Goal: Task Accomplishment & Management: Manage account settings

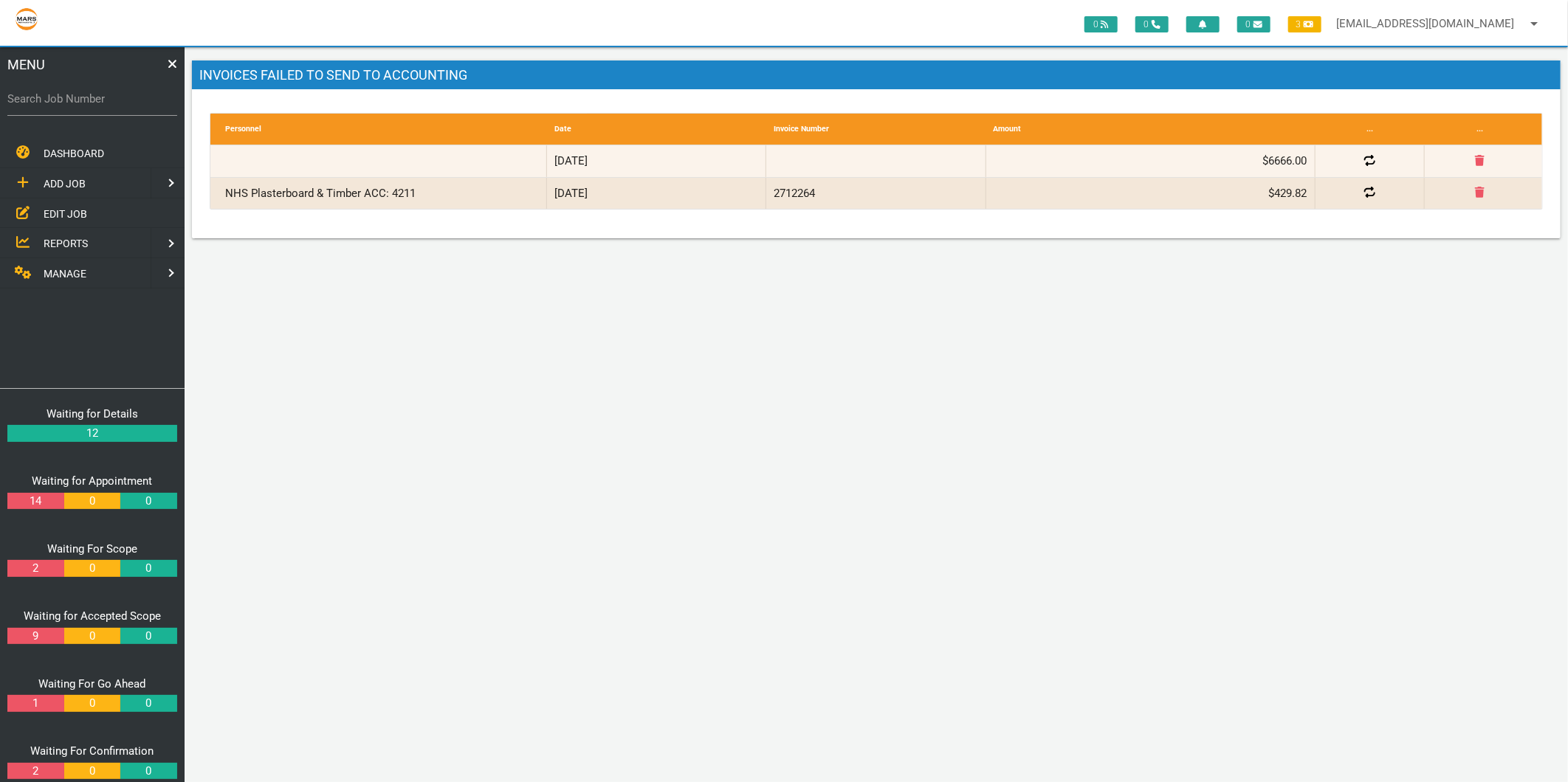
click at [638, 347] on div "0 0 0 3 maintenance@marsbuilding.com.au arrow_drop_down Account Preferences Log…" at bounding box center [876, 415] width 1383 height 734
click at [61, 270] on span "MANAGE" at bounding box center [65, 274] width 43 height 12
click at [69, 242] on span "TEMPLATES" at bounding box center [72, 243] width 57 height 12
click at [106, 285] on span "ACCOUNTING API" at bounding box center [85, 290] width 84 height 12
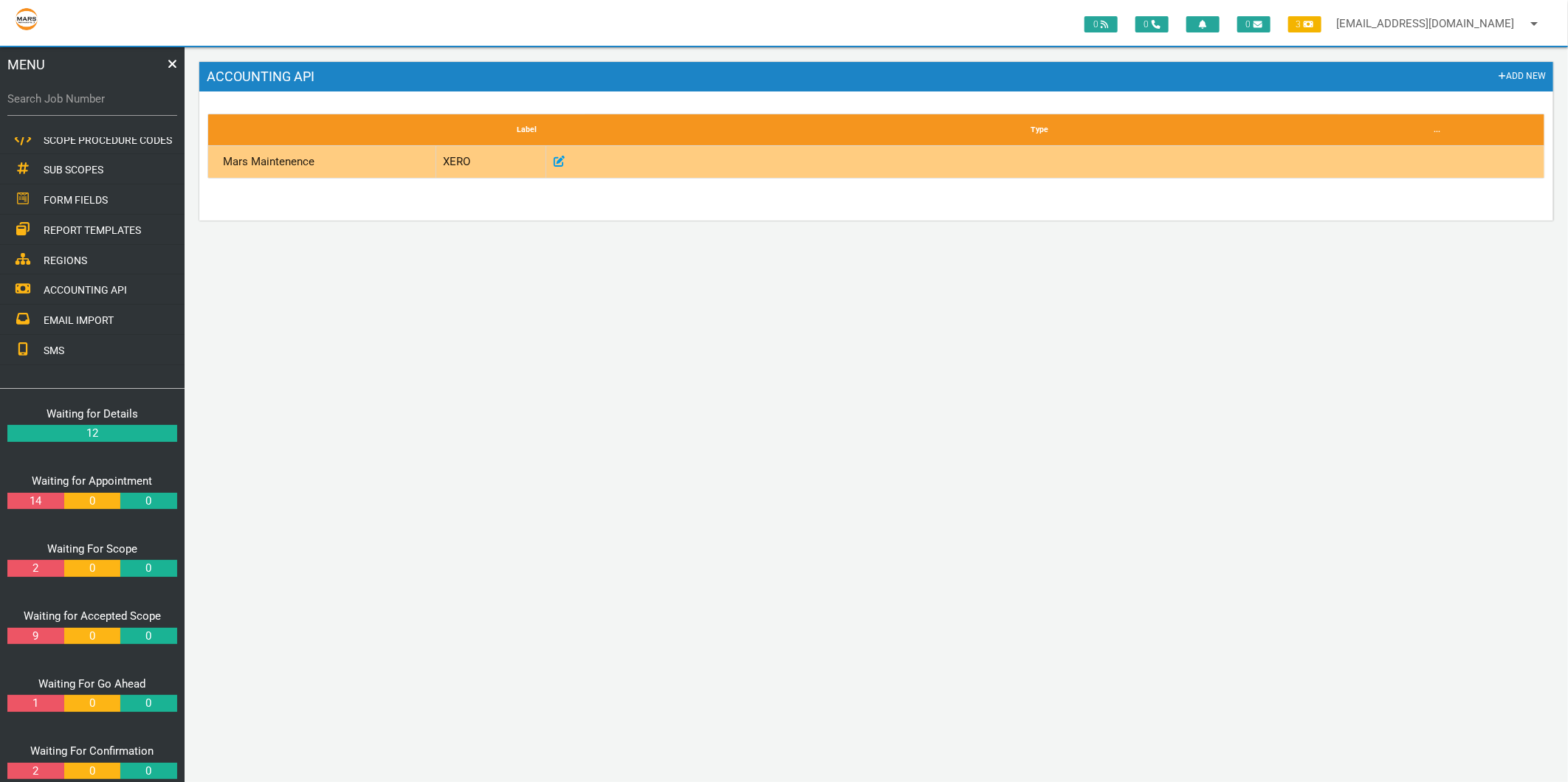
click at [556, 160] on icon at bounding box center [559, 161] width 11 height 11
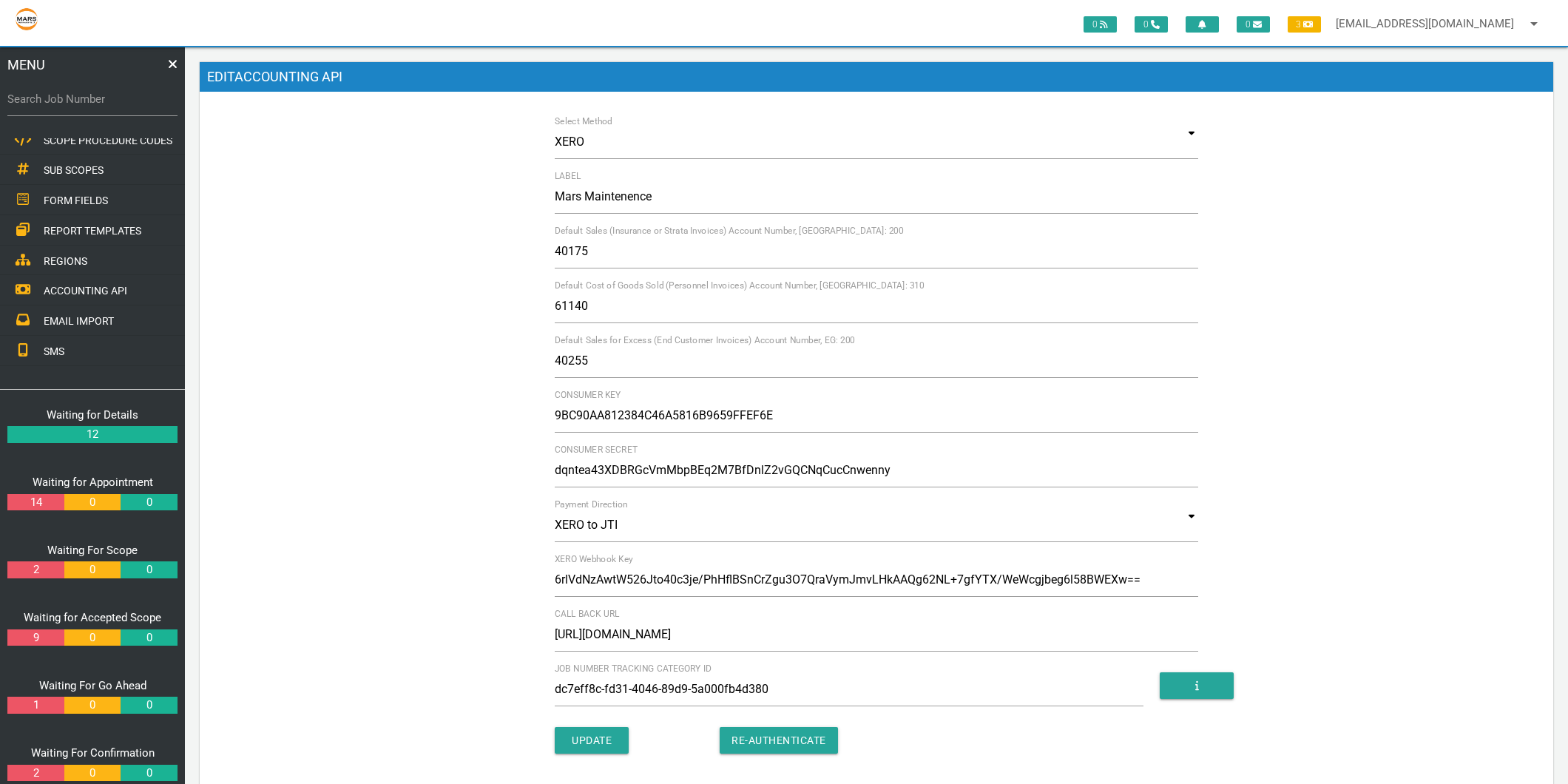
scroll to position [54, 0]
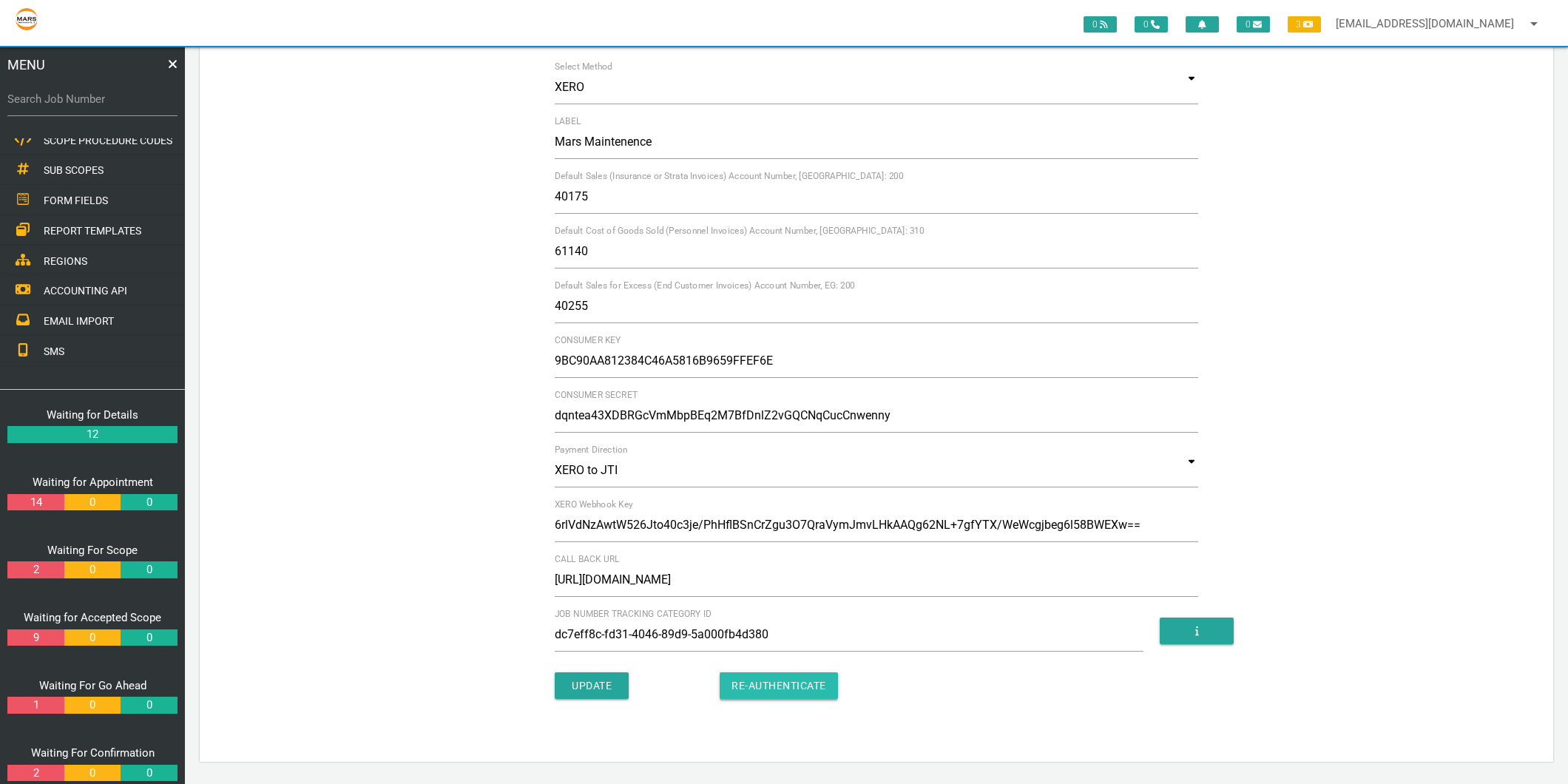
click at [795, 689] on input "Re-Authenticate" at bounding box center [779, 685] width 119 height 26
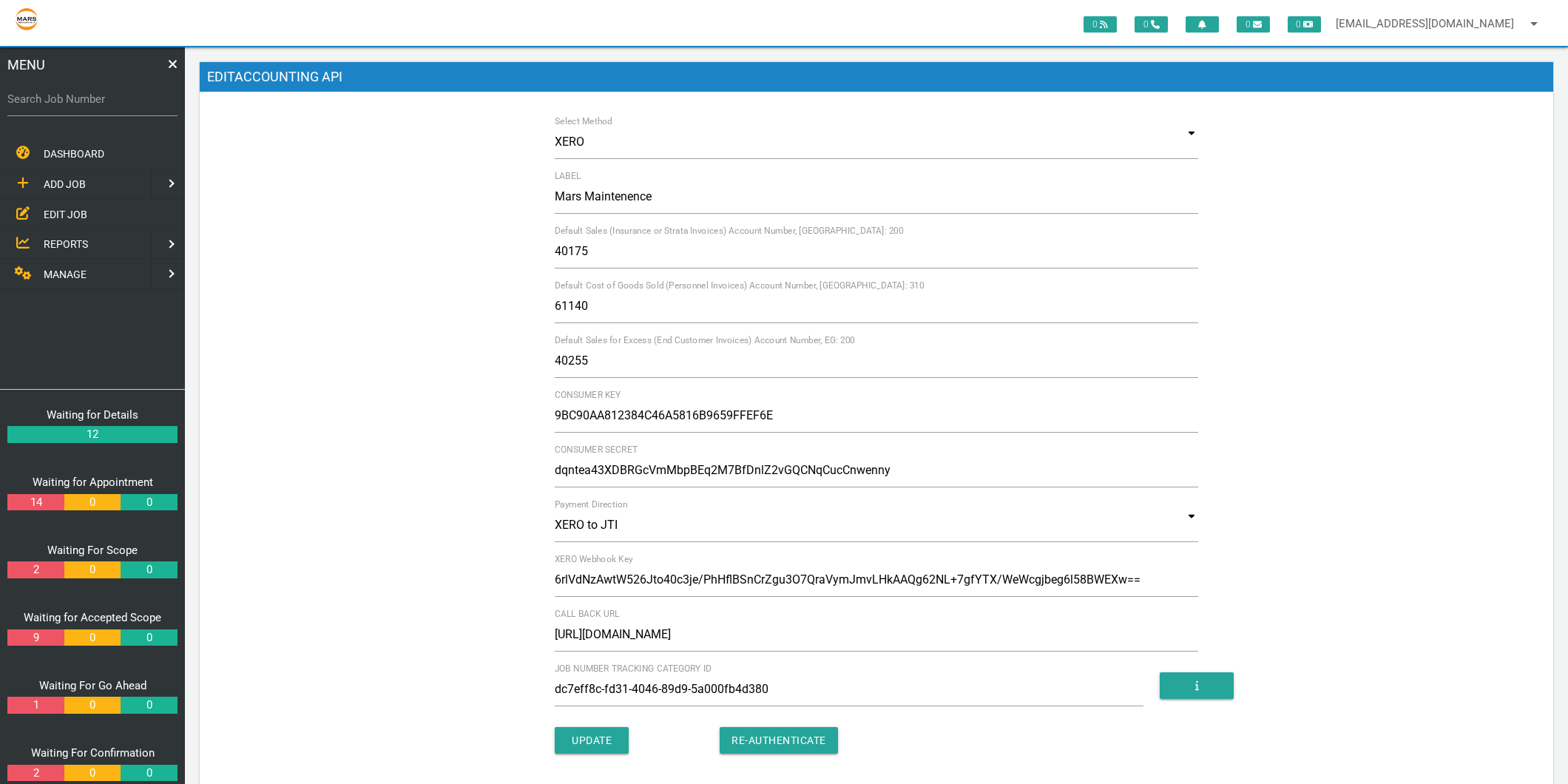
scroll to position [54, 0]
click at [1316, 27] on span "3" at bounding box center [1304, 25] width 33 height 17
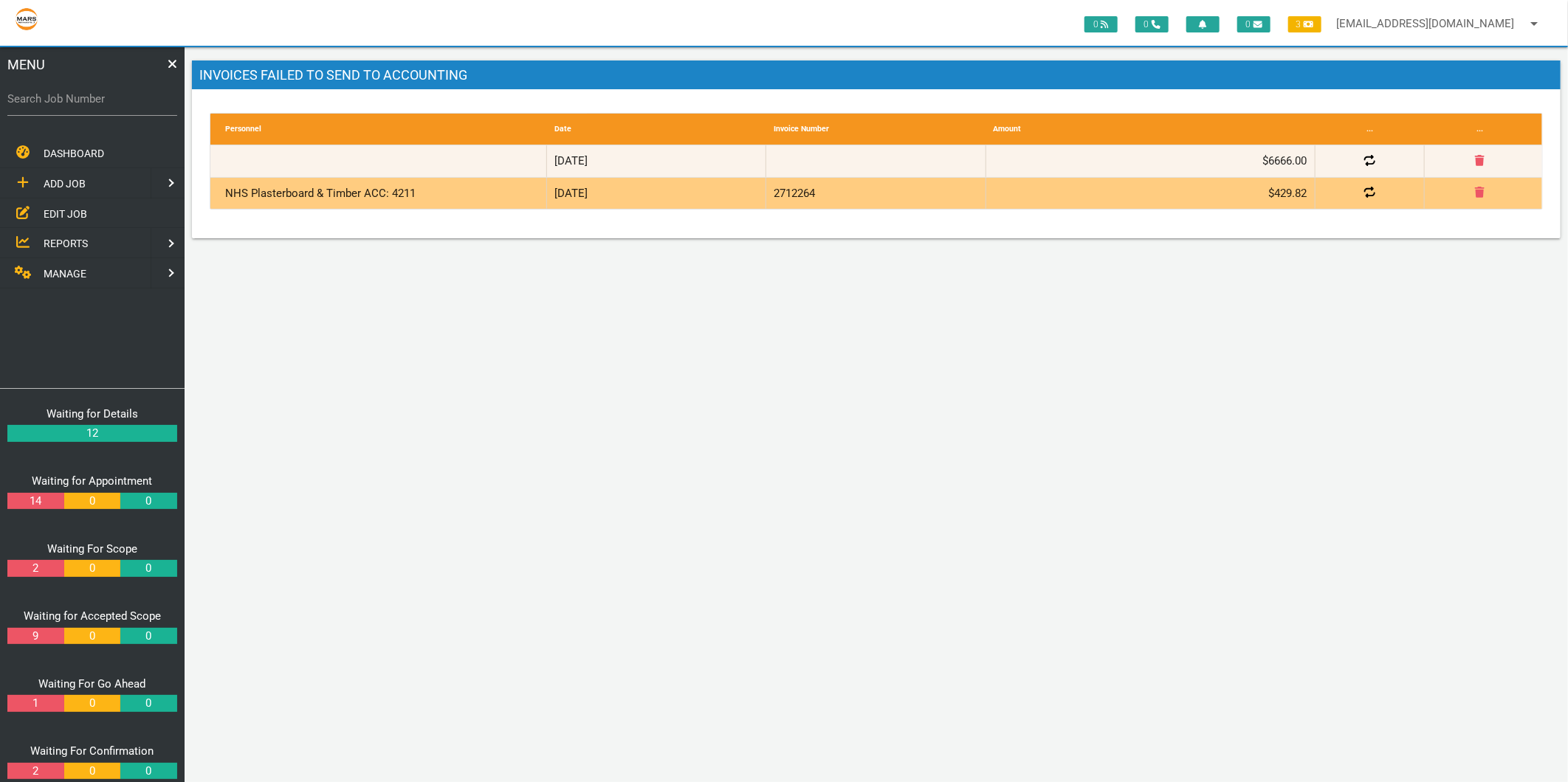
click at [1368, 166] on icon at bounding box center [1370, 160] width 11 height 11
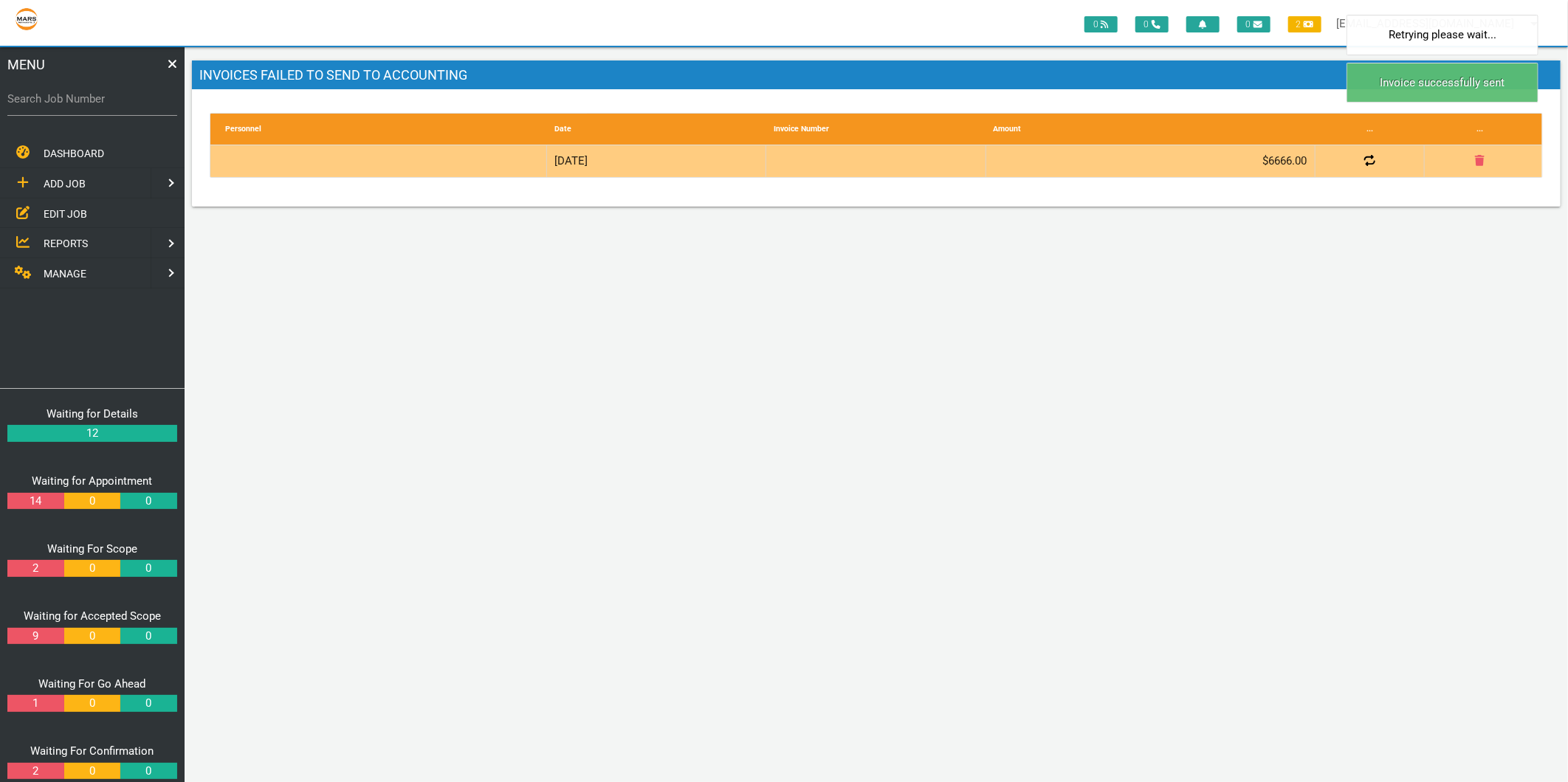
click at [1371, 165] on icon at bounding box center [1370, 160] width 11 height 11
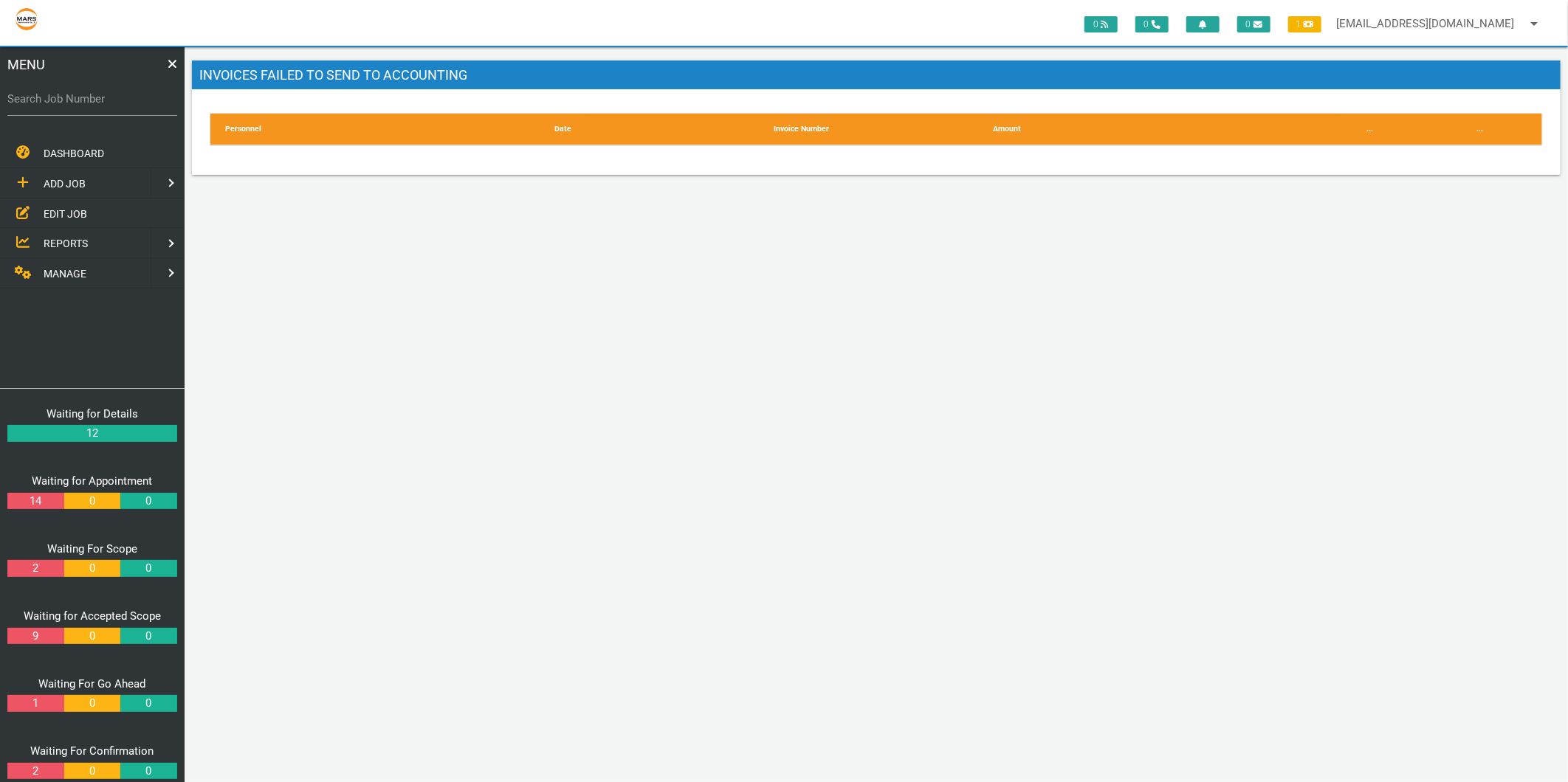
click at [107, 90] on label "Search Job Number" at bounding box center [92, 99] width 170 height 17
click at [107, 90] on input "Search Job Number" at bounding box center [92, 99] width 170 height 34
type input "1749"
click at [70, 148] on span "DASHBOARD" at bounding box center [74, 154] width 60 height 12
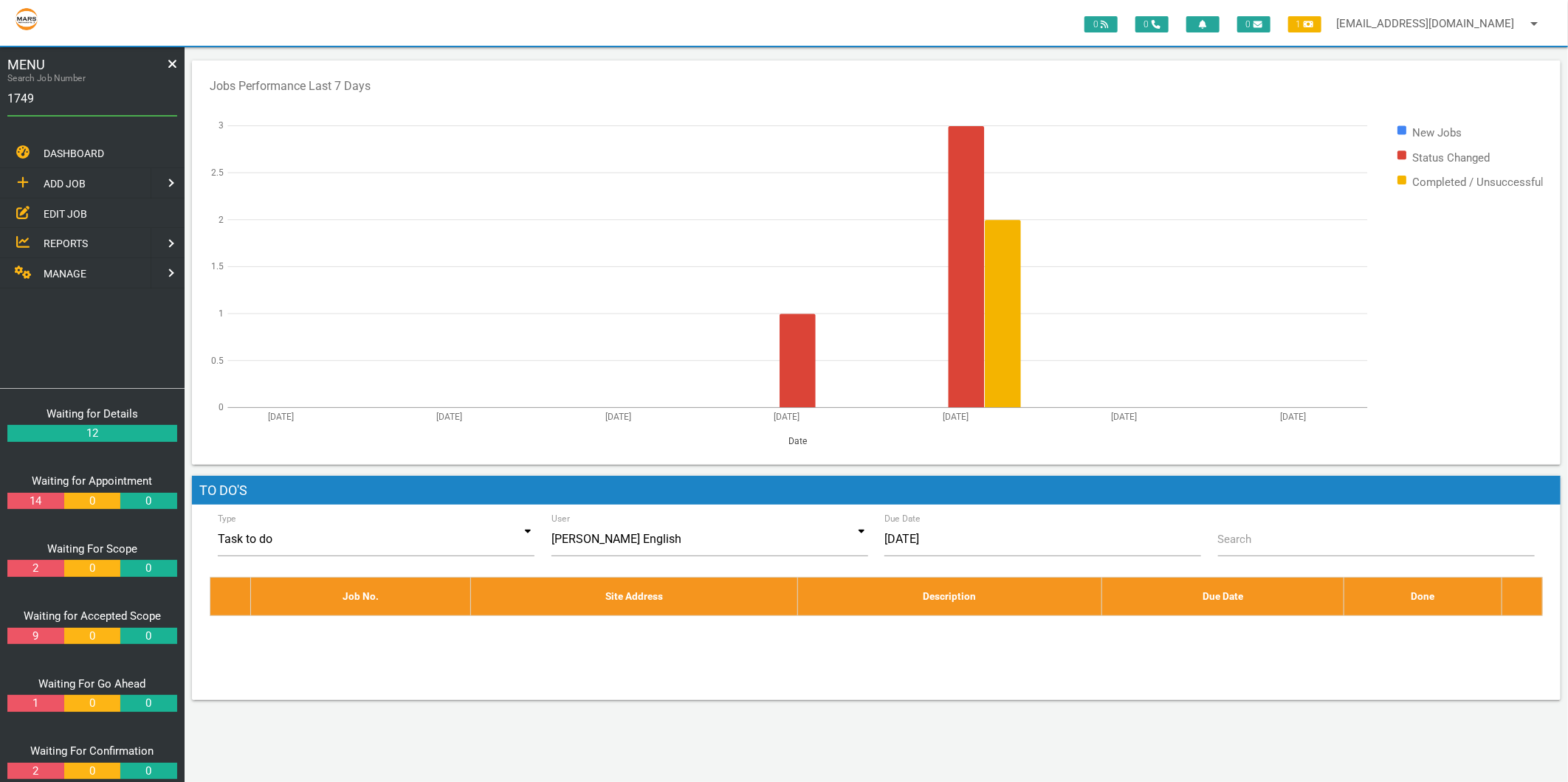
click at [0, 138] on link "DASHBOARD" at bounding box center [92, 153] width 190 height 30
click at [51, 107] on input "1749" at bounding box center [92, 99] width 170 height 34
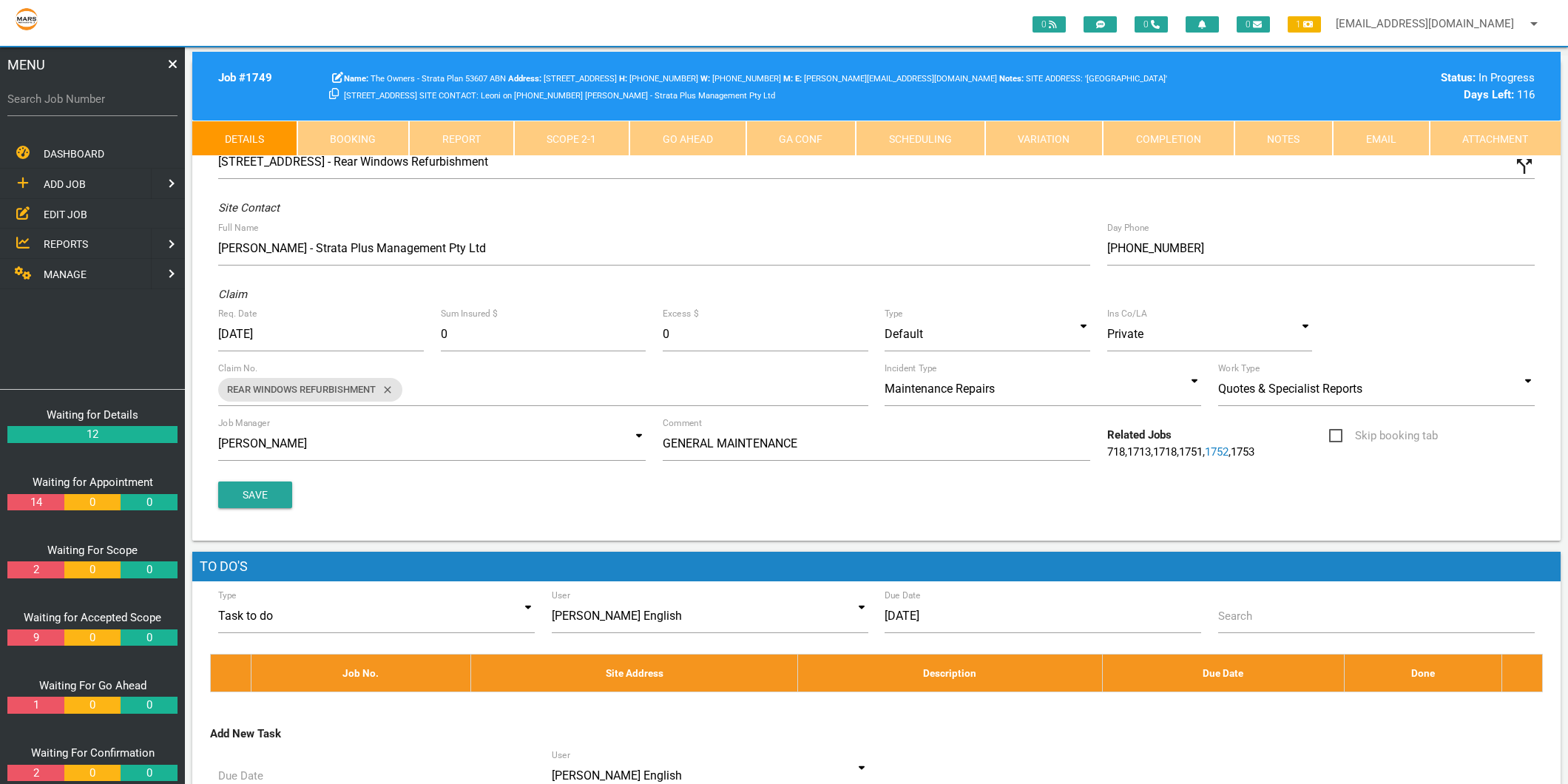
click at [584, 129] on link "Scope 2 - 1" at bounding box center [572, 138] width 116 height 36
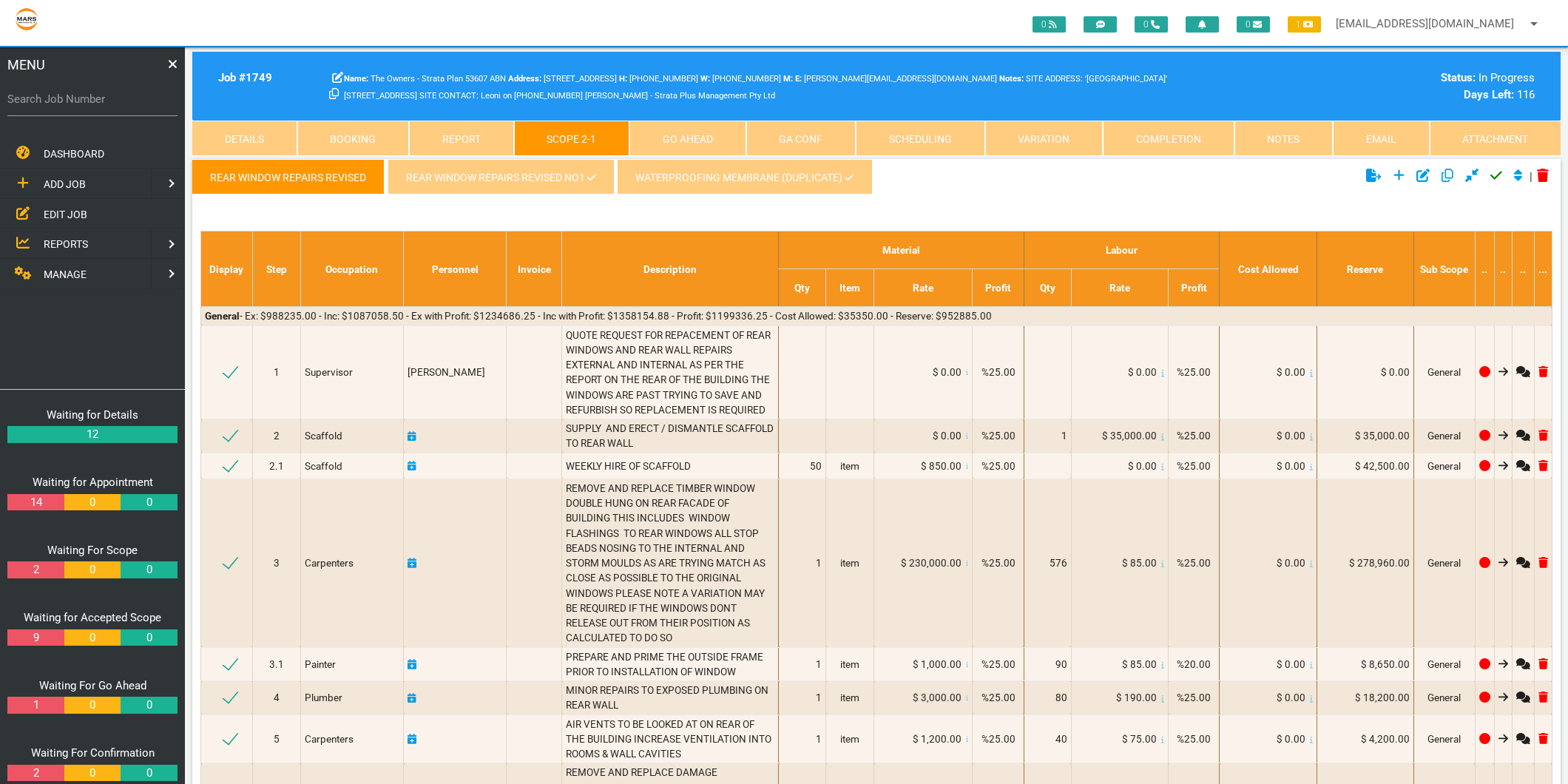
click at [538, 172] on link "REAR WINDOW REPAIRS REVISED NO1" at bounding box center [500, 176] width 226 height 36
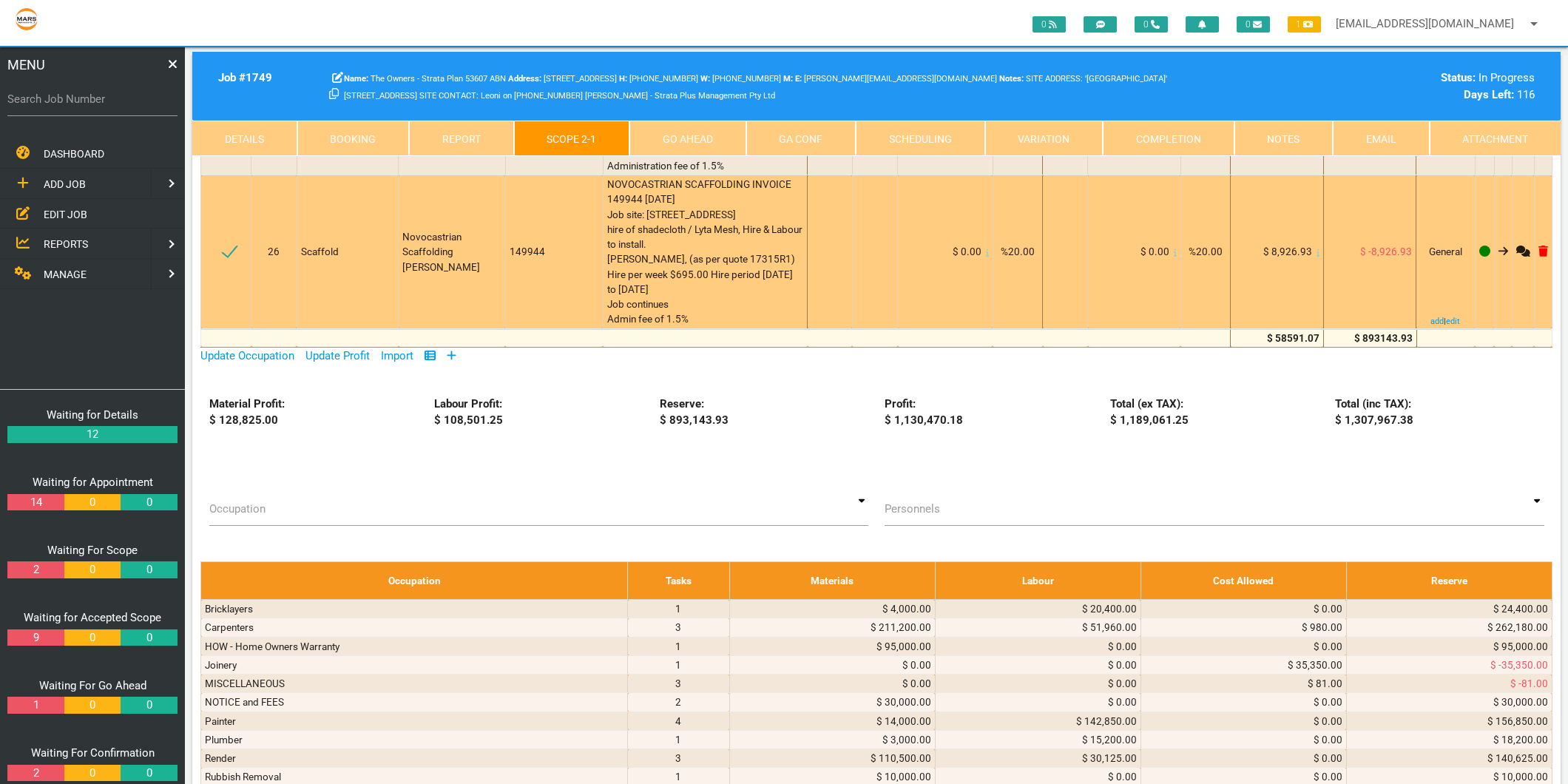
scroll to position [2219, 0]
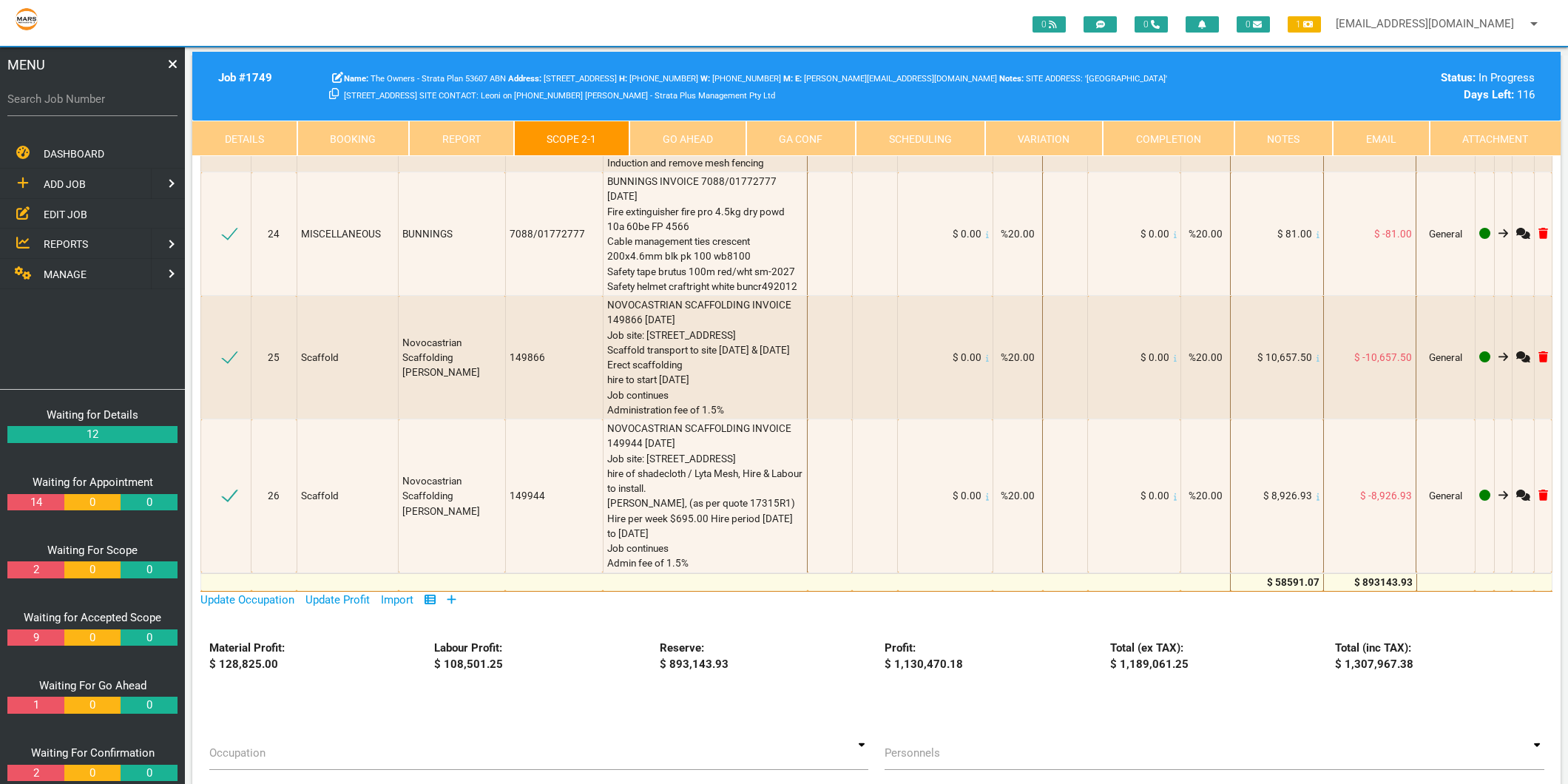
click at [456, 593] on icon at bounding box center [451, 599] width 10 height 11
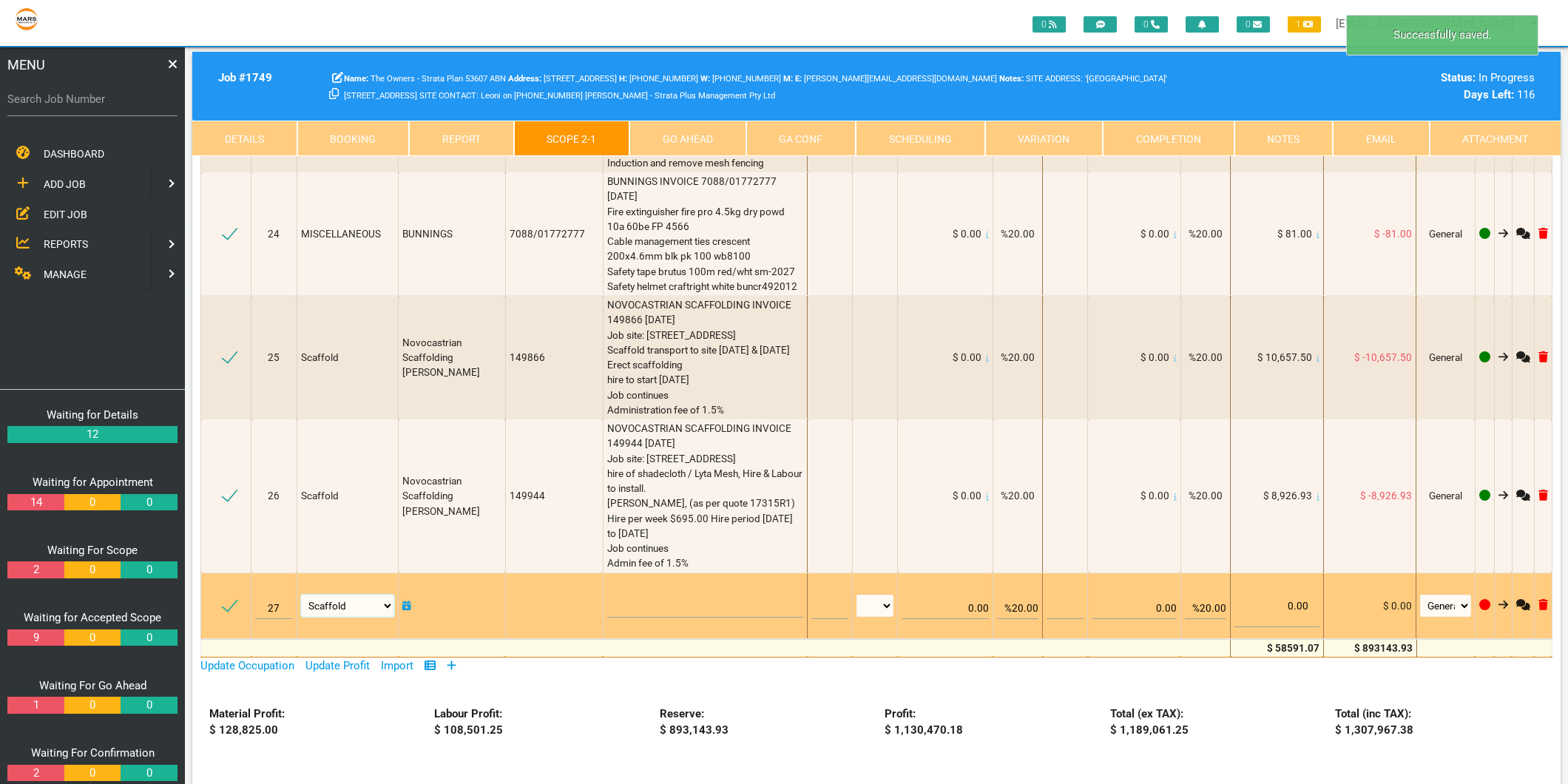
click at [389, 594] on select "Air Conditioning Asbestos Removal Awnings Blinds Bricklayers Building Inspectio…" at bounding box center [347, 605] width 93 height 22
select select "MISCELLANEOUS"
click at [303, 594] on select "Air Conditioning Asbestos Removal Awnings Blinds Bricklayers Building Inspectio…" at bounding box center [347, 605] width 93 height 22
click at [646, 584] on textarea at bounding box center [705, 601] width 196 height 33
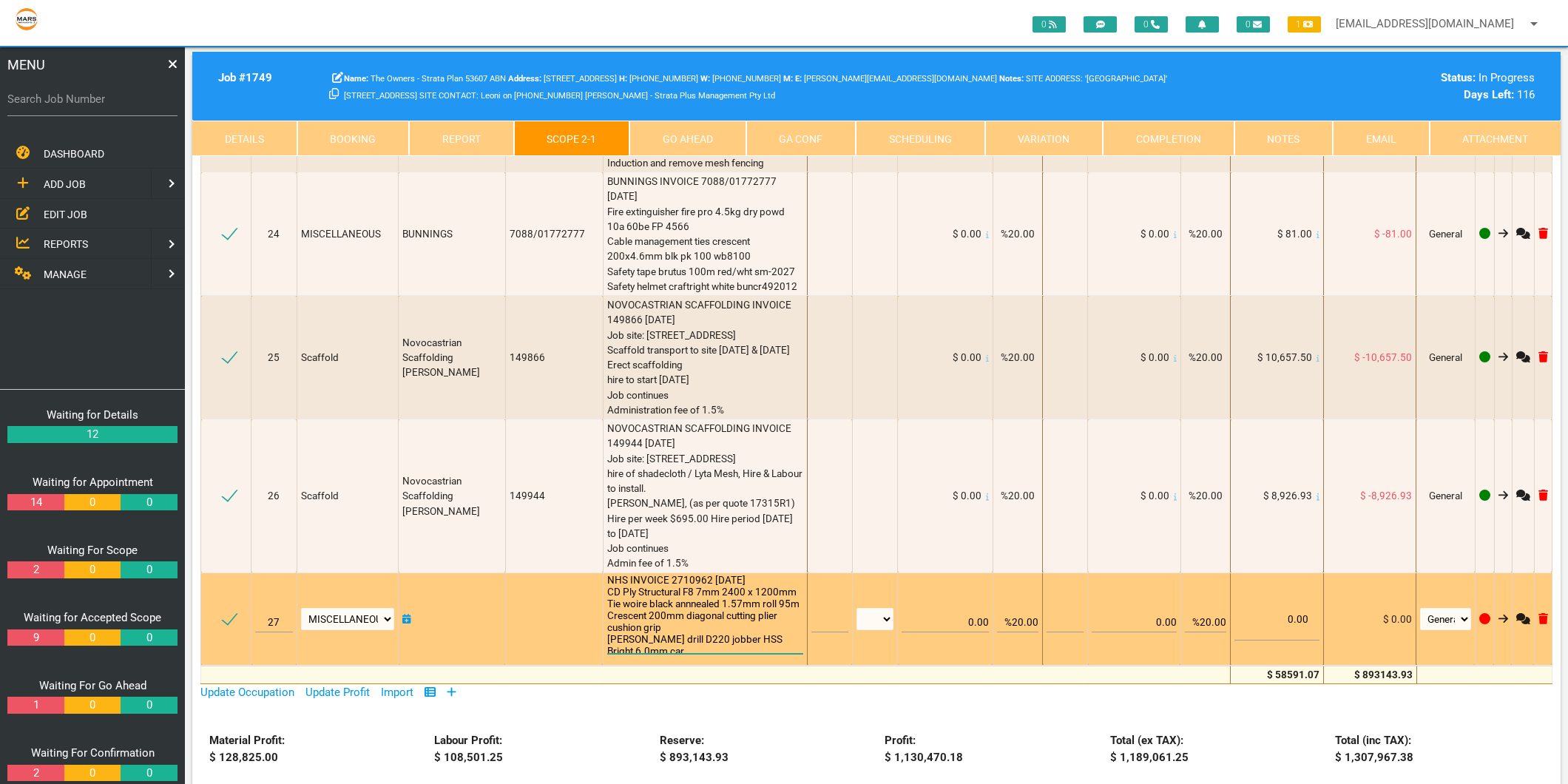
scroll to position [1, 0]
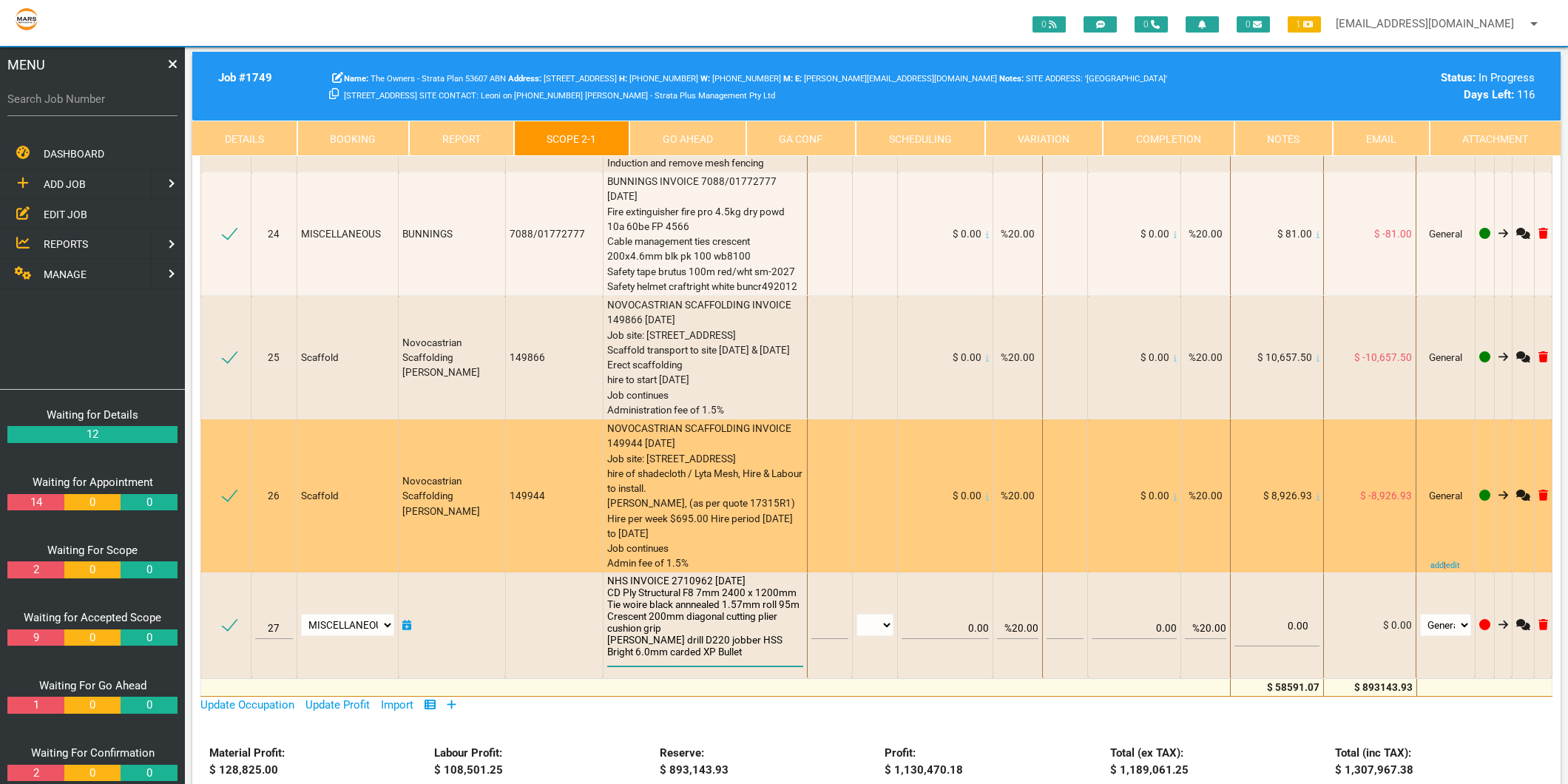
type textarea "NHS INVOICE 2710962 [DATE] CD Ply Structural F8 7mm 2400 x 1200mm Tie woire bla…"
click at [666, 421] on div "NOVOCASTRIAN SCAFFOLDING INVOICE 149944 [DATE] Job site: [STREET_ADDRESS] hire …" at bounding box center [705, 496] width 196 height 150
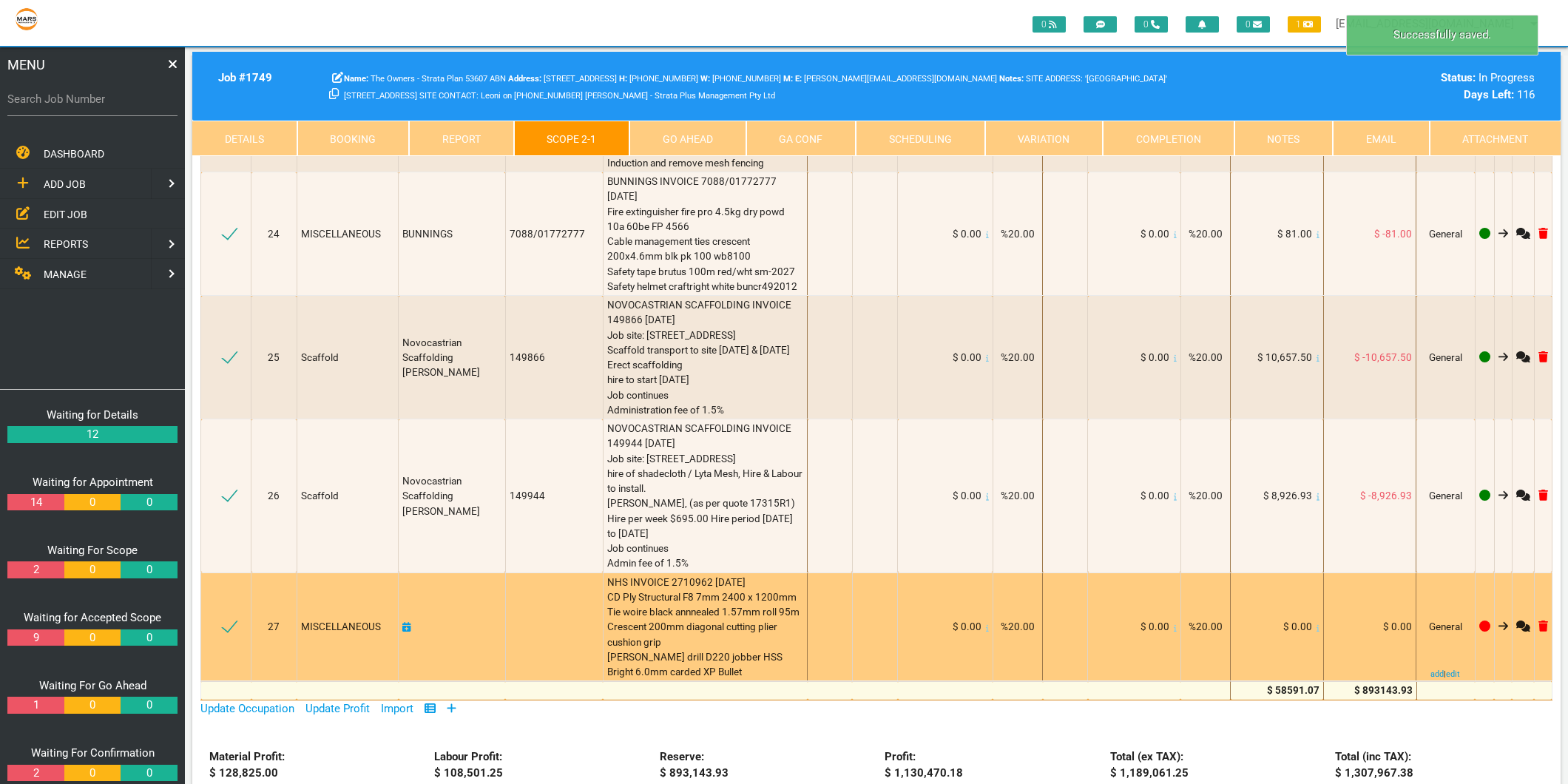
click at [1316, 624] on icon at bounding box center [1318, 628] width 3 height 7
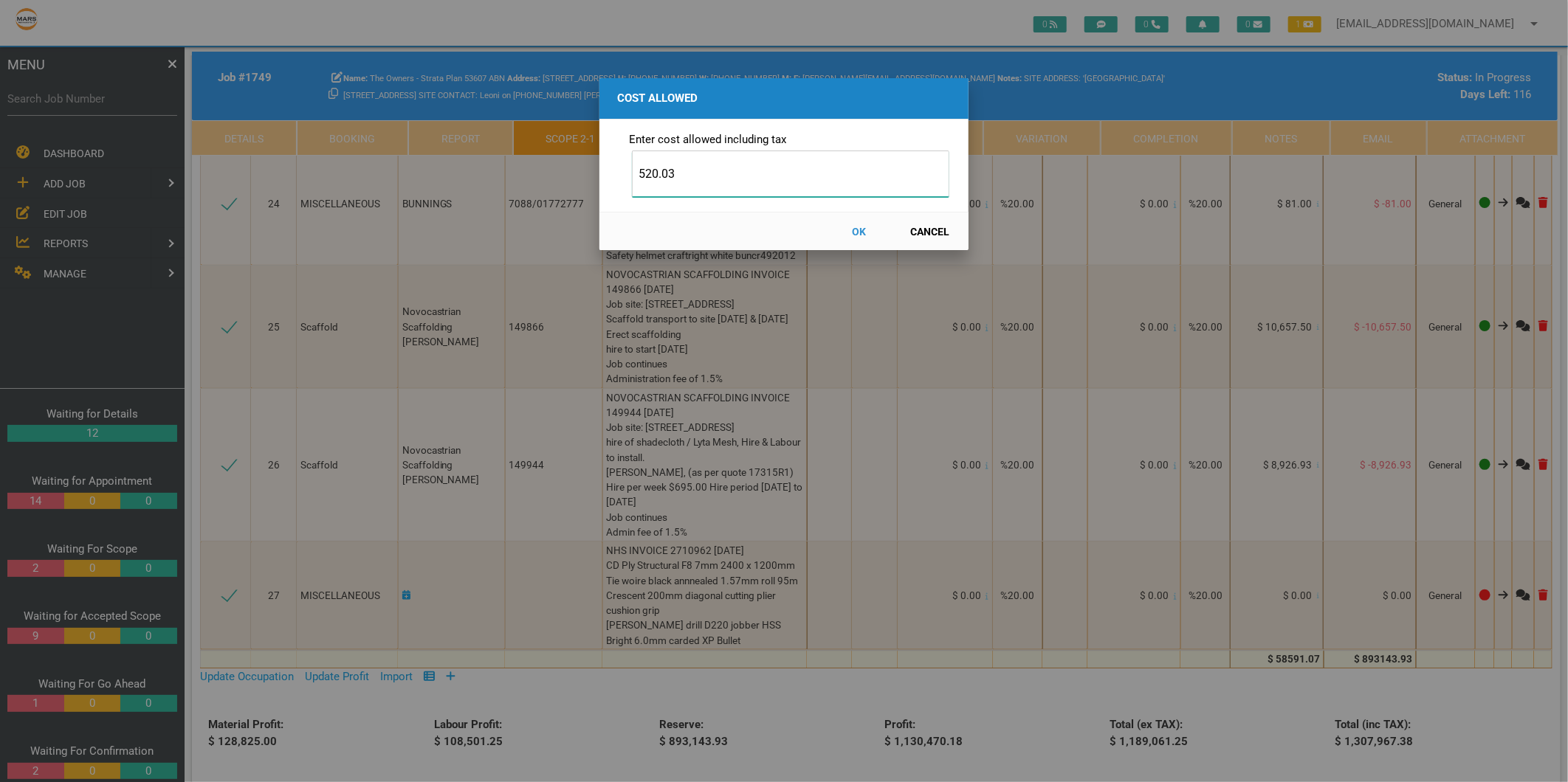
type input "520.03"
click at [862, 227] on button "OK" at bounding box center [859, 232] width 65 height 26
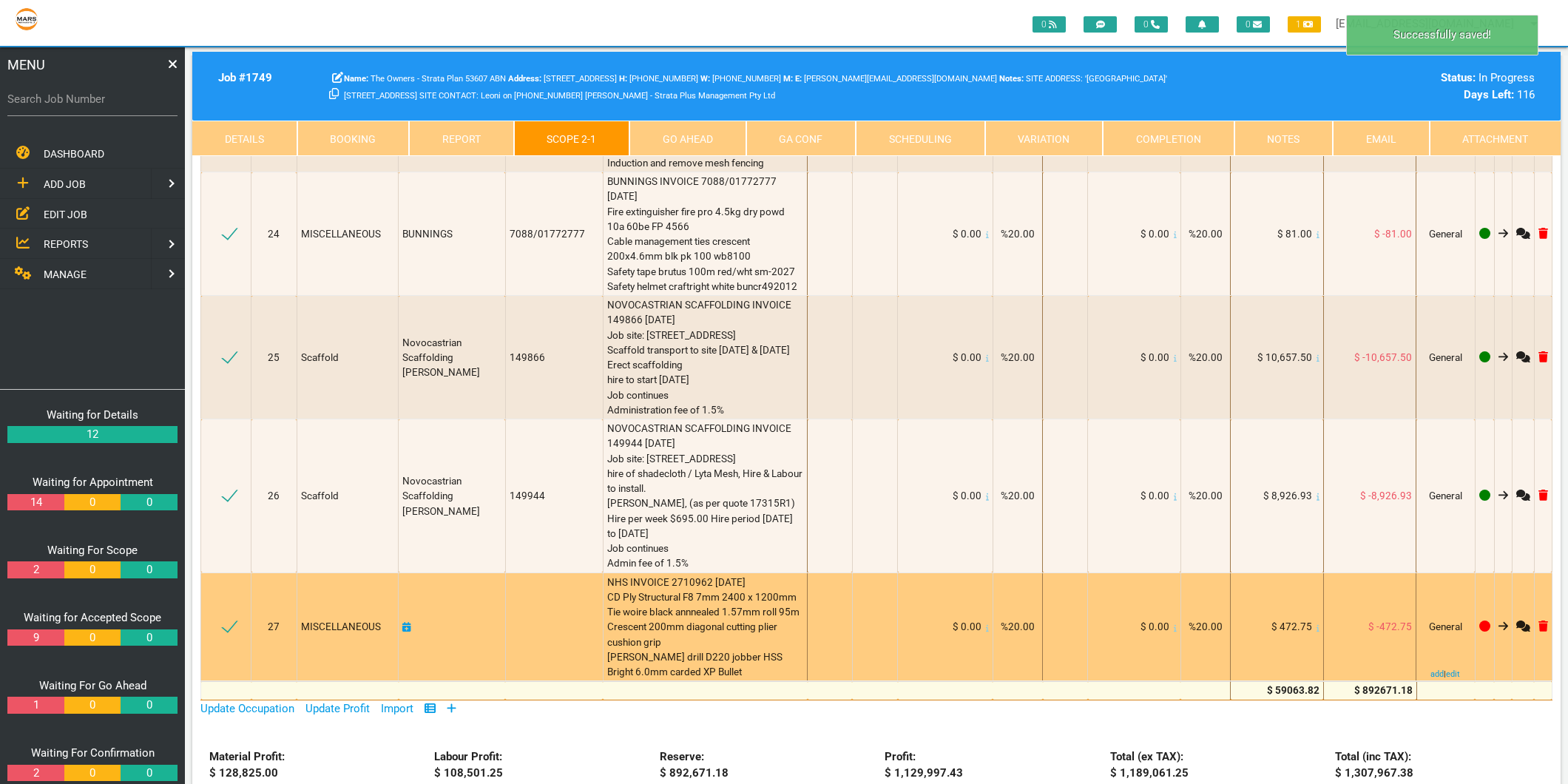
click at [411, 622] on icon at bounding box center [407, 628] width 9 height 11
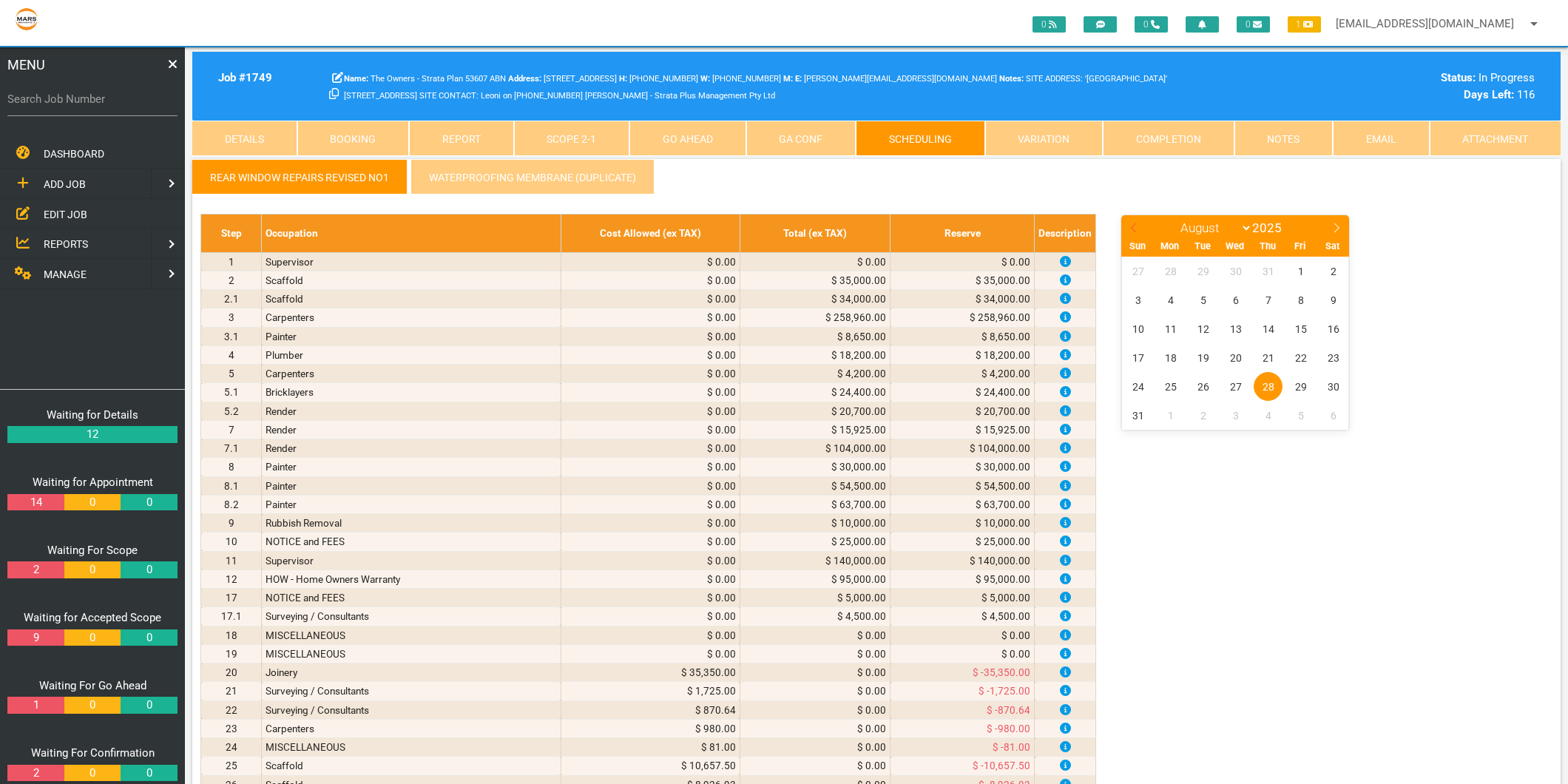
click at [1130, 225] on icon at bounding box center [1134, 228] width 11 height 11
select select "6"
click at [1170, 322] on span "14" at bounding box center [1170, 329] width 29 height 29
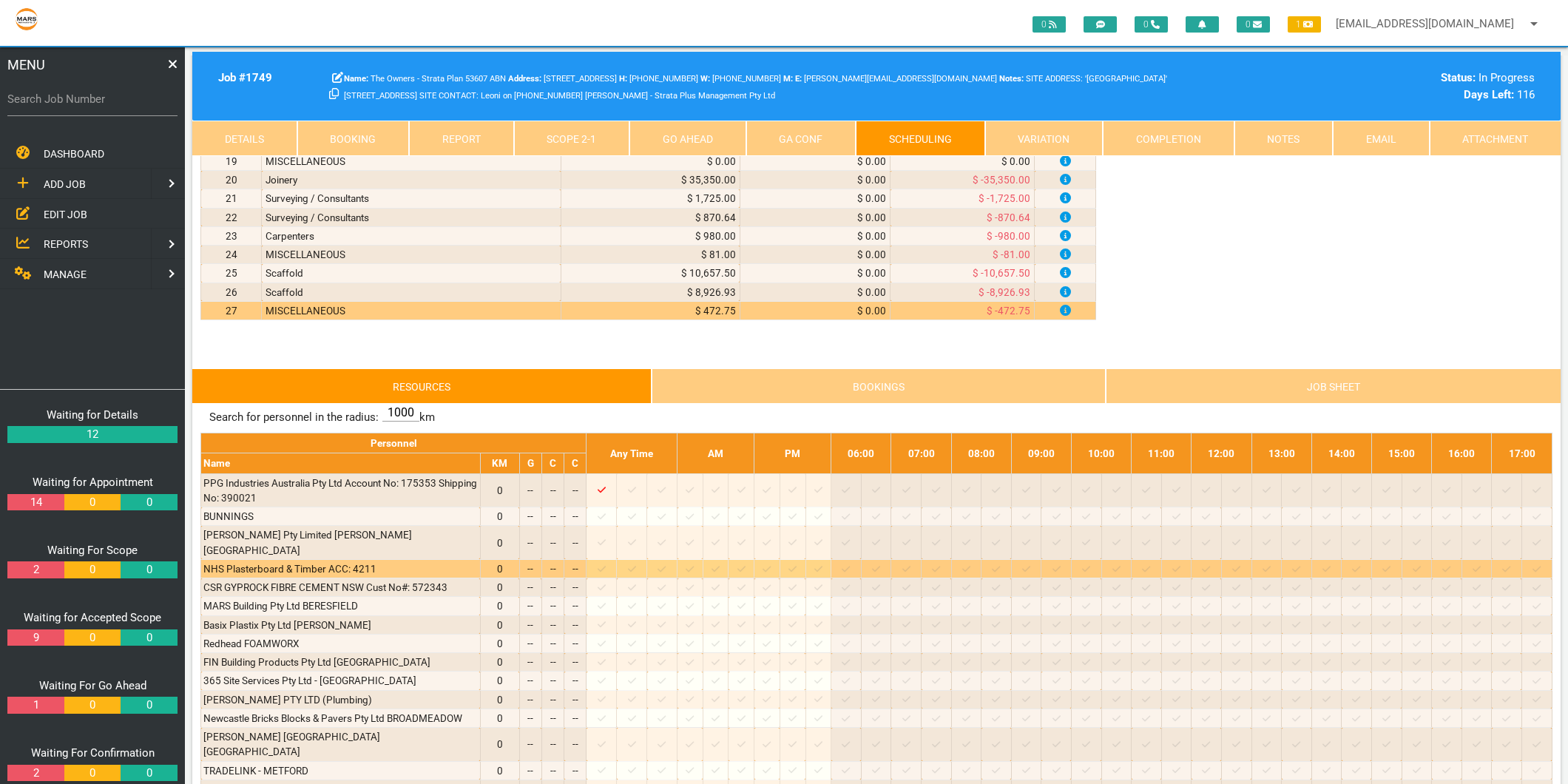
click at [636, 564] on icon at bounding box center [631, 569] width 8 height 10
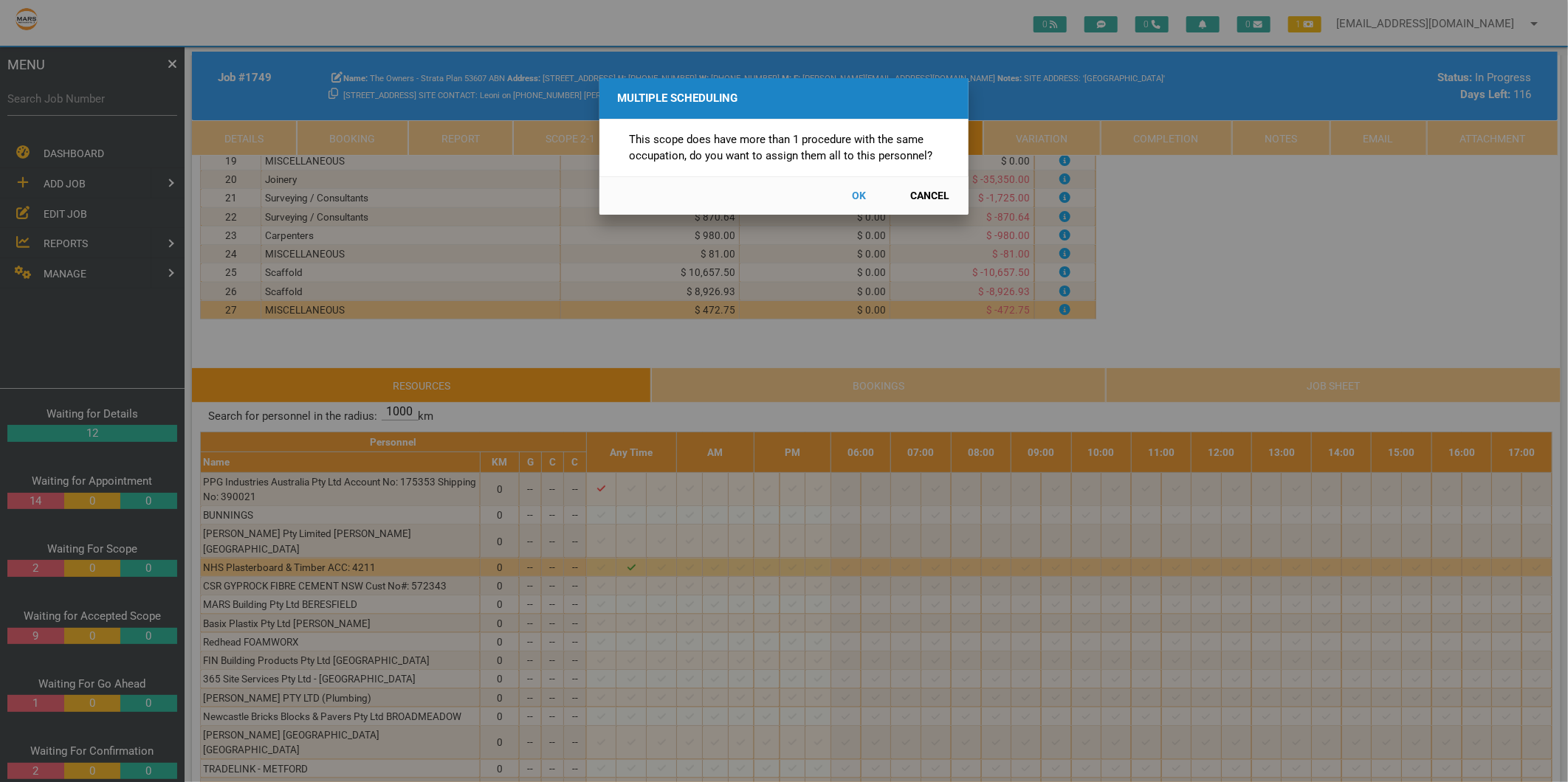
click at [917, 194] on button "Cancel" at bounding box center [930, 196] width 65 height 26
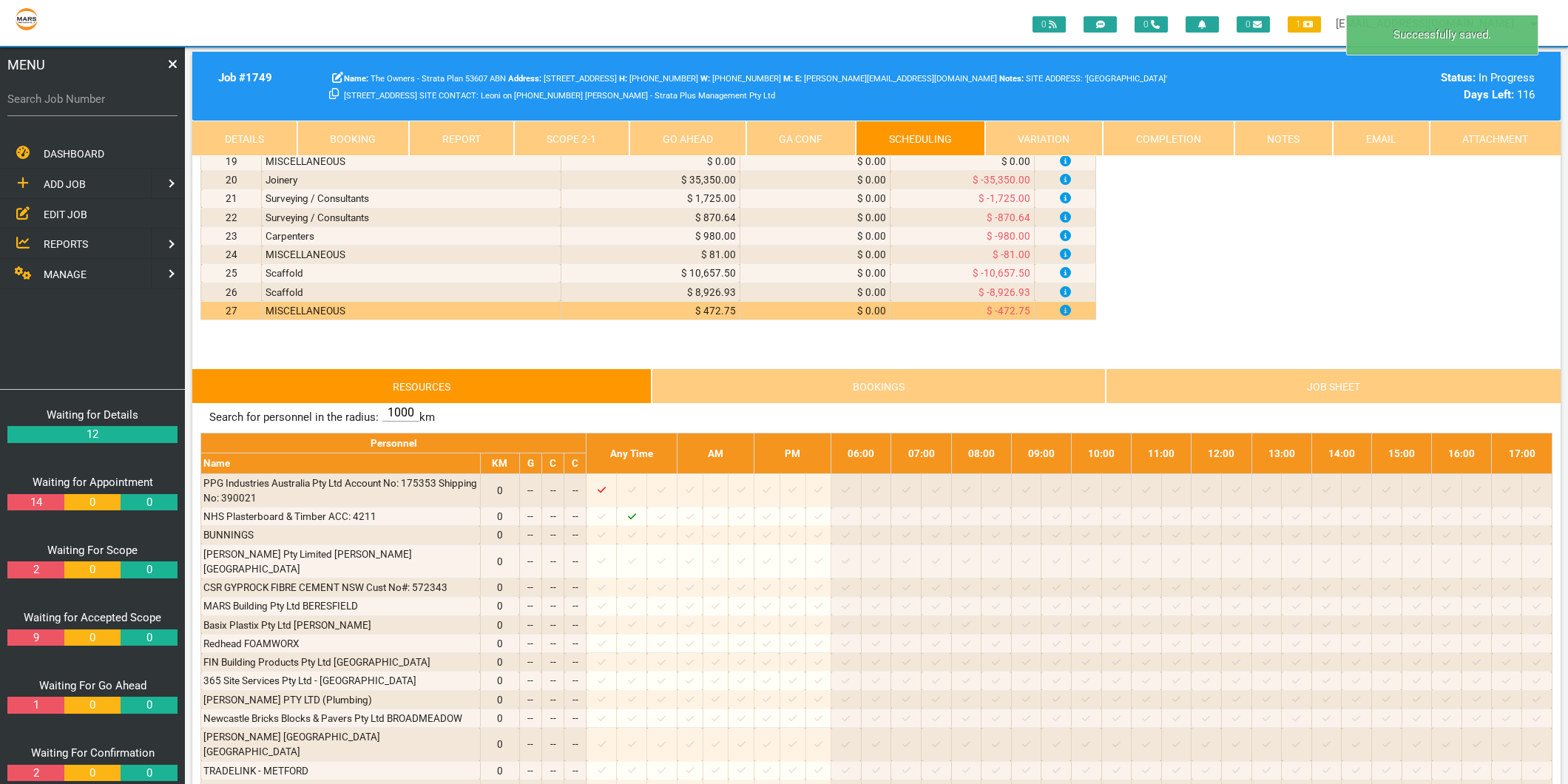
click at [569, 128] on link "Scope 2 - 1" at bounding box center [572, 138] width 116 height 36
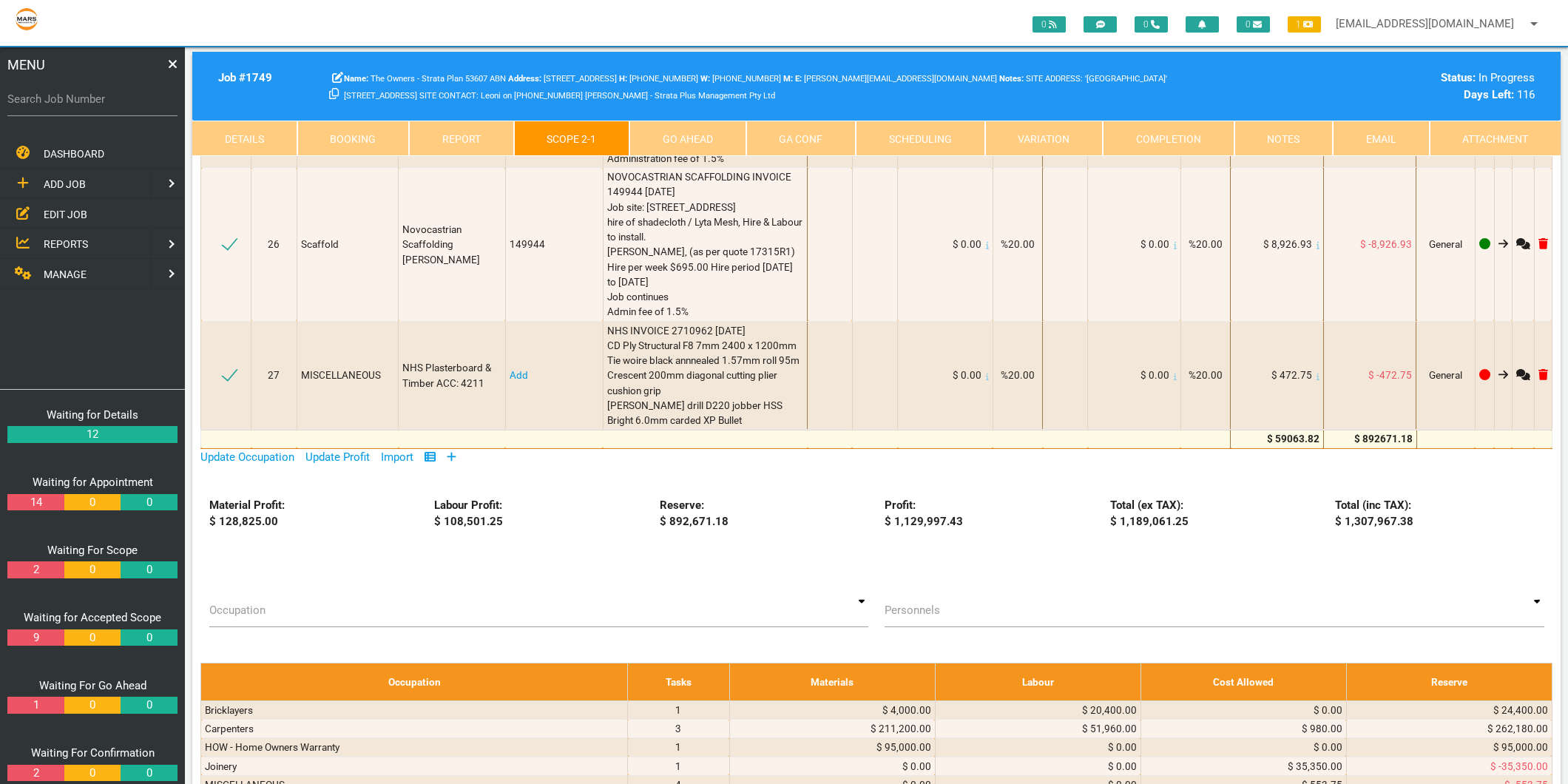
scroll to position [2301, 0]
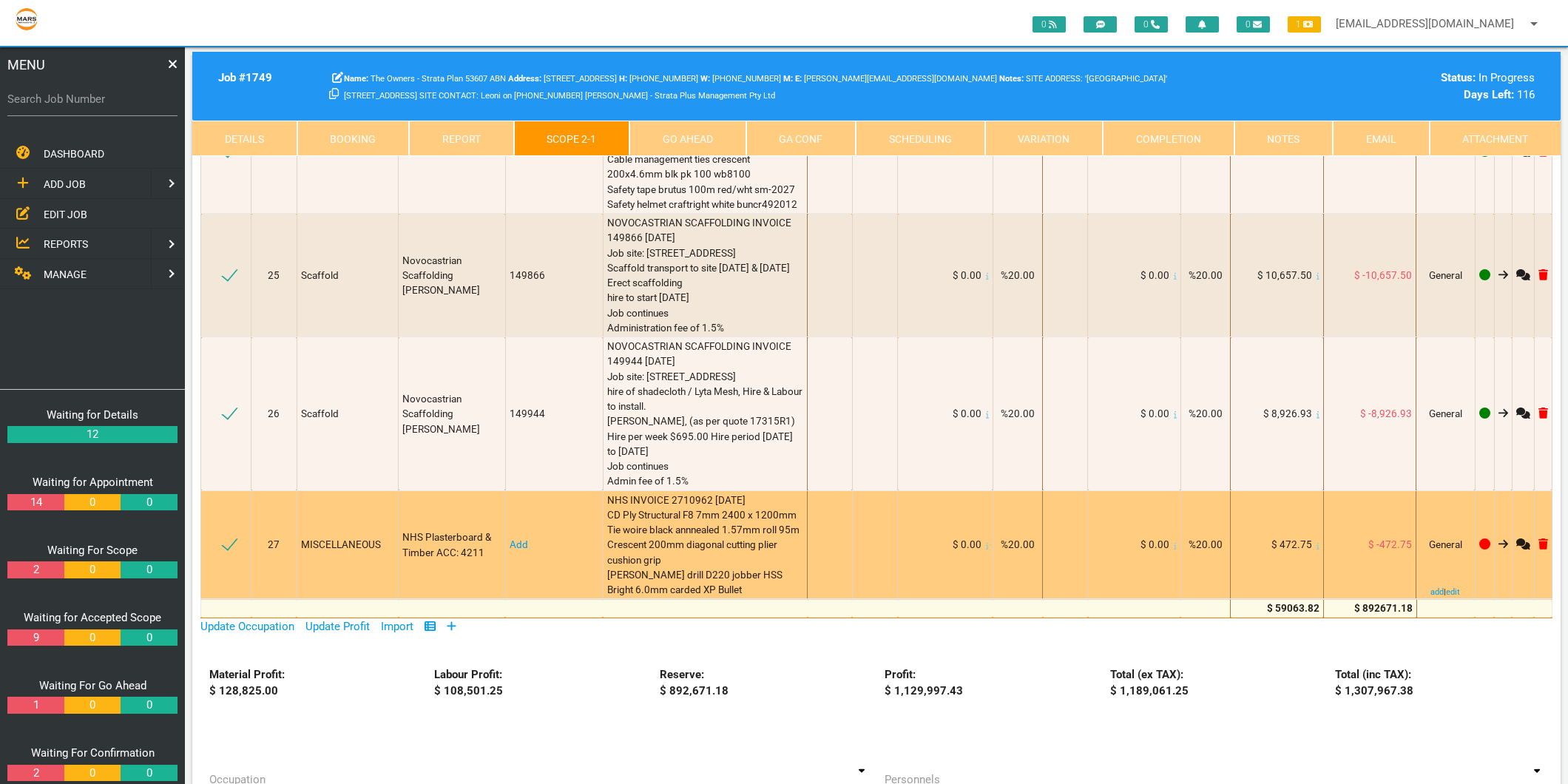
click at [516, 538] on link "Add" at bounding box center [519, 544] width 18 height 12
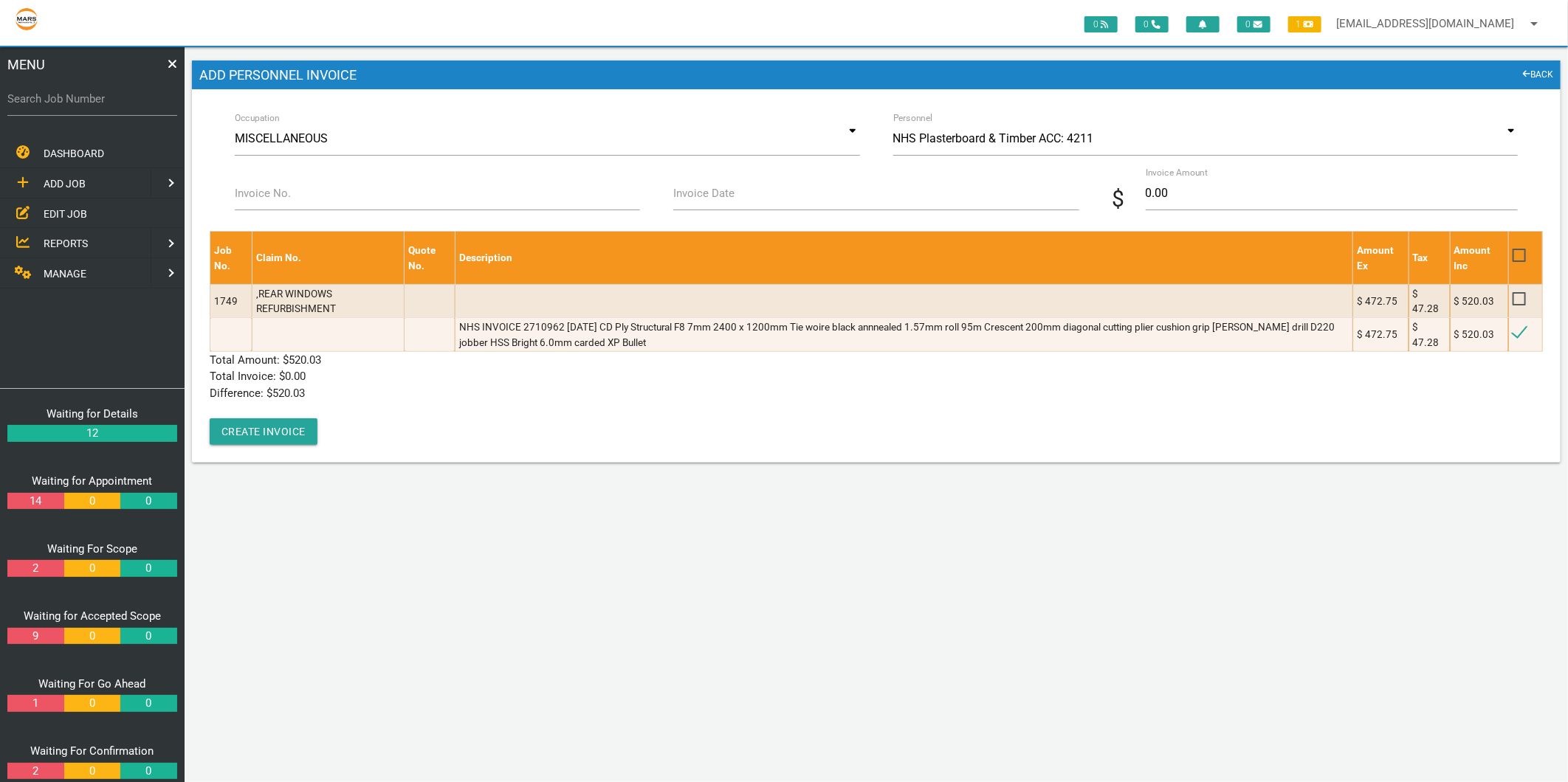
click at [264, 200] on label "Invoice No." at bounding box center [263, 194] width 56 height 17
click at [264, 200] on input "Invoice No." at bounding box center [437, 193] width 405 height 34
type input "2710962"
click at [847, 181] on input "Invoice Date" at bounding box center [875, 193] width 405 height 34
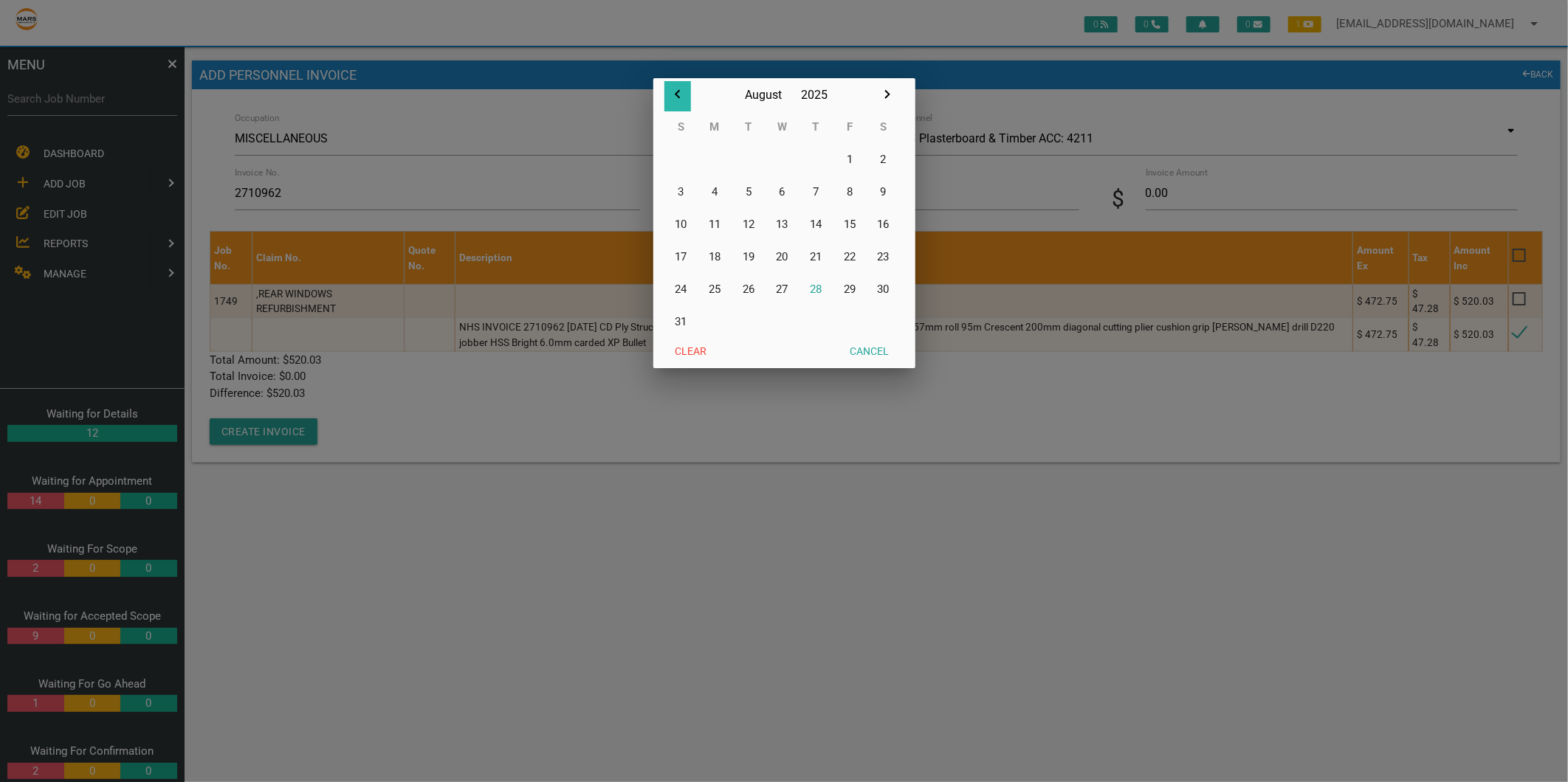
click at [674, 97] on icon "button" at bounding box center [677, 94] width 17 height 17
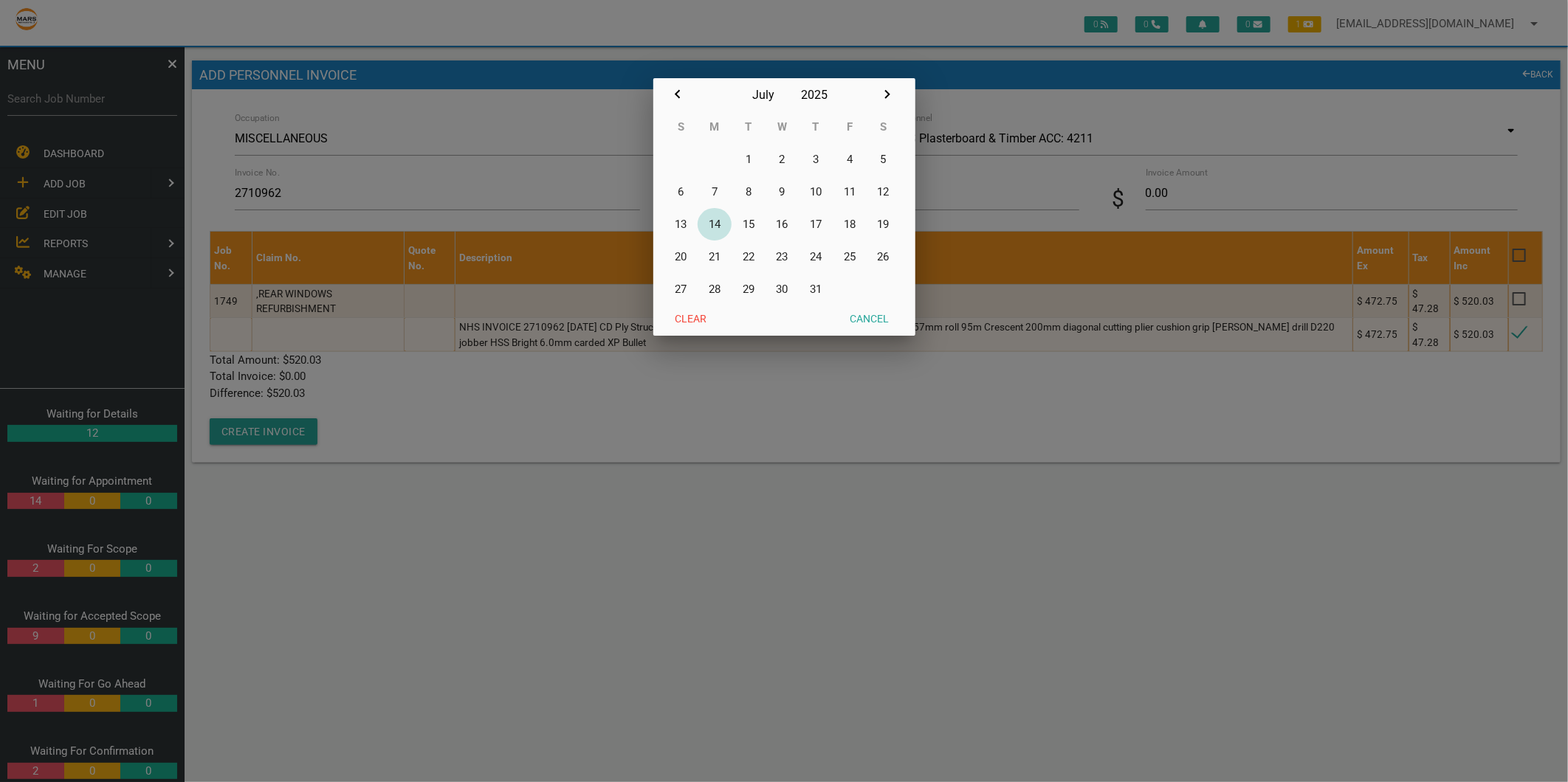
click at [715, 219] on button "14" at bounding box center [714, 224] width 34 height 32
type input "14/07/2025"
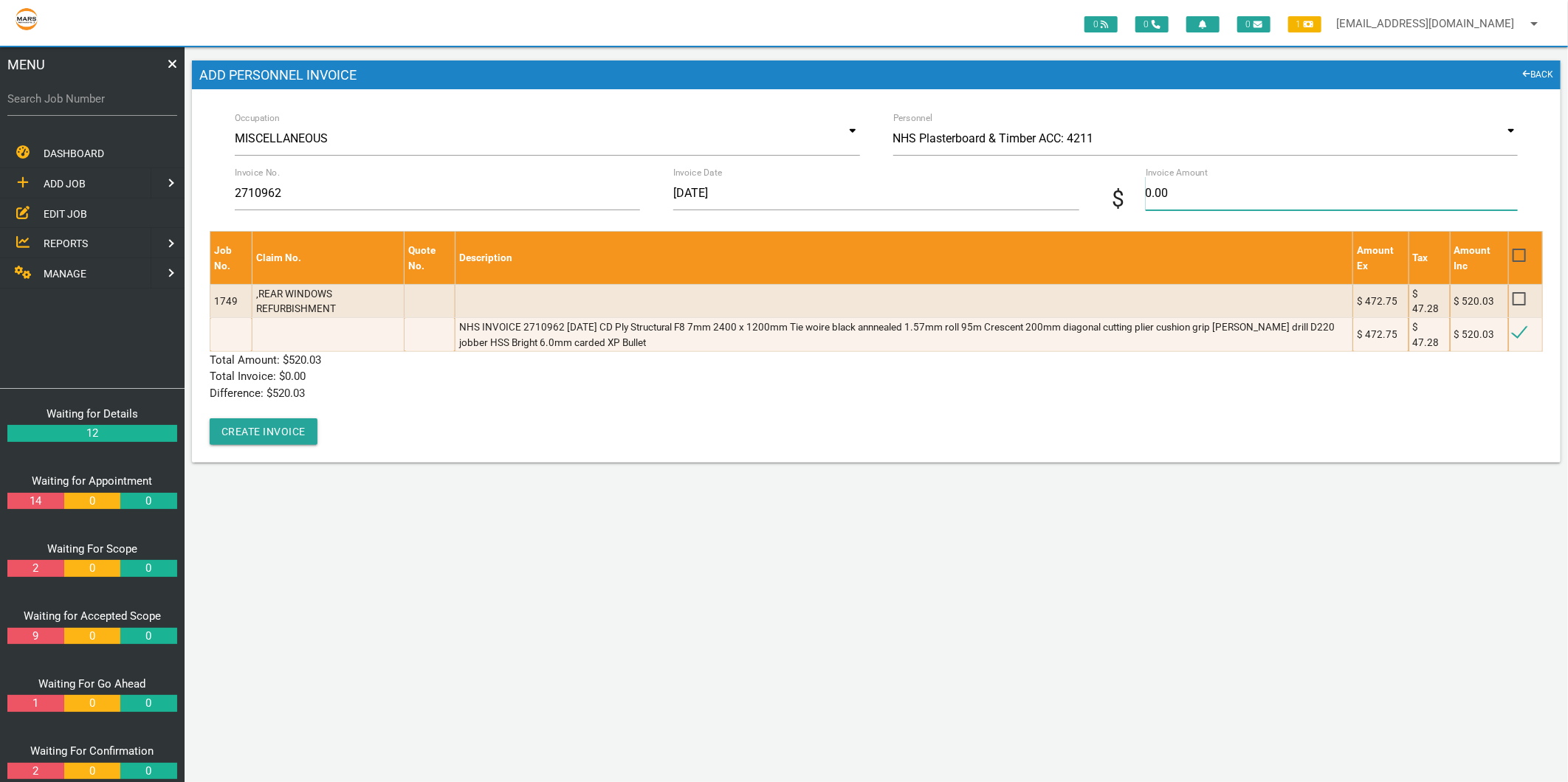
click at [1259, 200] on input "0.00" at bounding box center [1331, 193] width 372 height 34
type input "520.03"
click at [558, 394] on p "Difference: $ 520.03" at bounding box center [876, 394] width 1333 height 17
click at [248, 440] on button "Create Invoice" at bounding box center [263, 431] width 108 height 26
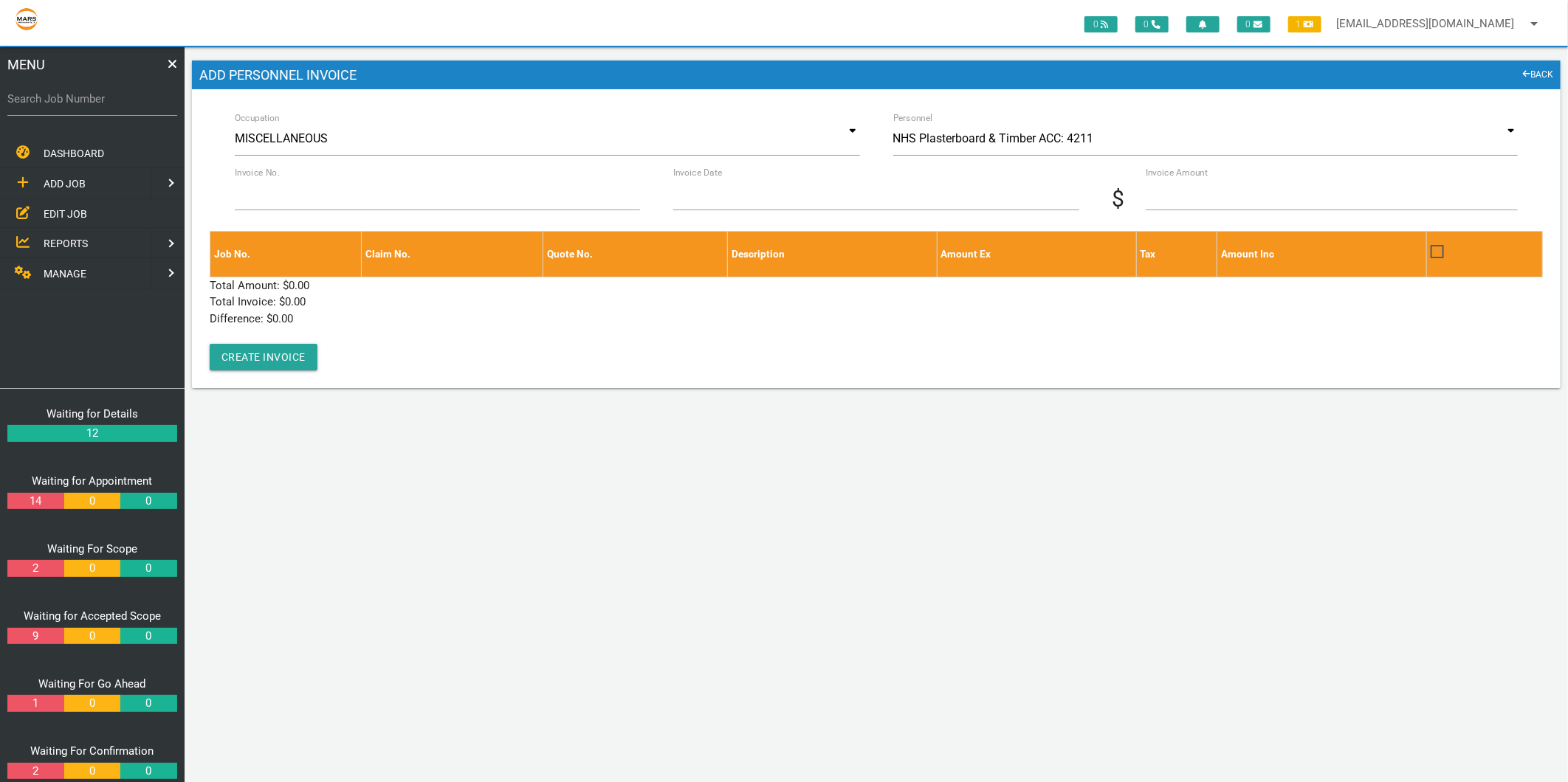
click at [72, 105] on label "Search Job Number" at bounding box center [92, 99] width 170 height 17
click at [72, 105] on input "Search Job Number" at bounding box center [92, 99] width 170 height 34
click at [51, 207] on span "EDIT JOB" at bounding box center [66, 213] width 44 height 12
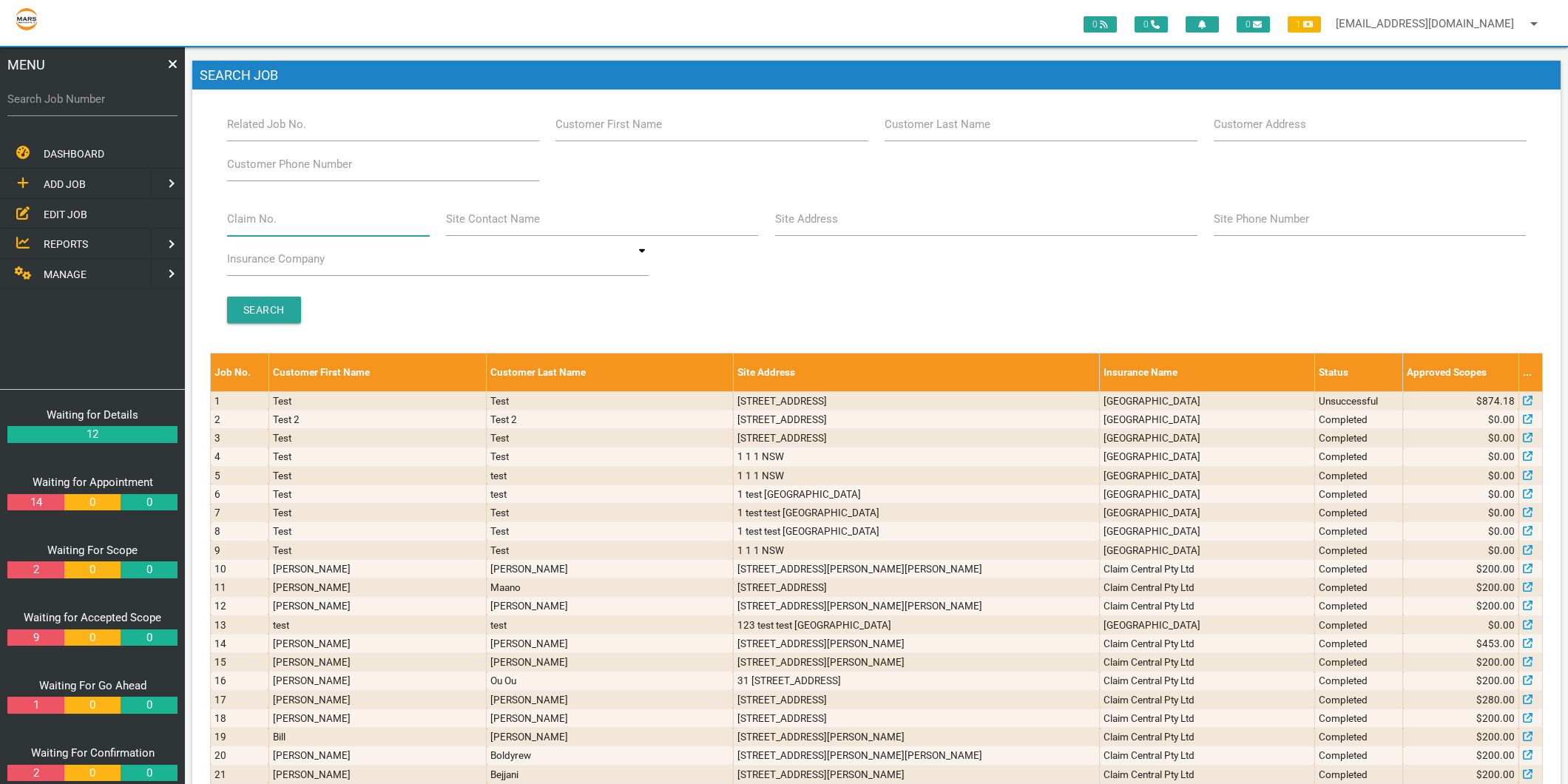
click at [290, 226] on input "Claim No." at bounding box center [328, 218] width 203 height 34
type input "villa 35"
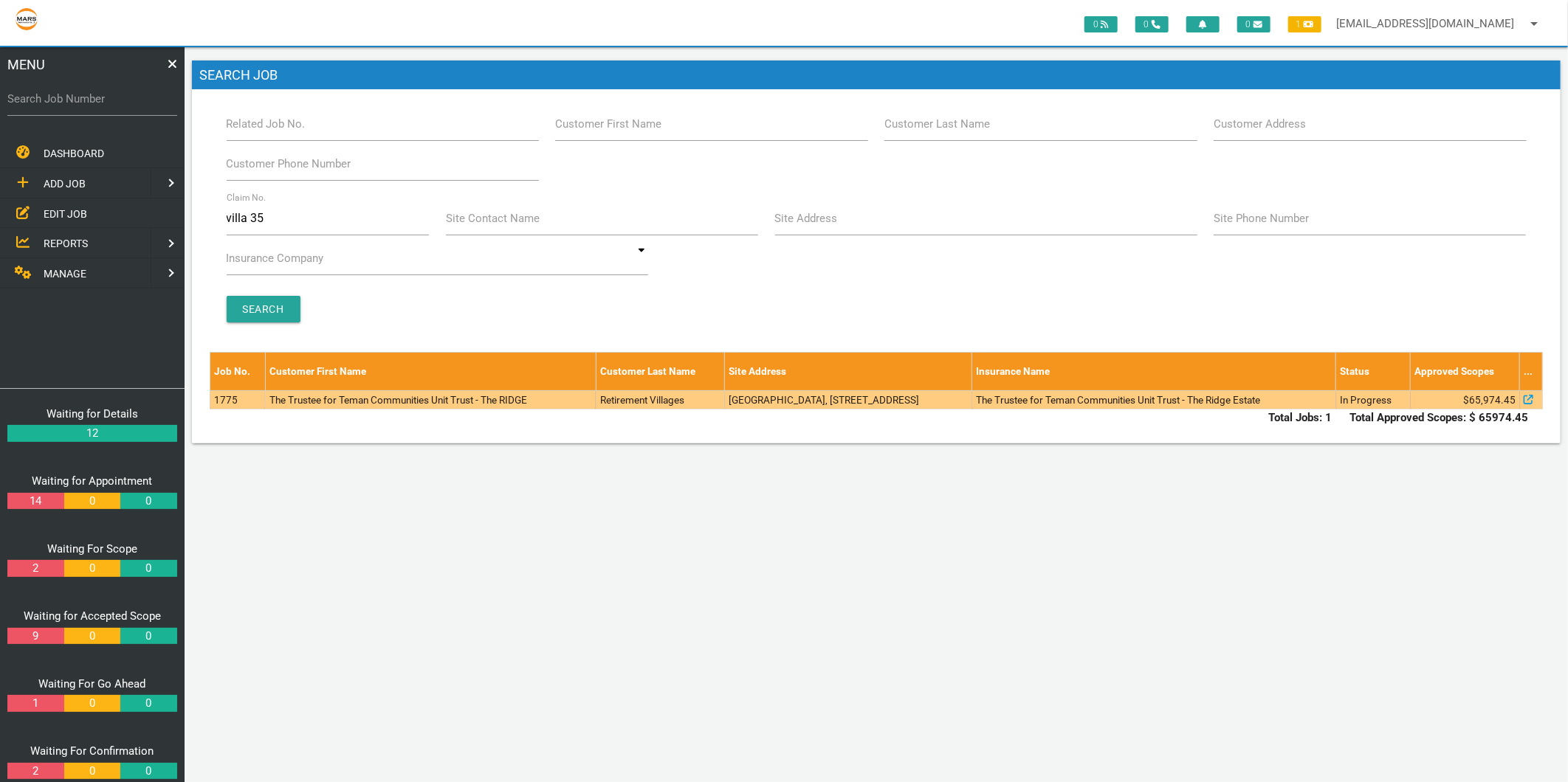
click at [406, 399] on td "The Trustee for Teman Communities Unit Trust - The RIDGE" at bounding box center [430, 399] width 331 height 18
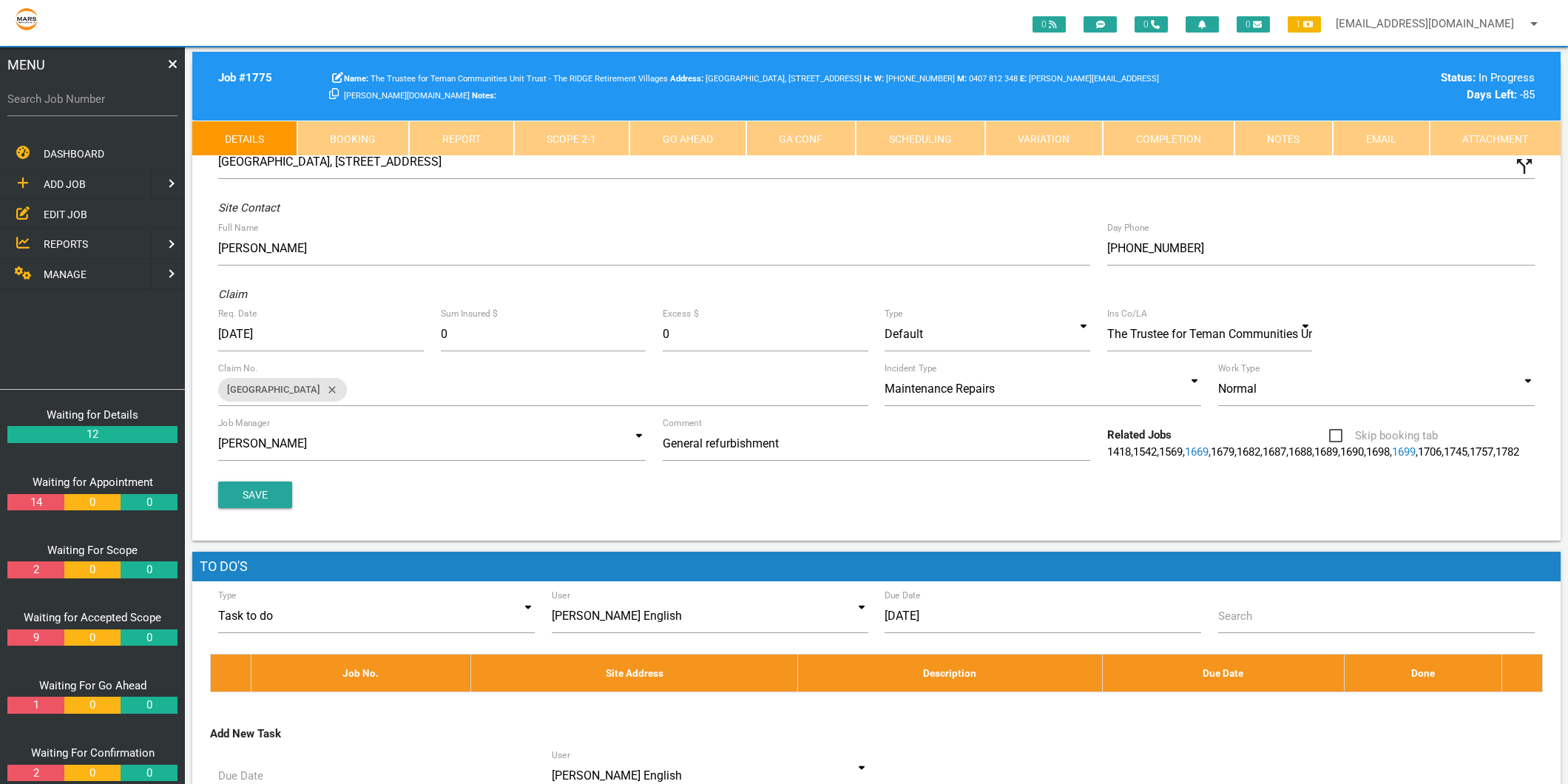
click at [541, 122] on link "Scope 2 - 1" at bounding box center [572, 138] width 116 height 36
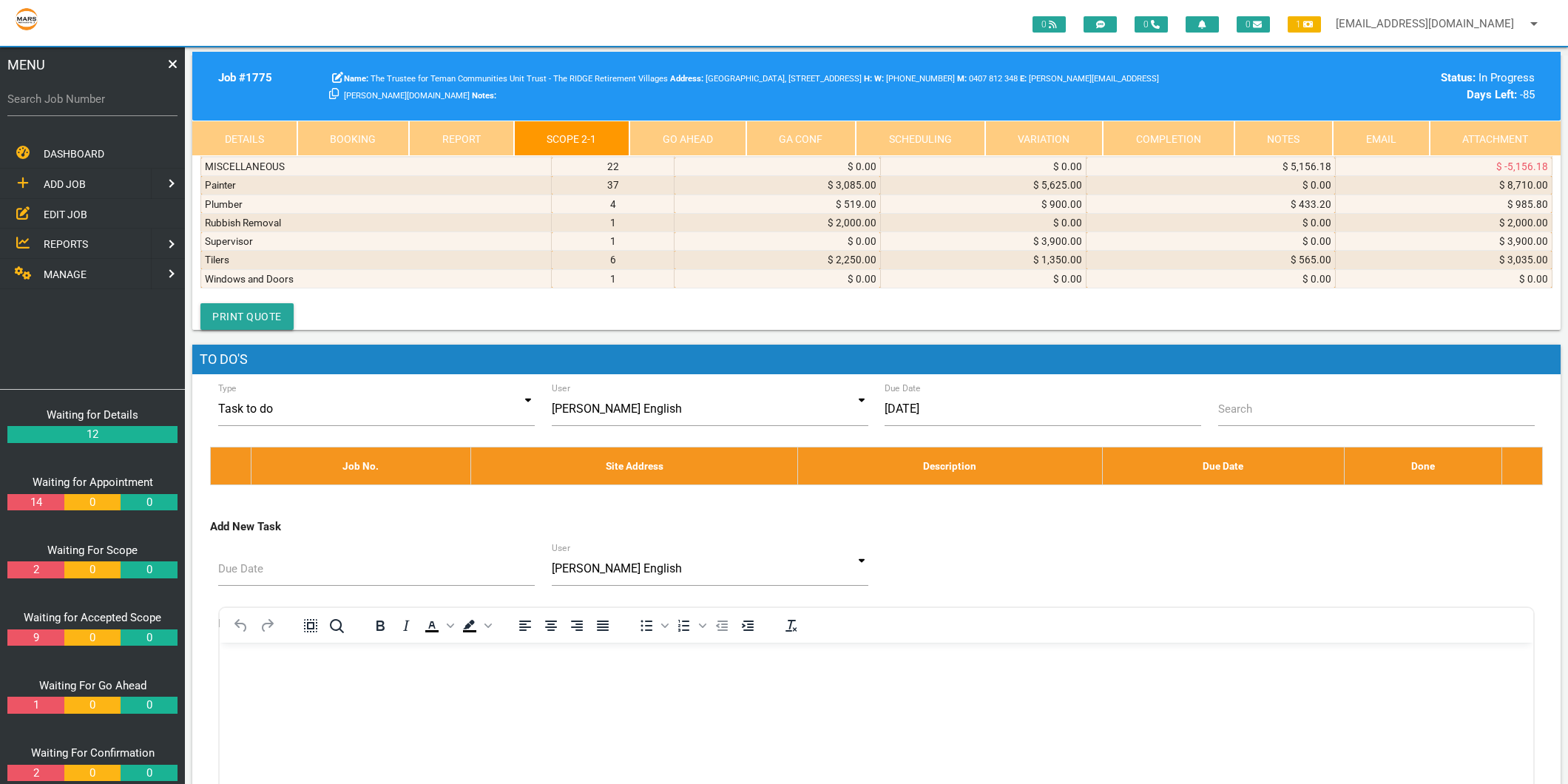
scroll to position [7888, 0]
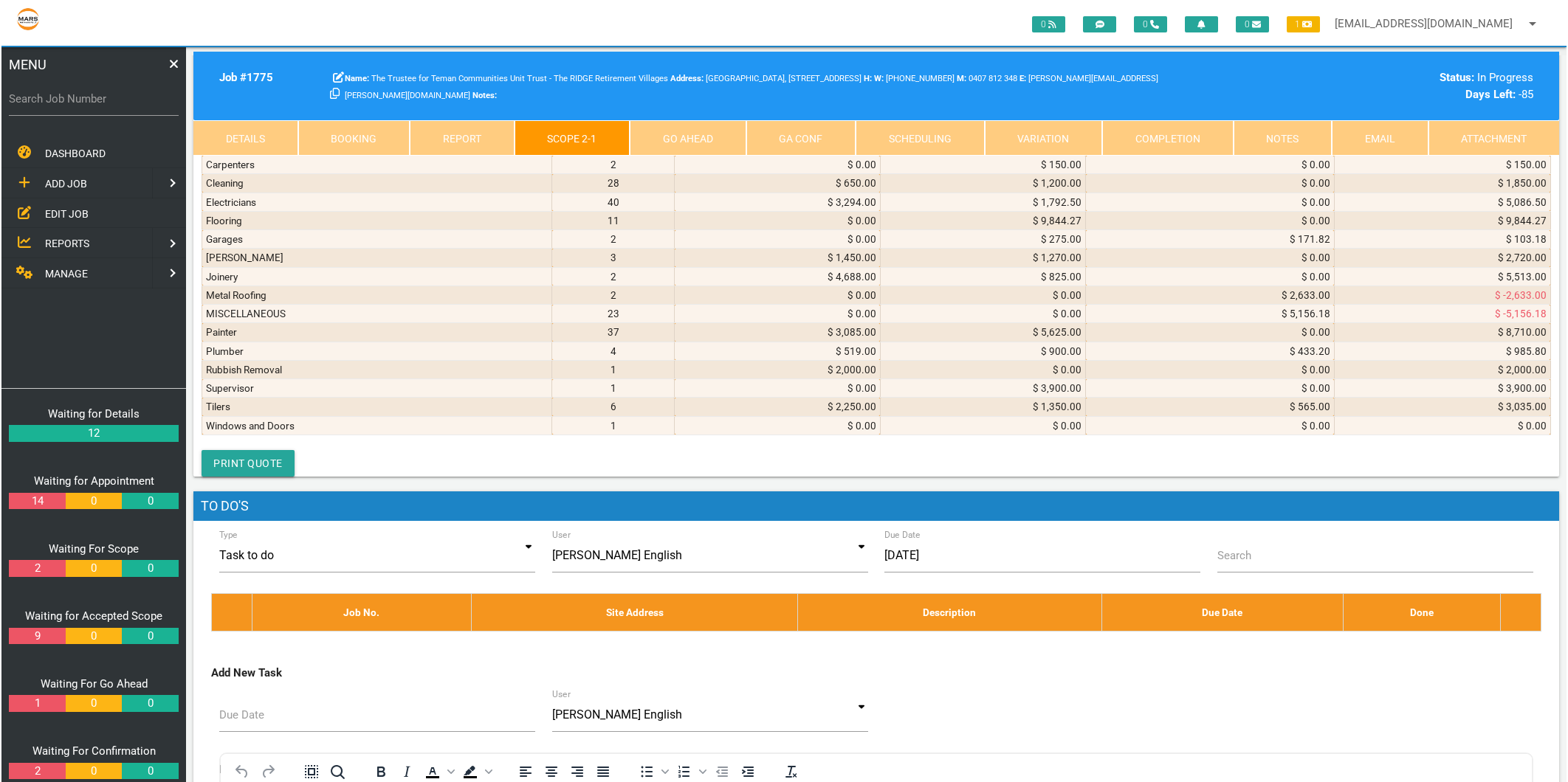
scroll to position [1, 0]
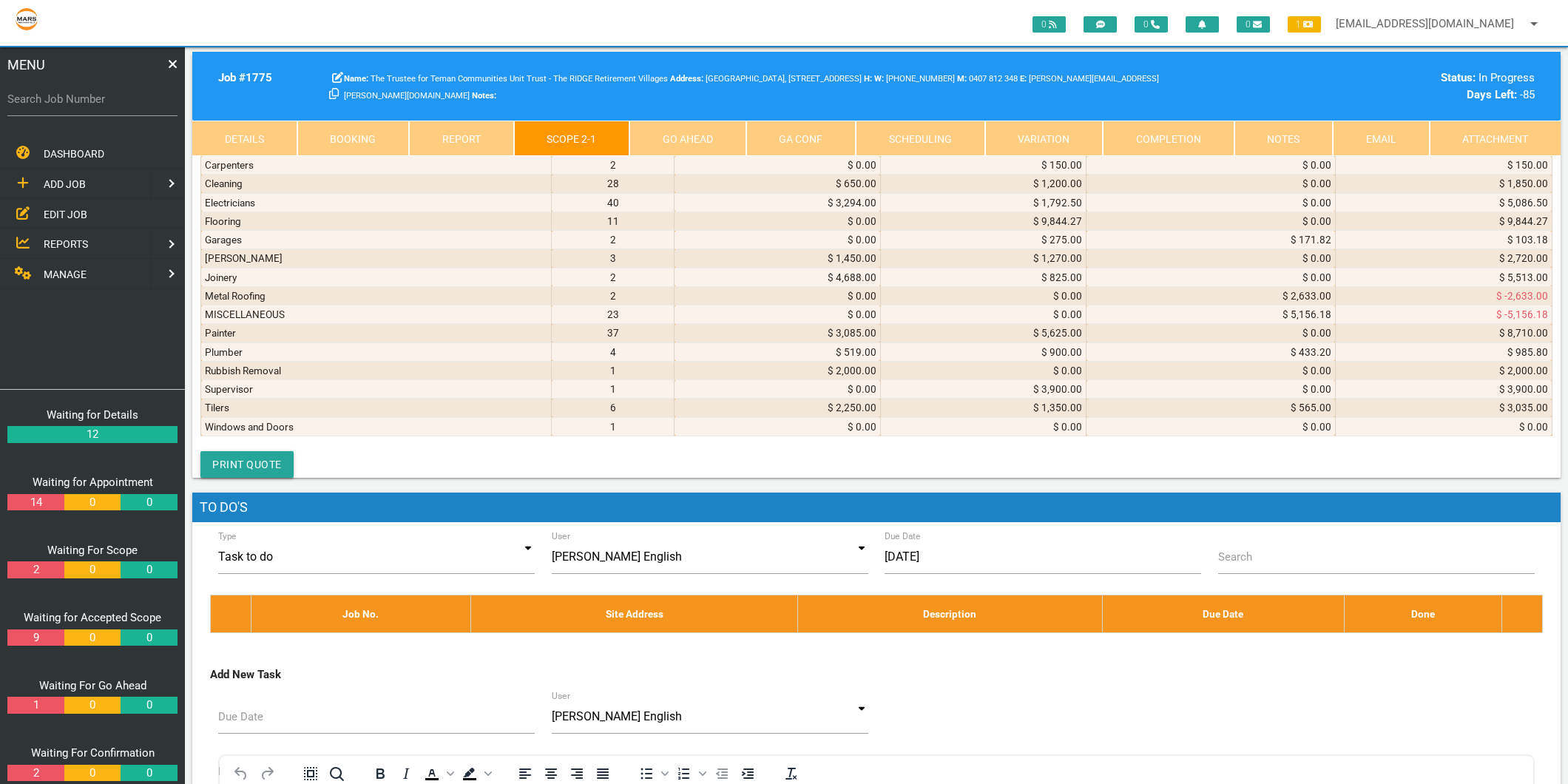
type textarea "EUROFORM INVOICE 21152 10/7/2025 Kitchen benchtops 20mm QQ Luna White inc 2 x s…"
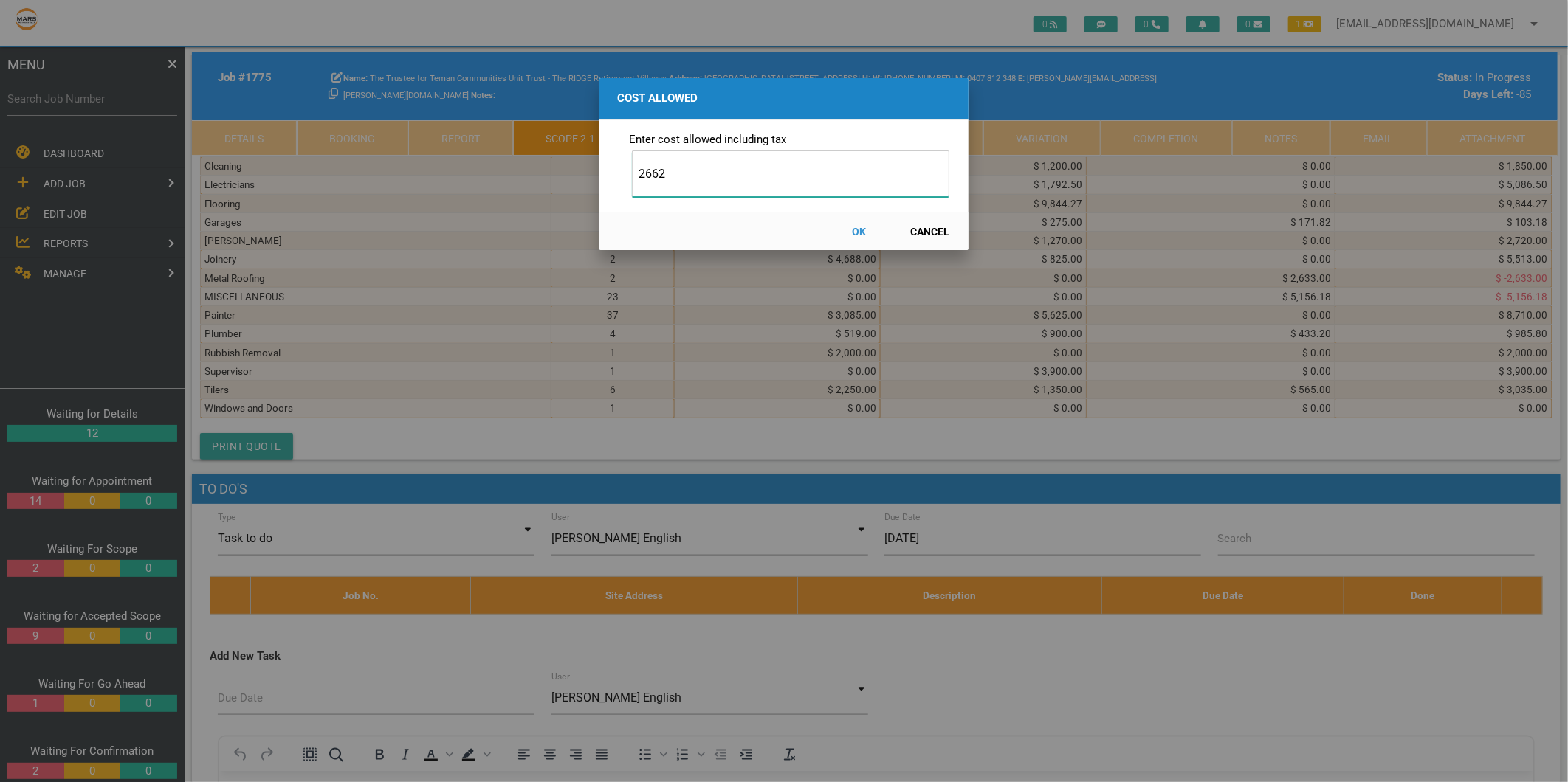
type input "2662"
click at [860, 232] on button "OK" at bounding box center [859, 232] width 65 height 26
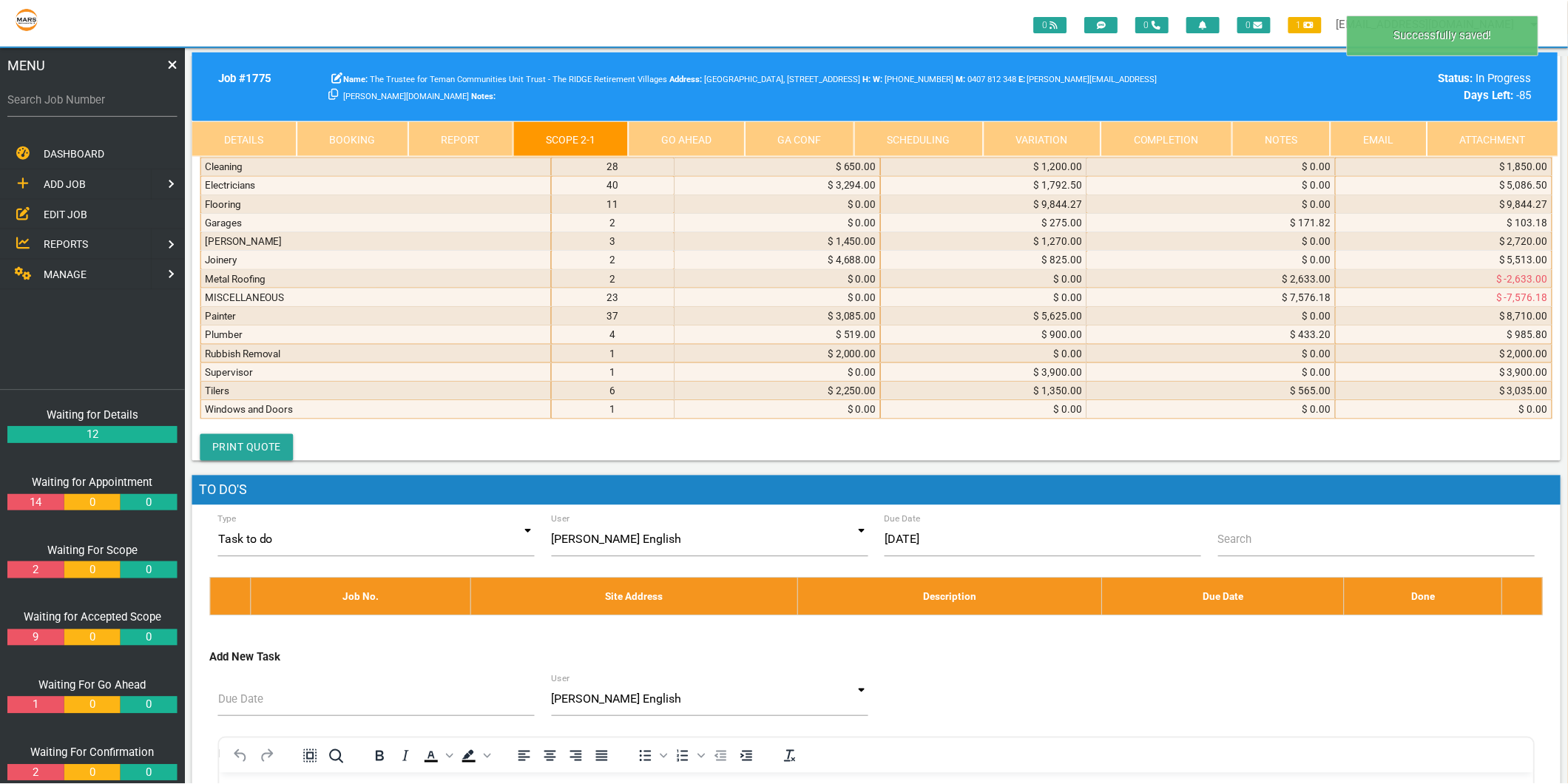
scroll to position [7903, 0]
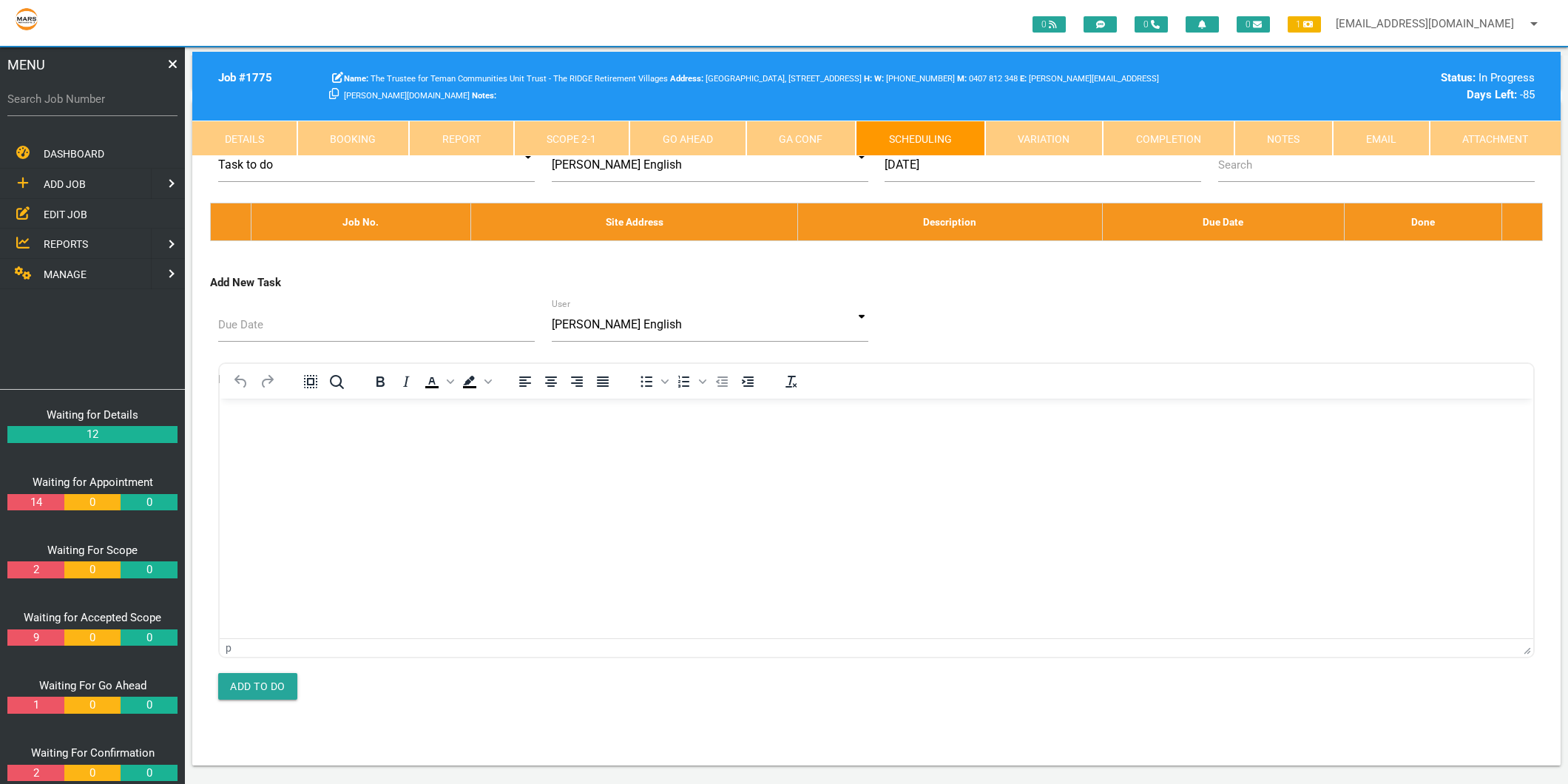
scroll to position [0, 0]
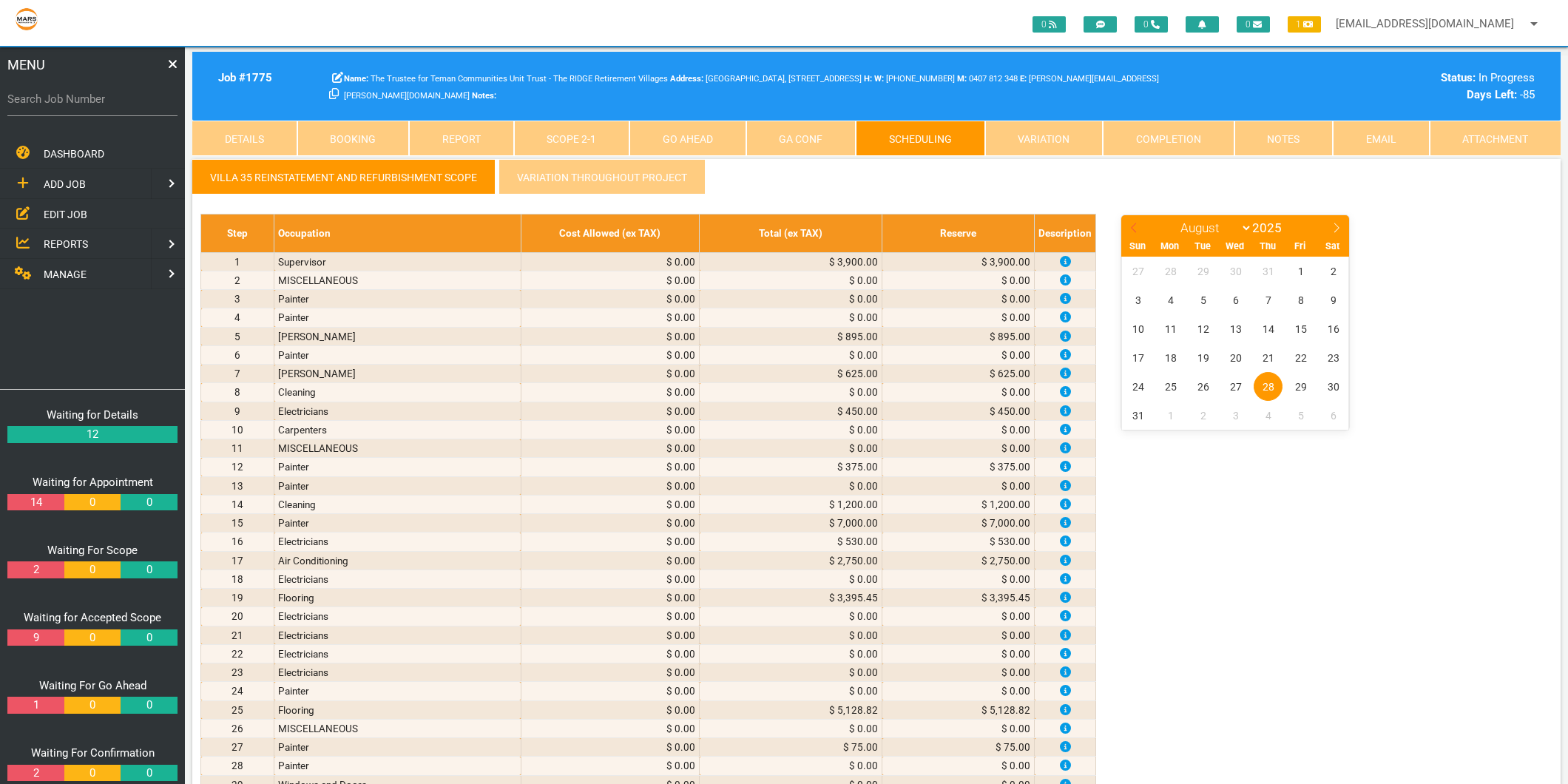
click at [1132, 224] on icon at bounding box center [1134, 228] width 11 height 11
select select "6"
click at [1273, 303] on span "10" at bounding box center [1268, 300] width 29 height 29
click at [572, 129] on link "Scope 2 - 1" at bounding box center [572, 138] width 116 height 36
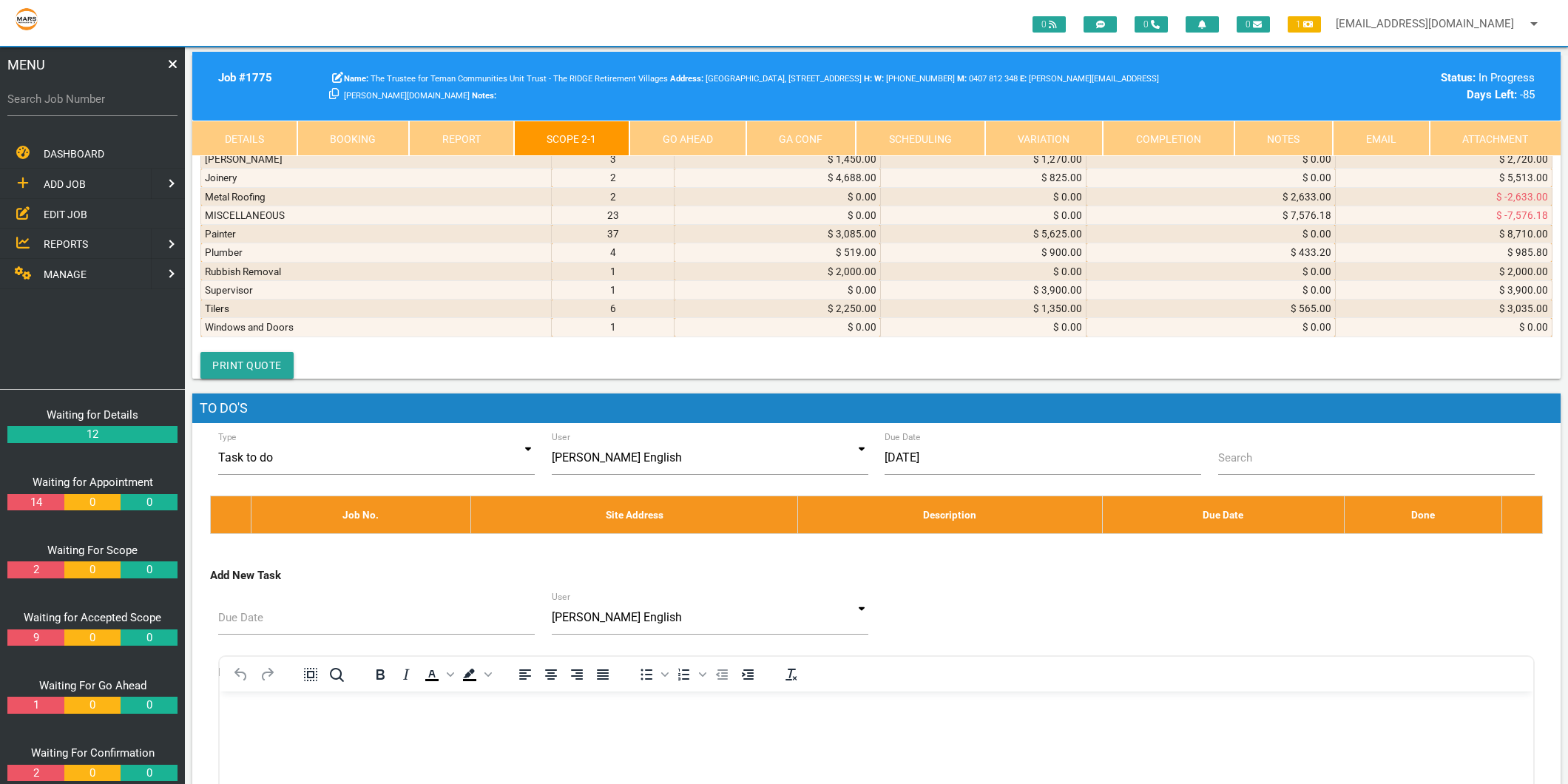
scroll to position [7888, 0]
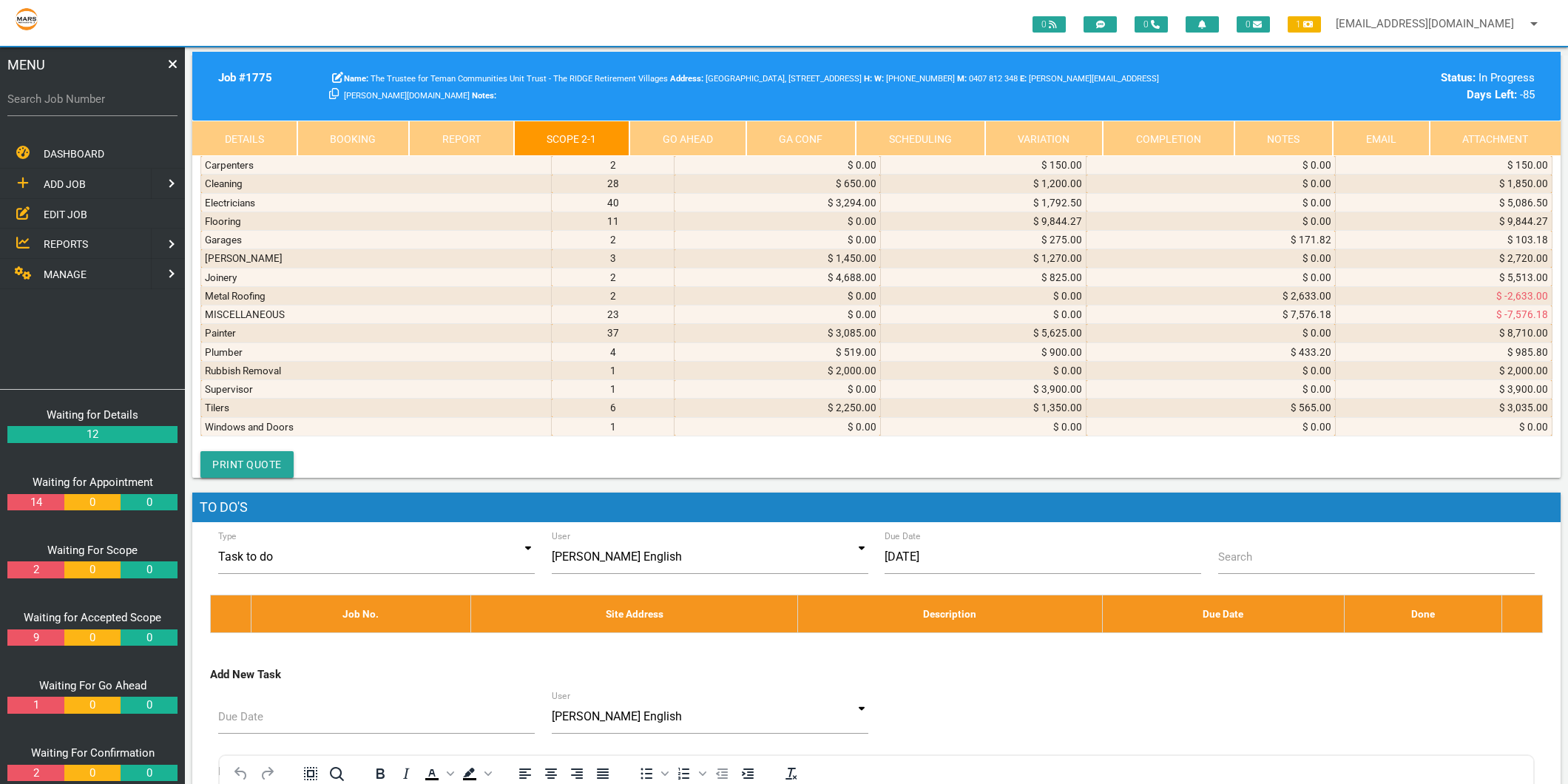
drag, startPoint x: 368, startPoint y: 524, endPoint x: 356, endPoint y: 541, distance: 20.8
select select "Kitchens"
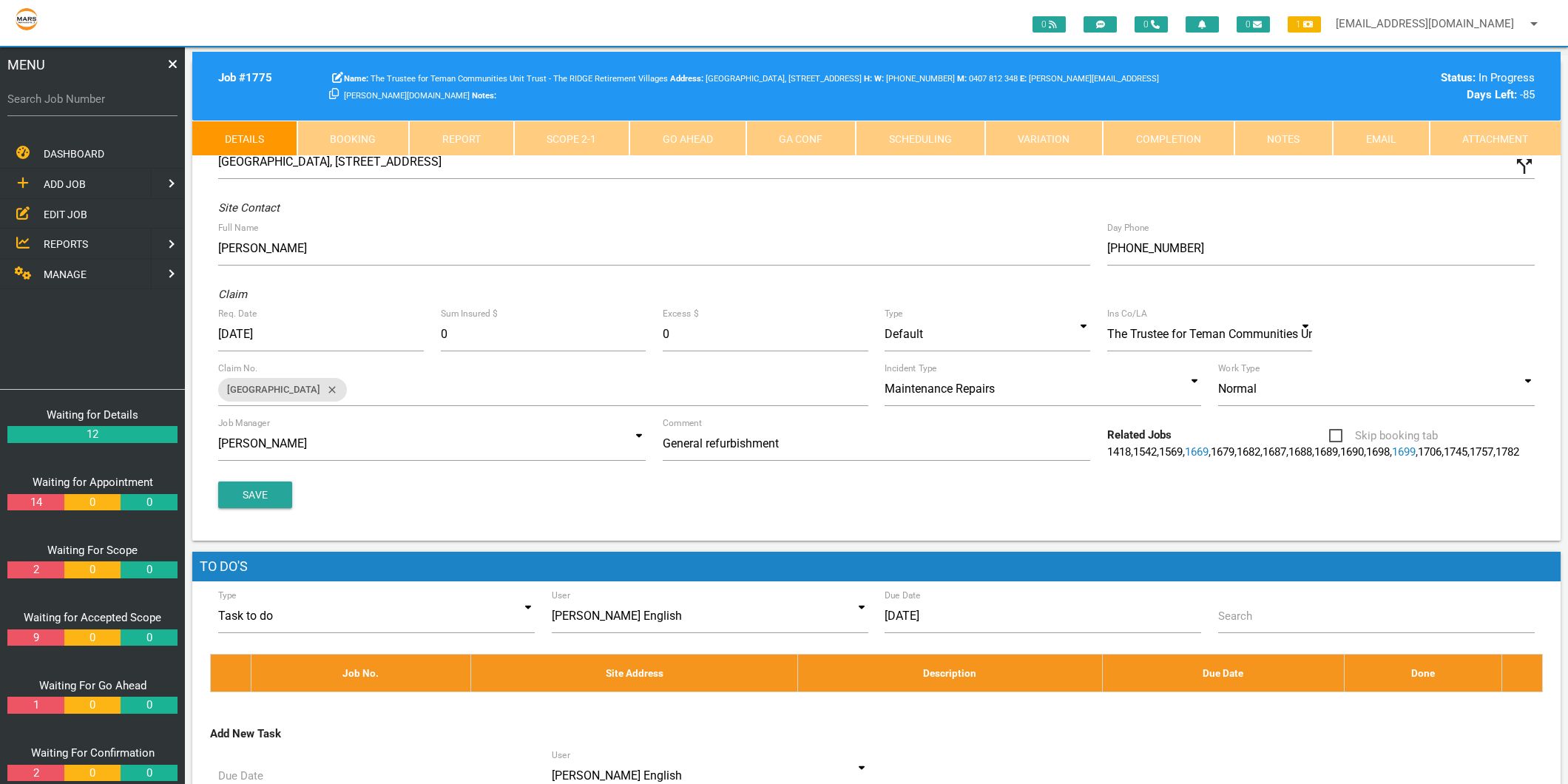
click at [48, 276] on span "MANAGE" at bounding box center [65, 274] width 43 height 12
click at [76, 178] on span "PERSONNEL" at bounding box center [73, 184] width 59 height 12
click at [76, 208] on span "EDIT PERSONNEL" at bounding box center [85, 214] width 83 height 12
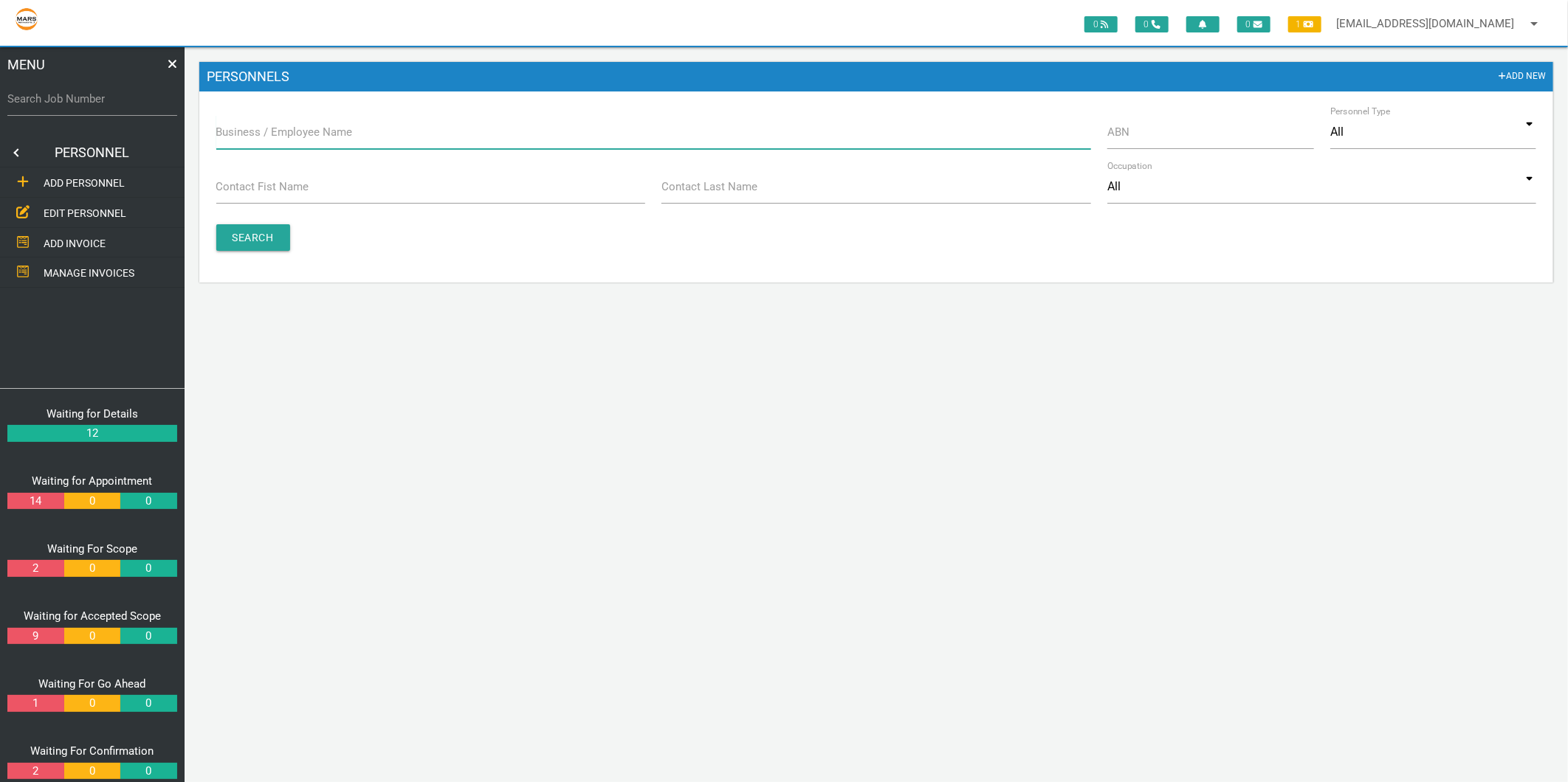
click at [237, 122] on div "Business / Employee Name" at bounding box center [653, 135] width 892 height 40
type input "euroform"
click at [218, 229] on input "Search" at bounding box center [254, 237] width 74 height 26
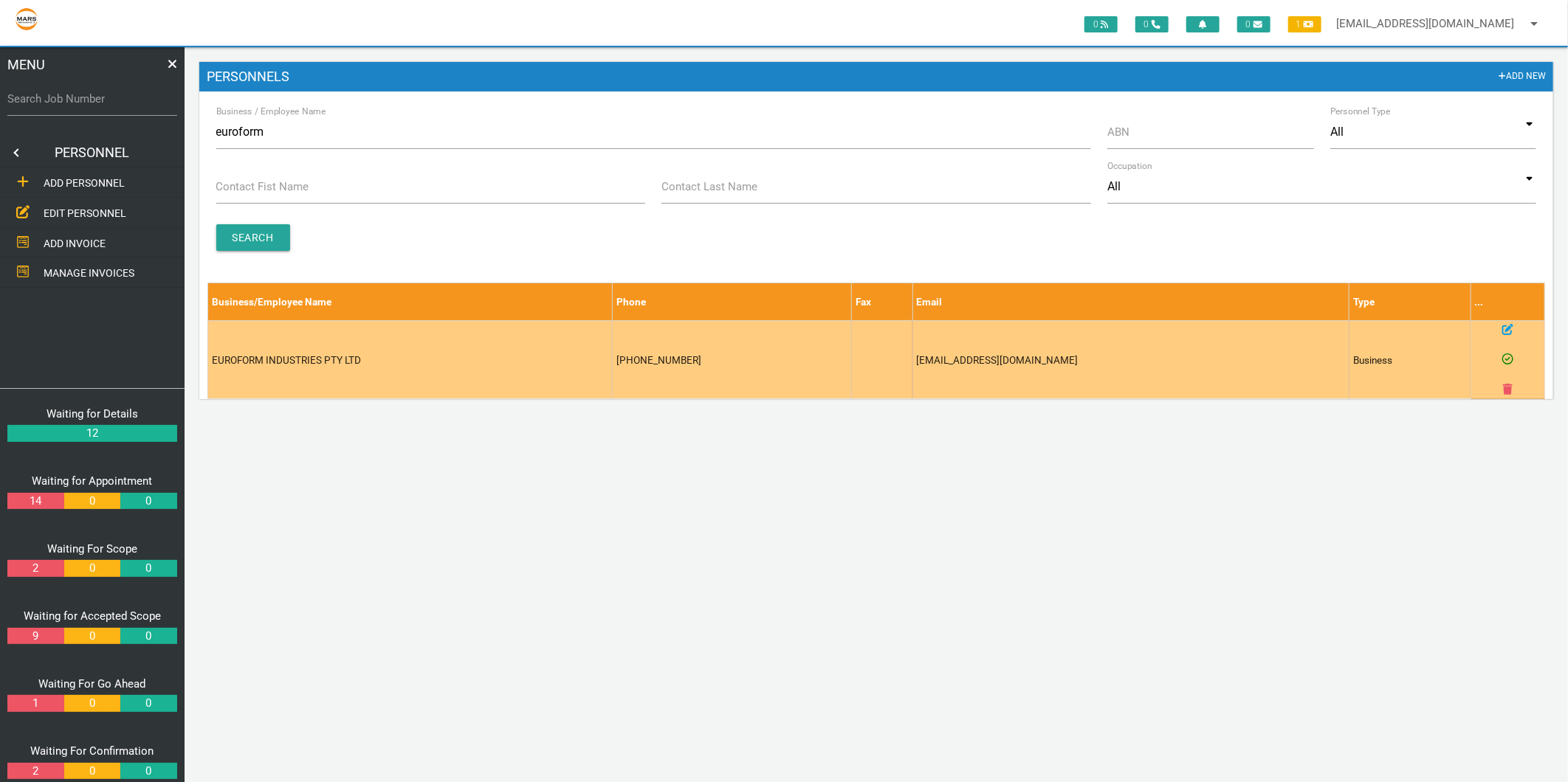
click at [1503, 326] on icon at bounding box center [1508, 329] width 11 height 11
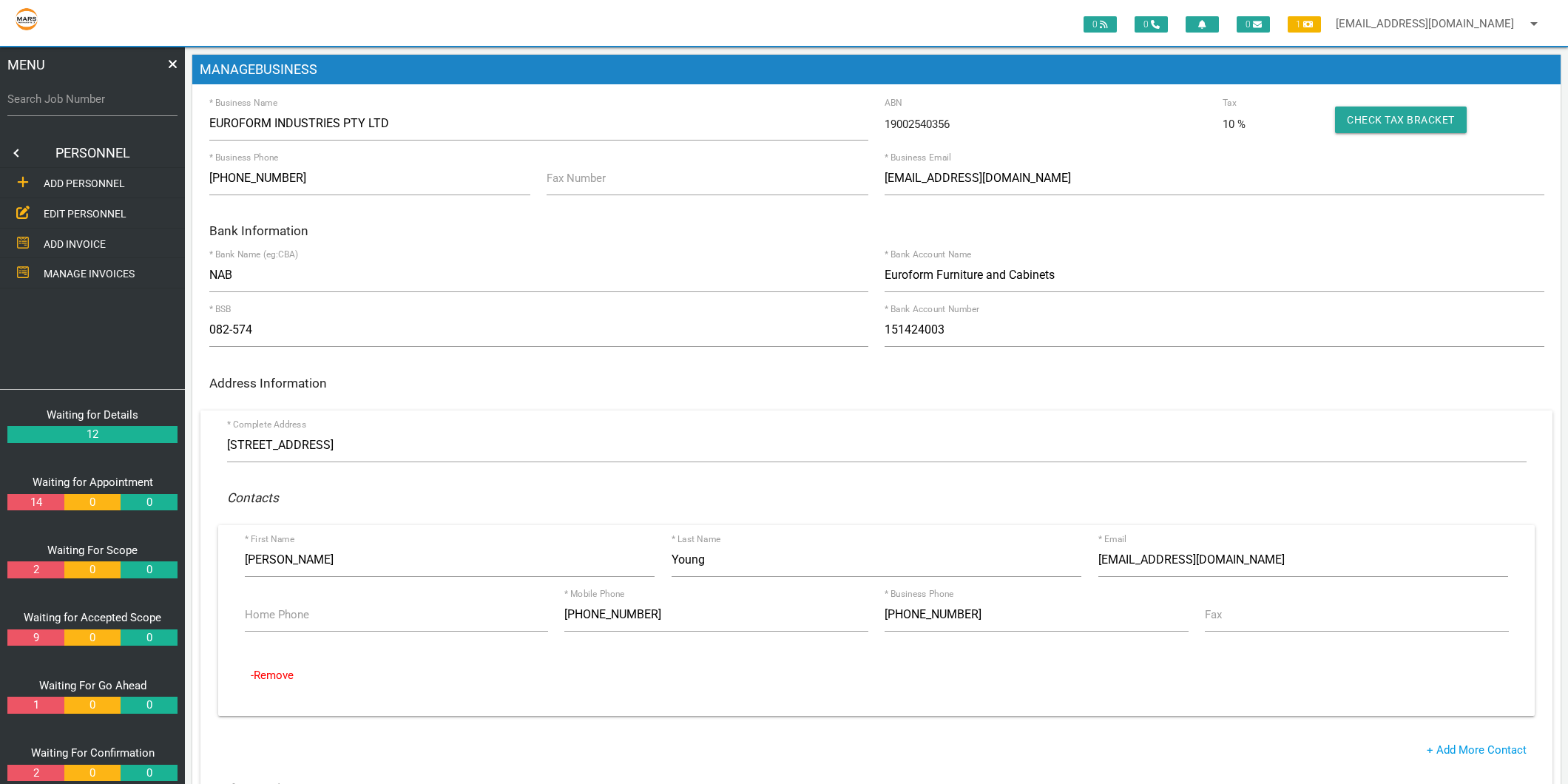
click at [97, 208] on span "EDIT PERSONNEL" at bounding box center [85, 214] width 83 height 12
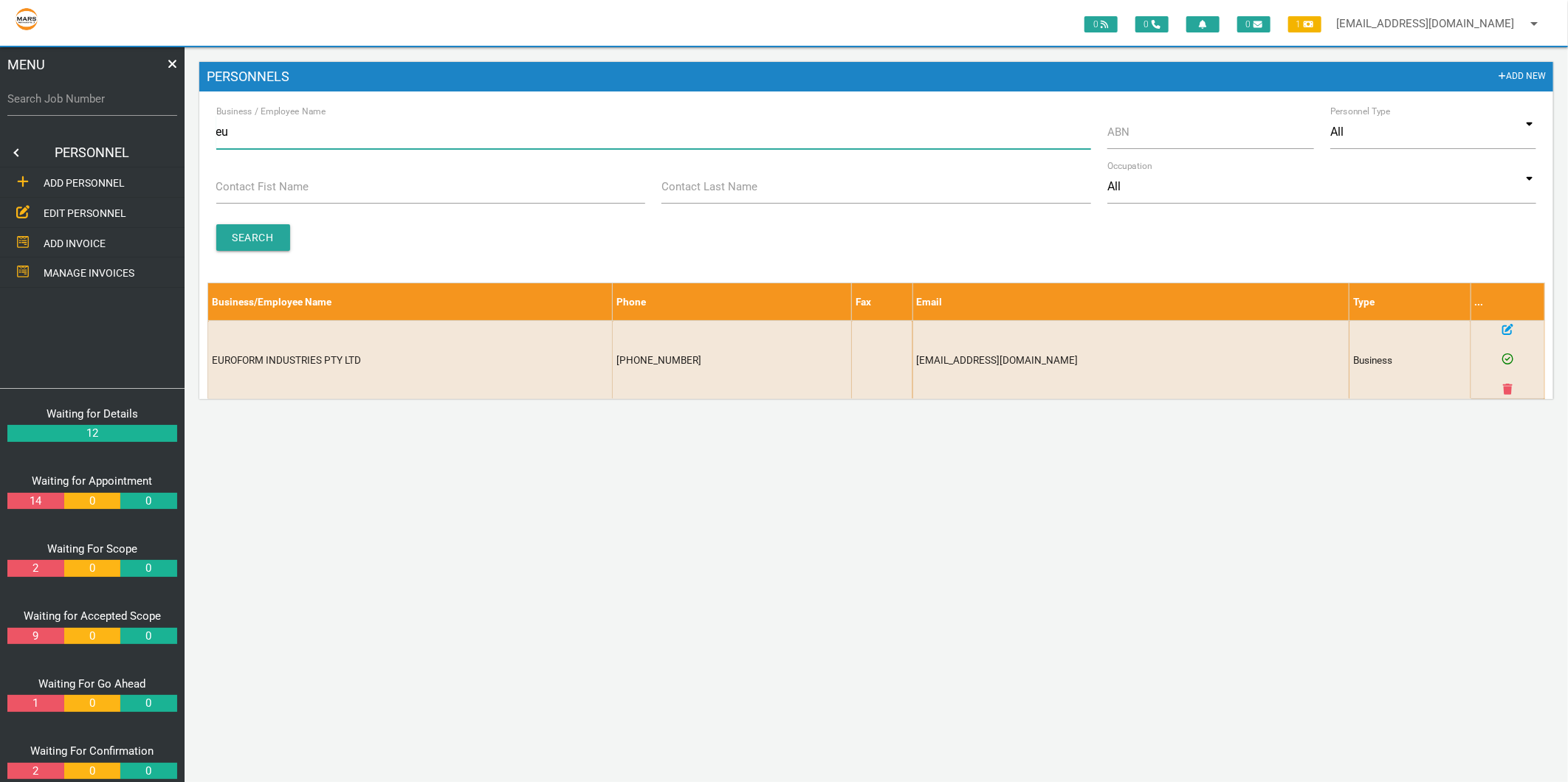
type input "e"
type input "trimlite"
click at [247, 241] on input "Search" at bounding box center [254, 237] width 74 height 26
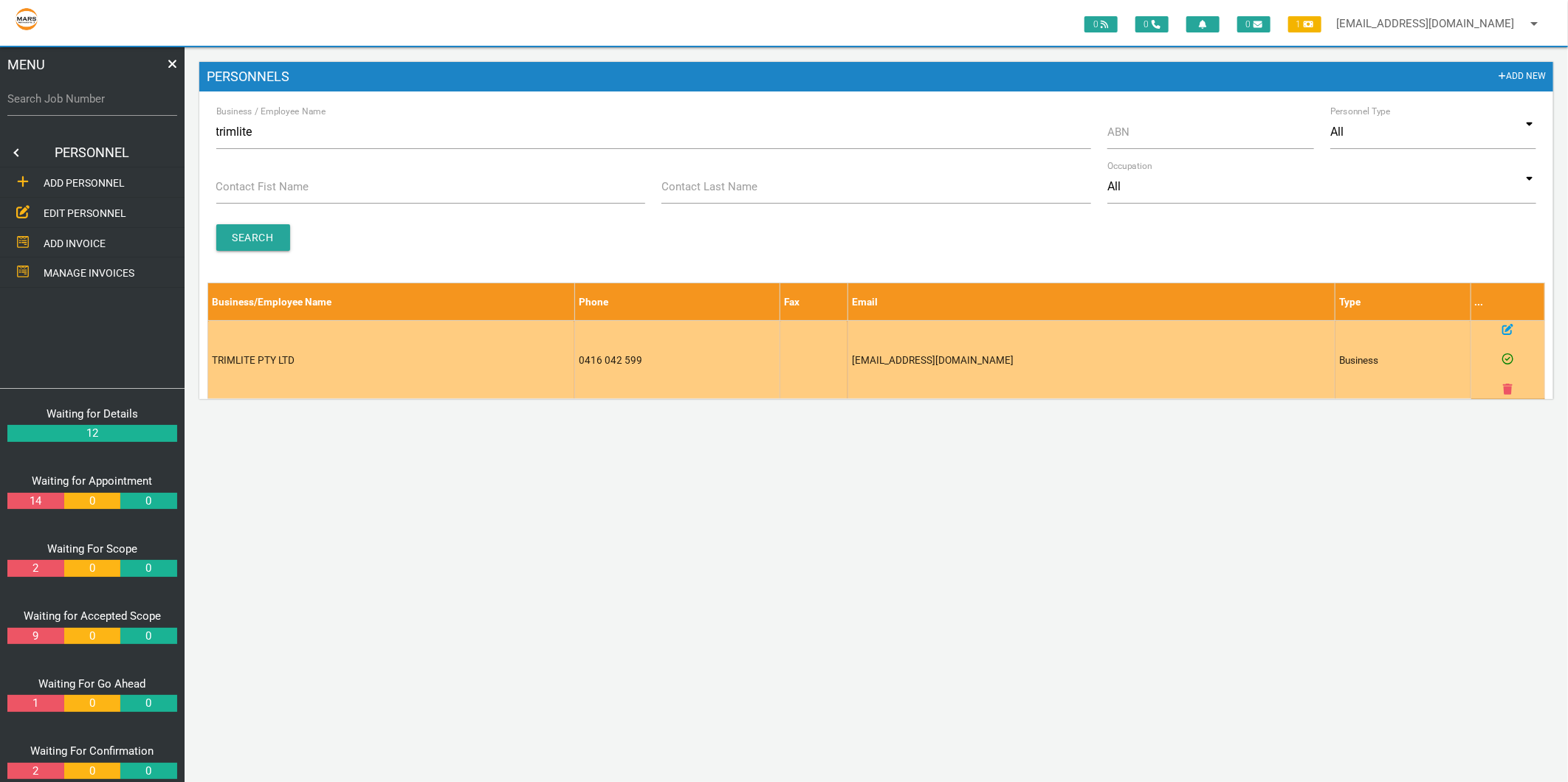
click at [1509, 328] on icon at bounding box center [1508, 329] width 11 height 11
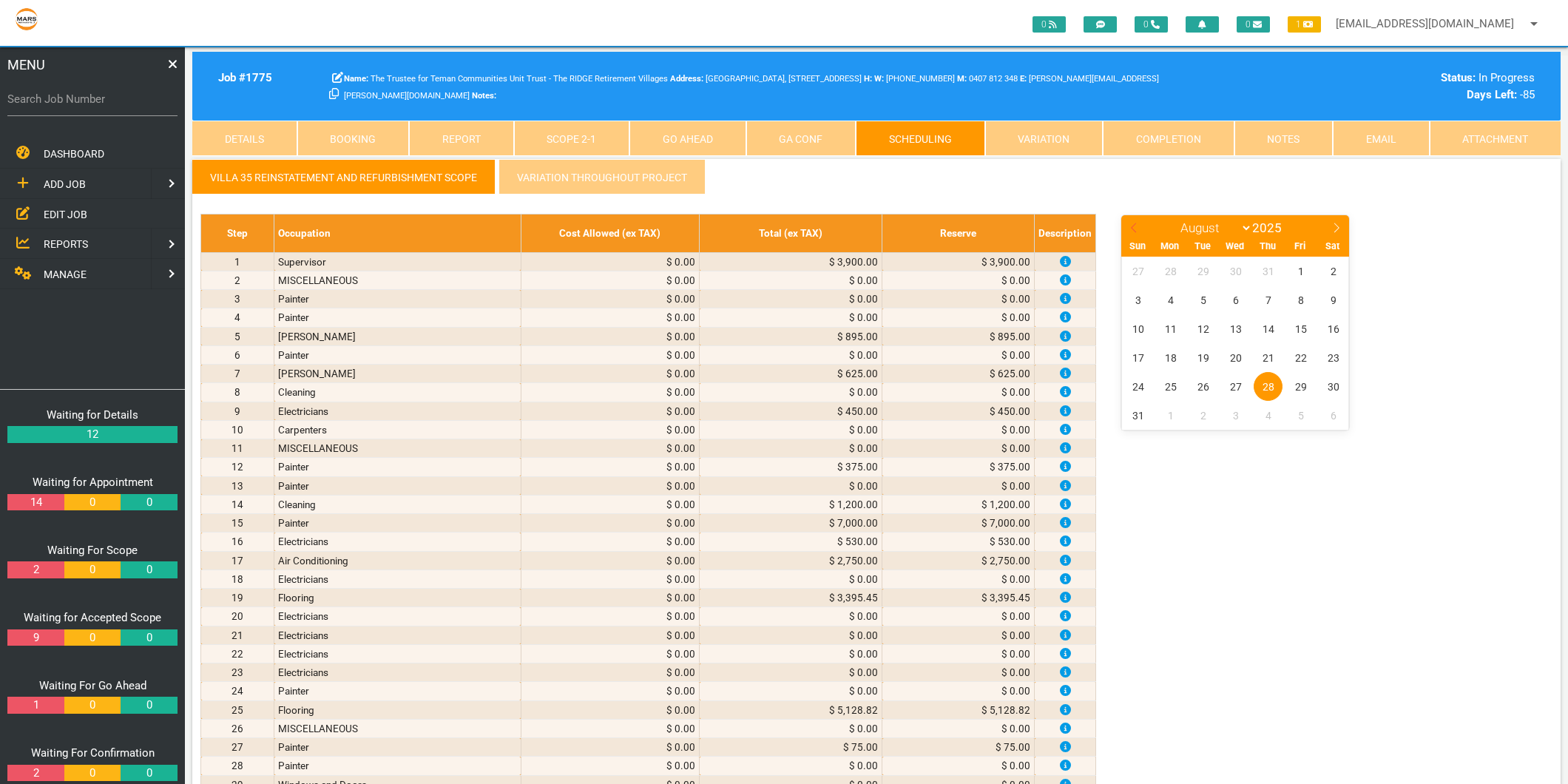
click at [1132, 227] on icon at bounding box center [1134, 228] width 11 height 11
select select "6"
click at [1270, 301] on span "10" at bounding box center [1268, 300] width 29 height 29
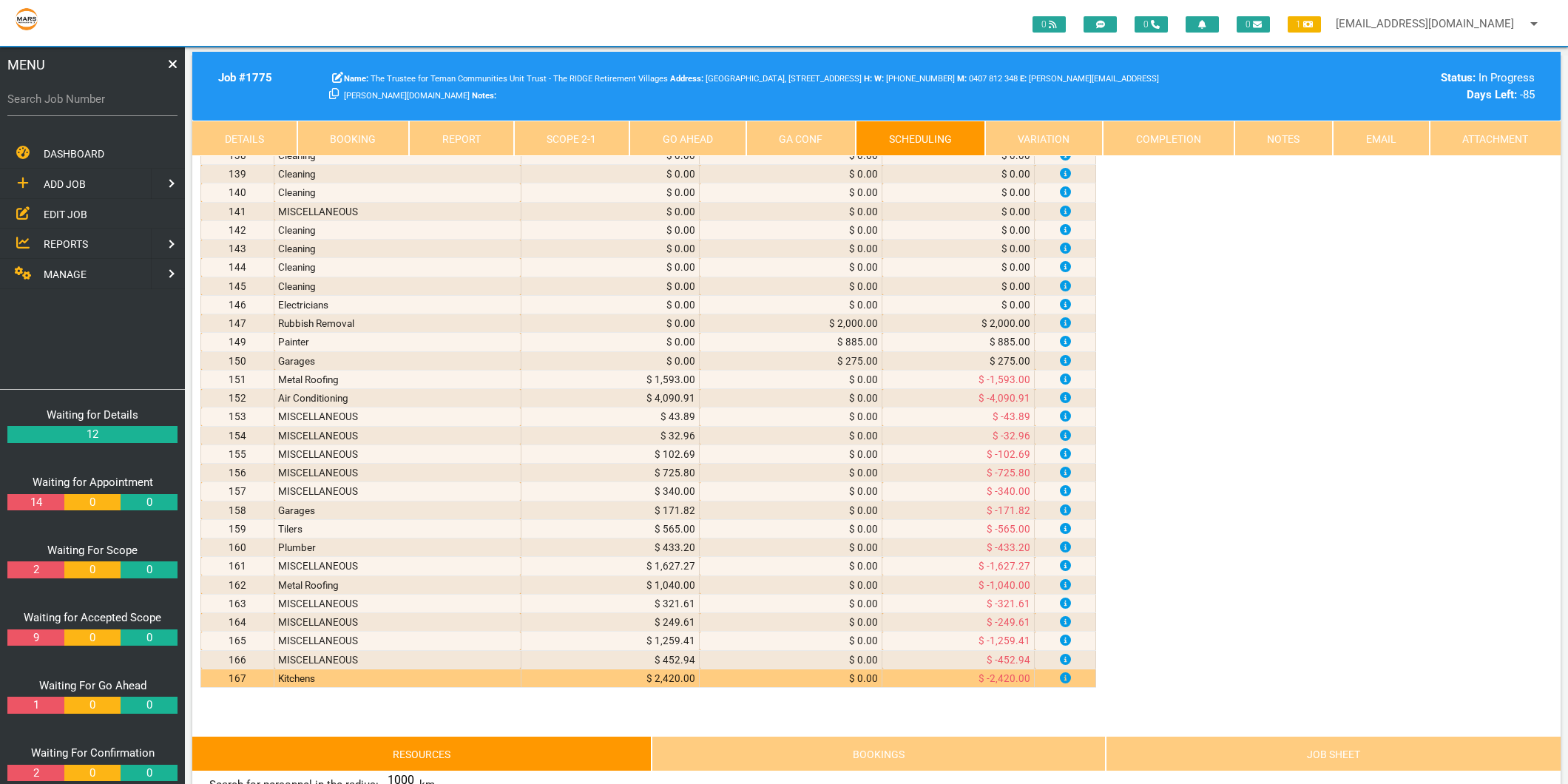
scroll to position [2958, 0]
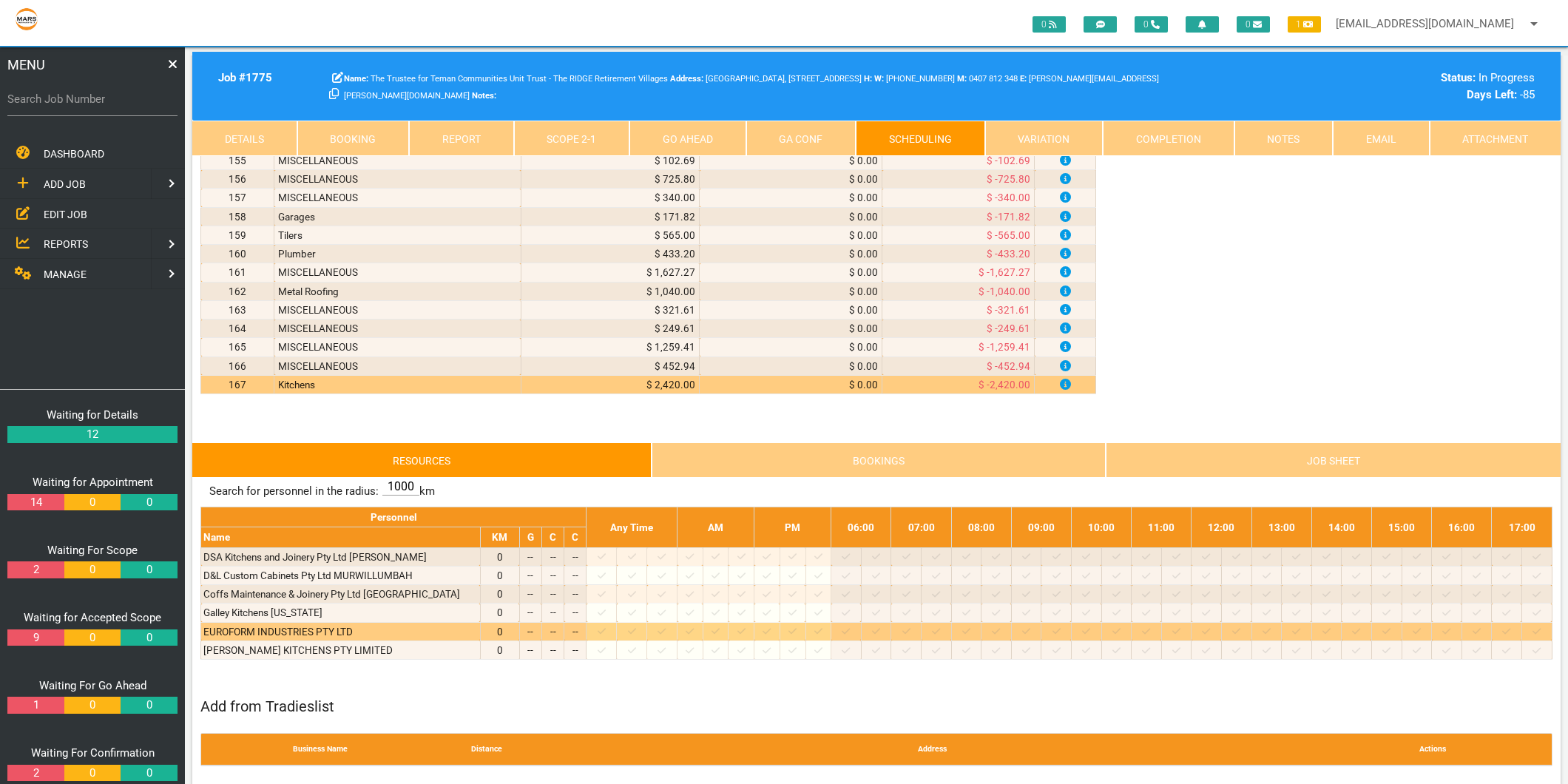
click at [606, 634] on icon at bounding box center [601, 631] width 8 height 6
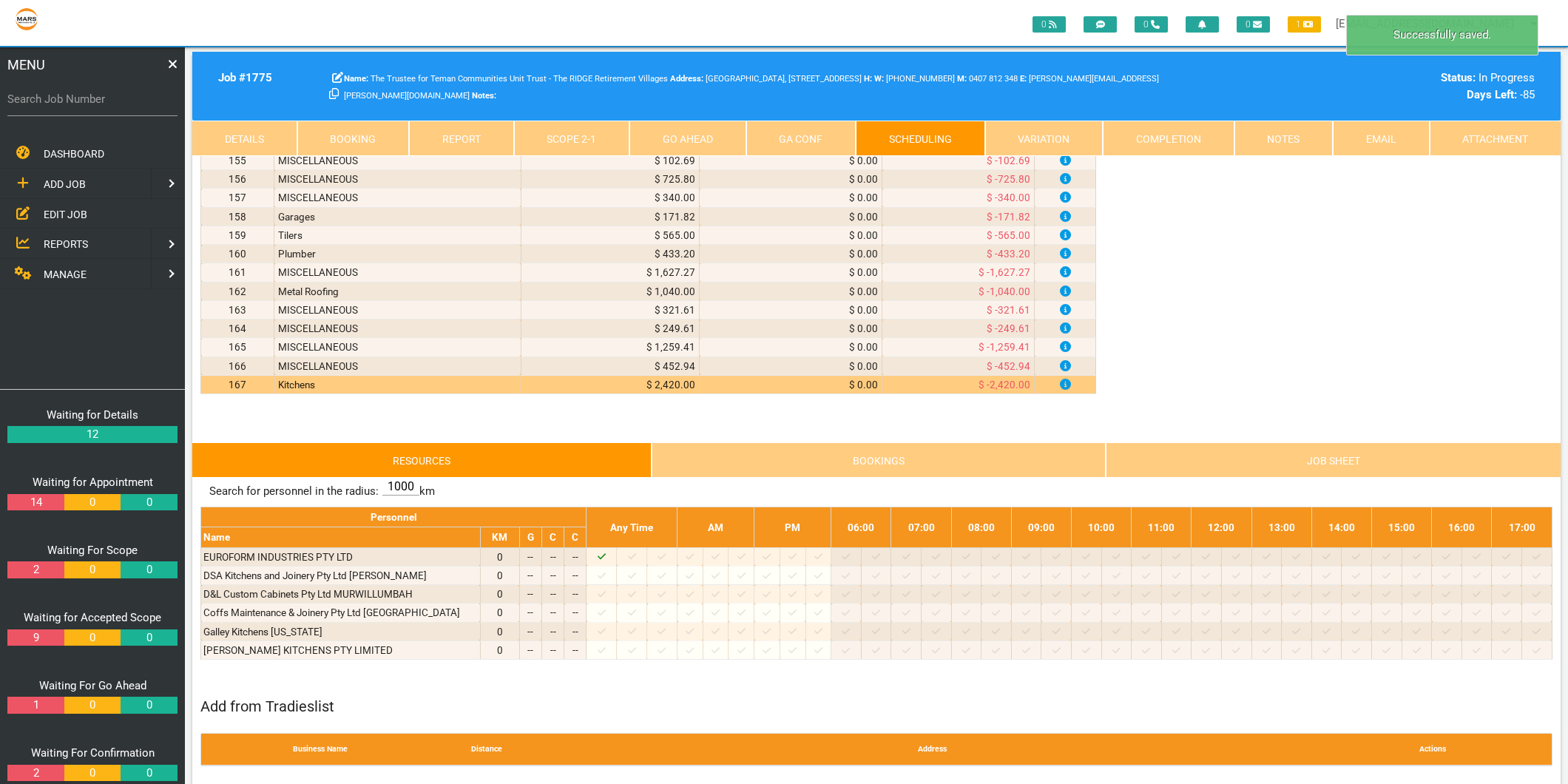
click at [566, 132] on link "Scope 2 - 1" at bounding box center [572, 138] width 116 height 36
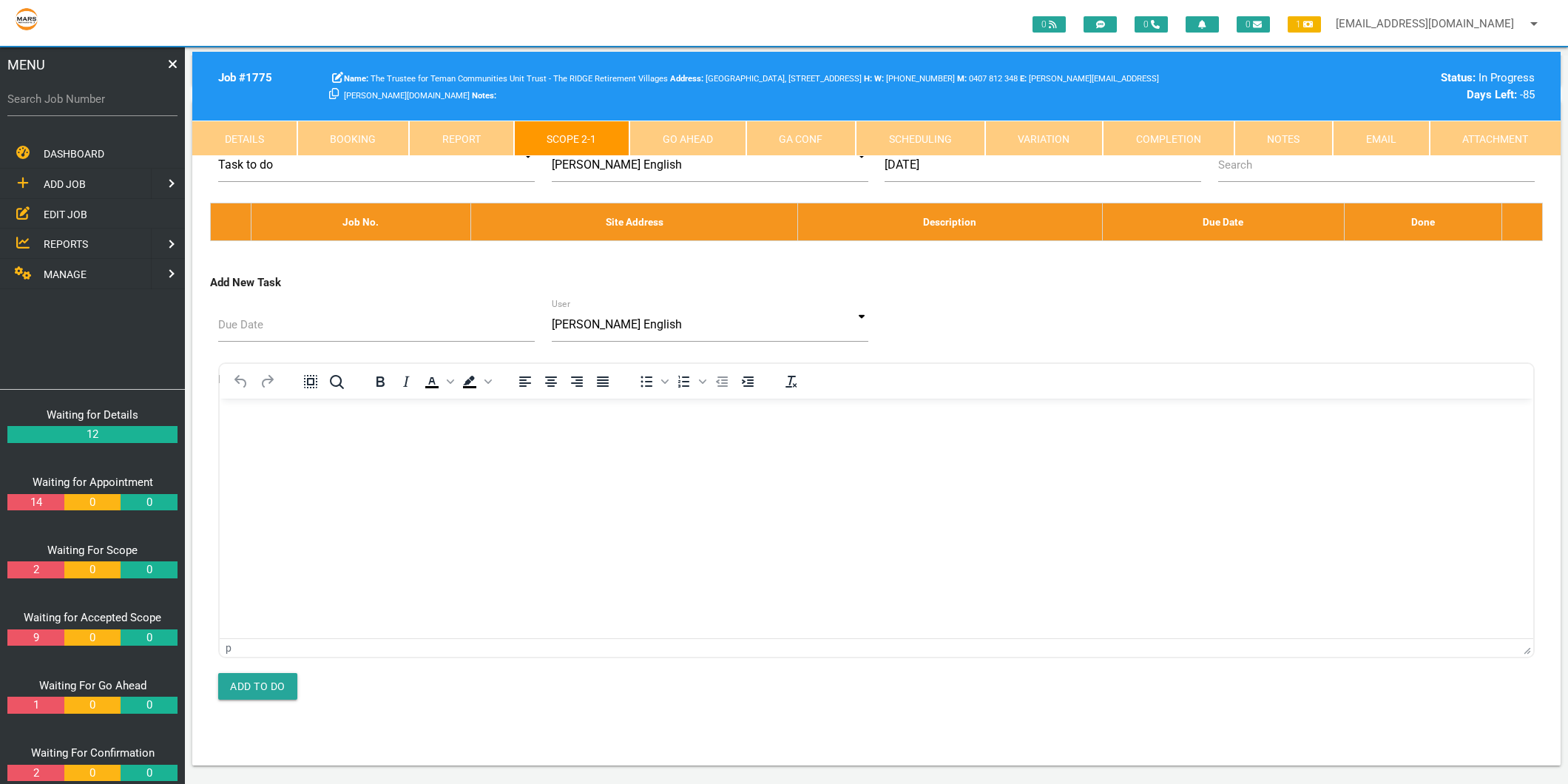
scroll to position [7888, 0]
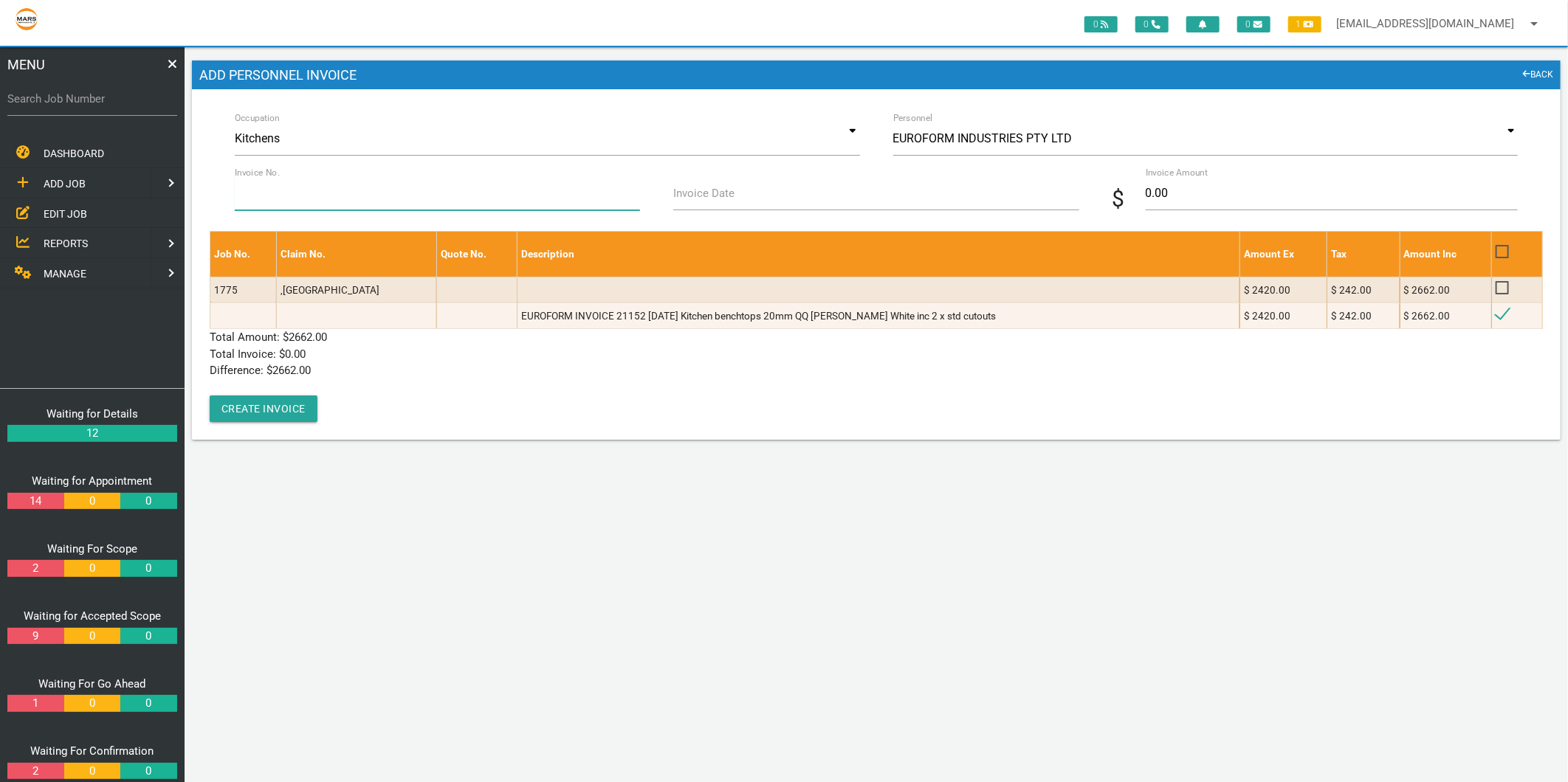
click at [294, 187] on input "Invoice No." at bounding box center [437, 193] width 405 height 34
type input "21152"
click at [710, 205] on input "Invoice Date" at bounding box center [875, 193] width 405 height 34
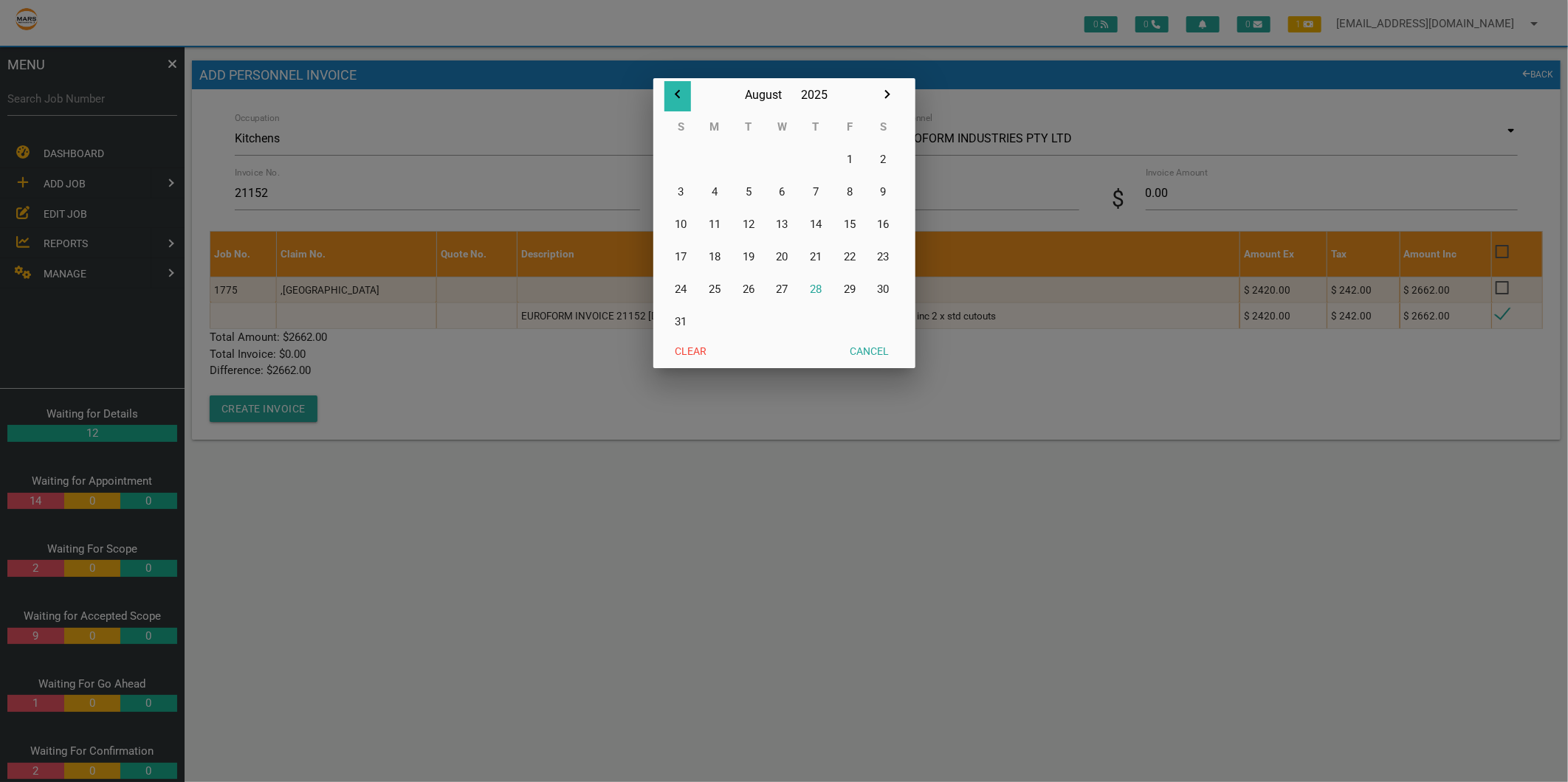
click at [675, 90] on icon "button" at bounding box center [677, 94] width 17 height 17
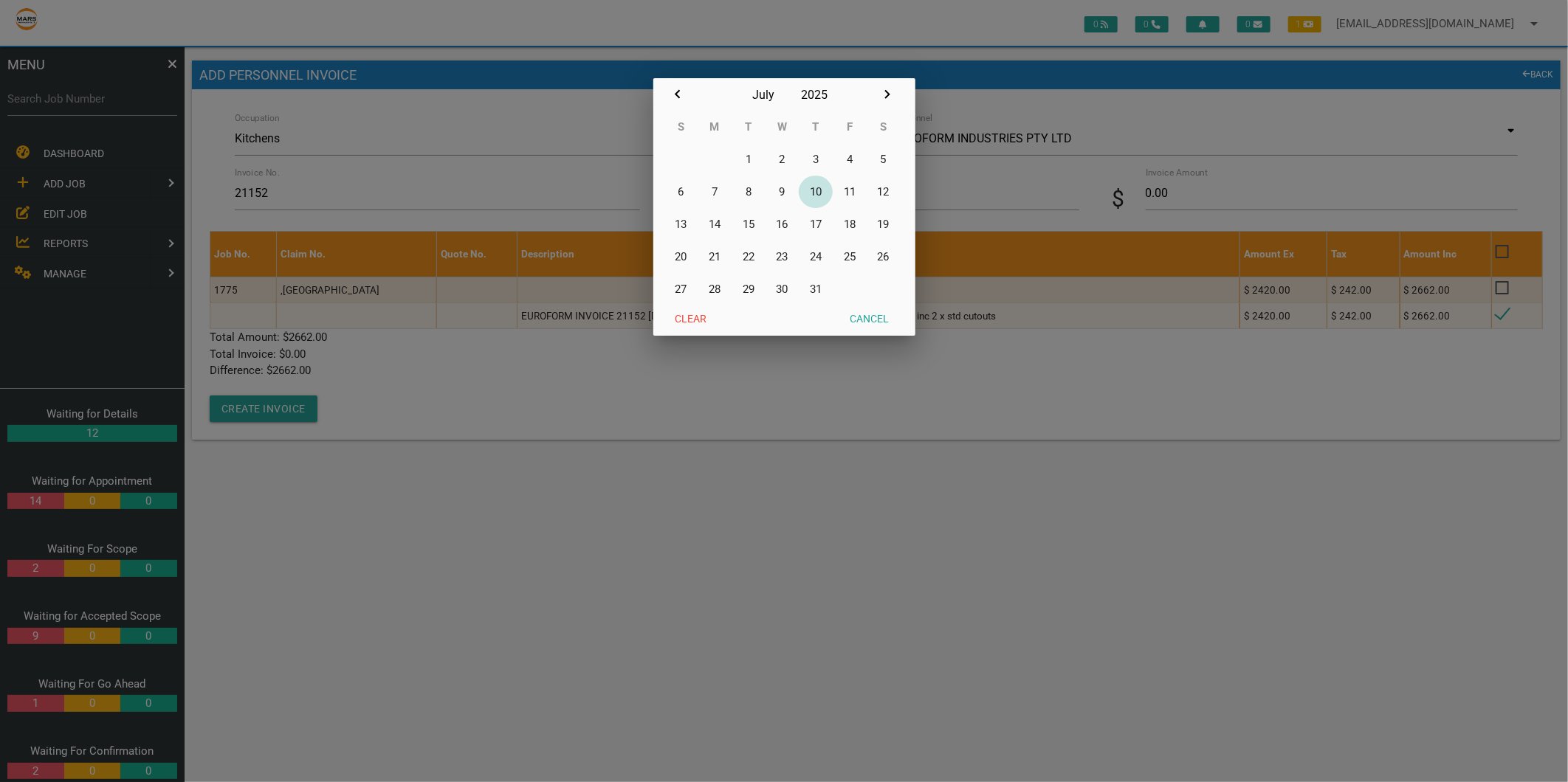
click at [810, 197] on button "10" at bounding box center [815, 192] width 34 height 32
type input "10/07/2025"
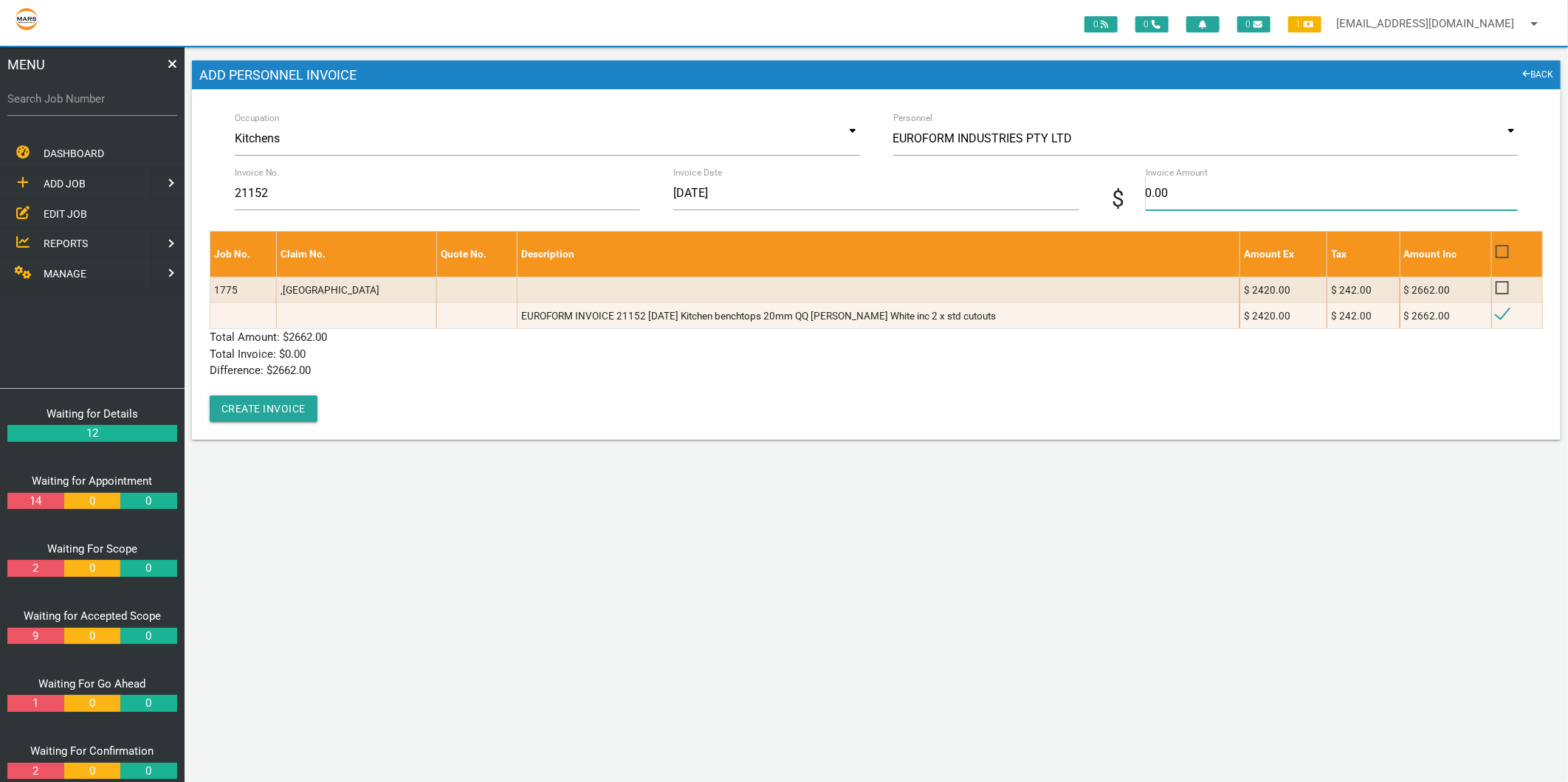
click at [1259, 197] on input "0.00" at bounding box center [1331, 193] width 372 height 34
type input "2662"
drag, startPoint x: 727, startPoint y: 388, endPoint x: 412, endPoint y: 436, distance: 318.6
click at [724, 391] on div "Job No. Claim No. Quote No. Description Amount Ex Tax Amount Inc 1775 ,VILLA 35…" at bounding box center [876, 326] width 1333 height 191
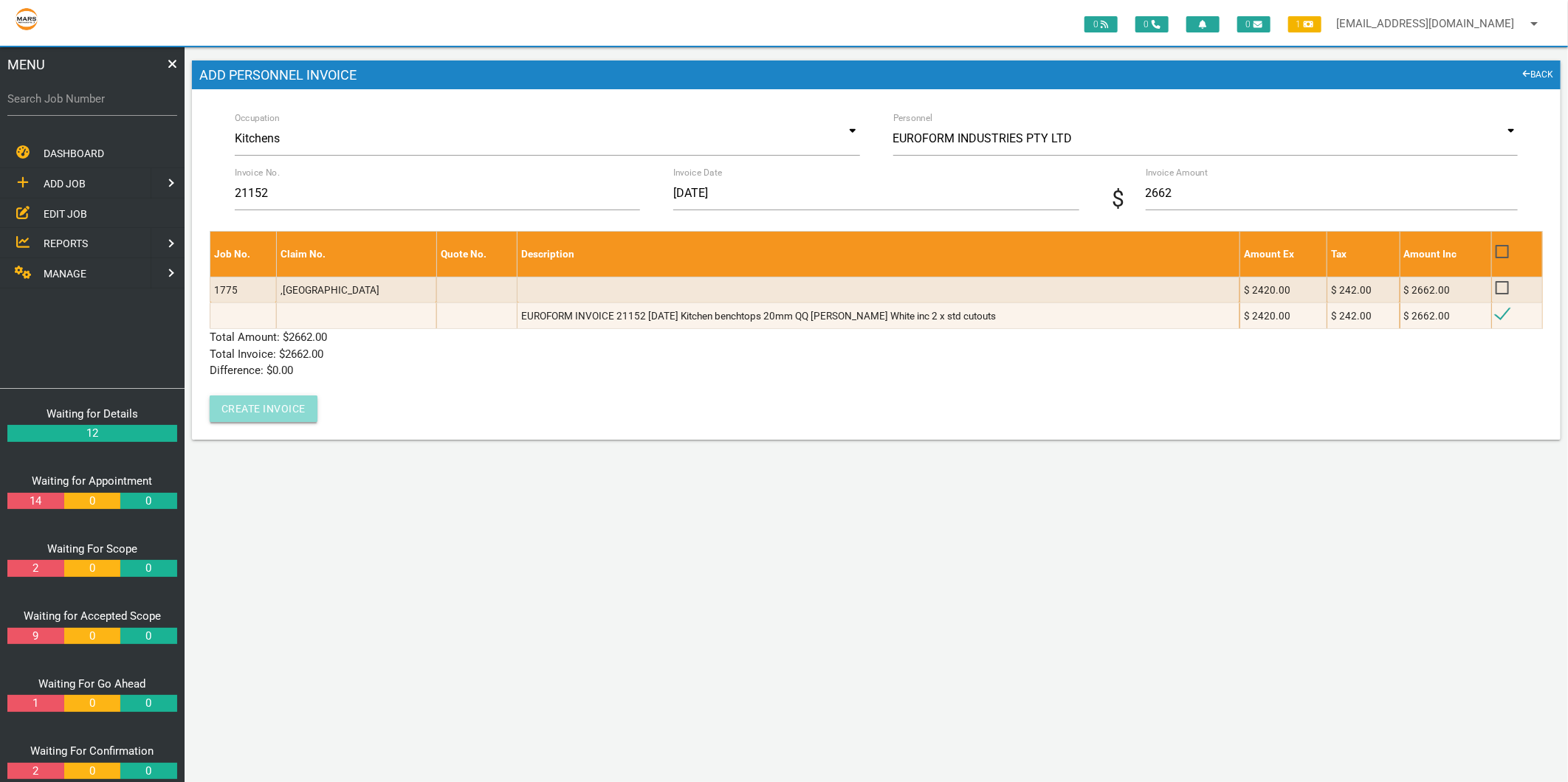
click at [293, 416] on button "Create Invoice" at bounding box center [263, 408] width 108 height 26
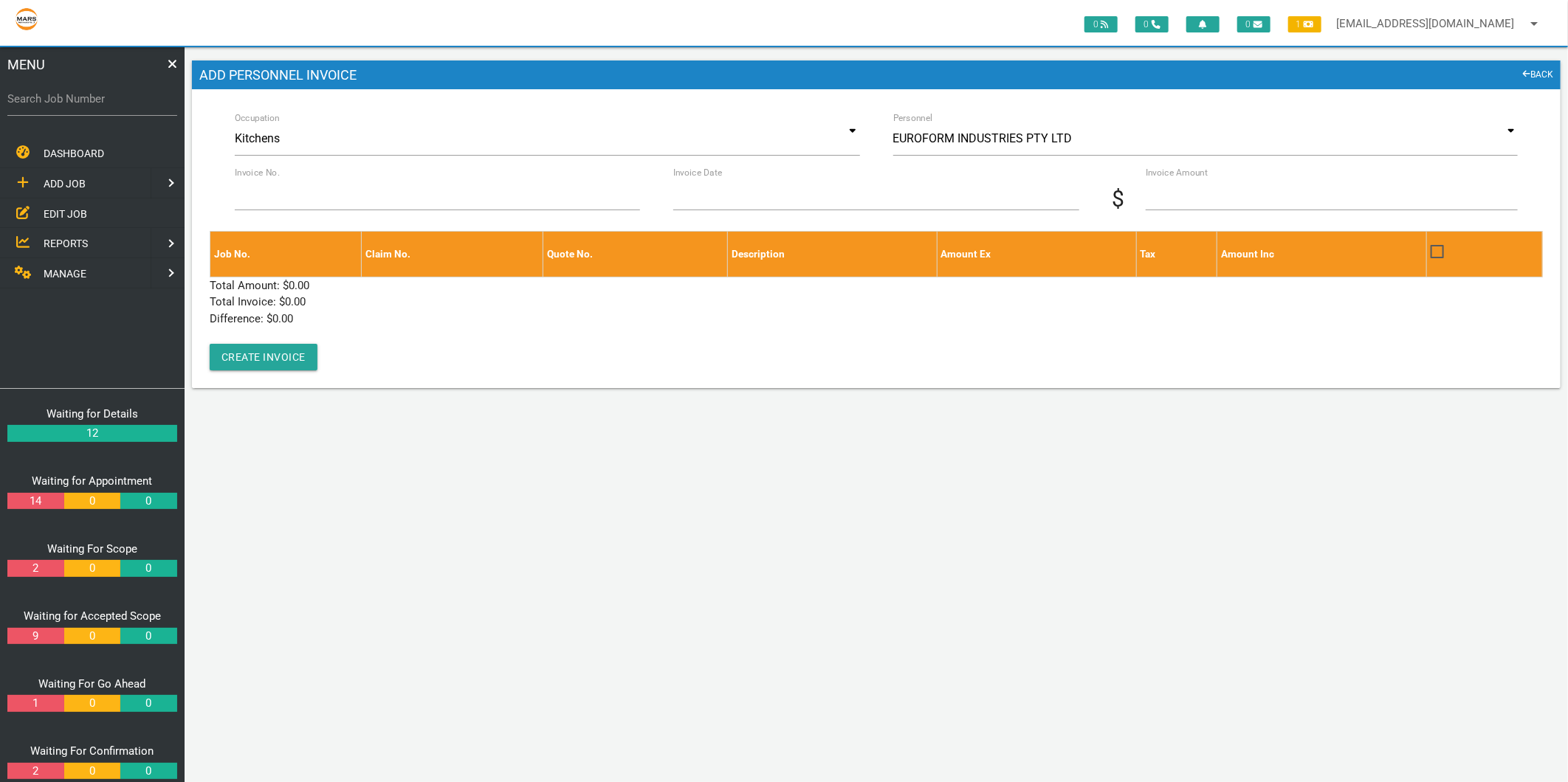
click at [136, 92] on label "Search Job Number" at bounding box center [92, 99] width 170 height 17
click at [136, 92] on input "Search Job Number" at bounding box center [92, 99] width 170 height 34
type input "1743"
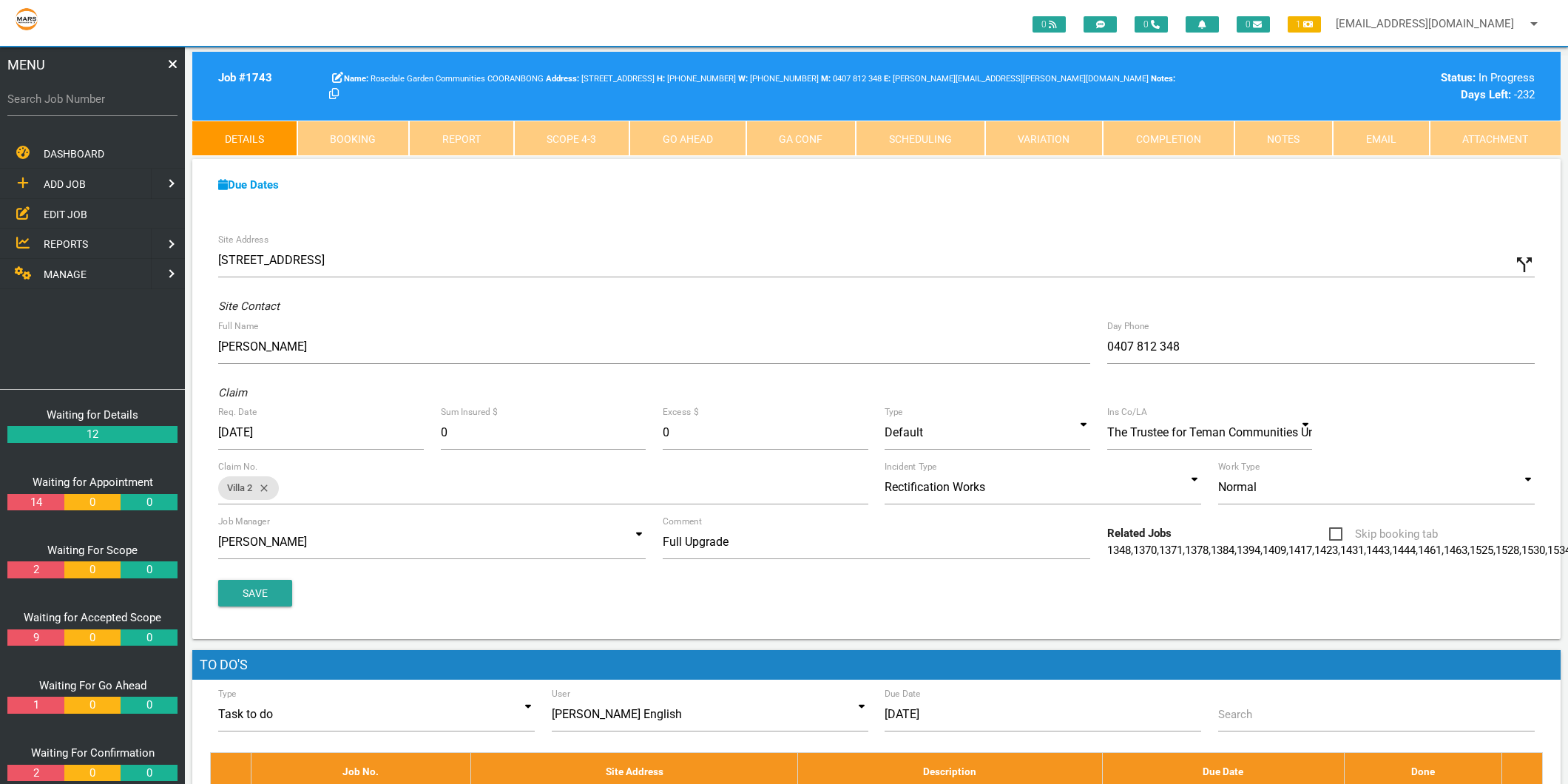
click at [592, 129] on link "Scope 4 - 3" at bounding box center [572, 138] width 116 height 36
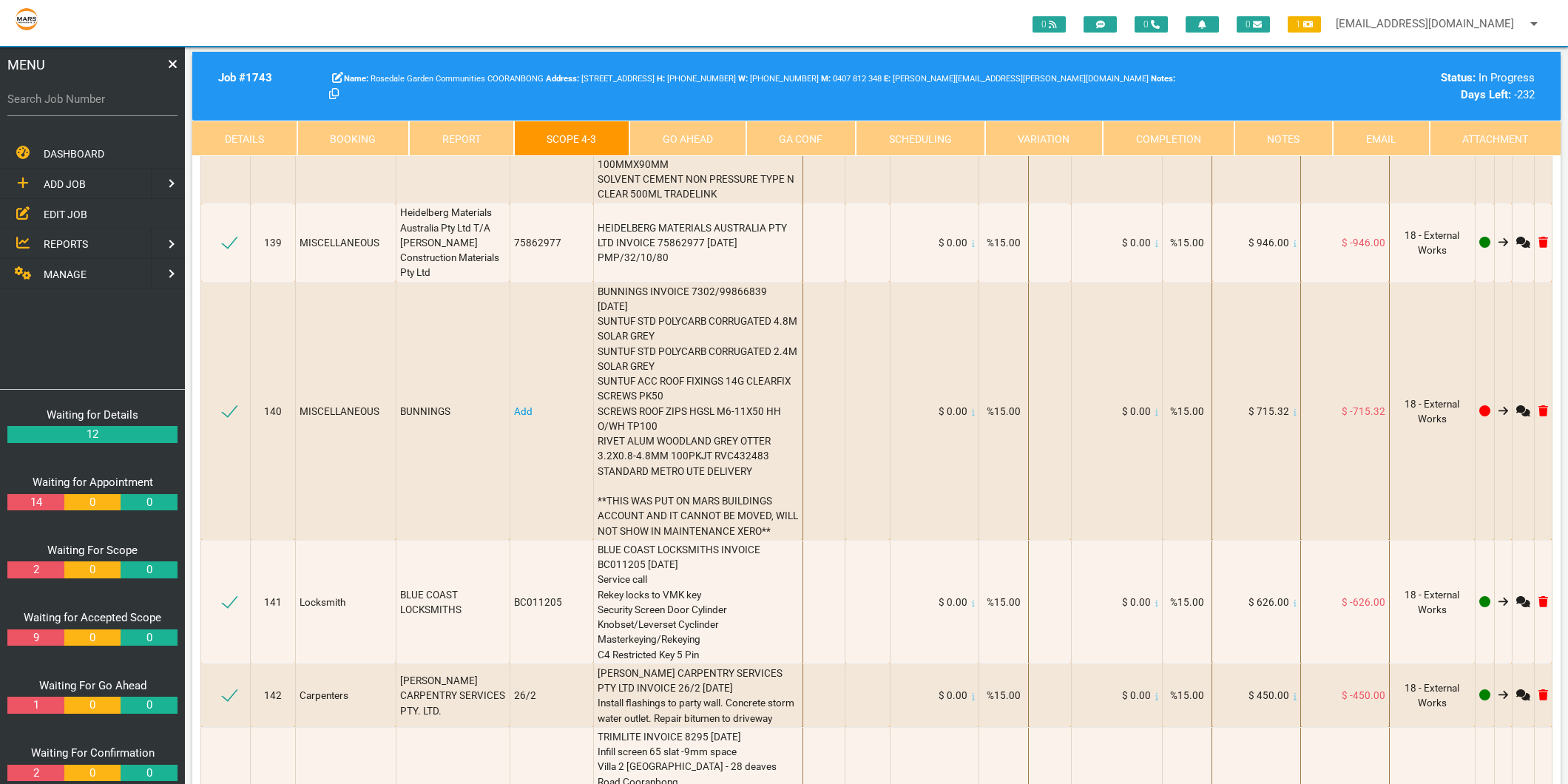
scroll to position [16762, 0]
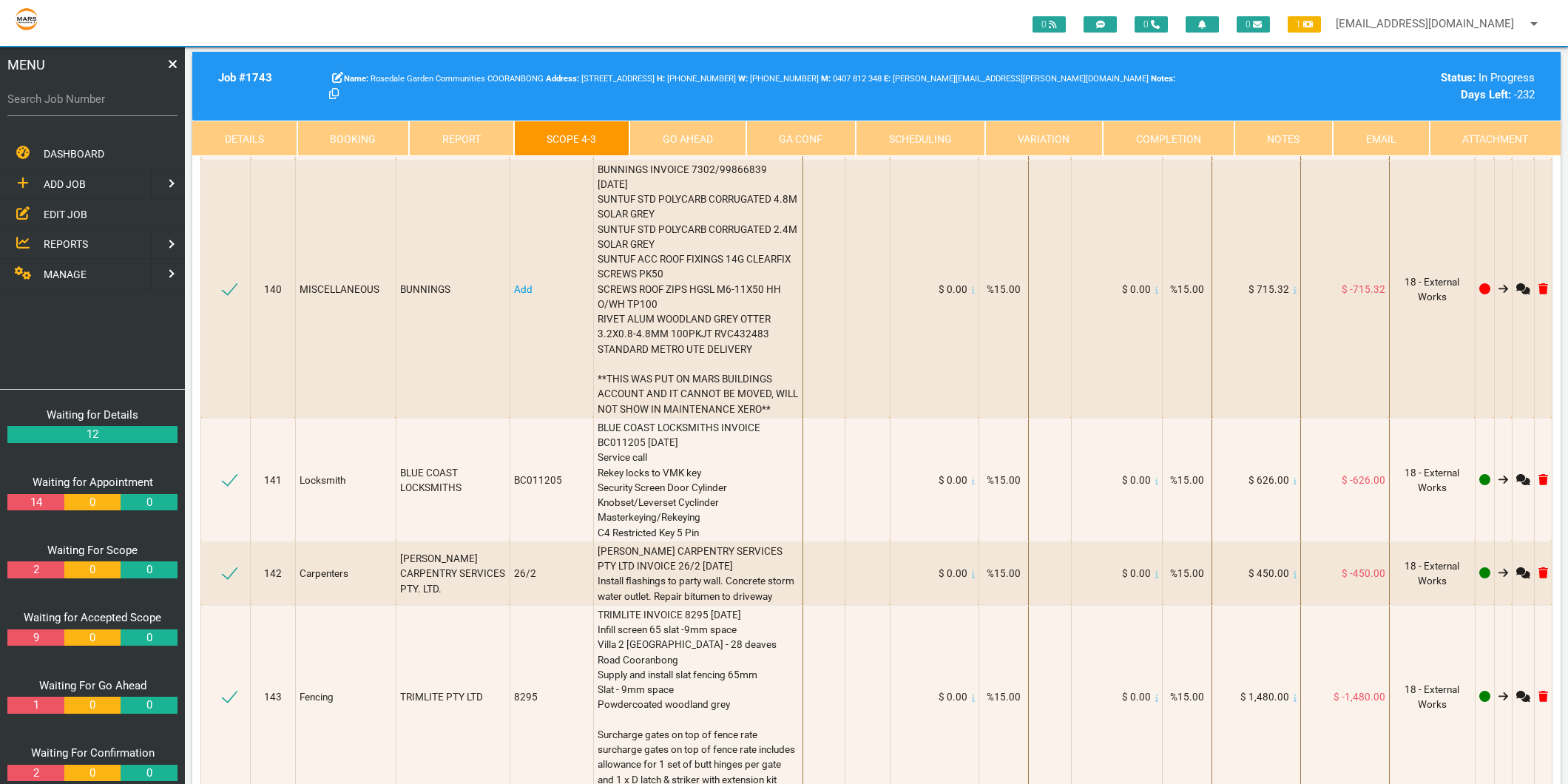
select select "Fencing"
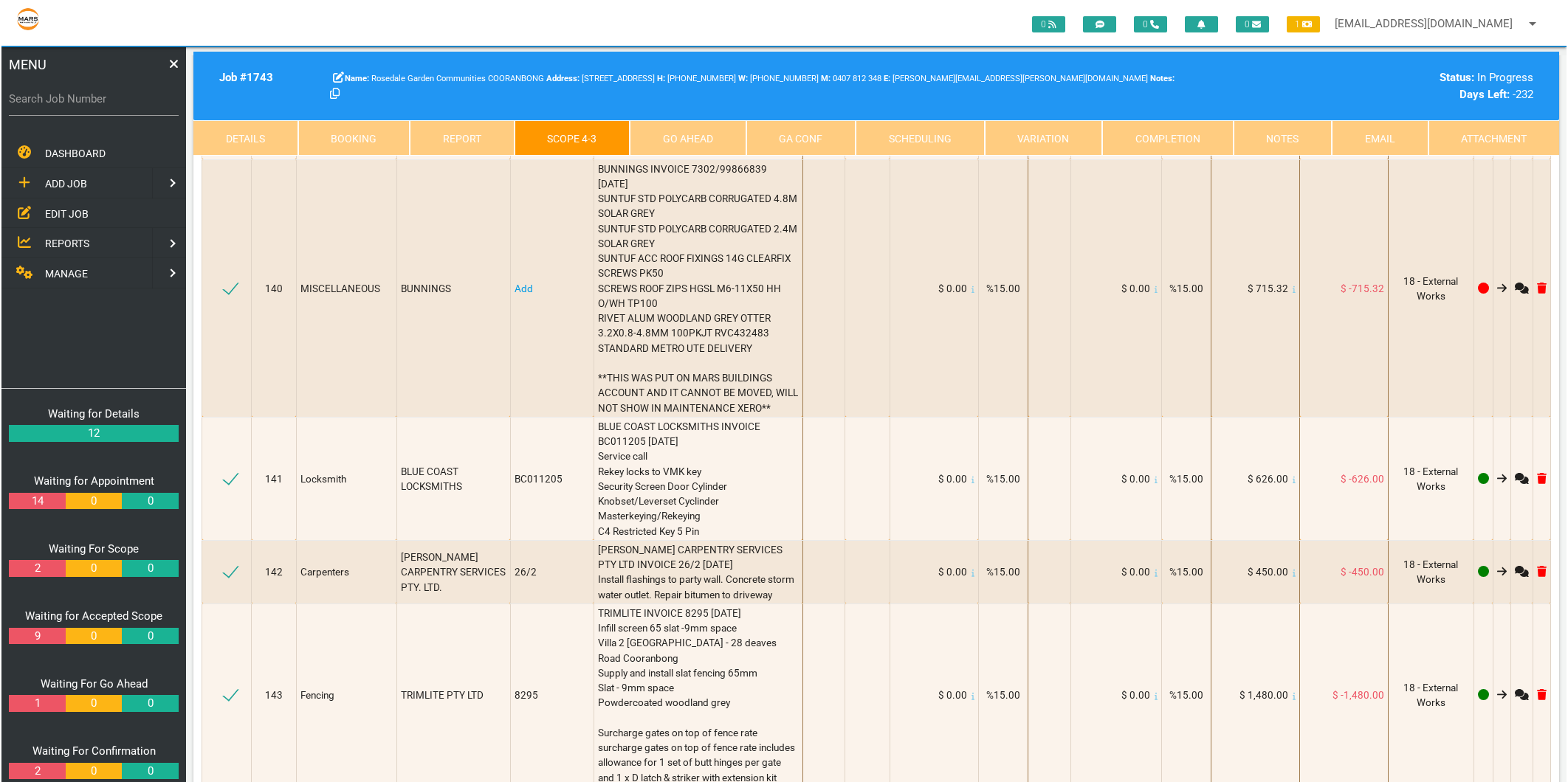
scroll to position [1, 0]
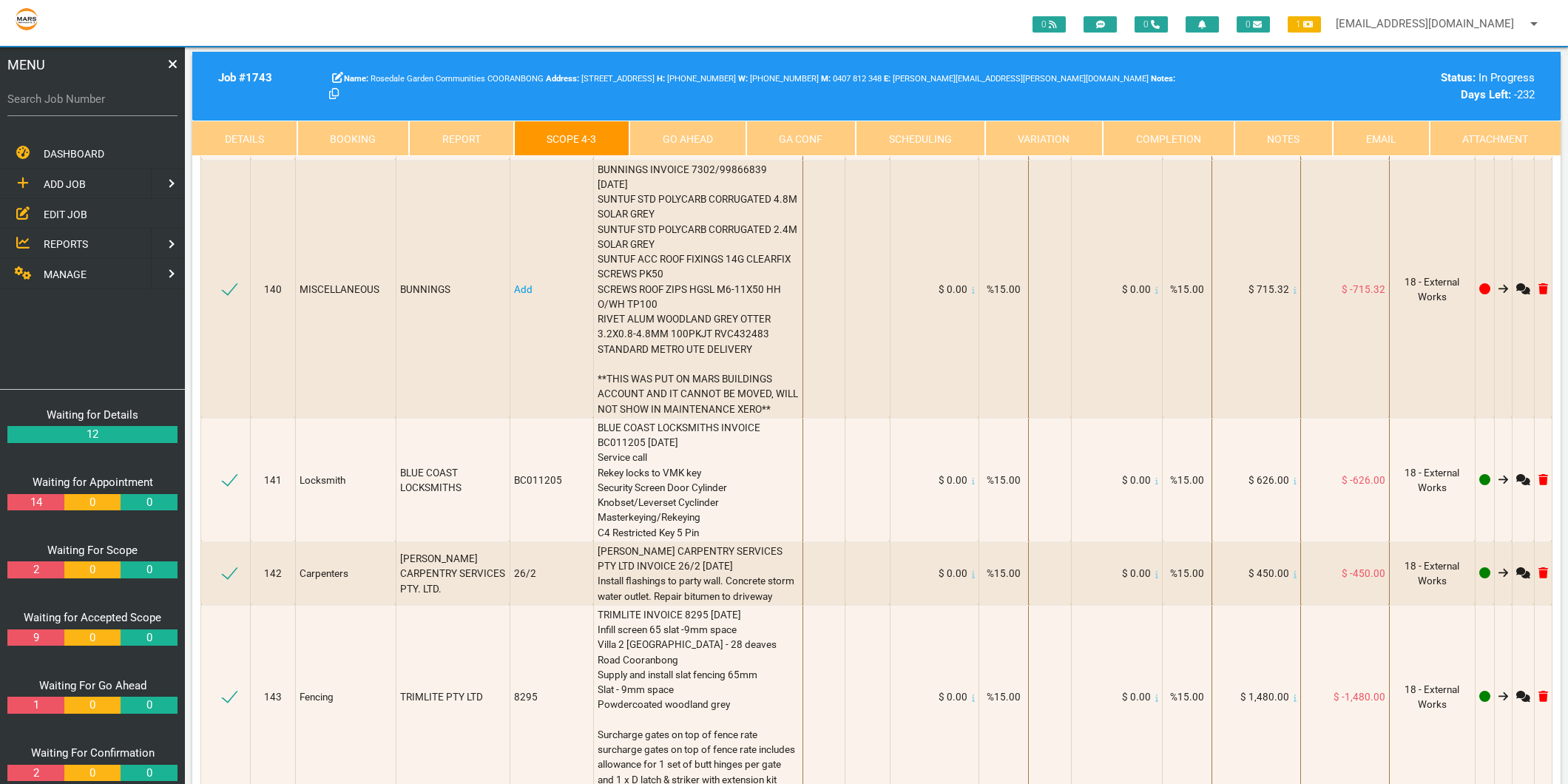
type textarea "TRIMLITE INVOICE 8295 30/7/2025 Villa 2 Rosedale - 28 Deaves Rd Cooranbong Supp…"
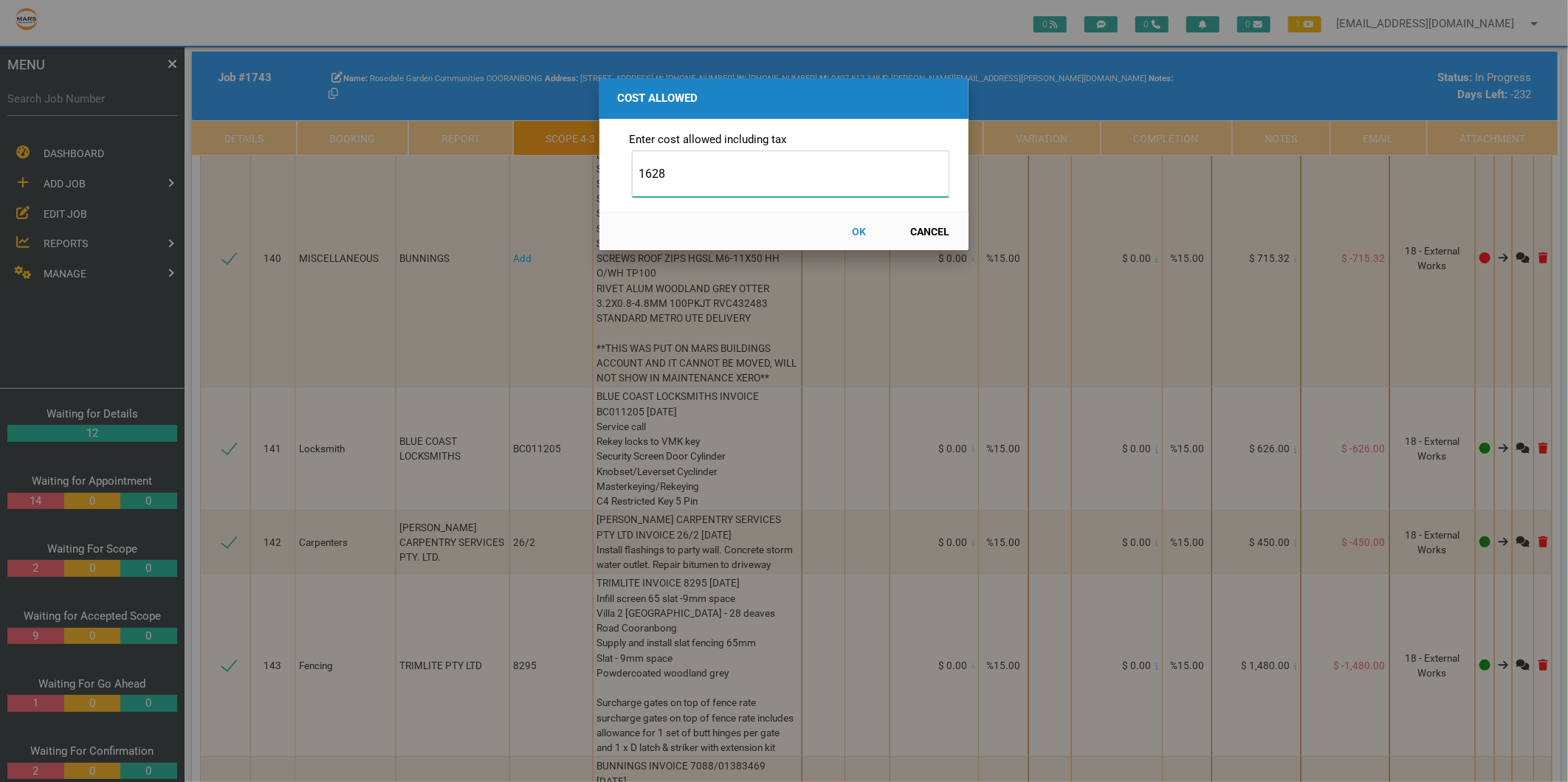
type input "1628"
click at [859, 226] on button "OK" at bounding box center [859, 232] width 65 height 26
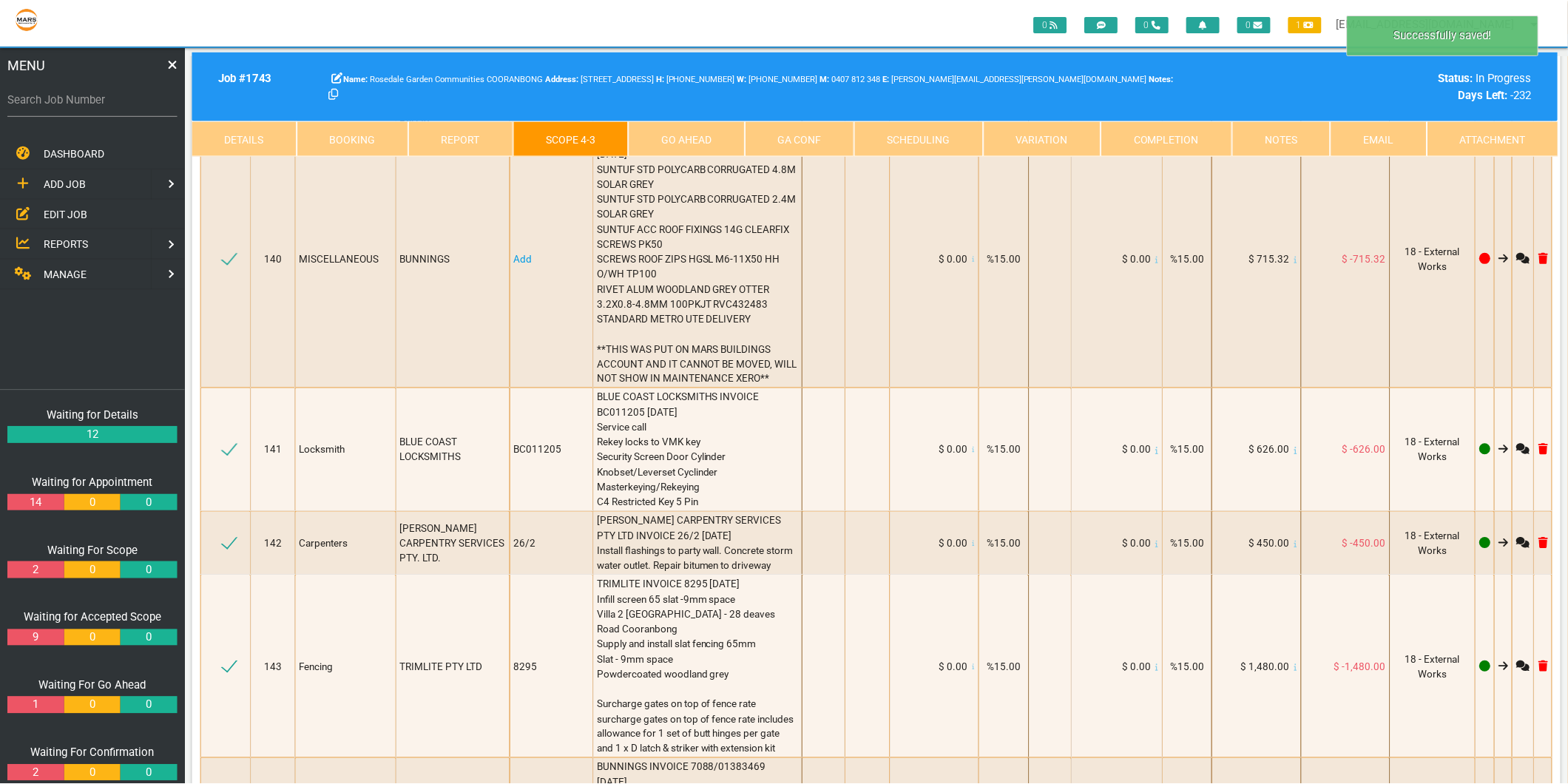
scroll to position [16791, 0]
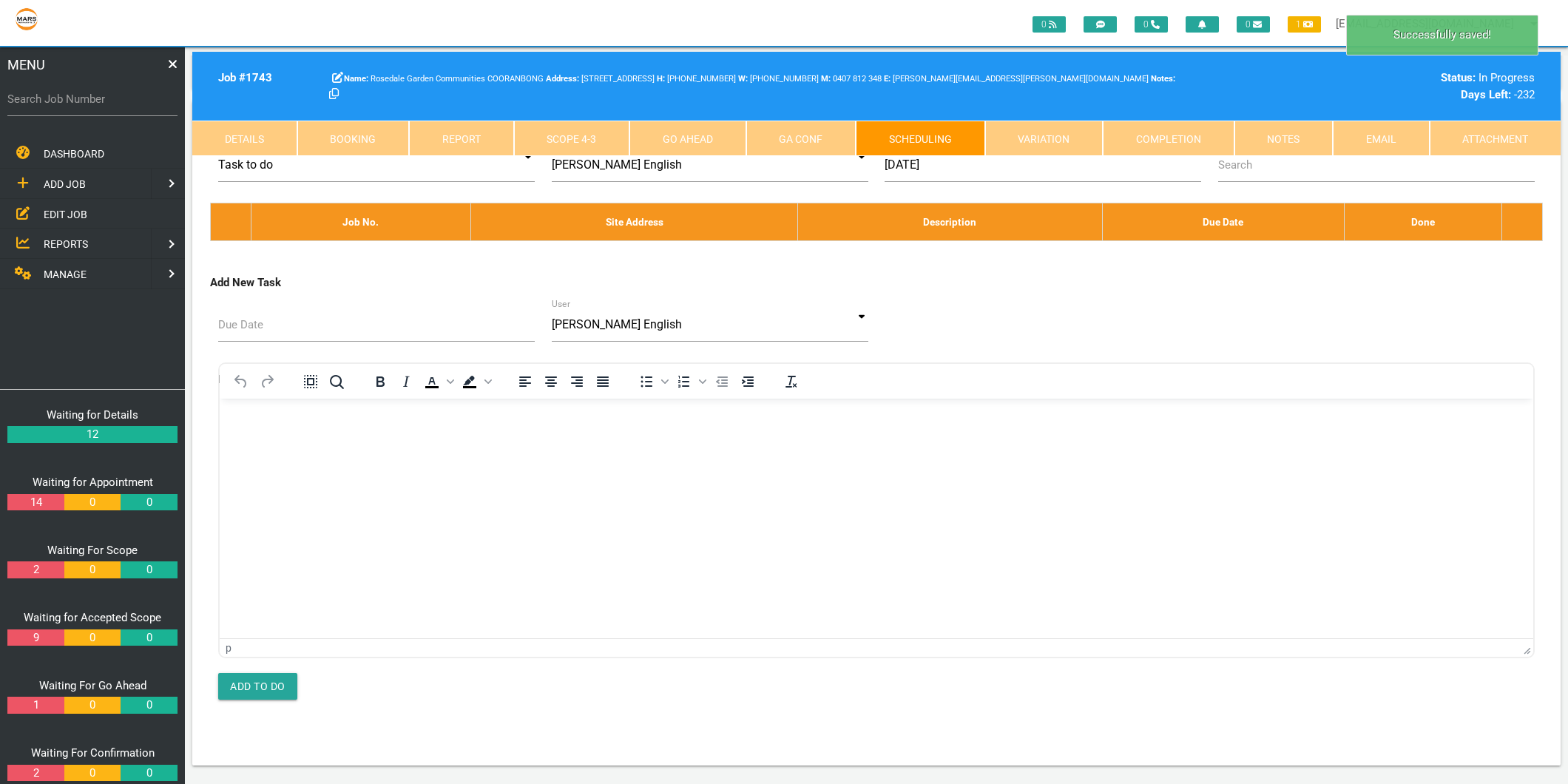
scroll to position [0, 0]
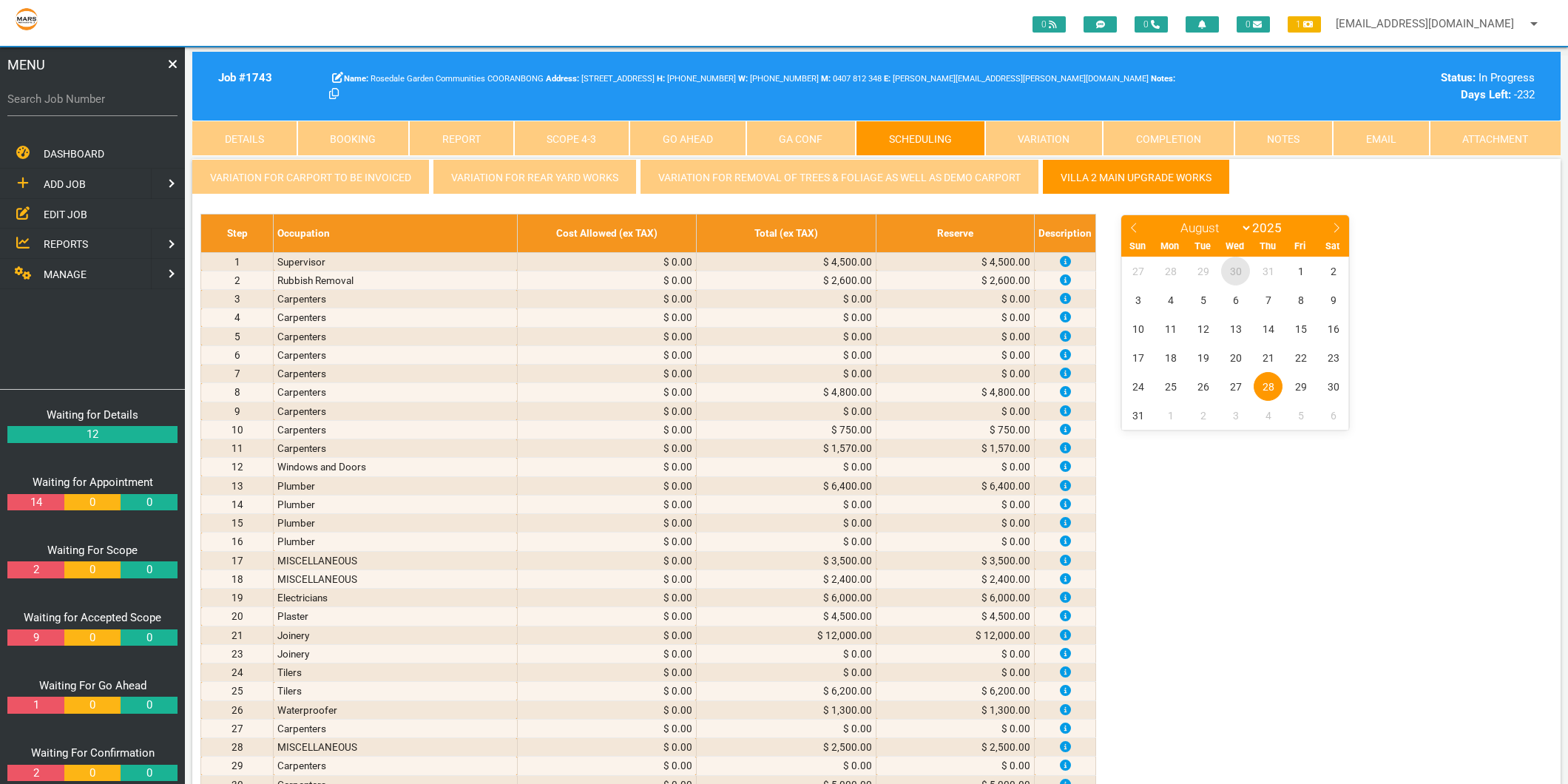
click at [1232, 269] on span "30" at bounding box center [1235, 271] width 29 height 29
select select "6"
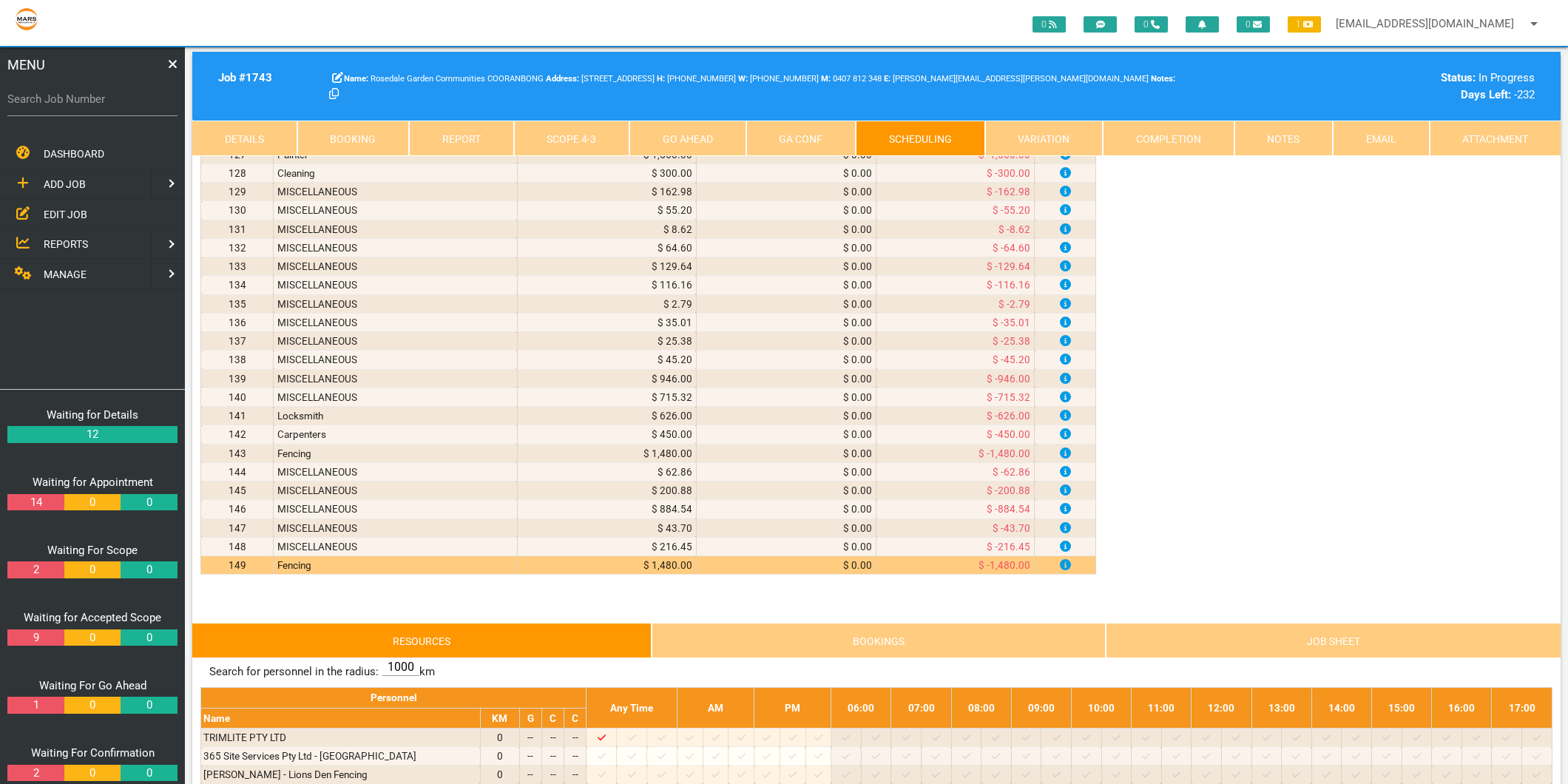
scroll to position [2711, 0]
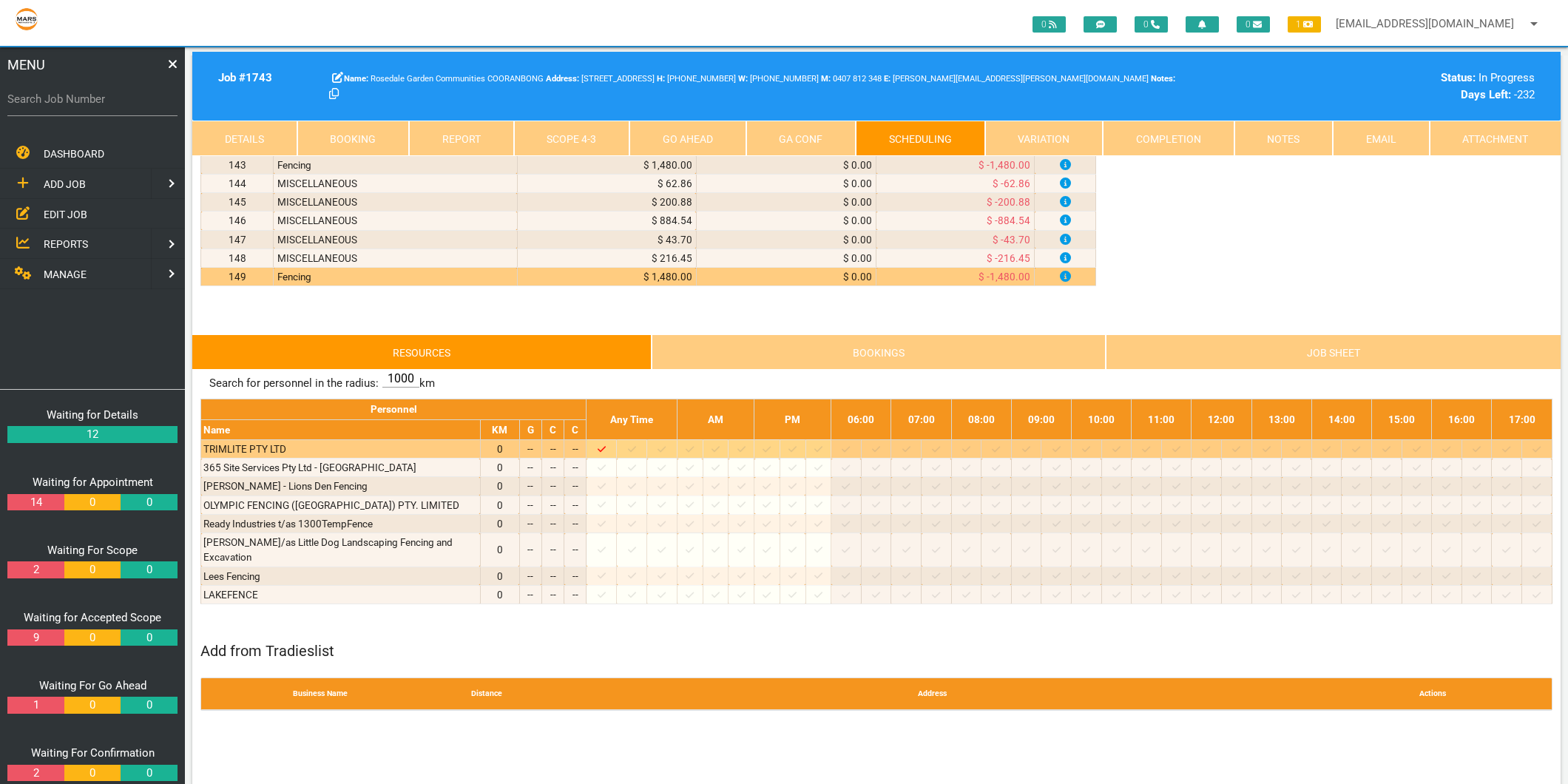
click at [636, 454] on icon at bounding box center [631, 449] width 8 height 10
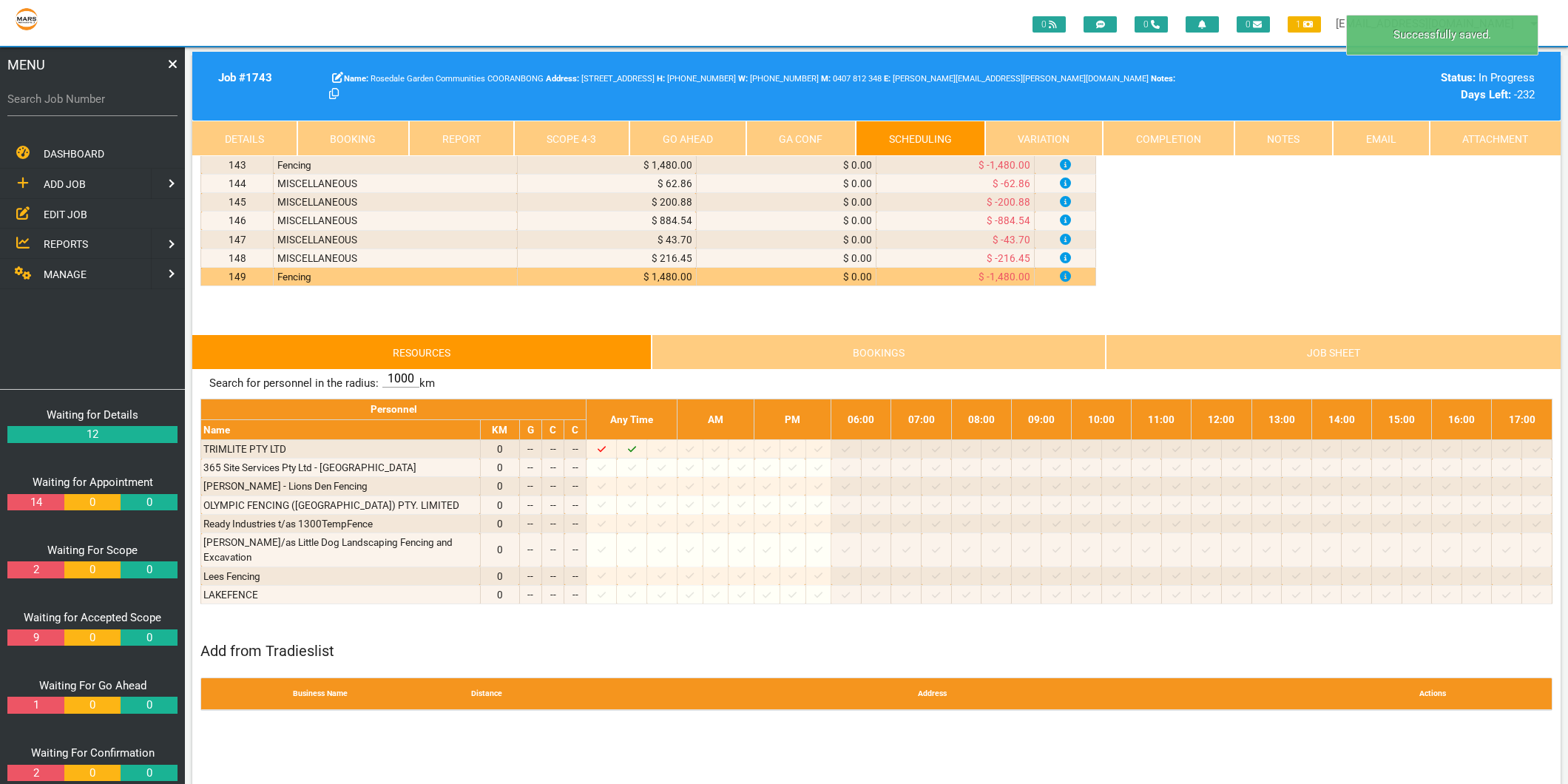
click at [538, 126] on link "Scope 4 - 3" at bounding box center [572, 138] width 116 height 36
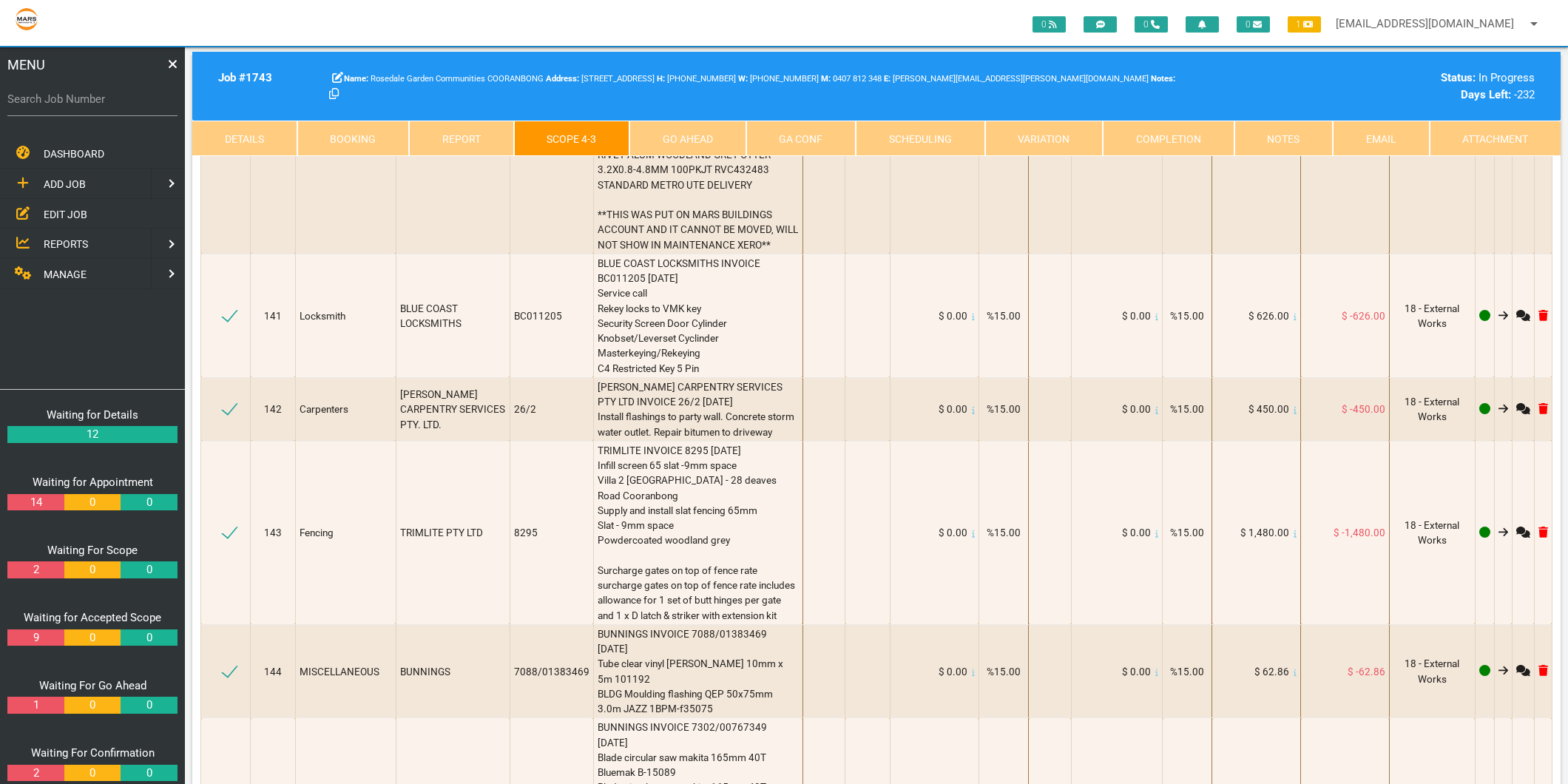
scroll to position [16598, 0]
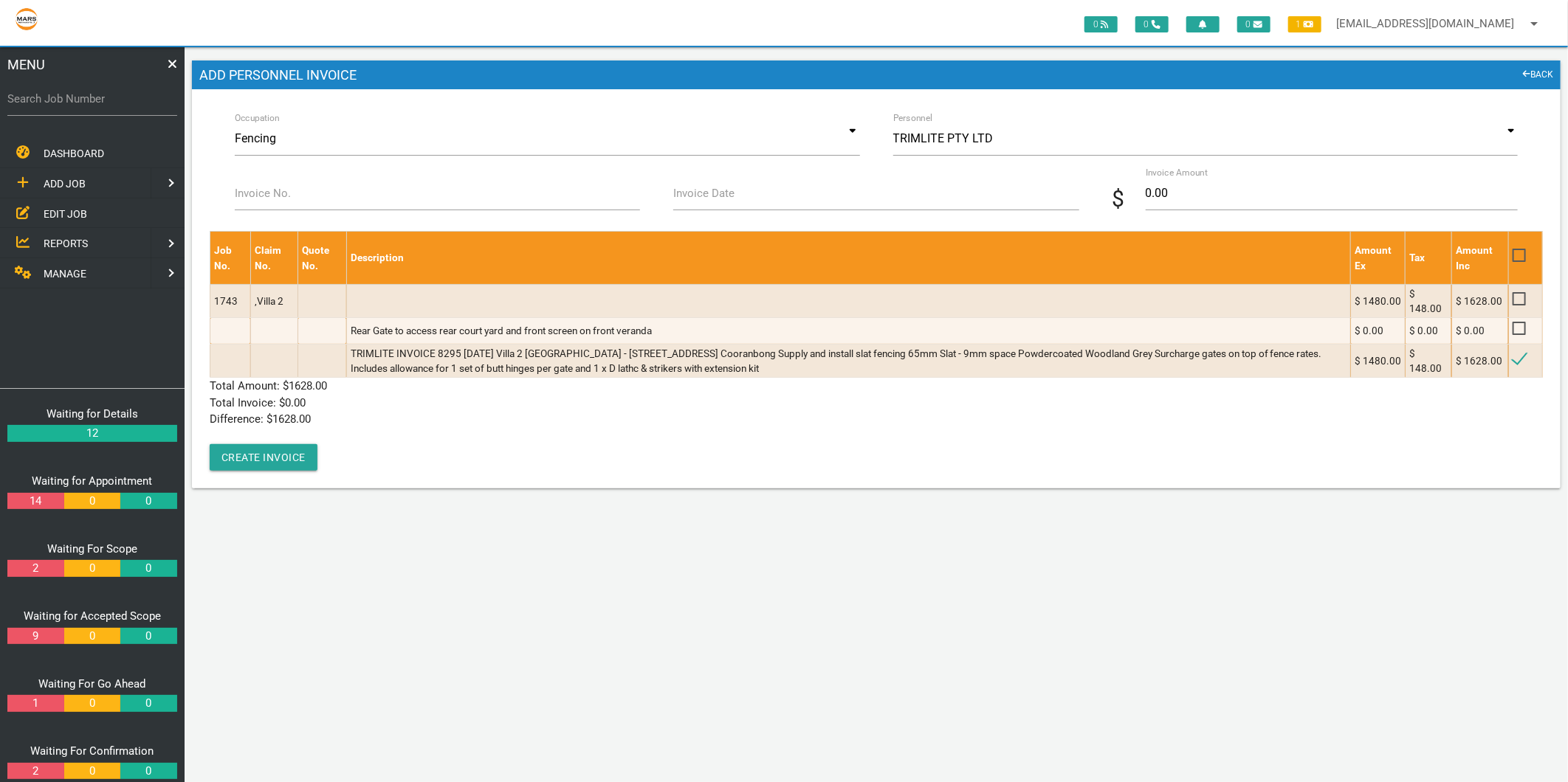
click at [259, 195] on label "Invoice No." at bounding box center [263, 194] width 56 height 17
click at [259, 195] on input "Invoice No." at bounding box center [437, 193] width 405 height 34
type input "8295"
click at [712, 189] on label "Invoice Date" at bounding box center [703, 194] width 61 height 17
click at [712, 189] on input "Invoice Date" at bounding box center [875, 193] width 405 height 34
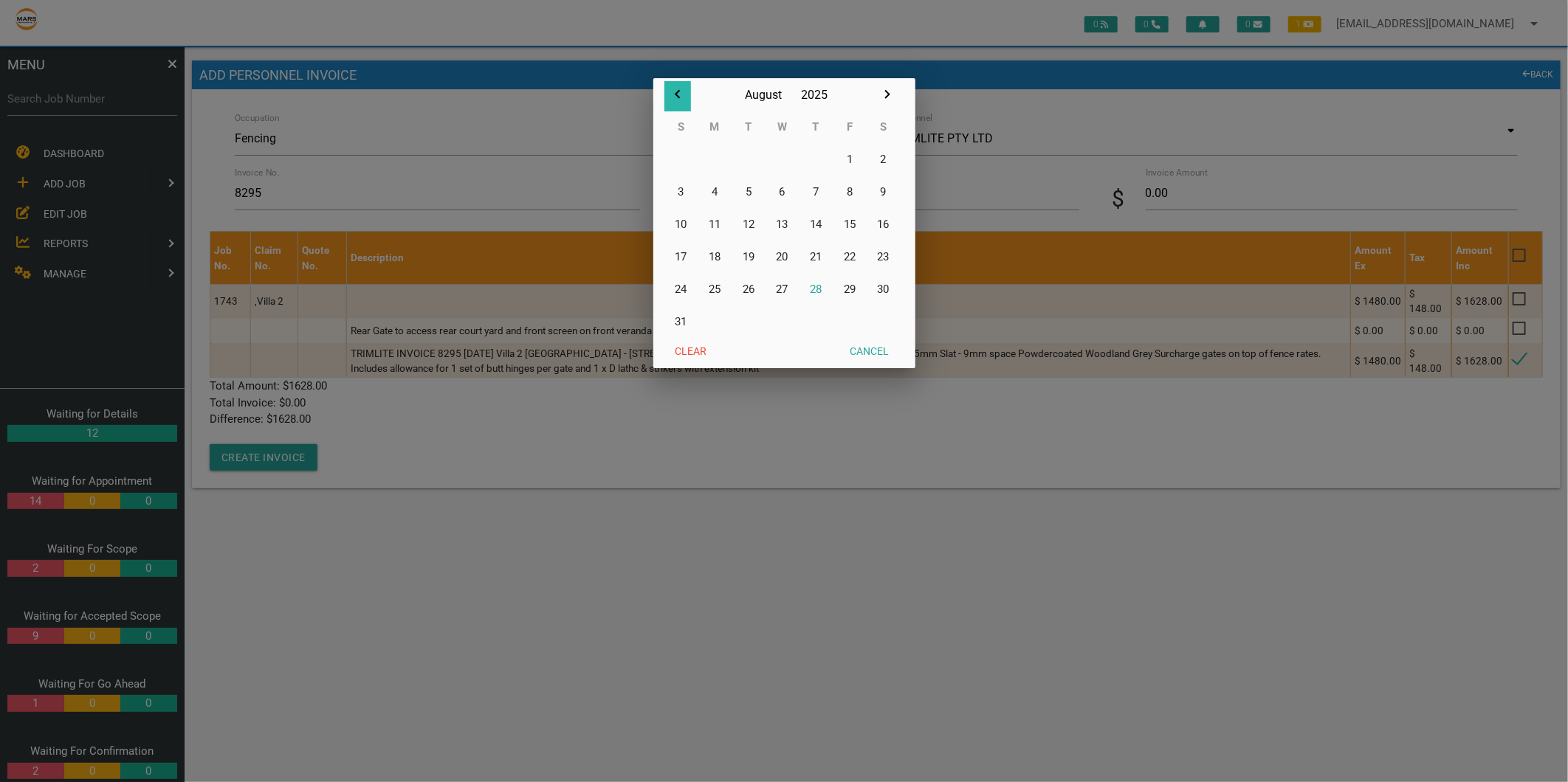
click at [680, 96] on icon "button" at bounding box center [677, 94] width 17 height 17
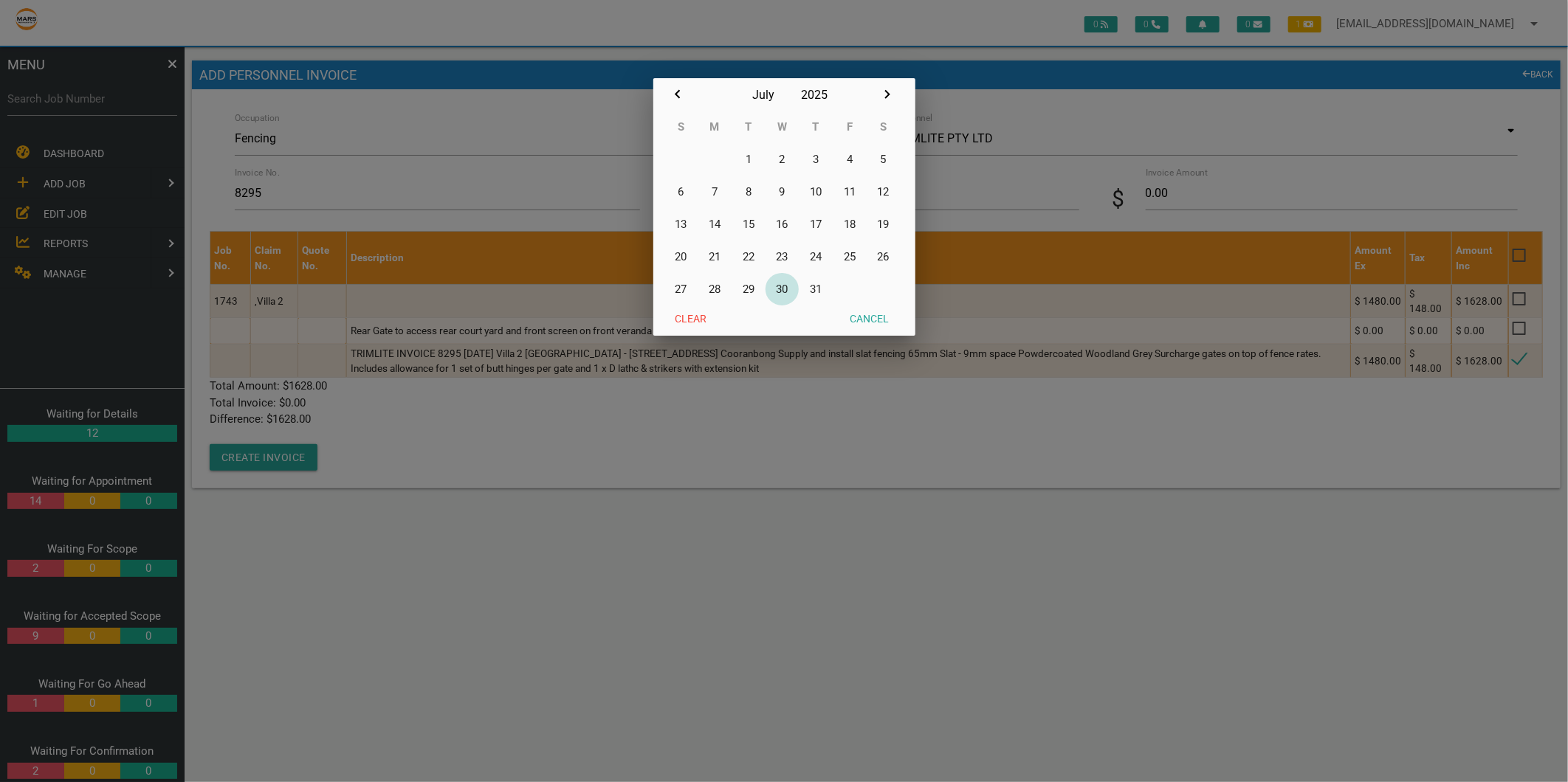
click at [788, 293] on button "30" at bounding box center [782, 289] width 34 height 32
type input "30/07/2025"
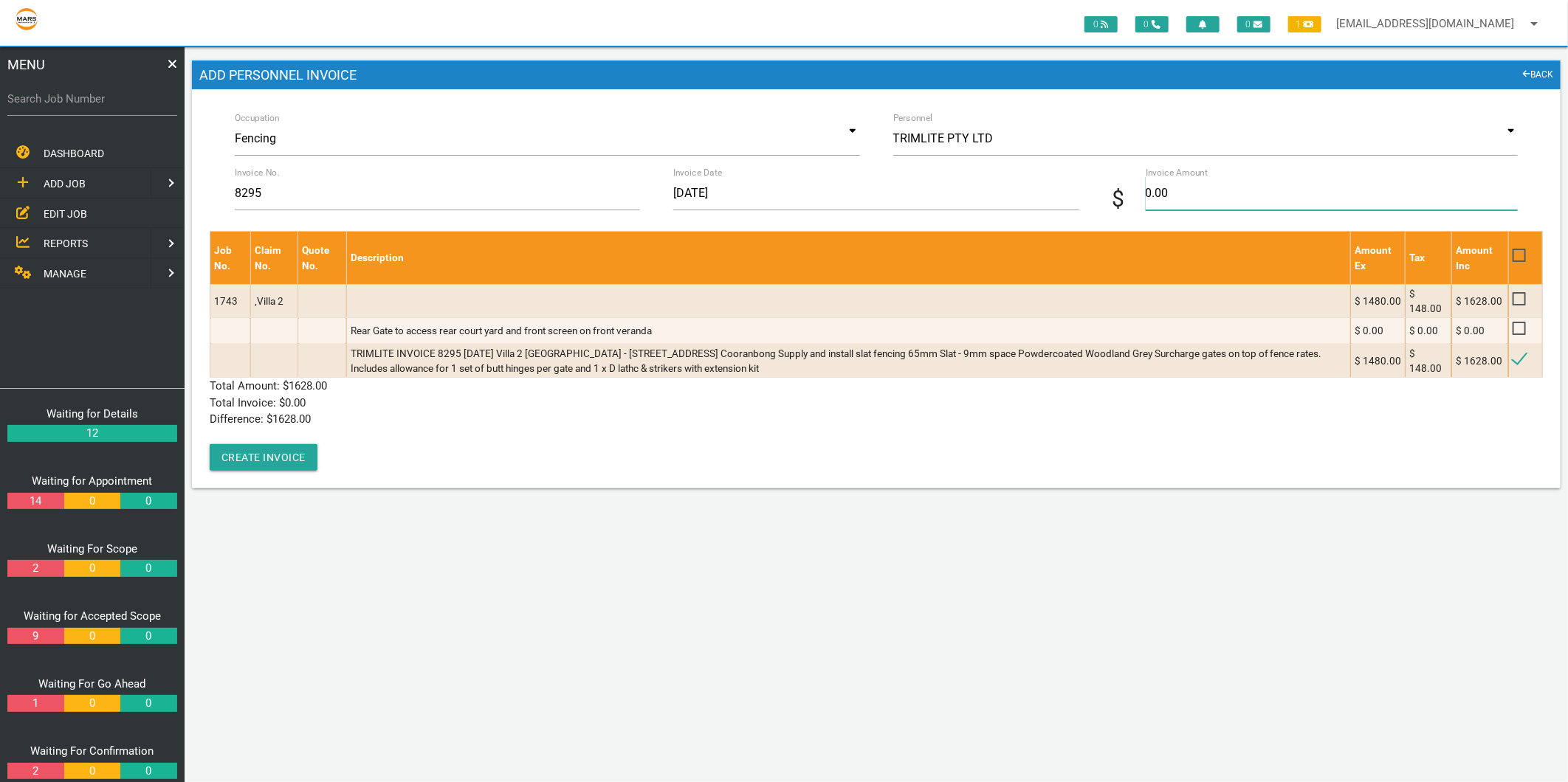
click at [1209, 200] on input "0.00" at bounding box center [1331, 193] width 372 height 34
type input "1628"
click at [466, 431] on div "Job No. Claim No. Quote No. Description Amount Ex Tax Amount Inc 1743 ,Villa 2 …" at bounding box center [876, 351] width 1333 height 240
click at [309, 446] on button "Create Invoice" at bounding box center [263, 457] width 108 height 26
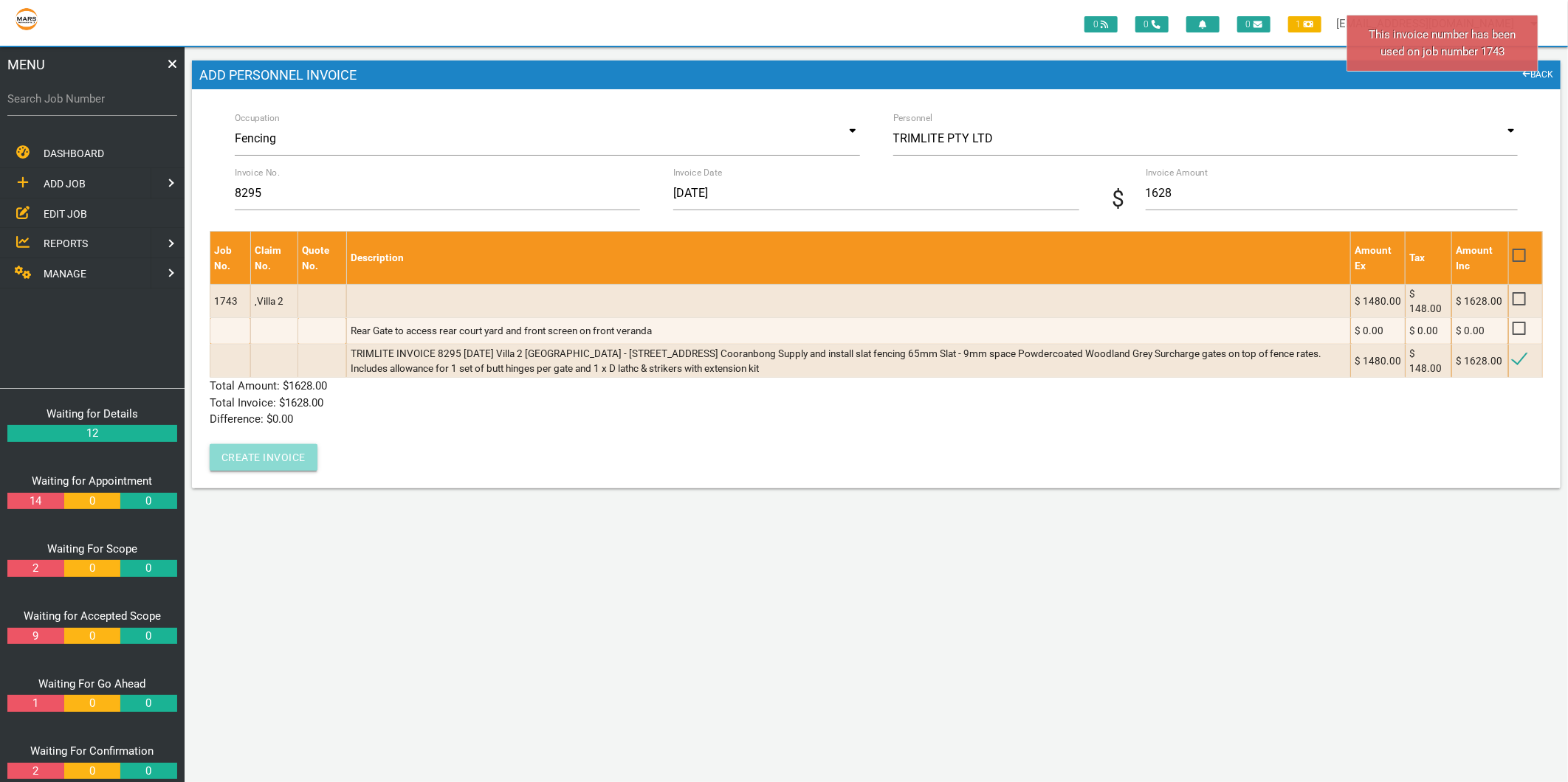
click at [284, 447] on button "Create Invoice" at bounding box center [263, 457] width 108 height 26
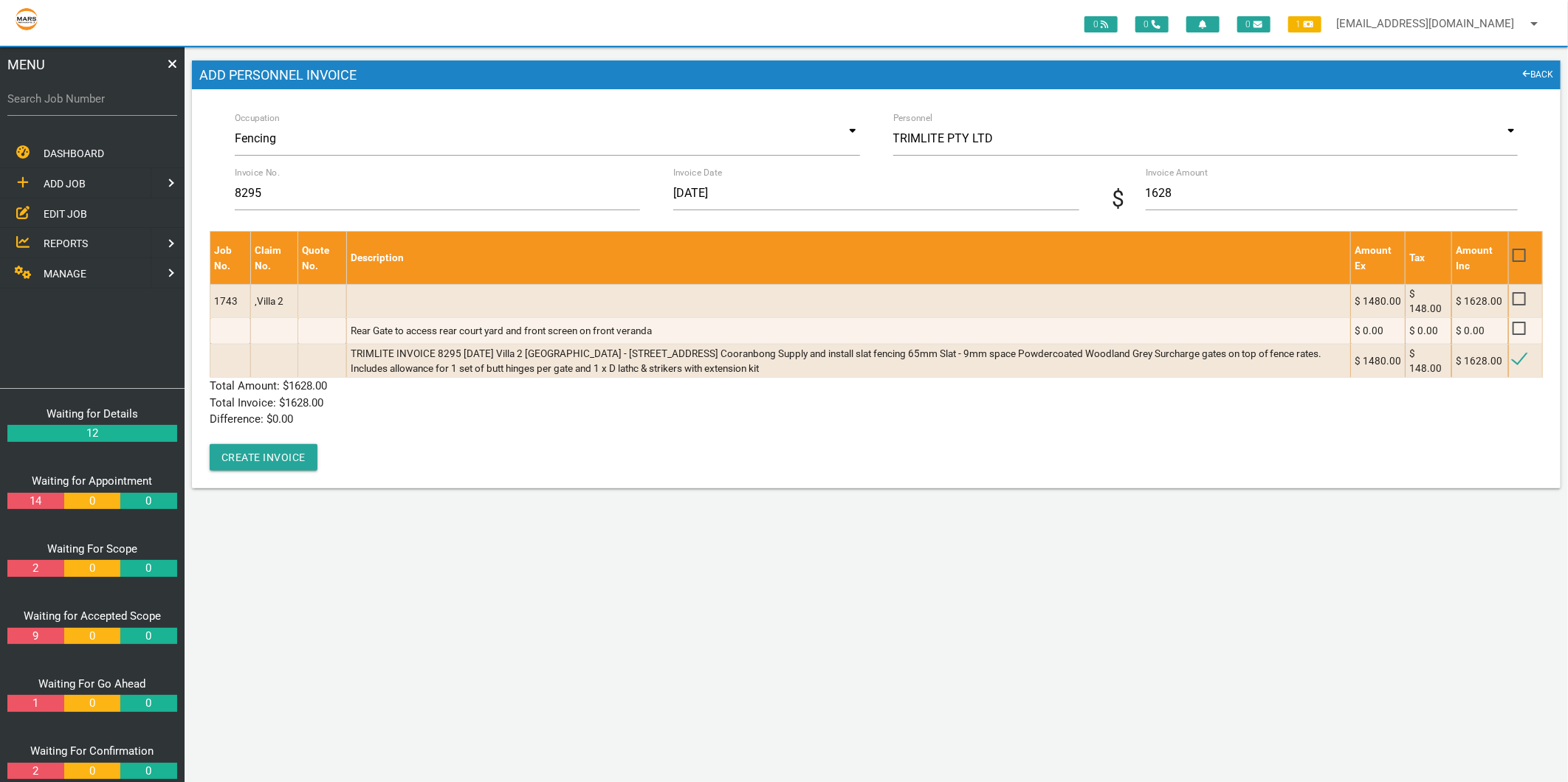
click at [1545, 75] on link "BACK" at bounding box center [1538, 75] width 31 height 15
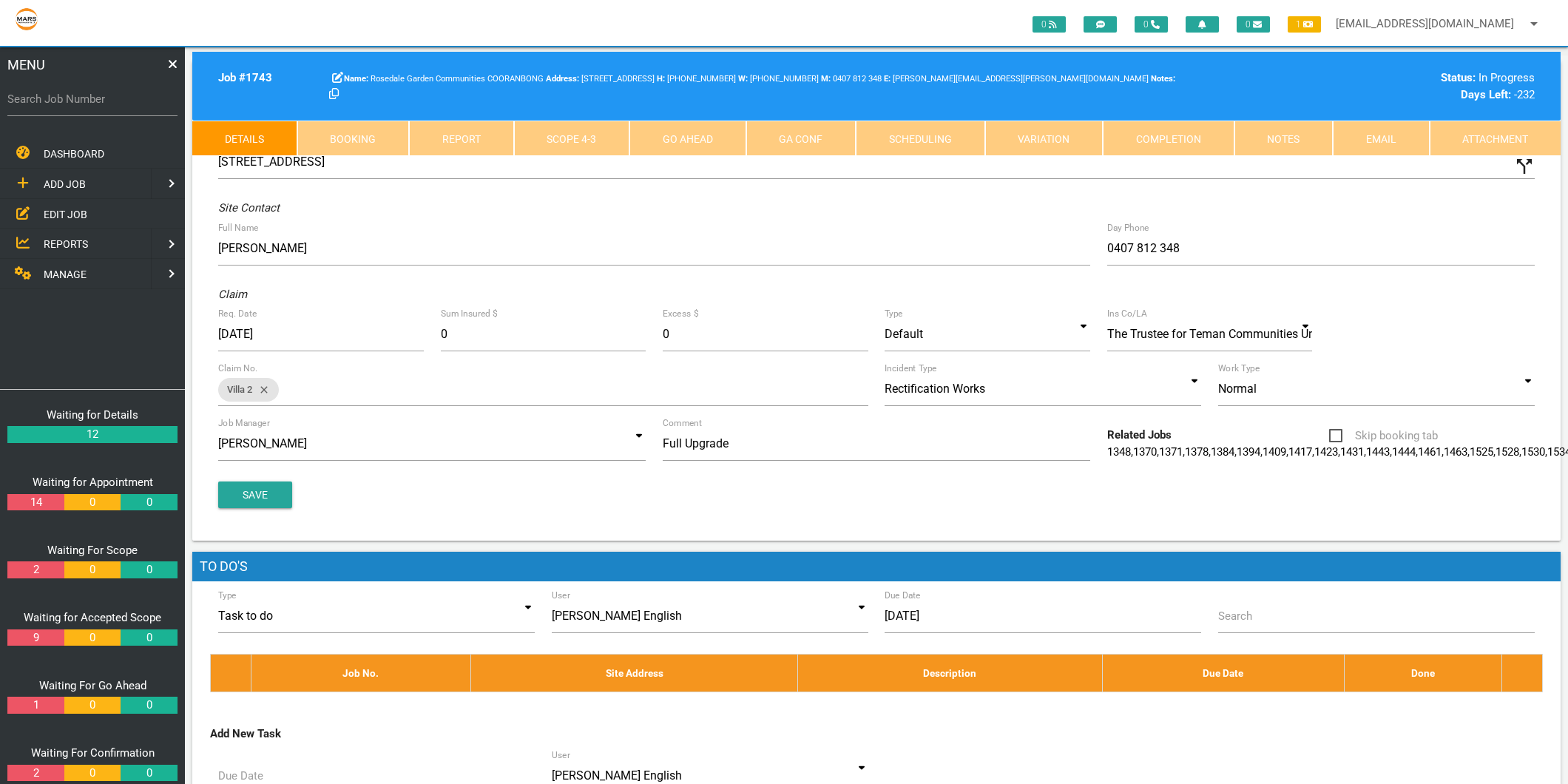
click at [617, 126] on link "Scope 4 - 3" at bounding box center [572, 138] width 116 height 36
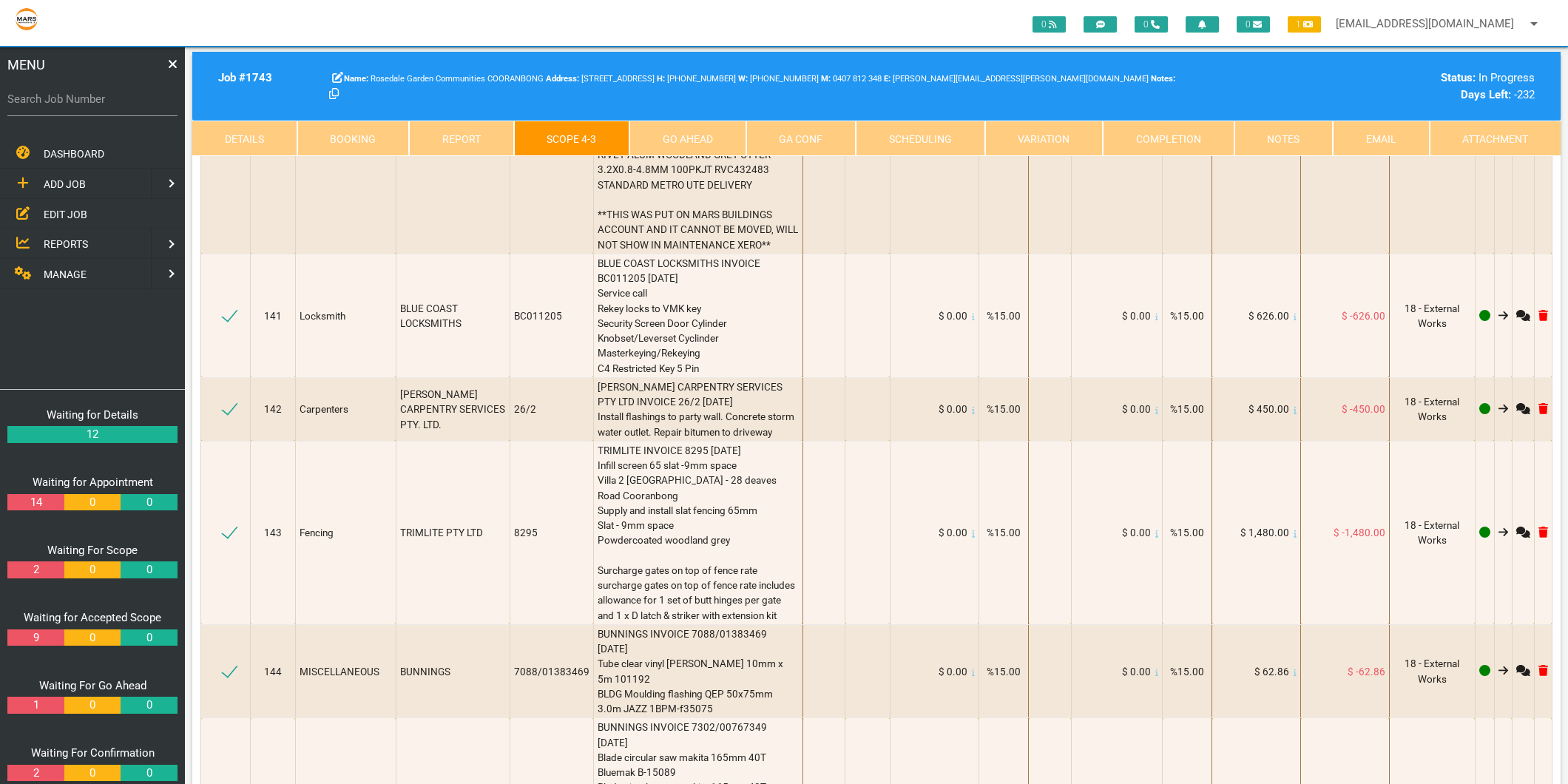
scroll to position [16434, 0]
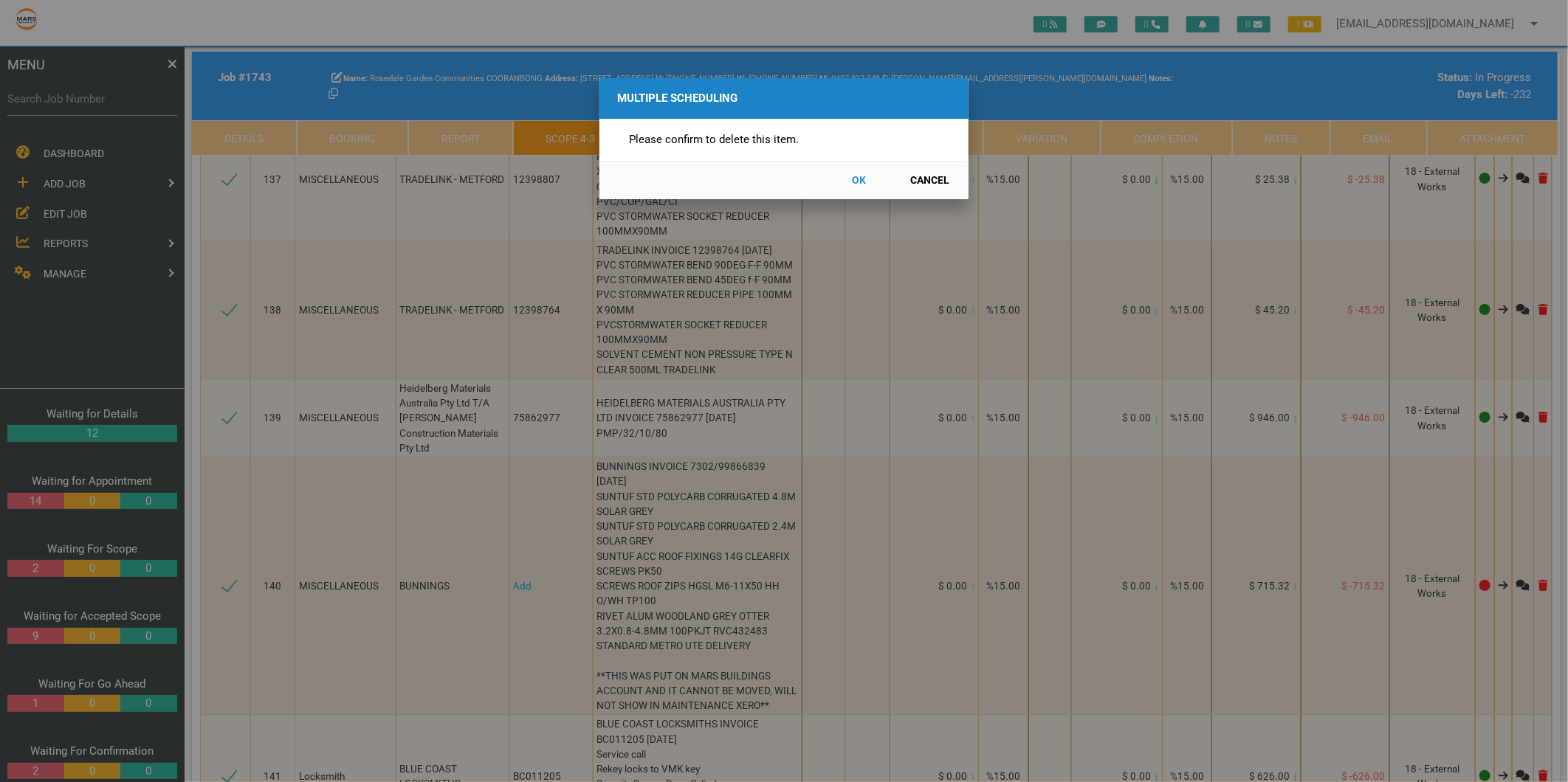
click at [859, 182] on button "OK" at bounding box center [859, 180] width 65 height 26
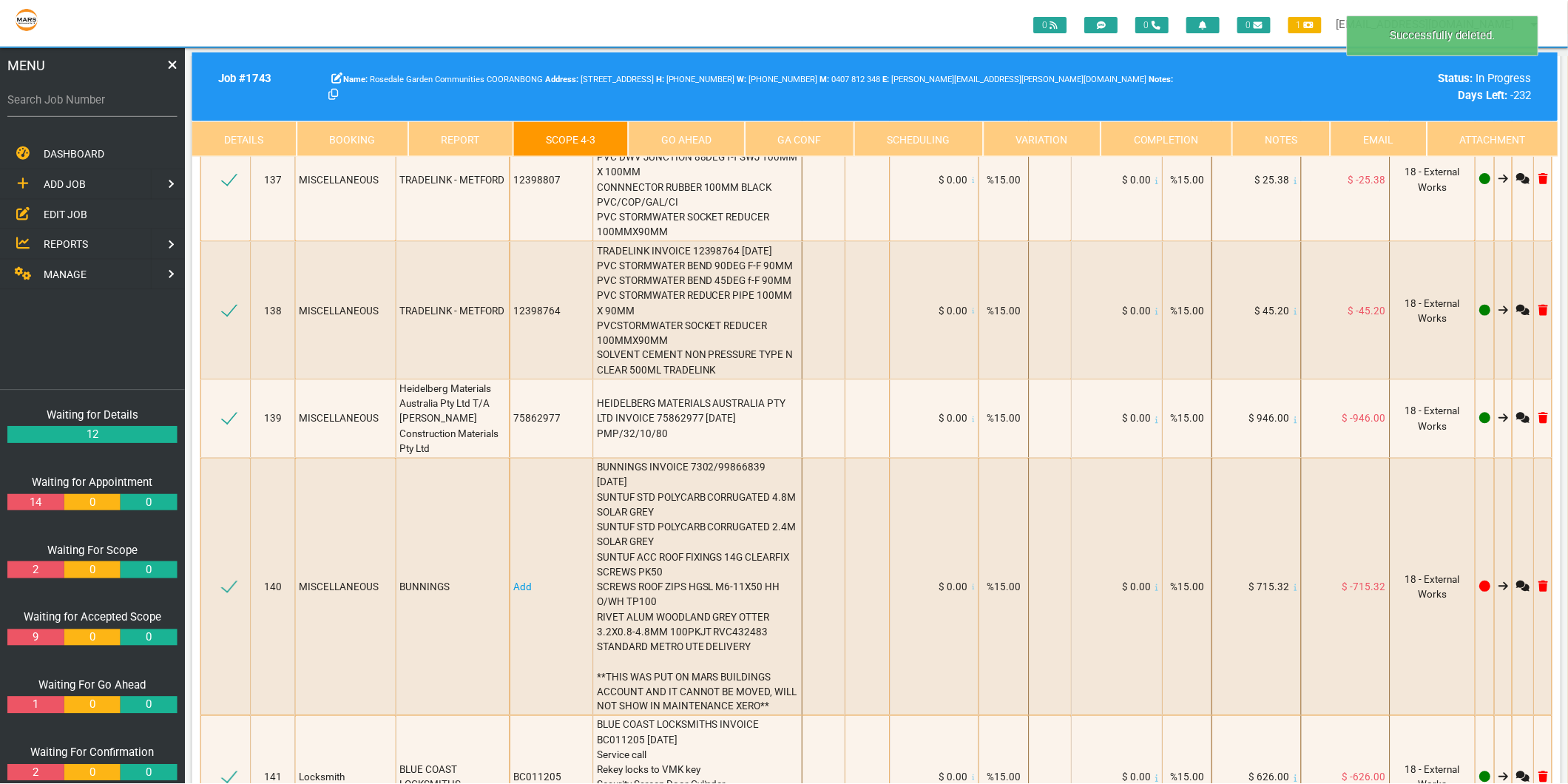
scroll to position [16463, 0]
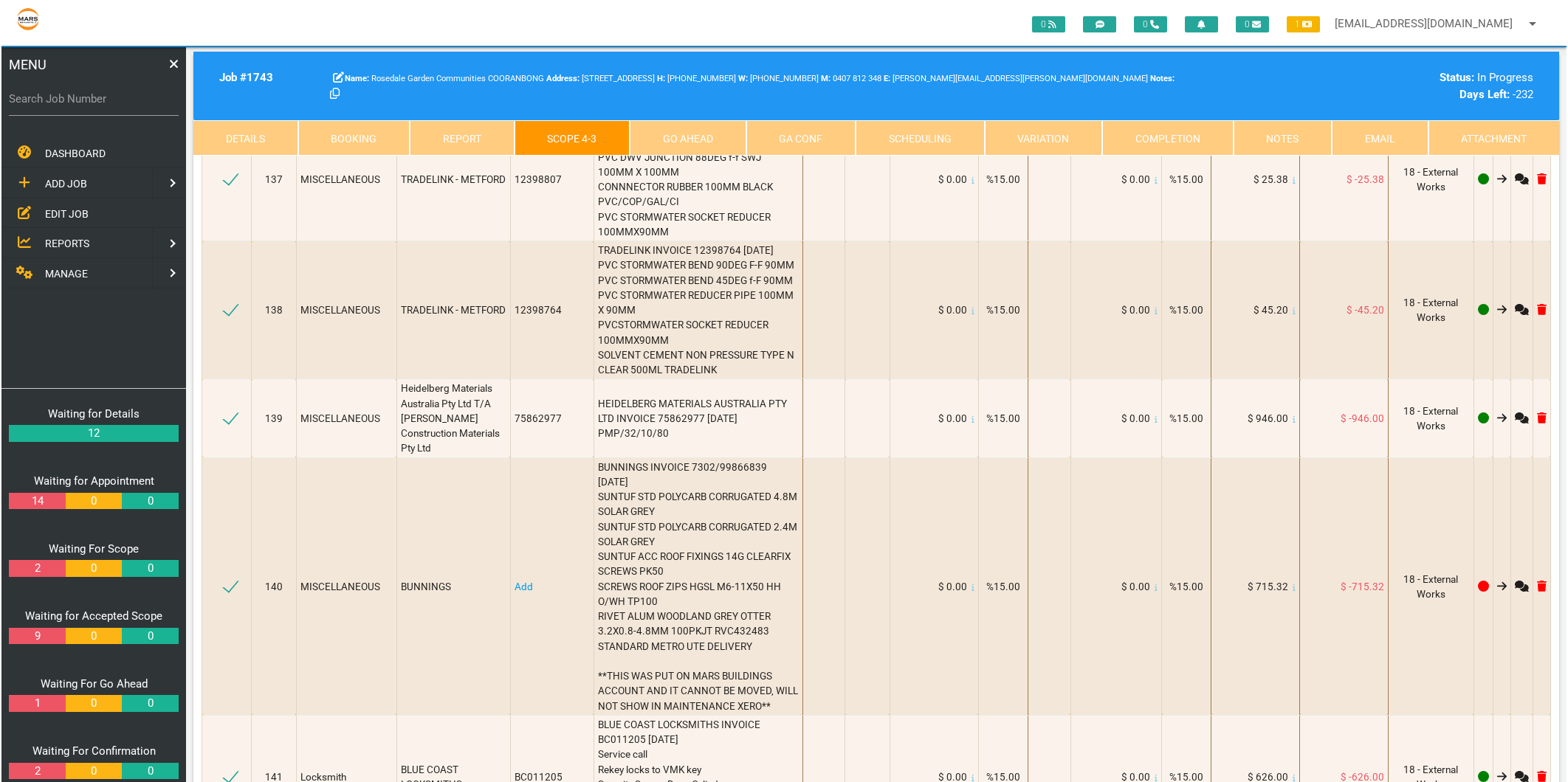
scroll to position [1, 0]
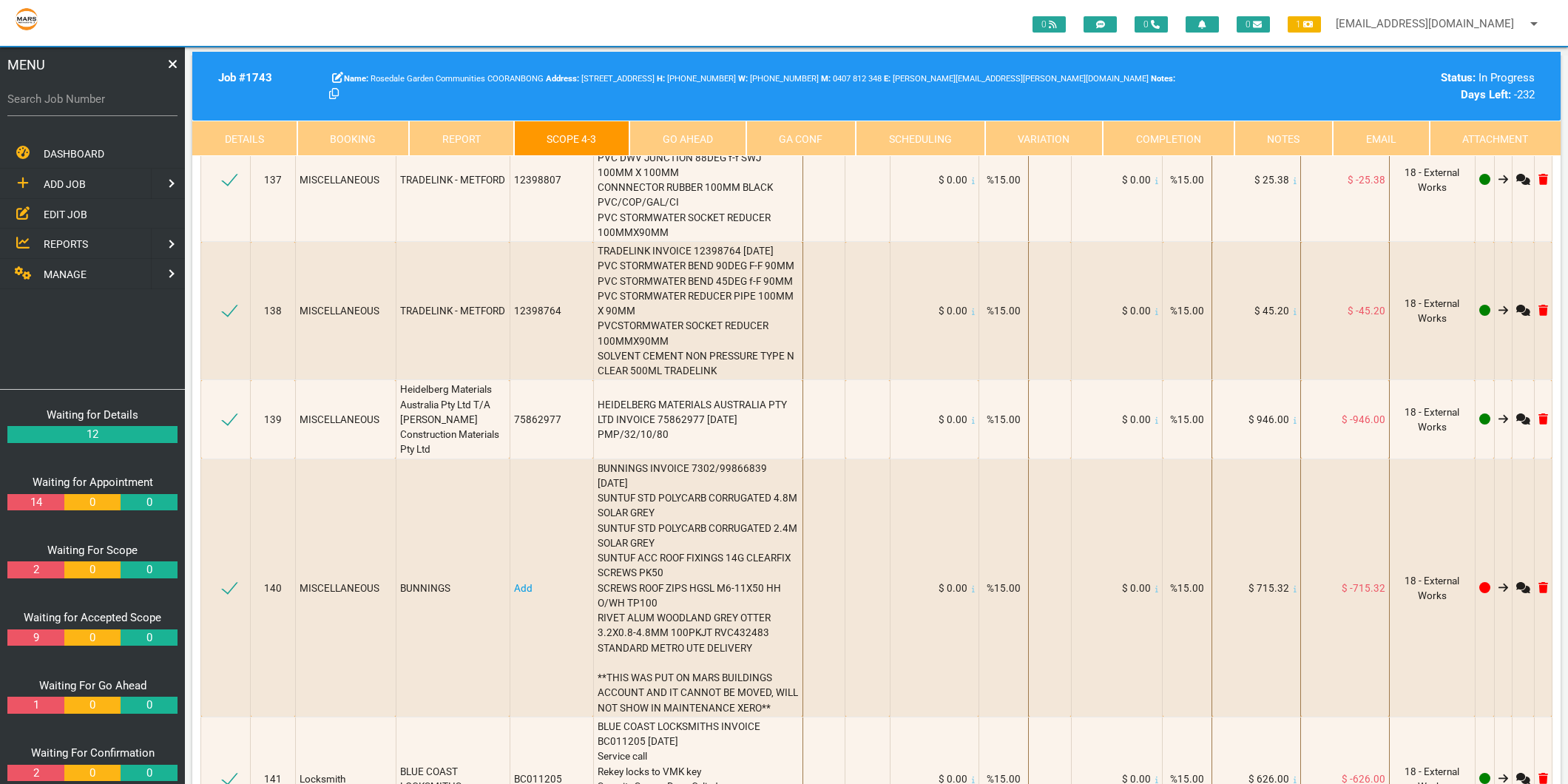
type textarea "ACCESS HIRE INVOICE 1000692258 30/6/25 Diesel scissor lift collection"
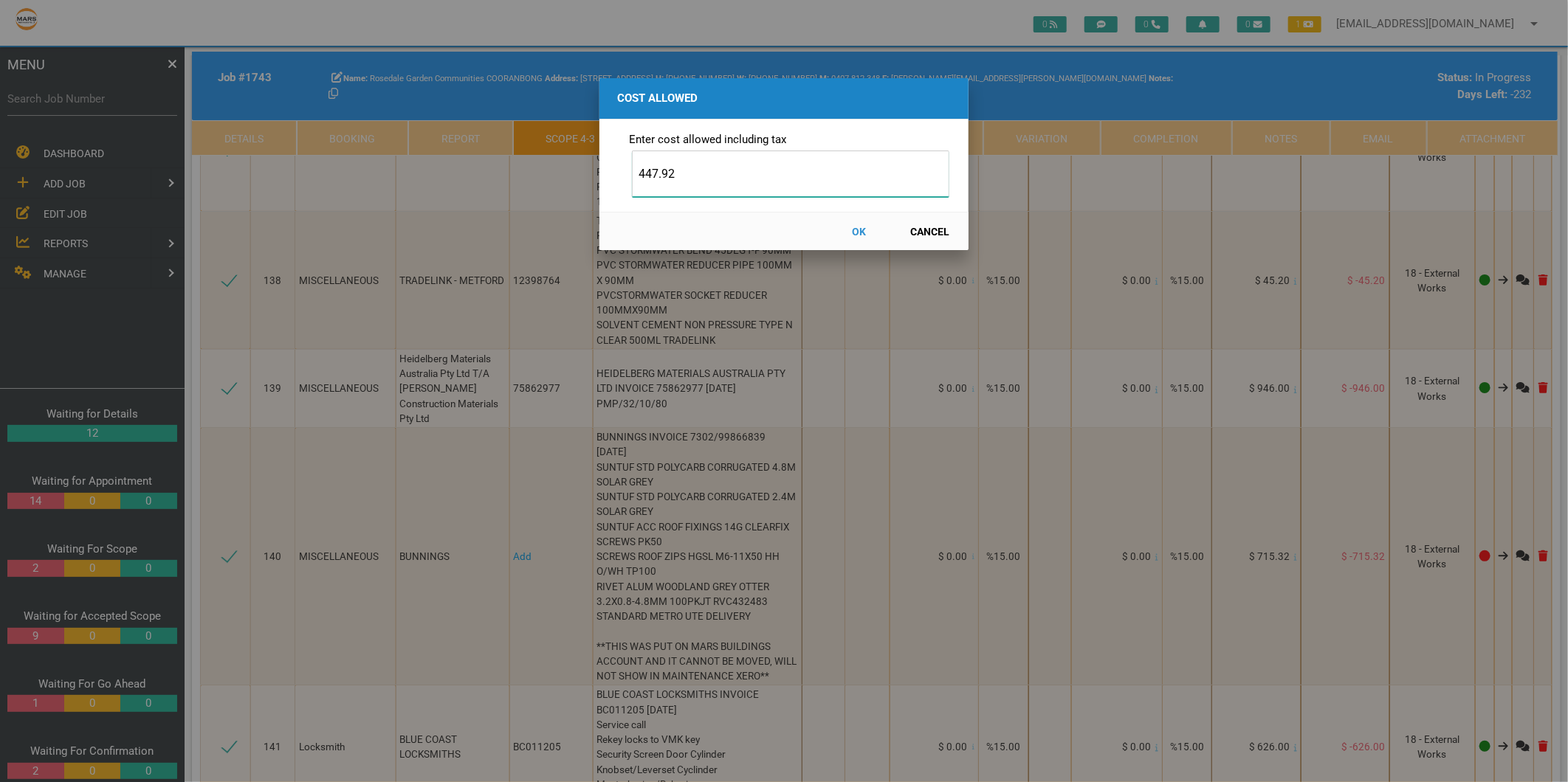
type input "447.92"
click at [859, 225] on button "OK" at bounding box center [859, 232] width 65 height 26
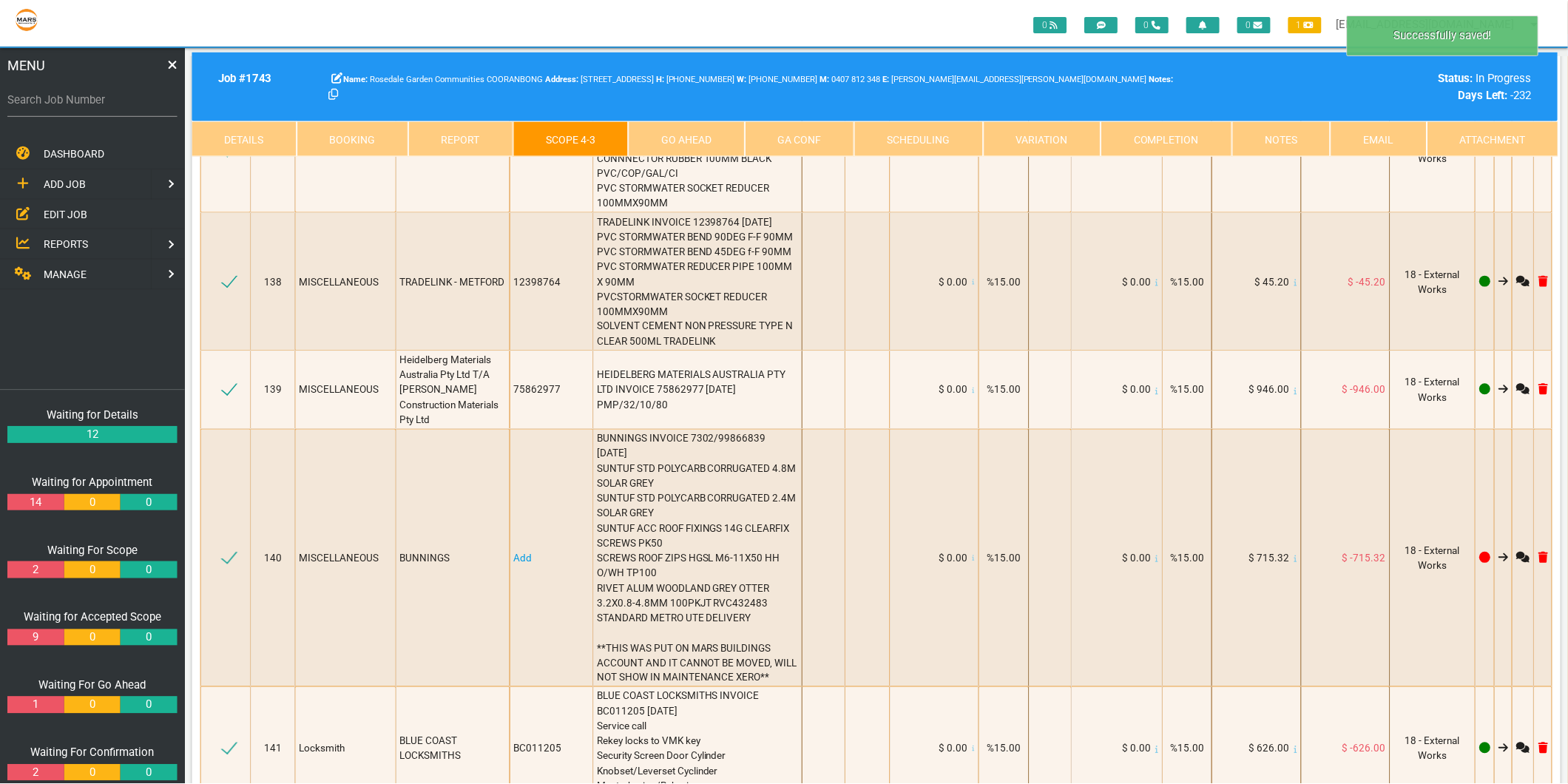
scroll to position [16493, 0]
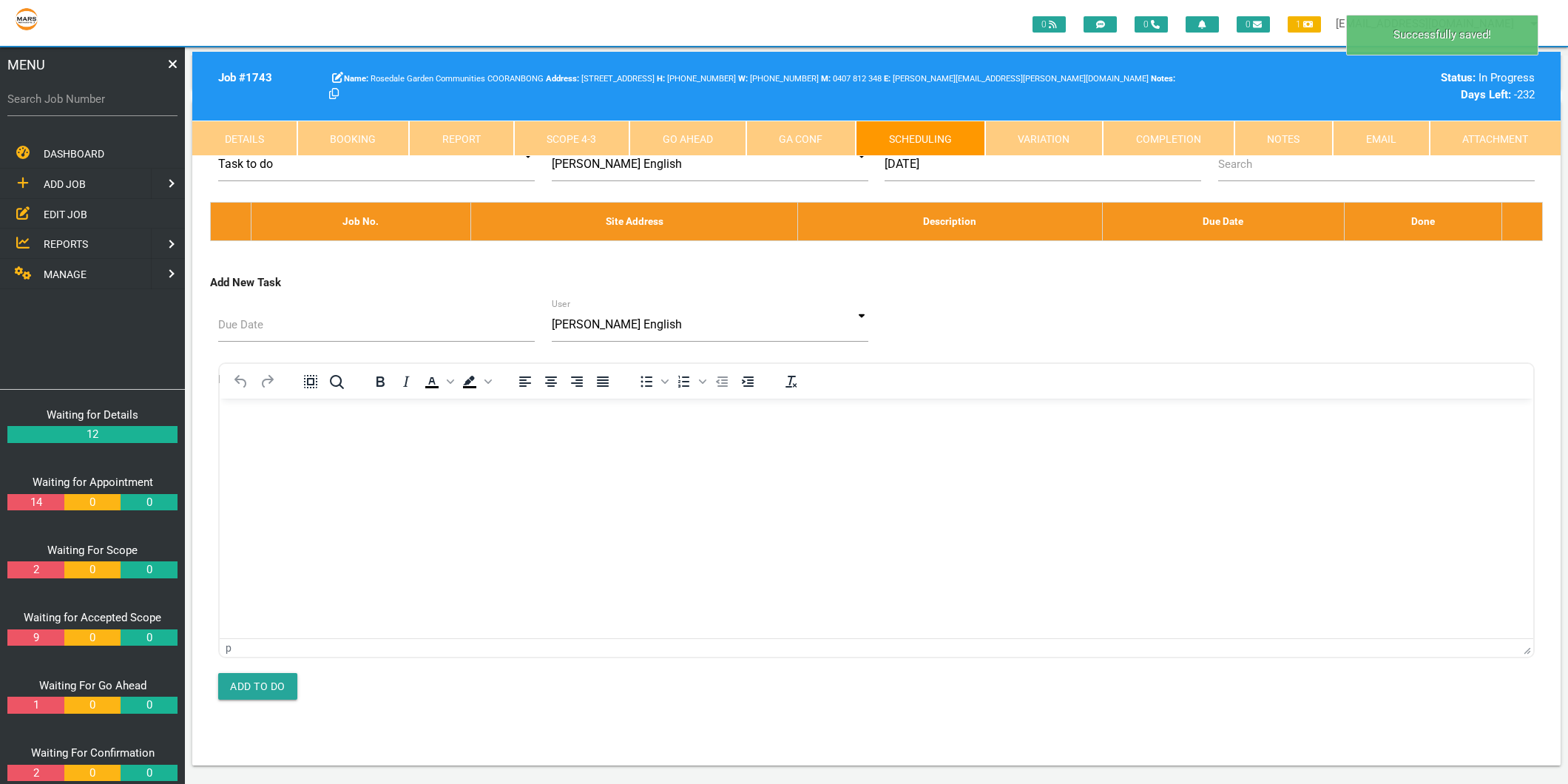
scroll to position [0, 0]
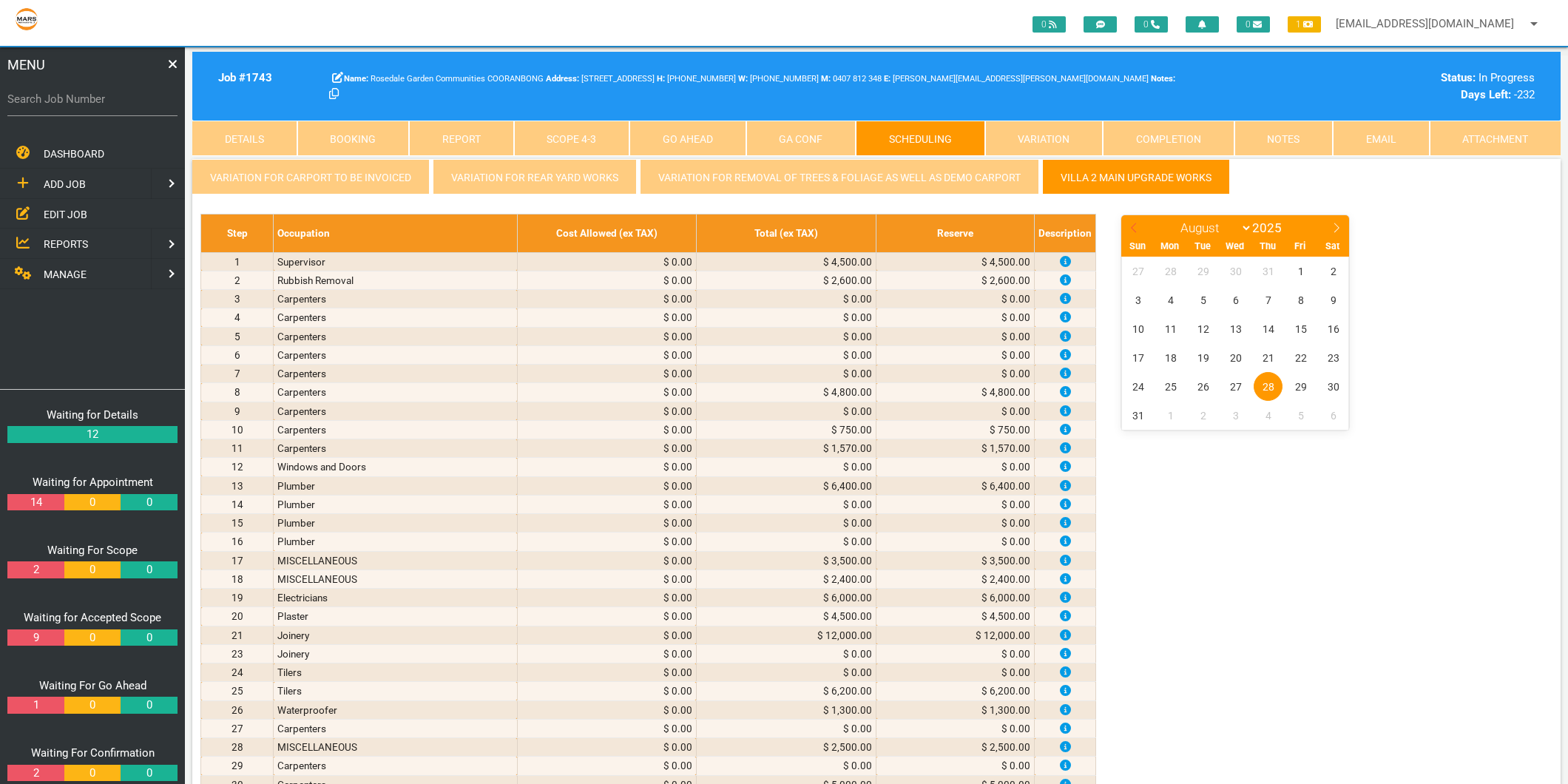
click at [1135, 232] on span at bounding box center [1133, 225] width 25 height 20
select select "5"
click at [1172, 389] on span "30" at bounding box center [1170, 386] width 29 height 29
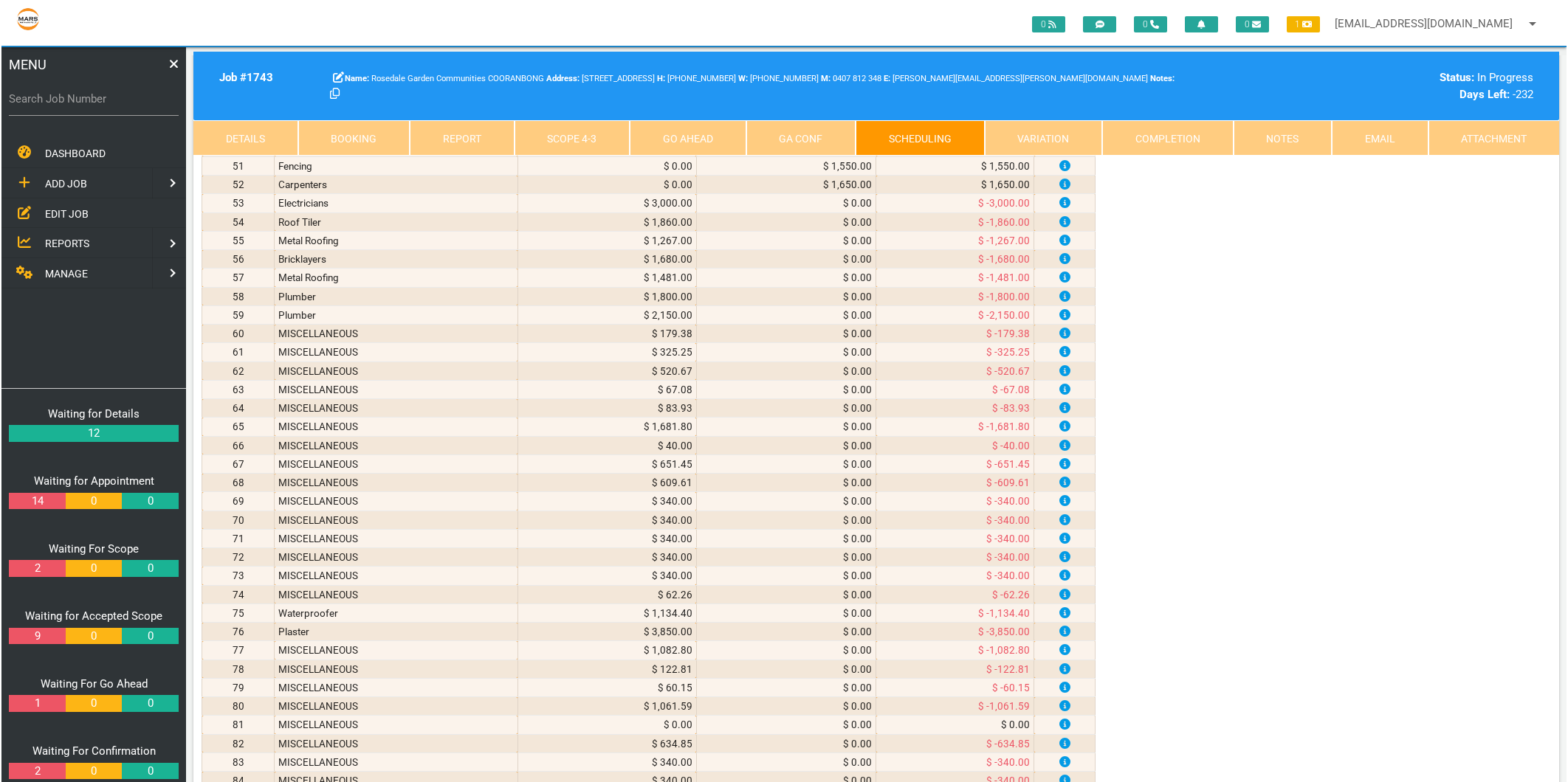
scroll to position [2704, 0]
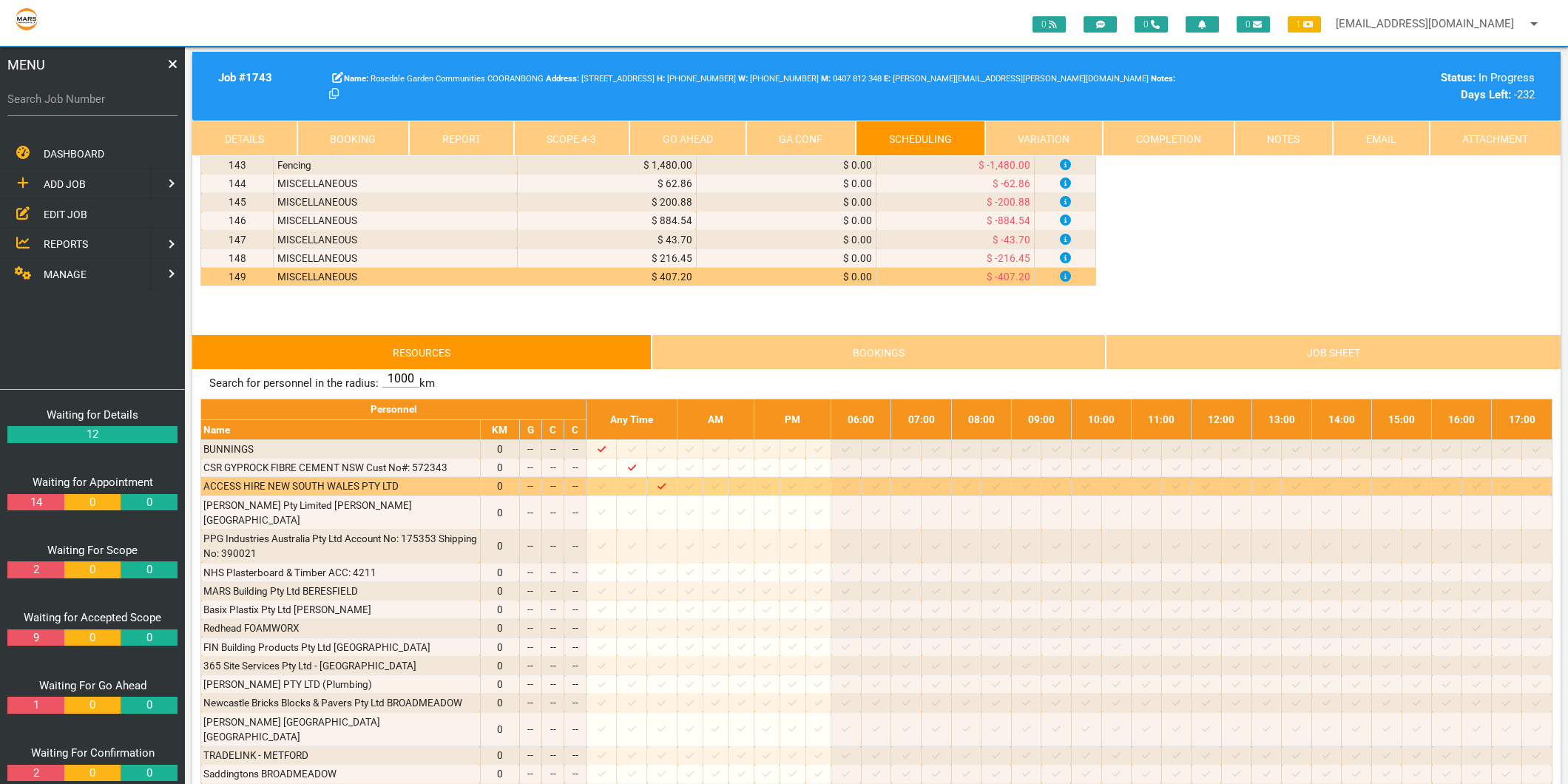
click at [694, 491] on icon at bounding box center [689, 486] width 8 height 10
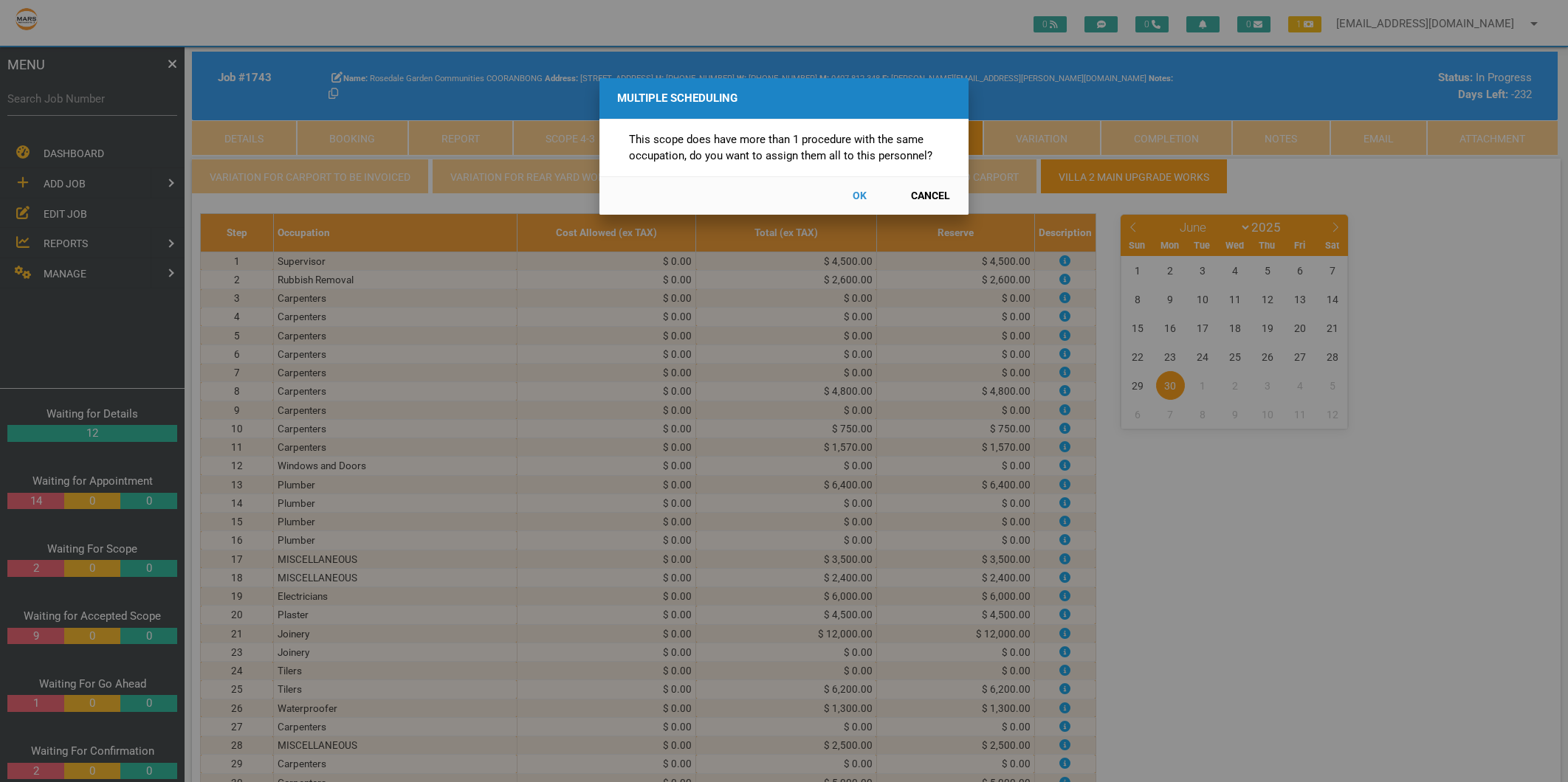
select select "5"
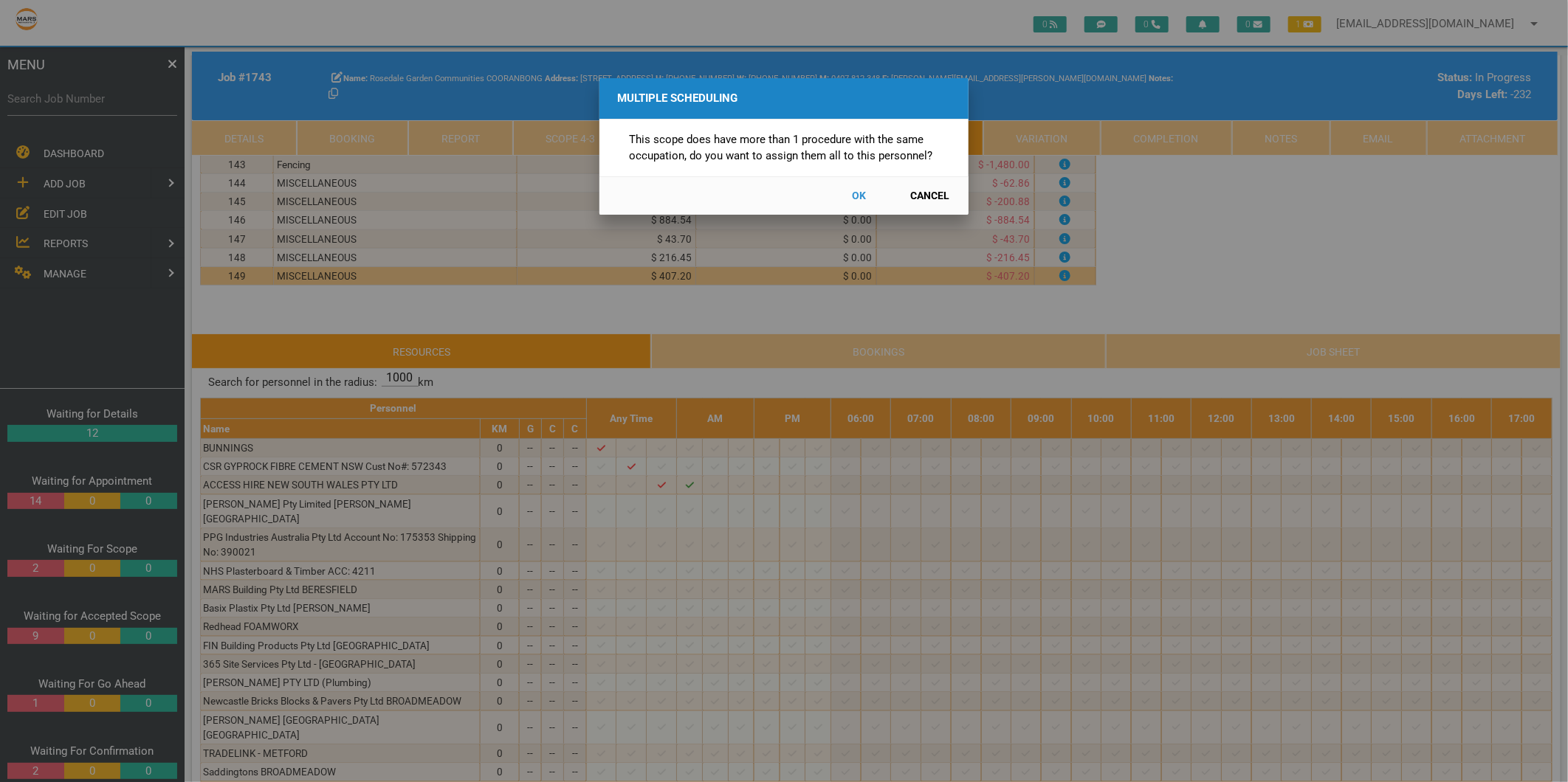
click at [918, 192] on button "Cancel" at bounding box center [930, 196] width 65 height 26
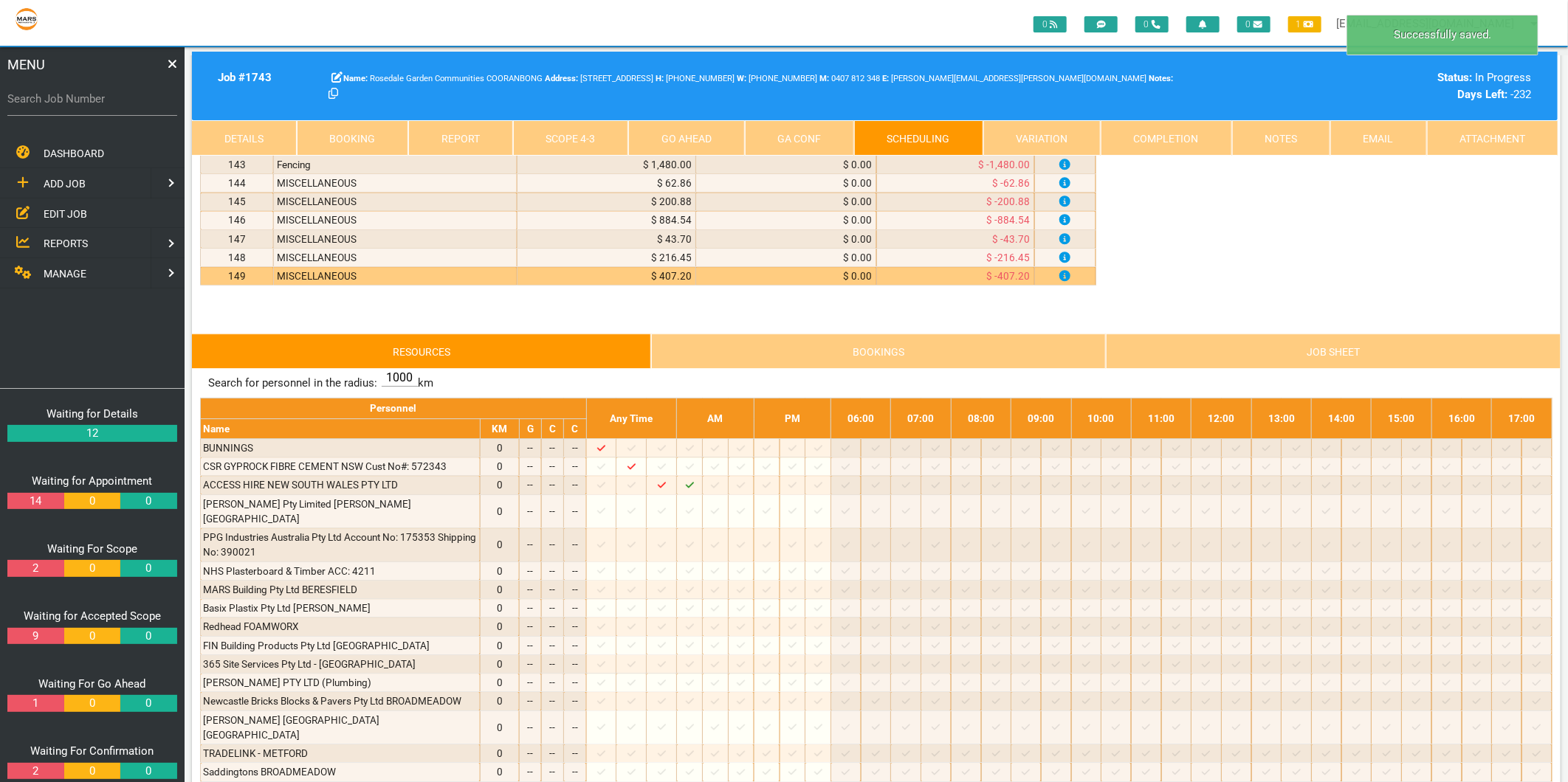
click at [574, 128] on link "Scope 4 - 3" at bounding box center [571, 137] width 116 height 35
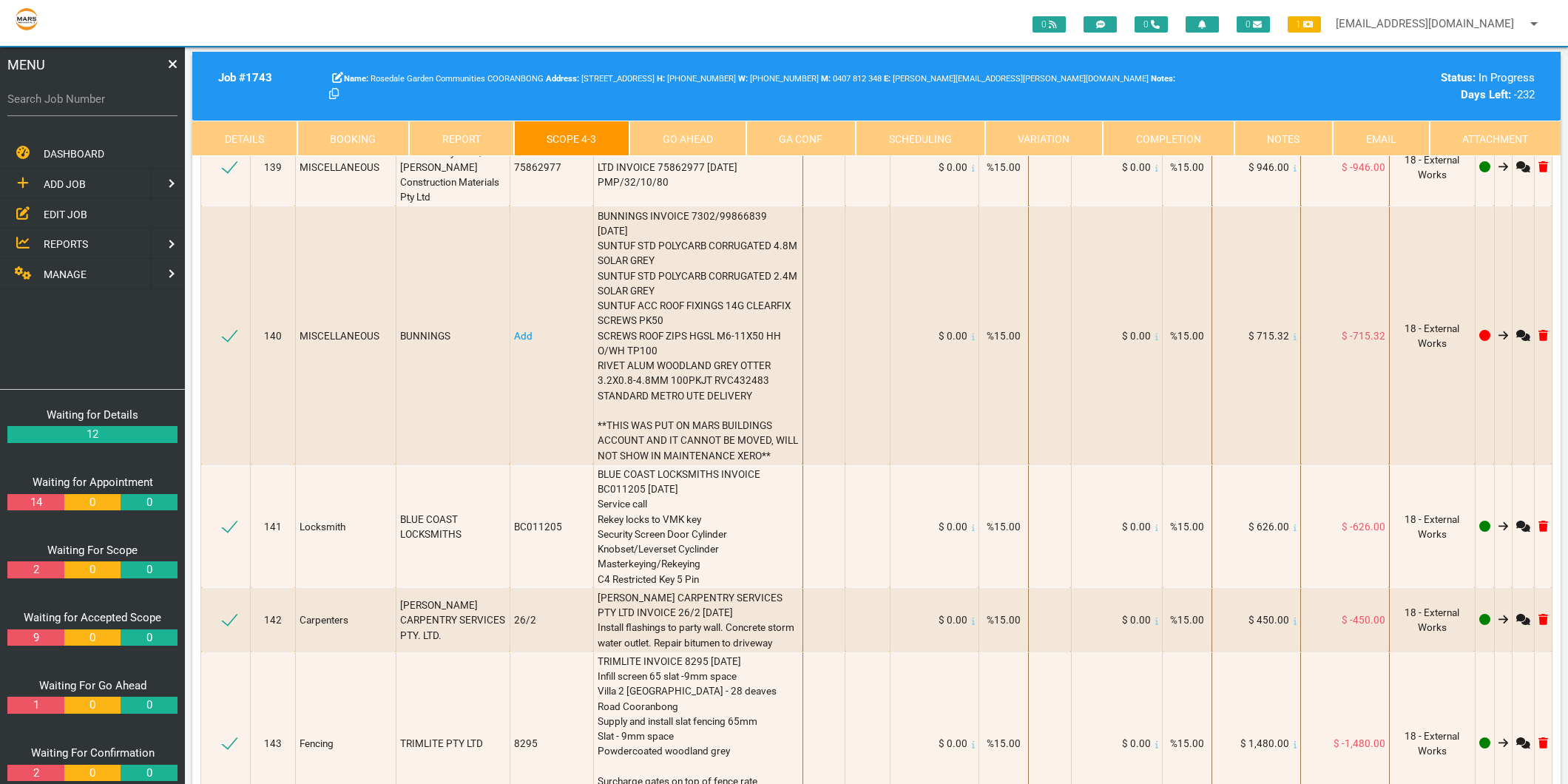
scroll to position [16651, 0]
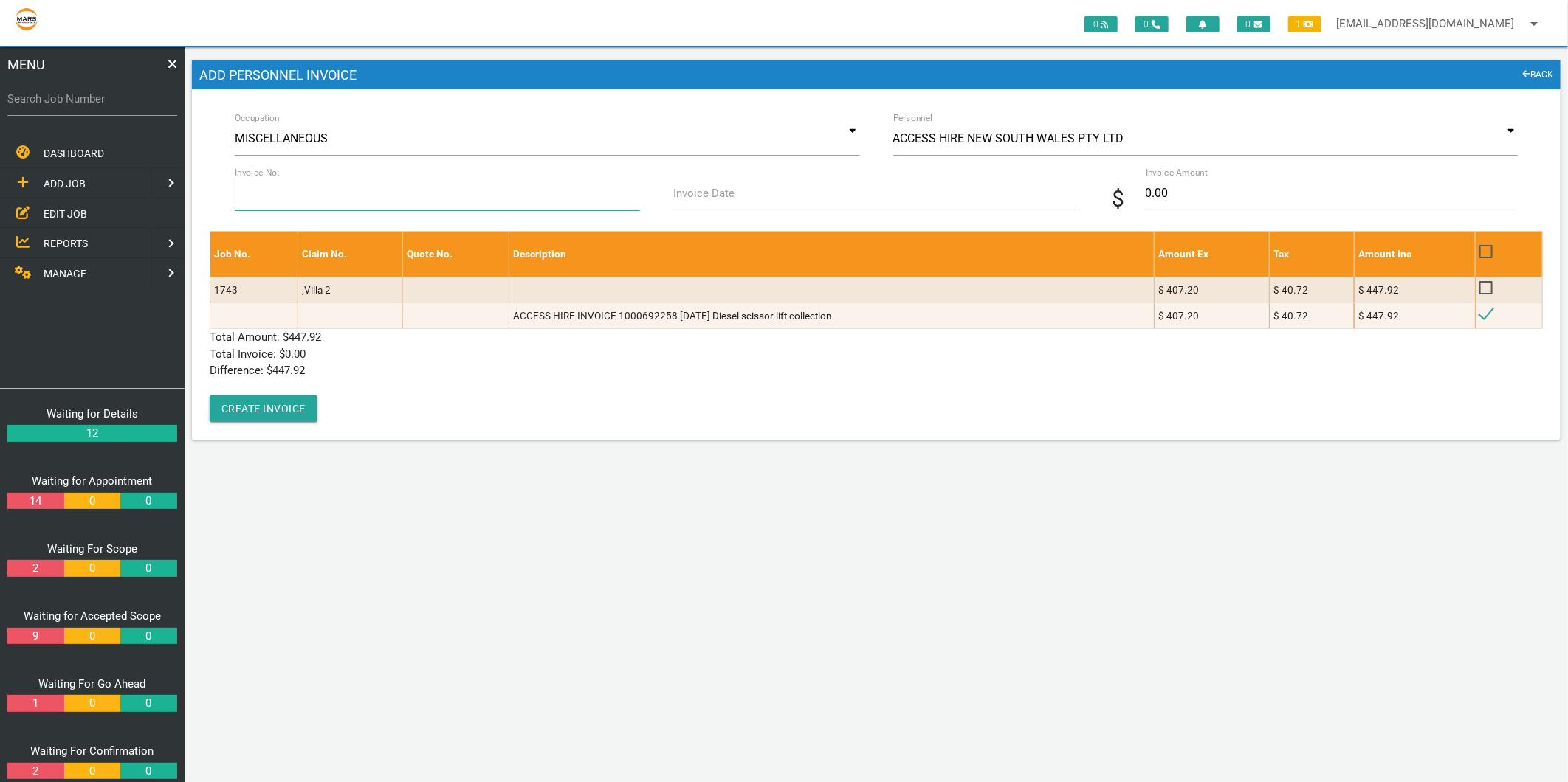
click at [336, 202] on input "Invoice No." at bounding box center [437, 193] width 405 height 34
type input "1000692258"
click at [682, 187] on label "Invoice Date" at bounding box center [703, 194] width 61 height 17
click at [682, 187] on input "Invoice Date" at bounding box center [875, 193] width 405 height 34
click at [684, 196] on input "Invoice Date" at bounding box center [875, 193] width 405 height 34
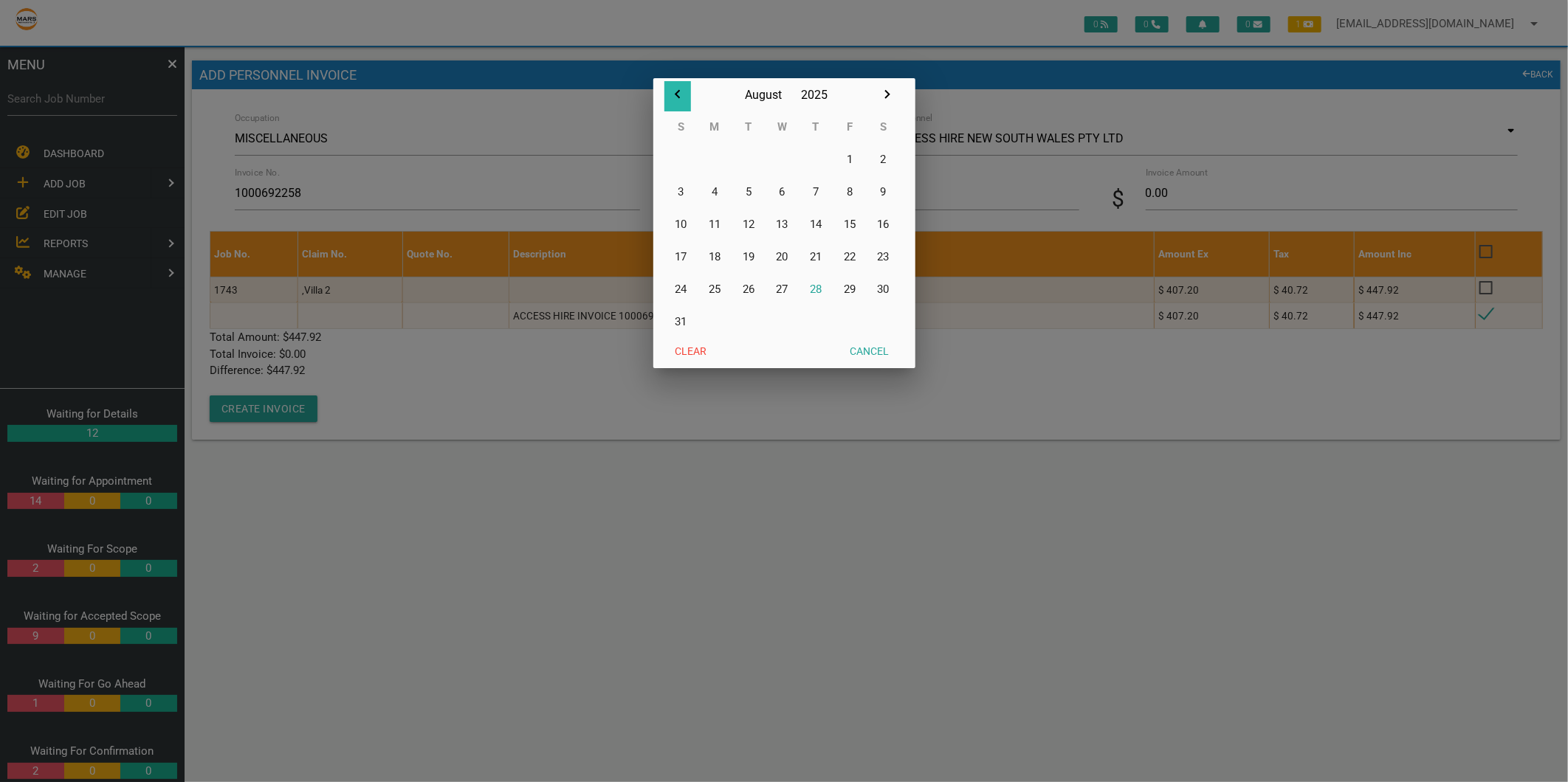
click at [675, 91] on icon "button" at bounding box center [677, 94] width 17 height 17
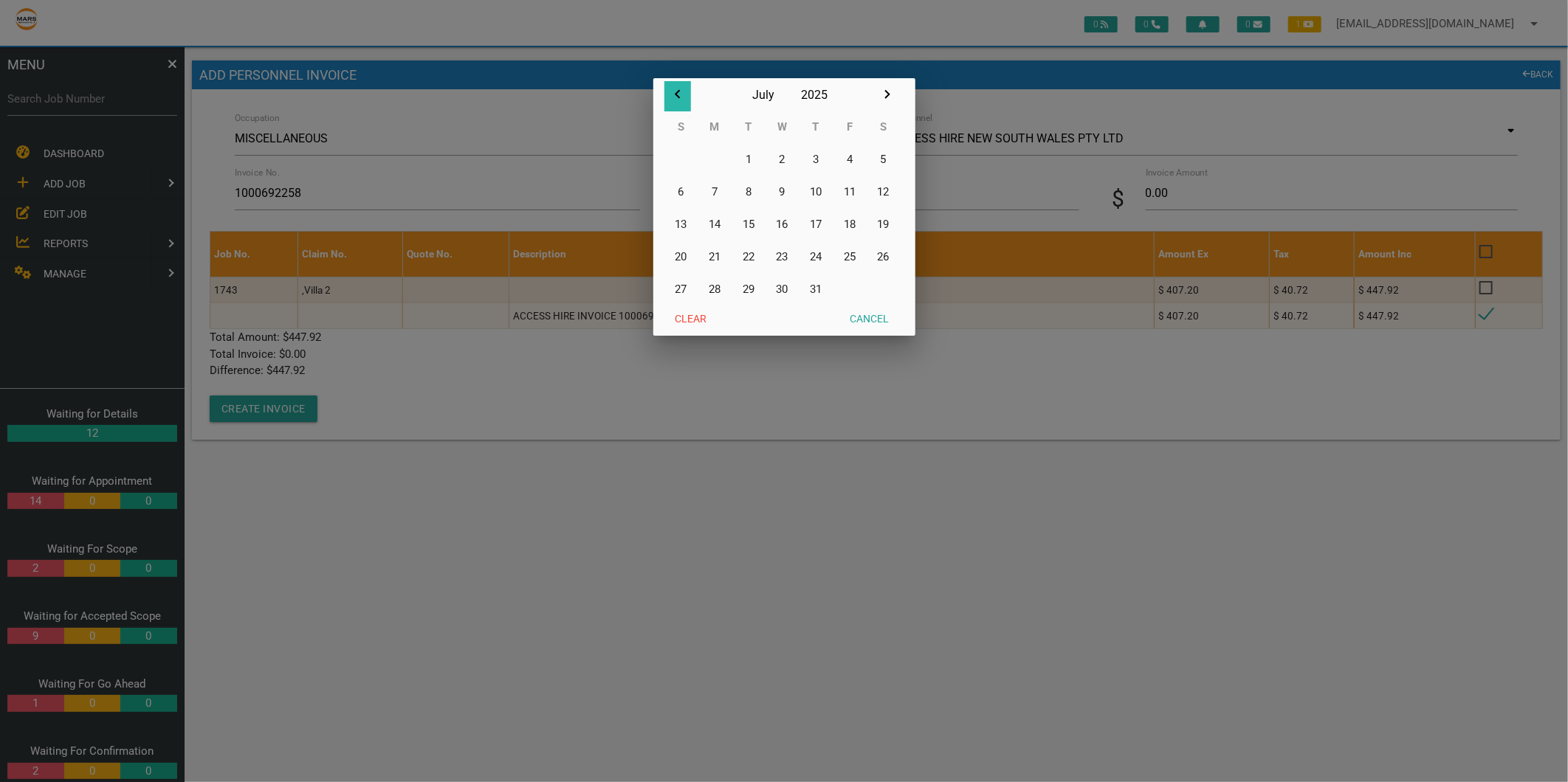
click at [679, 96] on icon "button" at bounding box center [677, 94] width 17 height 17
click at [716, 290] on button "30" at bounding box center [714, 289] width 34 height 32
type input "[DATE]"
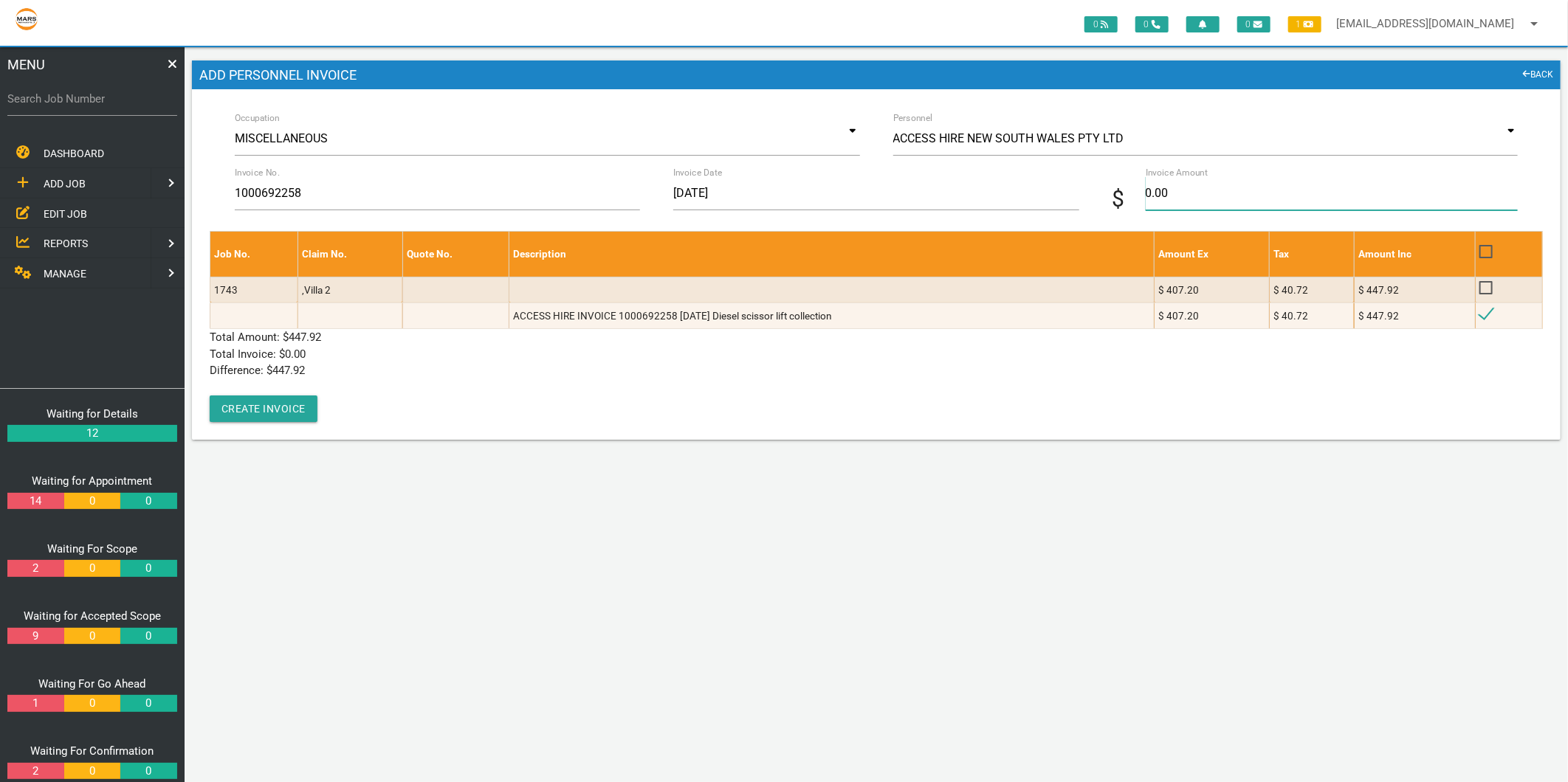
click at [1176, 183] on input "0.00" at bounding box center [1331, 193] width 372 height 34
type input "447.92"
click at [646, 377] on p "Difference: $ 0.00" at bounding box center [876, 370] width 1333 height 17
click at [312, 408] on button "Create Invoice" at bounding box center [263, 408] width 108 height 26
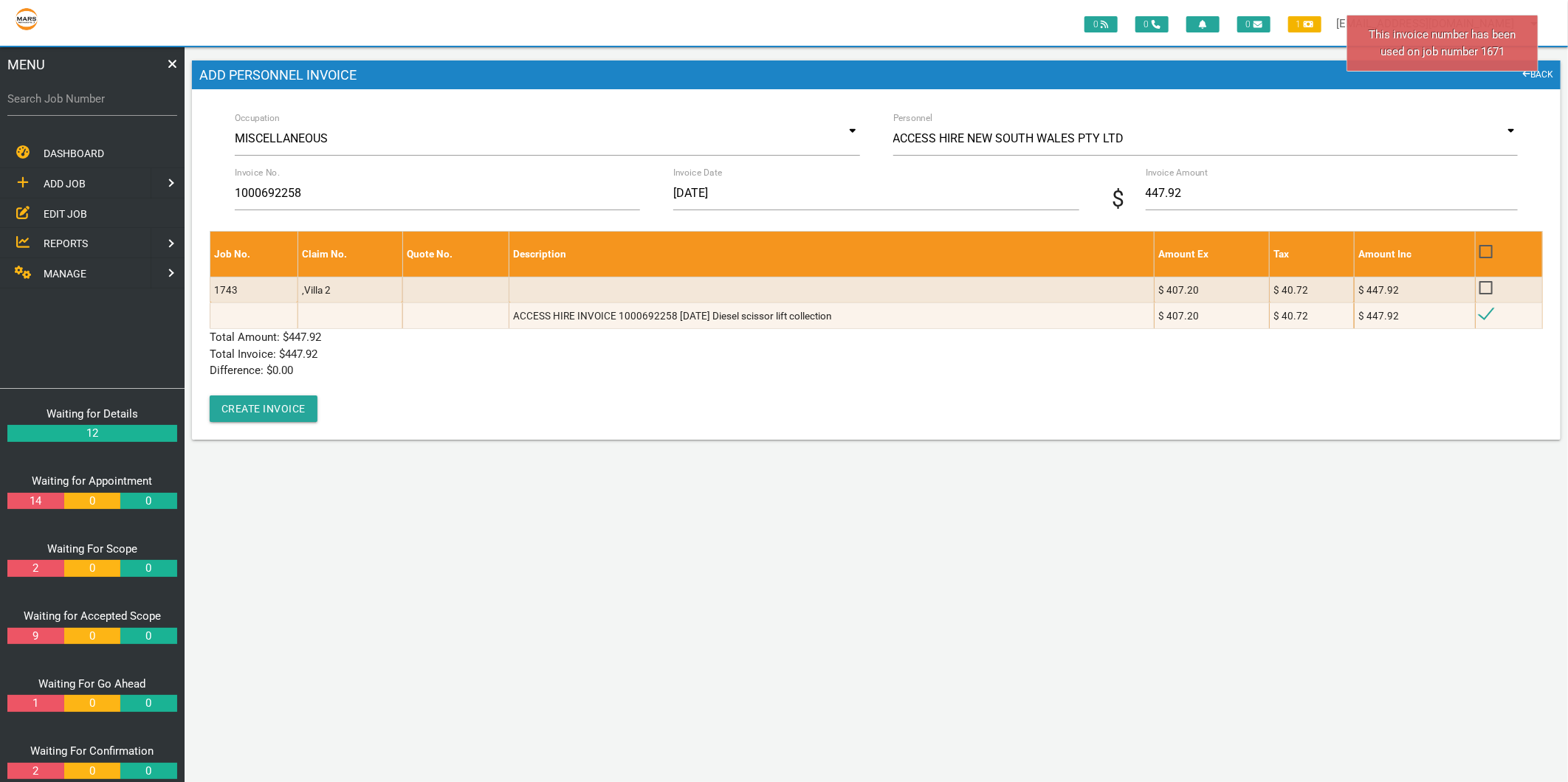
click at [1536, 72] on link "BACK" at bounding box center [1538, 75] width 31 height 15
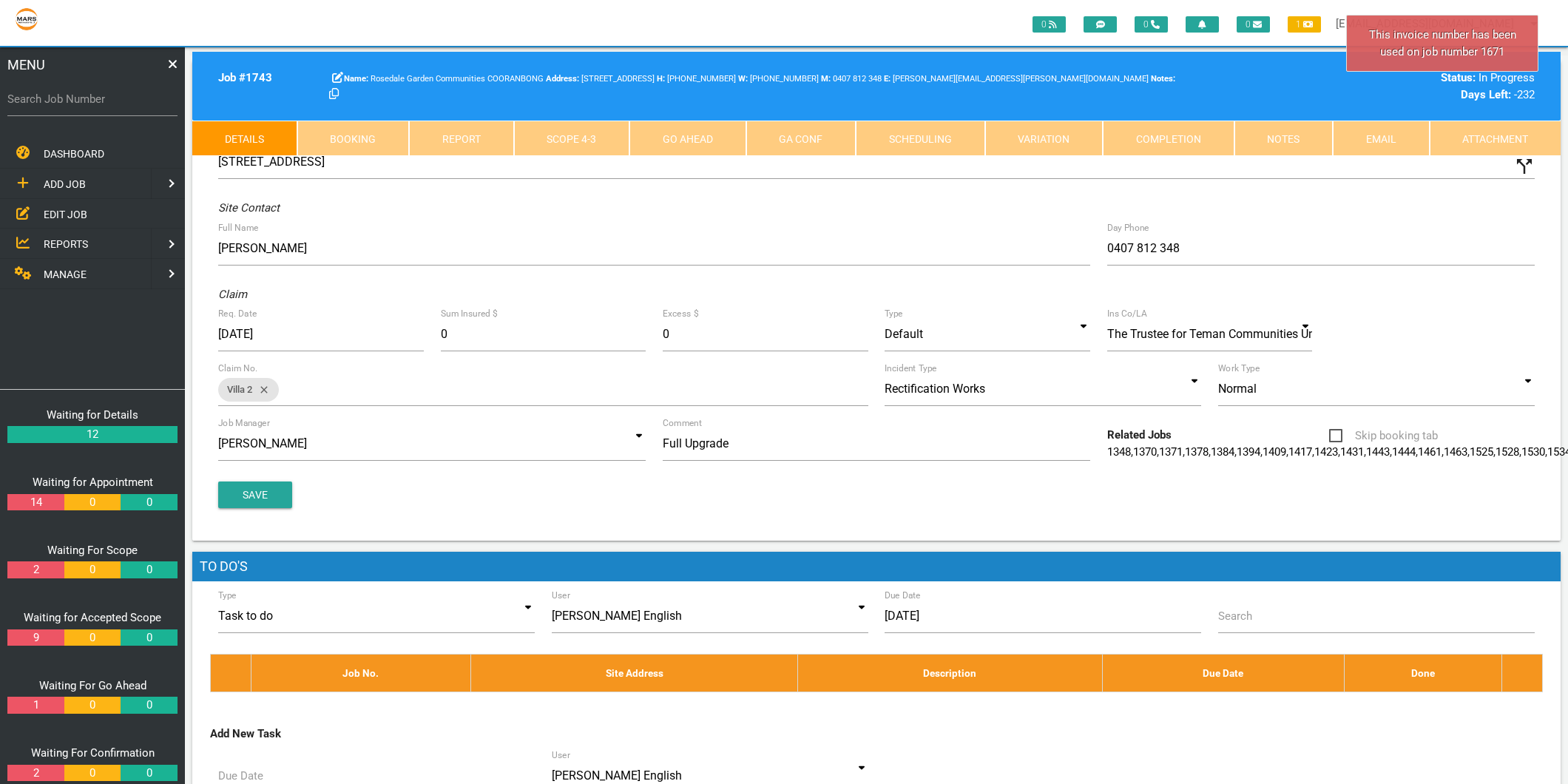
click at [603, 142] on link "Scope 4 - 3" at bounding box center [572, 138] width 116 height 36
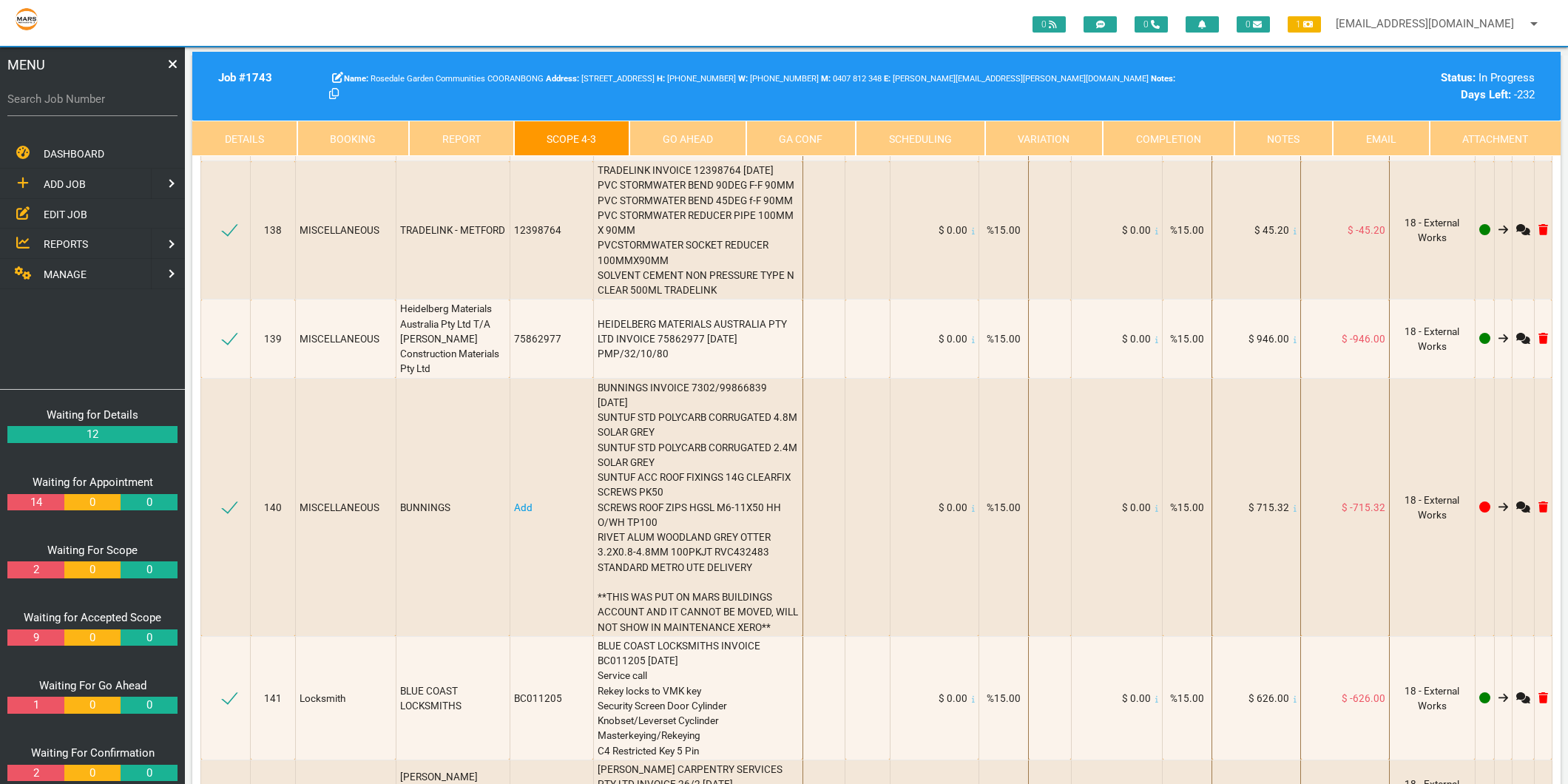
scroll to position [16515, 0]
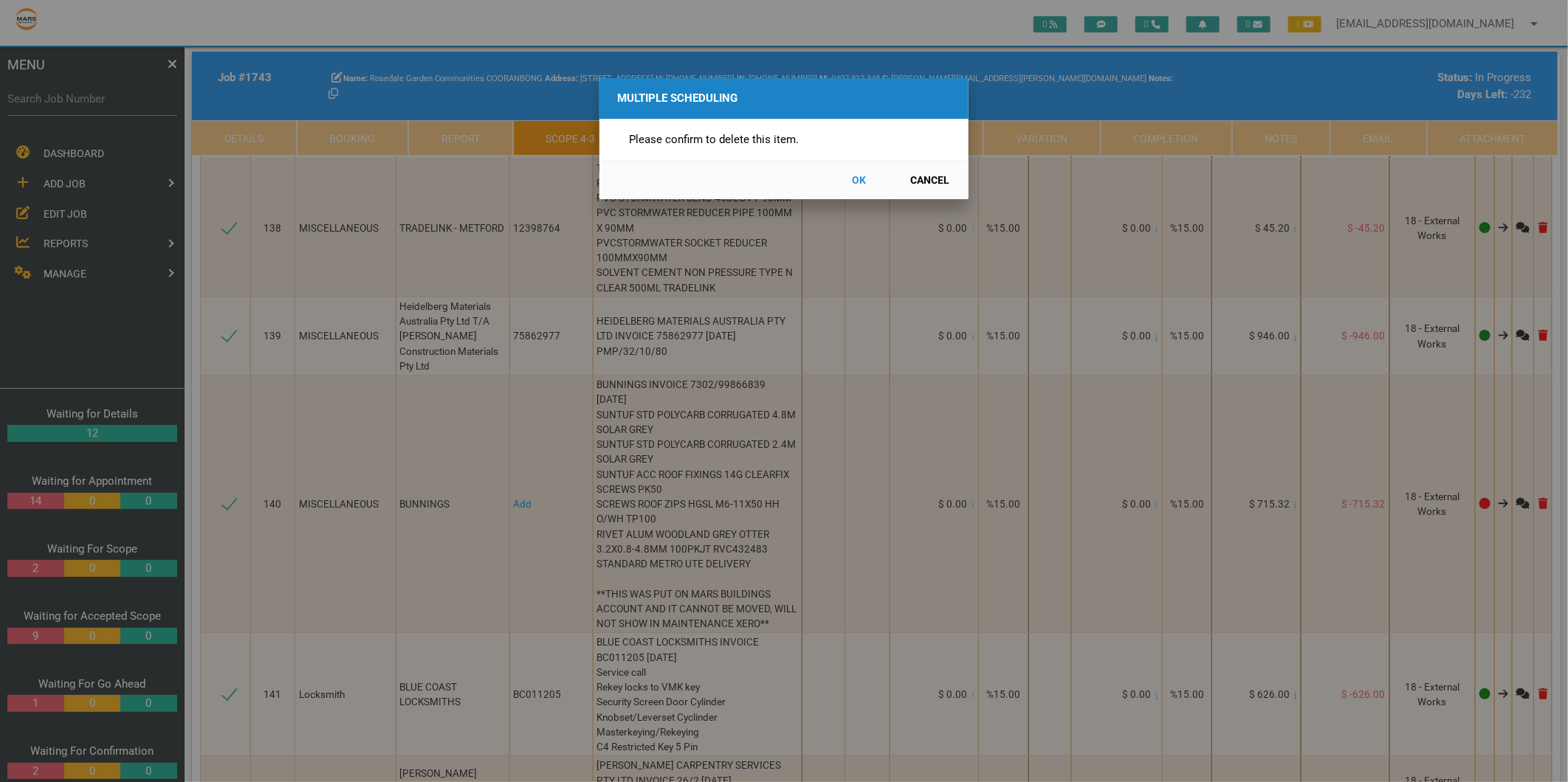
click at [861, 179] on button "OK" at bounding box center [859, 180] width 65 height 26
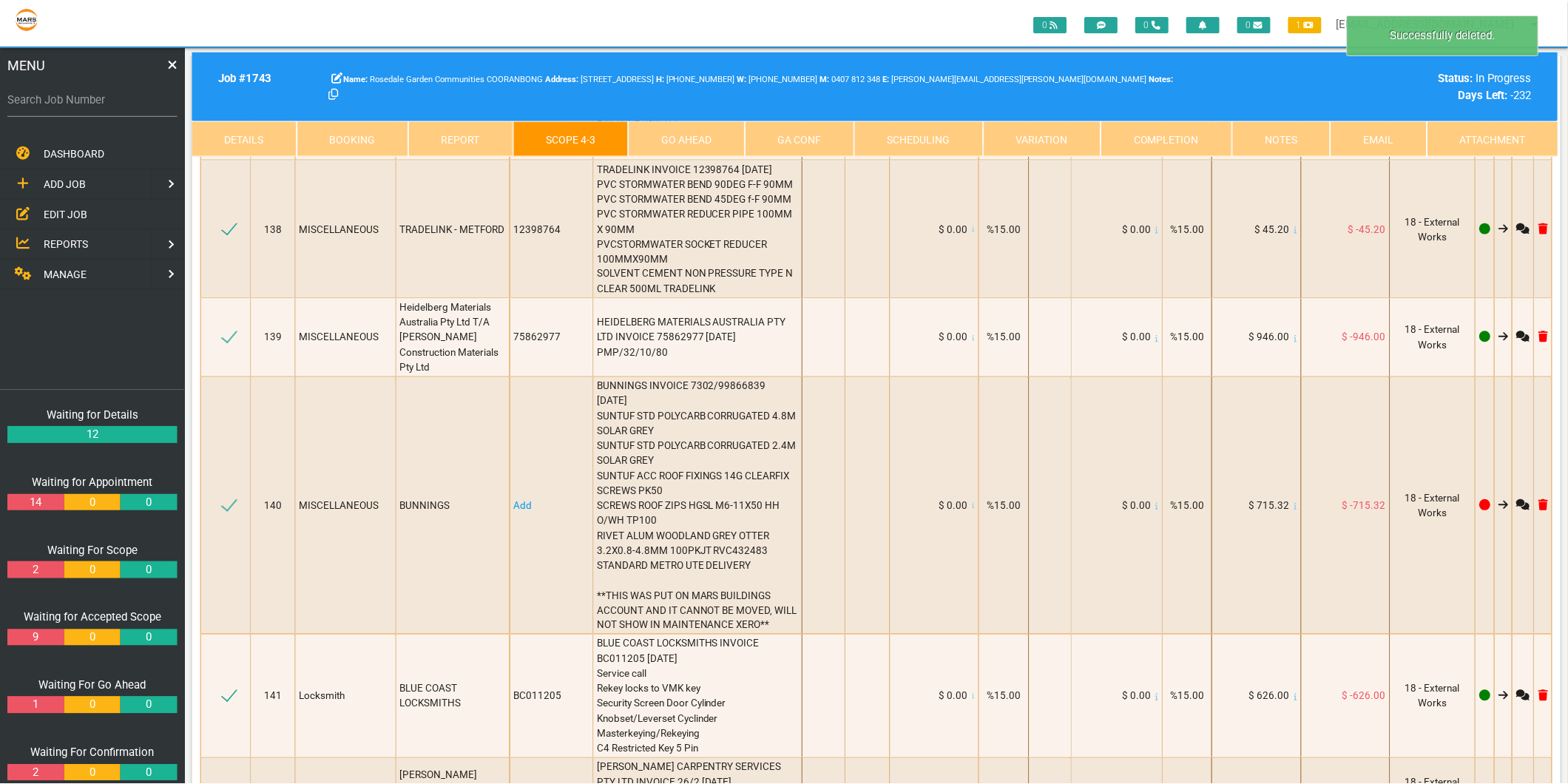
scroll to position [16546, 0]
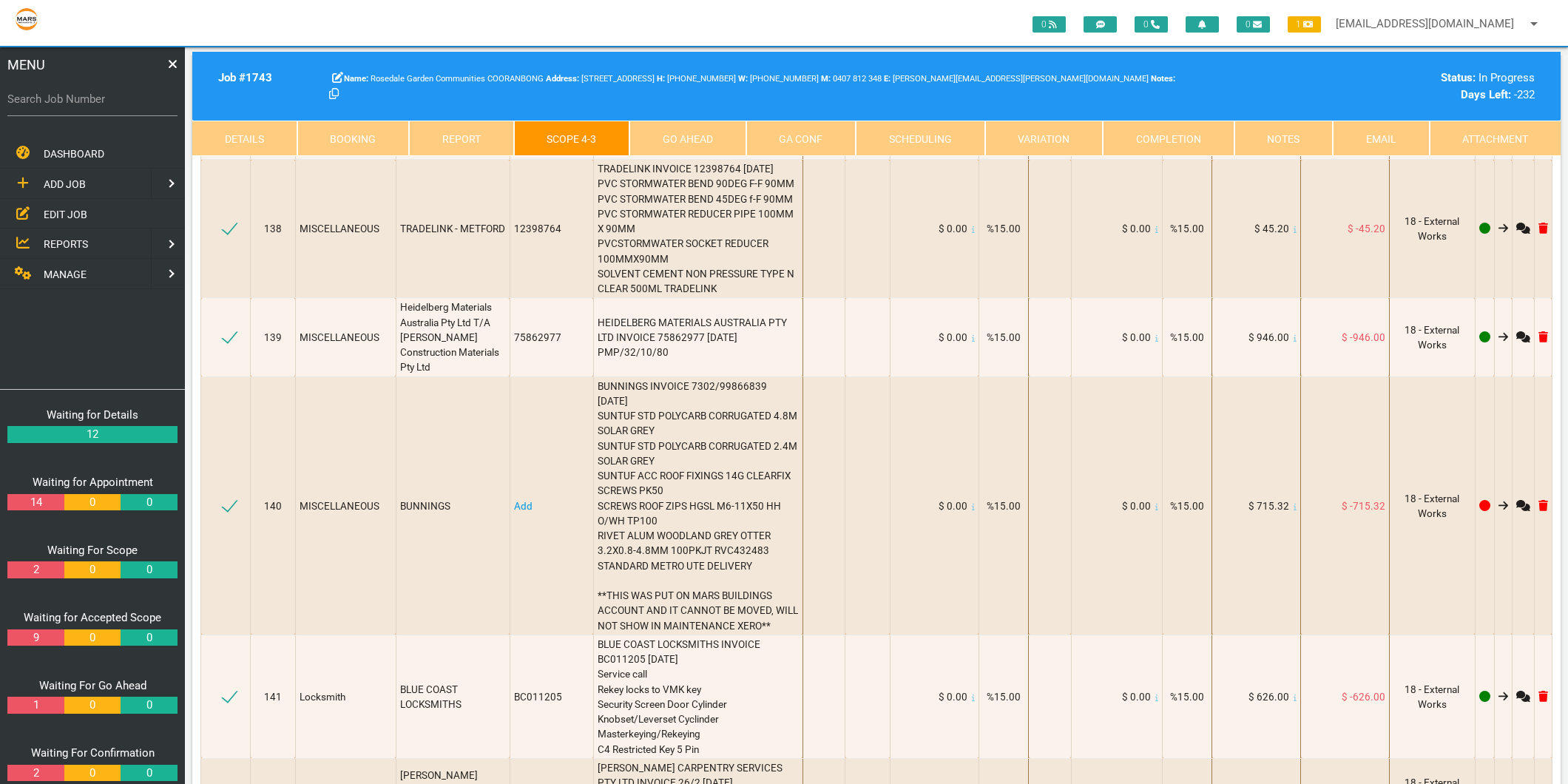
click at [130, 99] on label "Search Job Number" at bounding box center [92, 99] width 170 height 17
click at [130, 99] on input "Search Job Number" at bounding box center [92, 99] width 170 height 34
type input "1749"
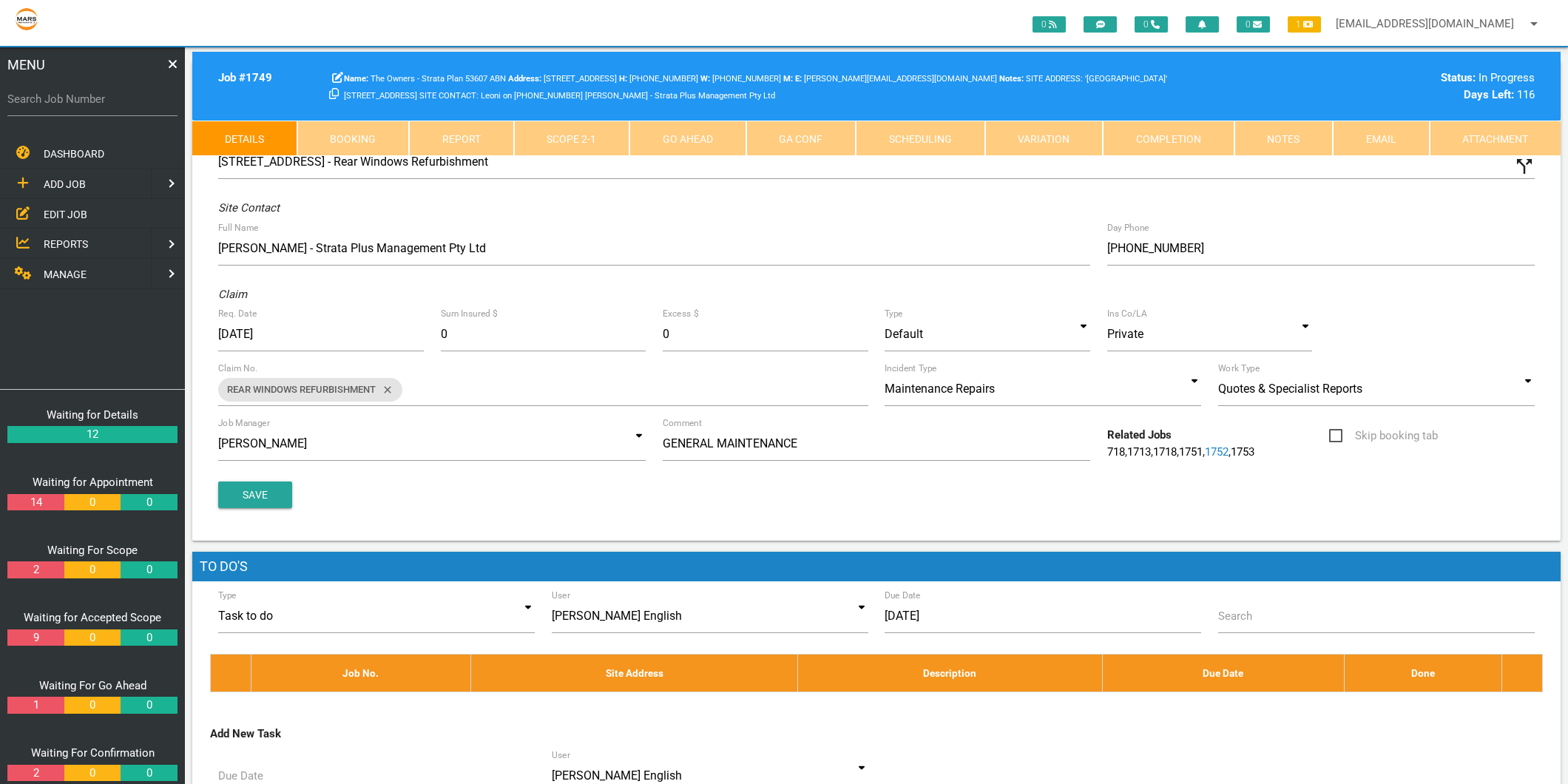
click at [545, 134] on link "Scope 2 - 1" at bounding box center [572, 138] width 116 height 36
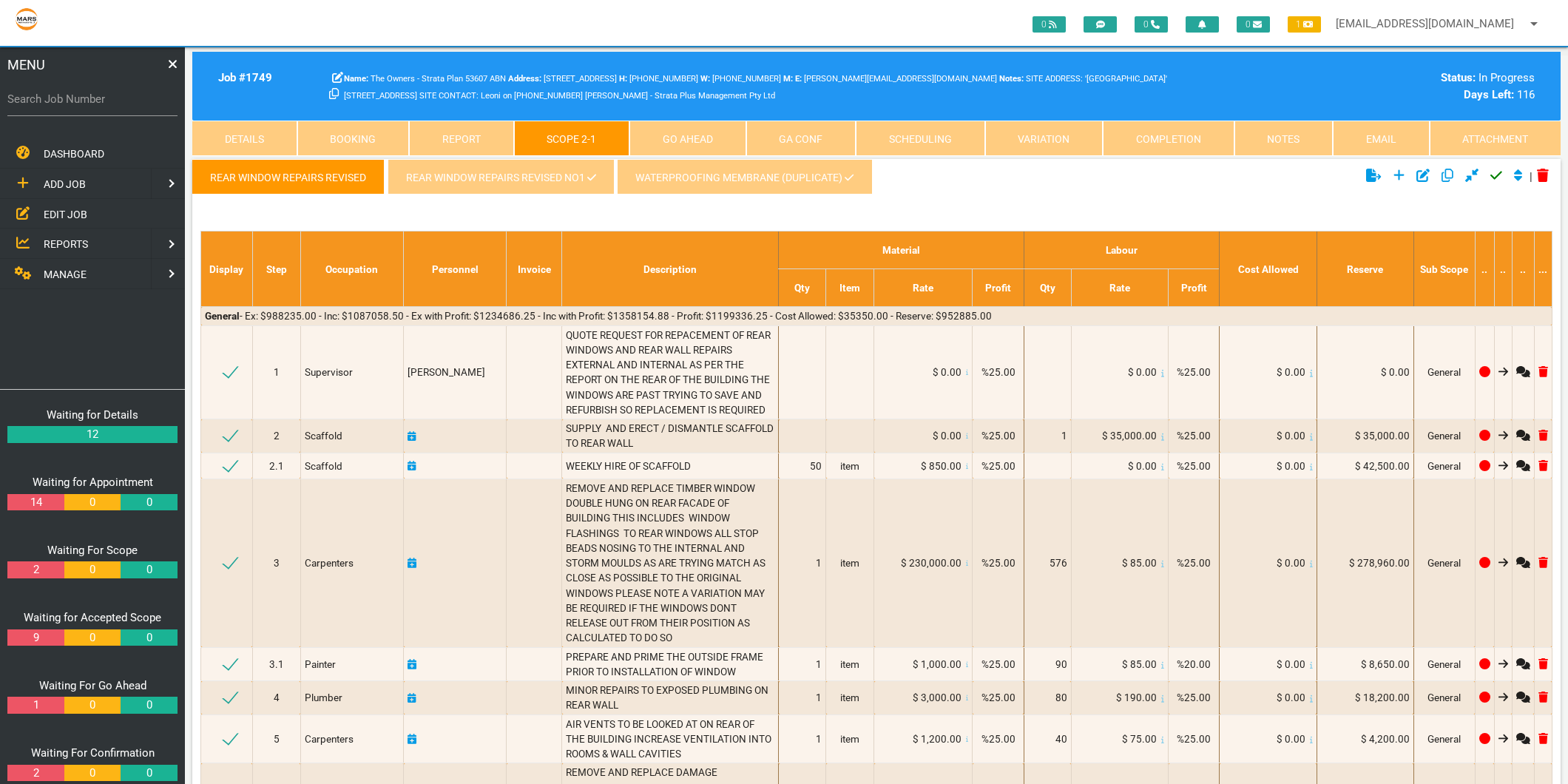
click at [507, 187] on link "REAR WINDOW REPAIRS REVISED NO1" at bounding box center [500, 176] width 226 height 36
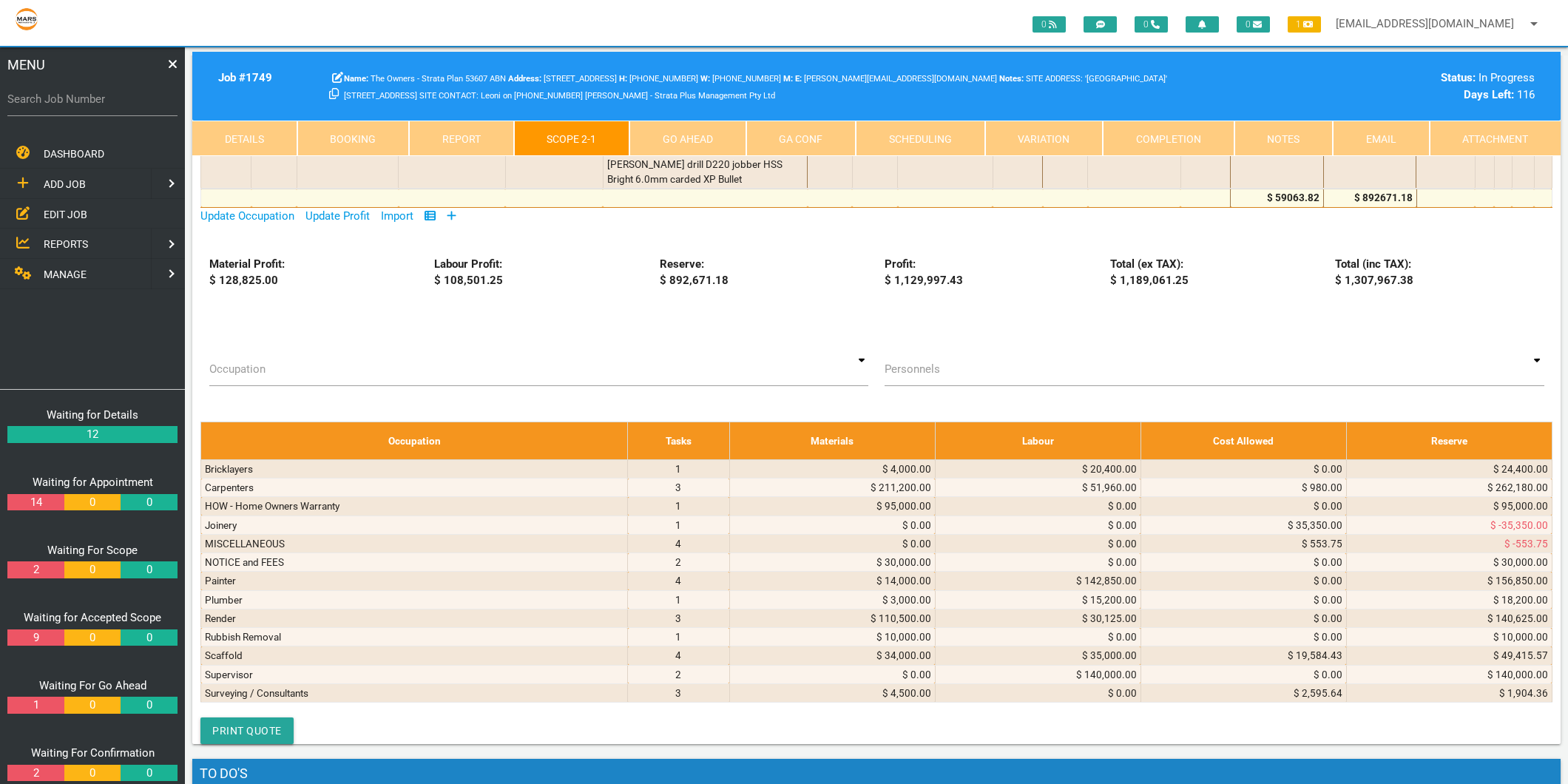
scroll to position [2383, 0]
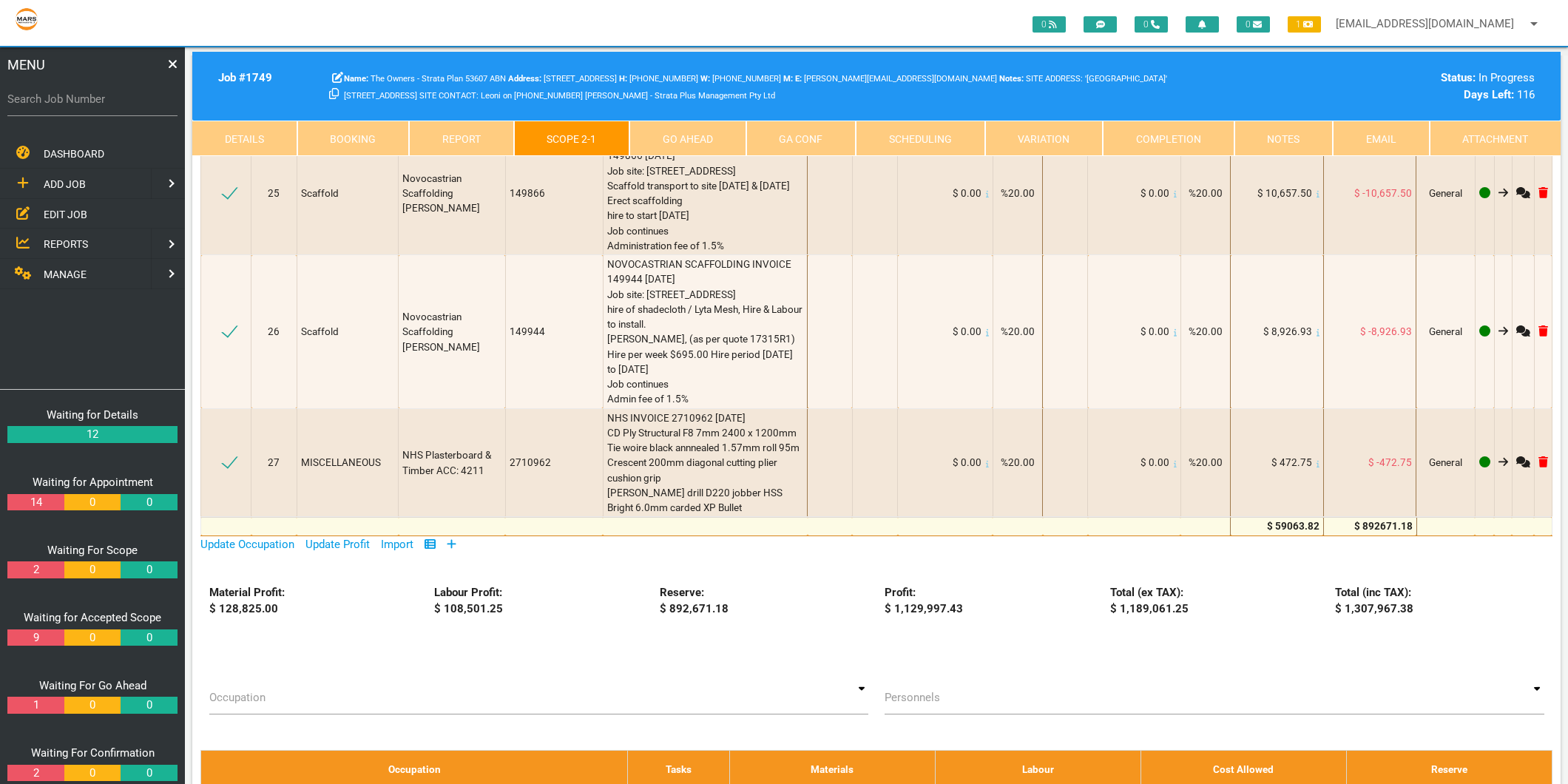
click at [455, 539] on icon at bounding box center [452, 544] width 9 height 9
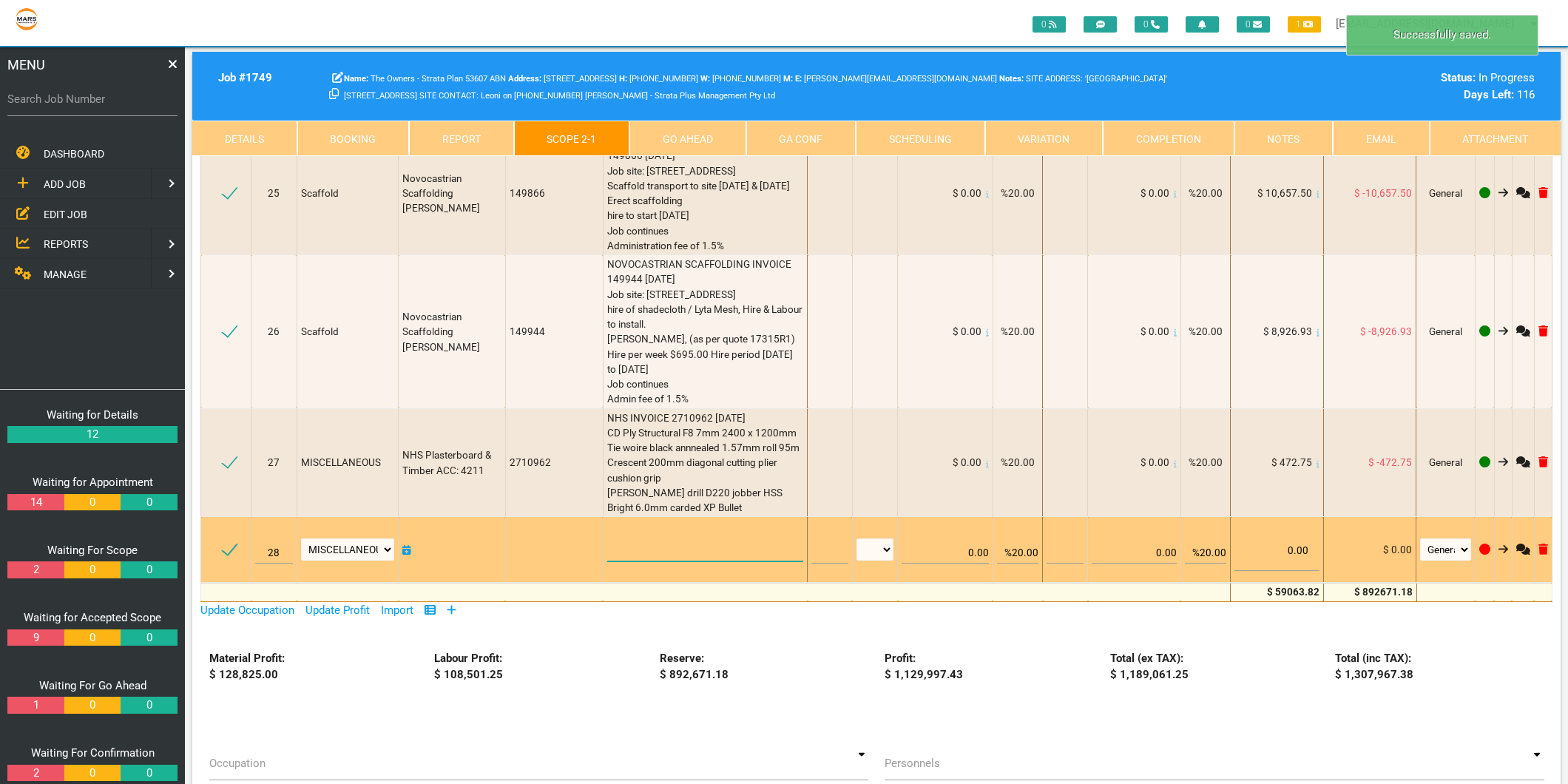
click at [617, 528] on textarea at bounding box center [705, 544] width 196 height 33
type textarea "N"
type textarea "O"
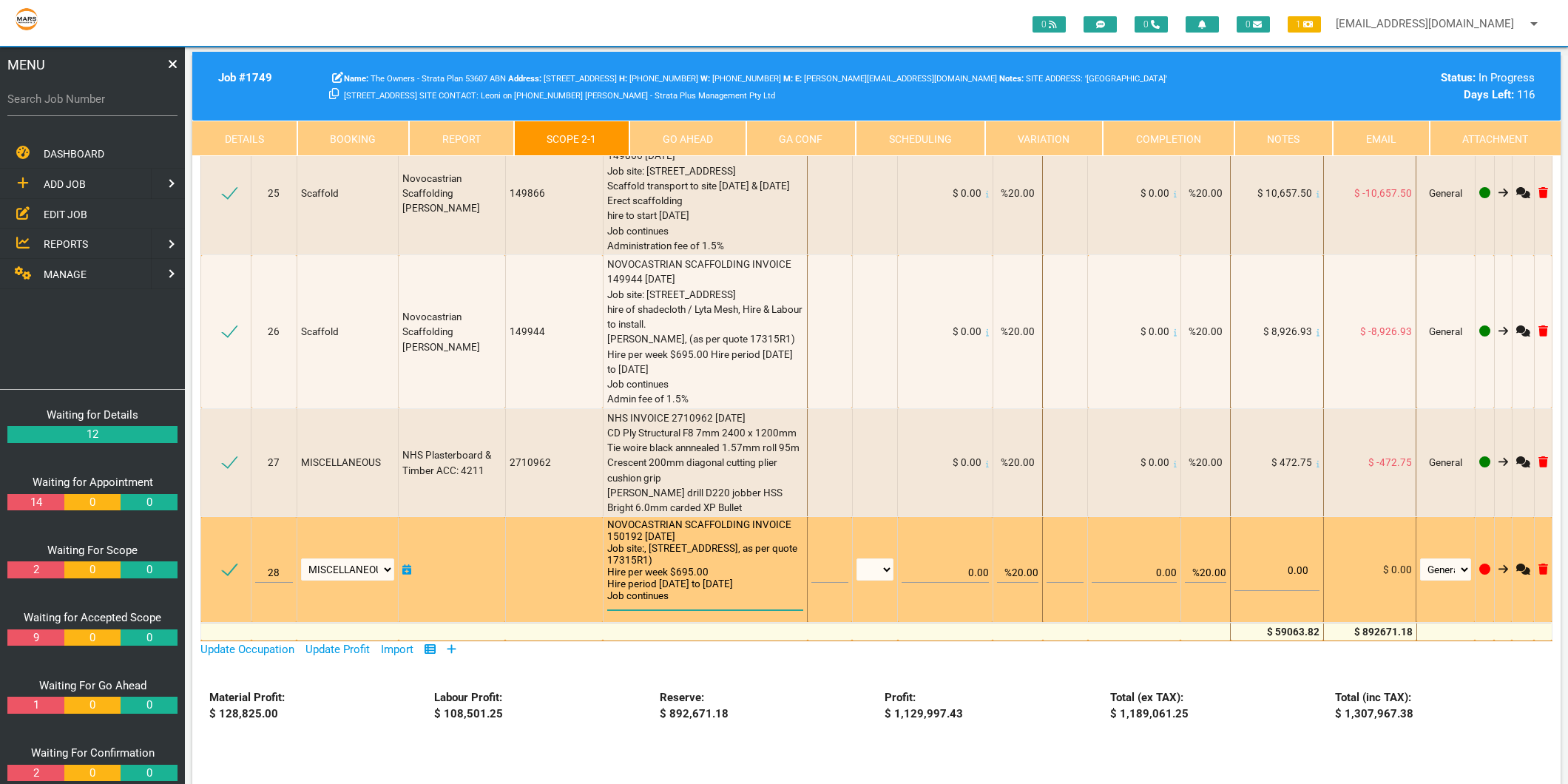
scroll to position [1, 0]
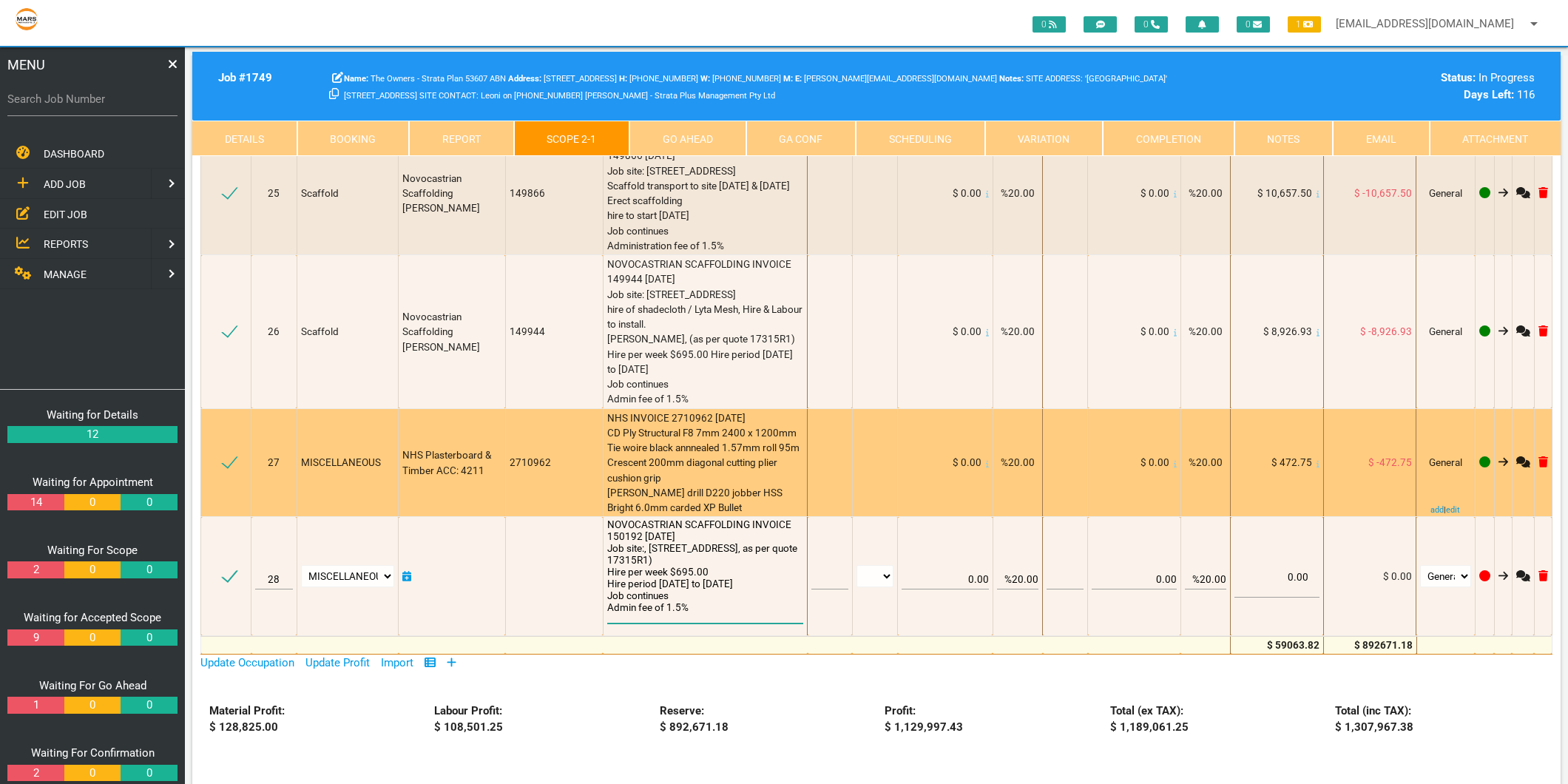
type textarea "NOVOCASTRIAN SCAFFOLDING INVOICE 150192 31/7/2025 Job site:, 55 Hunter St Newca…"
click at [736, 411] on div "NHS INVOICE 2710962 14/7/2025 CD Ply Structural F8 7mm 2400 x 1200mm Tie woire …" at bounding box center [705, 463] width 196 height 105
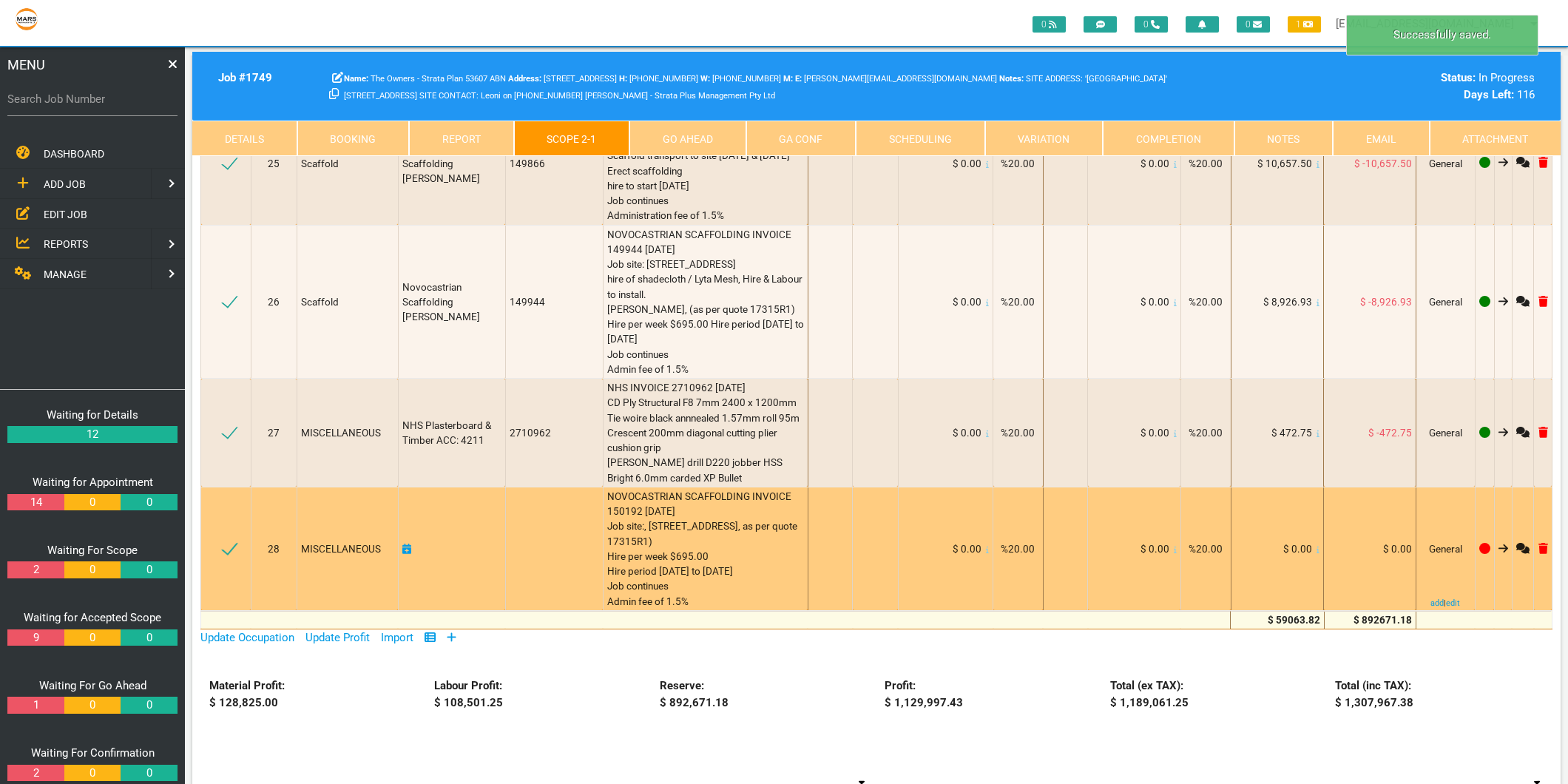
click at [1316, 546] on icon at bounding box center [1318, 550] width 3 height 8
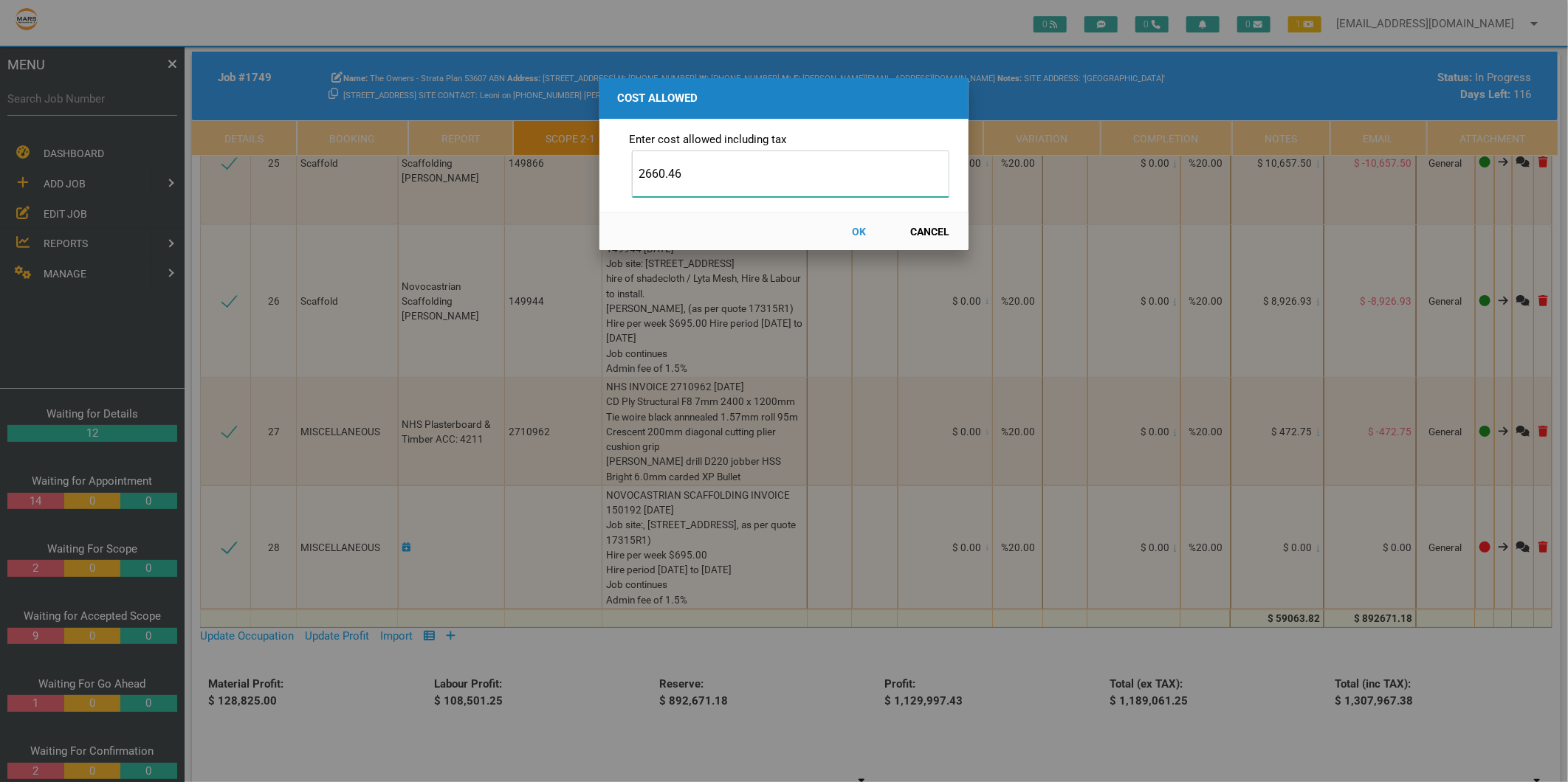
type input "2660.46"
click at [860, 225] on button "OK" at bounding box center [859, 232] width 65 height 26
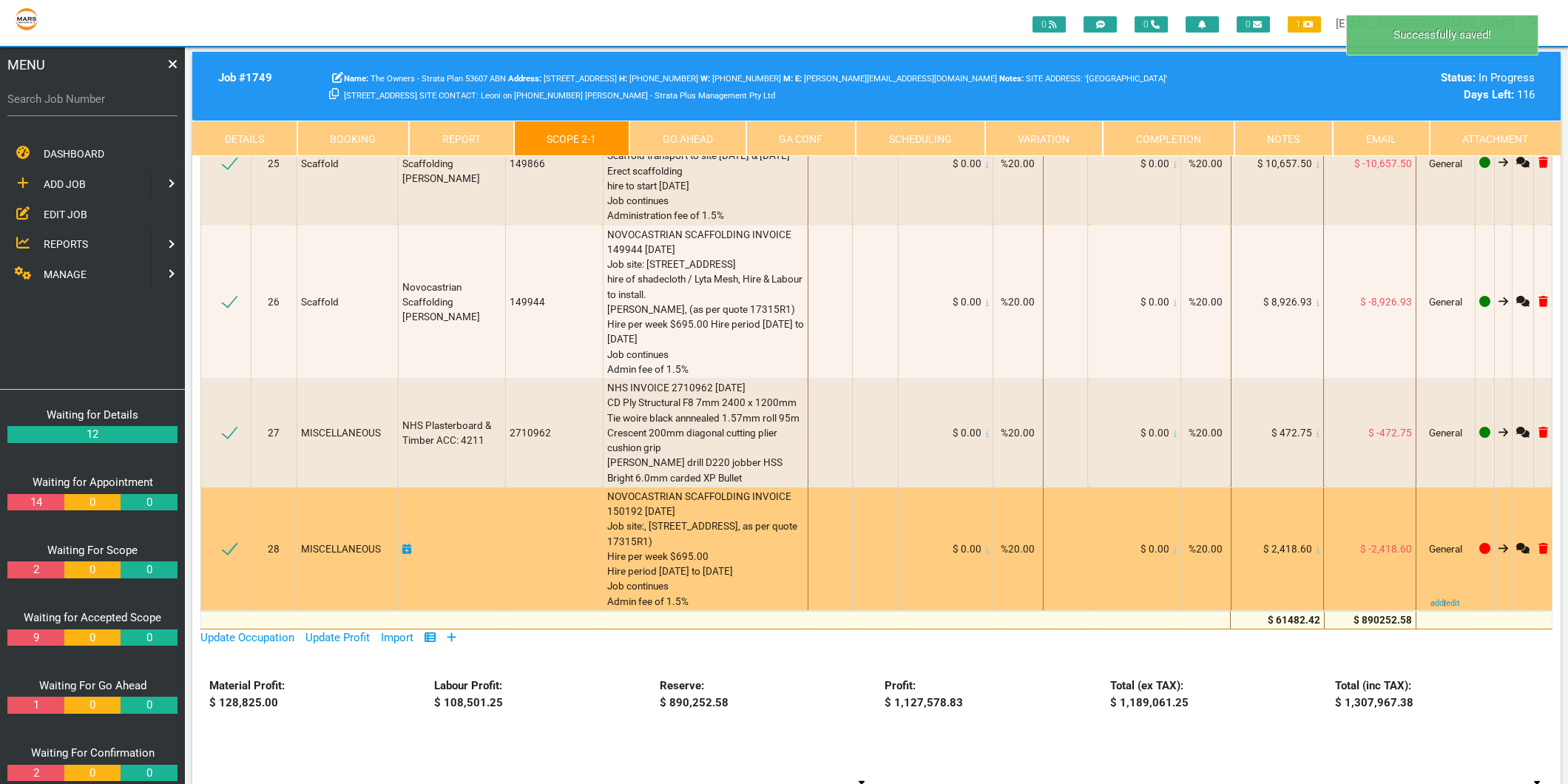
click at [411, 544] on icon at bounding box center [407, 549] width 9 height 11
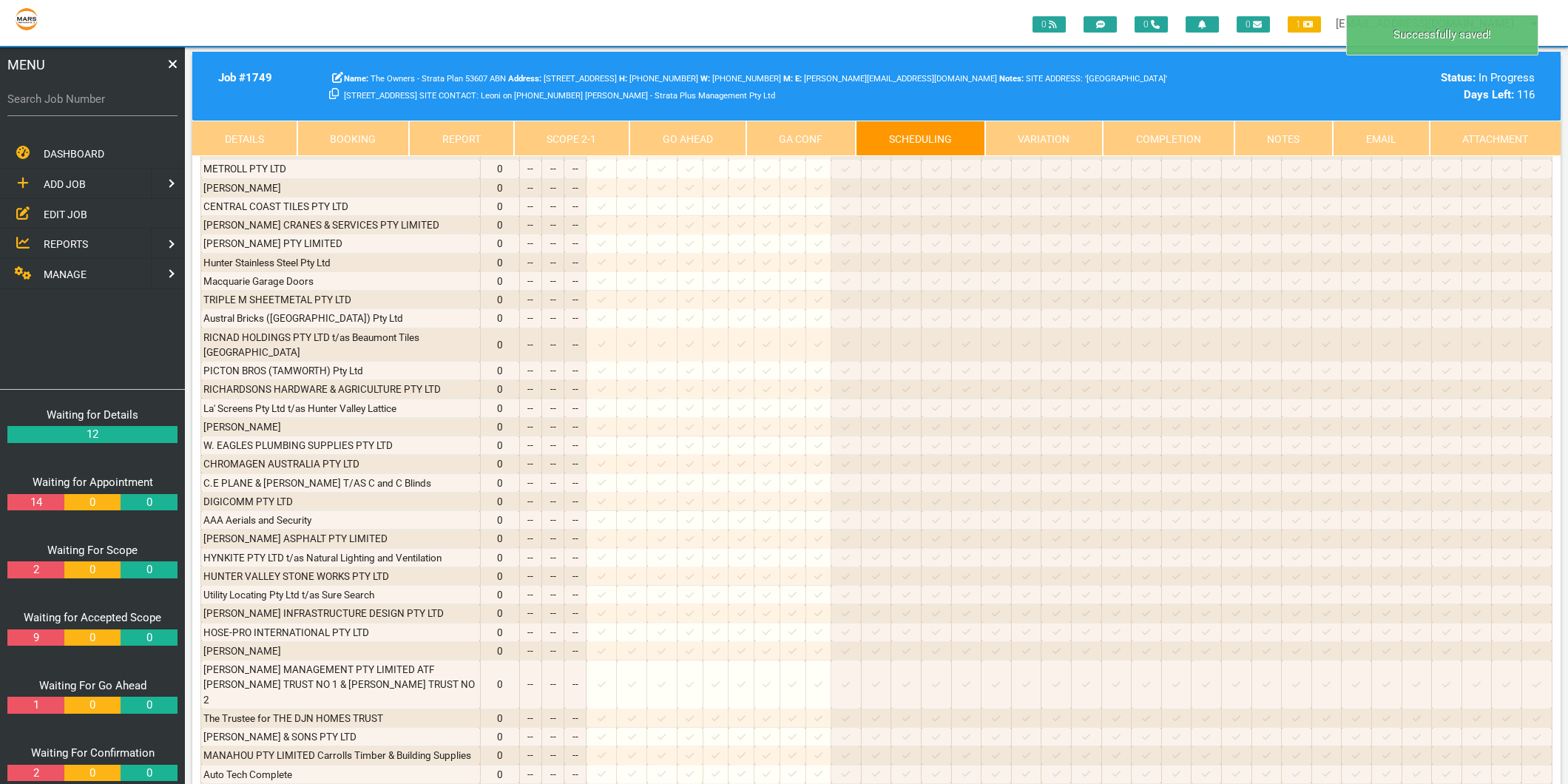
scroll to position [0, 0]
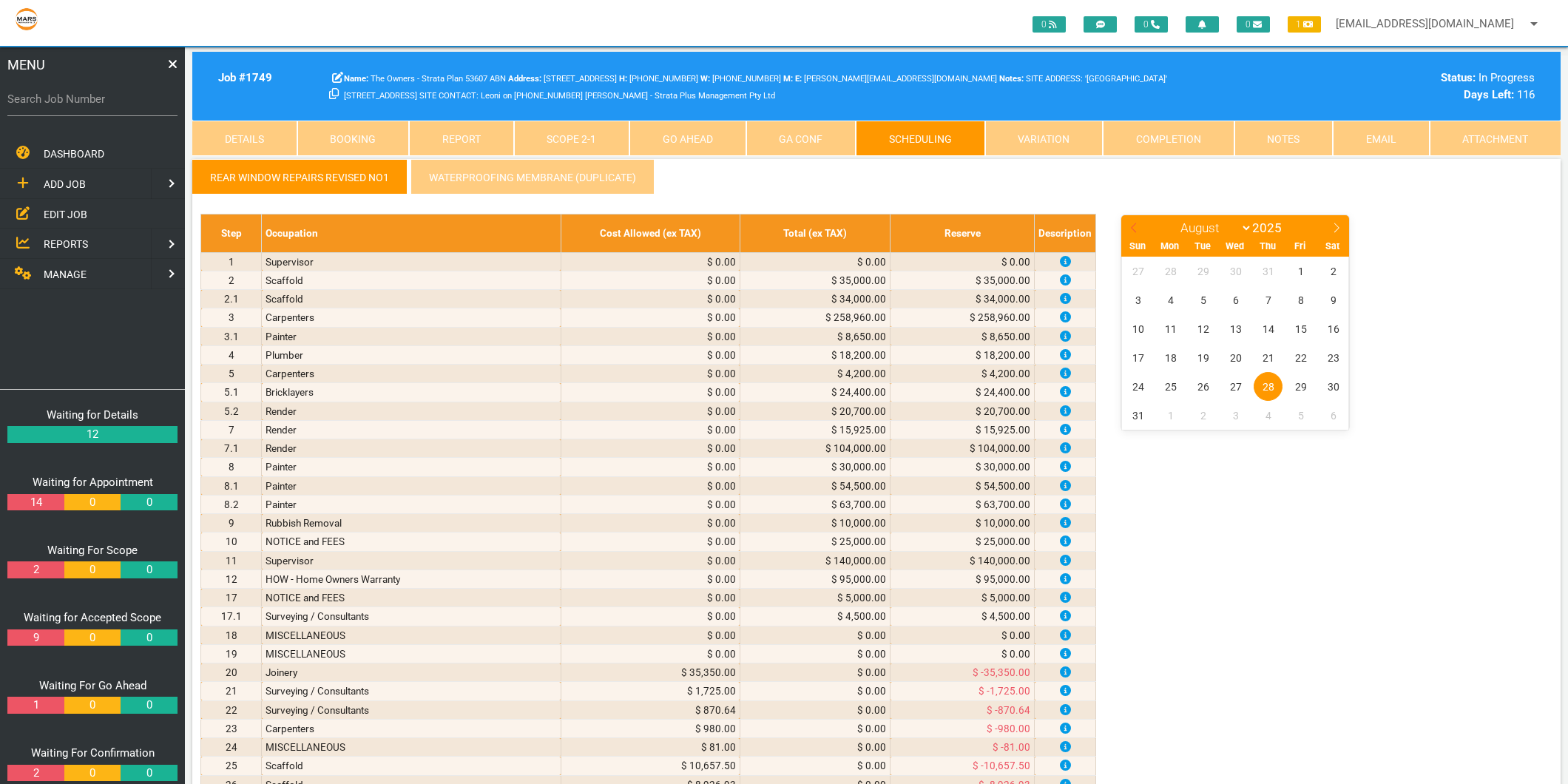
click at [1133, 224] on icon at bounding box center [1134, 228] width 11 height 11
select select "6"
click at [1270, 383] on span "31" at bounding box center [1268, 386] width 29 height 29
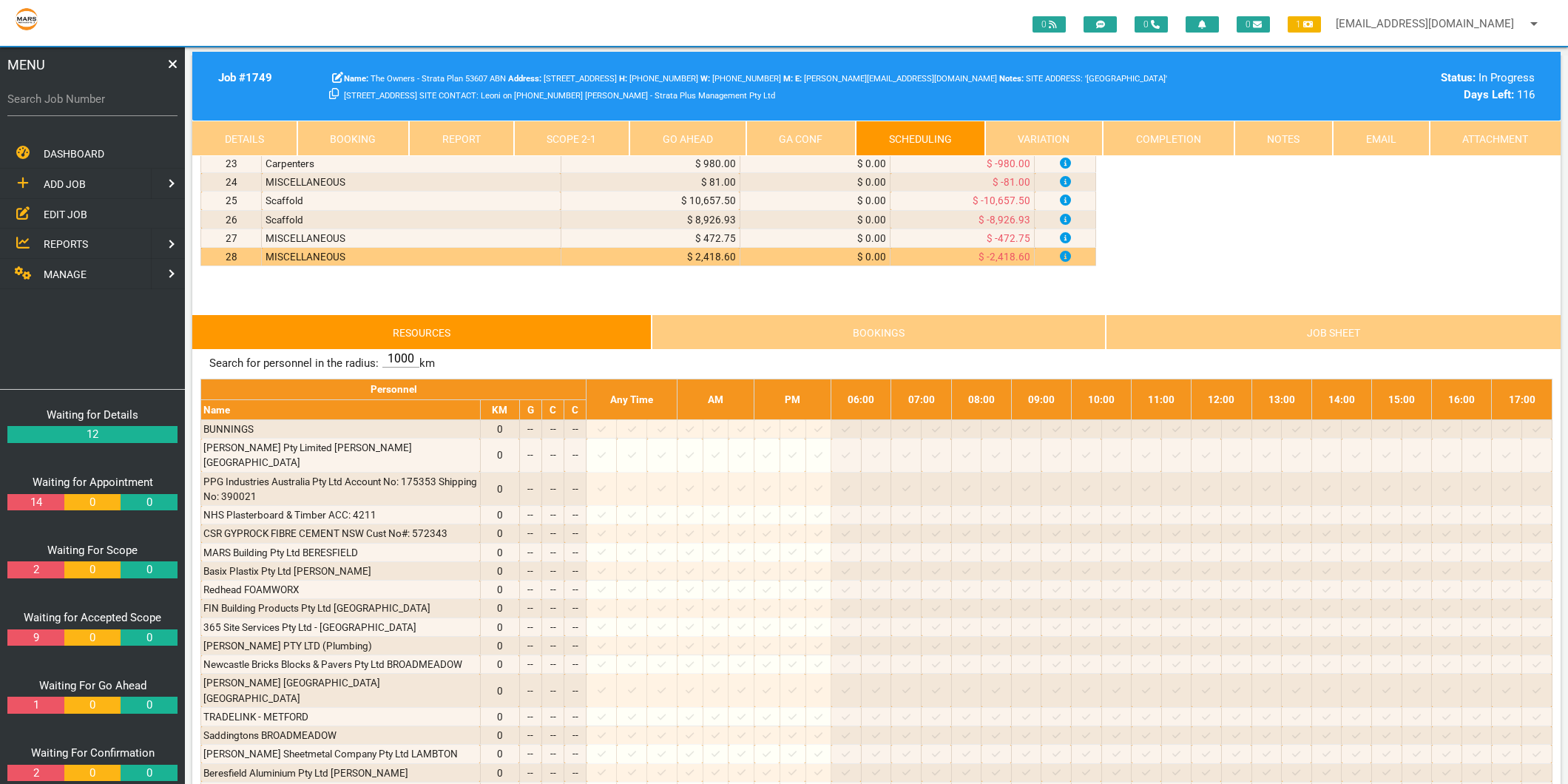
scroll to position [575, 0]
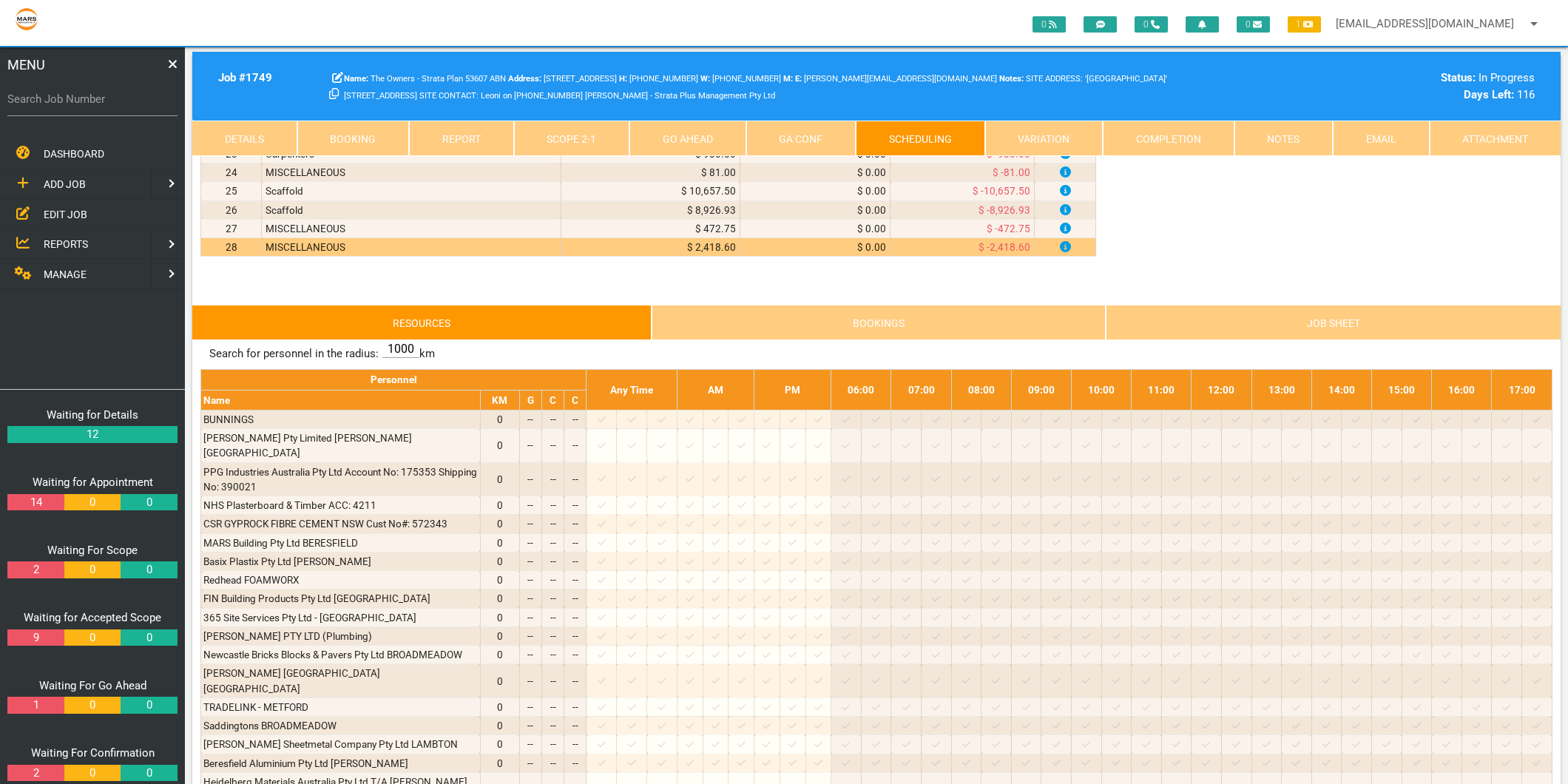
click at [559, 134] on link "Scope 2 - 1" at bounding box center [572, 138] width 116 height 36
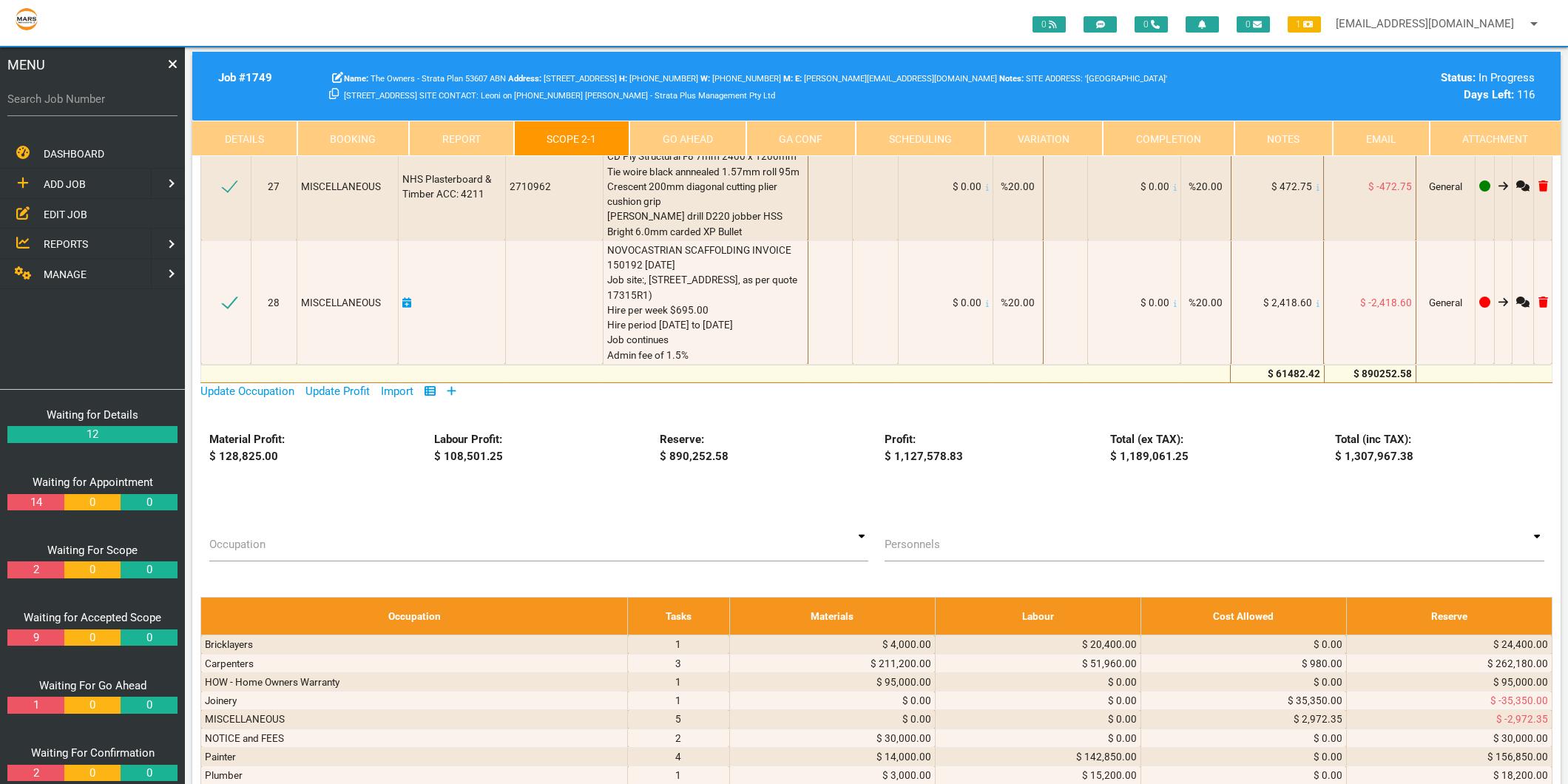
scroll to position [2301, 0]
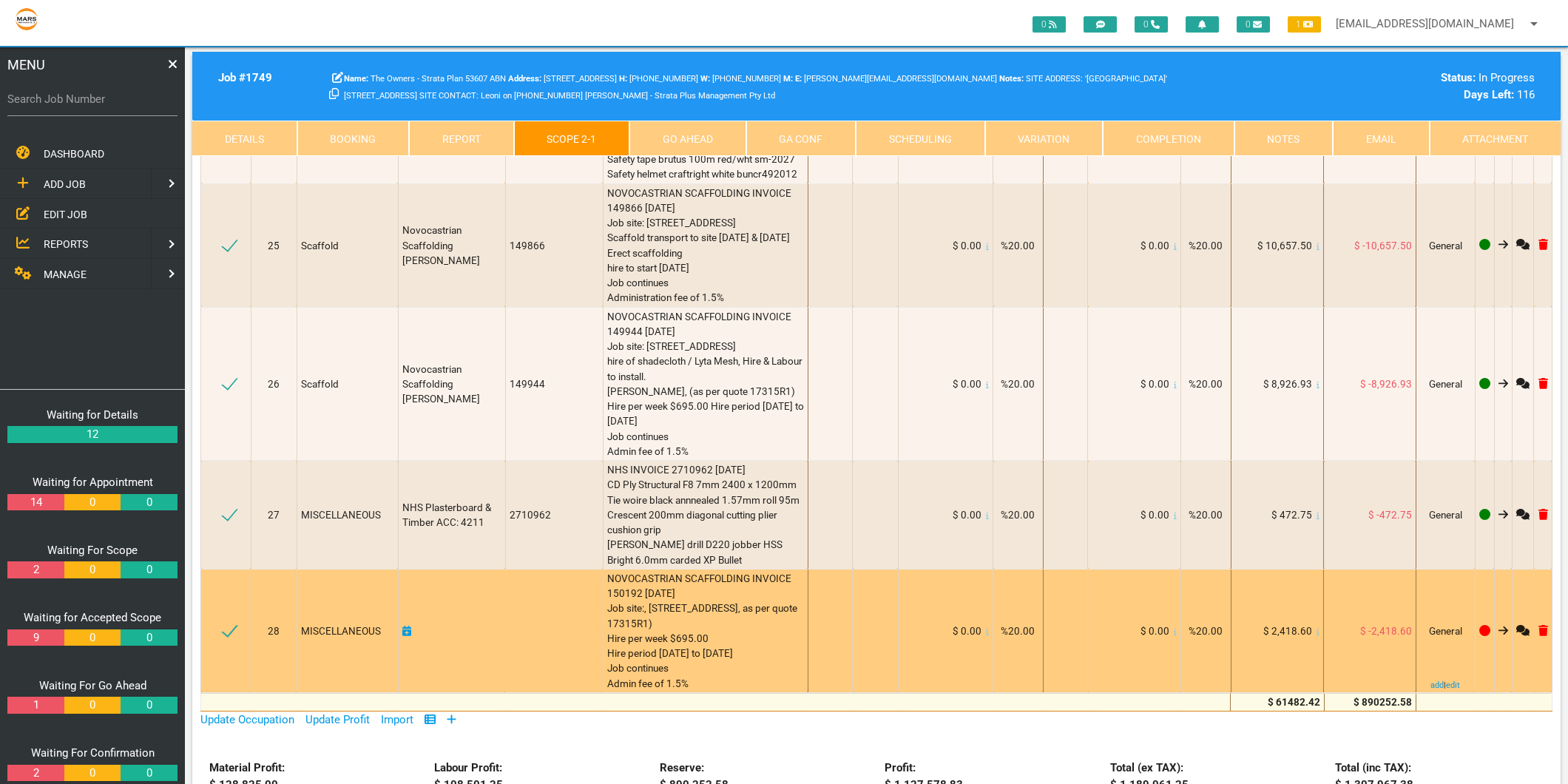
click at [321, 625] on span "MISCELLANEOUS" at bounding box center [341, 631] width 80 height 12
click at [322, 625] on span "MISCELLANEOUS" at bounding box center [341, 631] width 80 height 12
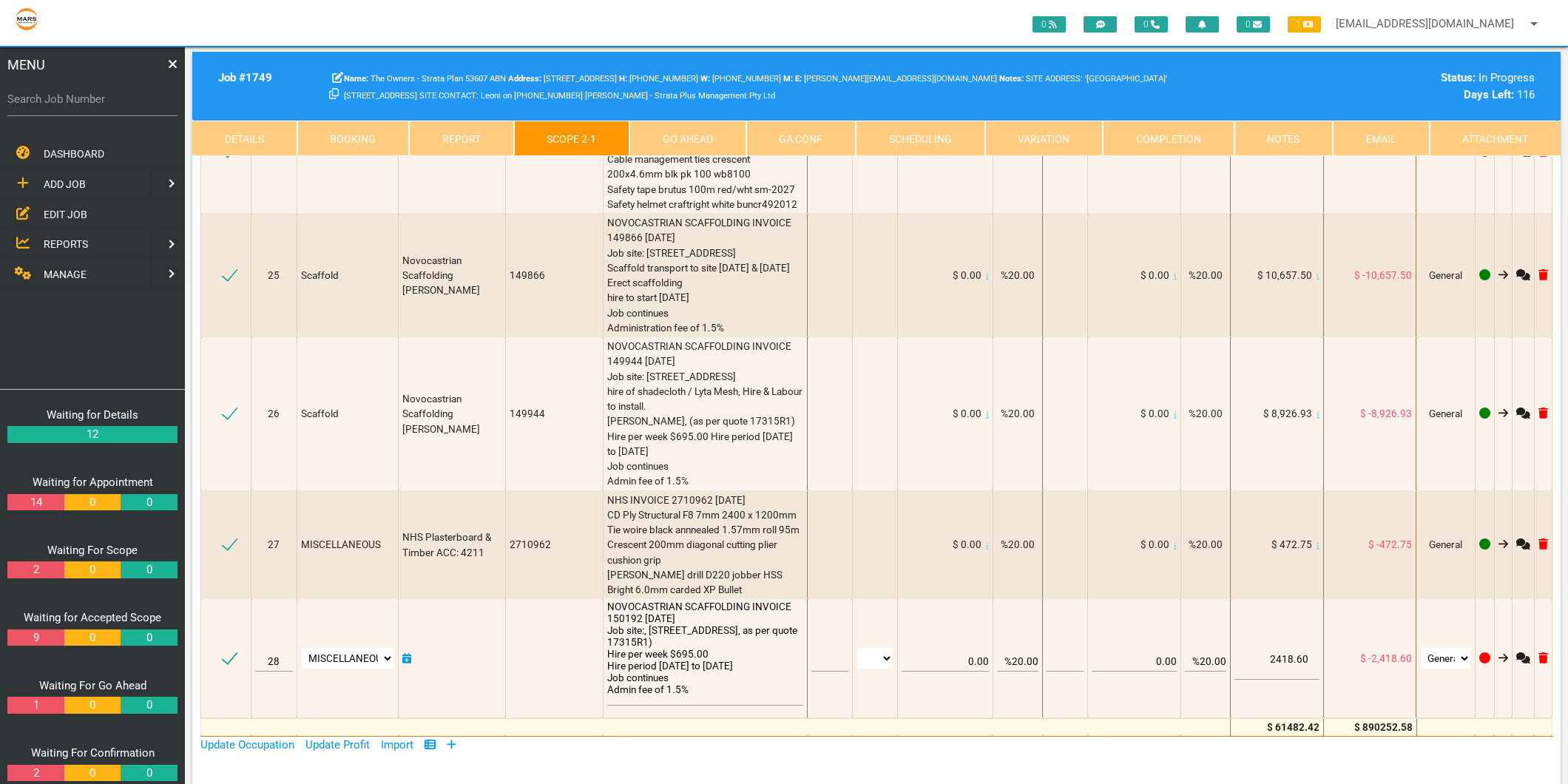
scroll to position [2224, 0]
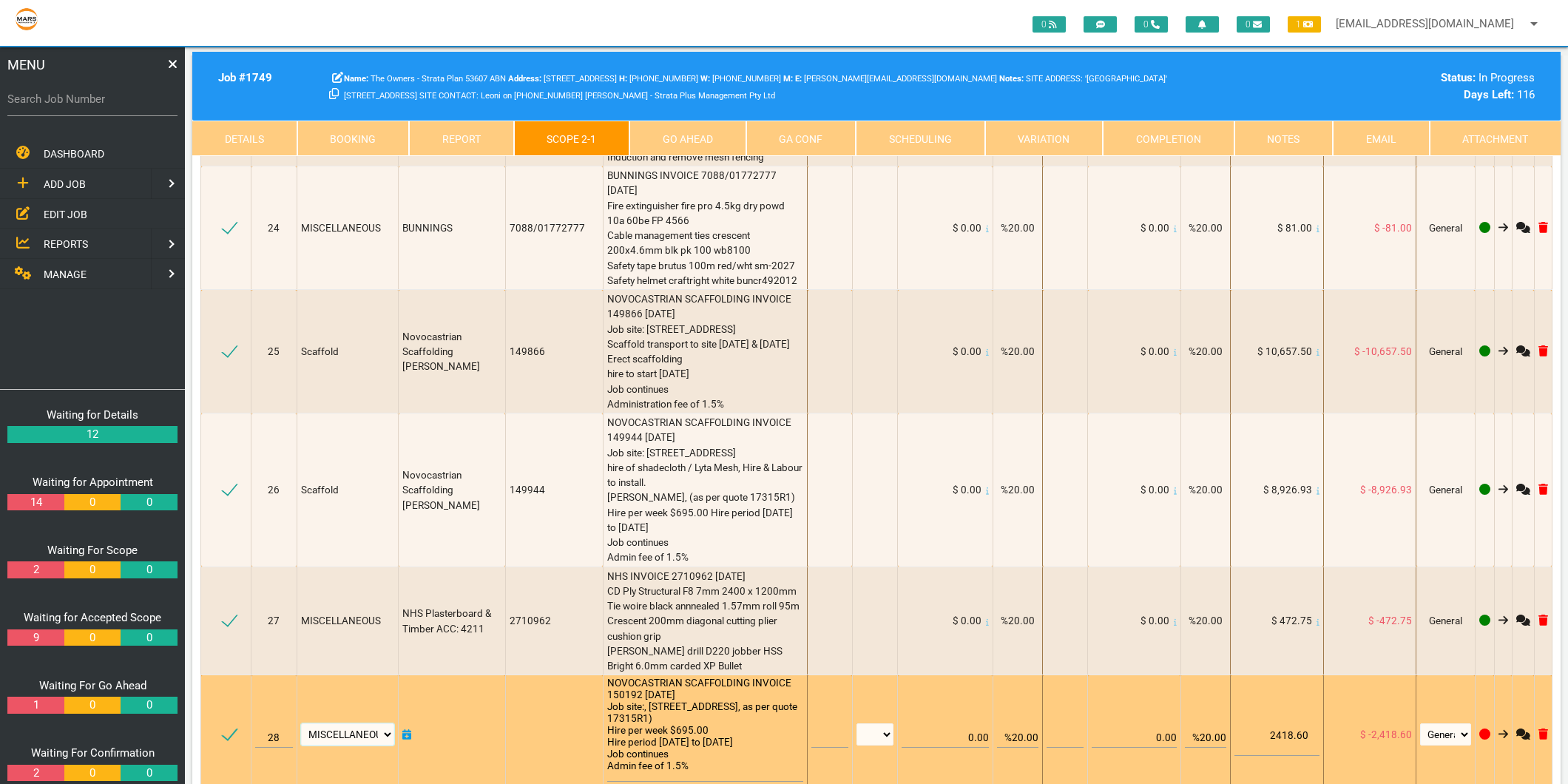
drag, startPoint x: 322, startPoint y: 524, endPoint x: 373, endPoint y: 594, distance: 86.6
click at [373, 724] on select "Air Conditioning Asbestos Removal Awnings Blinds Bricklayers Building Inspectio…" at bounding box center [347, 734] width 93 height 22
select select "Scaffold"
click at [303, 724] on select "Air Conditioning Asbestos Removal Awnings Blinds Bricklayers Building Inspectio…" at bounding box center [347, 734] width 93 height 22
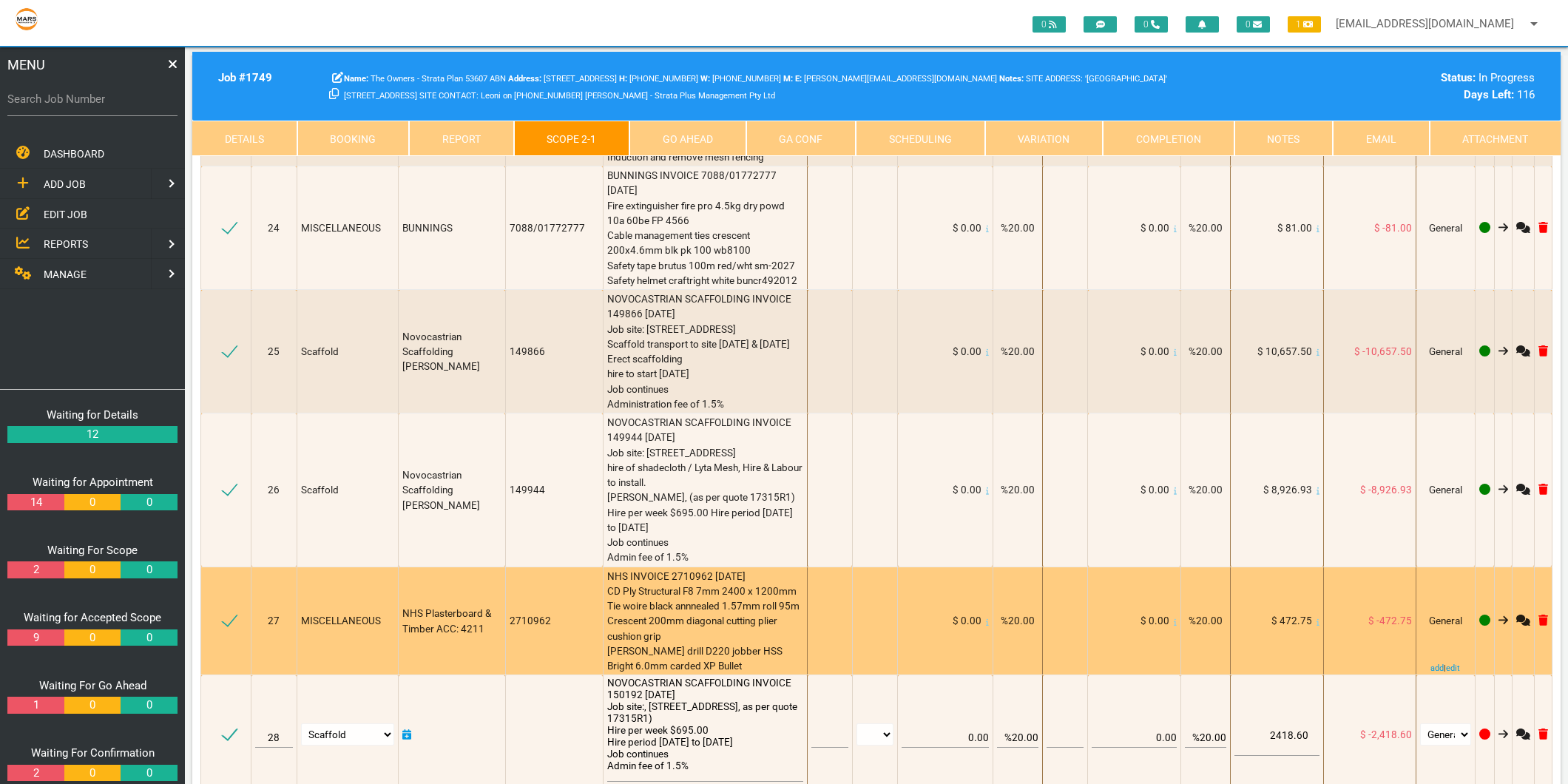
click at [663, 570] on span "NHS INVOICE 2710962 14/7/2025 CD Ply Structural F8 7mm 2400 x 1200mm Tie woire …" at bounding box center [703, 621] width 192 height 102
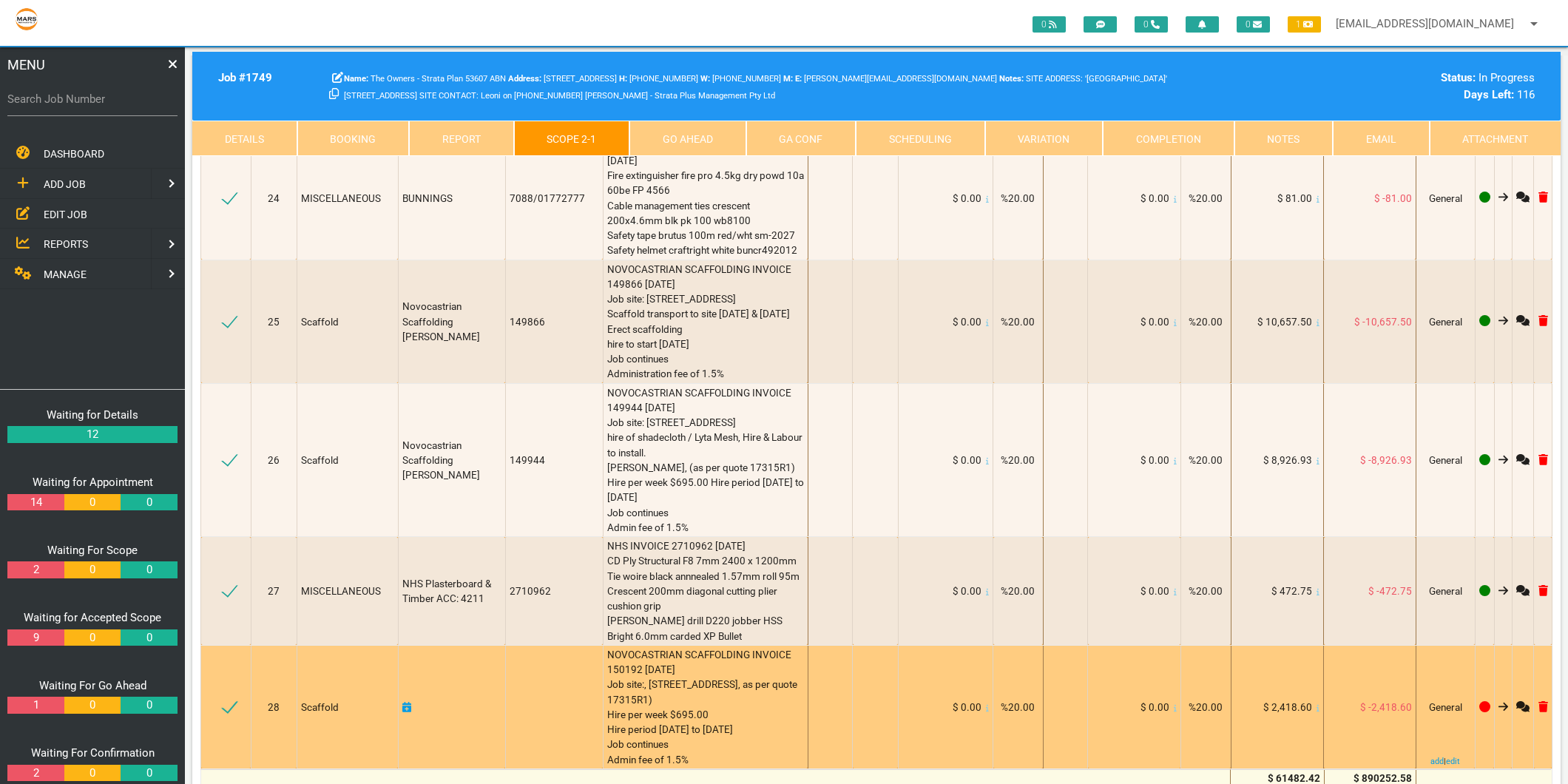
click at [408, 702] on icon at bounding box center [407, 707] width 9 height 11
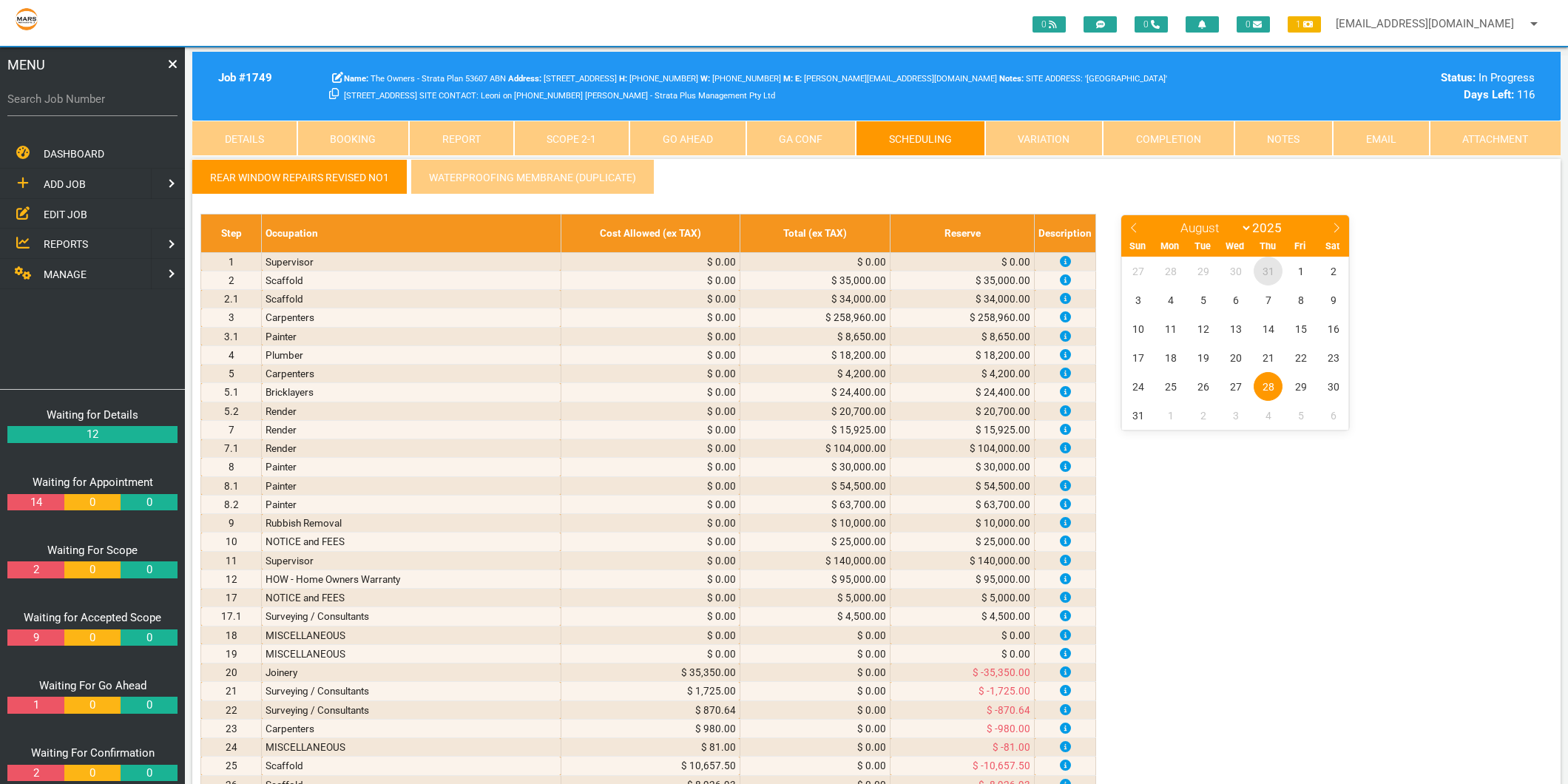
click at [1262, 271] on span "31" at bounding box center [1268, 271] width 29 height 29
select select "6"
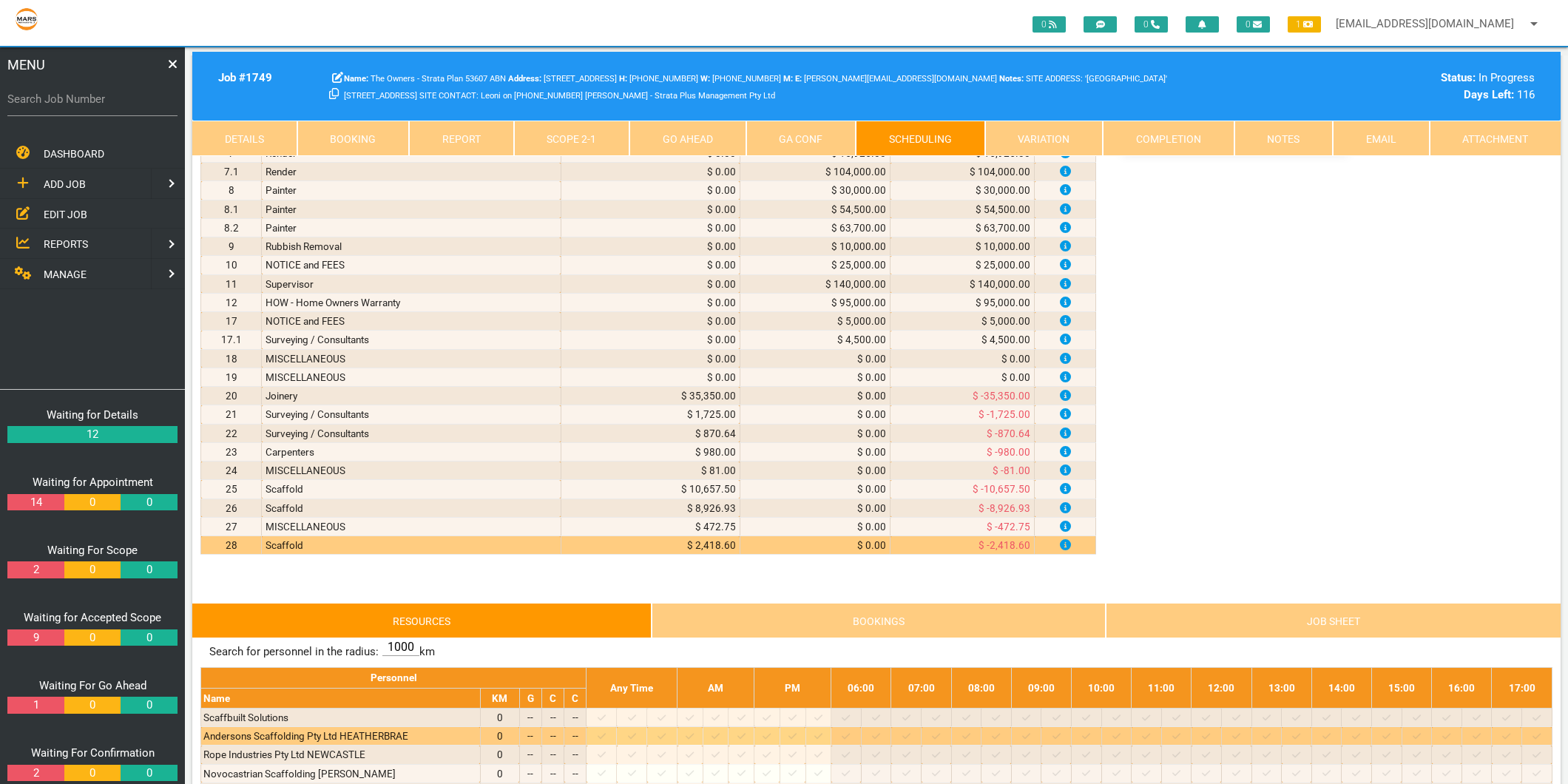
scroll to position [492, 0]
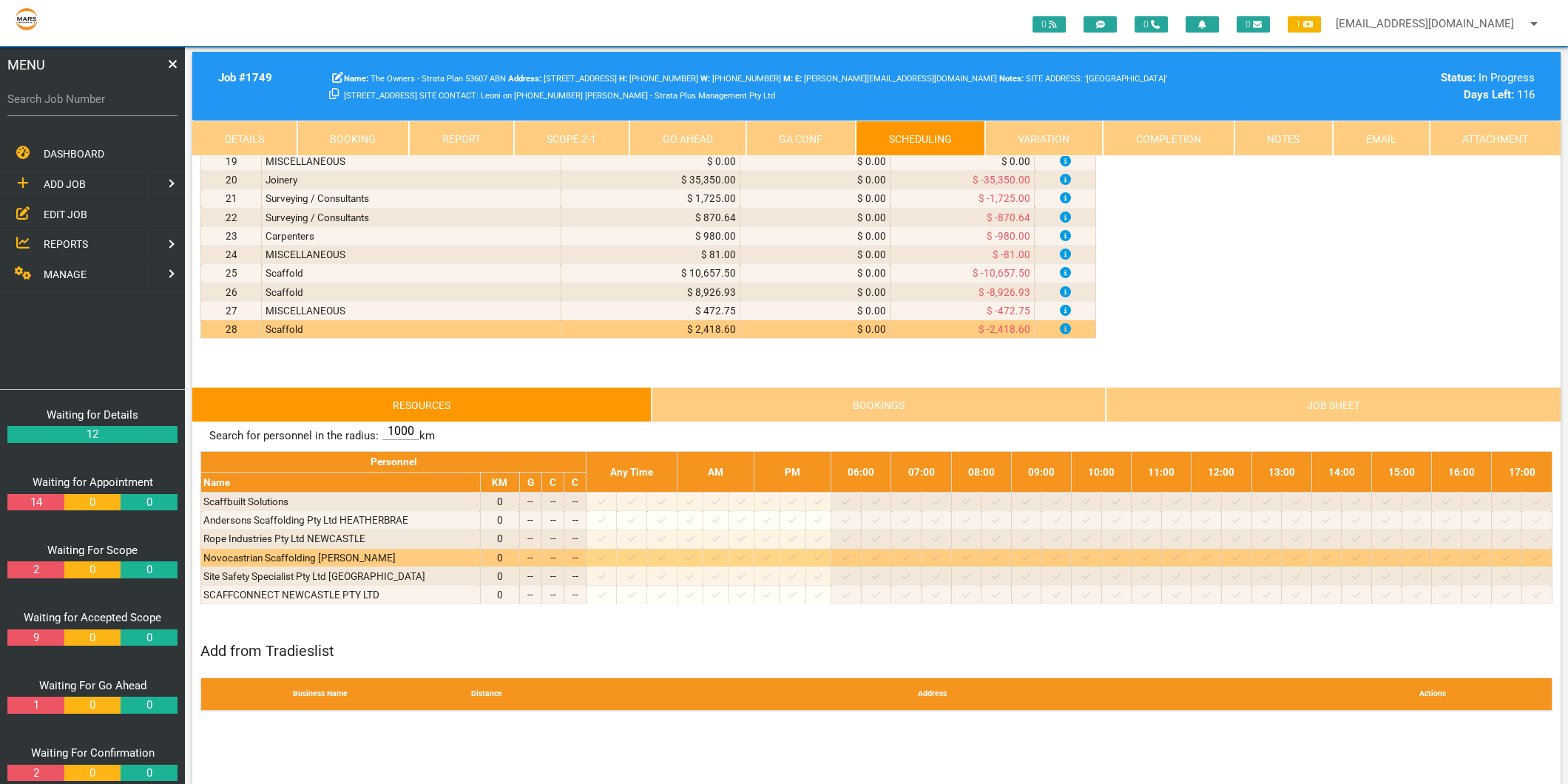
click at [606, 556] on icon at bounding box center [601, 557] width 8 height 10
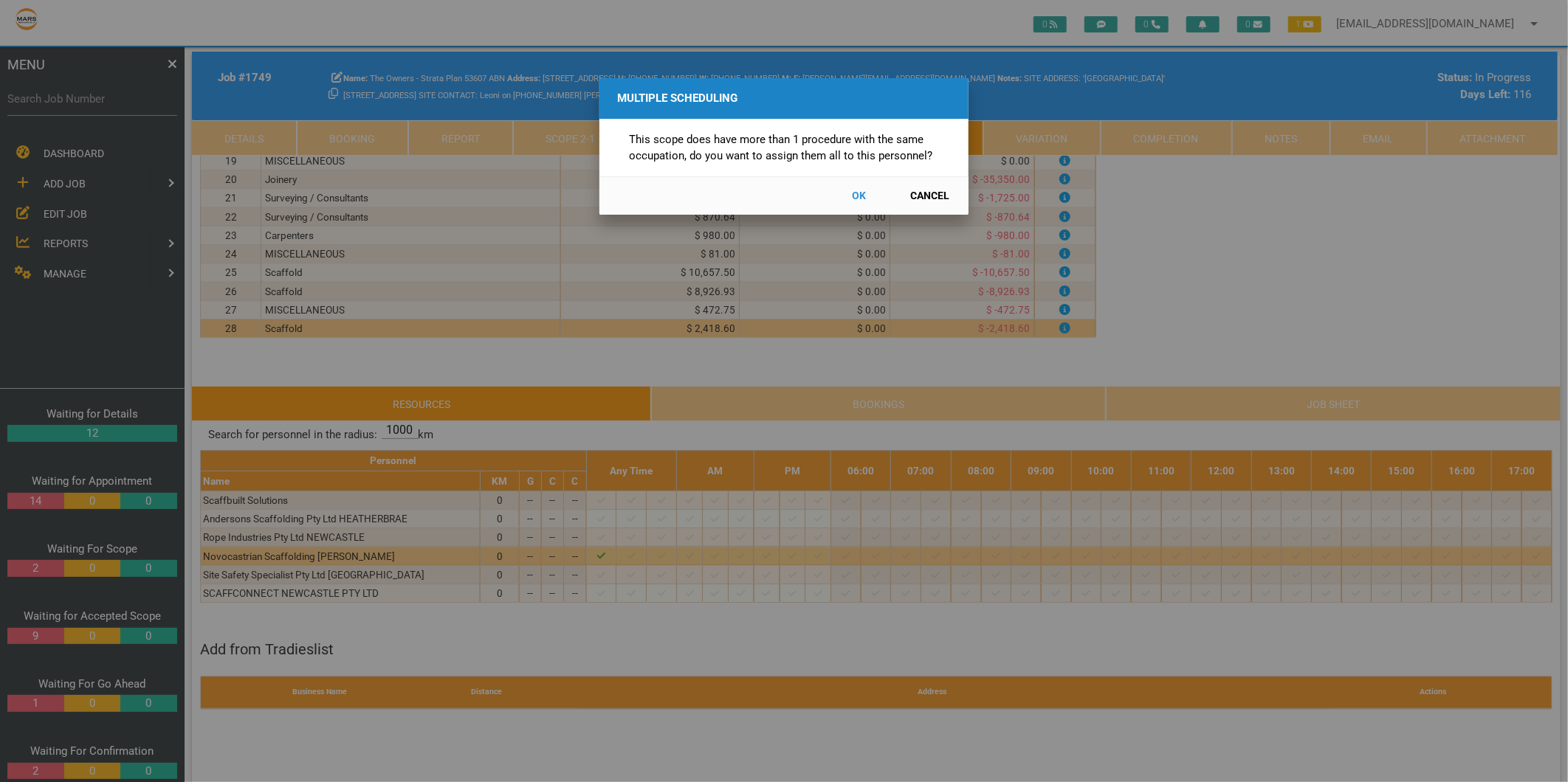
click at [914, 192] on button "Cancel" at bounding box center [930, 196] width 65 height 26
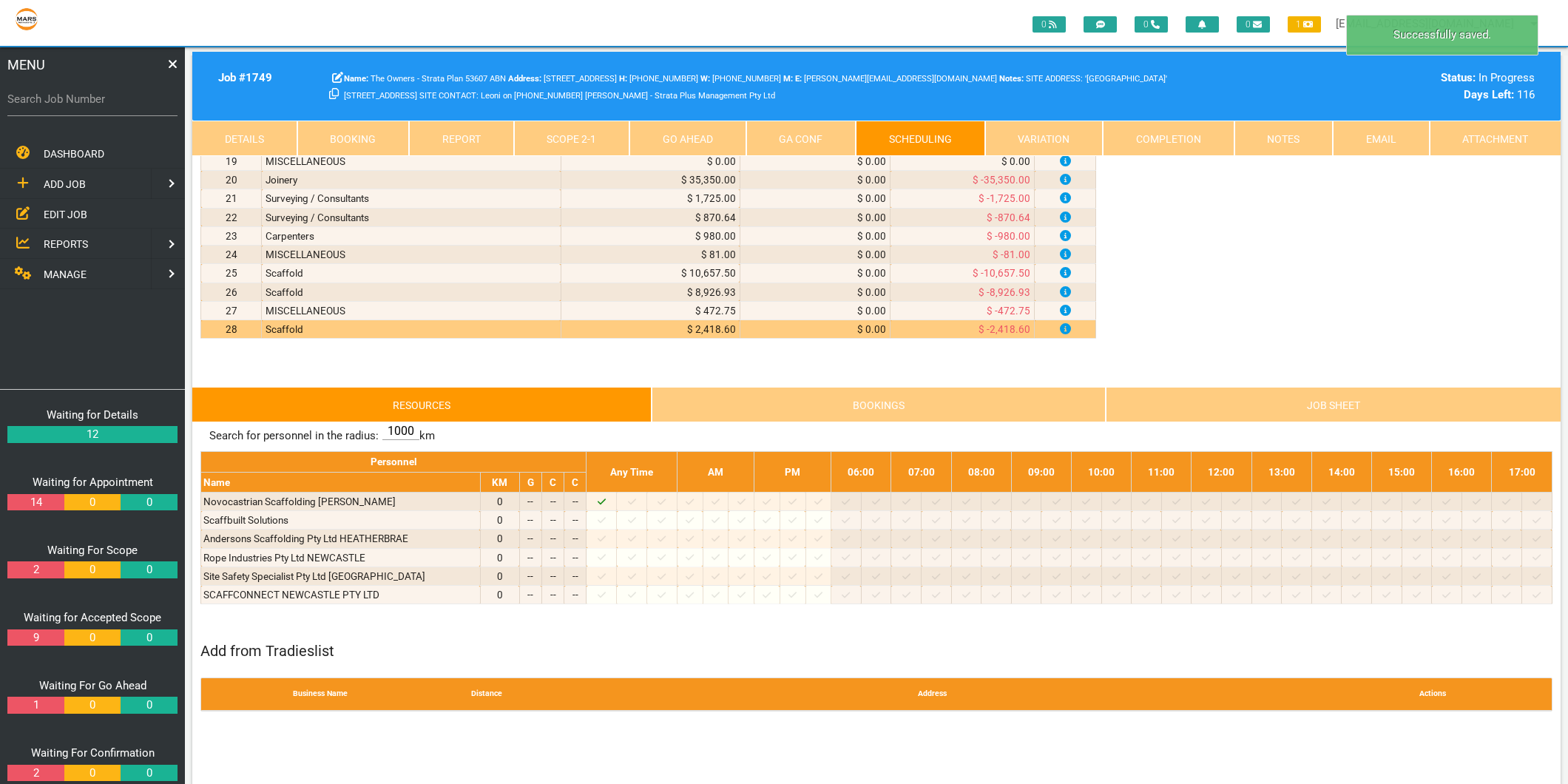
click at [596, 133] on link "Scope 2 - 1" at bounding box center [572, 138] width 116 height 36
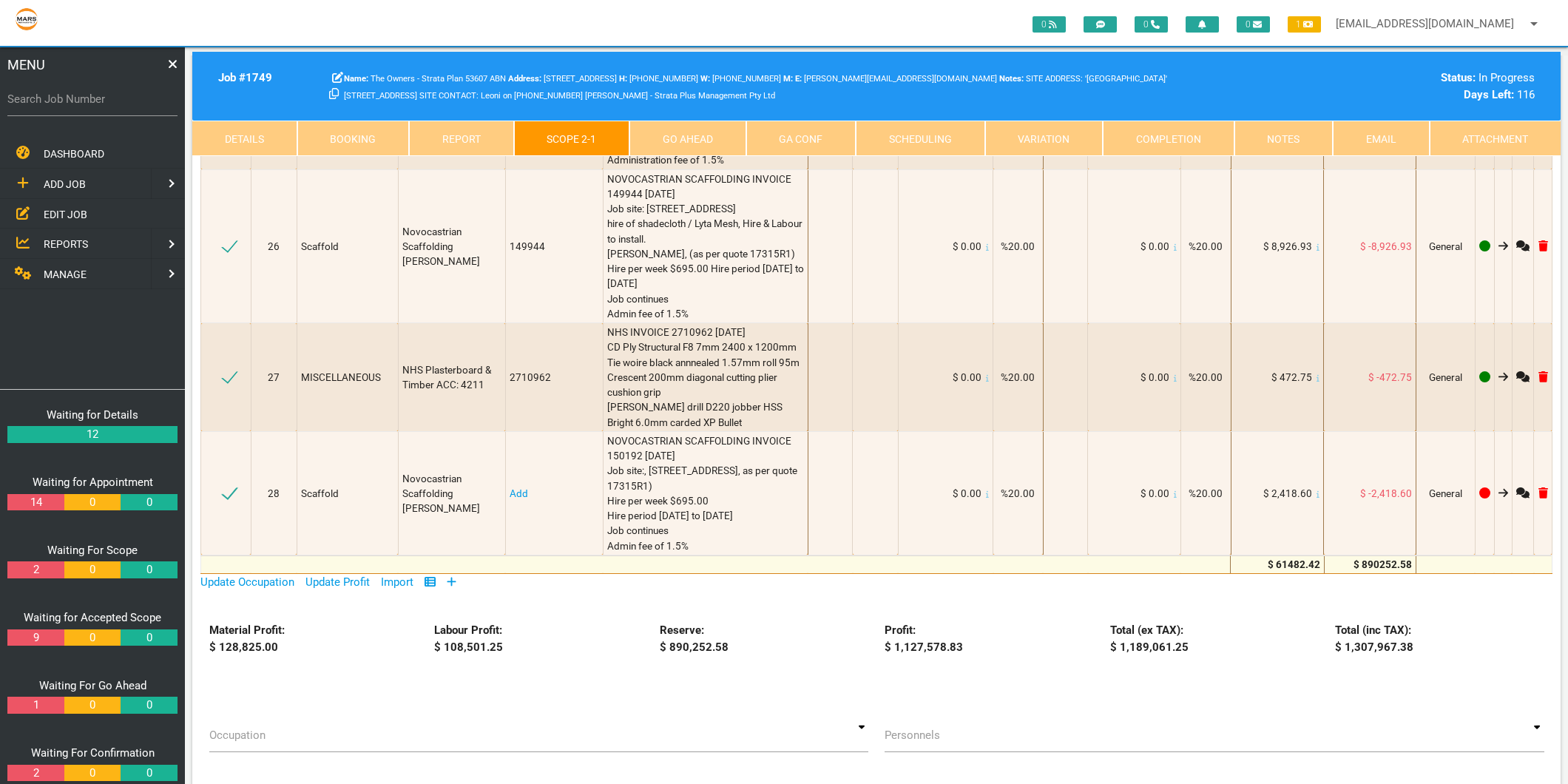
scroll to position [2547, 0]
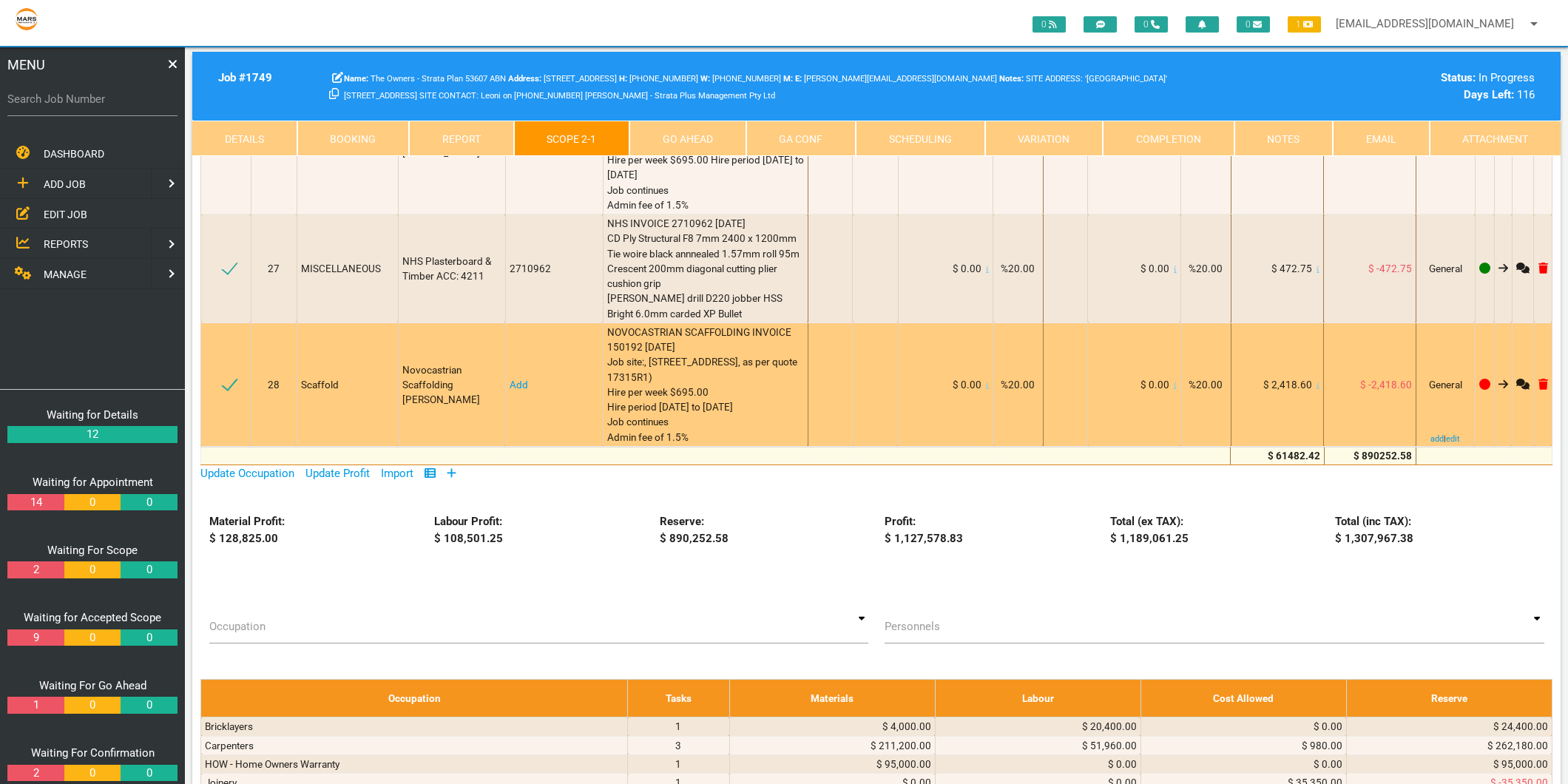
click at [515, 379] on link "Add" at bounding box center [519, 385] width 18 height 12
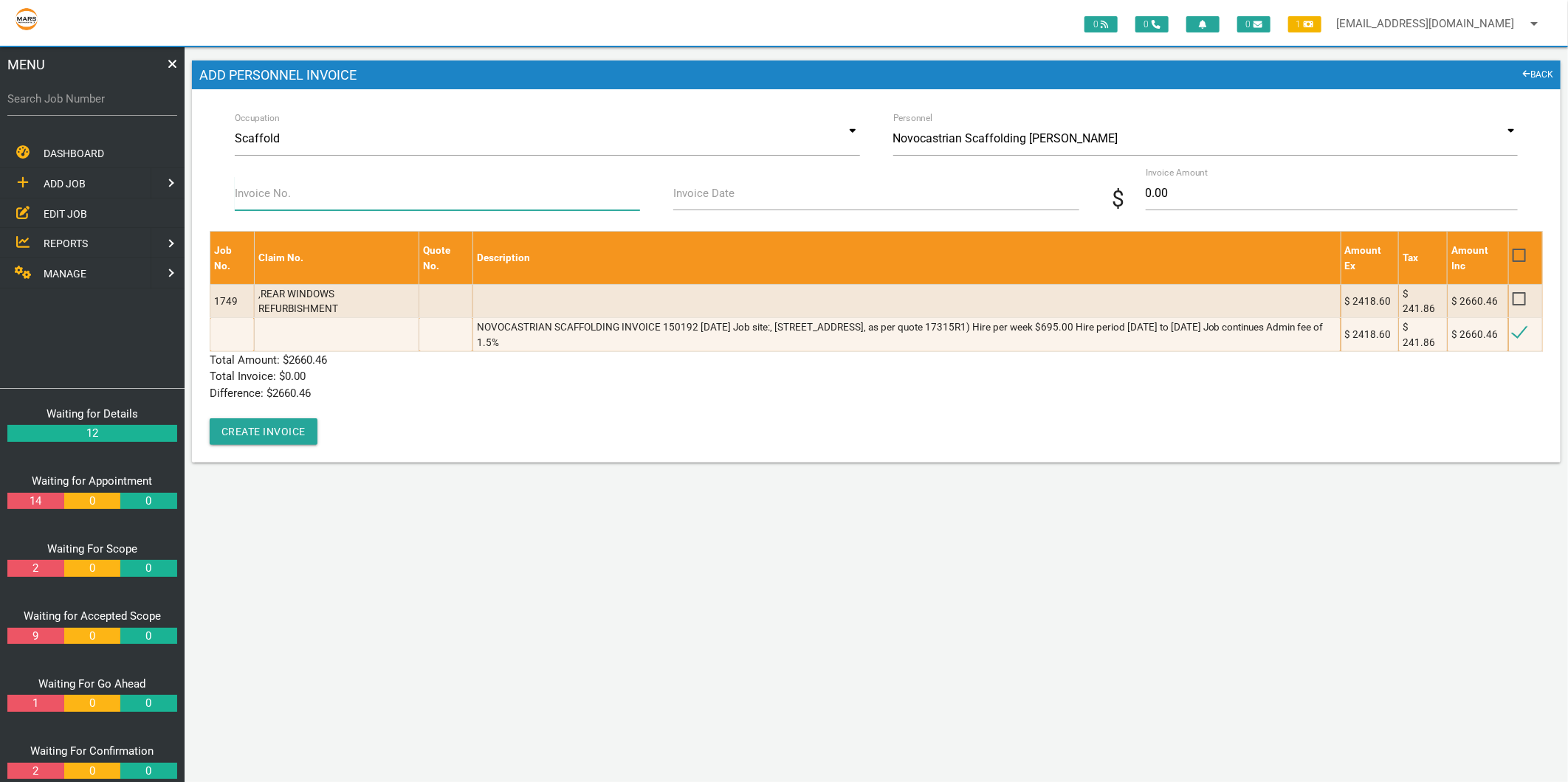
click at [357, 199] on input "Invoice No." at bounding box center [437, 193] width 405 height 34
type input "150192"
click at [711, 203] on input "Invoice Date" at bounding box center [875, 193] width 405 height 34
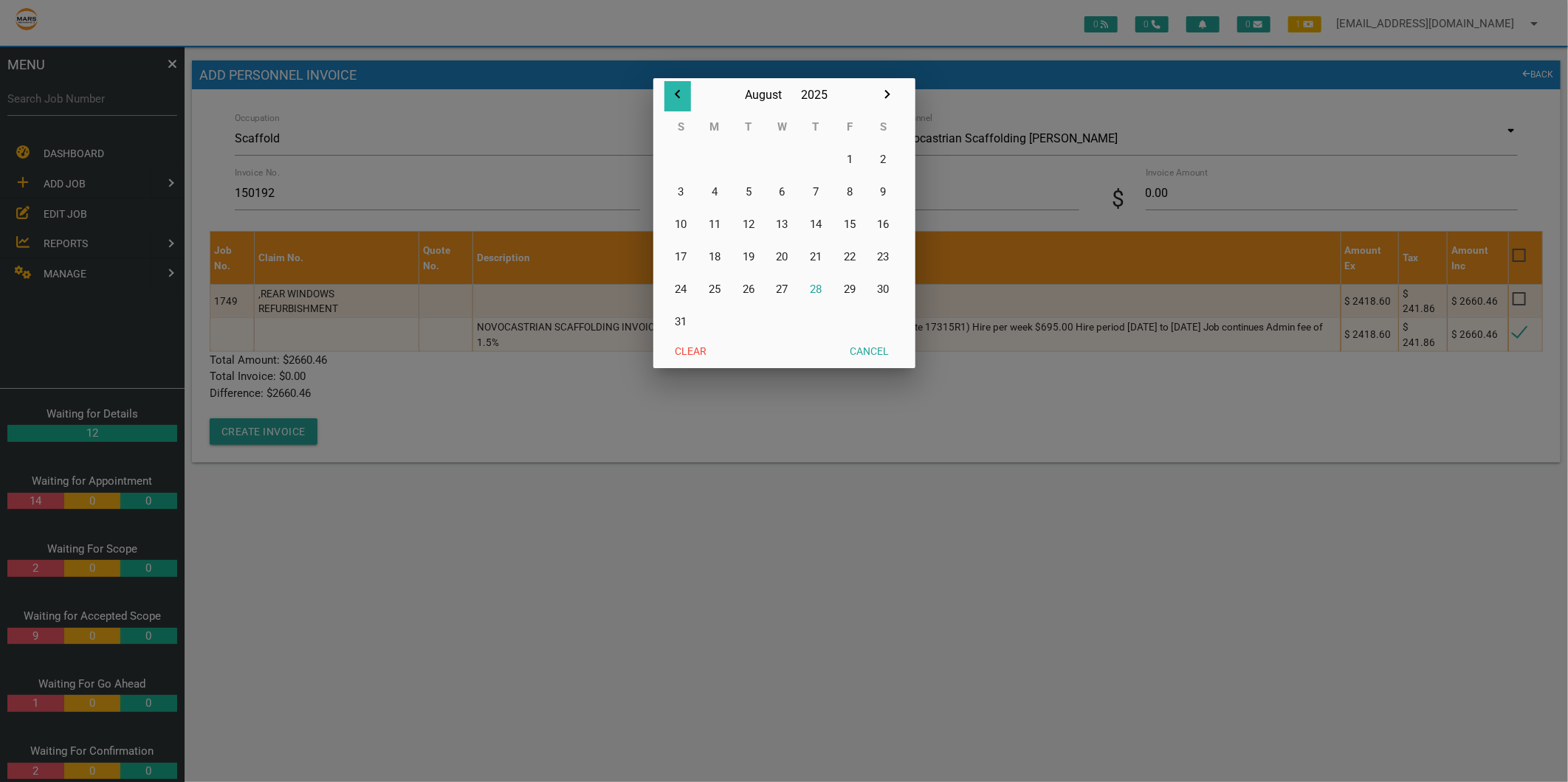
click at [680, 96] on icon "button" at bounding box center [677, 94] width 17 height 17
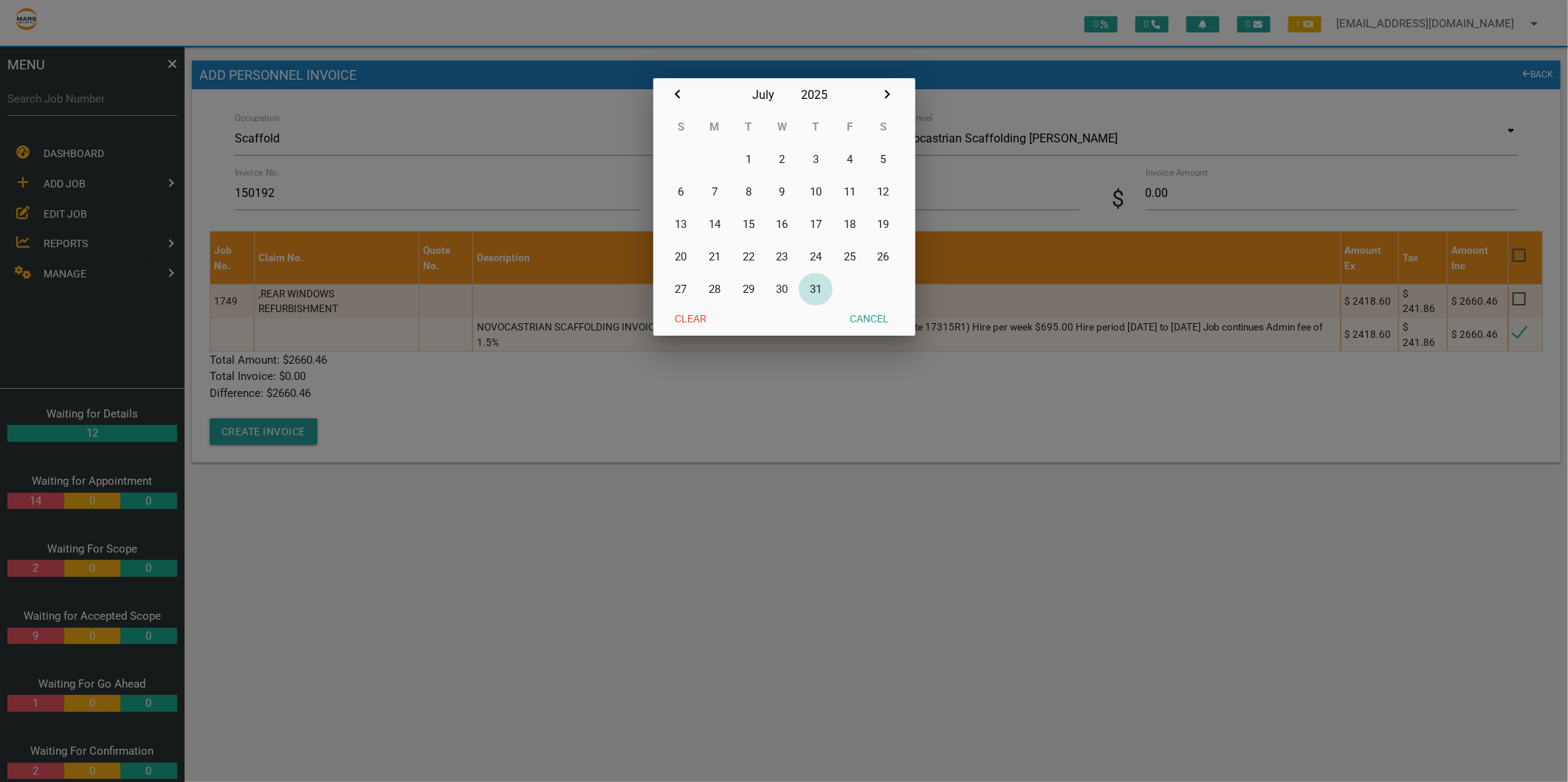
click at [814, 286] on button "31" at bounding box center [815, 289] width 34 height 32
type input "31/07/2025"
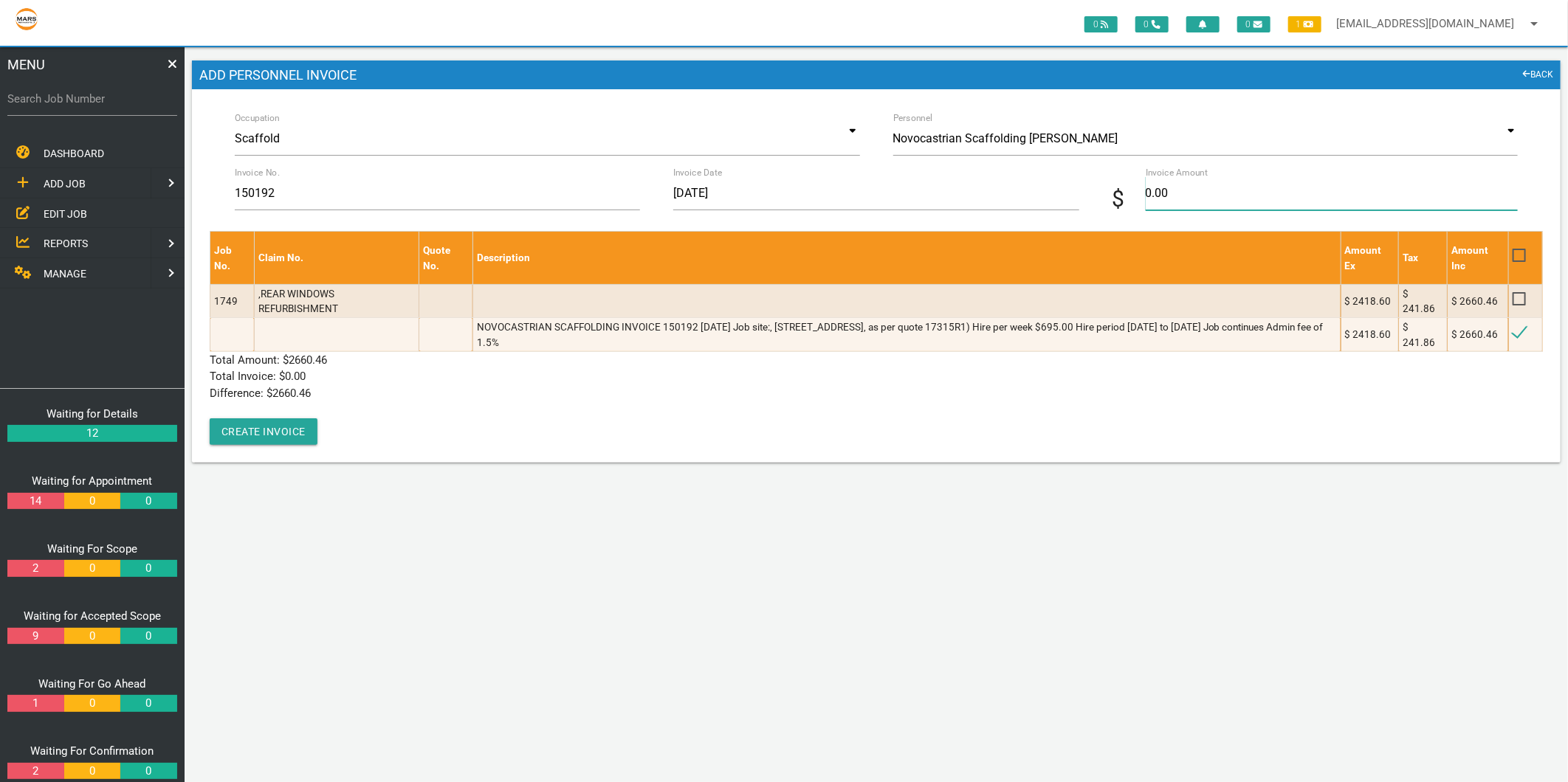
click at [1165, 193] on input "0.00" at bounding box center [1331, 193] width 372 height 34
type input "2660.46"
click at [547, 403] on div "Job No. Claim No. Quote No. Description Amount Ex Tax Amount Inc 1749 ,REAR WIN…" at bounding box center [876, 338] width 1333 height 214
click at [226, 436] on button "Create Invoice" at bounding box center [263, 431] width 108 height 26
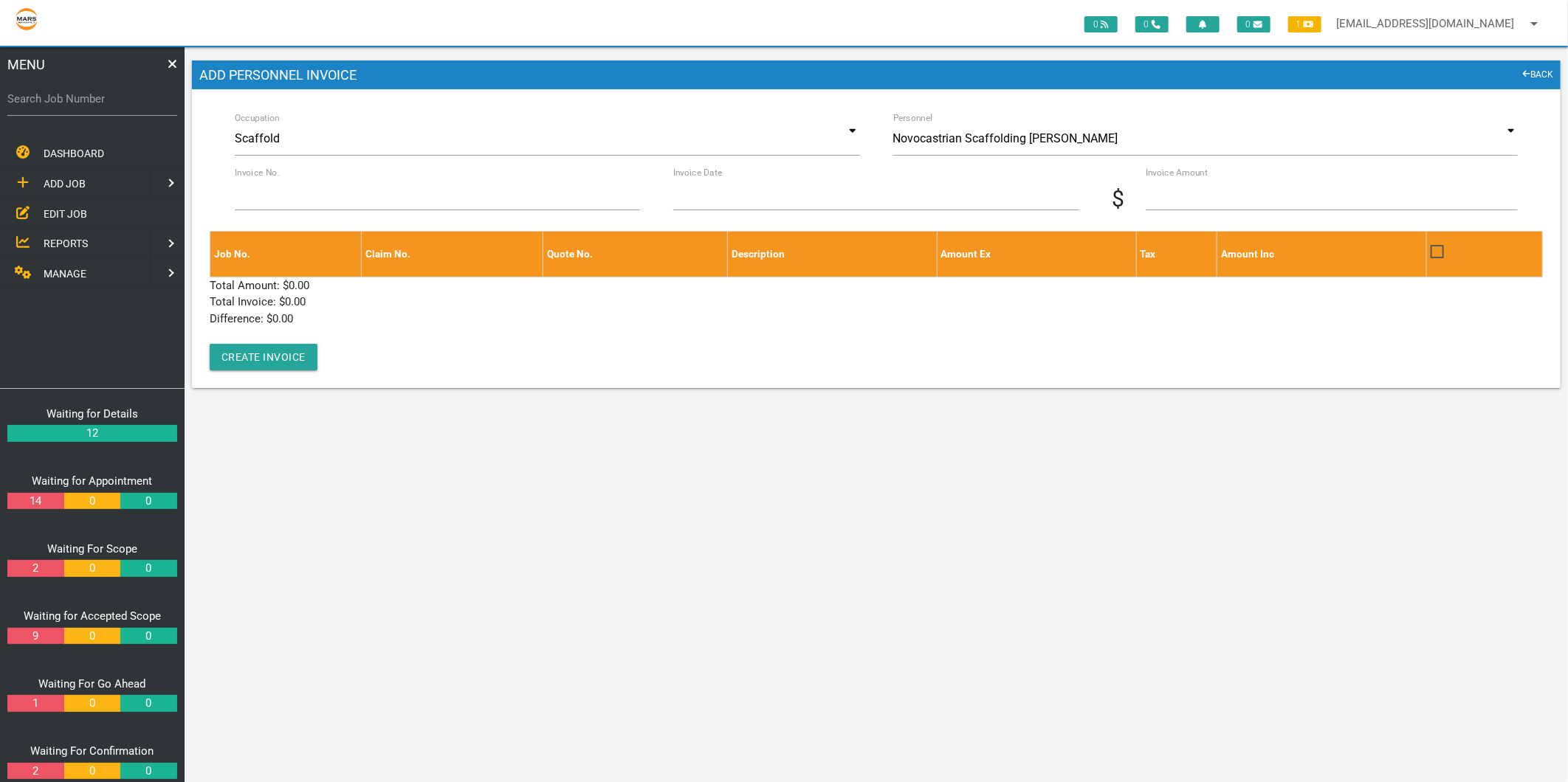
click at [65, 210] on span "EDIT JOB" at bounding box center [66, 213] width 44 height 12
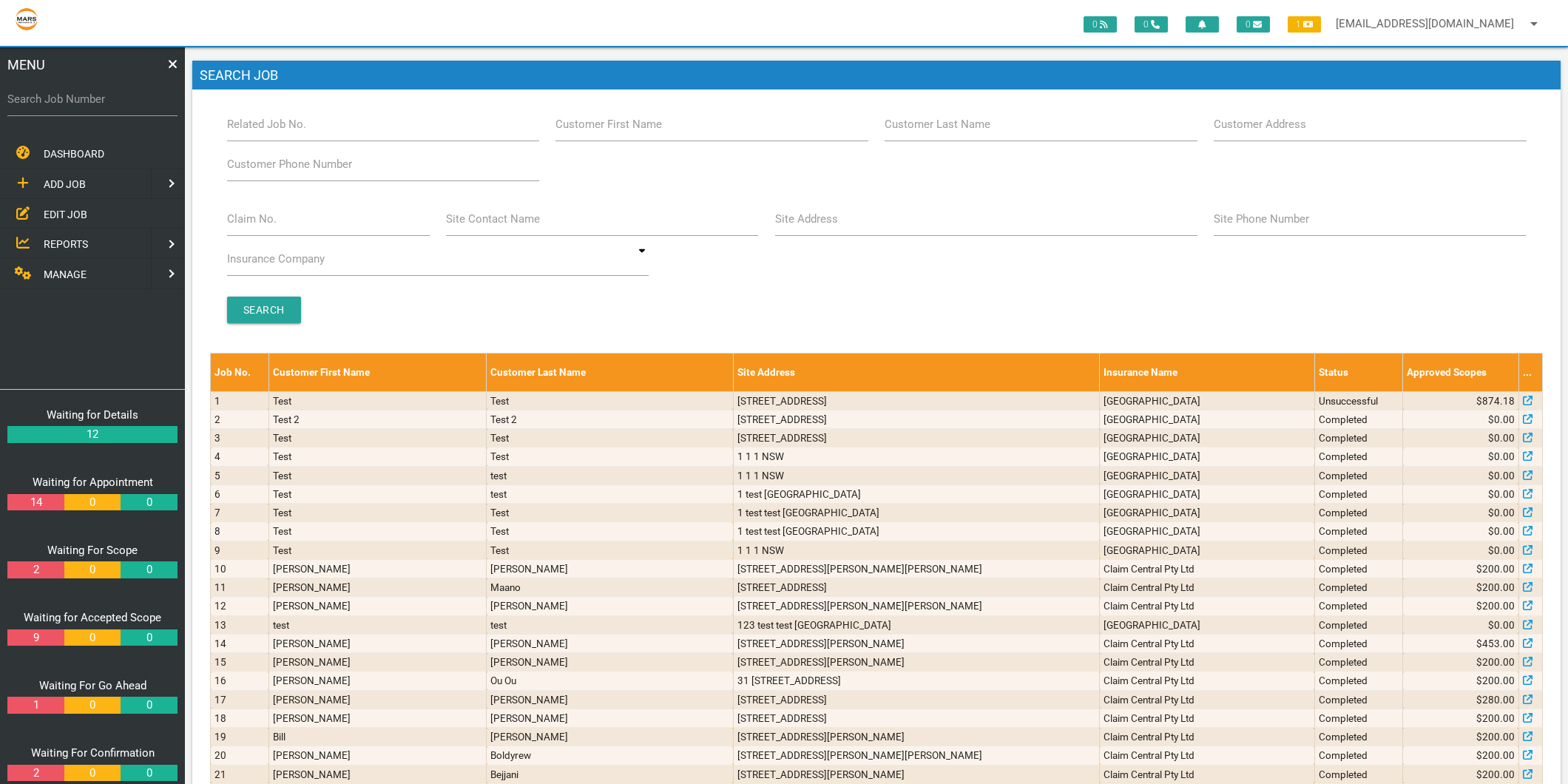
click at [64, 274] on span "MANAGE" at bounding box center [65, 274] width 43 height 12
click at [88, 181] on span "PERSONNEL" at bounding box center [73, 184] width 59 height 12
click at [84, 211] on span "EDIT PERSONNEL" at bounding box center [85, 214] width 83 height 12
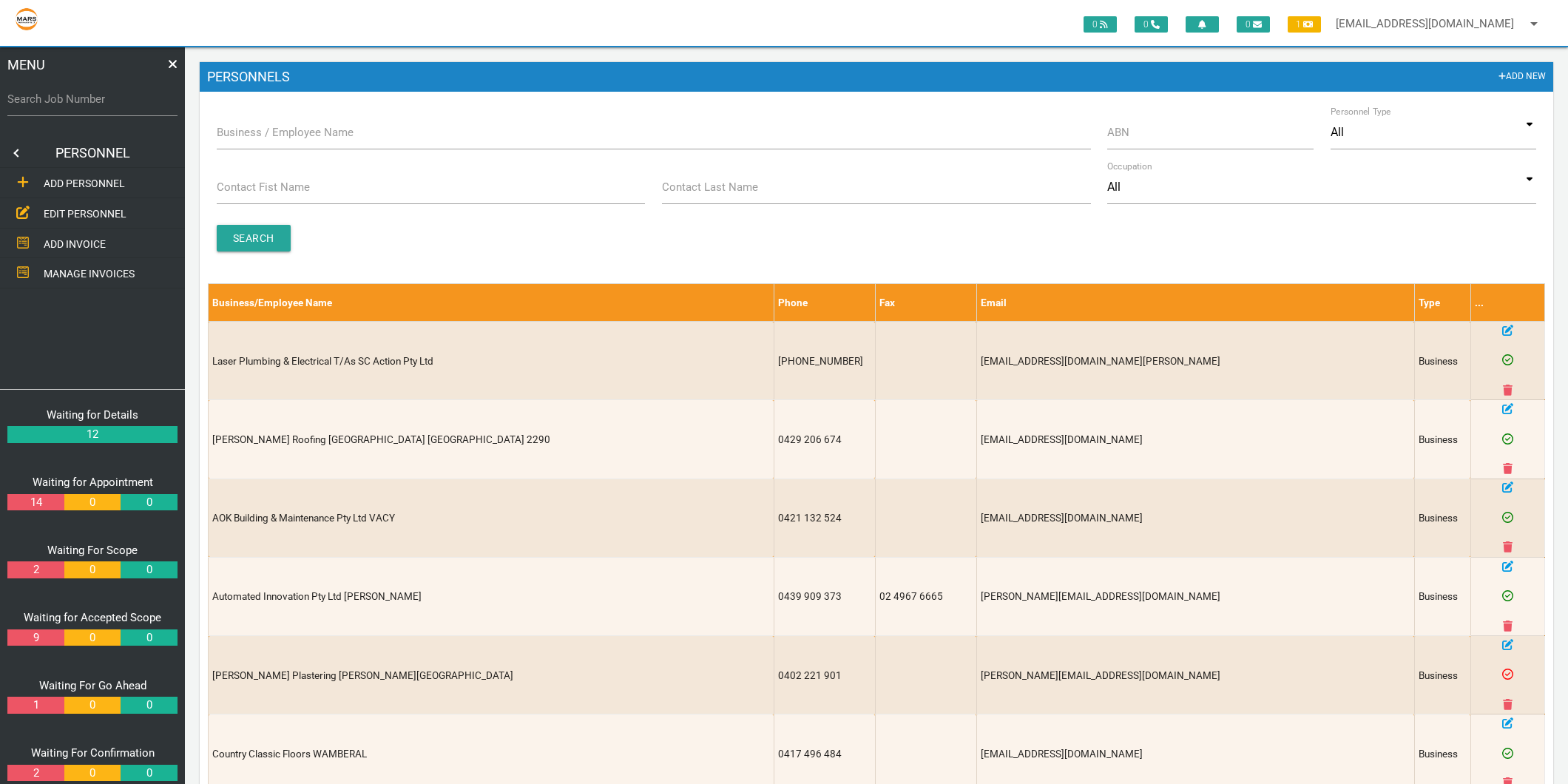
click at [240, 138] on label "Business / Employee Name" at bounding box center [285, 132] width 137 height 17
click at [240, 138] on input "Business / Employee Name" at bounding box center [654, 132] width 874 height 34
type input "recyc"
click at [234, 240] on input "Search" at bounding box center [254, 237] width 74 height 26
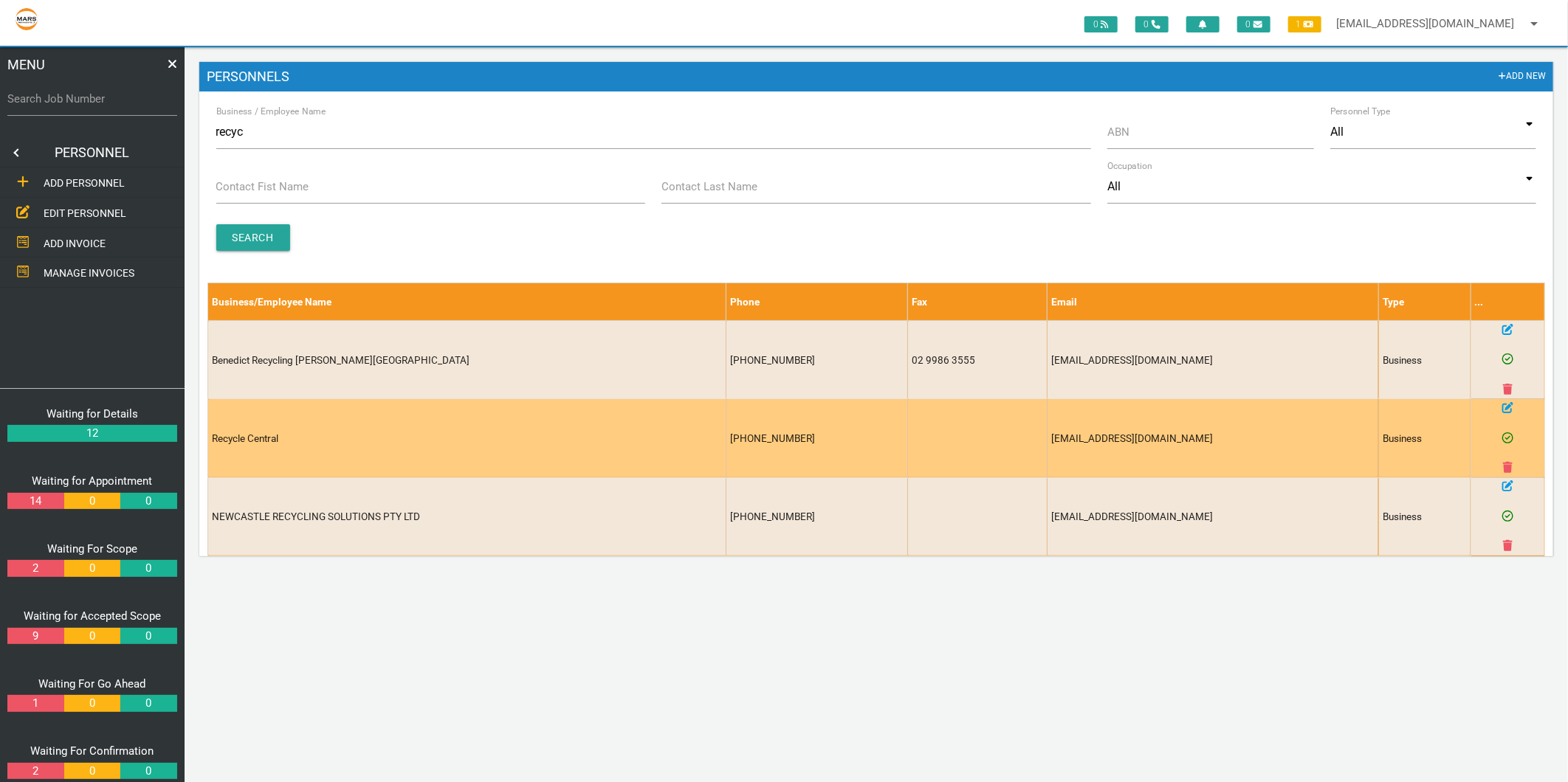
click at [1507, 408] on icon at bounding box center [1508, 407] width 11 height 11
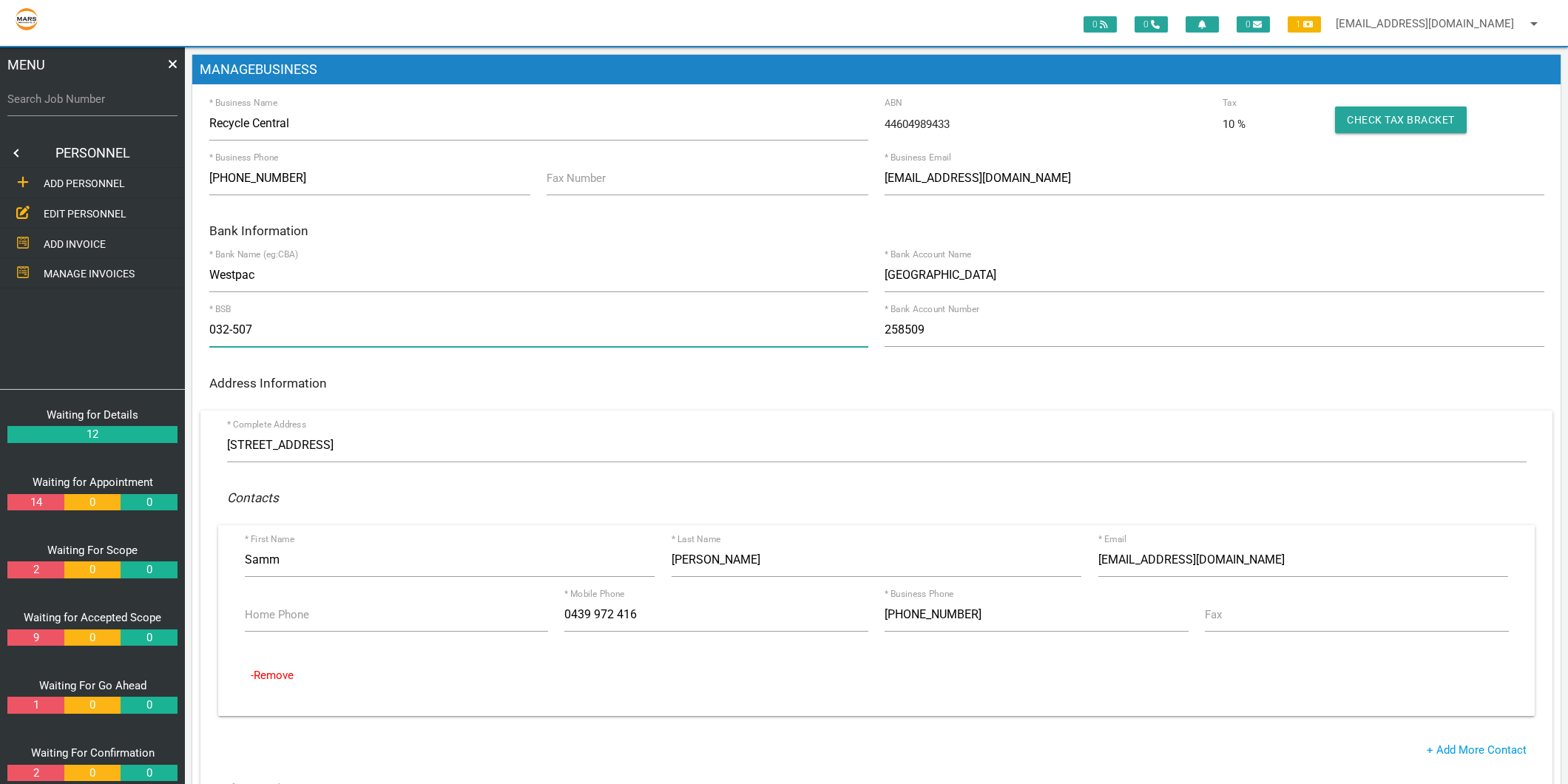
click at [263, 336] on input "032-507" at bounding box center [539, 330] width 659 height 34
type input "062000"
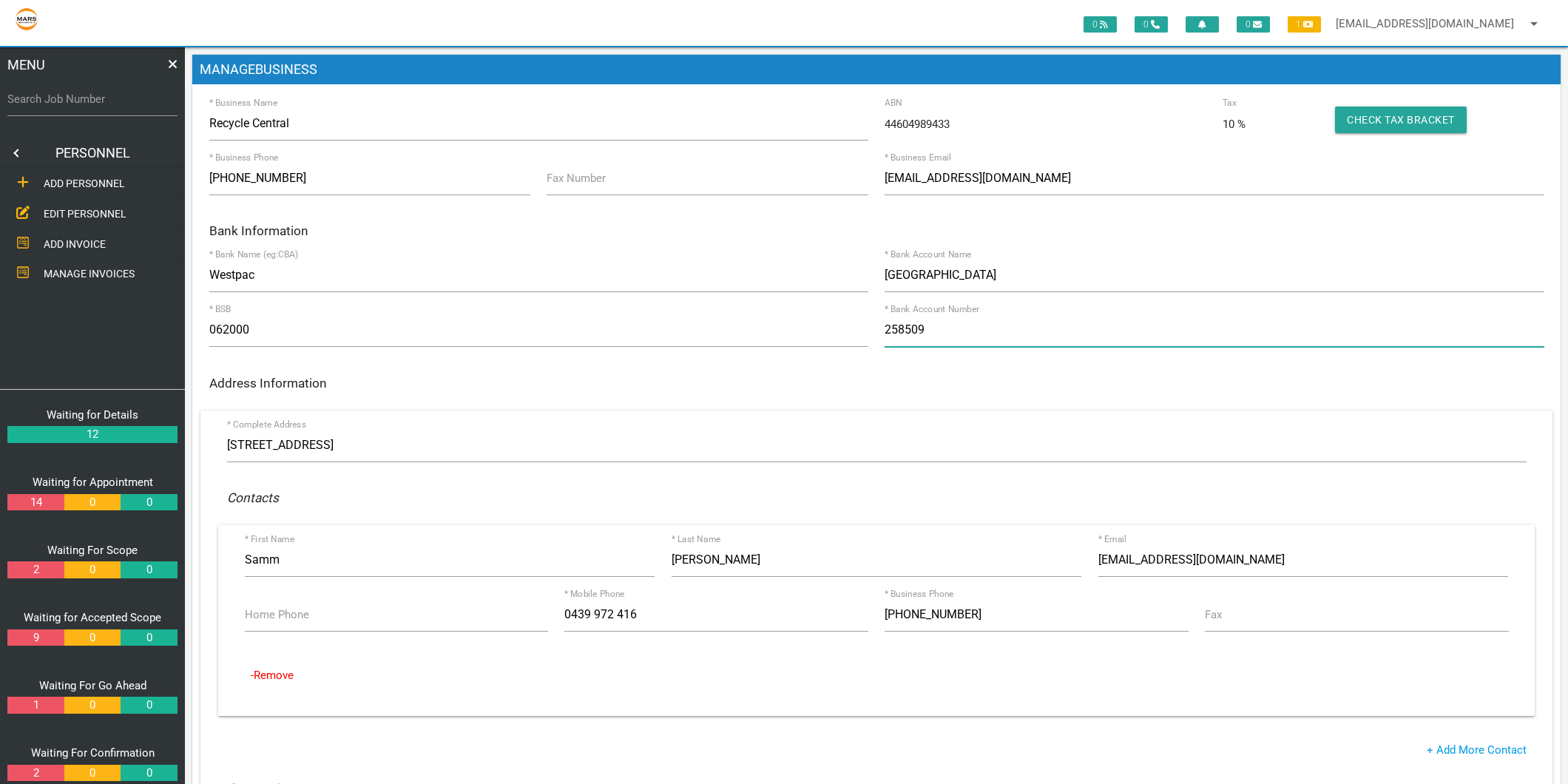
click at [903, 321] on input "258509" at bounding box center [1214, 330] width 659 height 34
type input "16938622"
click at [879, 392] on div "Address Information" at bounding box center [876, 381] width 1352 height 27
click at [65, 100] on label "Search Job Number" at bounding box center [92, 99] width 170 height 17
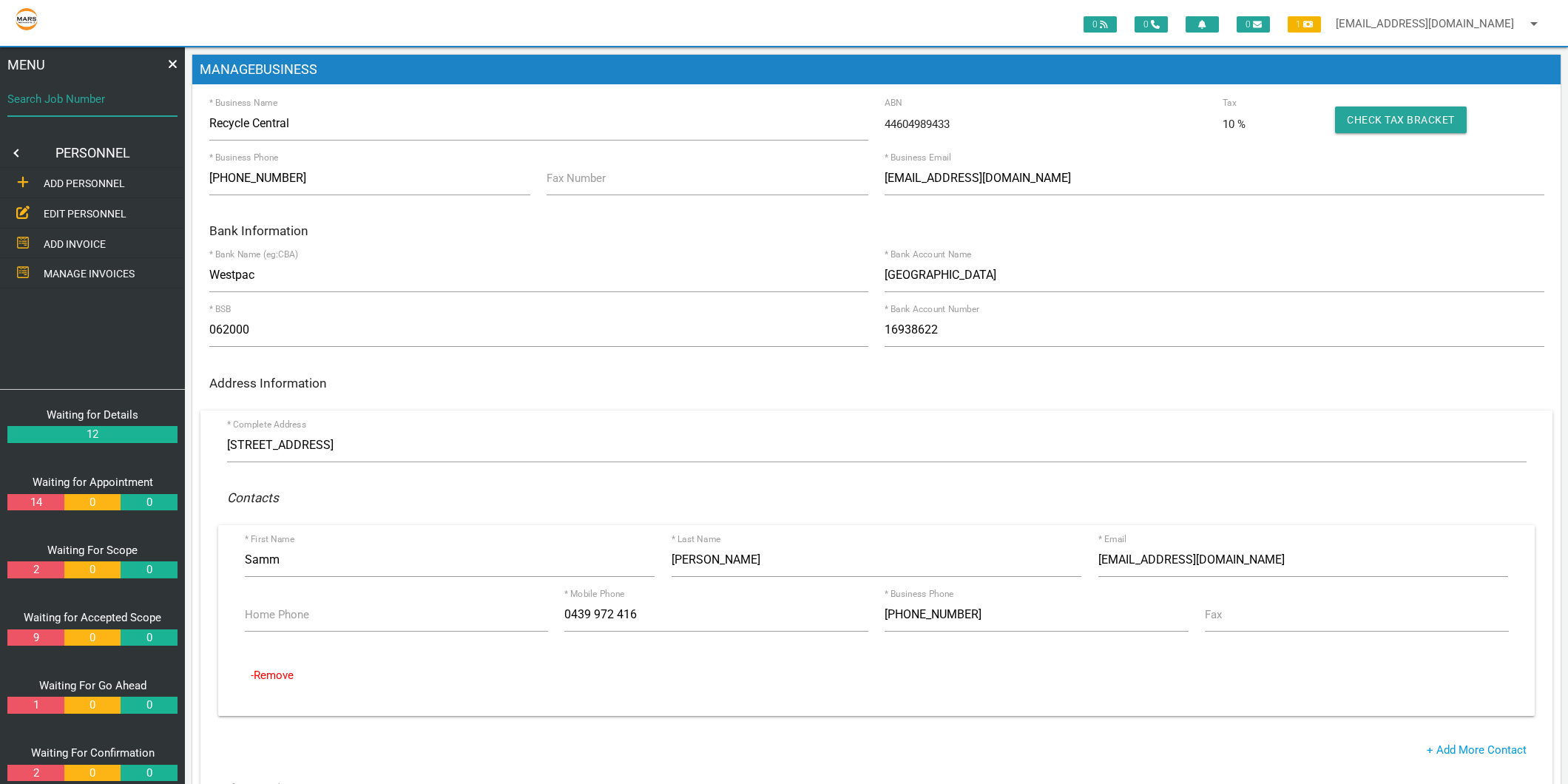
click at [65, 100] on input "Search Job Number" at bounding box center [92, 99] width 170 height 34
type input "1746"
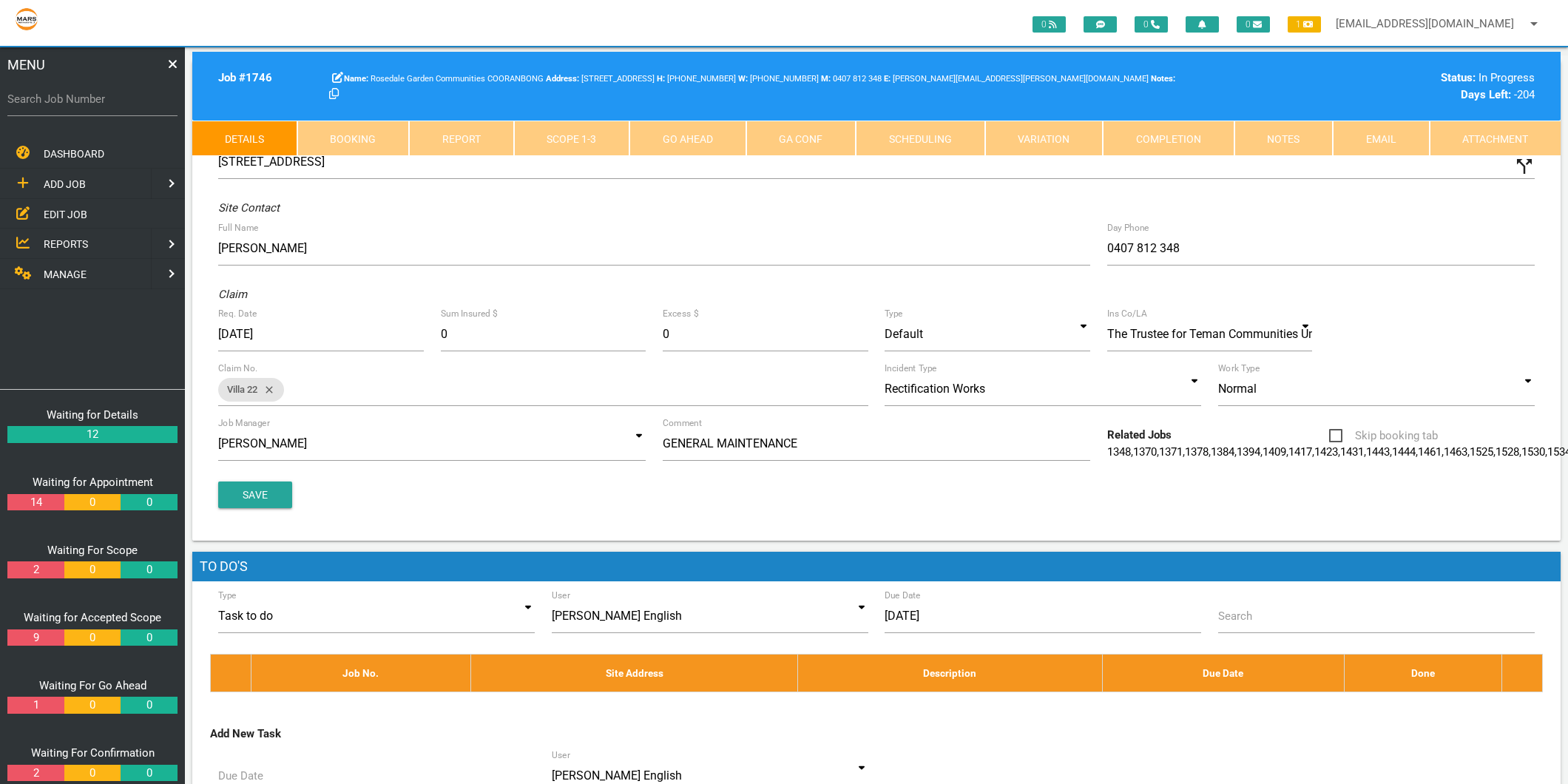
click at [50, 268] on span "MANAGE" at bounding box center [65, 274] width 43 height 12
click at [52, 179] on span "PERSONNEL" at bounding box center [73, 184] width 59 height 12
click at [76, 215] on span "EDIT PERSONNEL" at bounding box center [85, 214] width 83 height 12
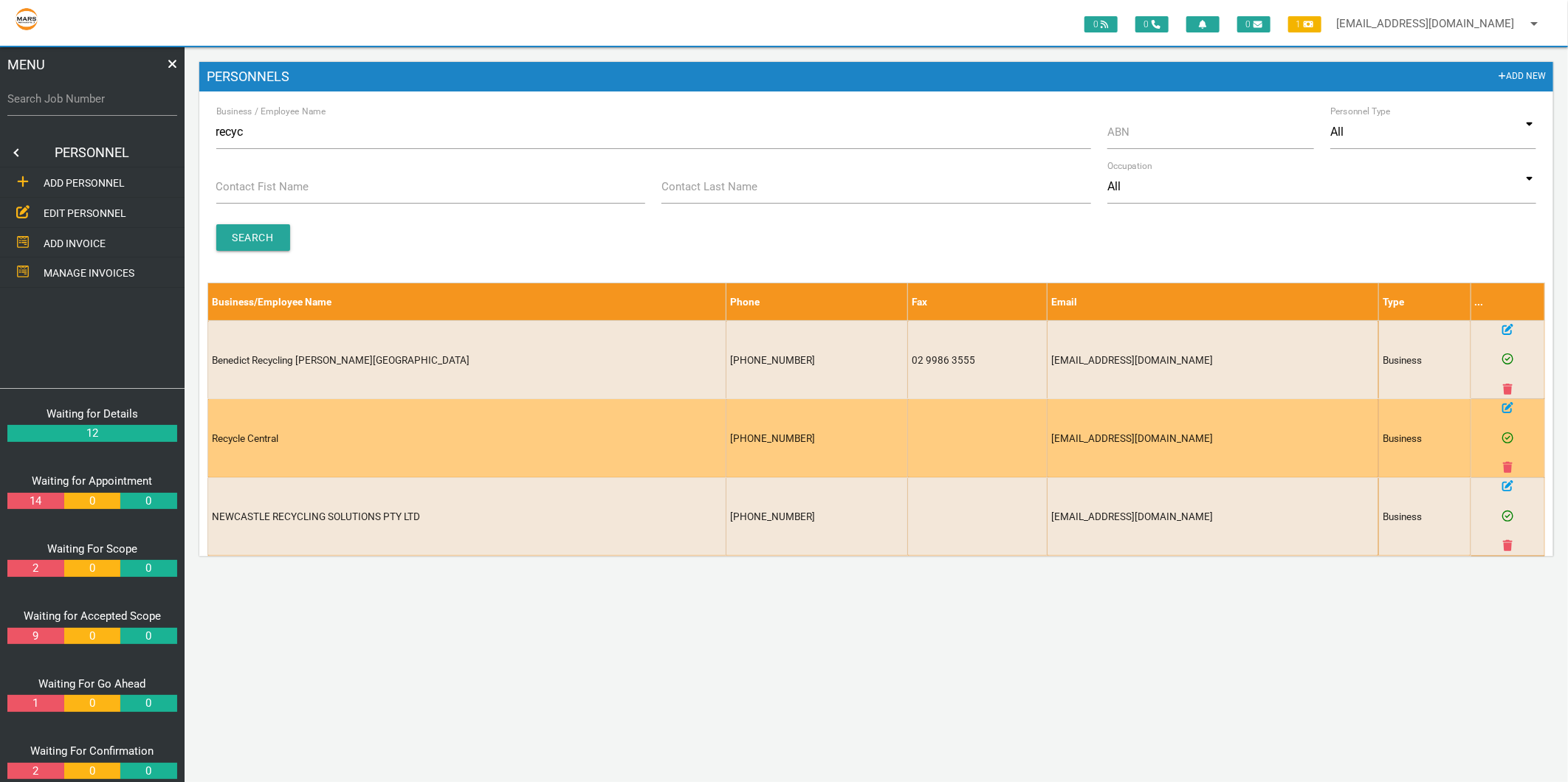
click at [1505, 409] on icon at bounding box center [1508, 407] width 11 height 11
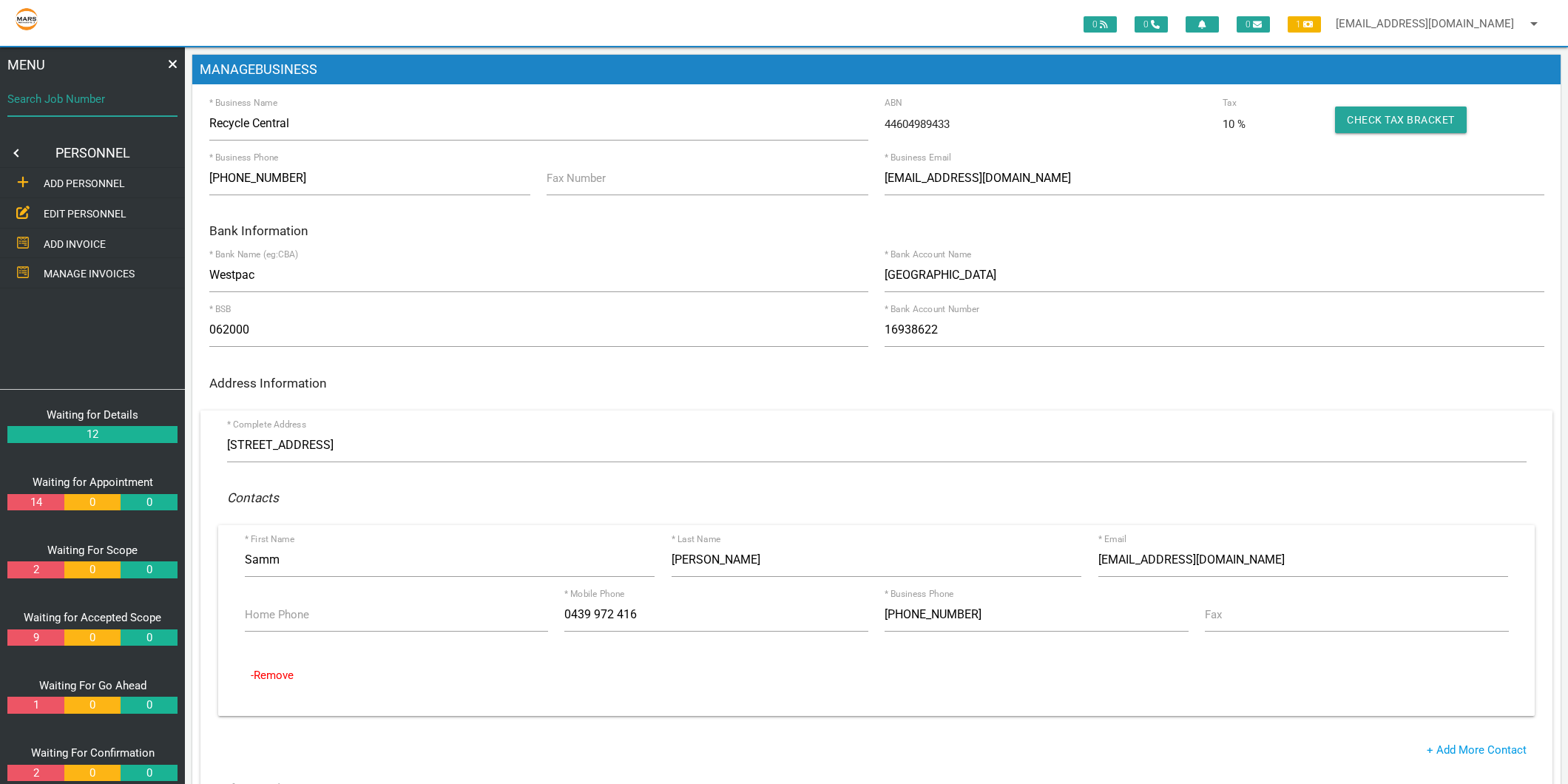
click at [122, 85] on div "Search Job Number" at bounding box center [92, 102] width 170 height 40
type input "1746"
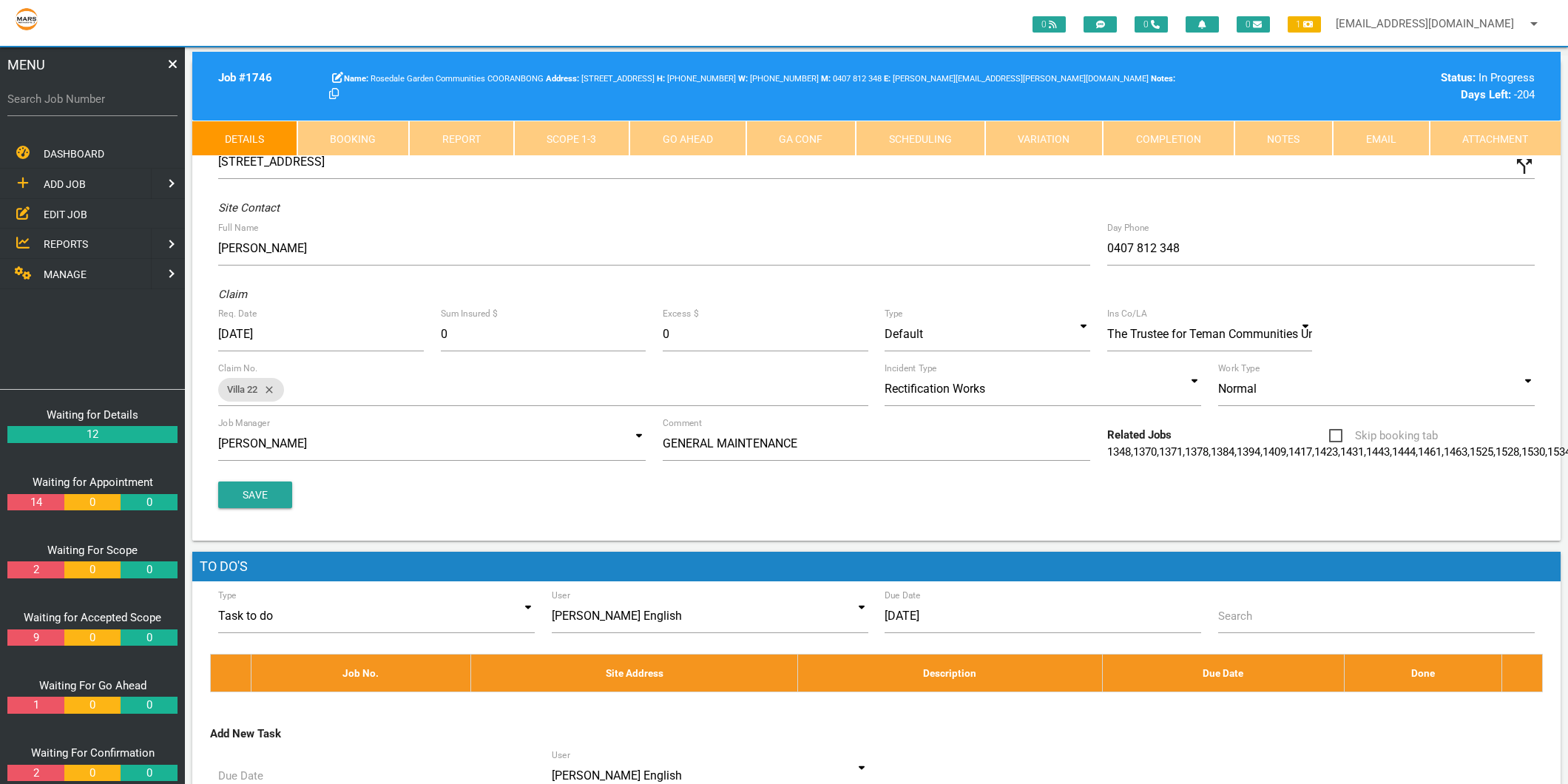
click at [615, 132] on link "Scope 1 - 3" at bounding box center [572, 138] width 116 height 36
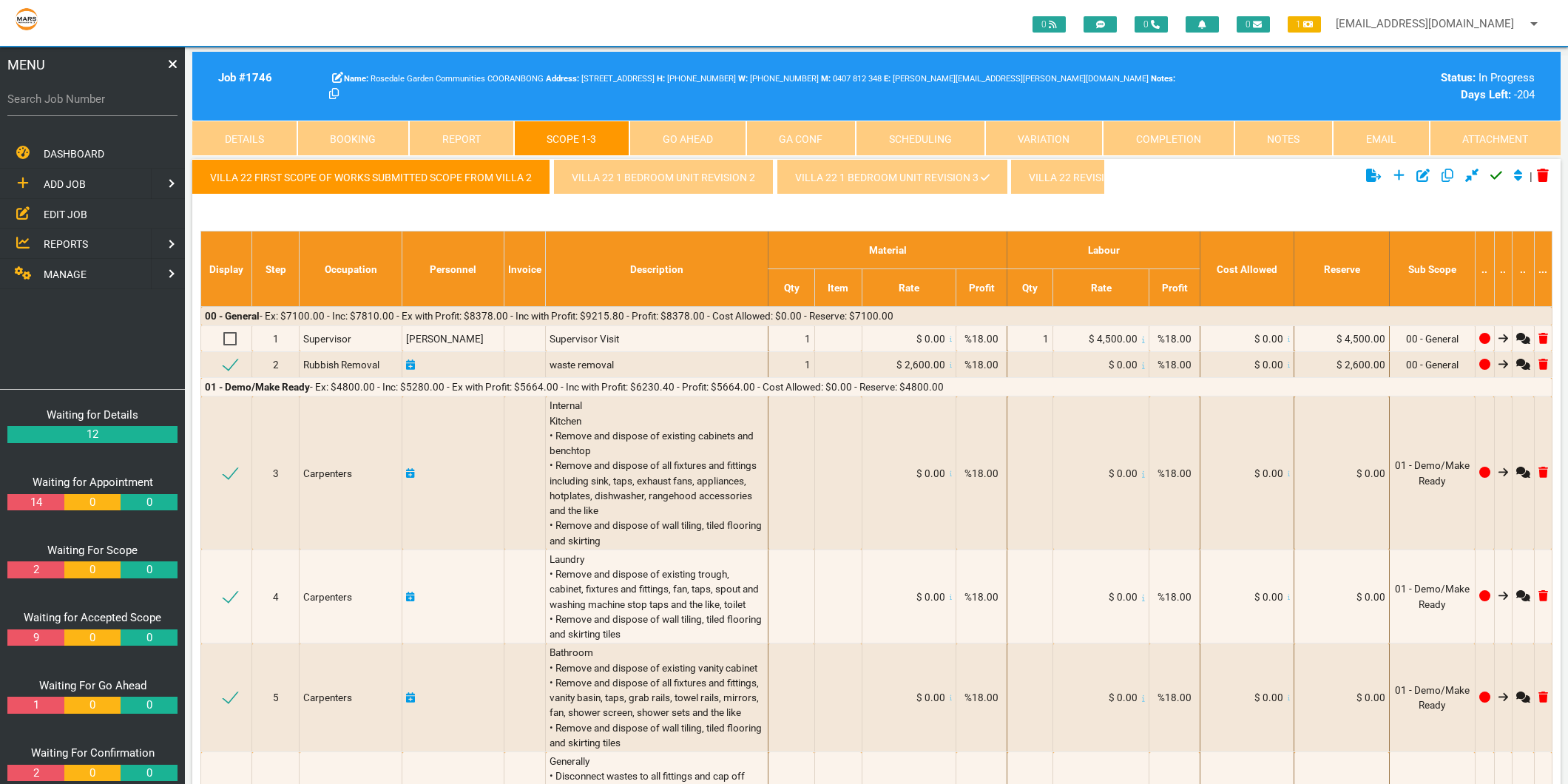
click at [867, 168] on link "Villa 22 1 Bedroom Unit revision 3" at bounding box center [891, 176] width 231 height 36
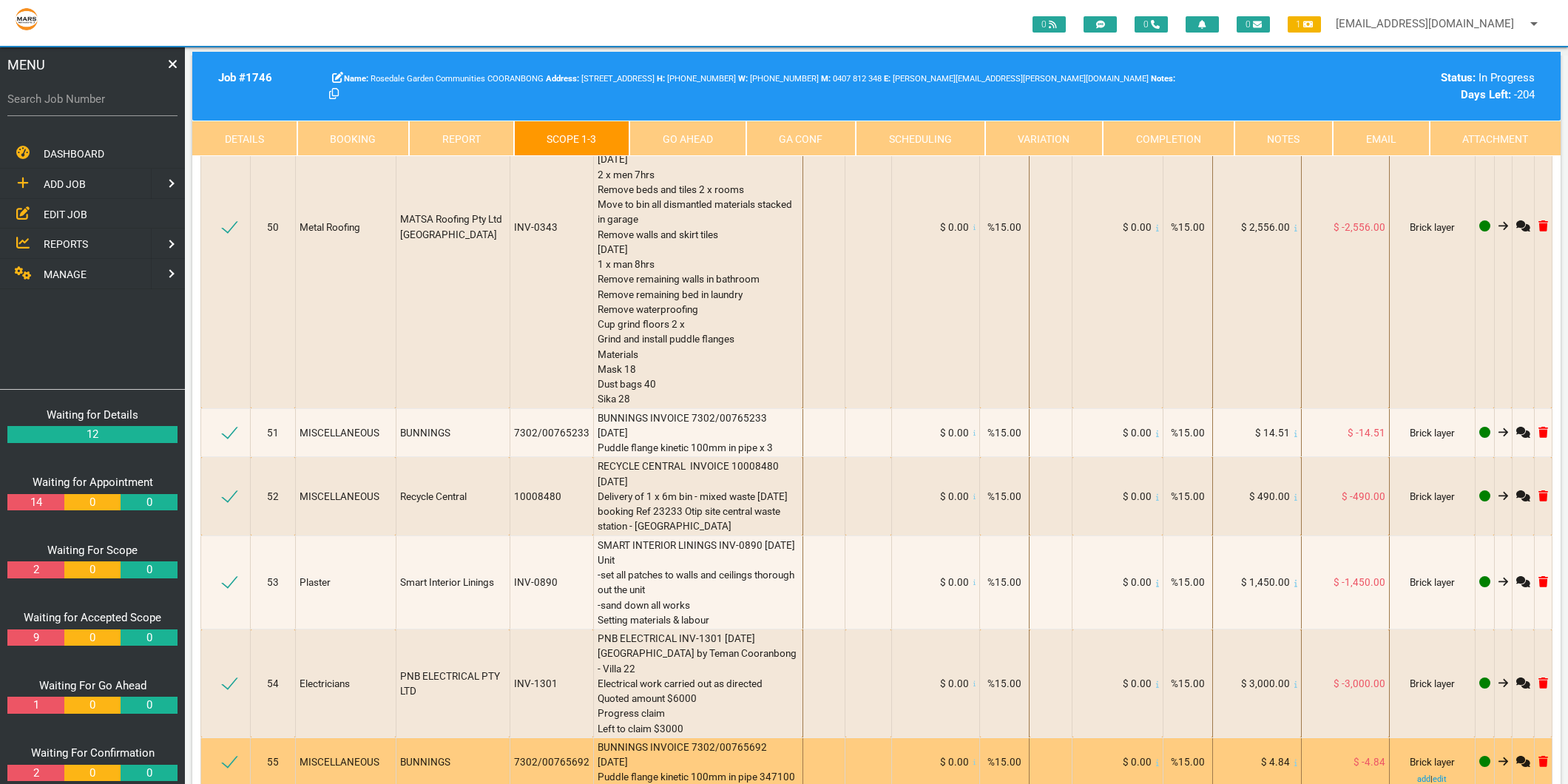
scroll to position [7560, 0]
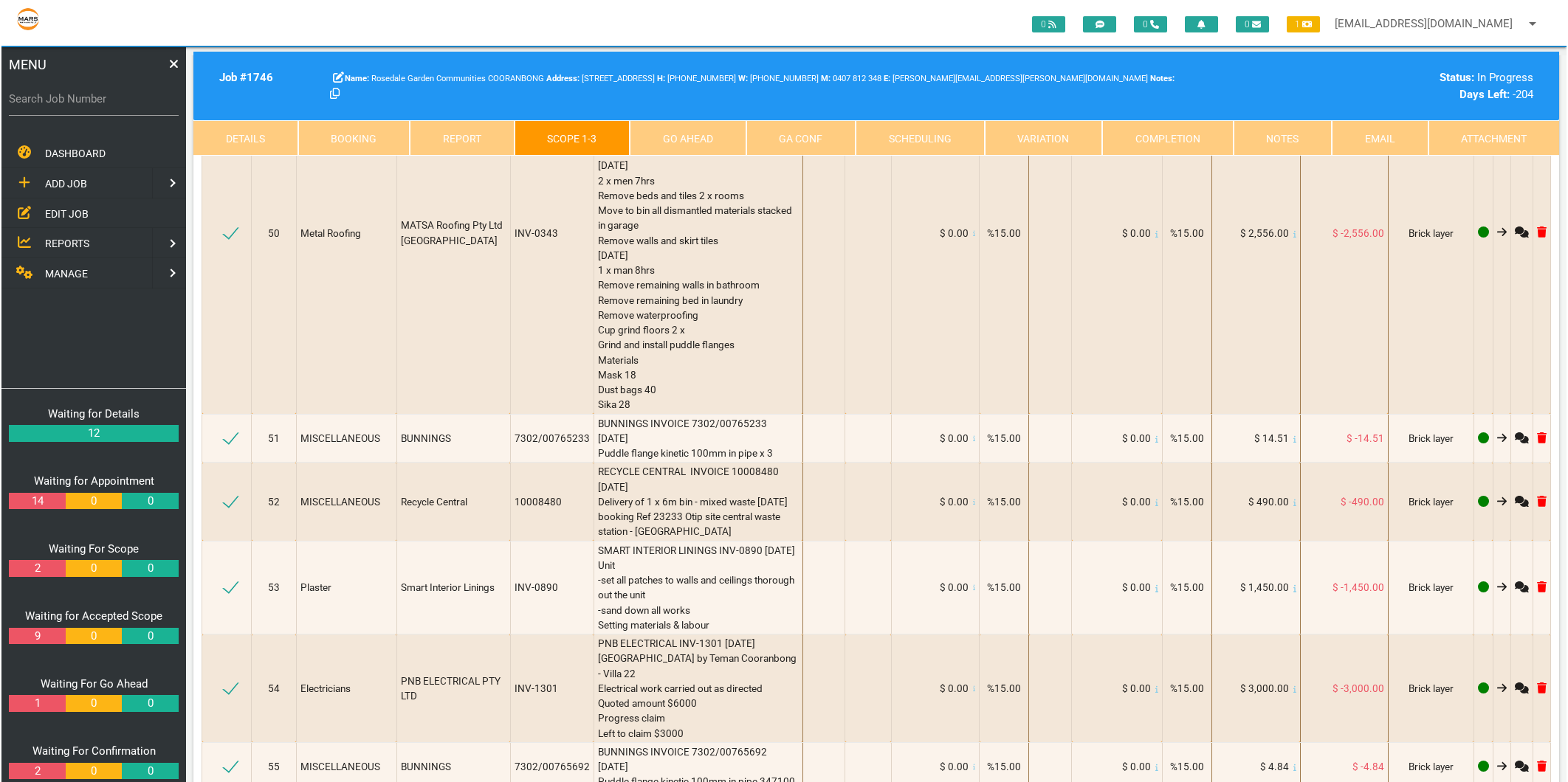
scroll to position [1, 0]
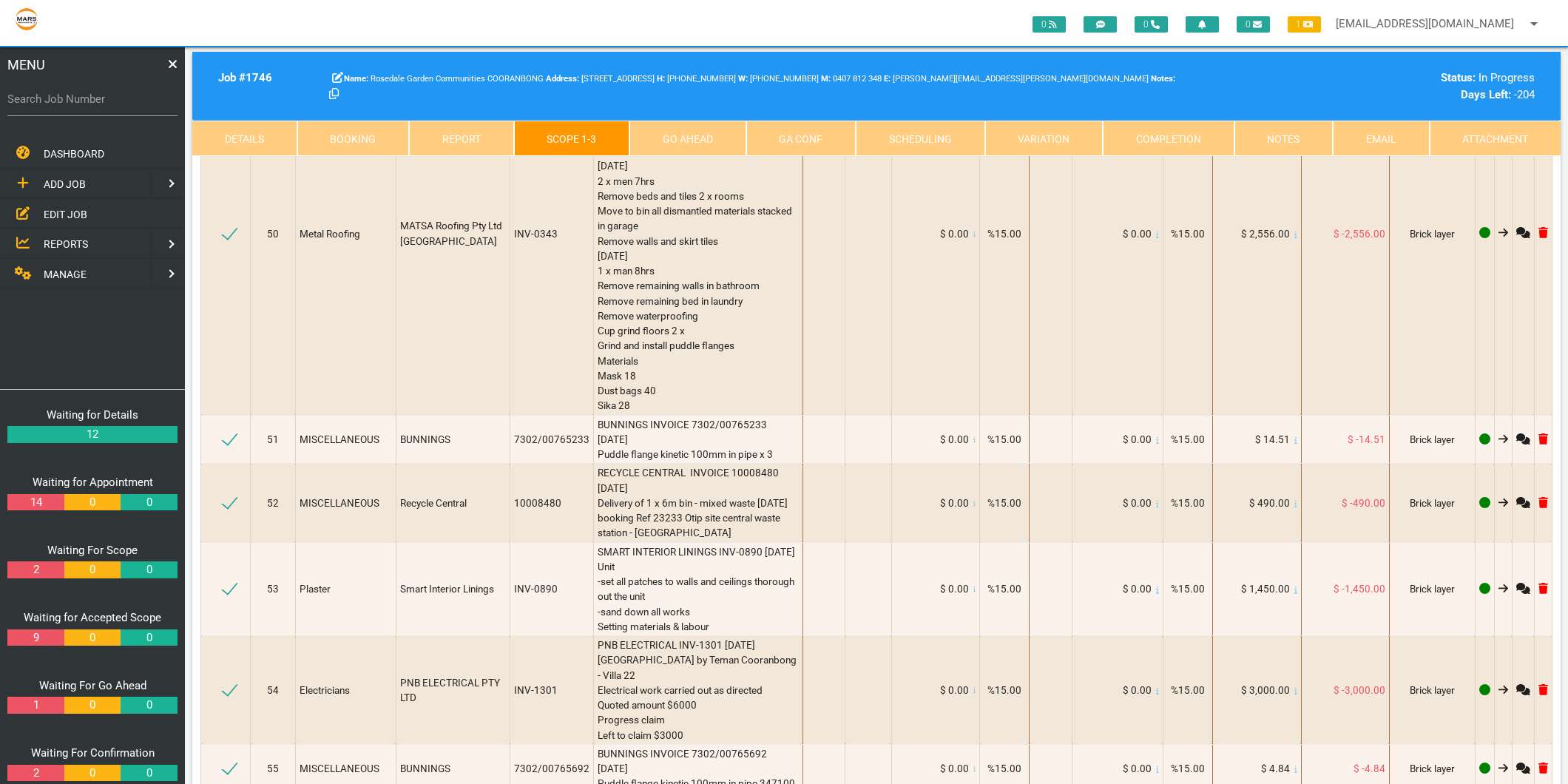
type textarea "RECYCLE CENTRAL INVOICE 10011826 30/7/2025 Delivery of 1 x 6metre bin - mixed w…"
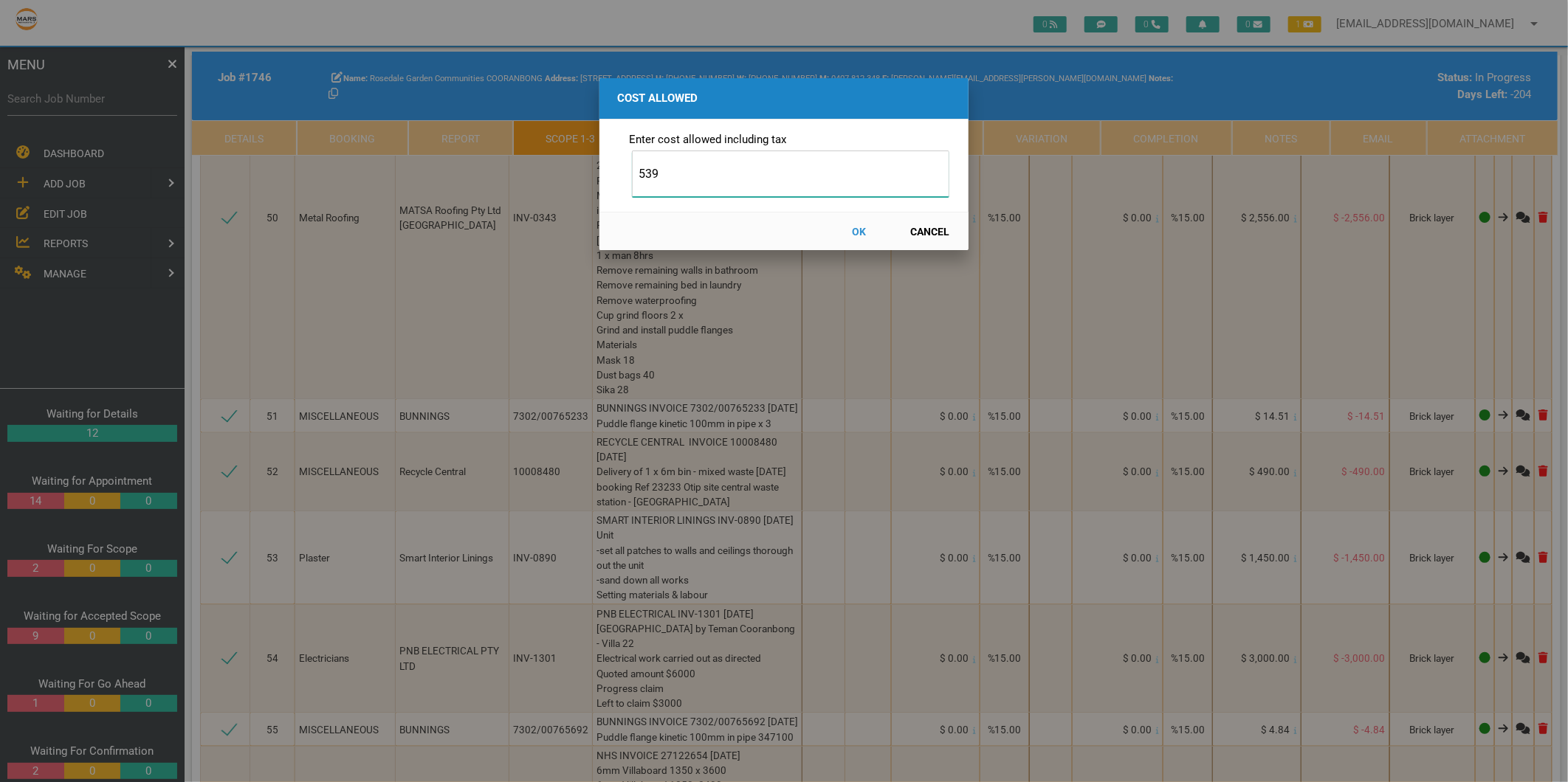
type input "539"
click at [858, 233] on button "OK" at bounding box center [859, 232] width 65 height 26
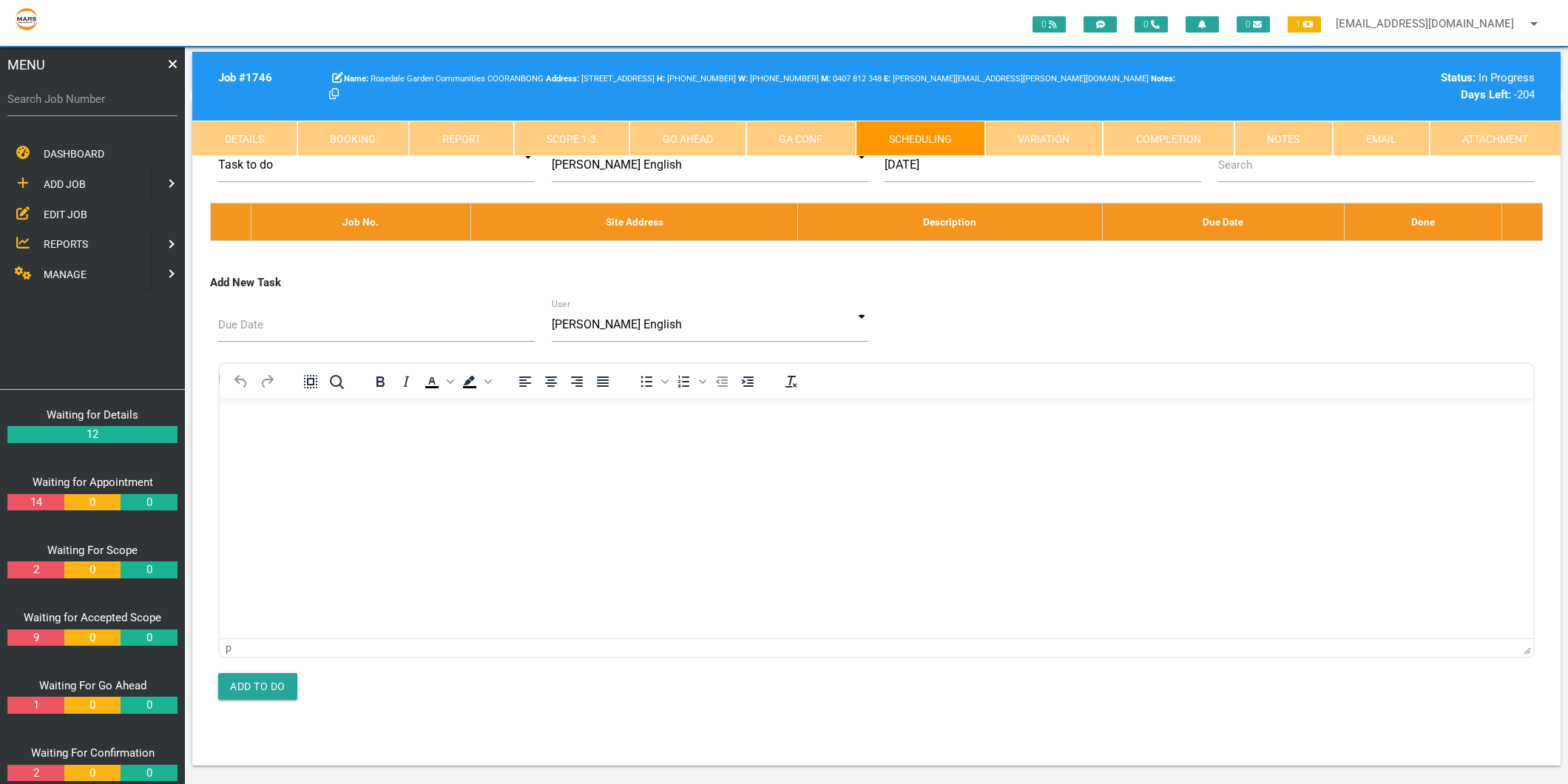
scroll to position [0, 0]
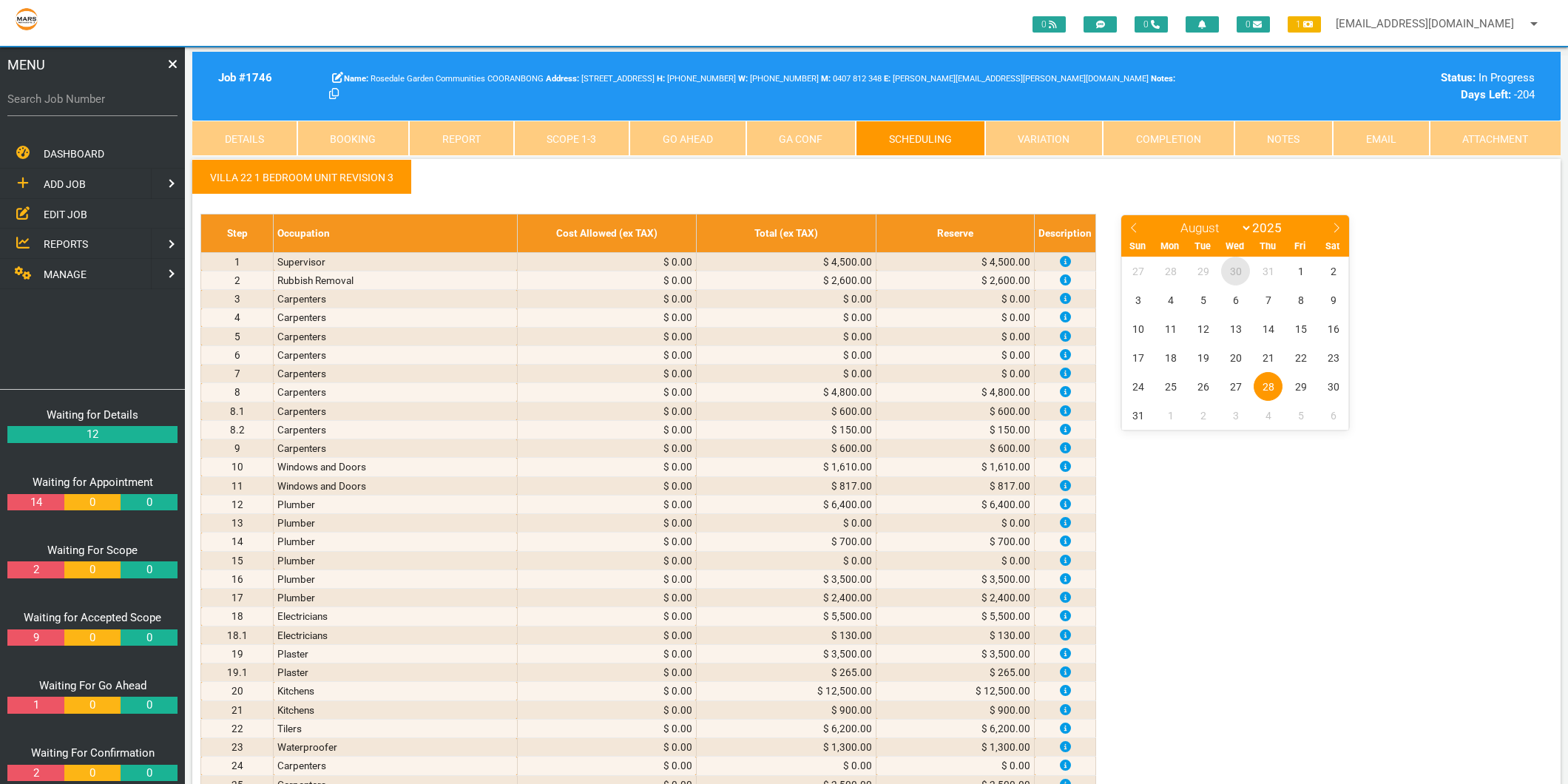
click at [1239, 268] on span "30" at bounding box center [1235, 271] width 29 height 29
select select "6"
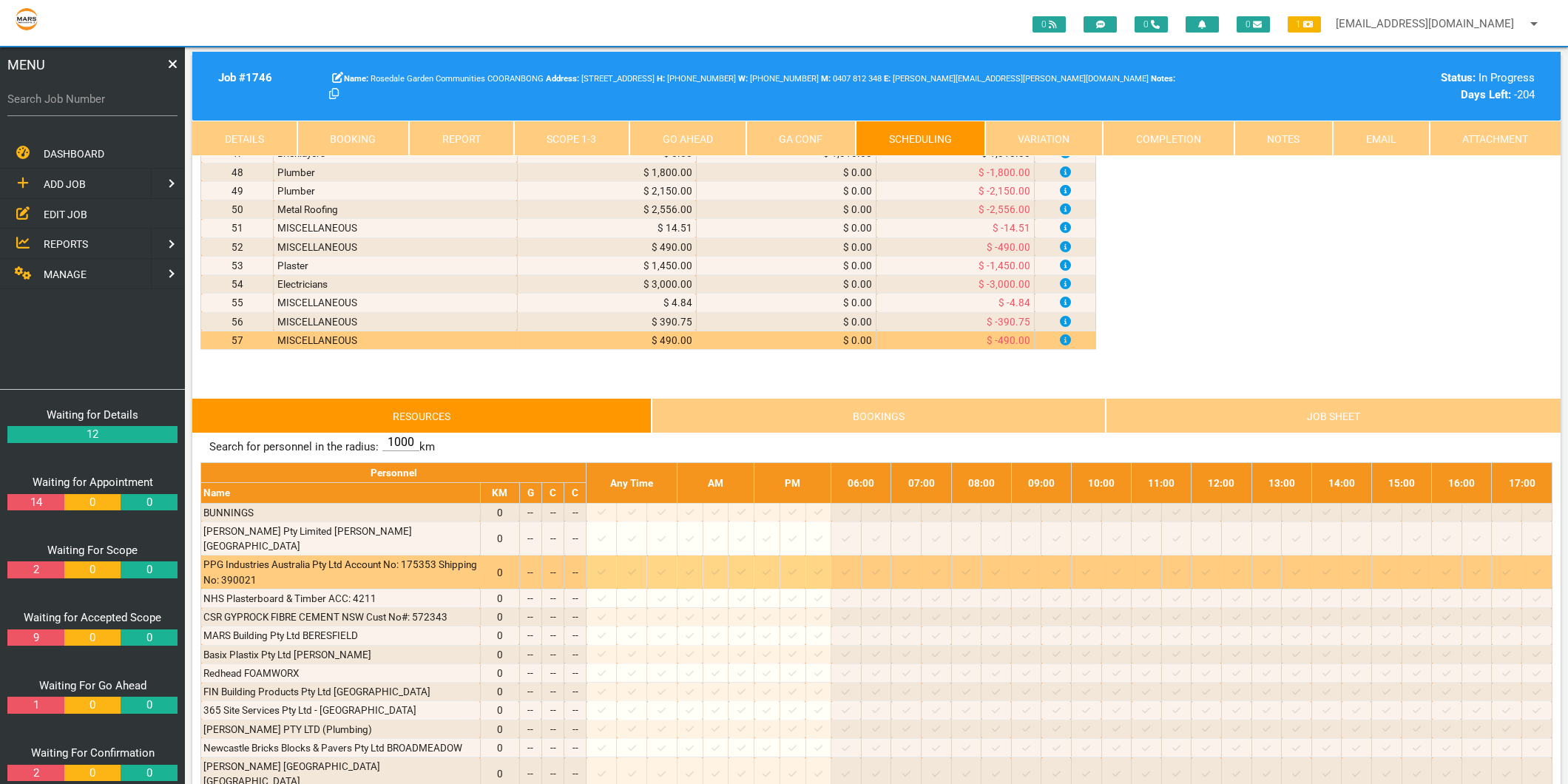
scroll to position [2310, 0]
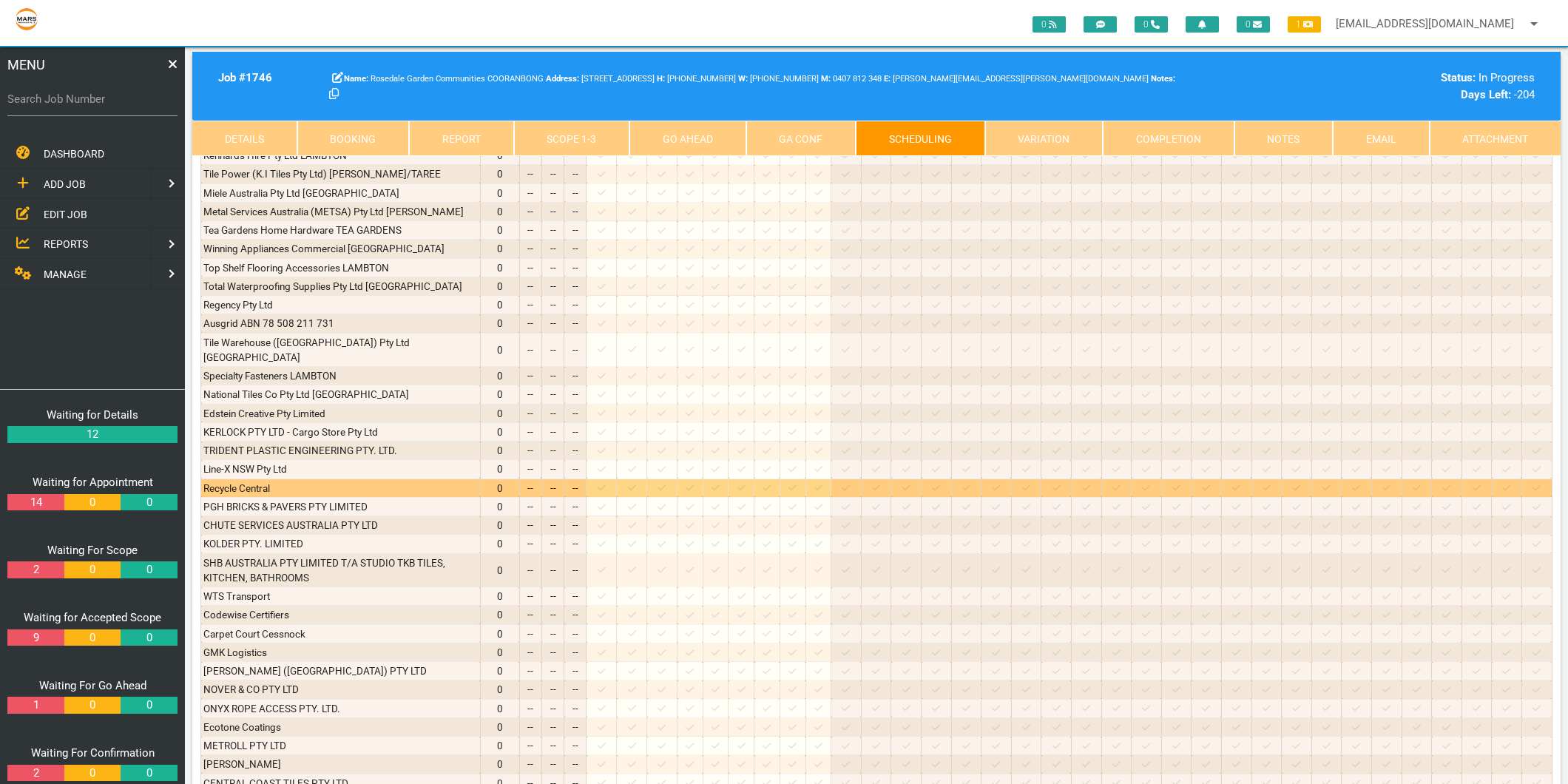
click at [606, 483] on icon at bounding box center [601, 488] width 8 height 10
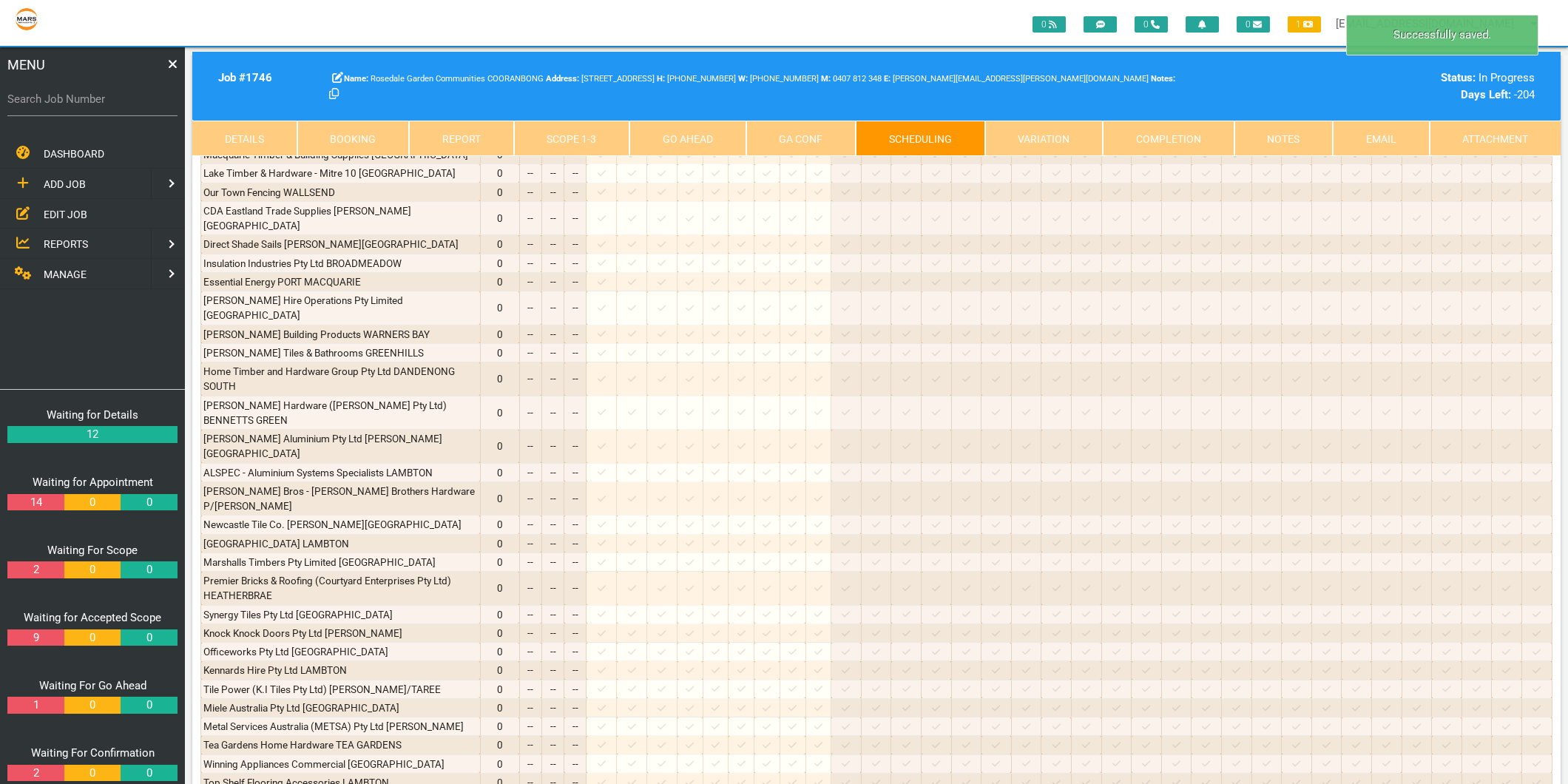
scroll to position [749, 0]
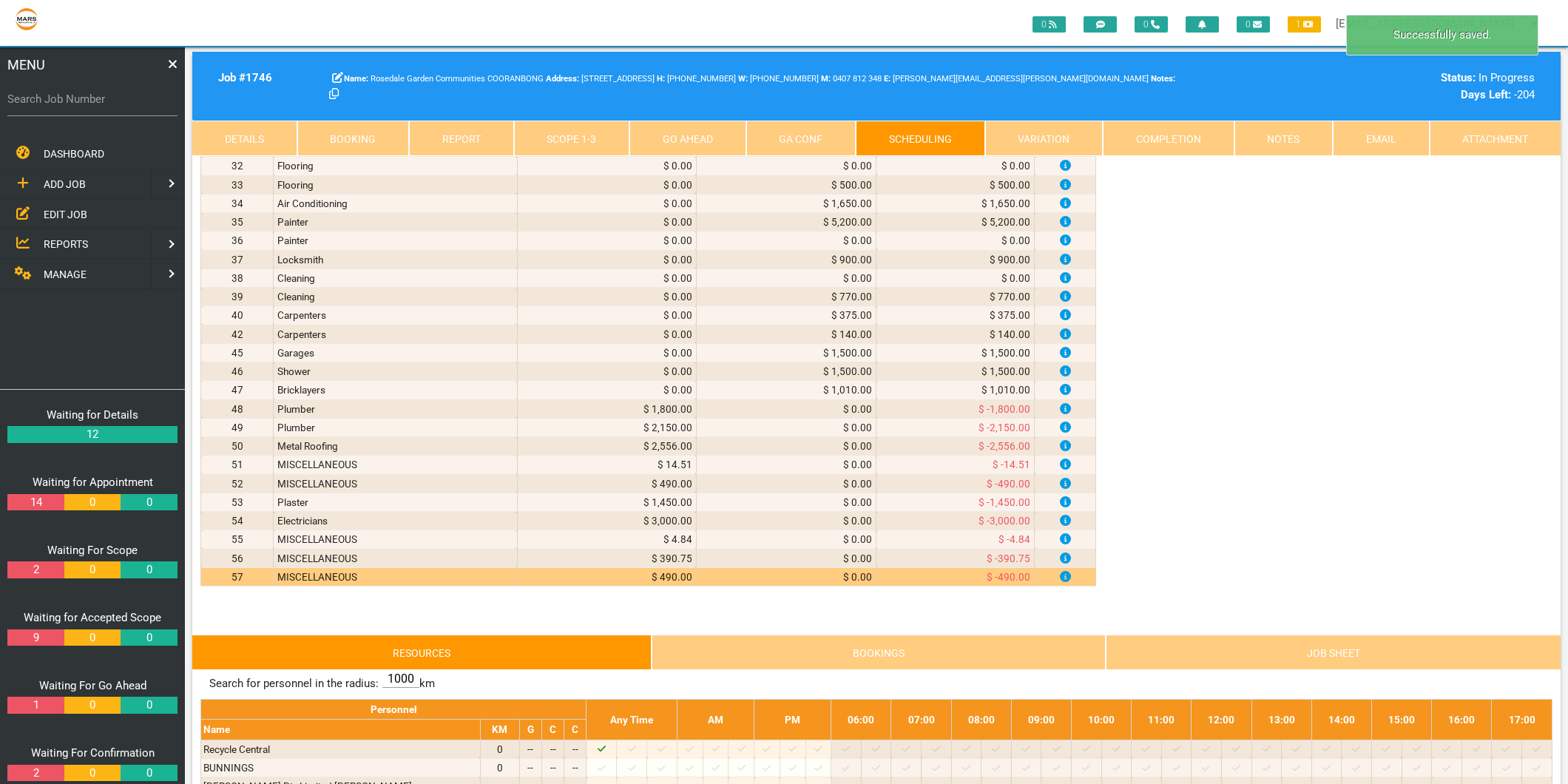
click at [532, 142] on link "Scope 1 - 3" at bounding box center [572, 138] width 116 height 36
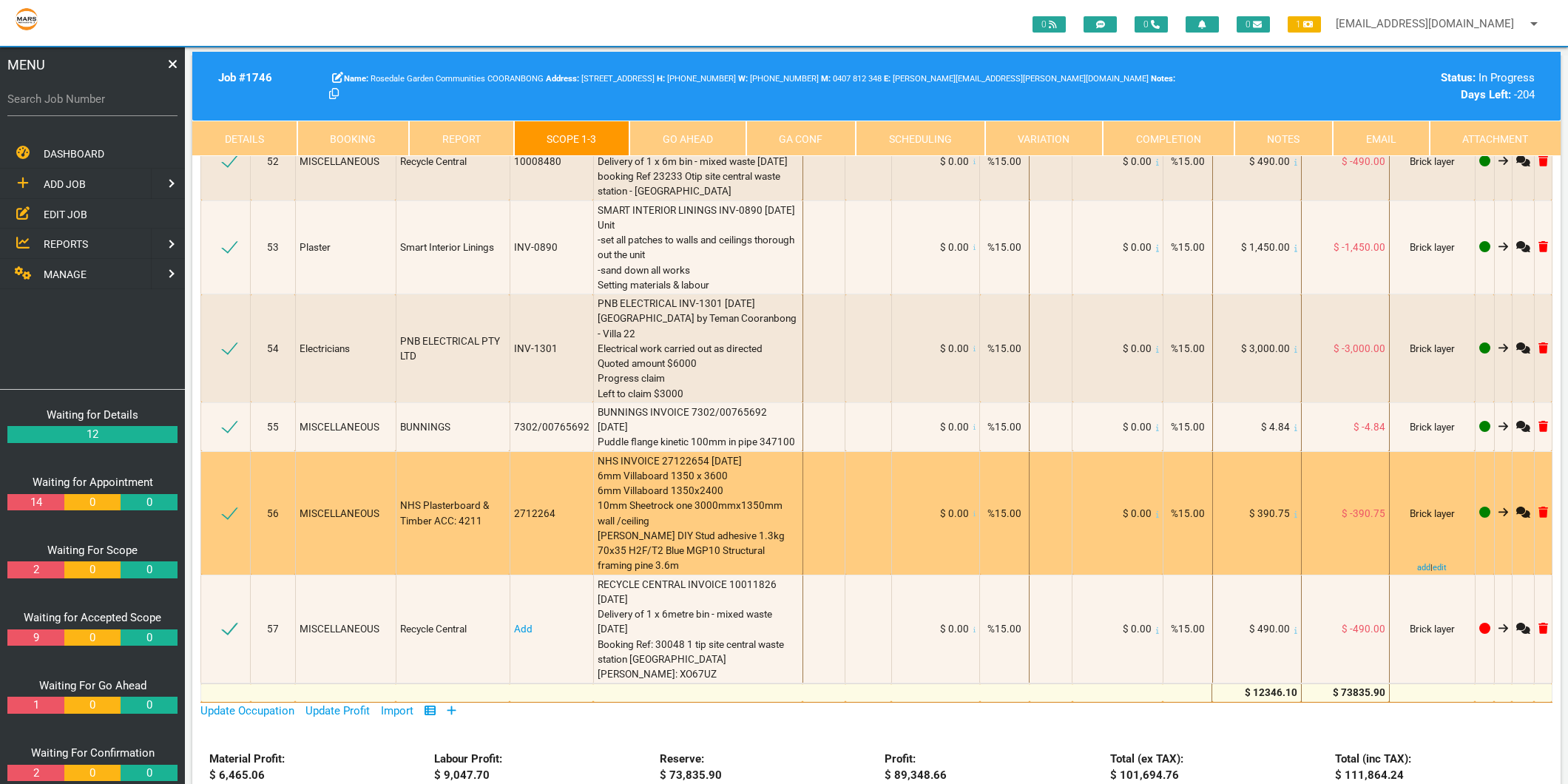
scroll to position [7569, 0]
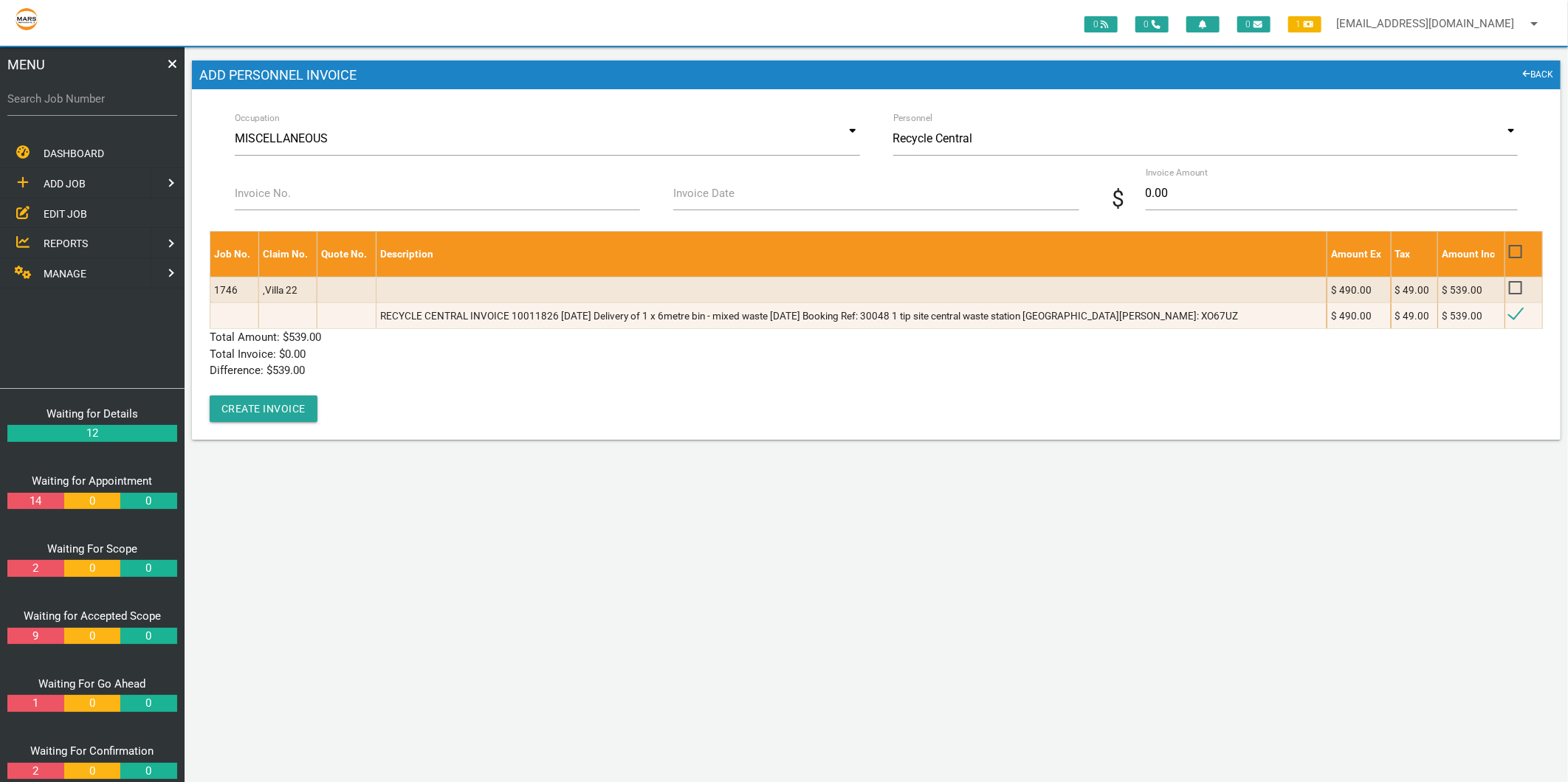
click at [278, 190] on label "Invoice No." at bounding box center [263, 194] width 56 height 17
click at [278, 190] on input "Invoice No." at bounding box center [437, 193] width 405 height 34
type input "10011826"
click at [675, 193] on label "Invoice Date" at bounding box center [703, 194] width 61 height 17
click at [675, 193] on input "Invoice Date" at bounding box center [875, 193] width 405 height 34
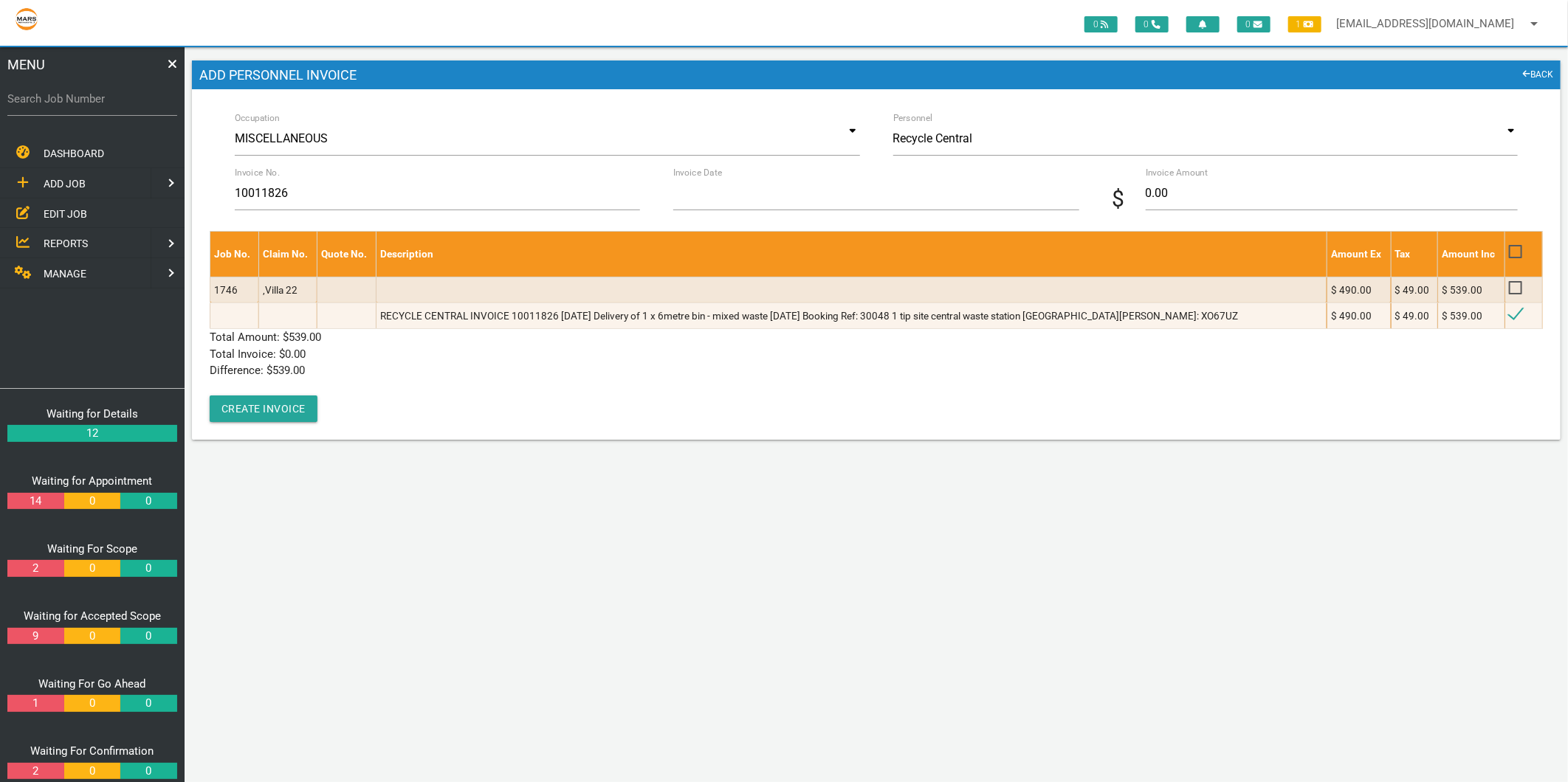
click at [675, 193] on input "Invoice Date" at bounding box center [875, 193] width 405 height 34
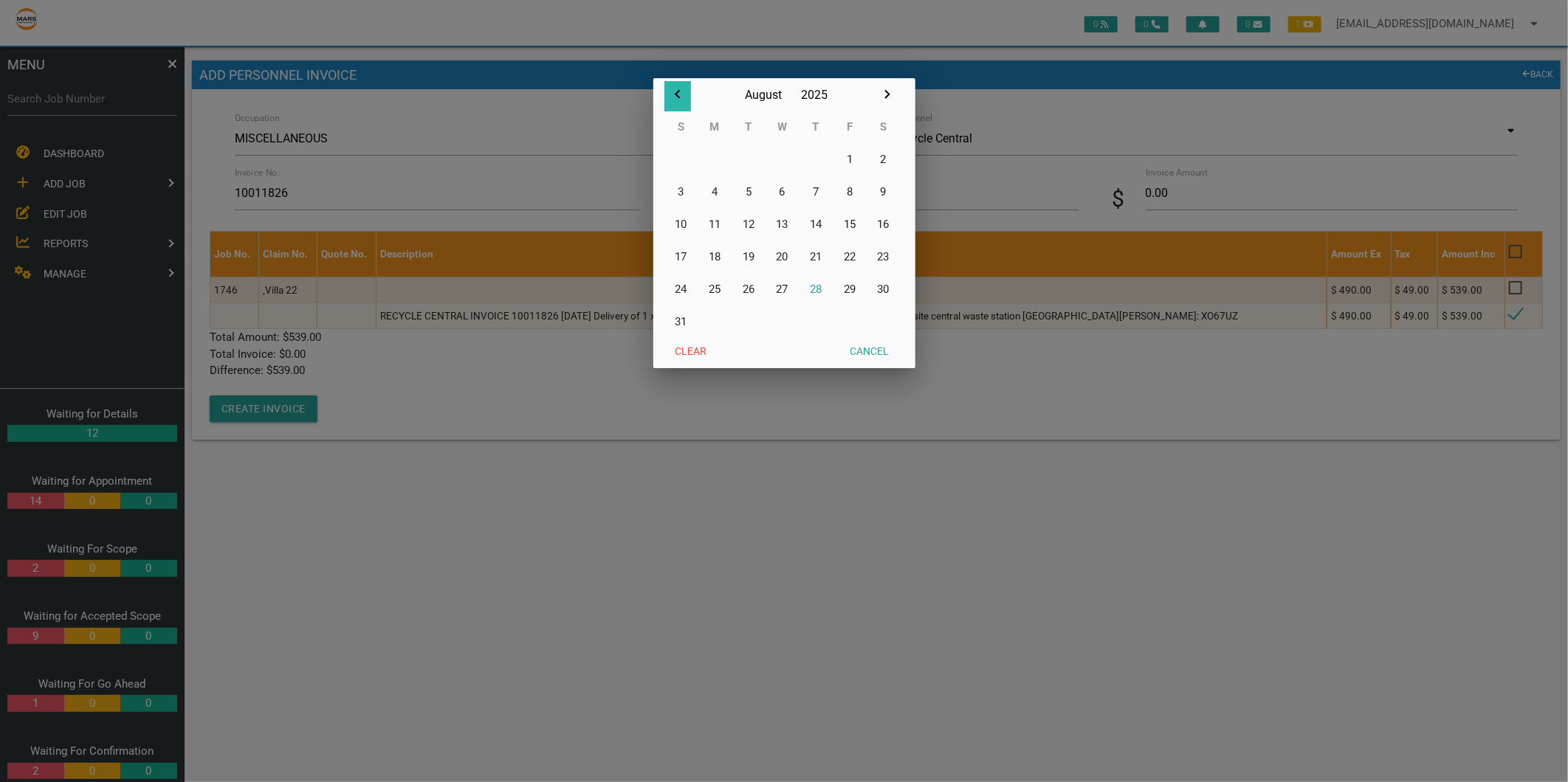
click at [678, 94] on icon "button" at bounding box center [677, 94] width 17 height 17
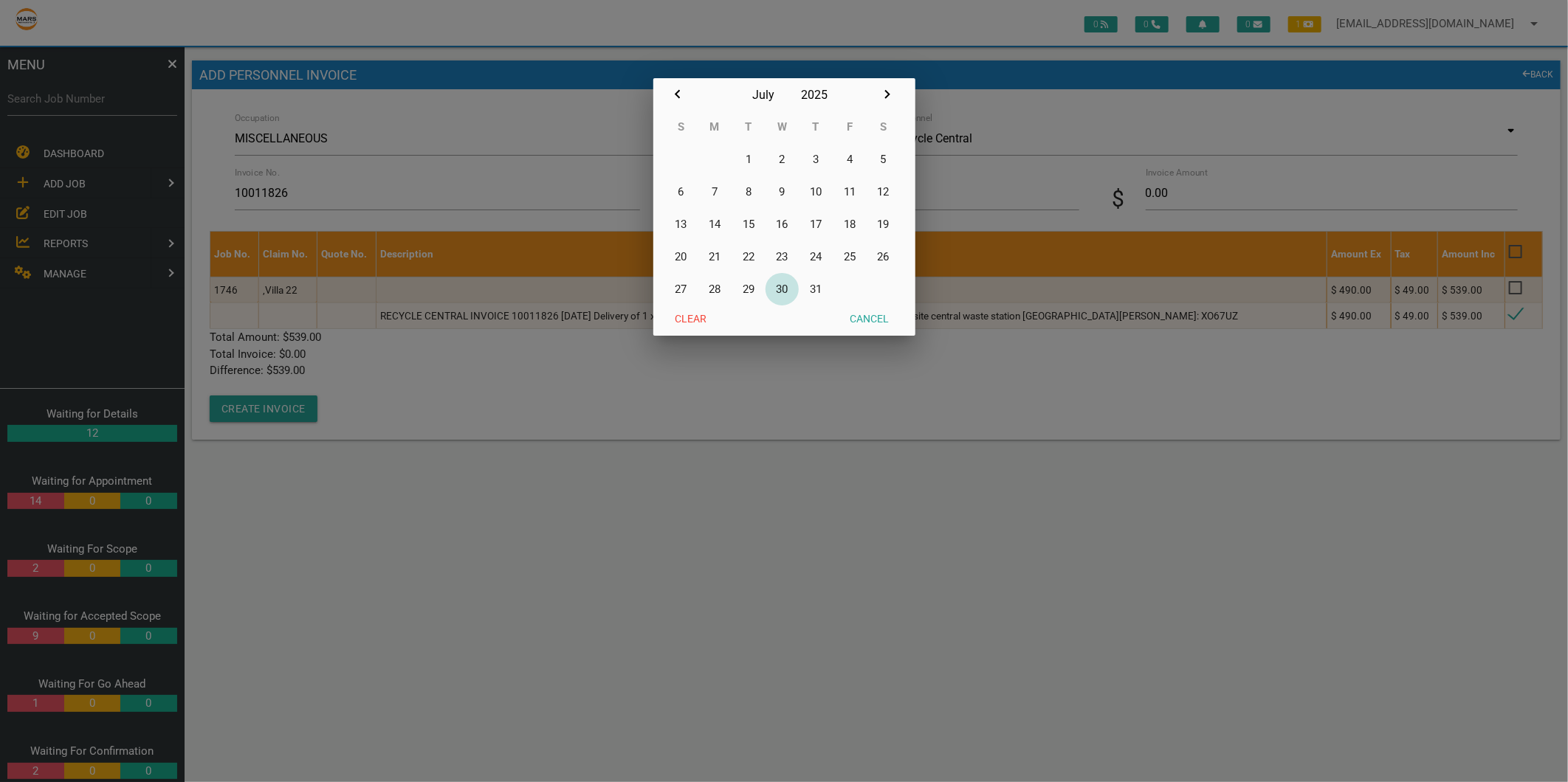
click at [784, 290] on button "30" at bounding box center [782, 289] width 34 height 32
type input "30/07/2025"
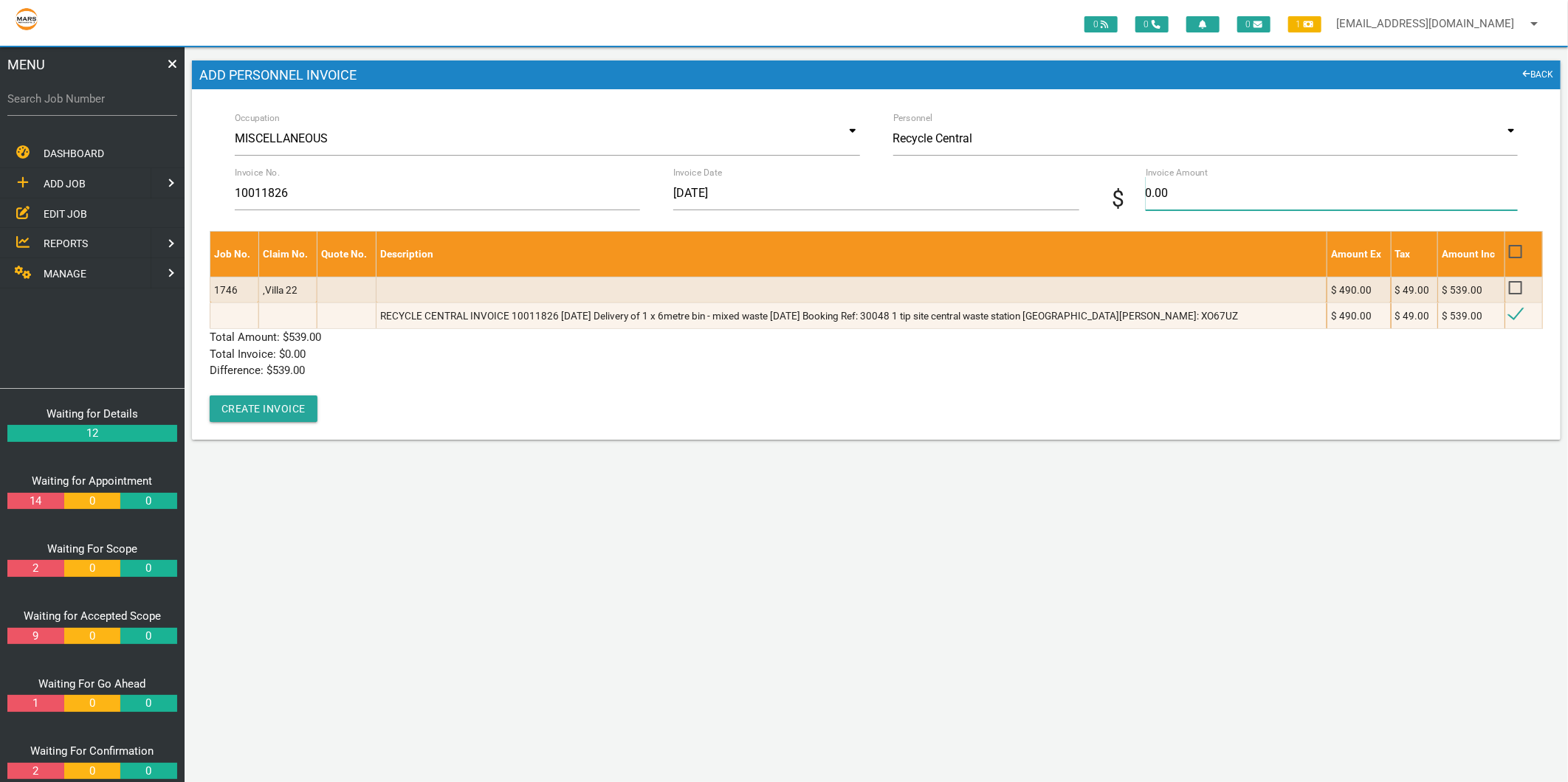
click at [1194, 193] on input "0.00" at bounding box center [1331, 193] width 372 height 34
type input "539"
click at [650, 394] on div "Job No. Claim No. Quote No. Description Amount Ex Tax Amount Inc 1746 ,Villa 22…" at bounding box center [876, 326] width 1333 height 191
click at [257, 406] on button "Create Invoice" at bounding box center [263, 408] width 108 height 26
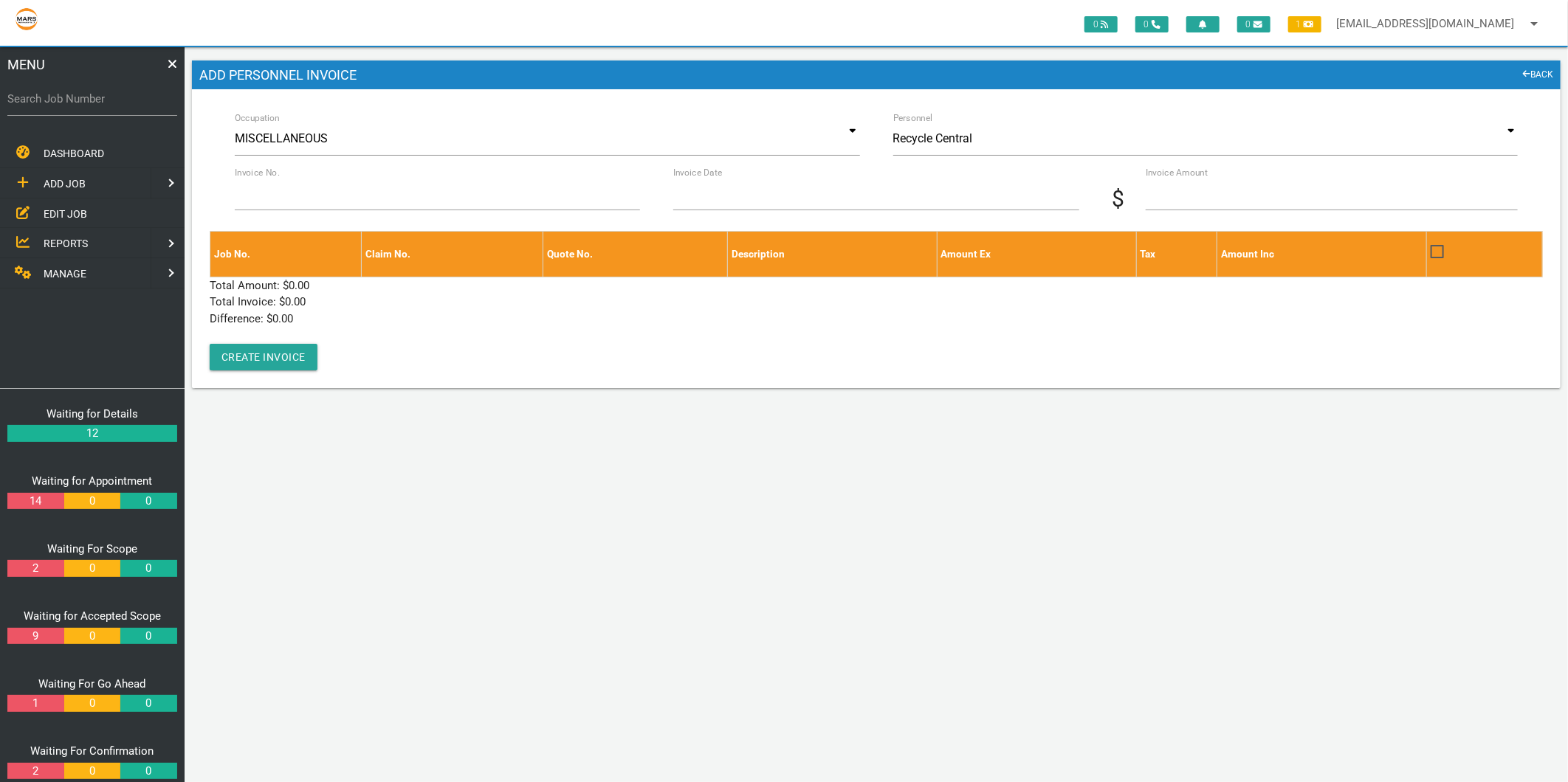
click at [124, 97] on label "Search Job Number" at bounding box center [92, 99] width 170 height 17
click at [124, 97] on input "Search Job Number" at bounding box center [92, 99] width 170 height 34
type input "1774"
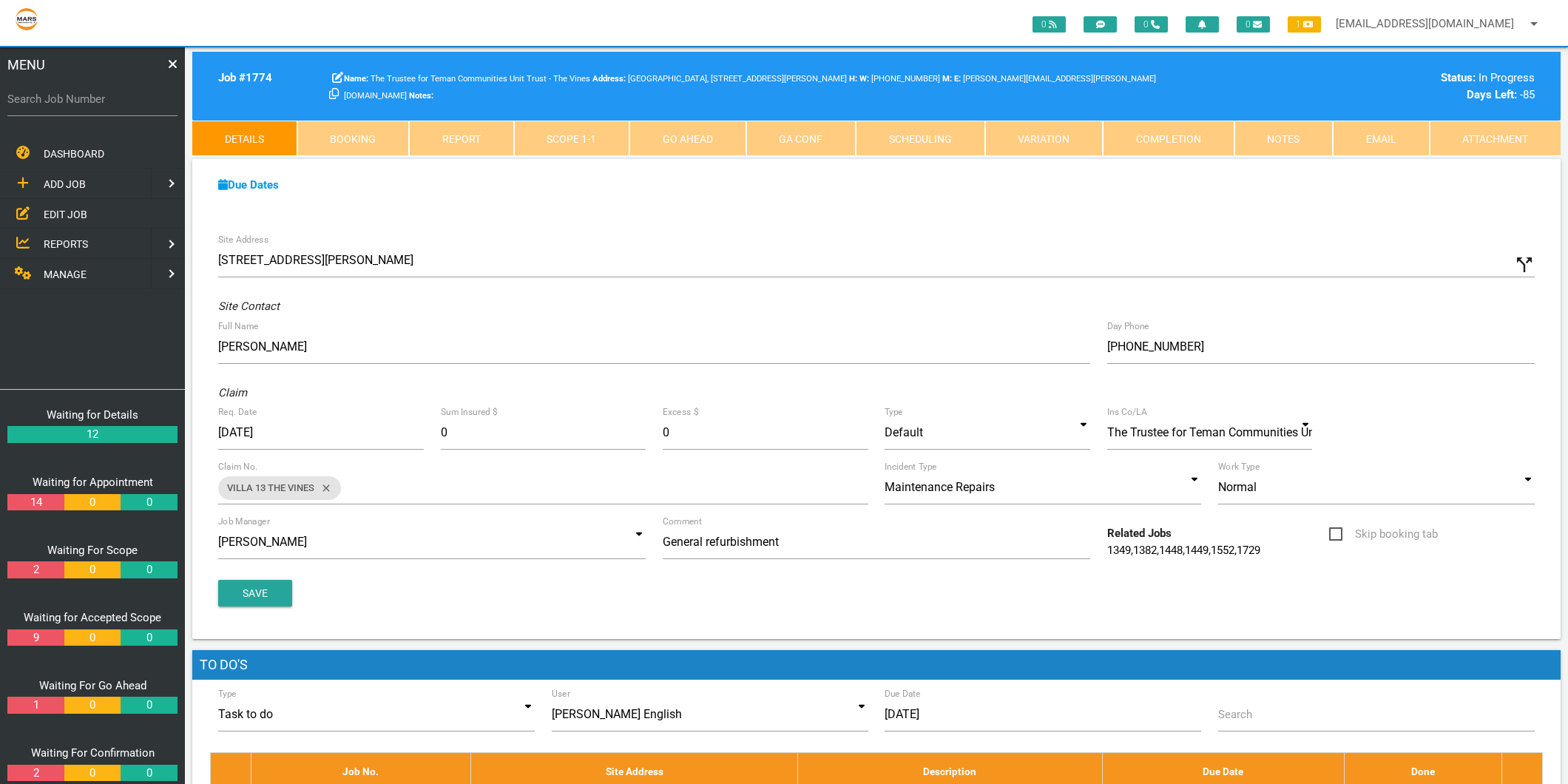
click at [603, 137] on link "Scope 1 - 1" at bounding box center [572, 138] width 116 height 36
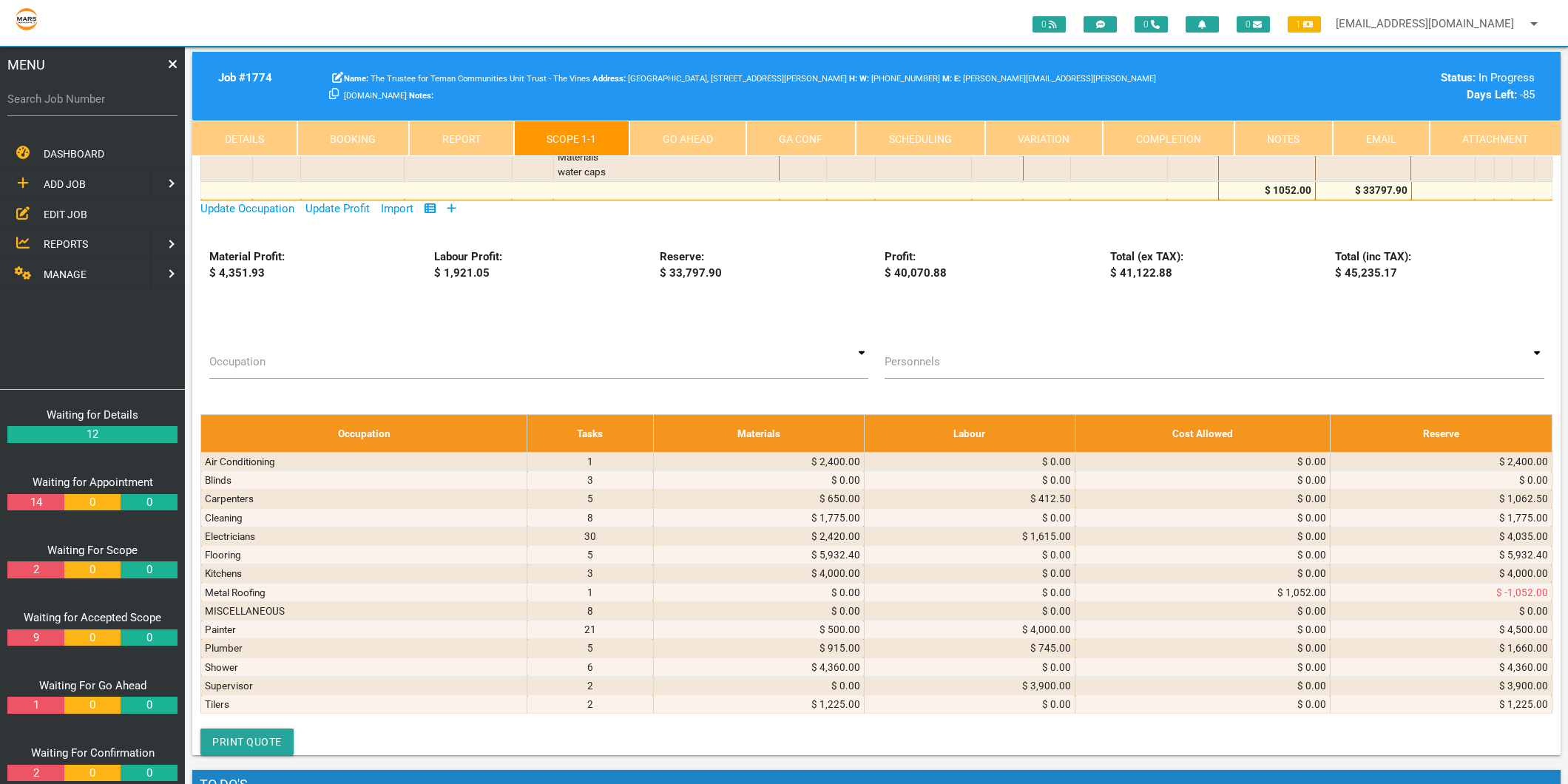
scroll to position [4272, 0]
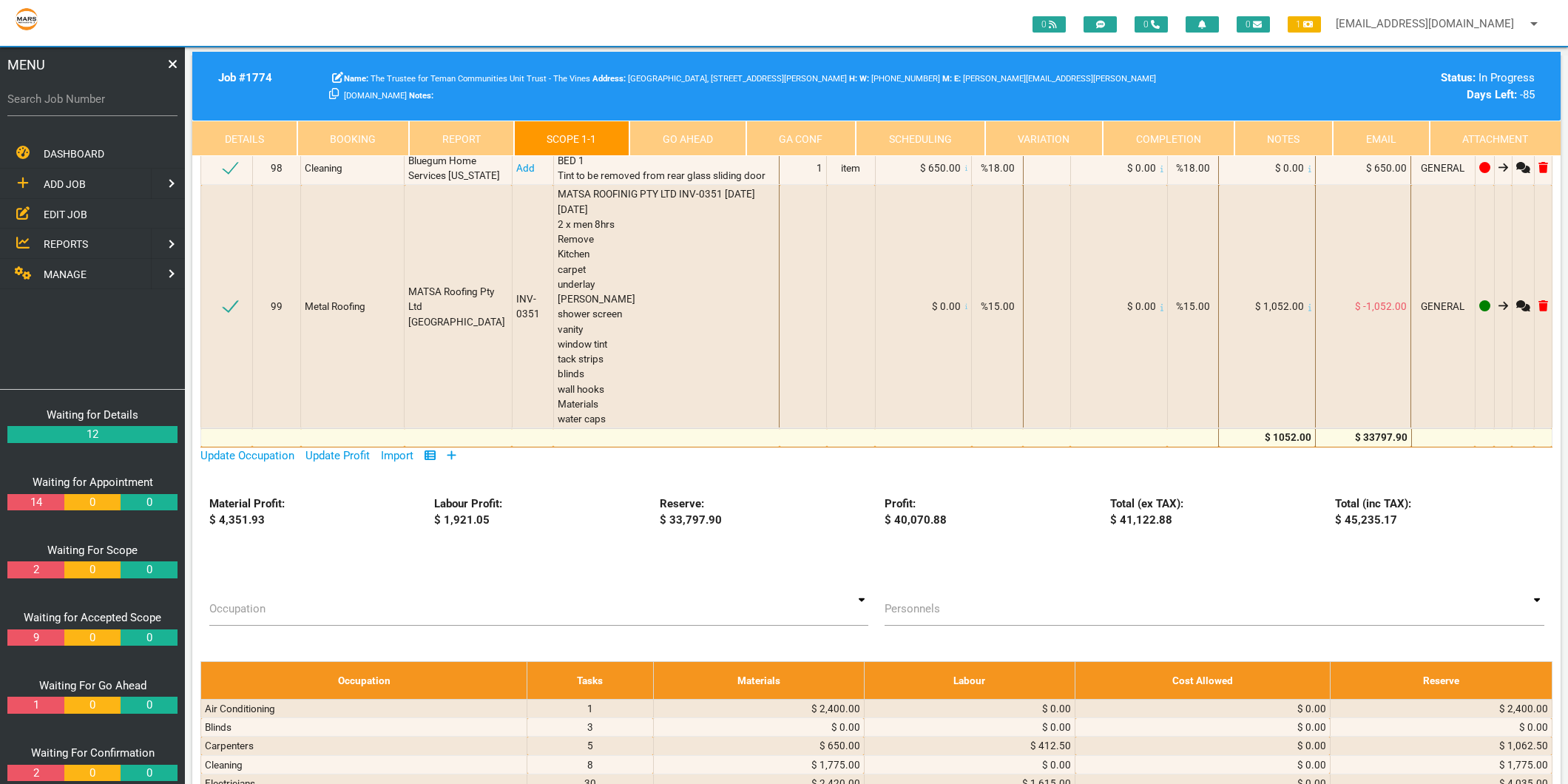
click at [454, 459] on icon at bounding box center [452, 455] width 9 height 9
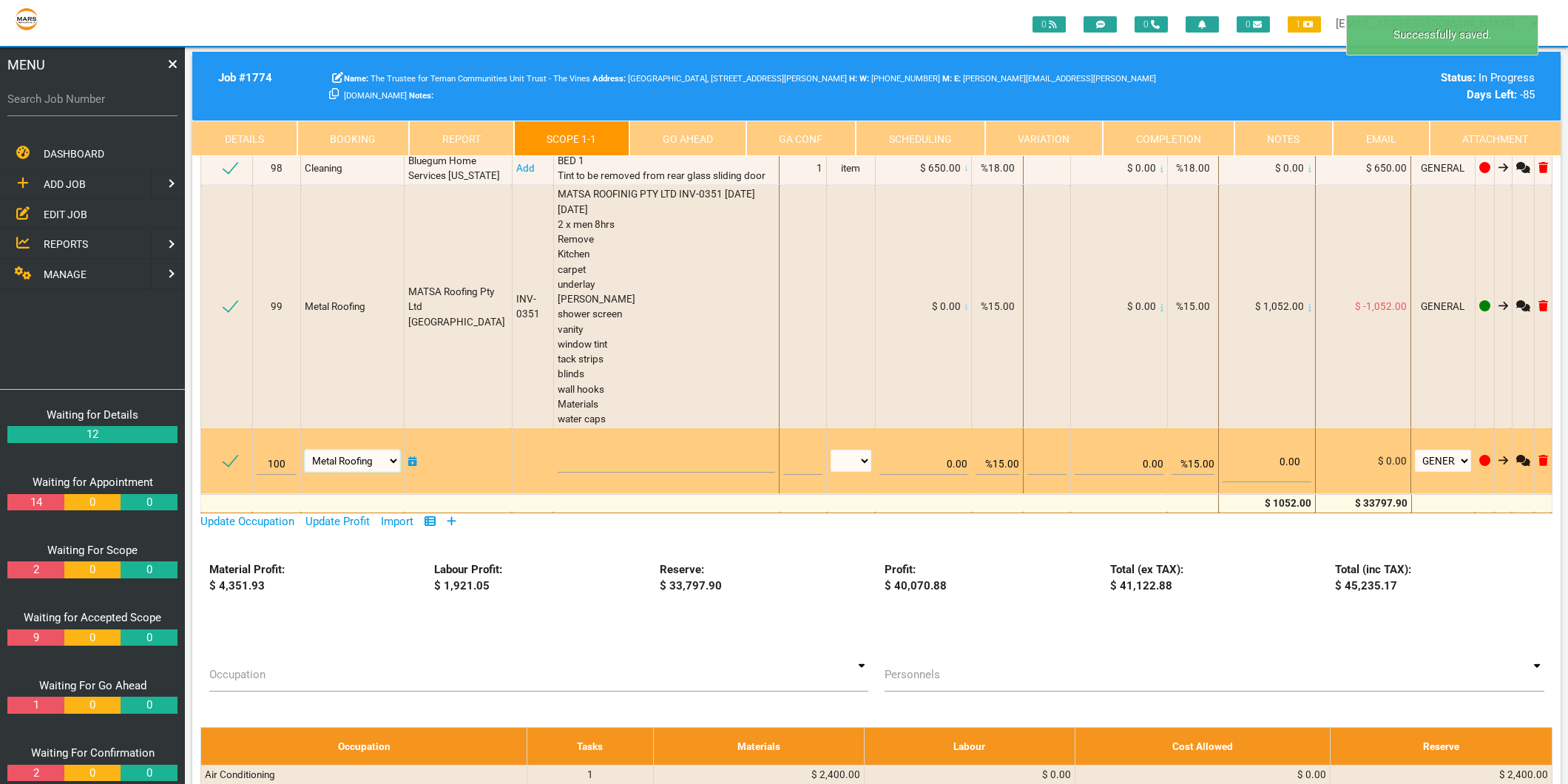
click at [341, 472] on select "Air Conditioning Asbestos Removal Awnings Blinds Bricklayers Building Inspectio…" at bounding box center [352, 460] width 95 height 22
click at [382, 472] on select "Air Conditioning Asbestos Removal Awnings Blinds Bricklayers Building Inspectio…" at bounding box center [352, 460] width 95 height 22
select select "MISCELLANEOUS"
click at [305, 472] on select "Air Conditioning Asbestos Removal Awnings Blinds Bricklayers Building Inspectio…" at bounding box center [352, 460] width 95 height 22
click at [617, 473] on textarea at bounding box center [667, 456] width 218 height 33
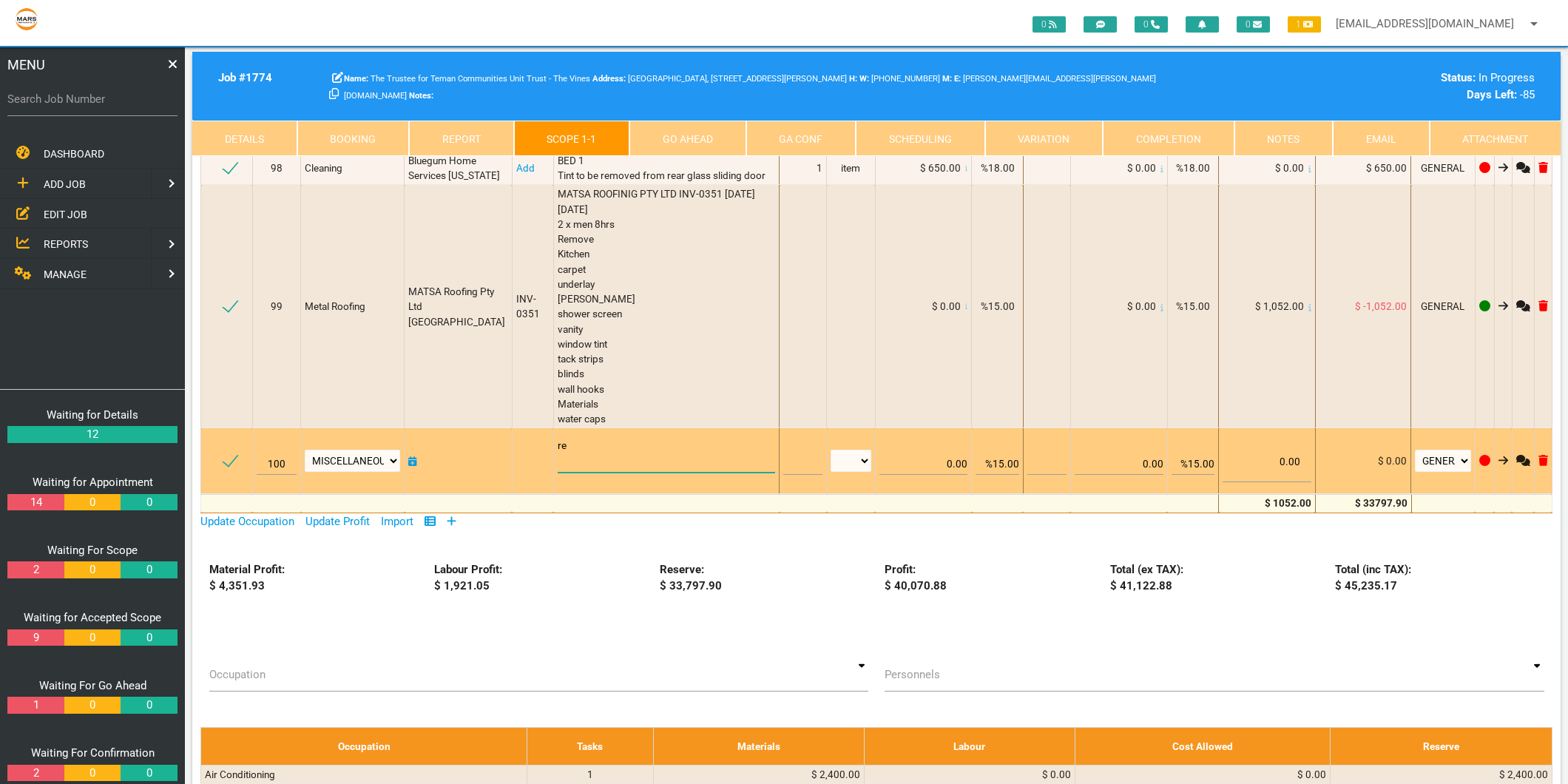
type textarea "r"
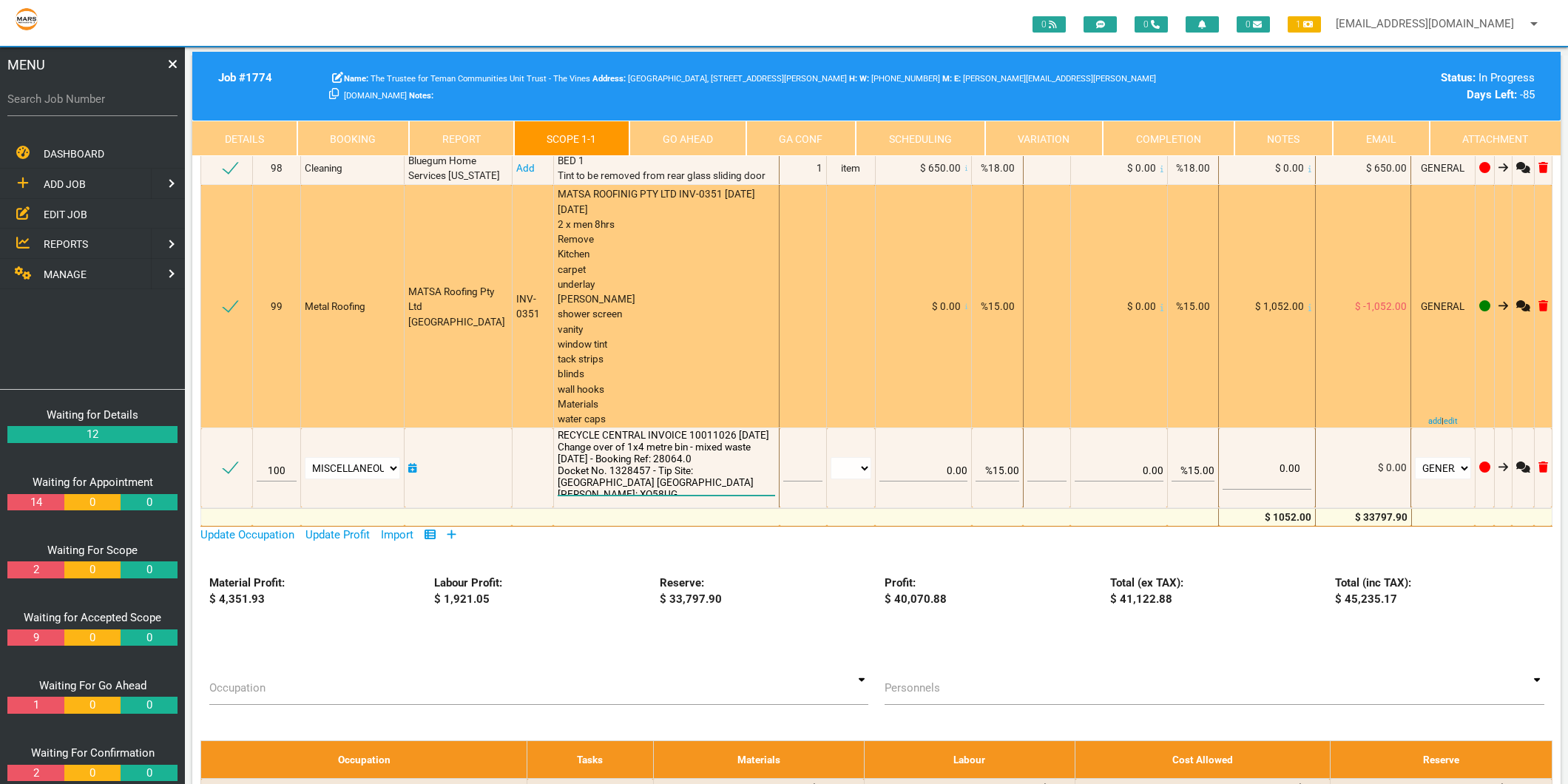
type textarea "RECYCLE CENTRAL INVOICE 10011026 22/7/2025 Change over of 1x4 metre bin - mixed…"
click at [637, 423] on div "MATSA ROOFINIG PTY LTD INV-0351 11/7/2025 Thu 10 Jul 2 x men 8hrs Remove Kitche…" at bounding box center [667, 305] width 218 height 240
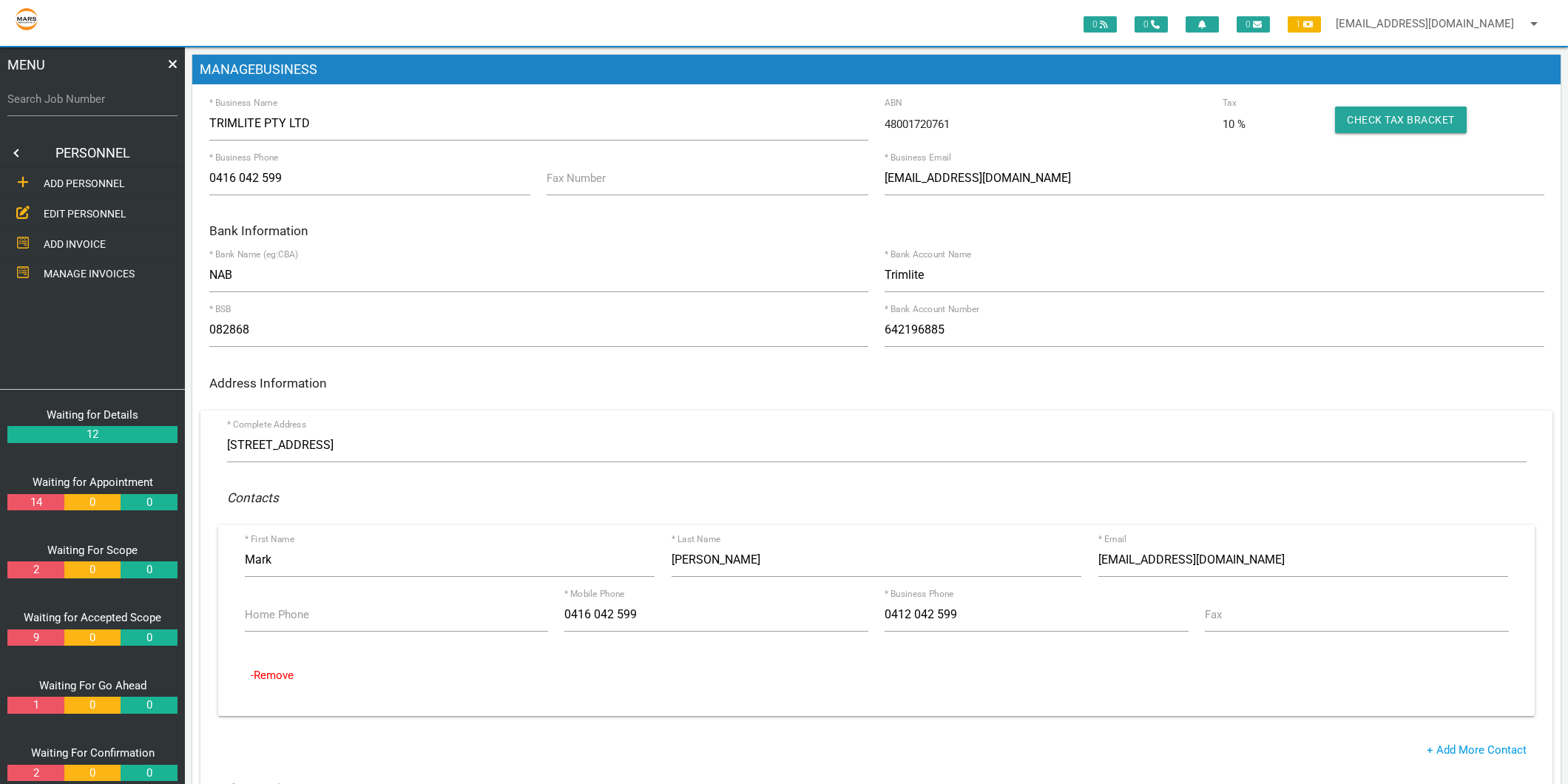
click at [86, 203] on link "EDIT PERSONNEL" at bounding box center [92, 213] width 191 height 30
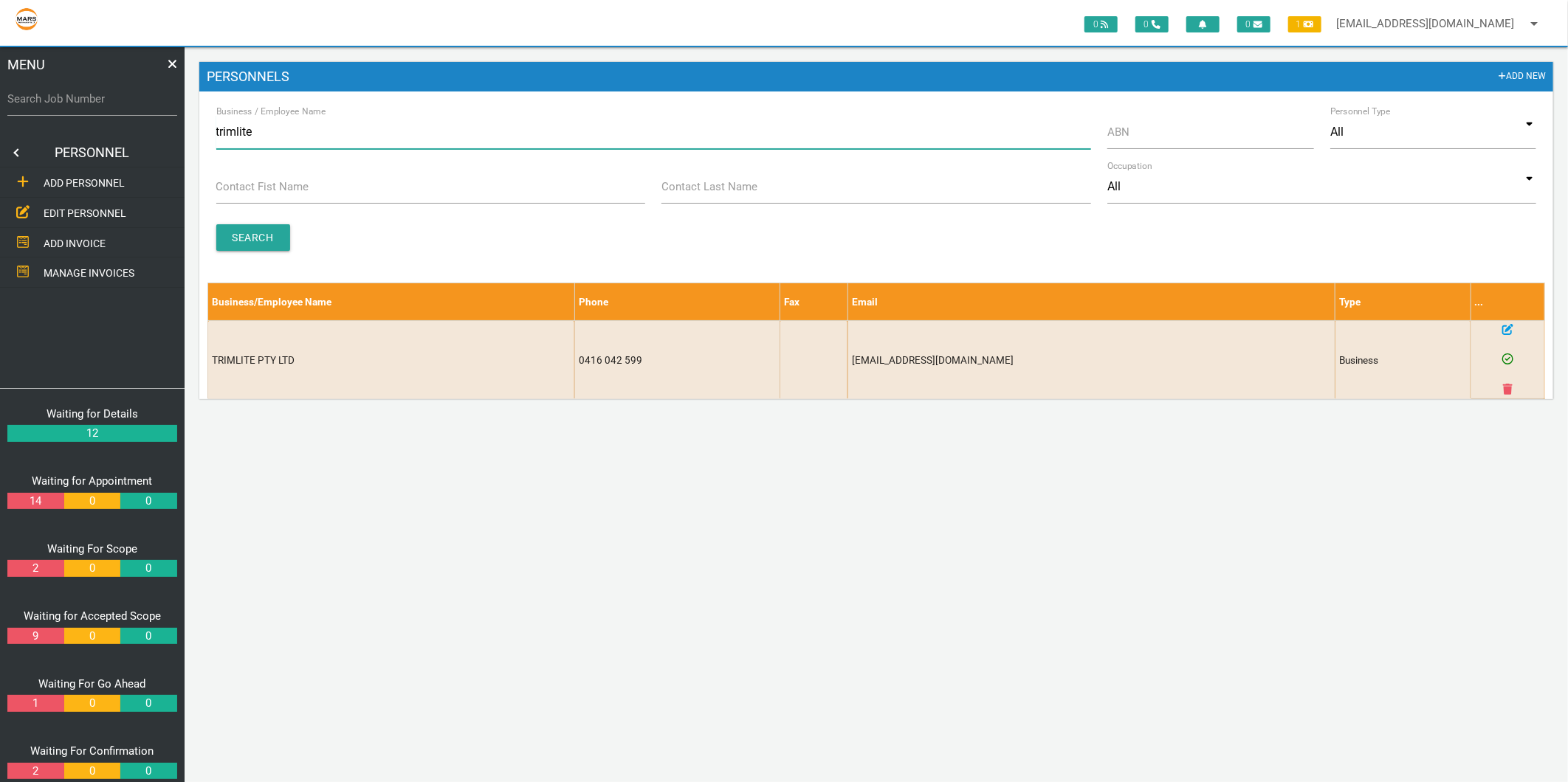
click at [257, 136] on input "trimlite" at bounding box center [653, 132] width 875 height 34
type input "centra"
click at [247, 250] on input "Search" at bounding box center [254, 237] width 74 height 26
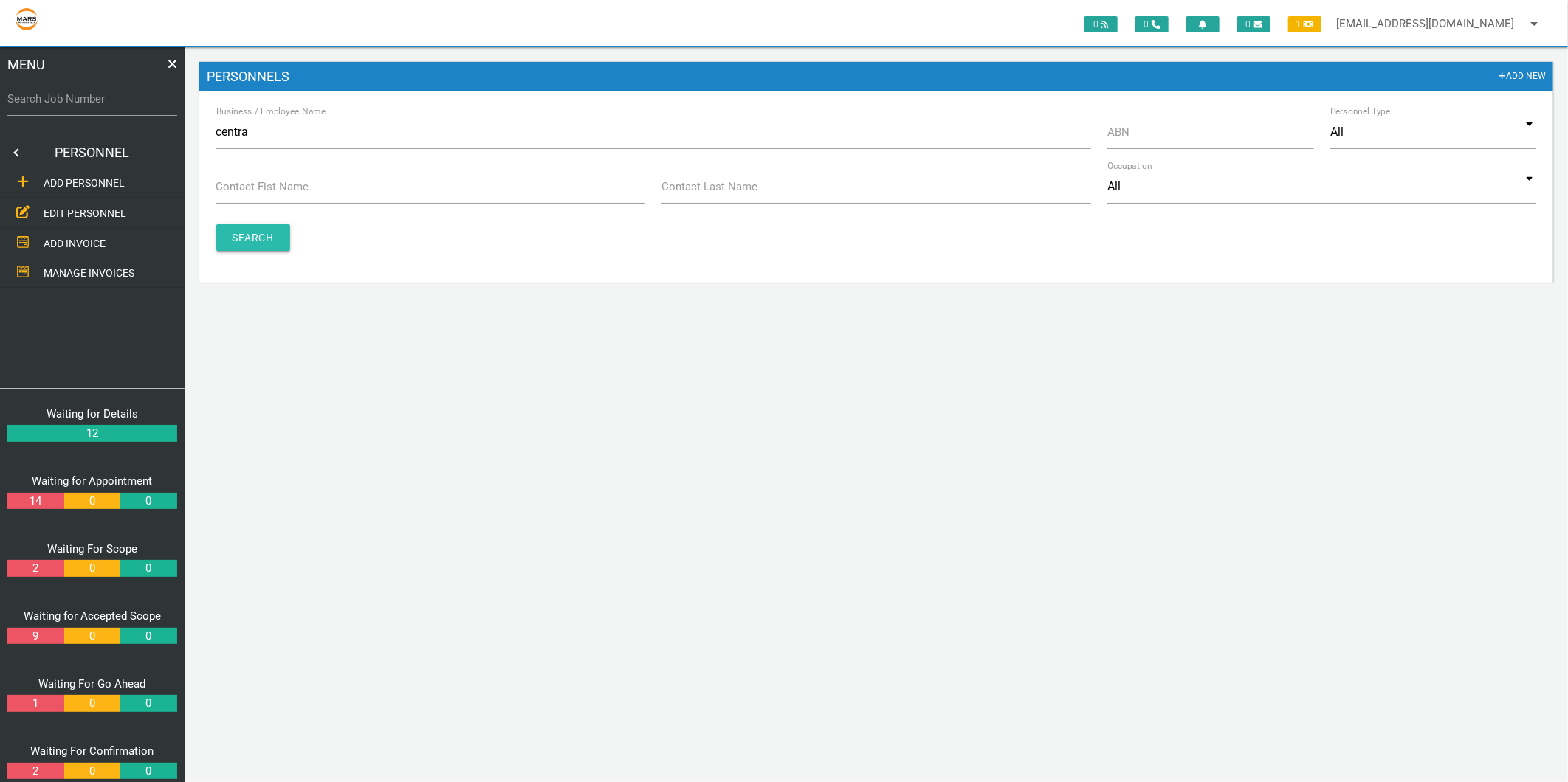
click at [247, 240] on input "Search" at bounding box center [254, 237] width 74 height 26
click at [239, 144] on input "centra" at bounding box center [653, 132] width 875 height 34
type input "recycling"
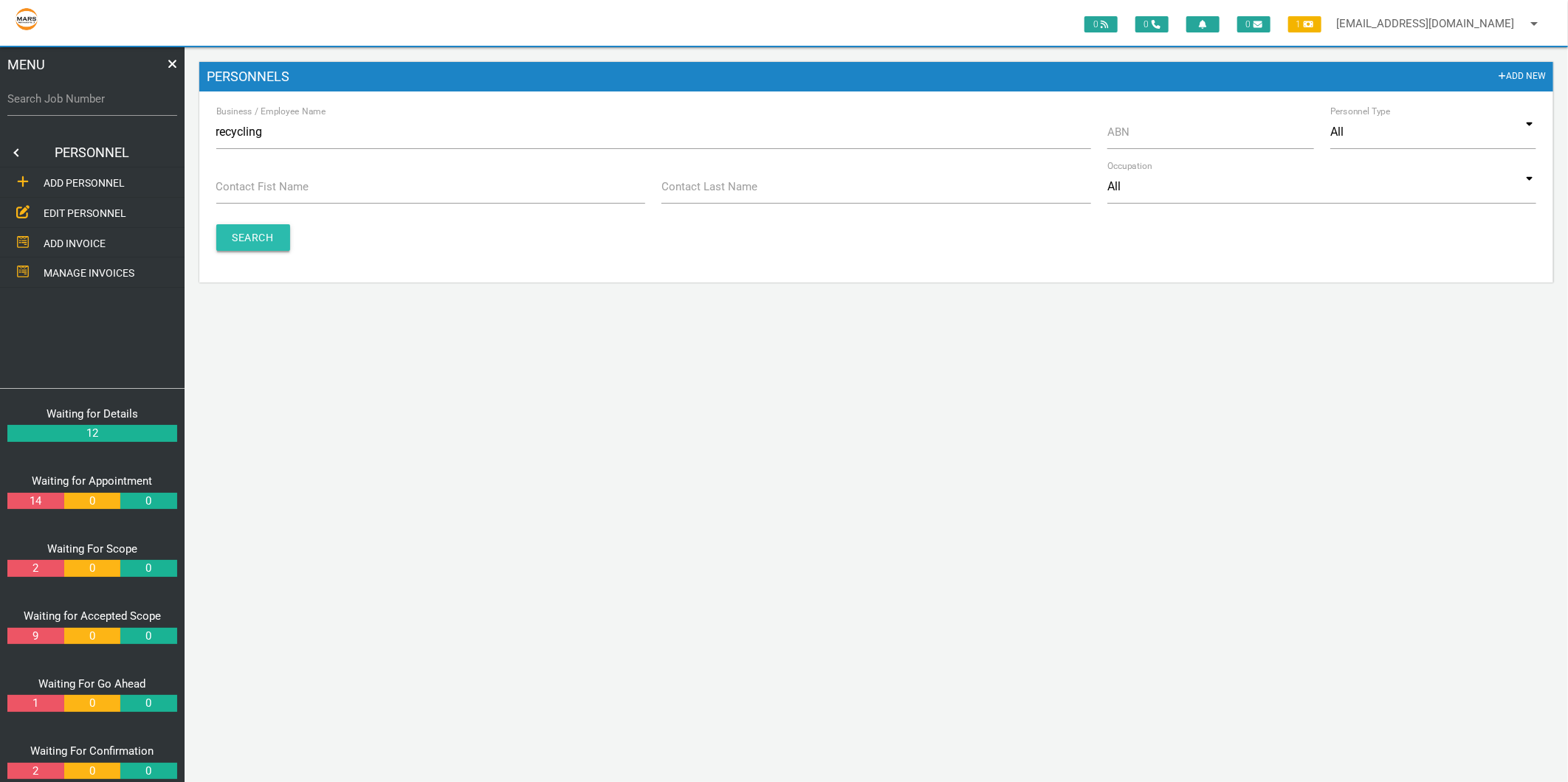
click at [238, 226] on input "Search" at bounding box center [254, 237] width 74 height 26
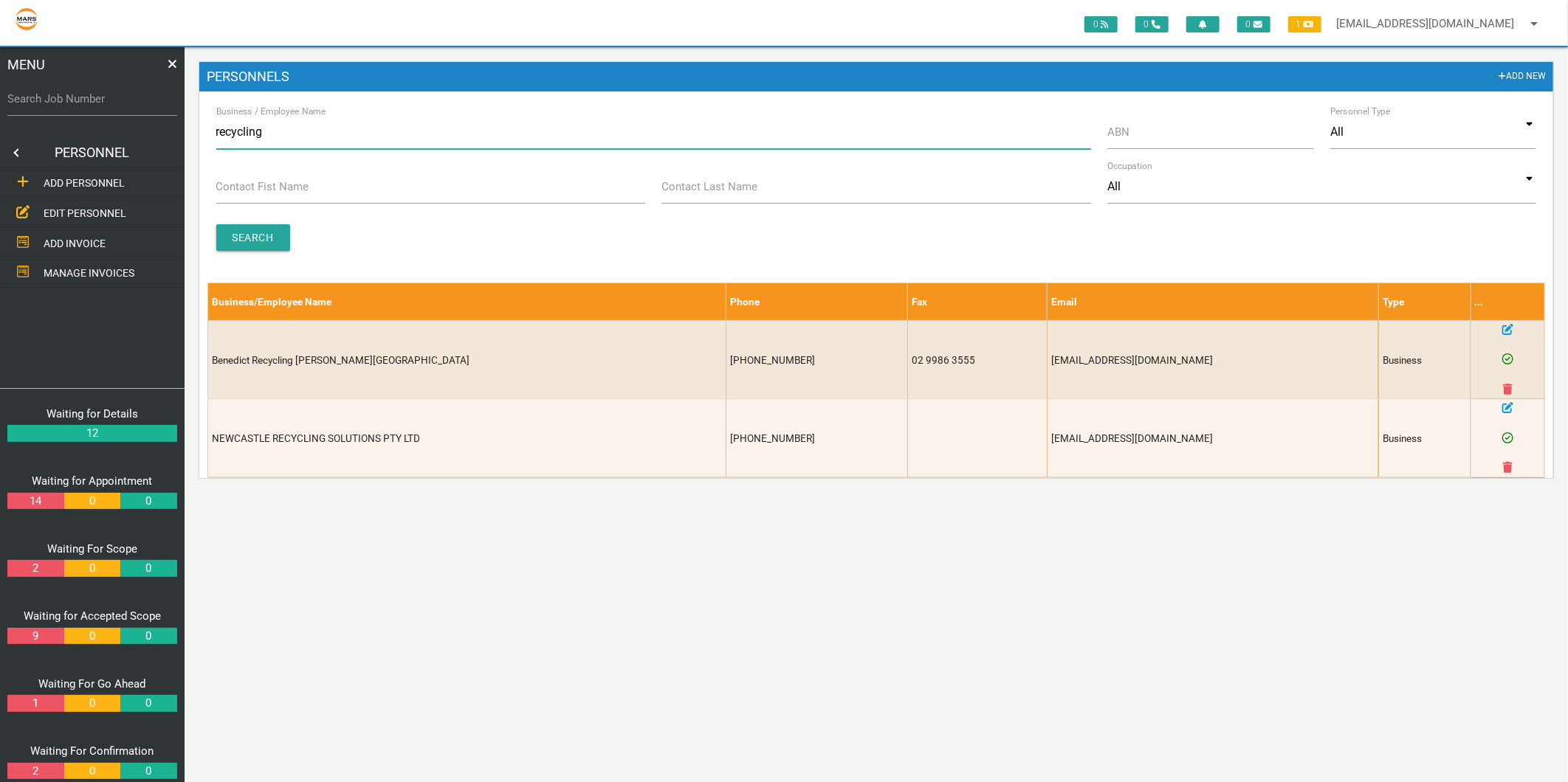
click at [304, 128] on input "recycling" at bounding box center [653, 132] width 875 height 34
type input "RECYCLE"
click at [278, 232] on input "Search" at bounding box center [254, 237] width 74 height 26
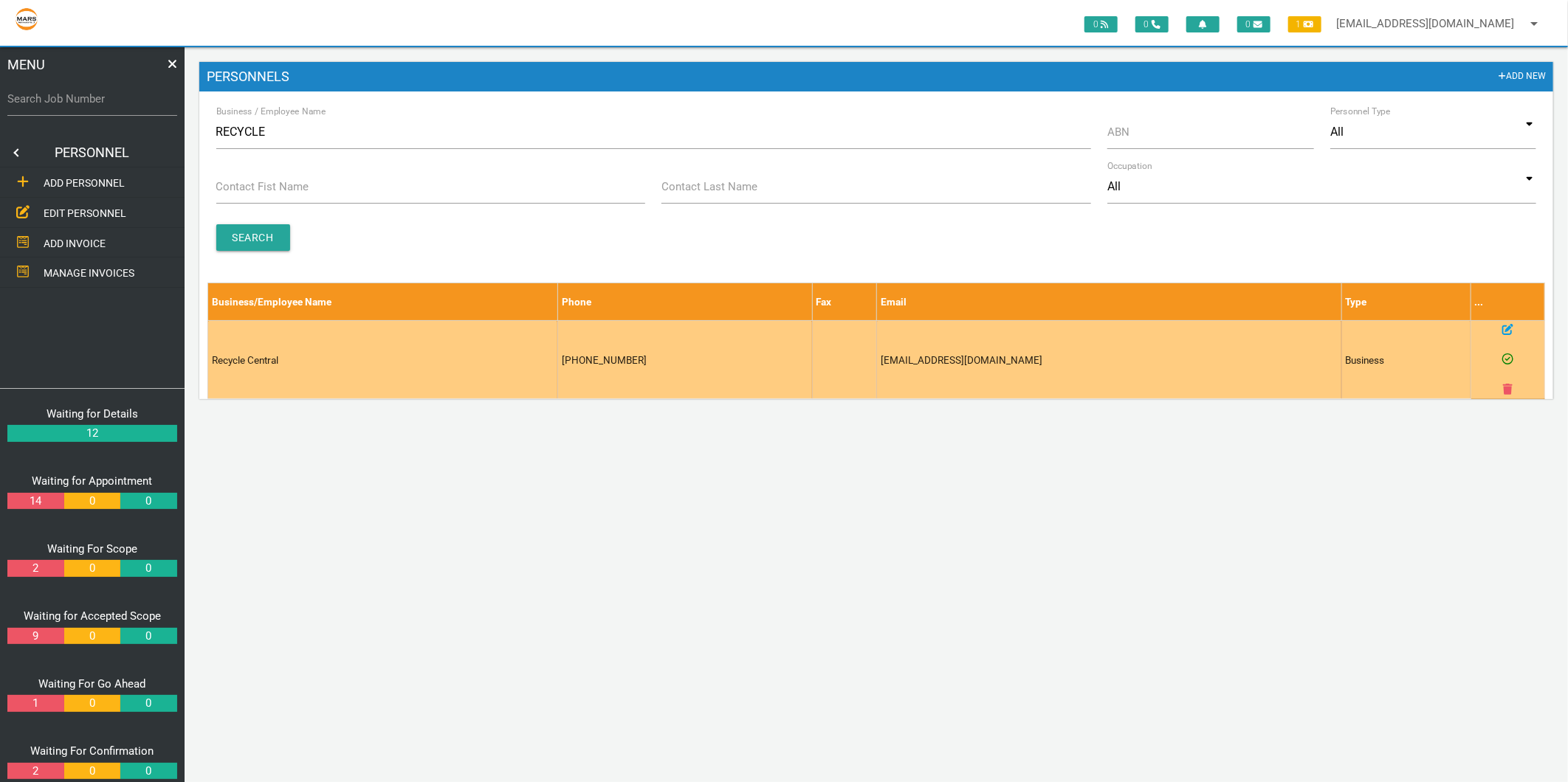
click at [1505, 327] on icon at bounding box center [1508, 329] width 11 height 11
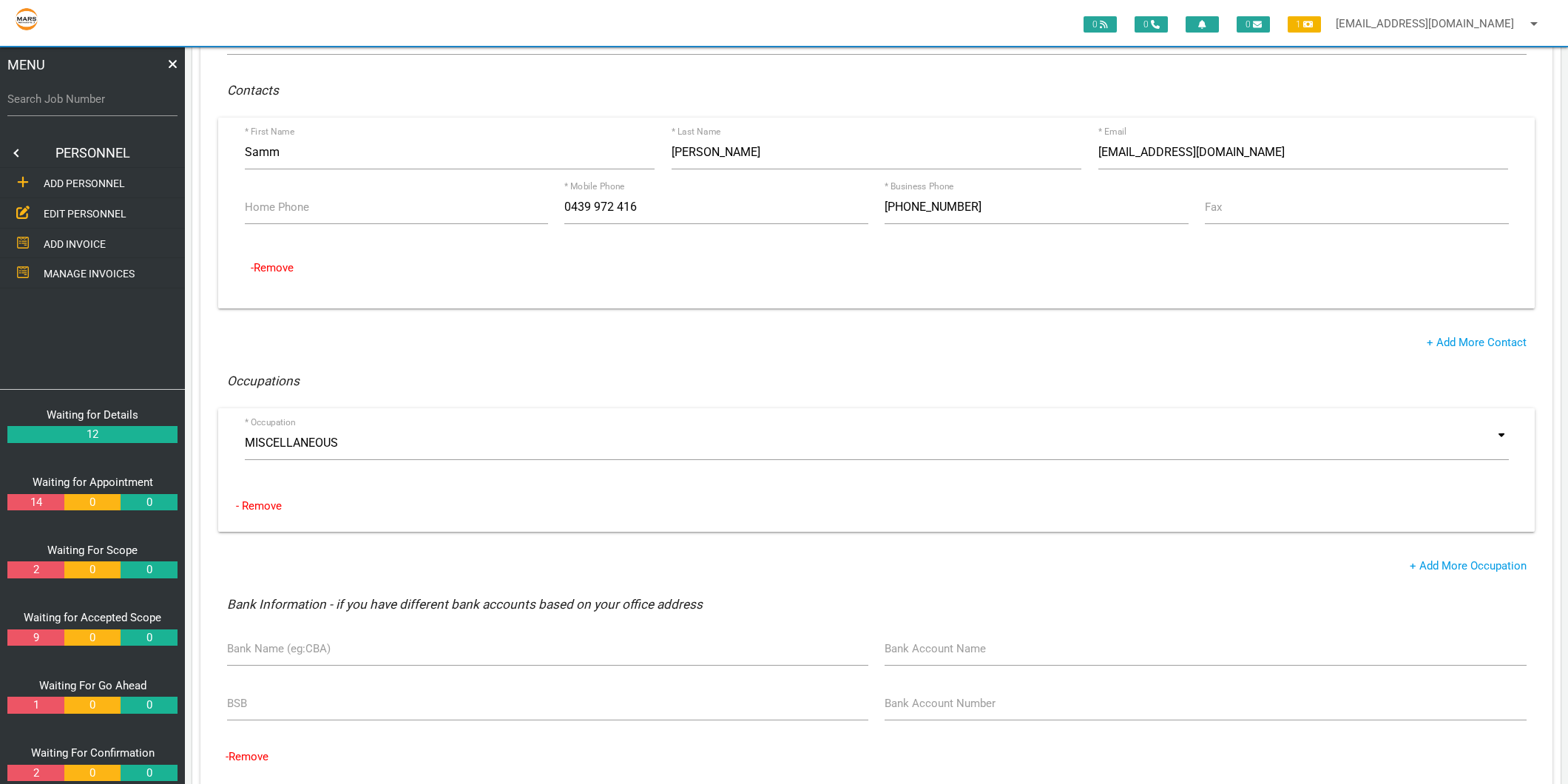
scroll to position [411, 0]
click at [85, 215] on span "EDIT PERSONNEL" at bounding box center [85, 214] width 83 height 12
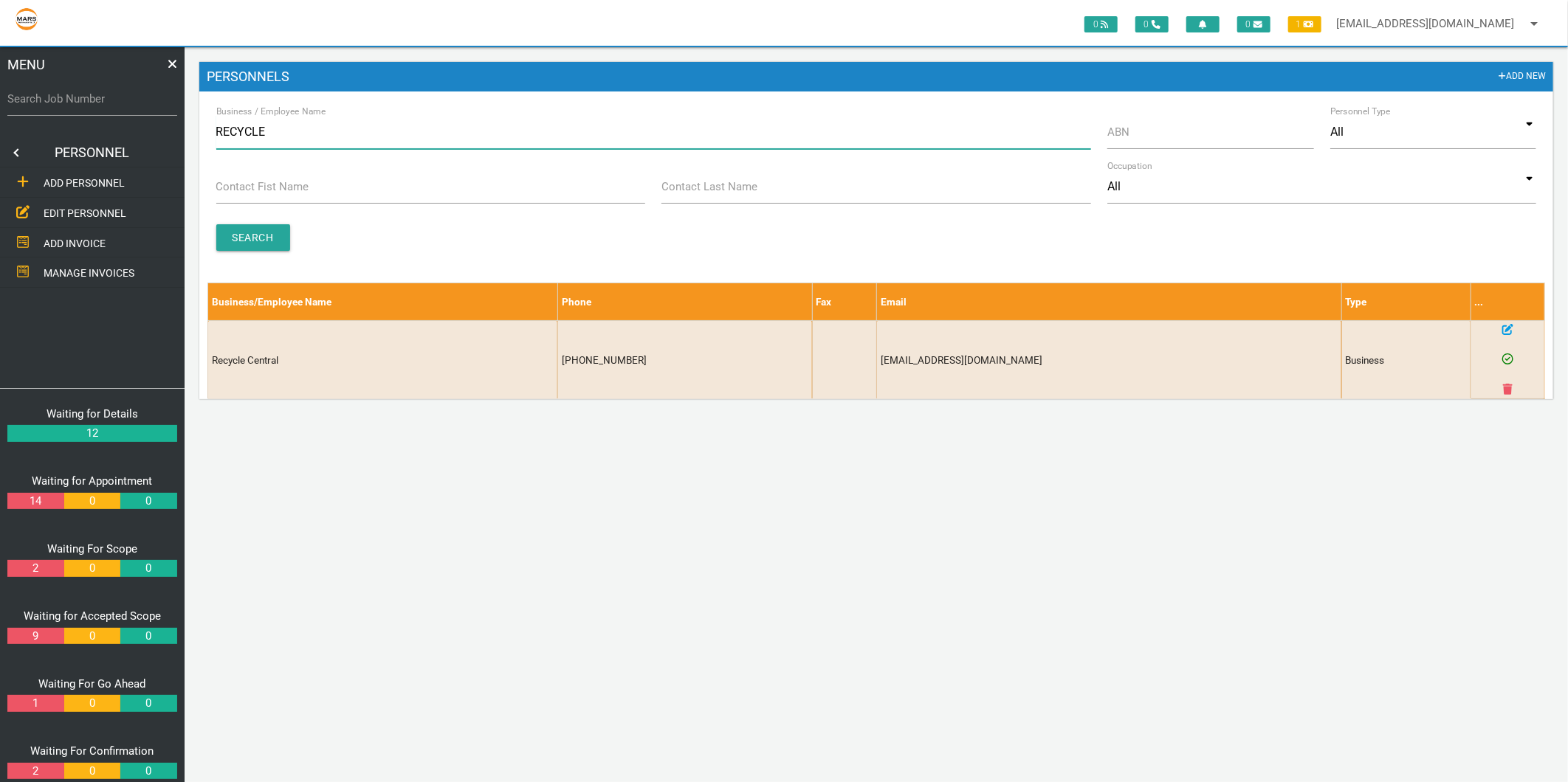
click at [244, 129] on input "RECYCLE" at bounding box center [653, 132] width 875 height 34
type input "hancock"
click at [254, 235] on input "Search" at bounding box center [254, 237] width 74 height 26
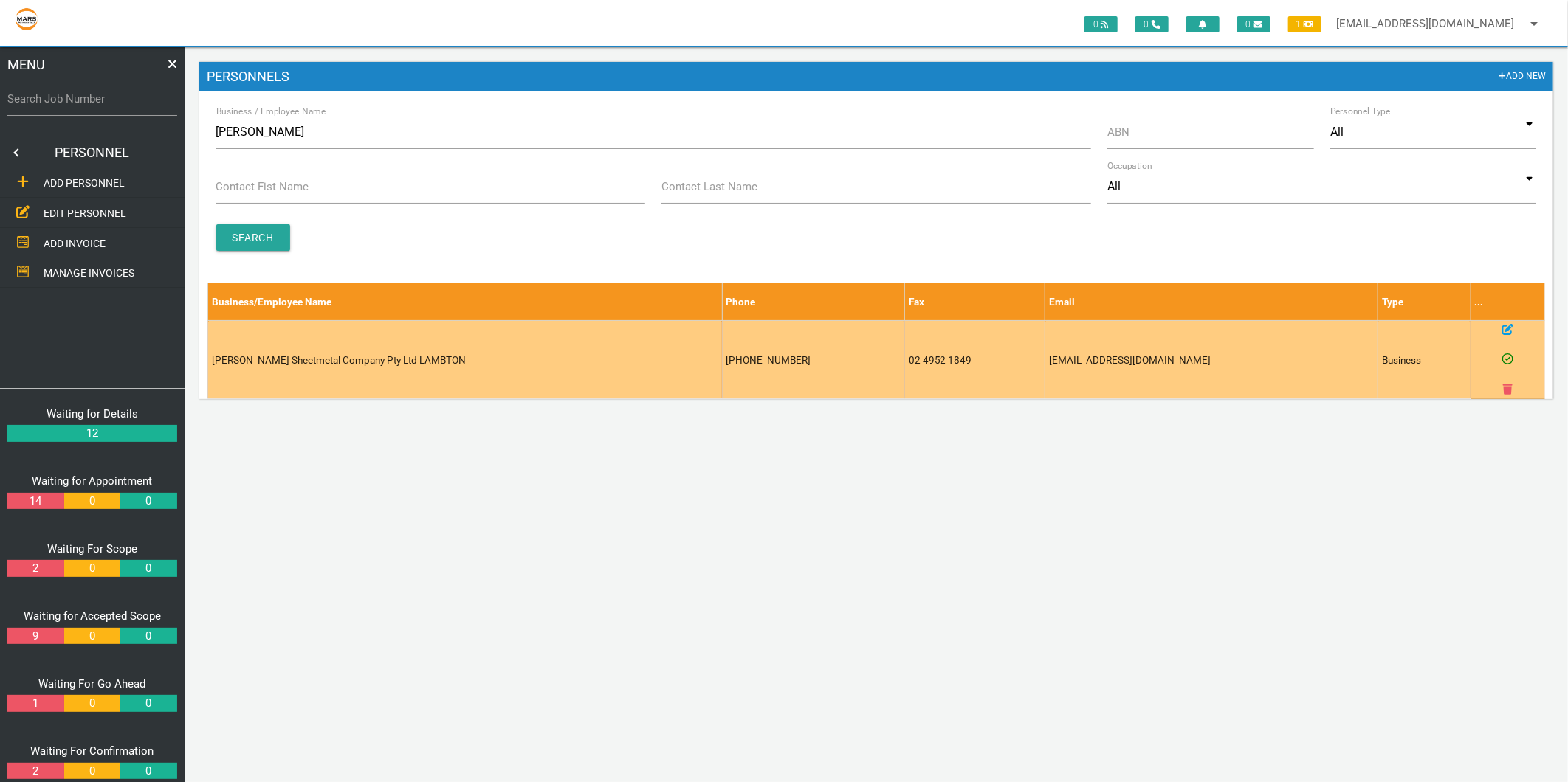
click at [1509, 330] on icon at bounding box center [1508, 329] width 11 height 11
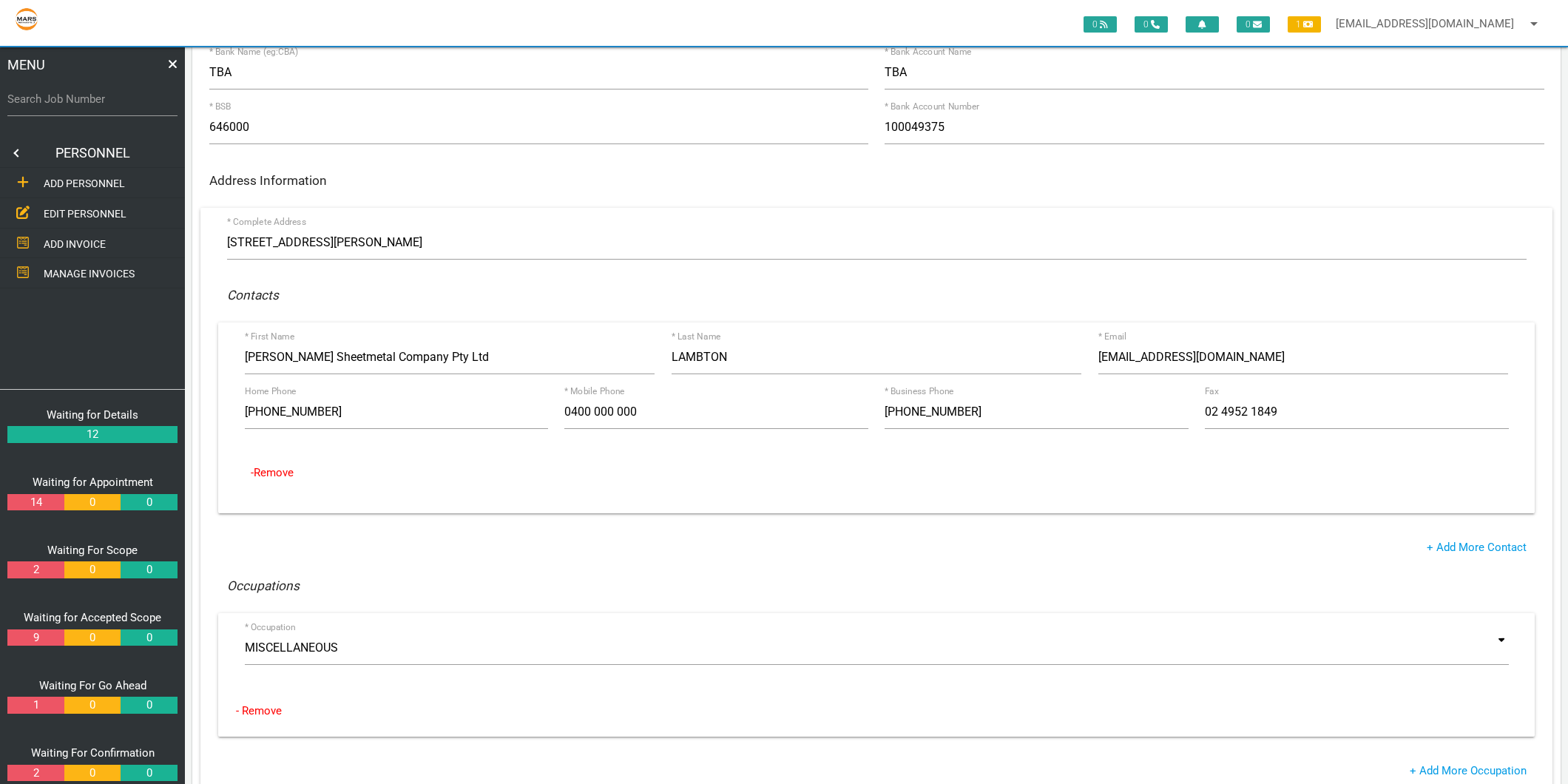
scroll to position [246, 0]
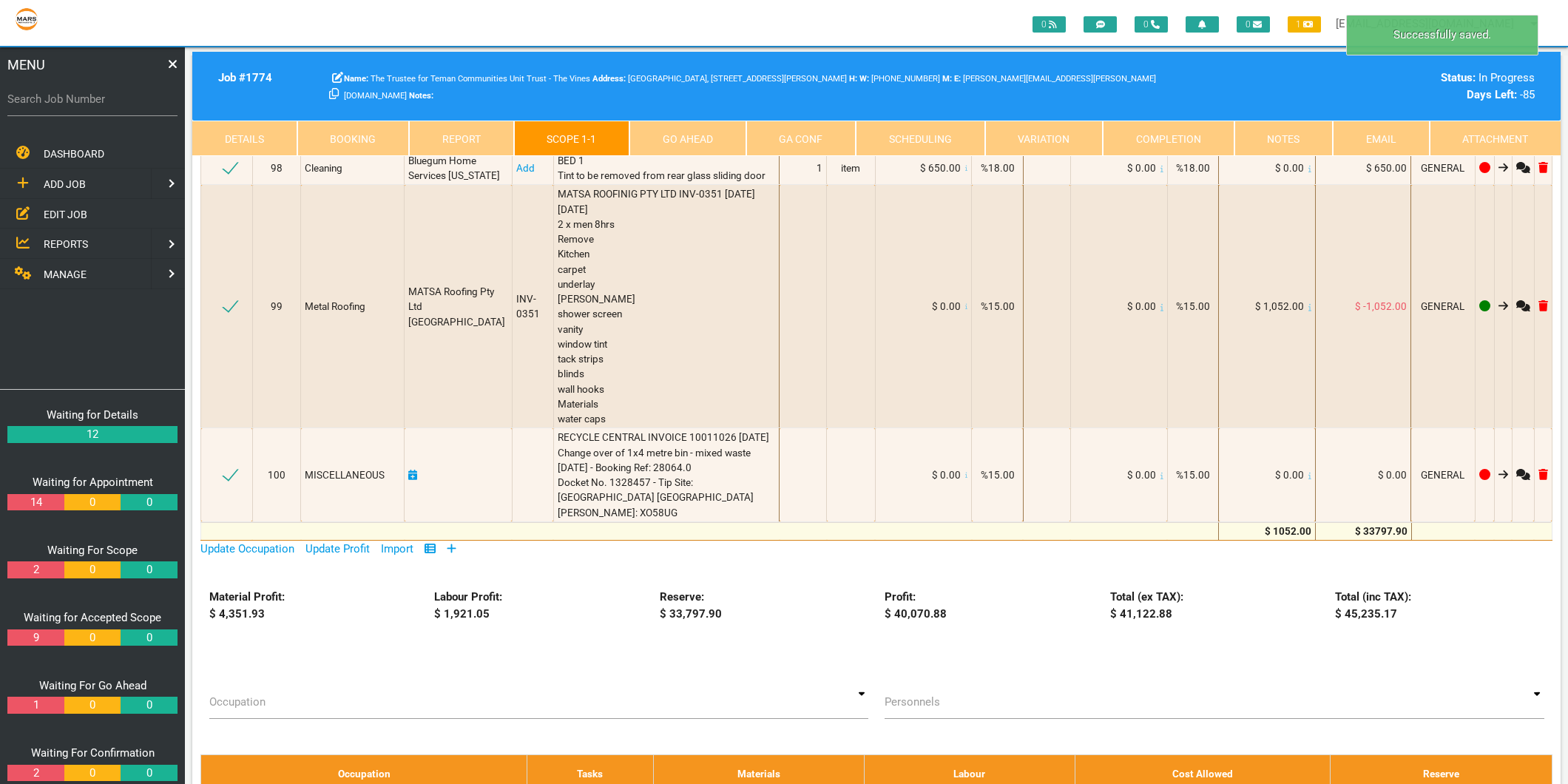
click at [1308, 479] on icon at bounding box center [1309, 476] width 3 height 7
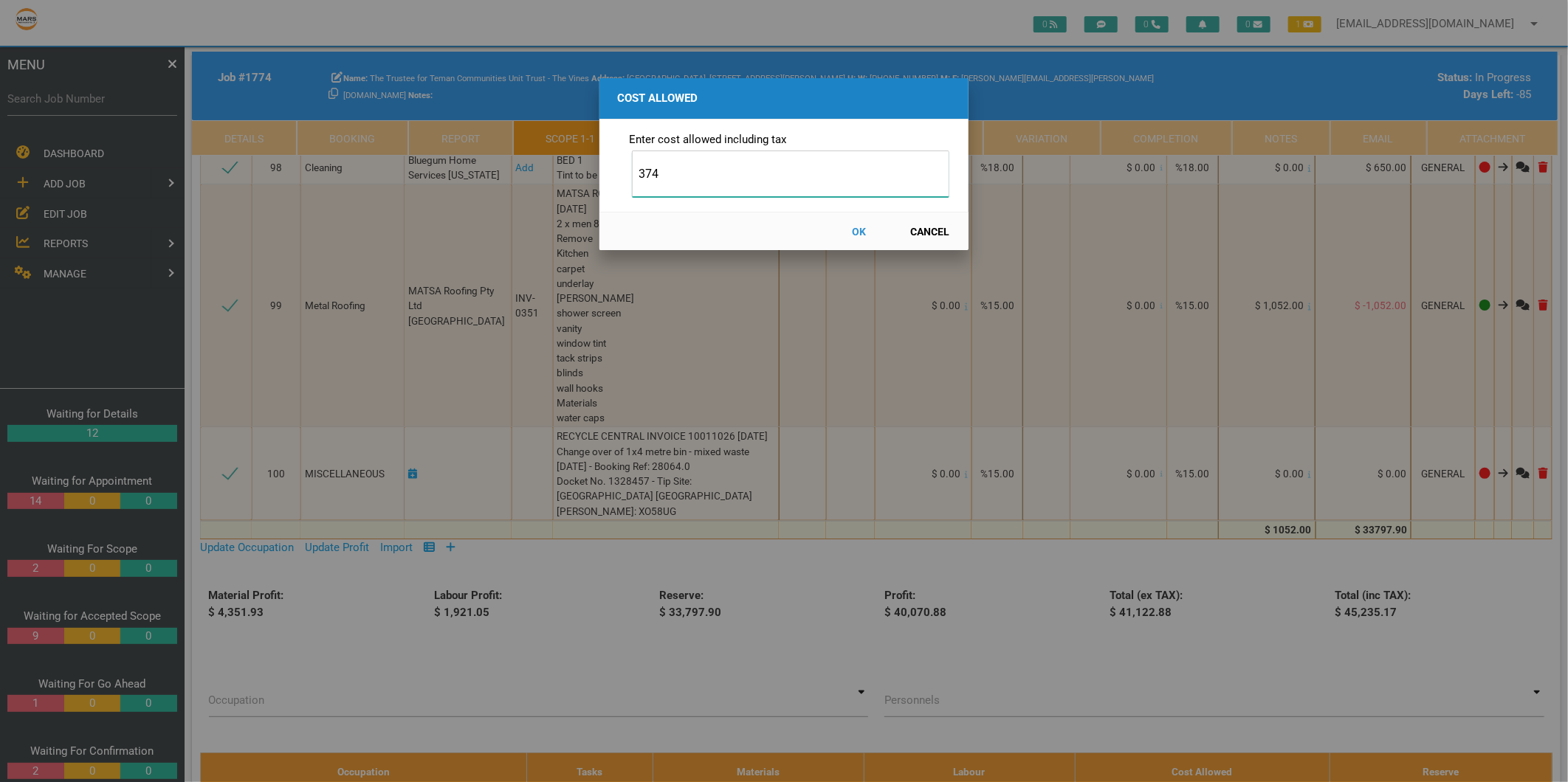
type input "374"
click at [854, 226] on button "OK" at bounding box center [859, 232] width 65 height 26
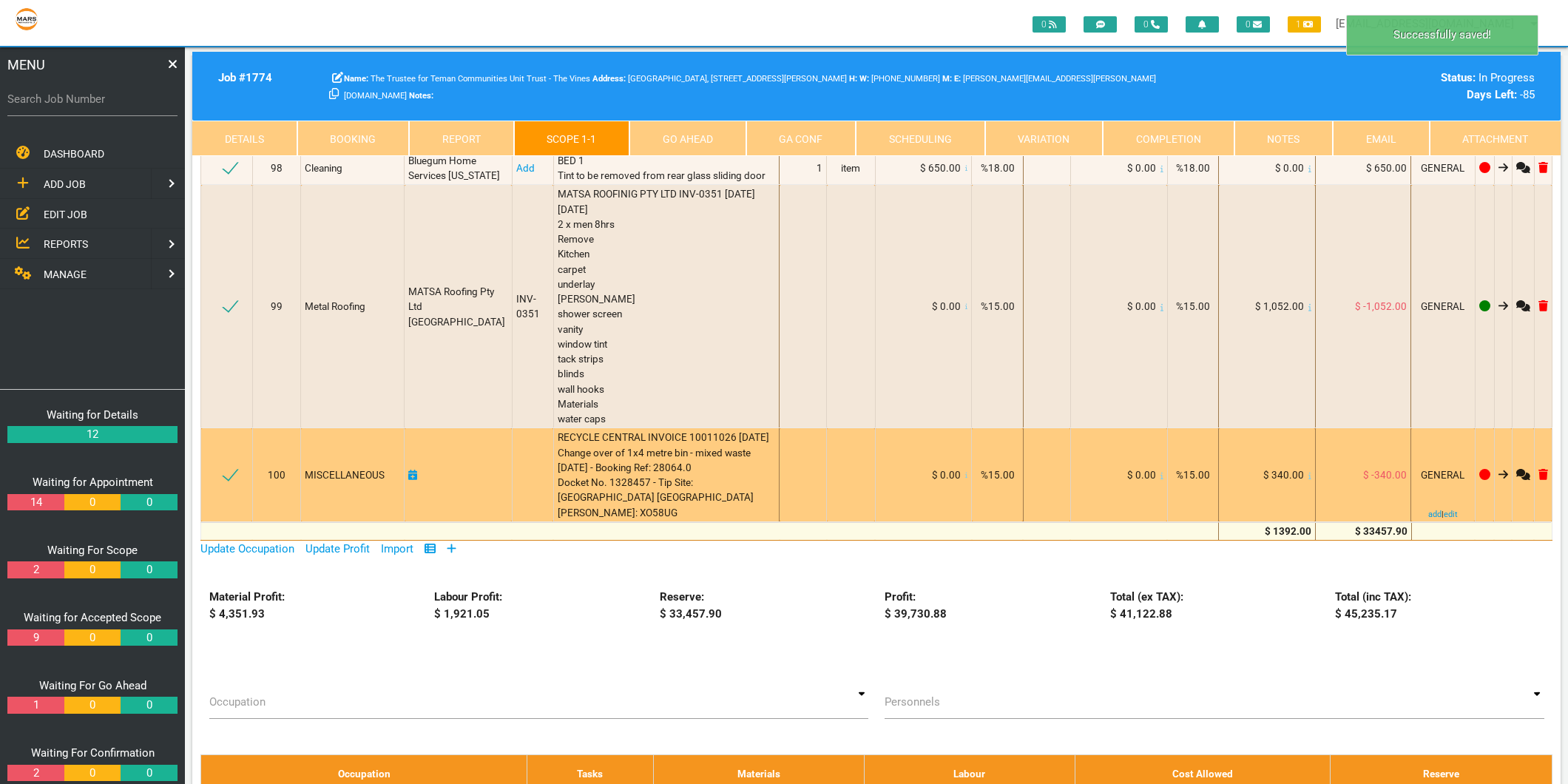
click at [411, 480] on icon at bounding box center [413, 475] width 9 height 11
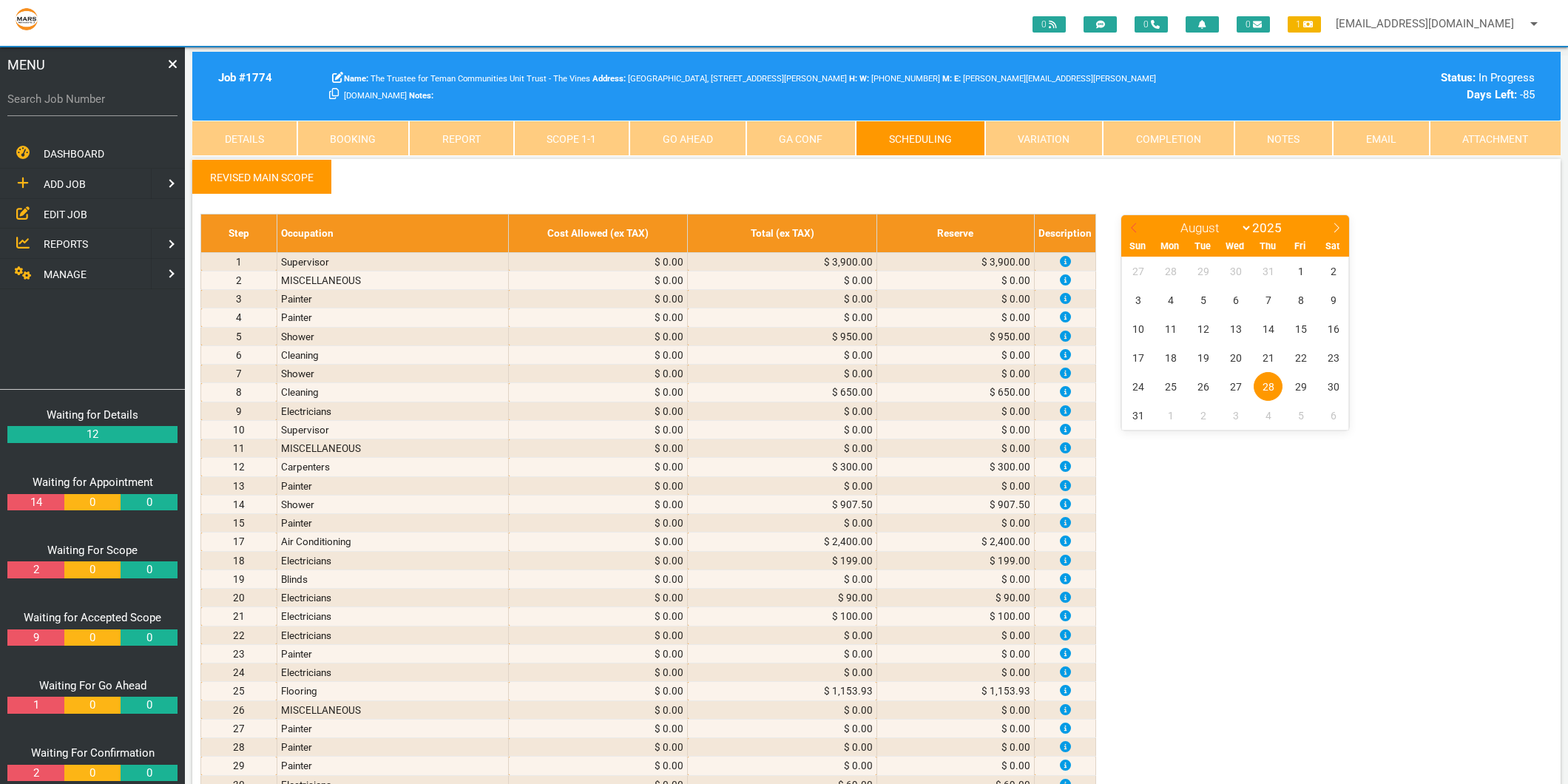
click at [1130, 222] on icon at bounding box center [1134, 228] width 11 height 11
select select "6"
click at [1209, 349] on span "22" at bounding box center [1203, 358] width 29 height 29
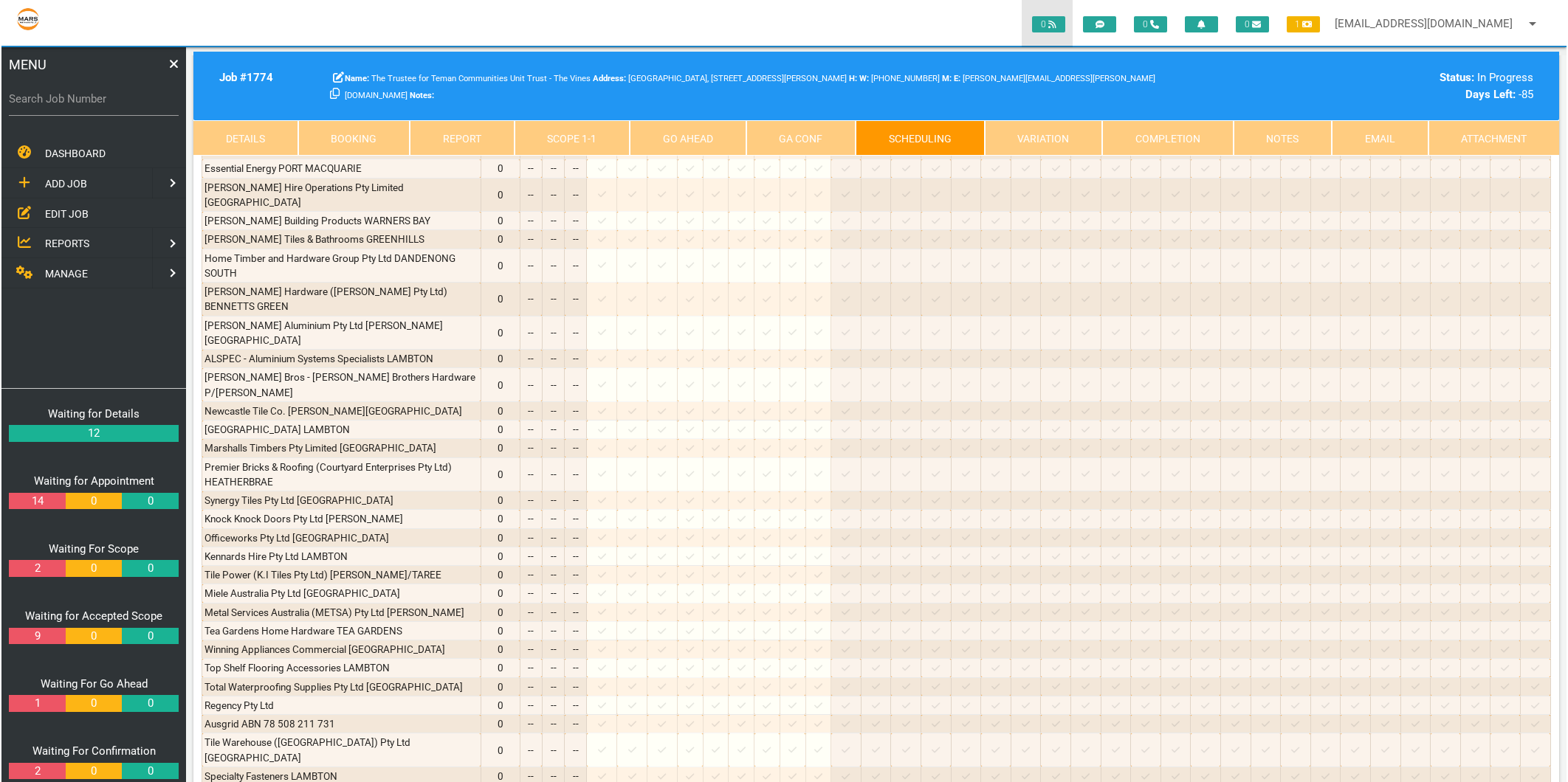
scroll to position [3109, 0]
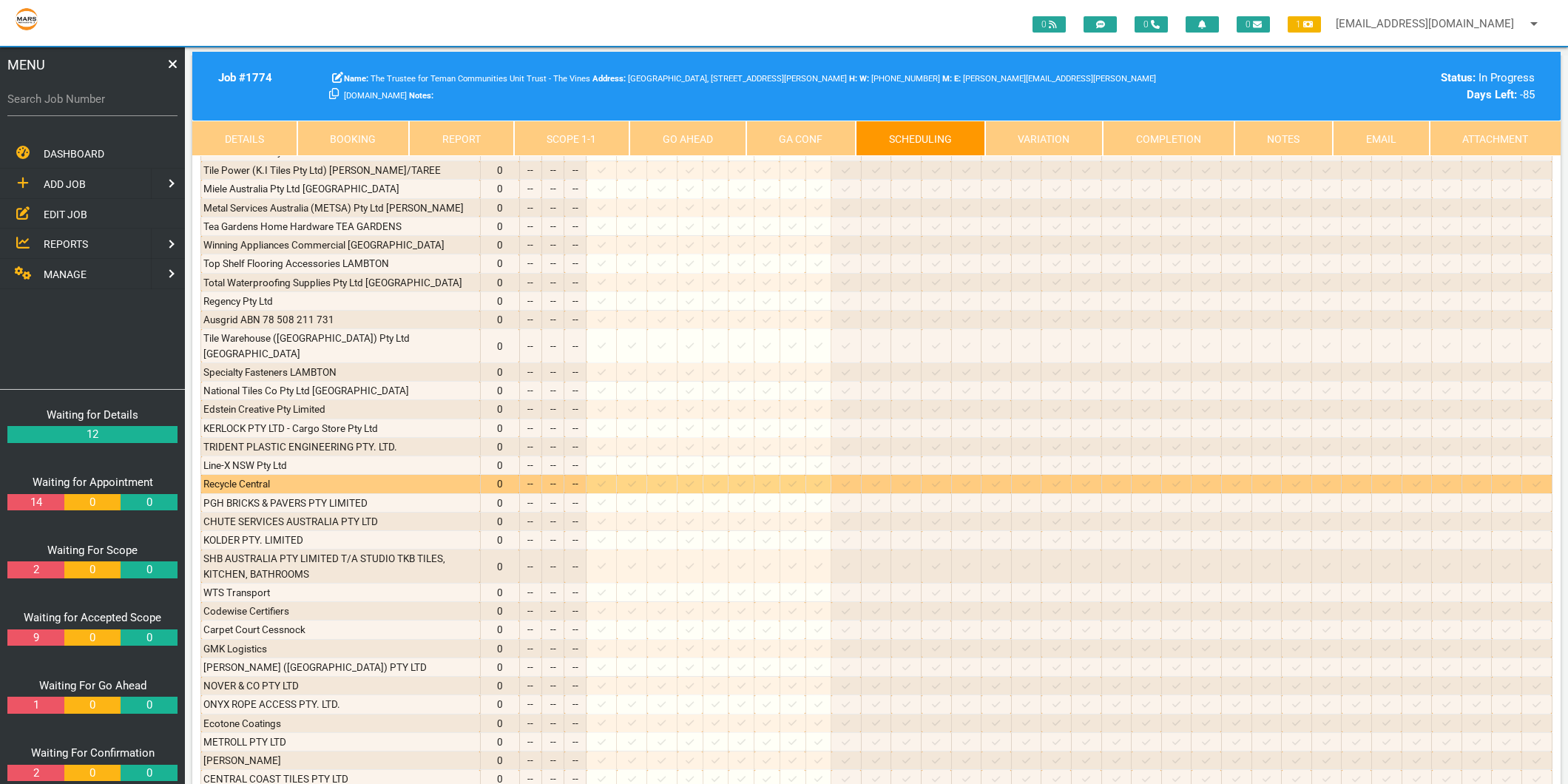
click at [665, 482] on icon at bounding box center [662, 485] width 8 height 6
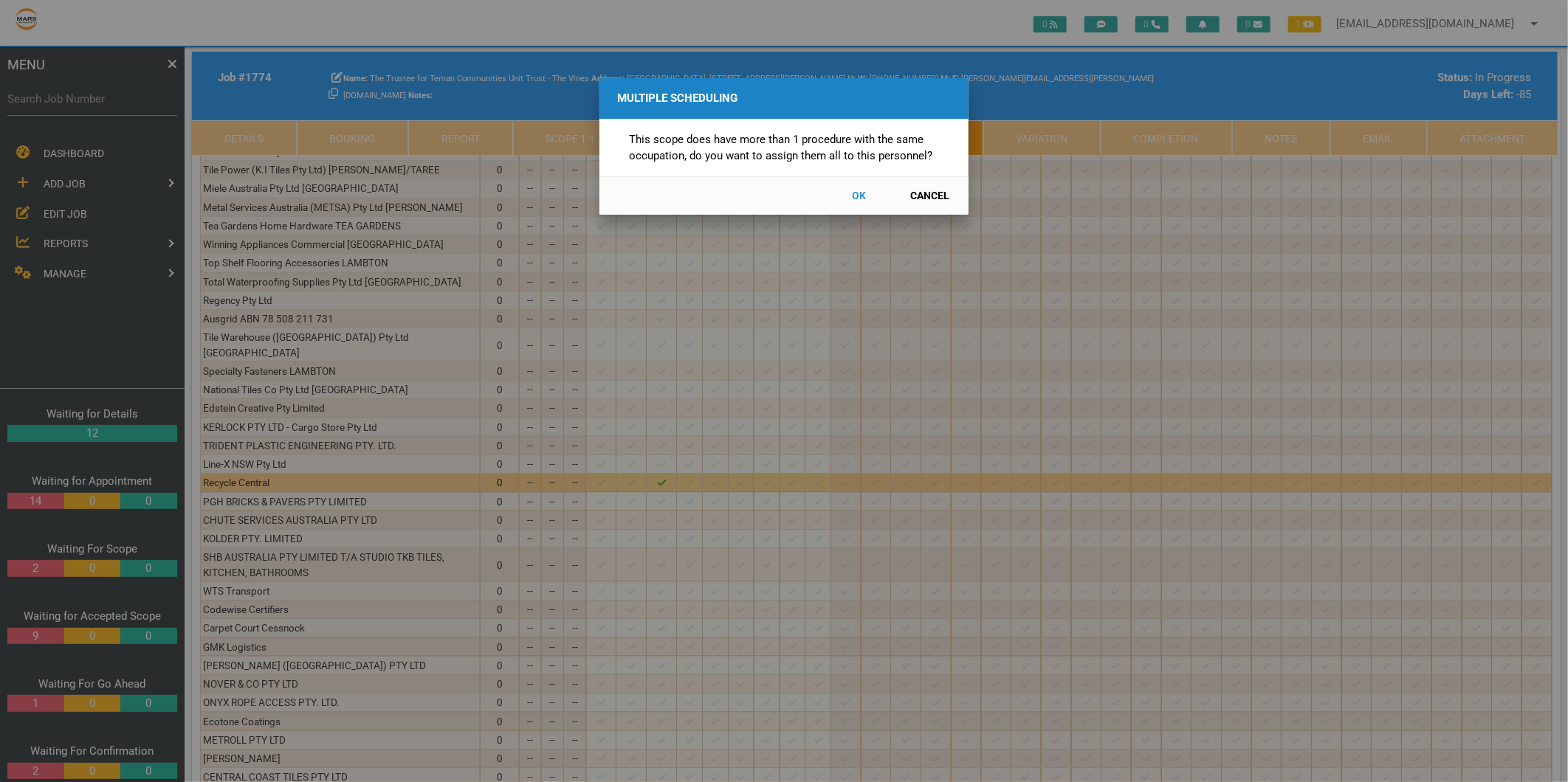
click at [923, 208] on button "Cancel" at bounding box center [930, 196] width 65 height 26
click at [924, 196] on button "Cancel" at bounding box center [930, 196] width 65 height 26
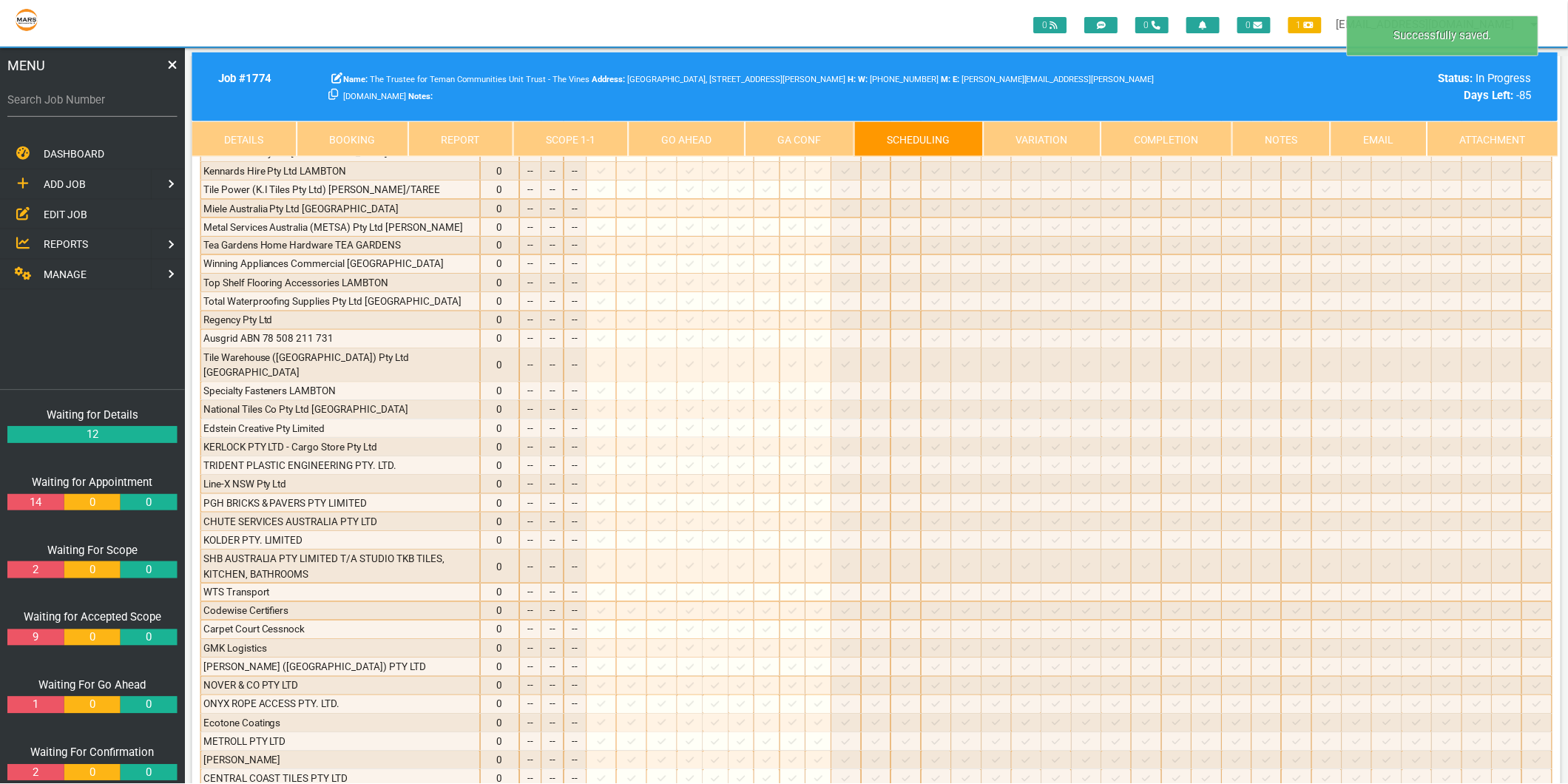
scroll to position [1638, 0]
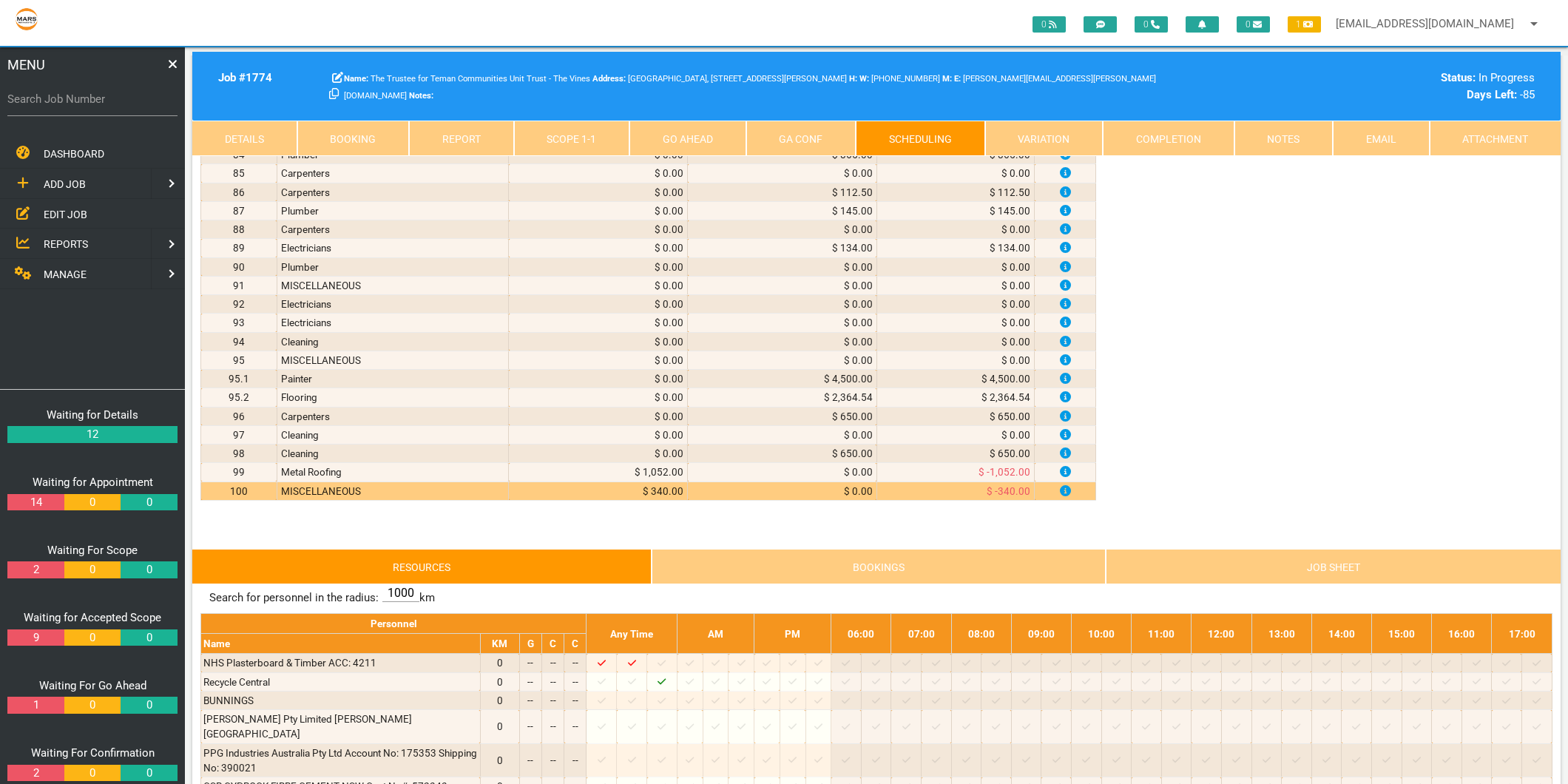
click at [546, 146] on link "Scope 1 - 1" at bounding box center [572, 138] width 116 height 36
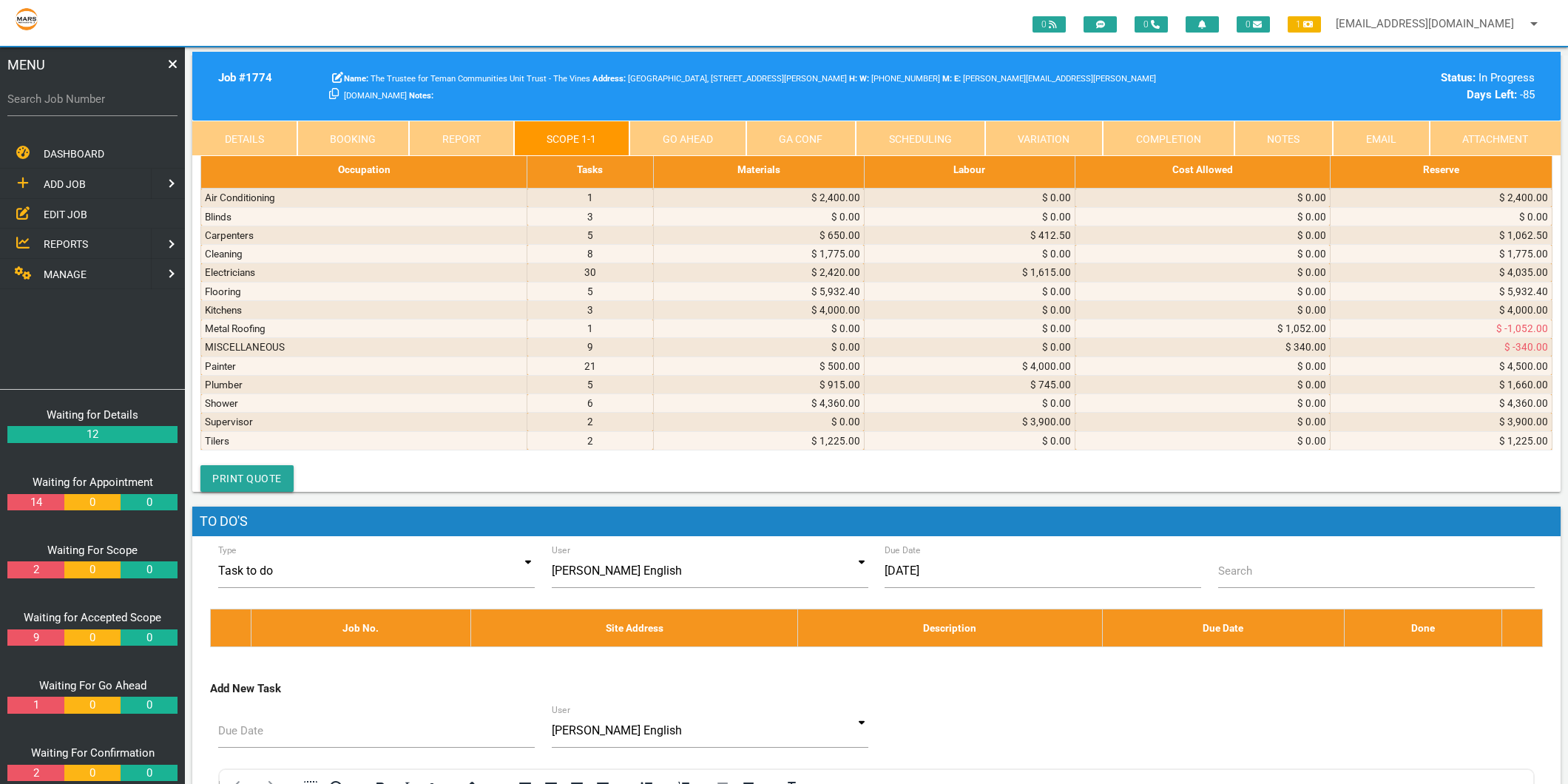
scroll to position [4514, 0]
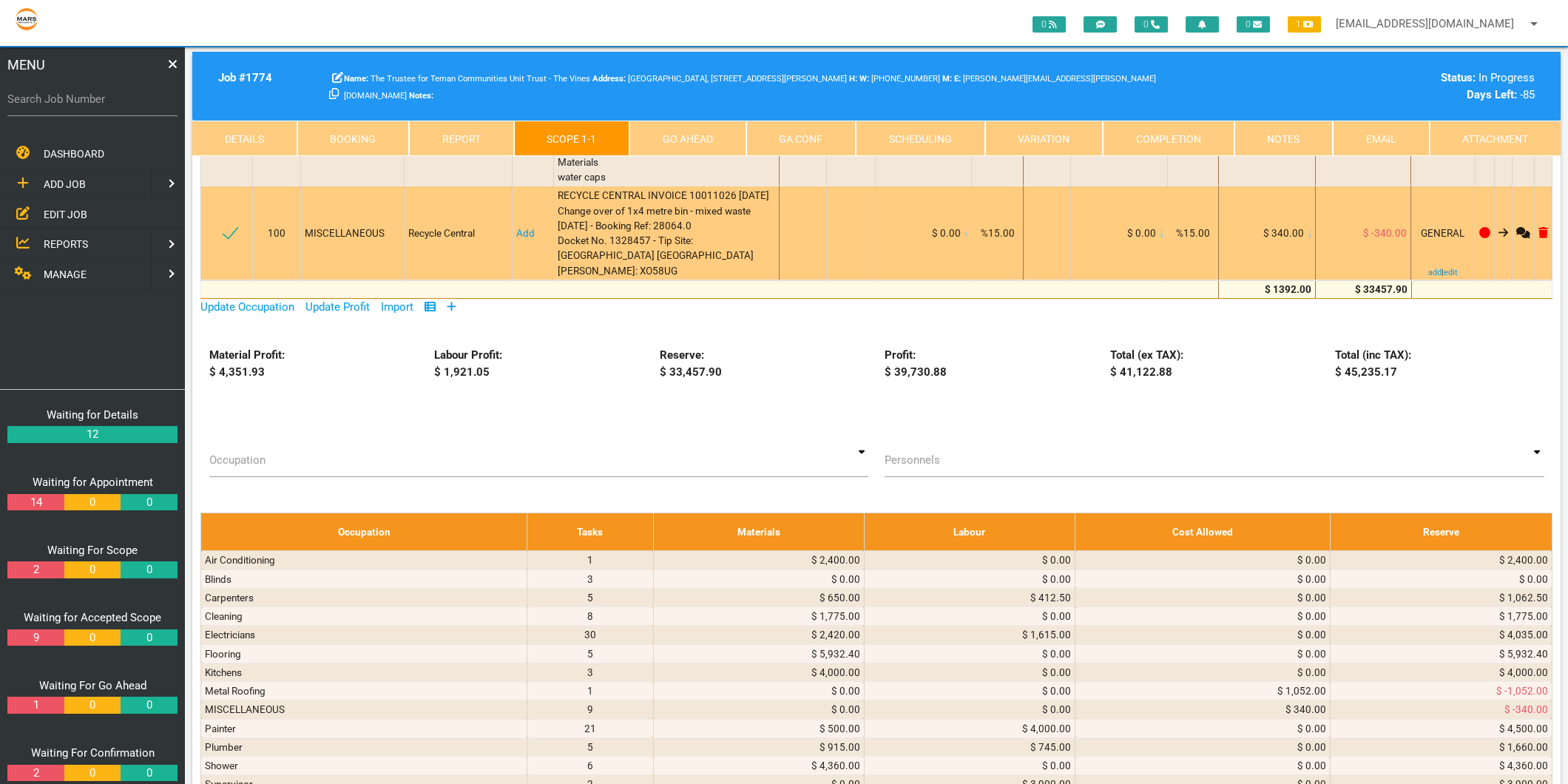
click at [518, 239] on link "Add" at bounding box center [525, 233] width 18 height 12
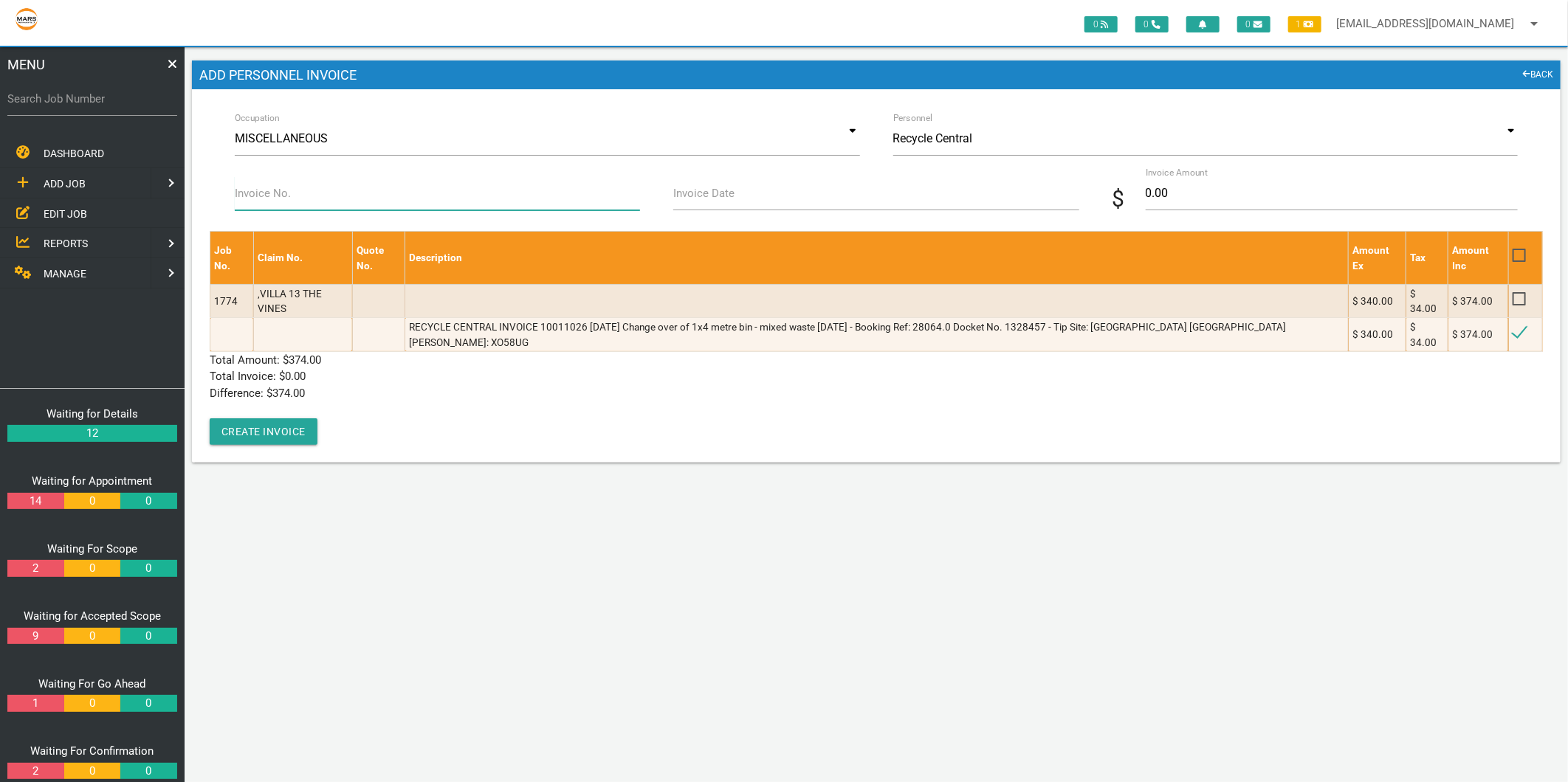
click at [396, 205] on input "Invoice No." at bounding box center [437, 193] width 405 height 34
type input "10011026"
click at [733, 195] on label "Invoice Date" at bounding box center [703, 194] width 61 height 17
click at [733, 195] on input "Invoice Date" at bounding box center [875, 193] width 405 height 34
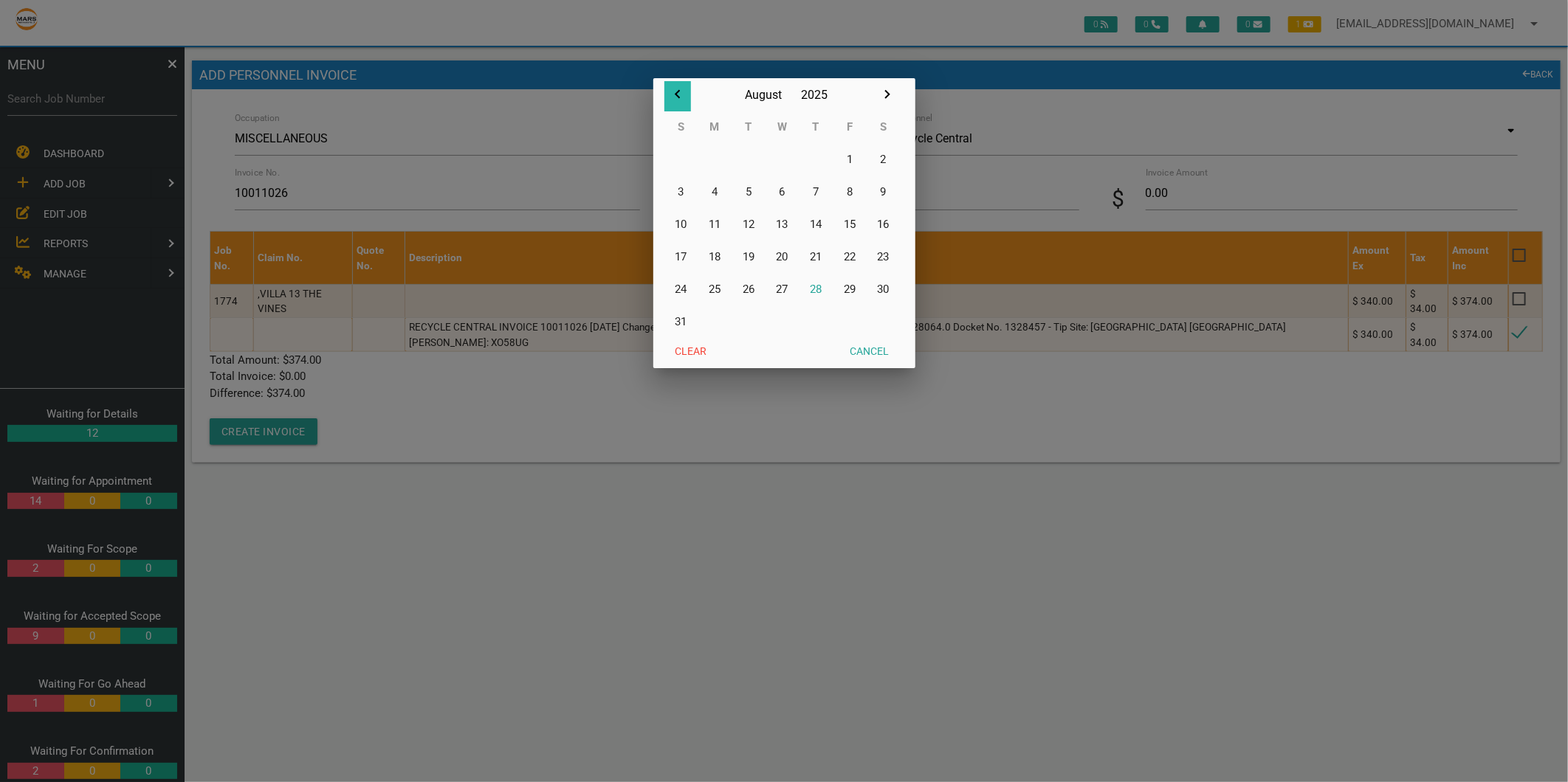
click at [680, 92] on icon "button" at bounding box center [677, 94] width 17 height 17
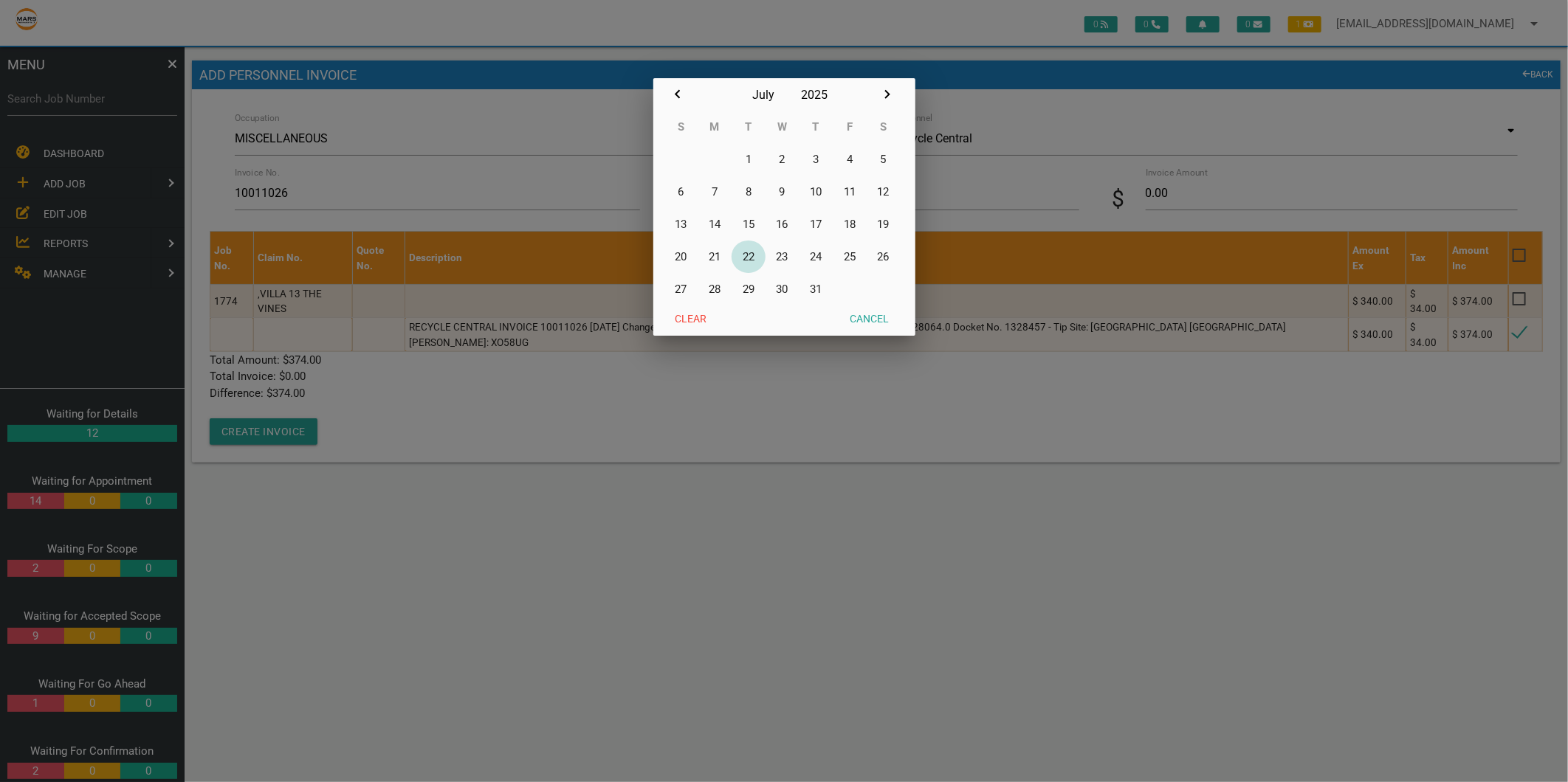
click at [748, 253] on button "22" at bounding box center [748, 256] width 34 height 32
type input "[DATE]"
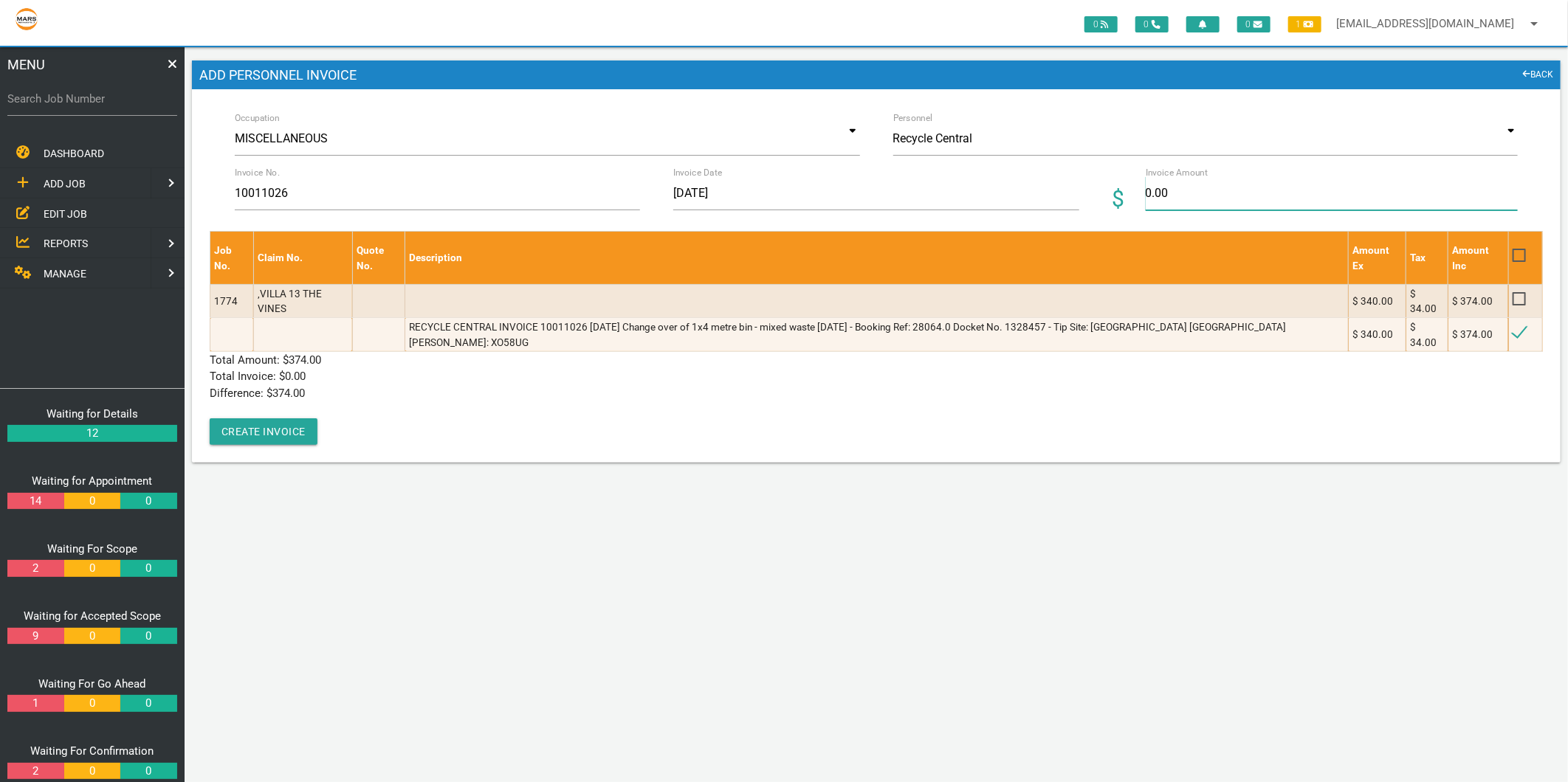
click at [1156, 204] on input "0.00" at bounding box center [1331, 193] width 372 height 34
type input "374"
drag, startPoint x: 571, startPoint y: 375, endPoint x: 543, endPoint y: 379, distance: 28.3
click at [569, 385] on p "Difference: $ 374.00" at bounding box center [876, 394] width 1333 height 17
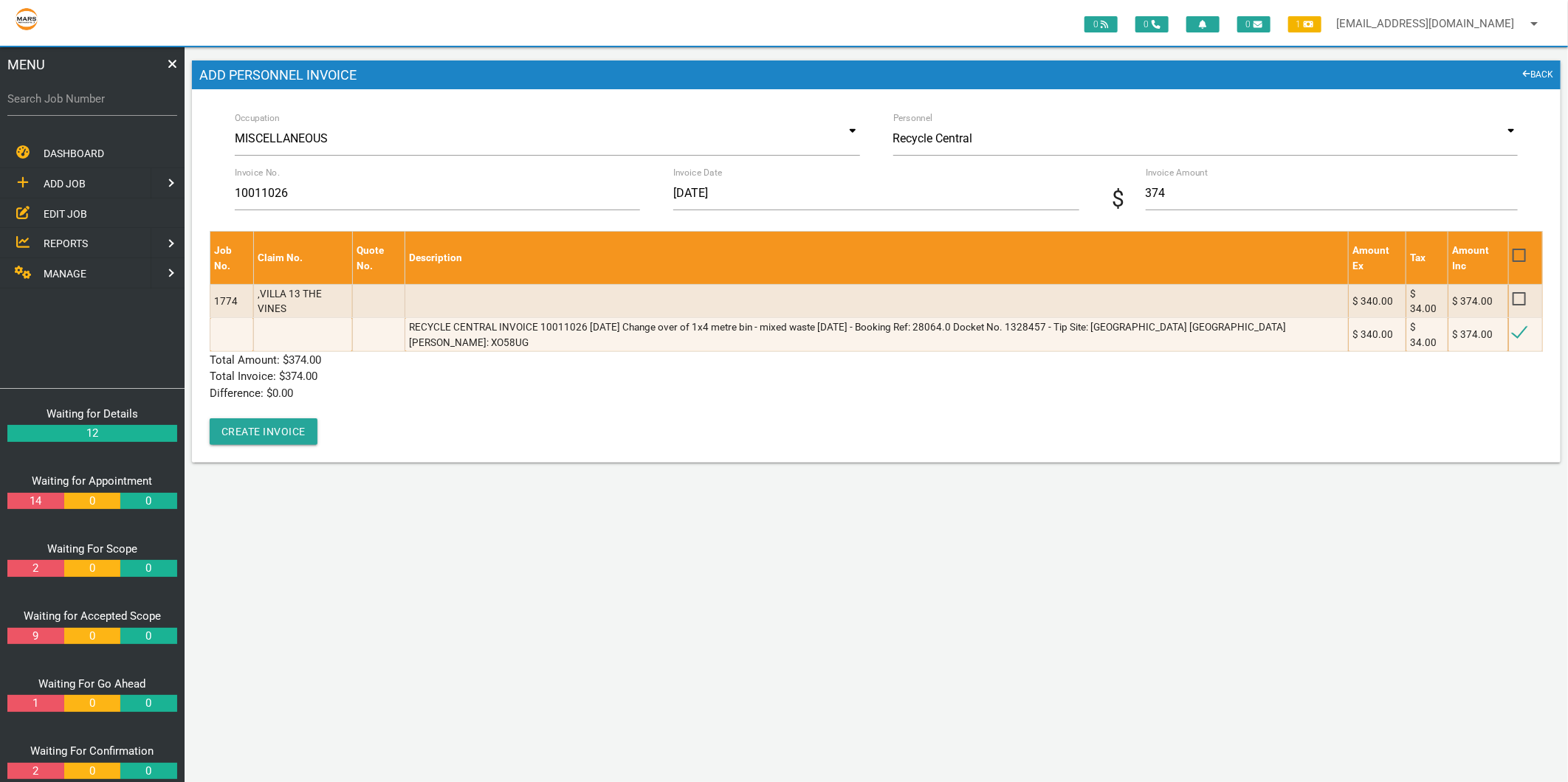
click at [266, 425] on div "Occupation MISCELLANEOUS Accommodation Air Conditioning Appliance Installation …" at bounding box center [876, 275] width 1369 height 373
click at [266, 419] on button "Create Invoice" at bounding box center [263, 431] width 108 height 26
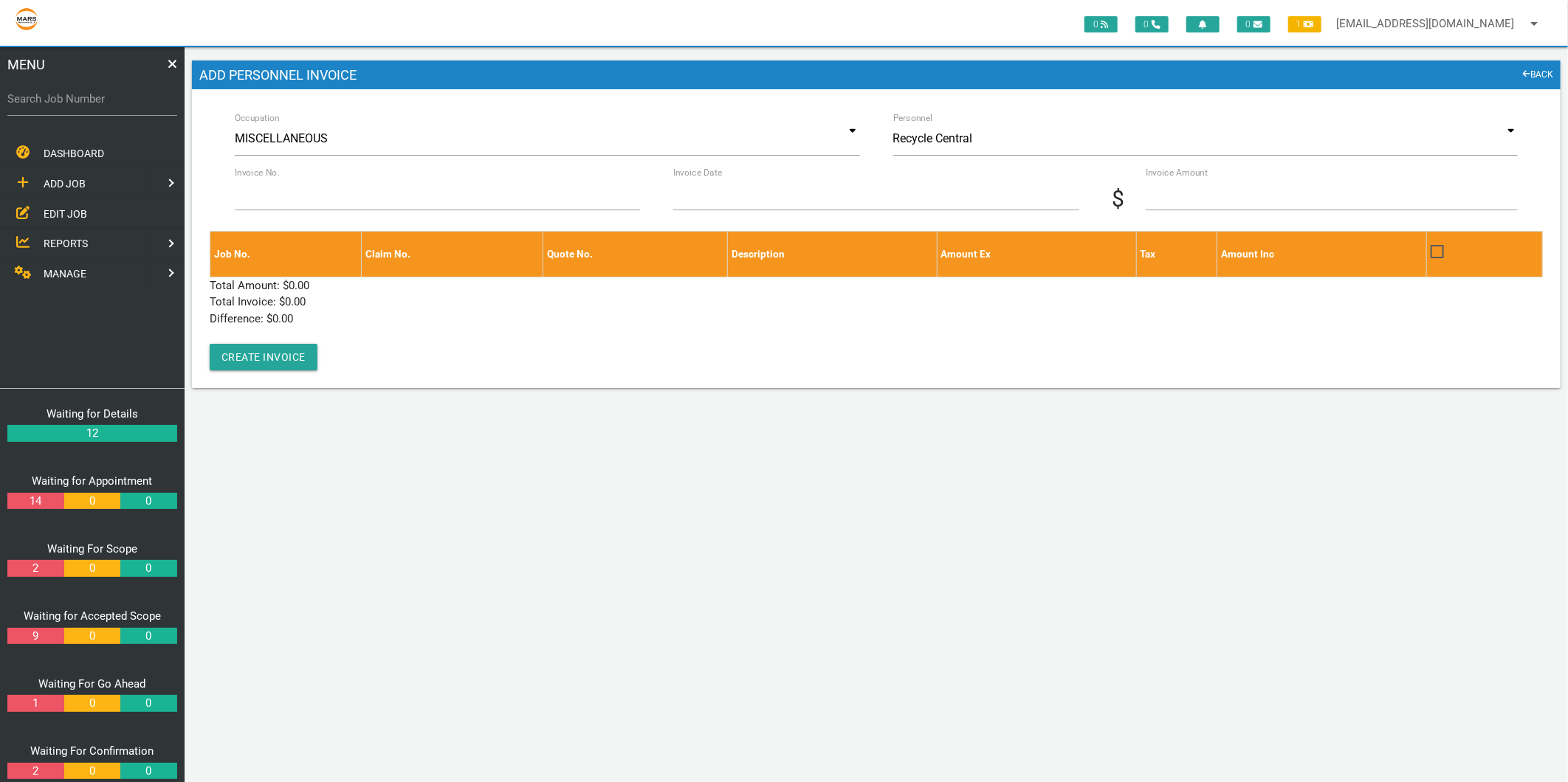
click at [85, 91] on label "Search Job Number" at bounding box center [92, 99] width 170 height 17
click at [85, 91] on input "Search Job Number" at bounding box center [92, 99] width 170 height 34
type input "1746"
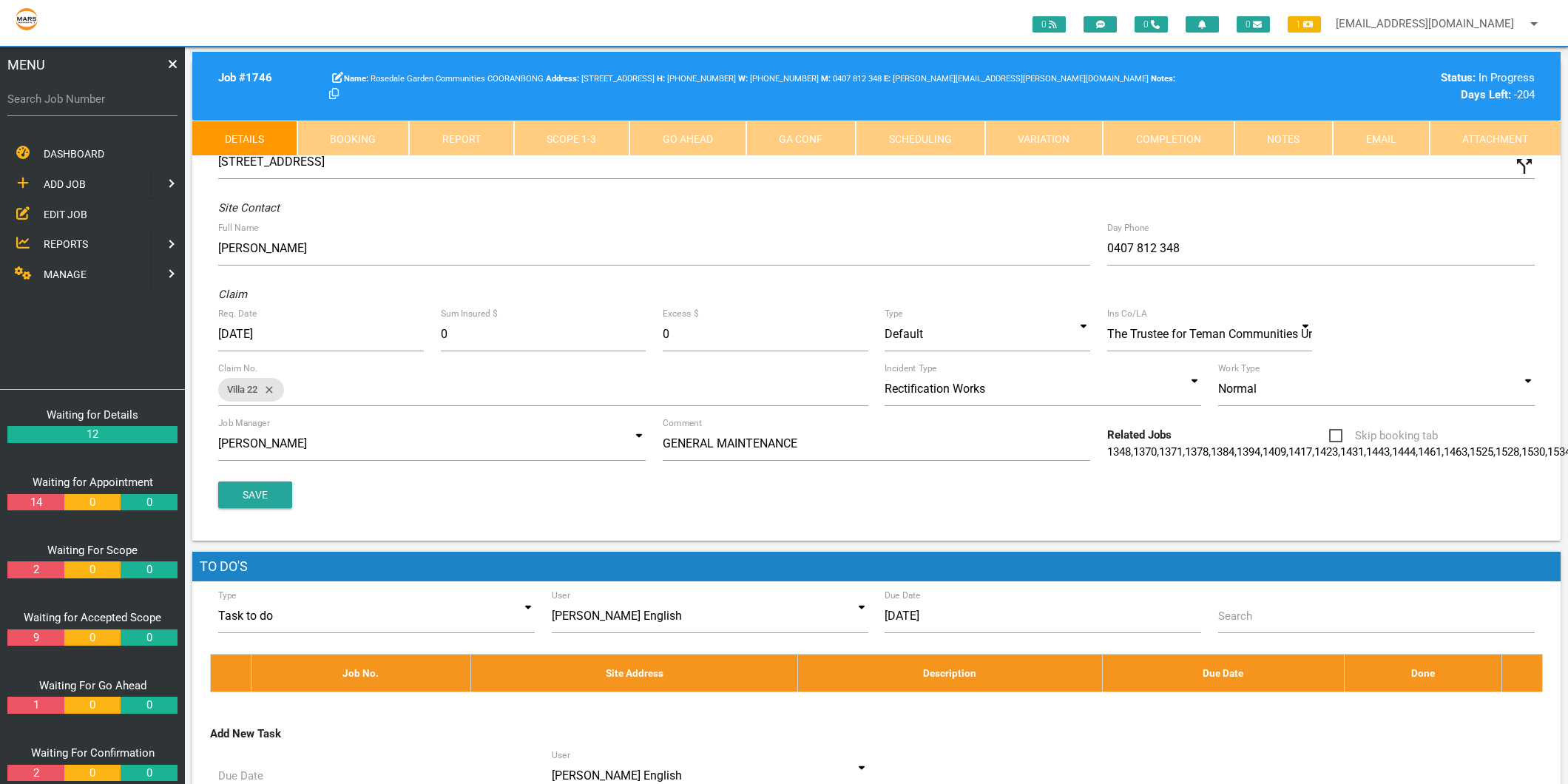
click at [564, 132] on link "Scope 1 - 3" at bounding box center [572, 138] width 116 height 36
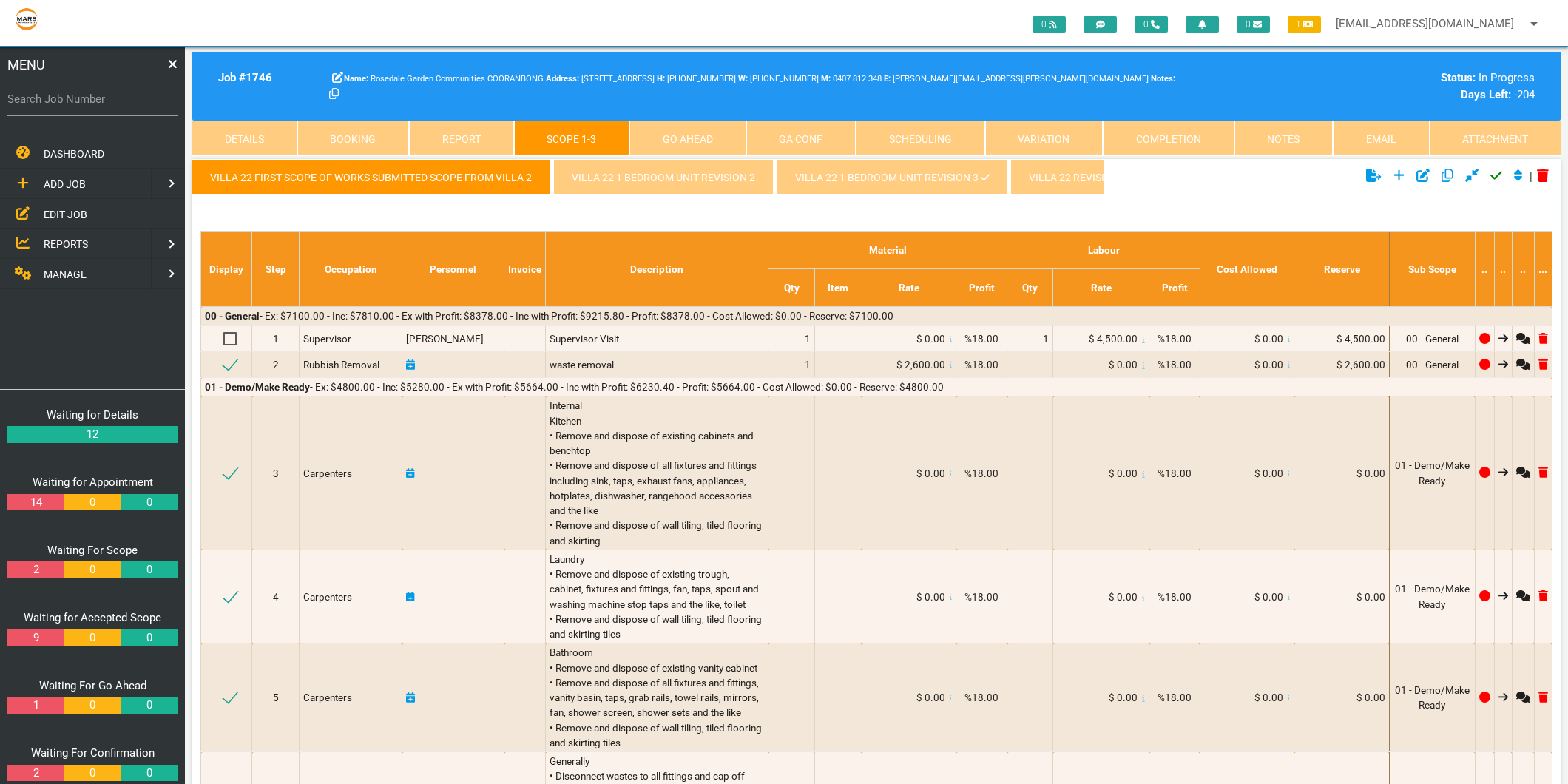
click at [815, 190] on link "Villa 22 1 Bedroom Unit revision 3" at bounding box center [891, 176] width 231 height 36
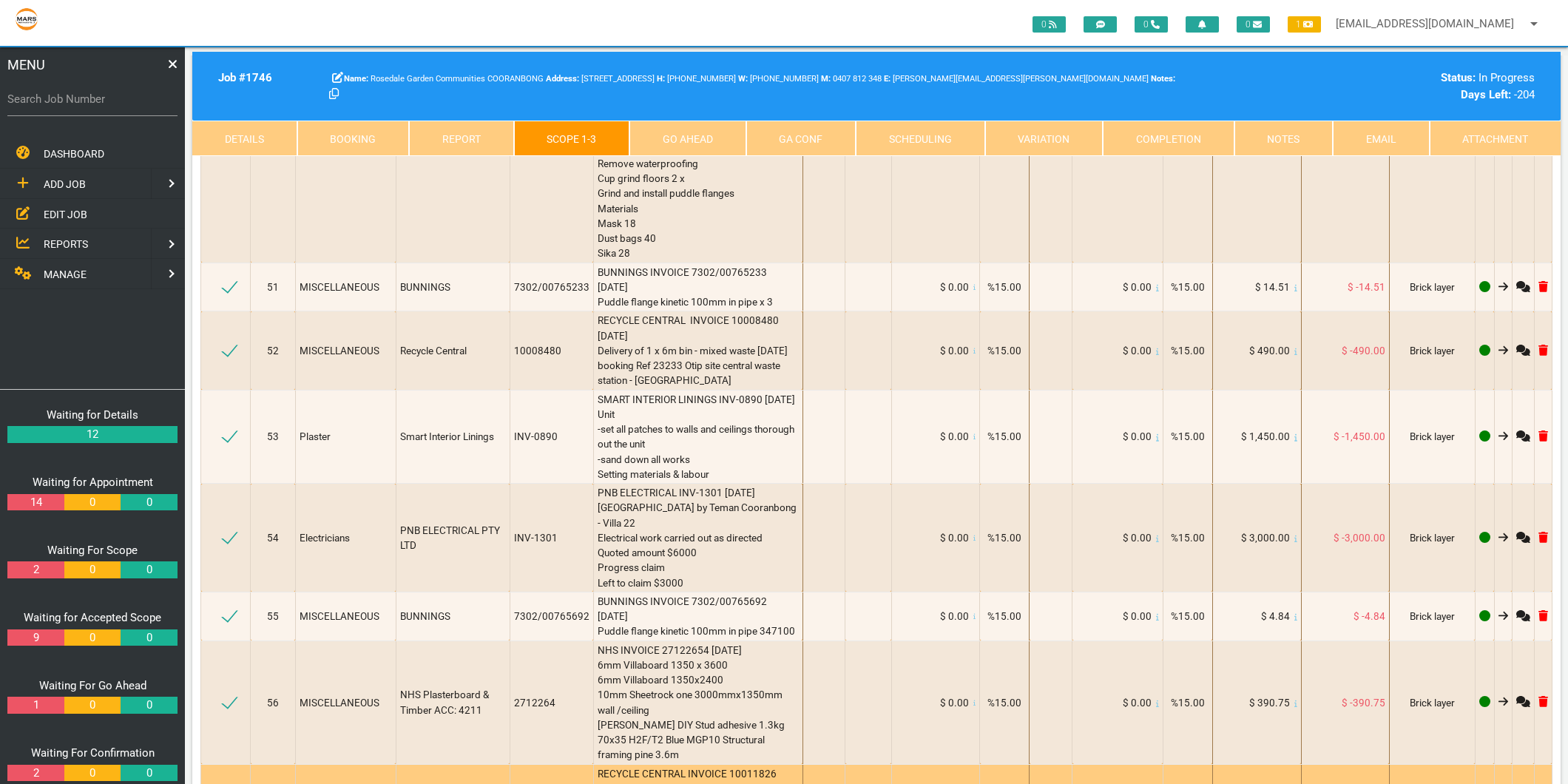
scroll to position [7724, 0]
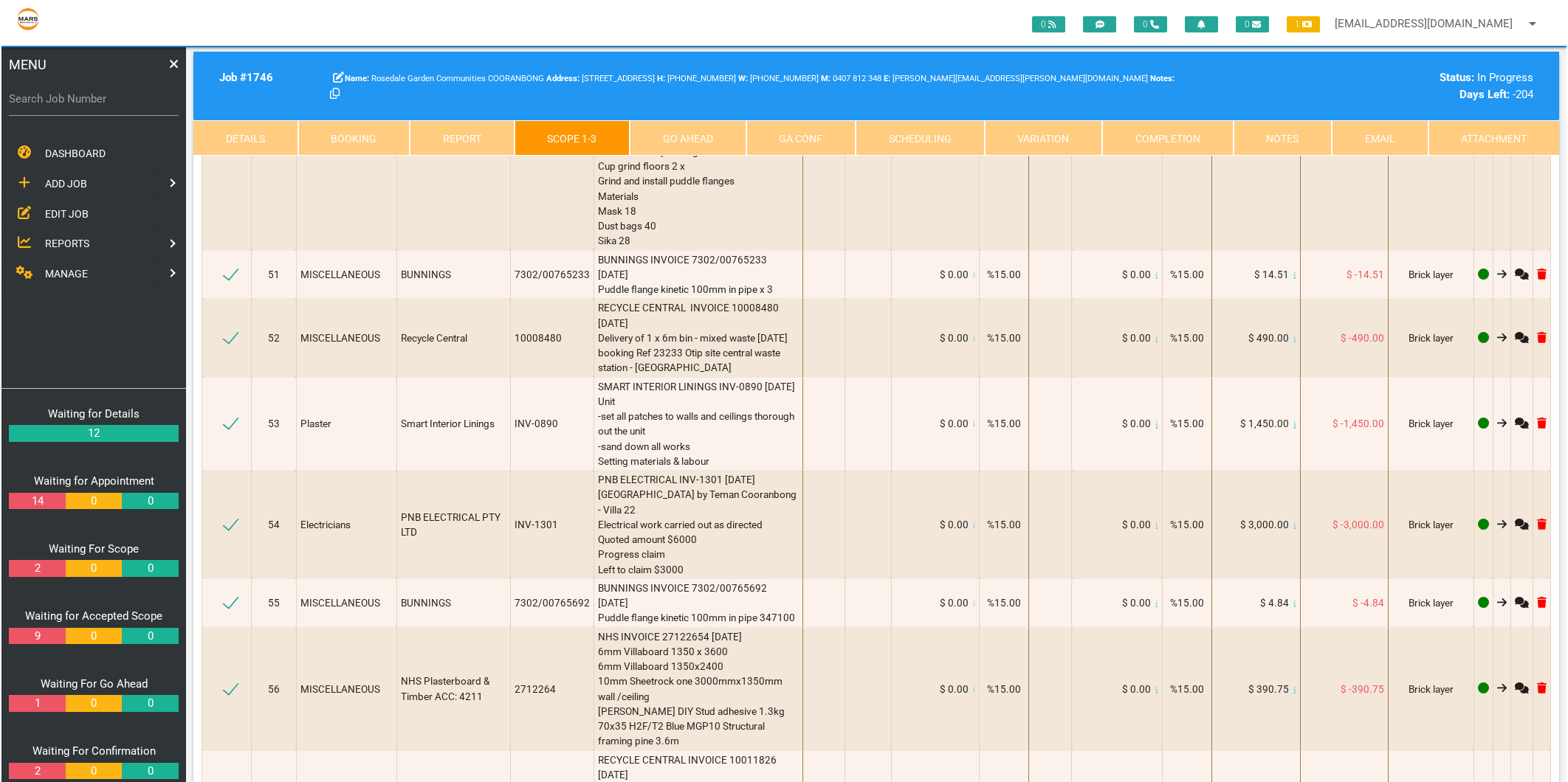
scroll to position [1, 0]
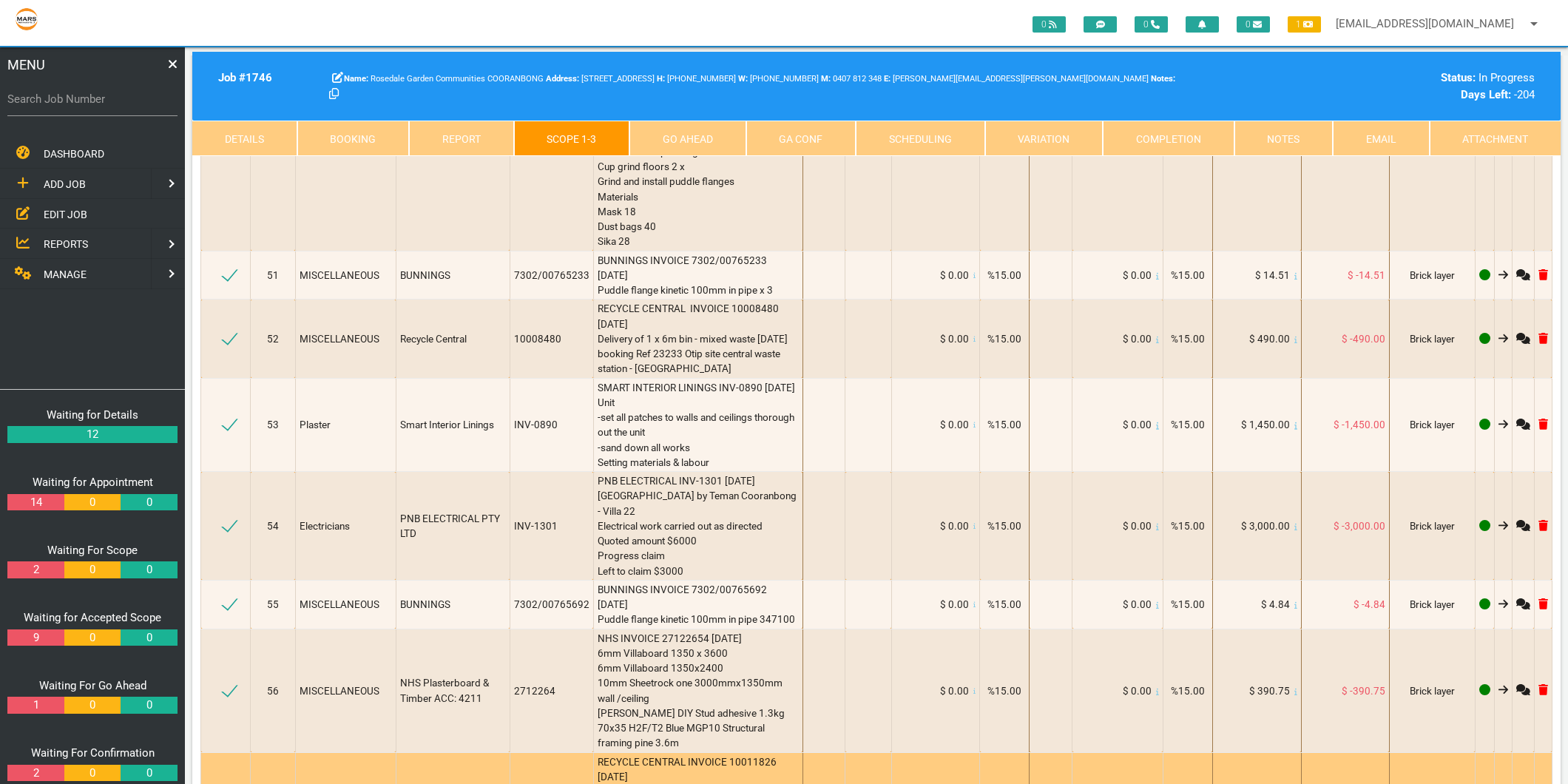
type textarea "RECYCLE CENTRAL INVOICE 10009411 3/7/2025 Delivery of 1x4 metre bin - mixed was…"
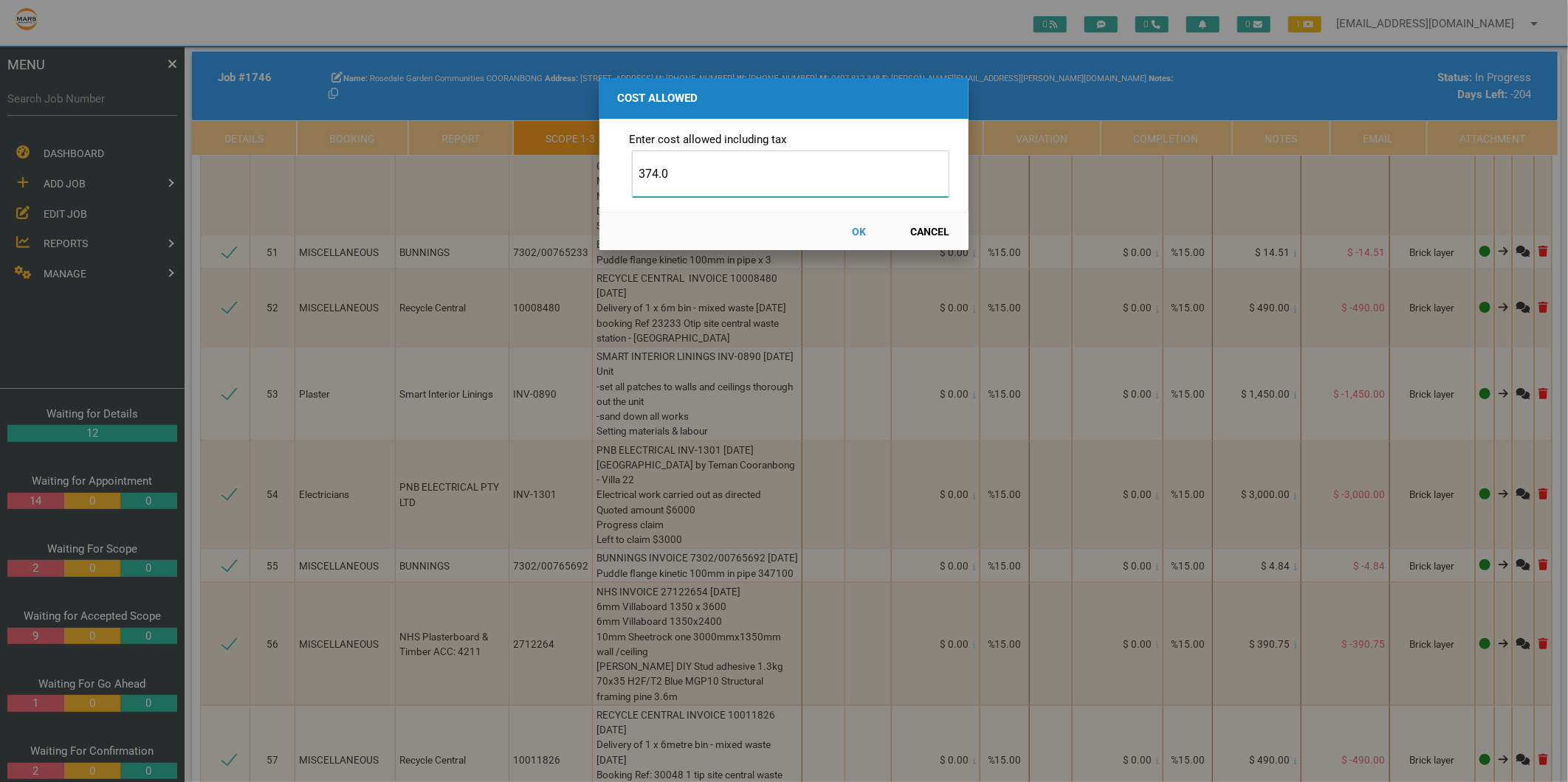
type input "374.0"
click at [862, 232] on button "OK" at bounding box center [859, 232] width 65 height 26
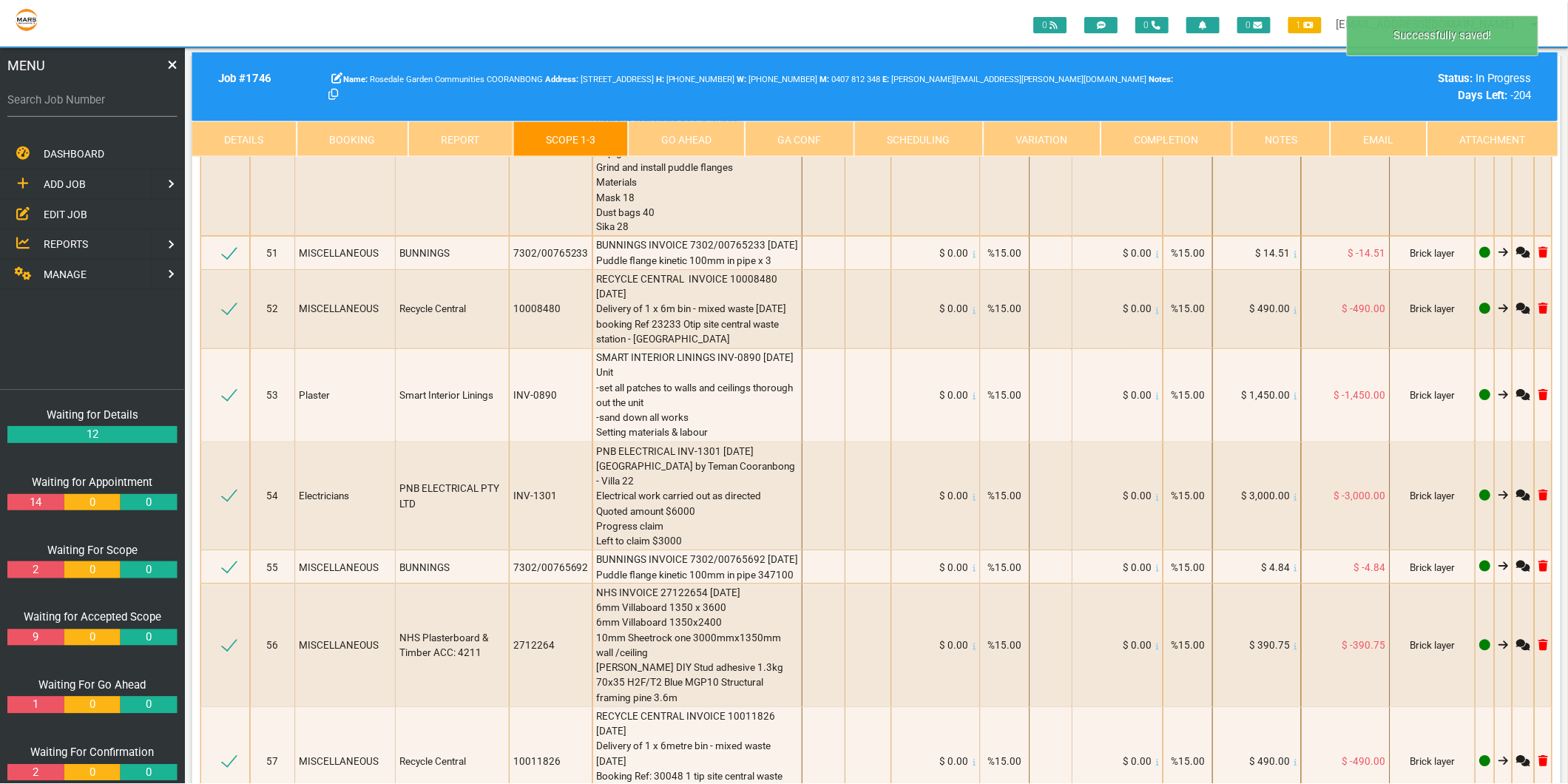
scroll to position [7739, 0]
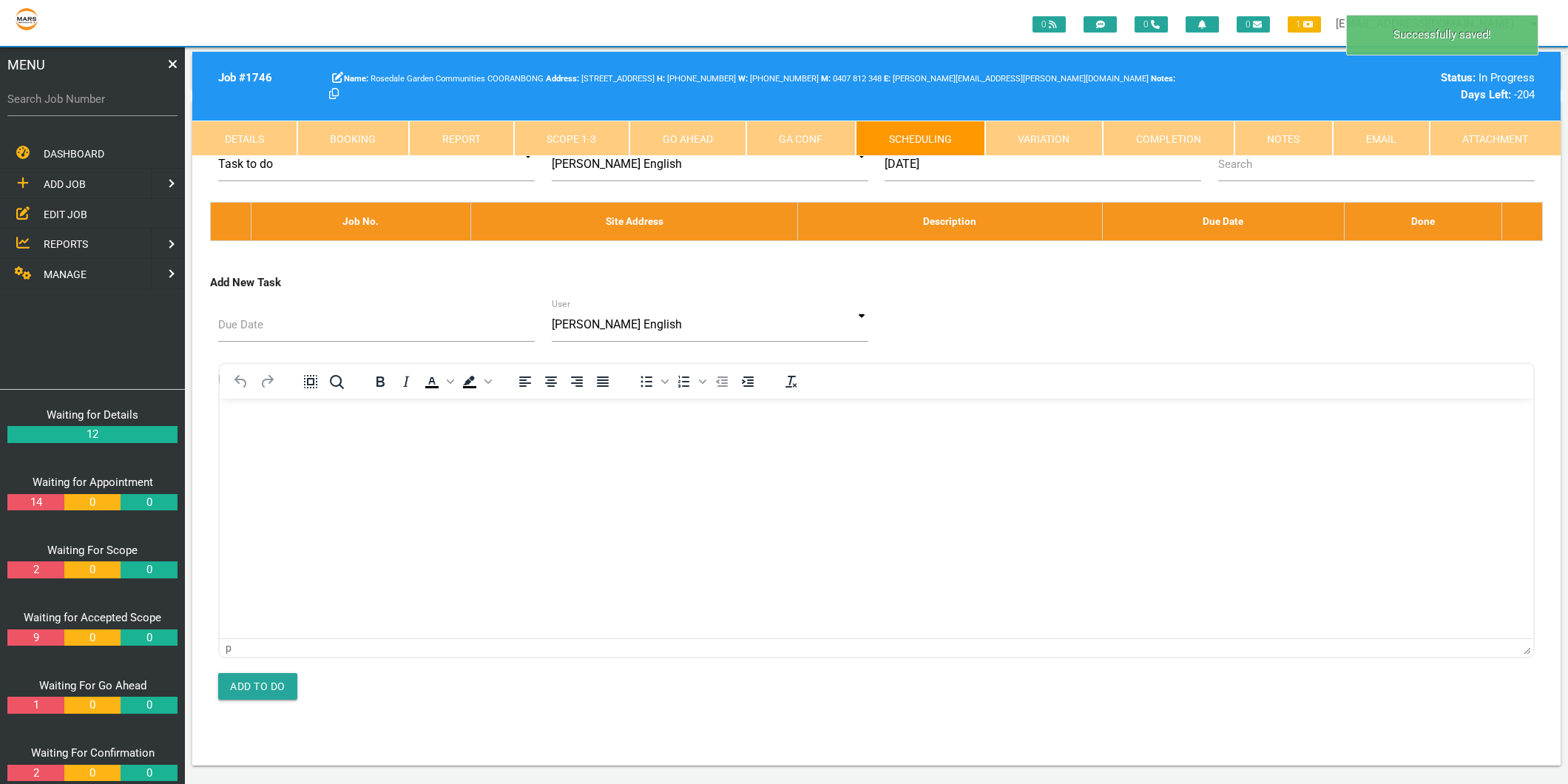
scroll to position [0, 0]
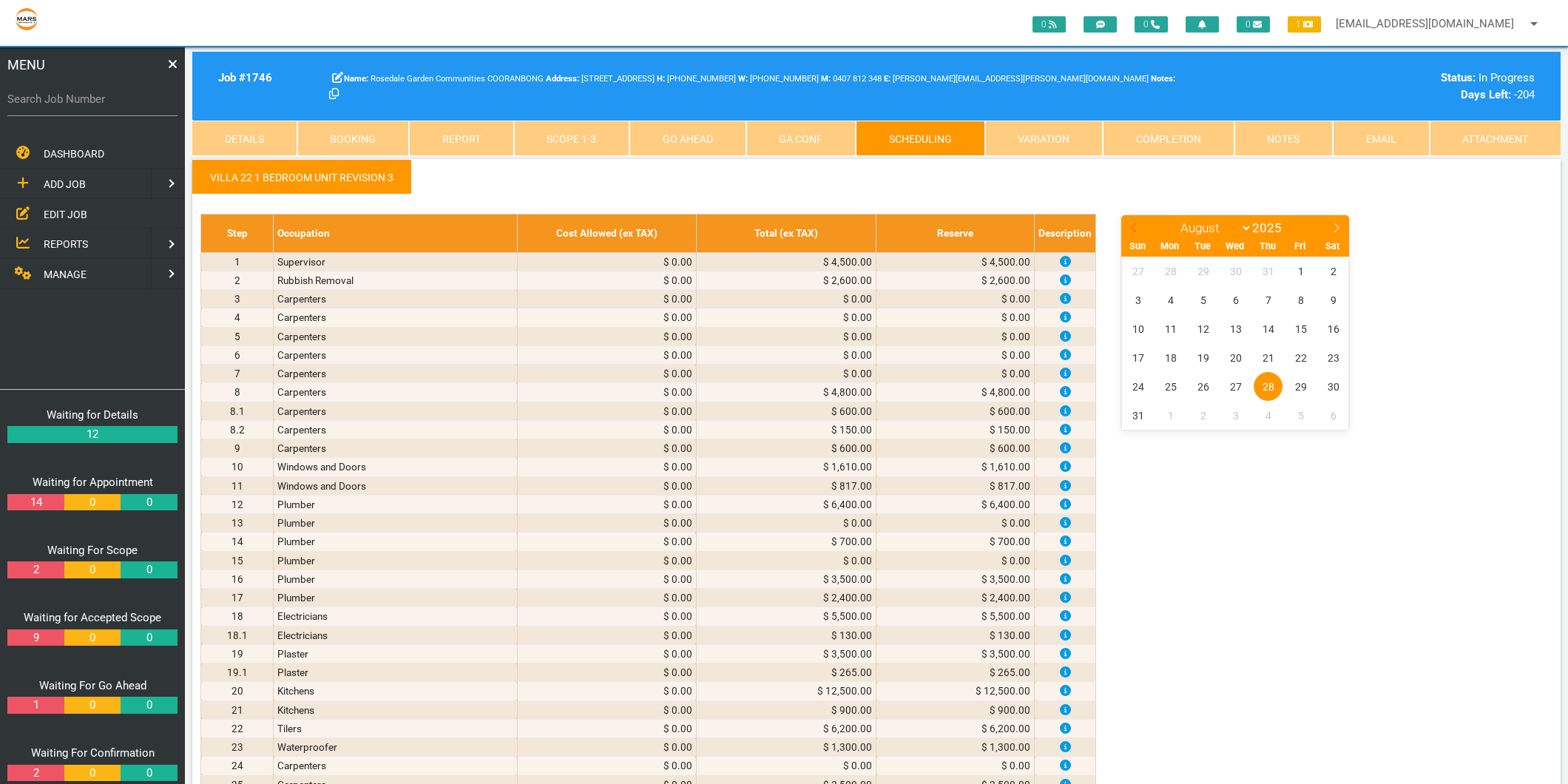
click at [1130, 226] on icon at bounding box center [1134, 228] width 11 height 11
select select "6"
click at [1260, 274] on span "3" at bounding box center [1268, 271] width 29 height 29
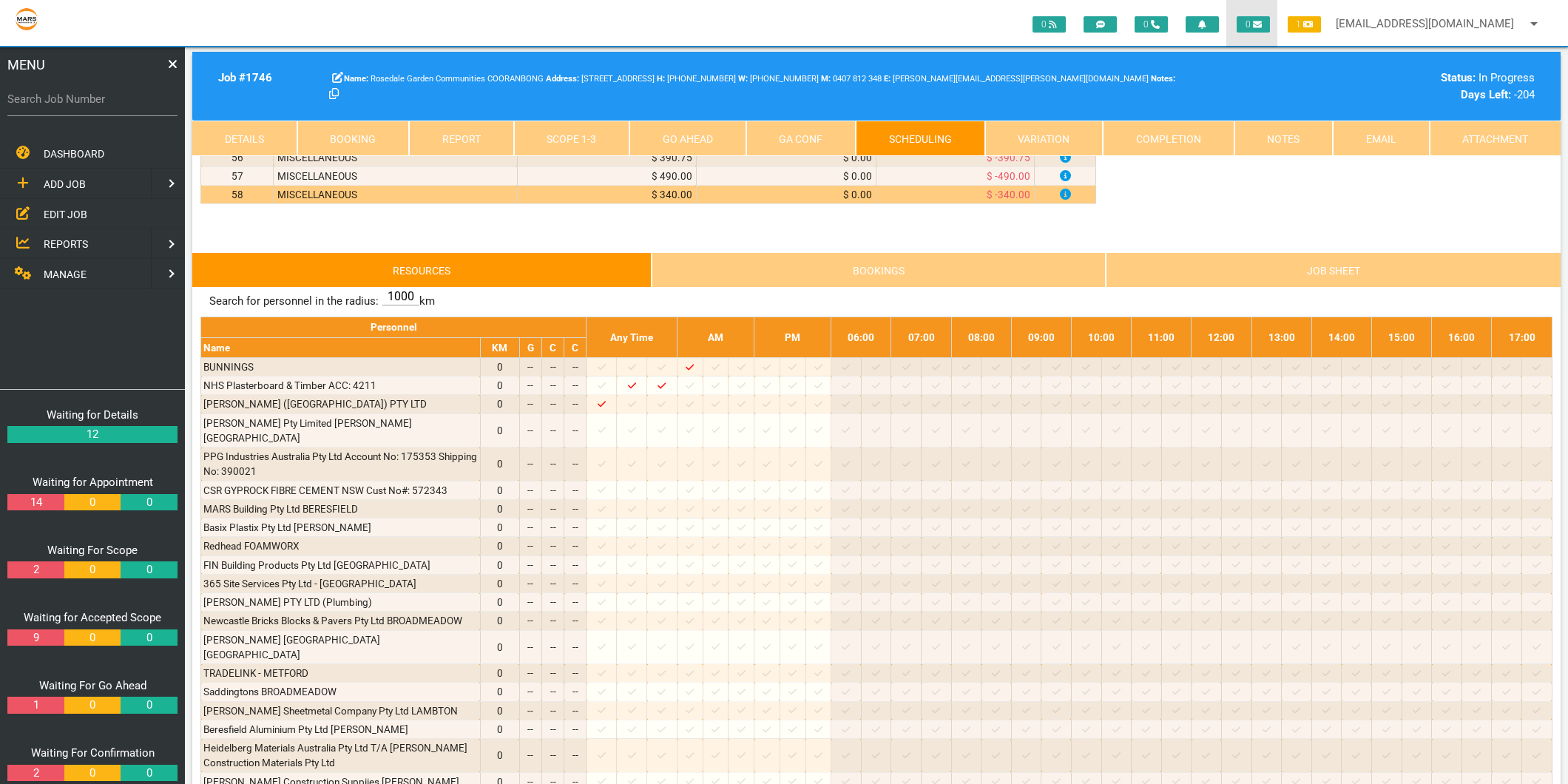
scroll to position [2348, 0]
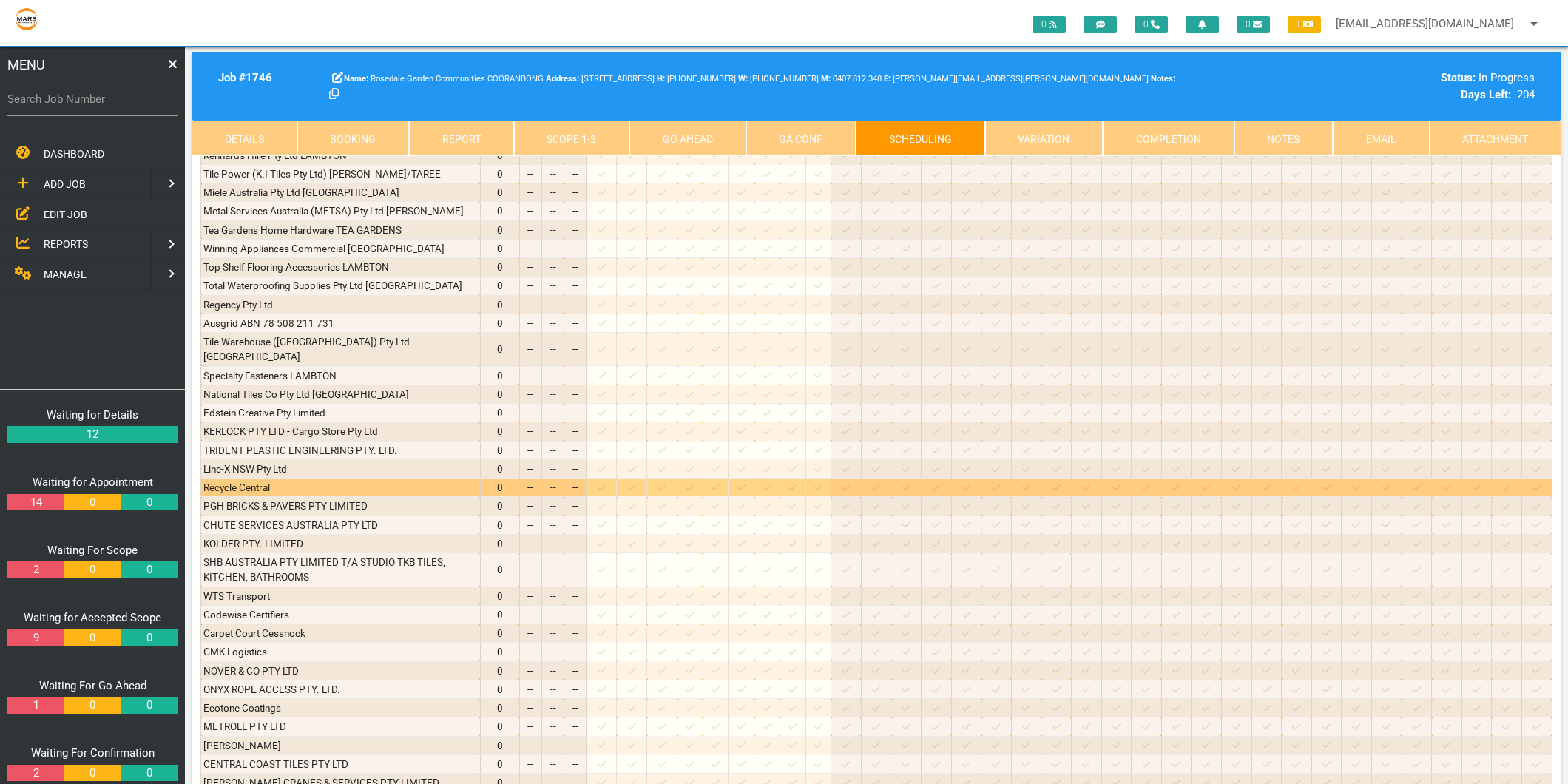
click at [720, 483] on icon at bounding box center [715, 488] width 8 height 10
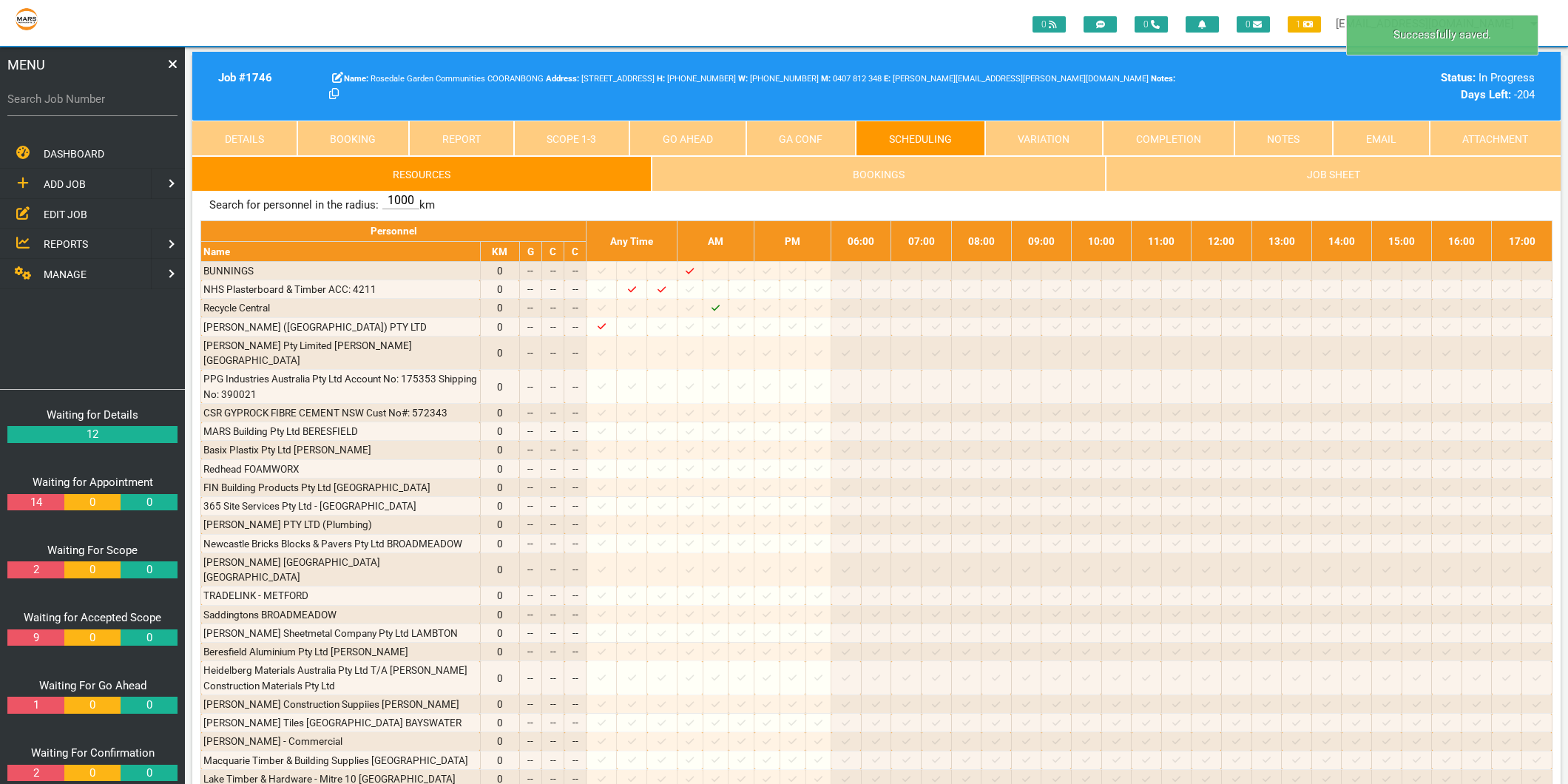
scroll to position [869, 0]
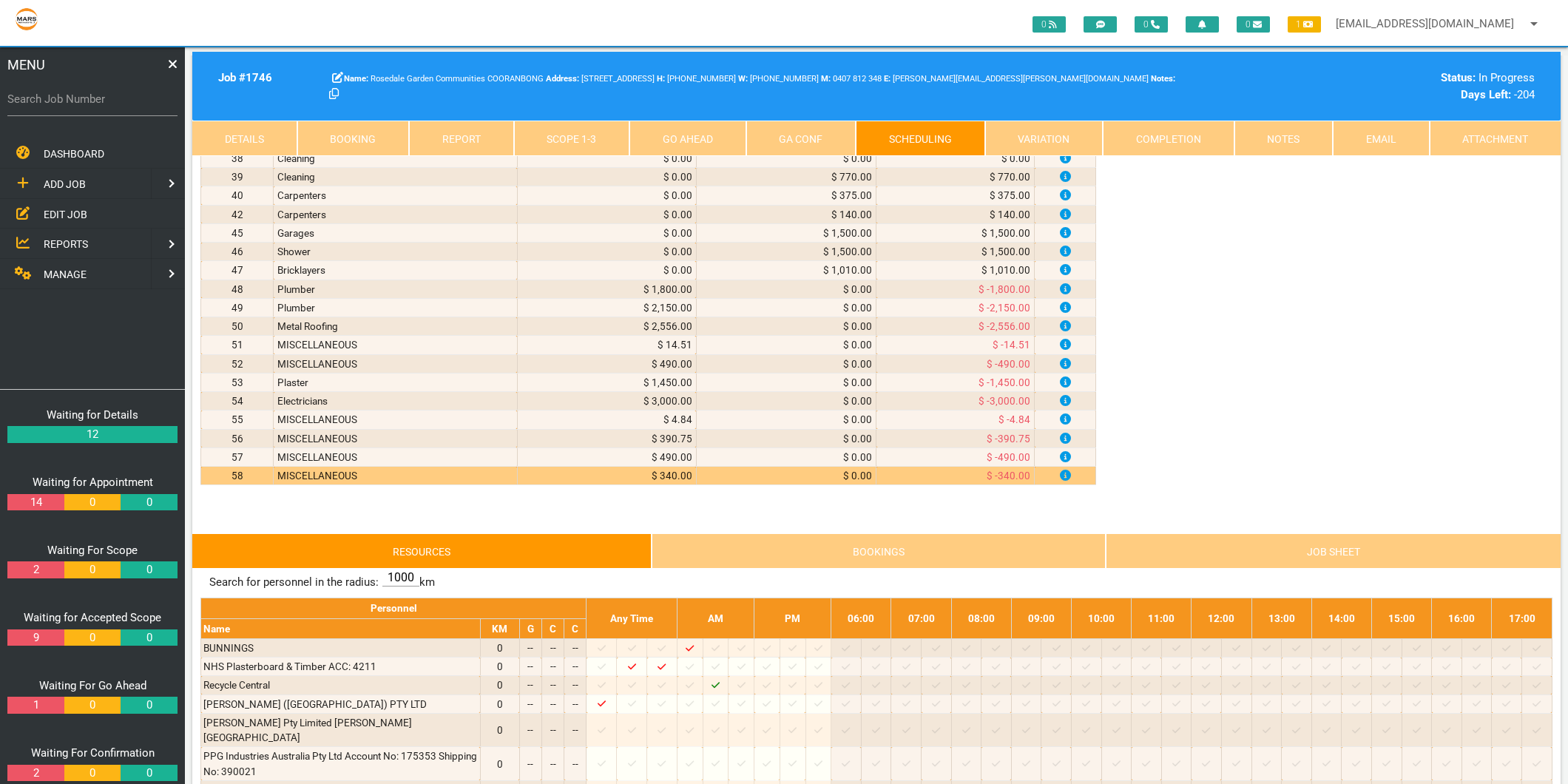
click at [548, 129] on link "Scope 1 - 3" at bounding box center [572, 138] width 116 height 36
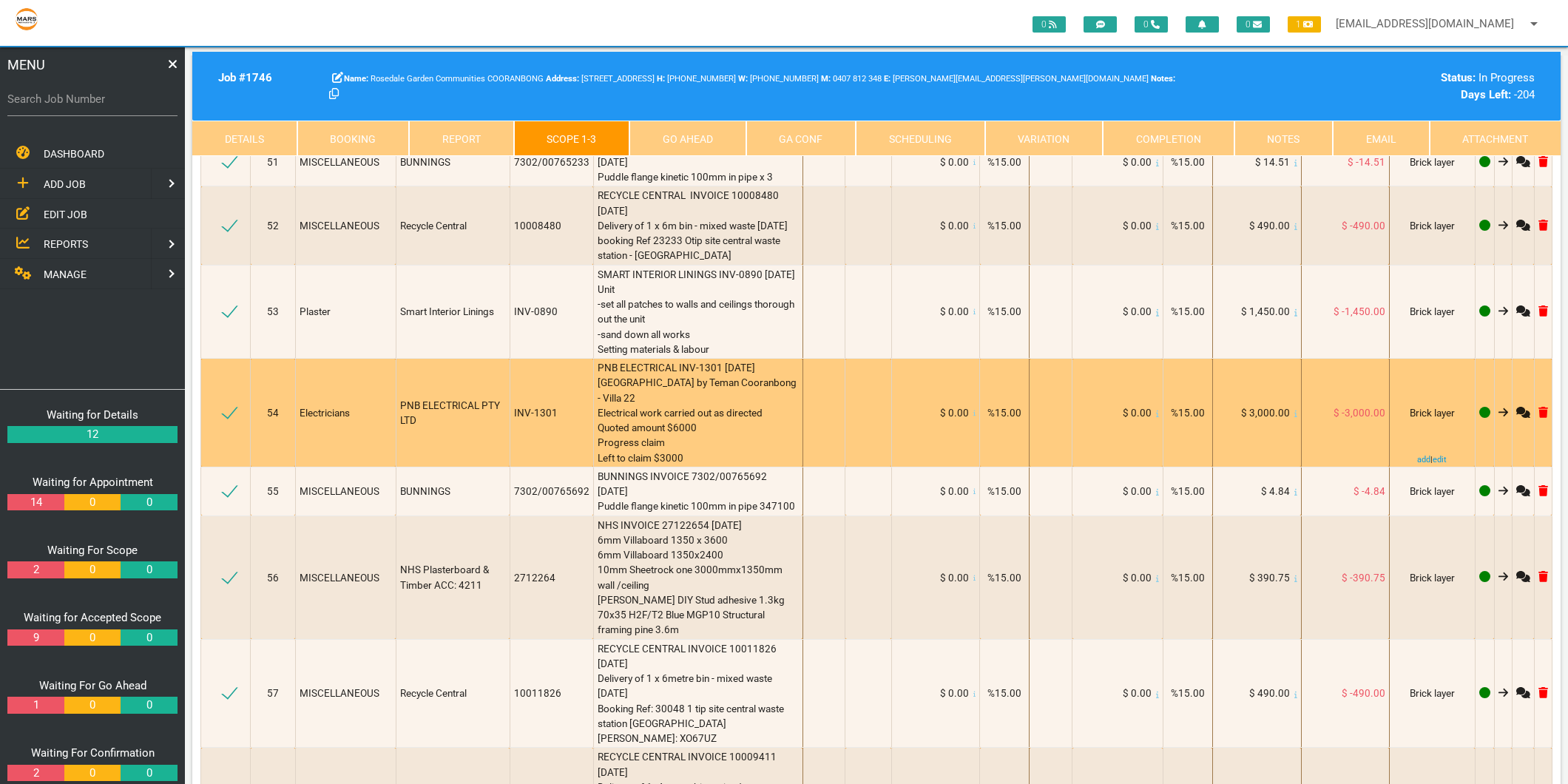
scroll to position [7854, 0]
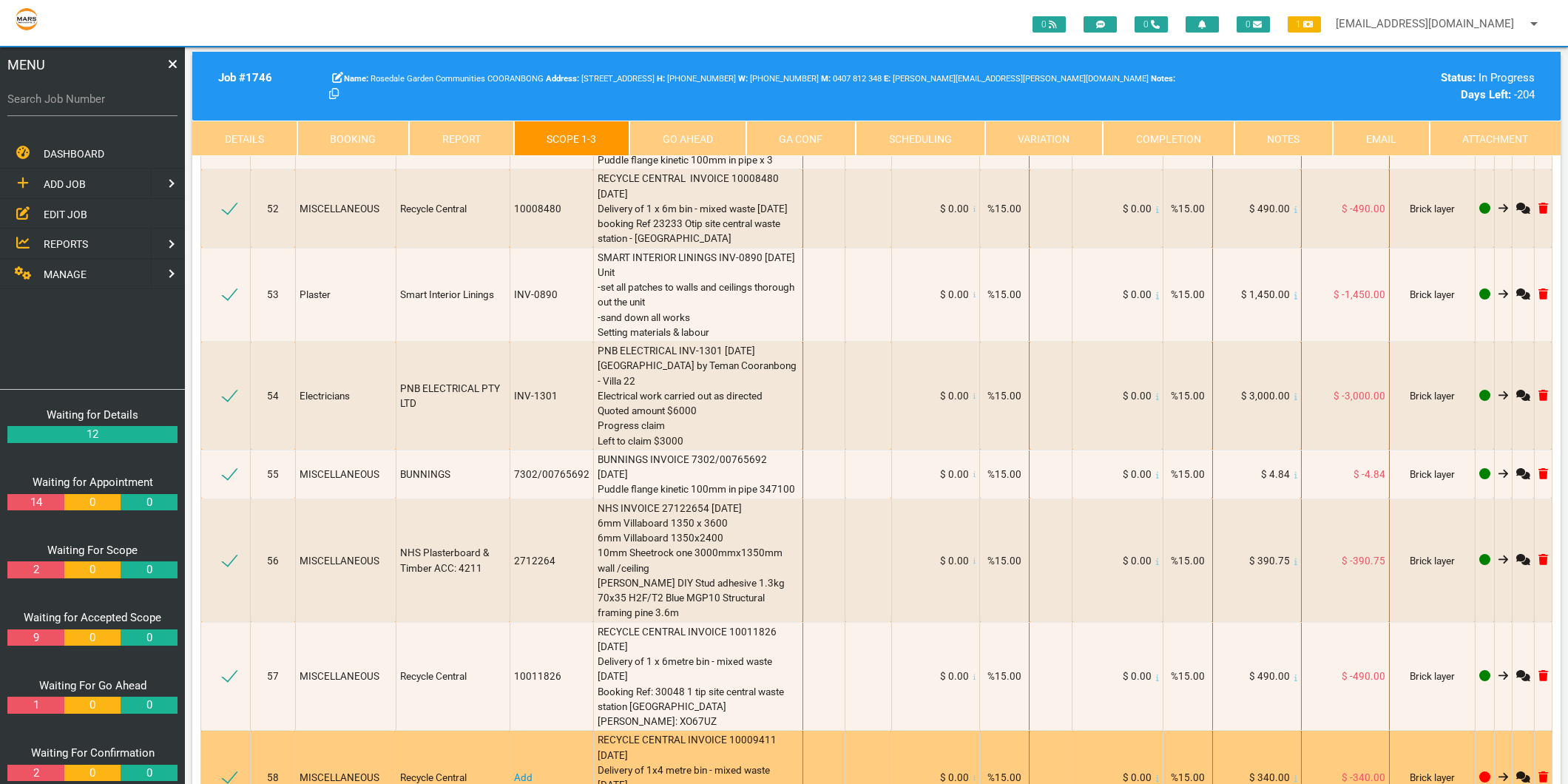
click at [514, 771] on link "Add" at bounding box center [523, 777] width 18 height 12
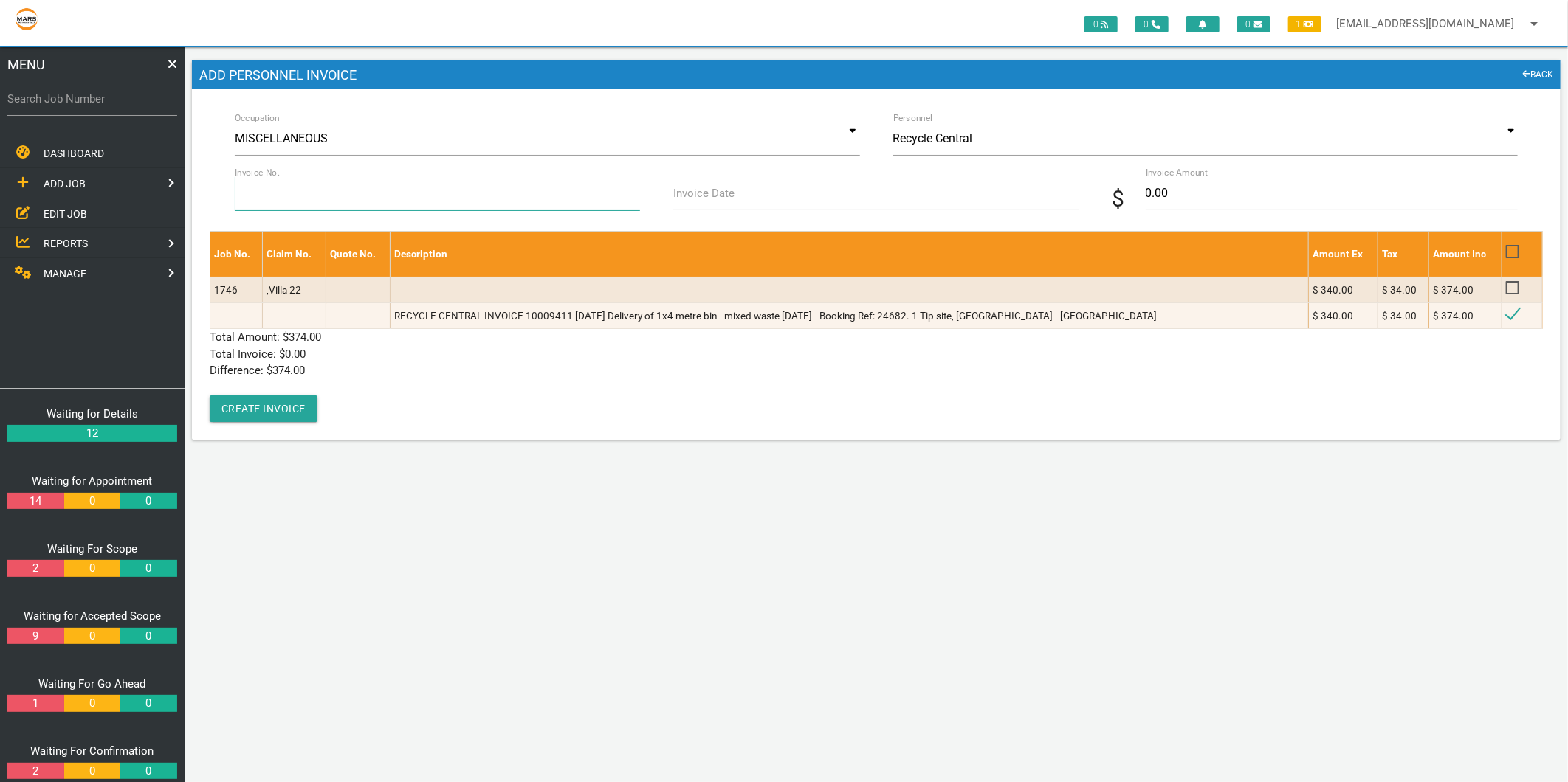
click at [304, 195] on input "Invoice No." at bounding box center [437, 193] width 405 height 34
type input "10009411"
click at [683, 195] on label "Invoice Date" at bounding box center [703, 194] width 61 height 17
click at [683, 195] on input "Invoice Date" at bounding box center [875, 193] width 405 height 34
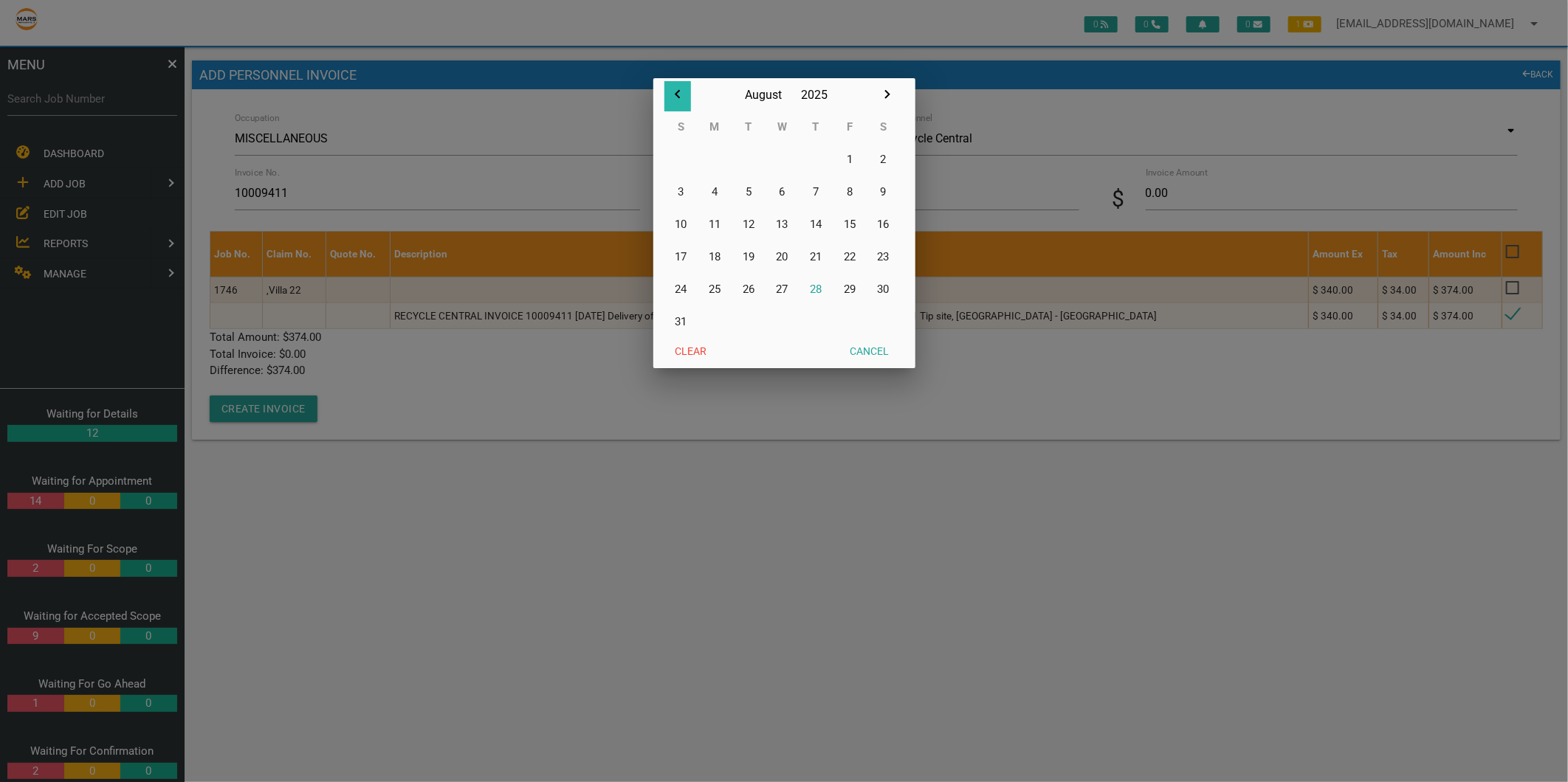
click at [676, 85] on icon "button" at bounding box center [677, 94] width 17 height 17
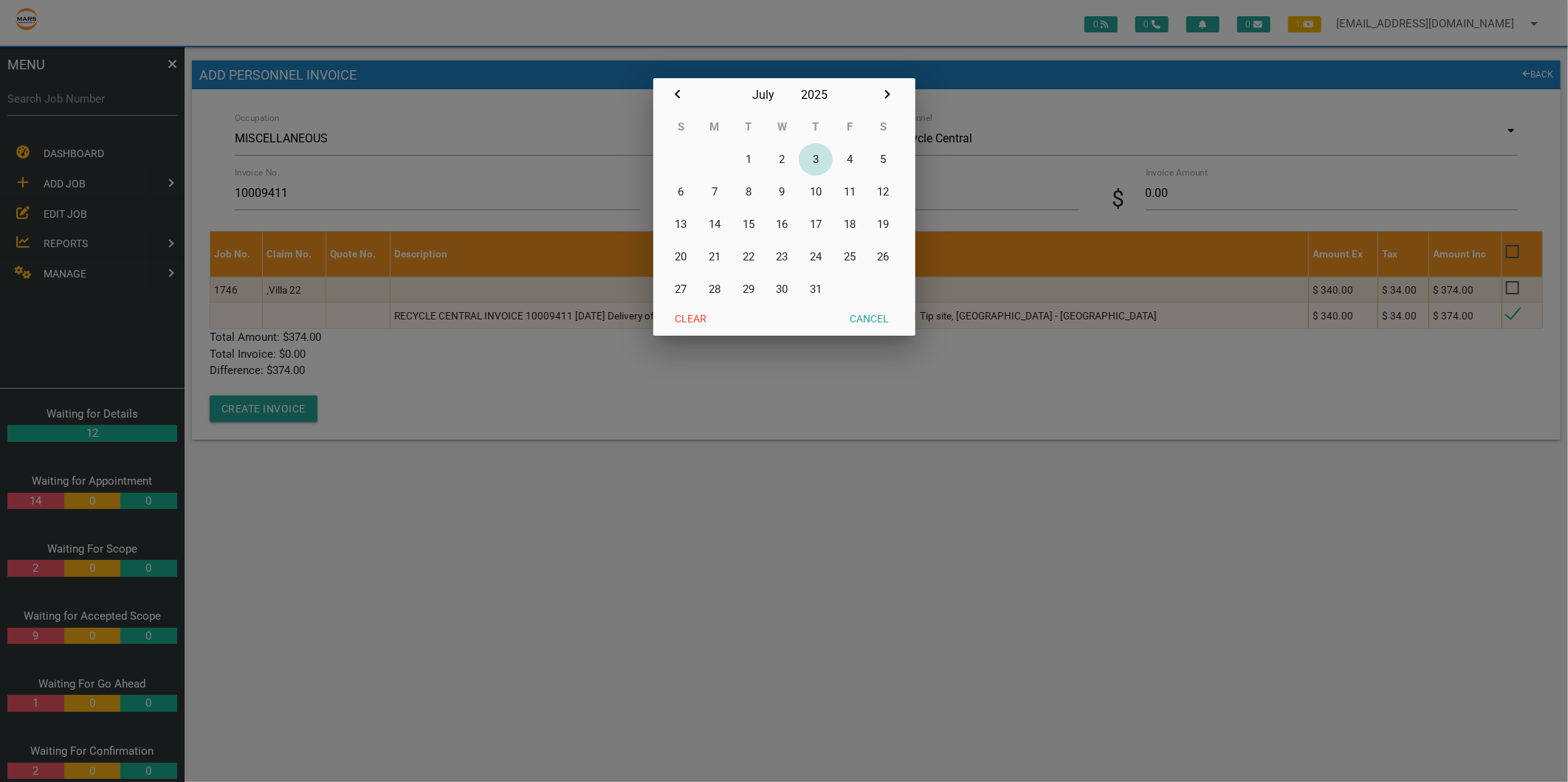
click at [806, 156] on button "3" at bounding box center [815, 159] width 34 height 32
type input "03/07/2025"
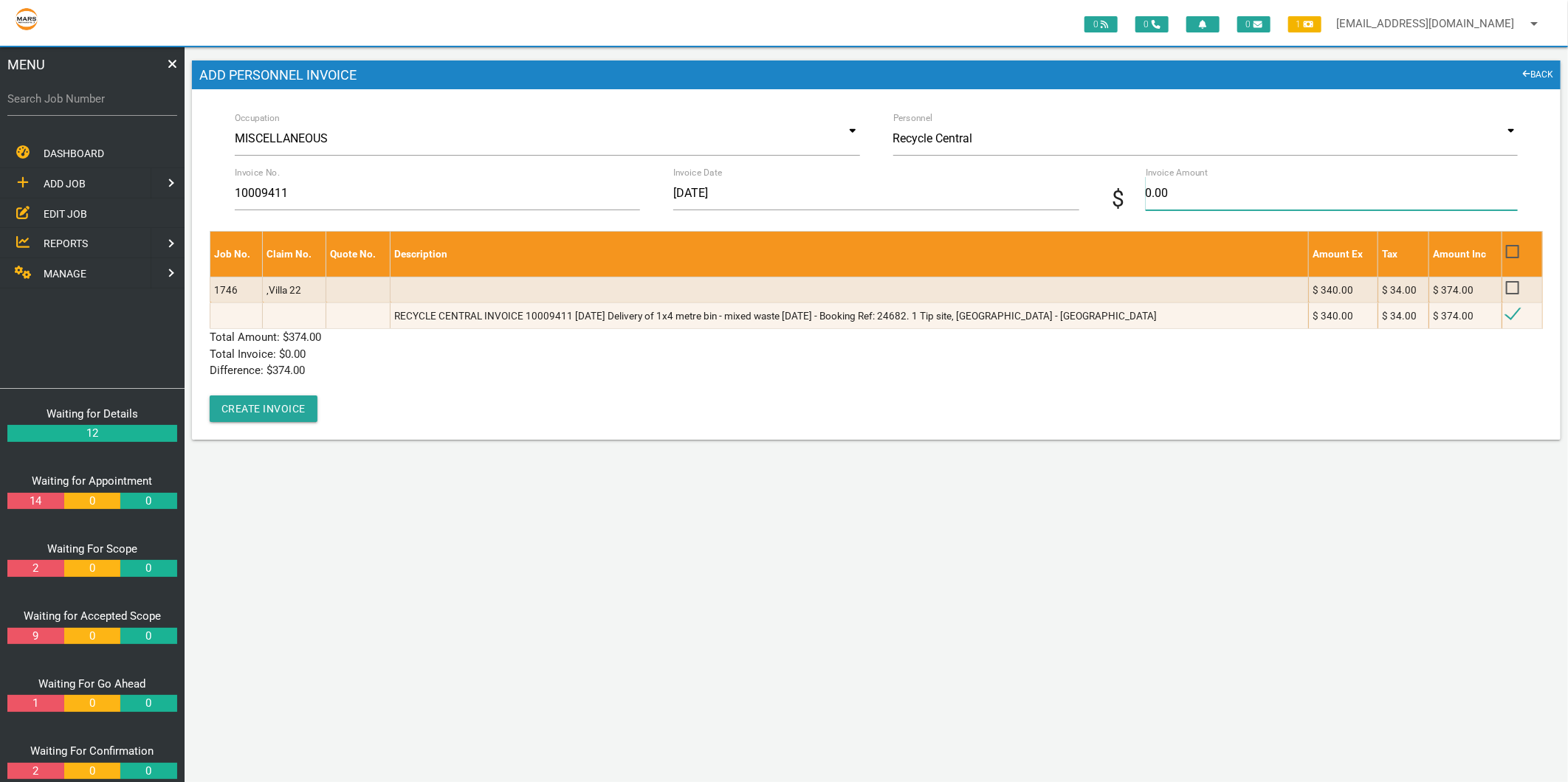
click at [1259, 198] on input "0.00" at bounding box center [1331, 193] width 372 height 34
type input "374"
click at [364, 339] on p "Total Amount: $ 374.00" at bounding box center [876, 337] width 1333 height 17
click at [294, 404] on button "Create Invoice" at bounding box center [263, 408] width 108 height 26
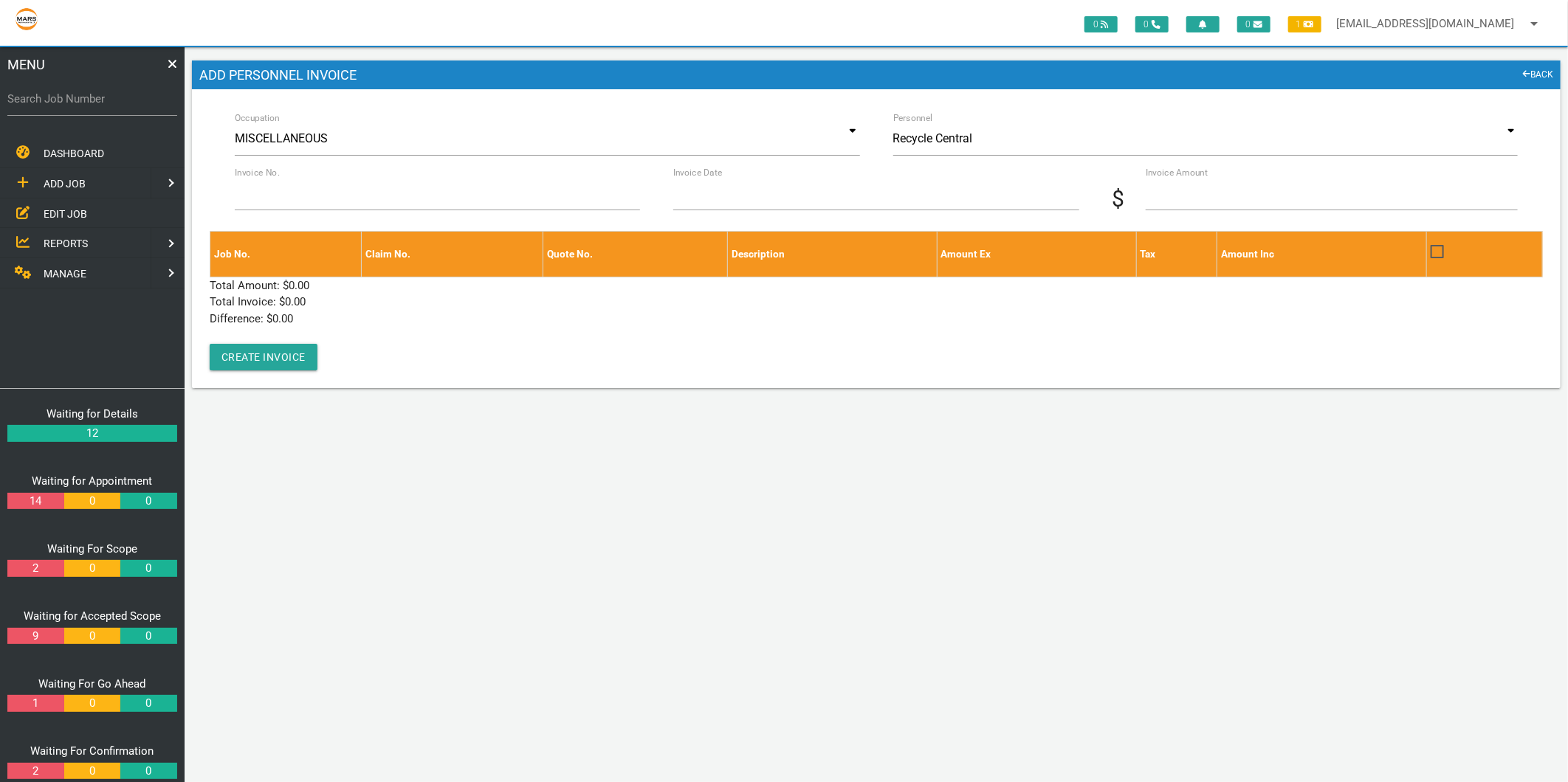
click at [108, 100] on label "Search Job Number" at bounding box center [92, 99] width 170 height 17
click at [108, 100] on input "Search Job Number" at bounding box center [92, 99] width 170 height 34
type input "1774"
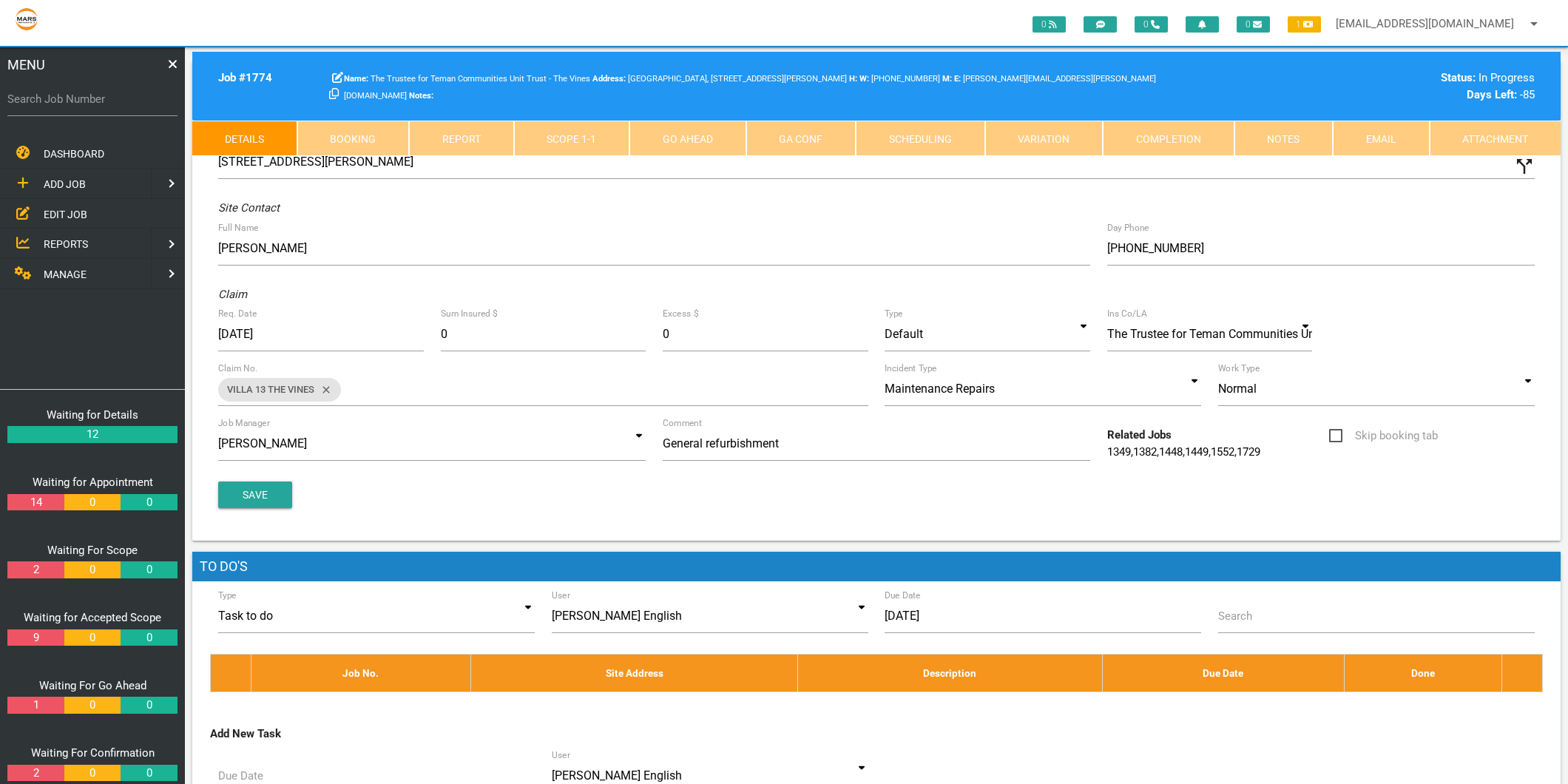
click at [575, 129] on link "Scope 1 - 1" at bounding box center [572, 138] width 116 height 36
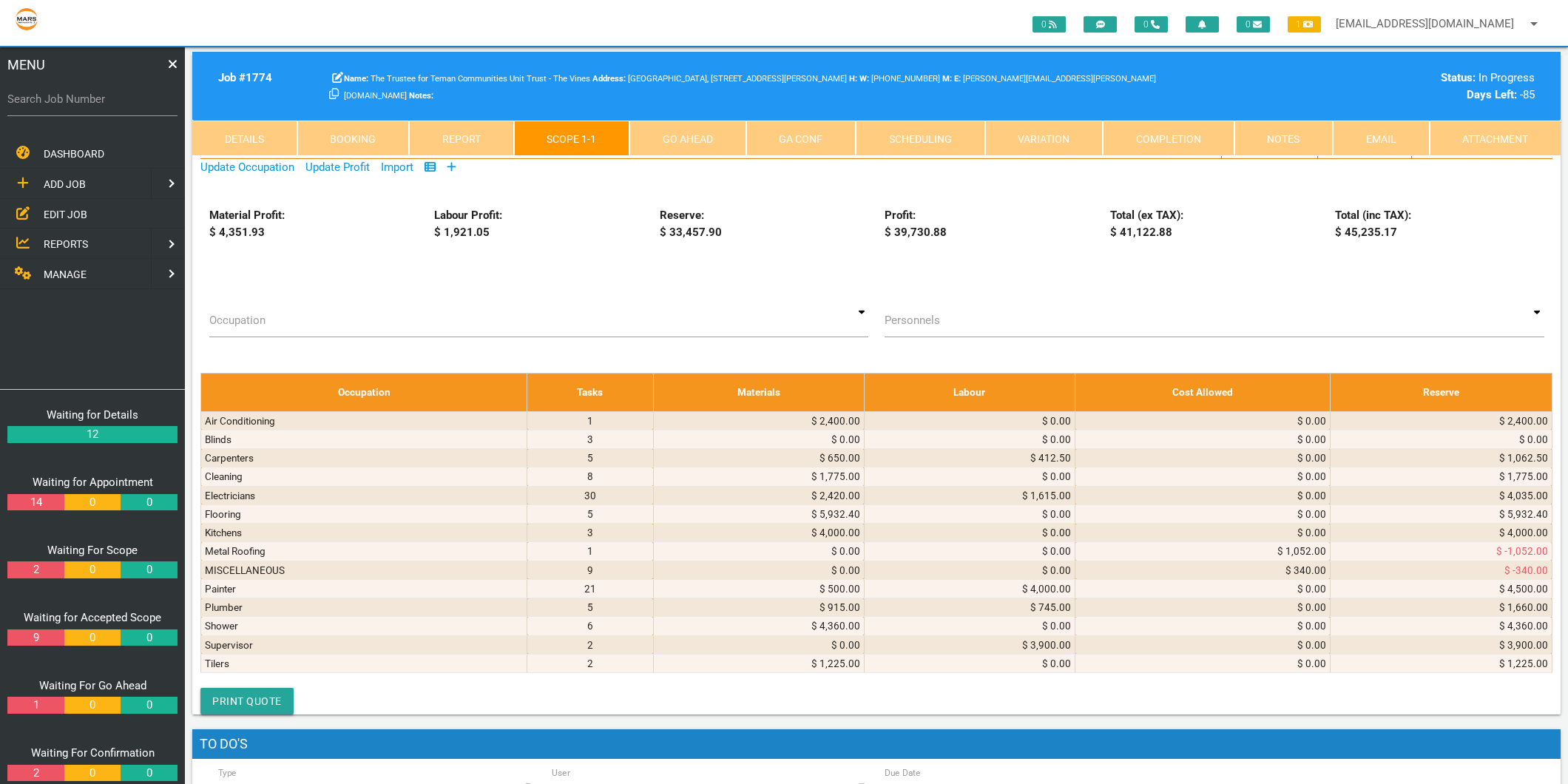
scroll to position [4520, 0]
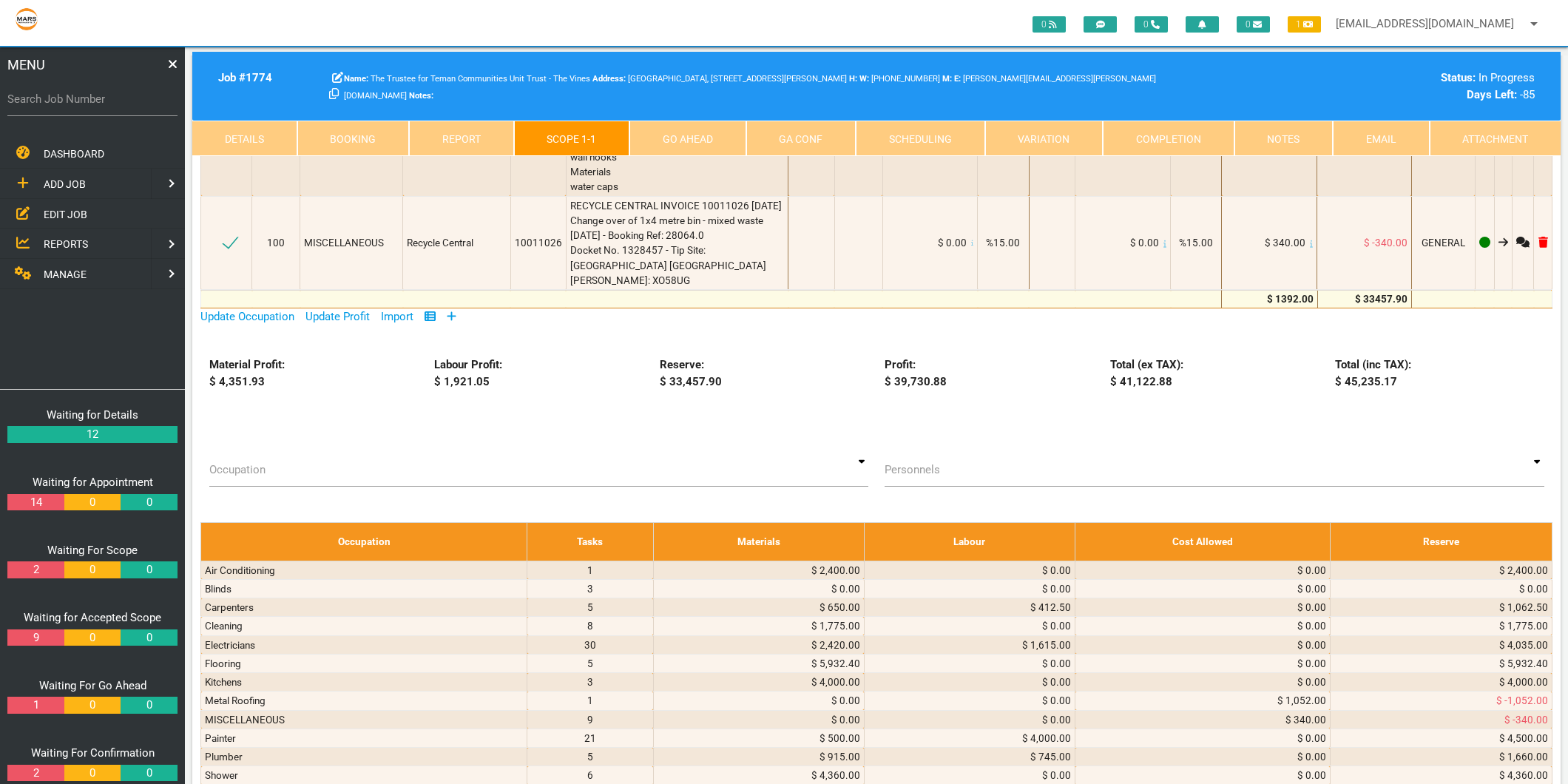
click at [457, 321] on icon at bounding box center [452, 317] width 9 height 9
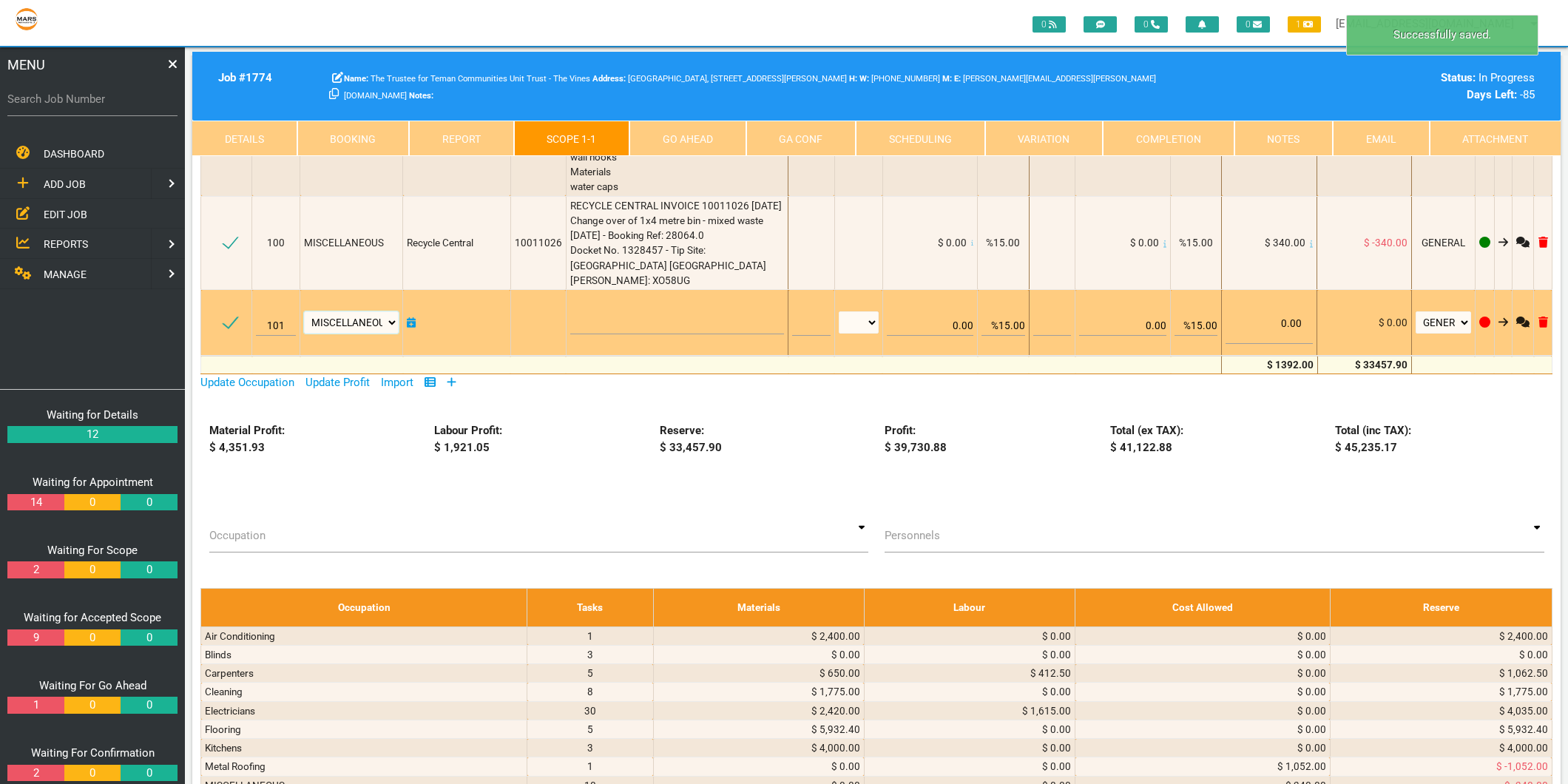
click at [328, 333] on select "Air Conditioning Asbestos Removal Awnings Blinds Bricklayers Building Inspectio…" at bounding box center [351, 322] width 95 height 22
click at [305, 333] on select "Air Conditioning Asbestos Removal Awnings Blinds Bricklayers Building Inspectio…" at bounding box center [351, 322] width 95 height 22
click at [587, 334] on textarea at bounding box center [677, 318] width 215 height 33
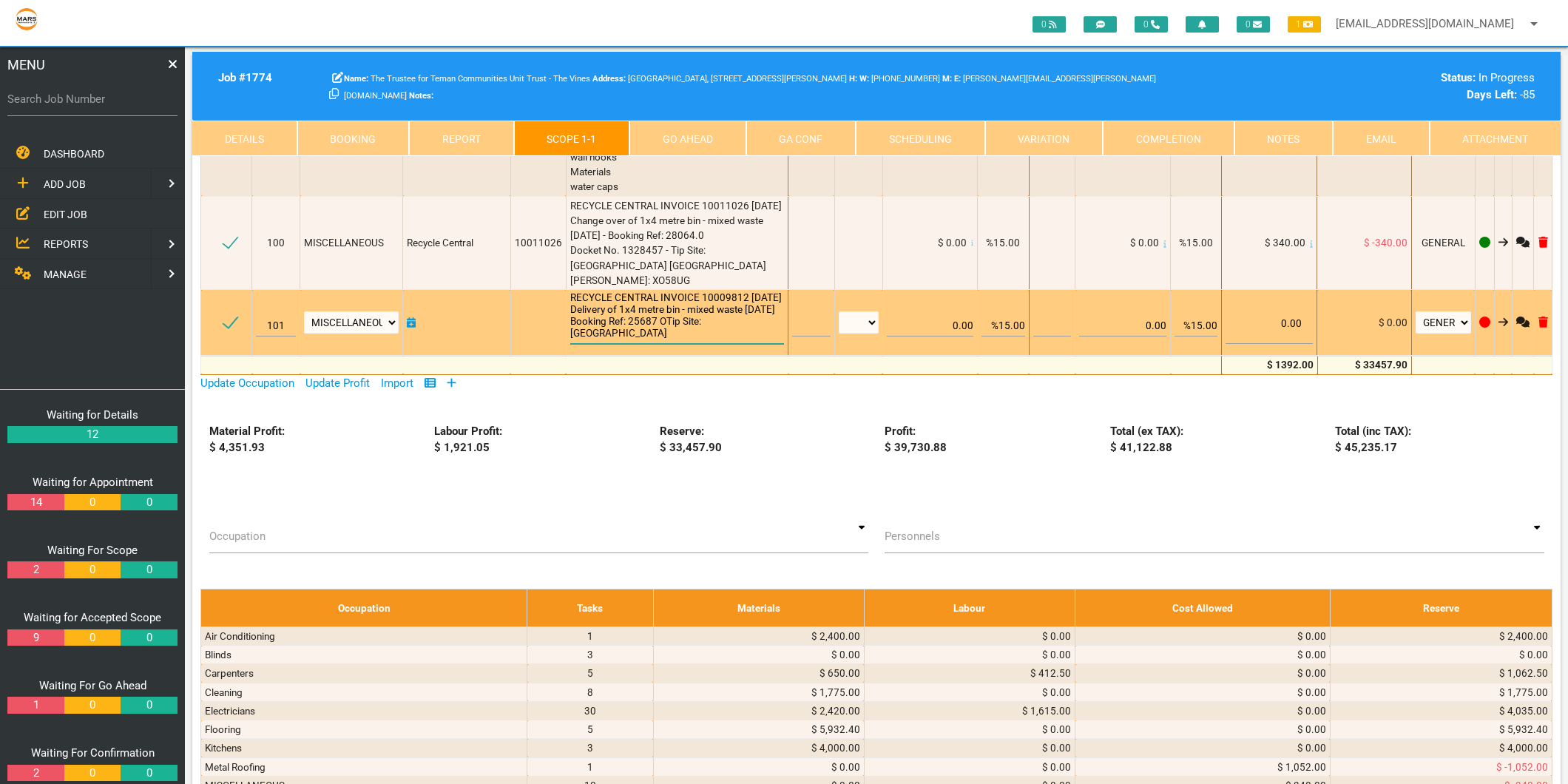
scroll to position [1, 0]
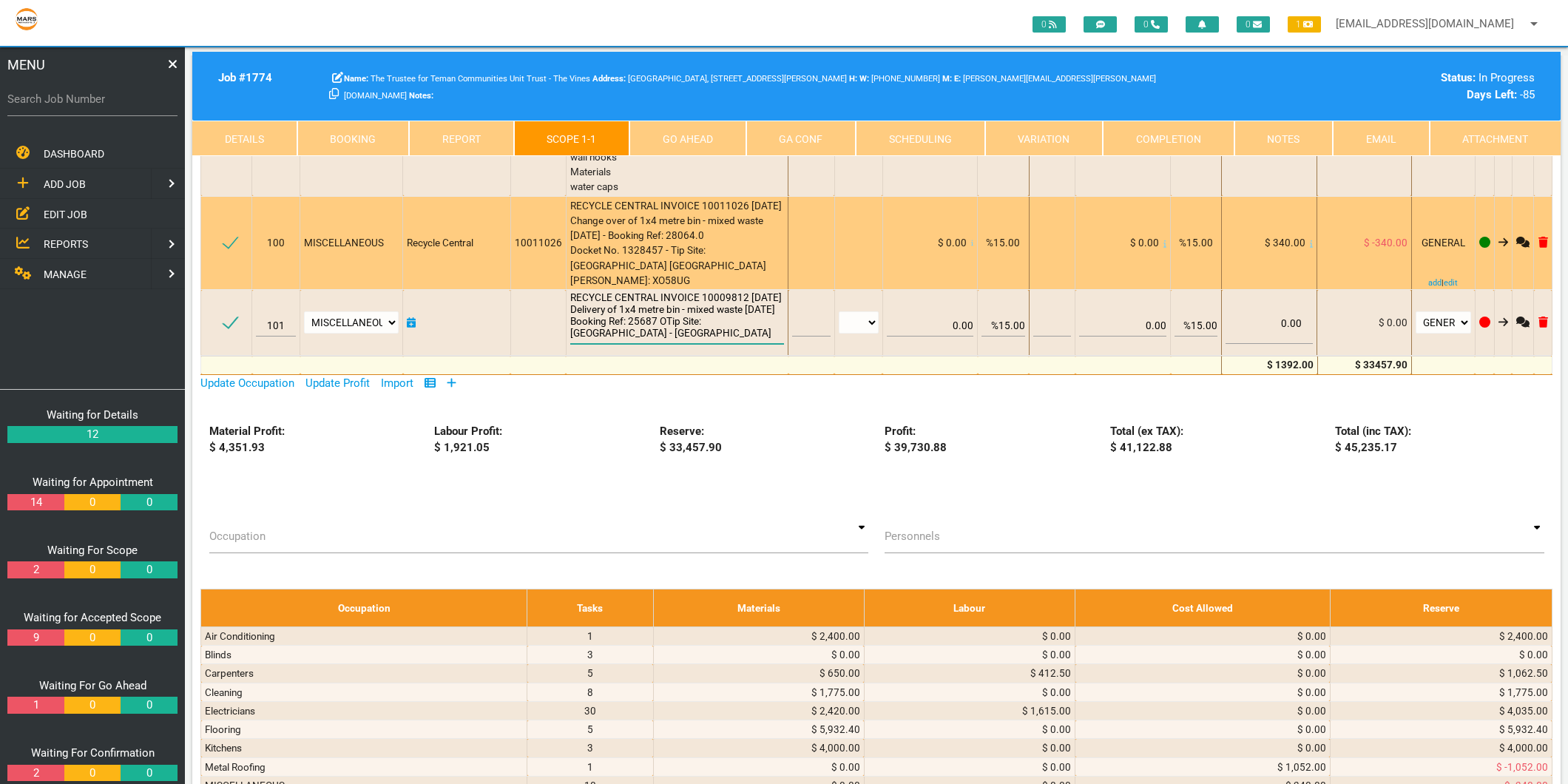
type textarea "RECYCLE CENTRAL INVOICE 10009812 9/7/2025 Delivery of 1x4 metre bin - mixed was…"
click at [659, 287] on span "RECYCLE CENTRAL INVOICE 10011026 22/7/2025 Change over of 1x4 metre bin - mixed…" at bounding box center [676, 243] width 212 height 86
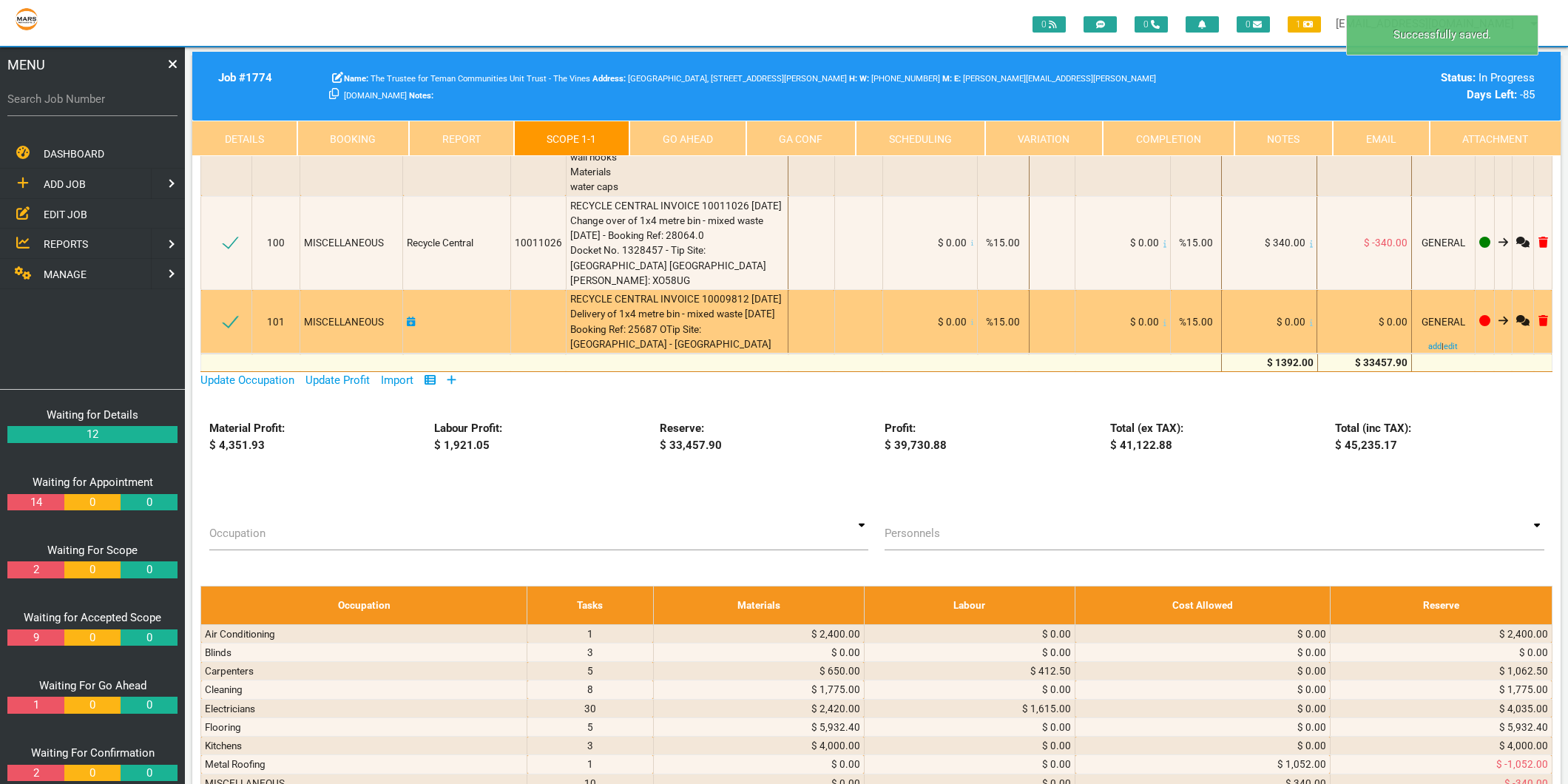
click at [1310, 326] on icon at bounding box center [1311, 323] width 3 height 8
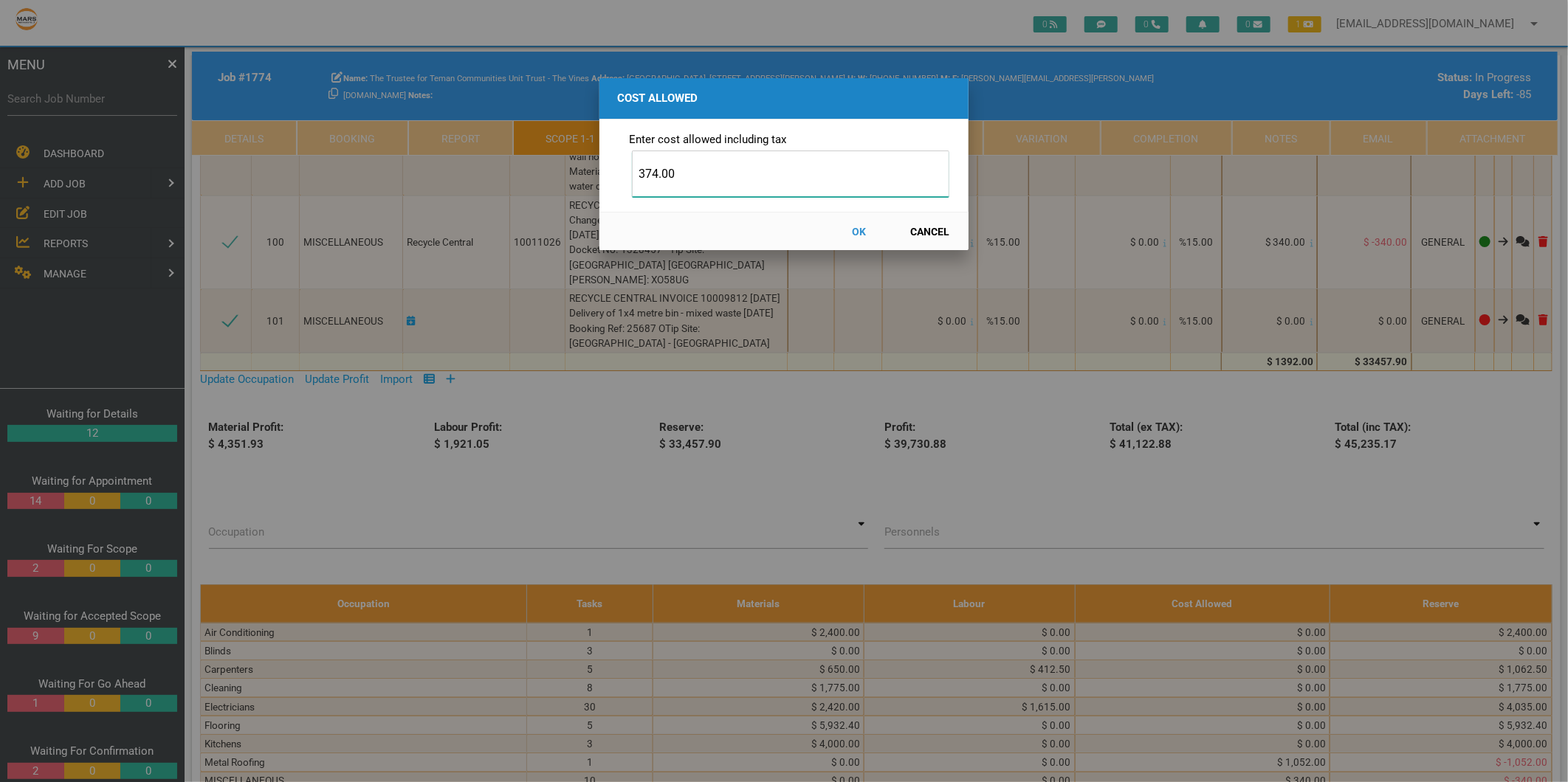
type input "374.00"
click at [863, 226] on button "OK" at bounding box center [859, 232] width 65 height 26
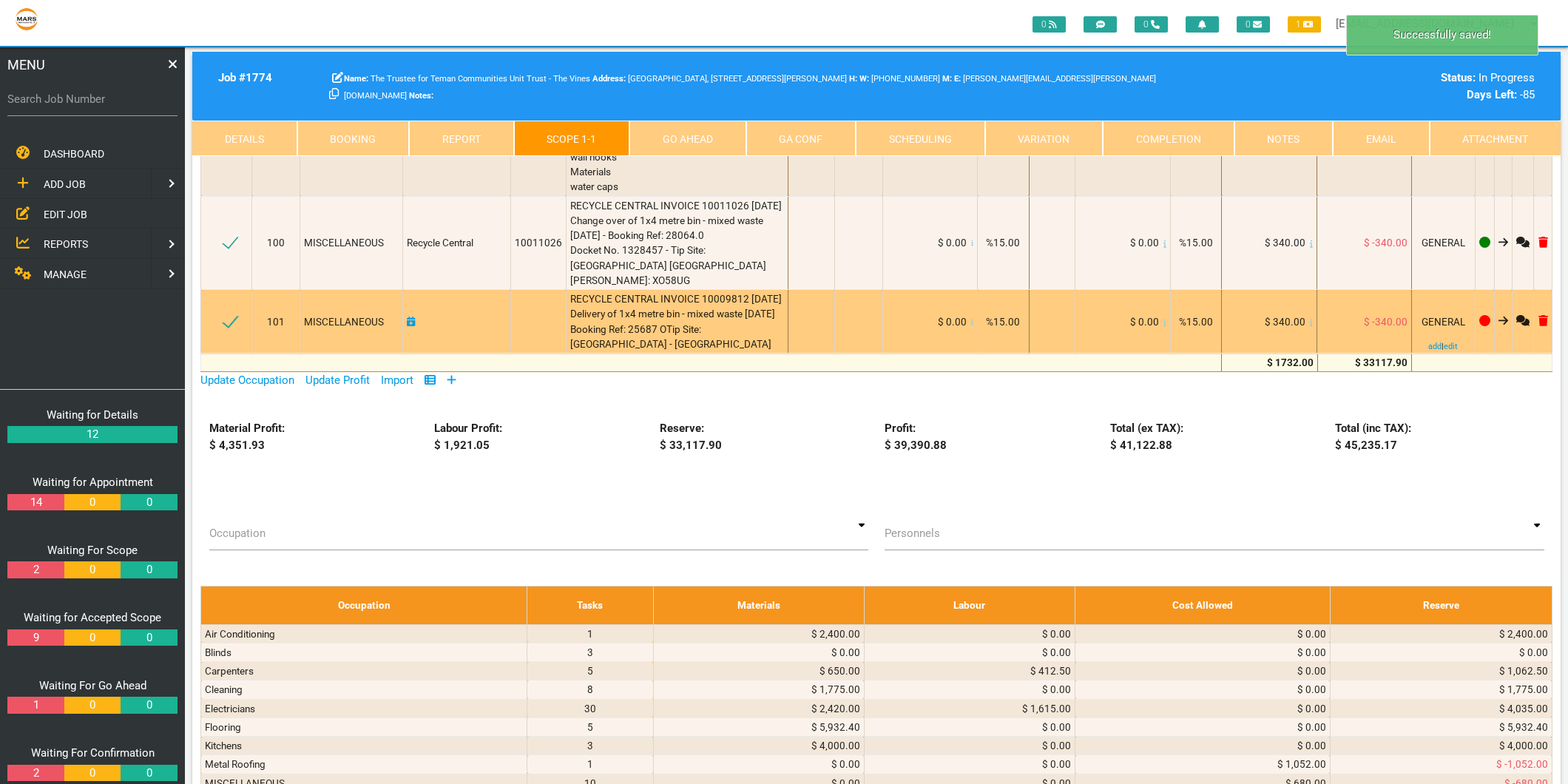
click at [413, 327] on icon at bounding box center [411, 322] width 9 height 11
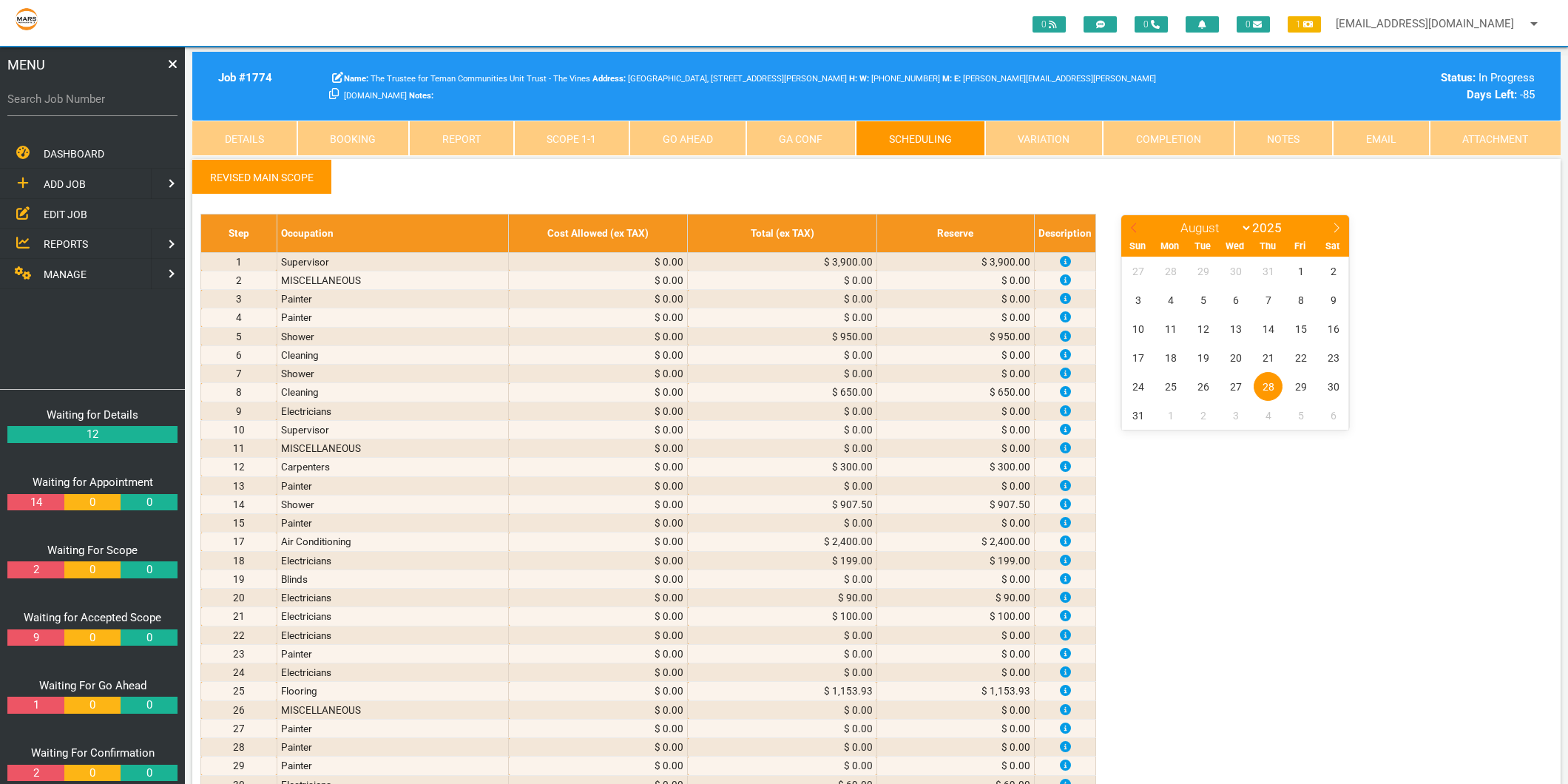
click at [1133, 222] on icon at bounding box center [1134, 228] width 11 height 11
select select "6"
click at [1229, 298] on span "9" at bounding box center [1235, 300] width 29 height 29
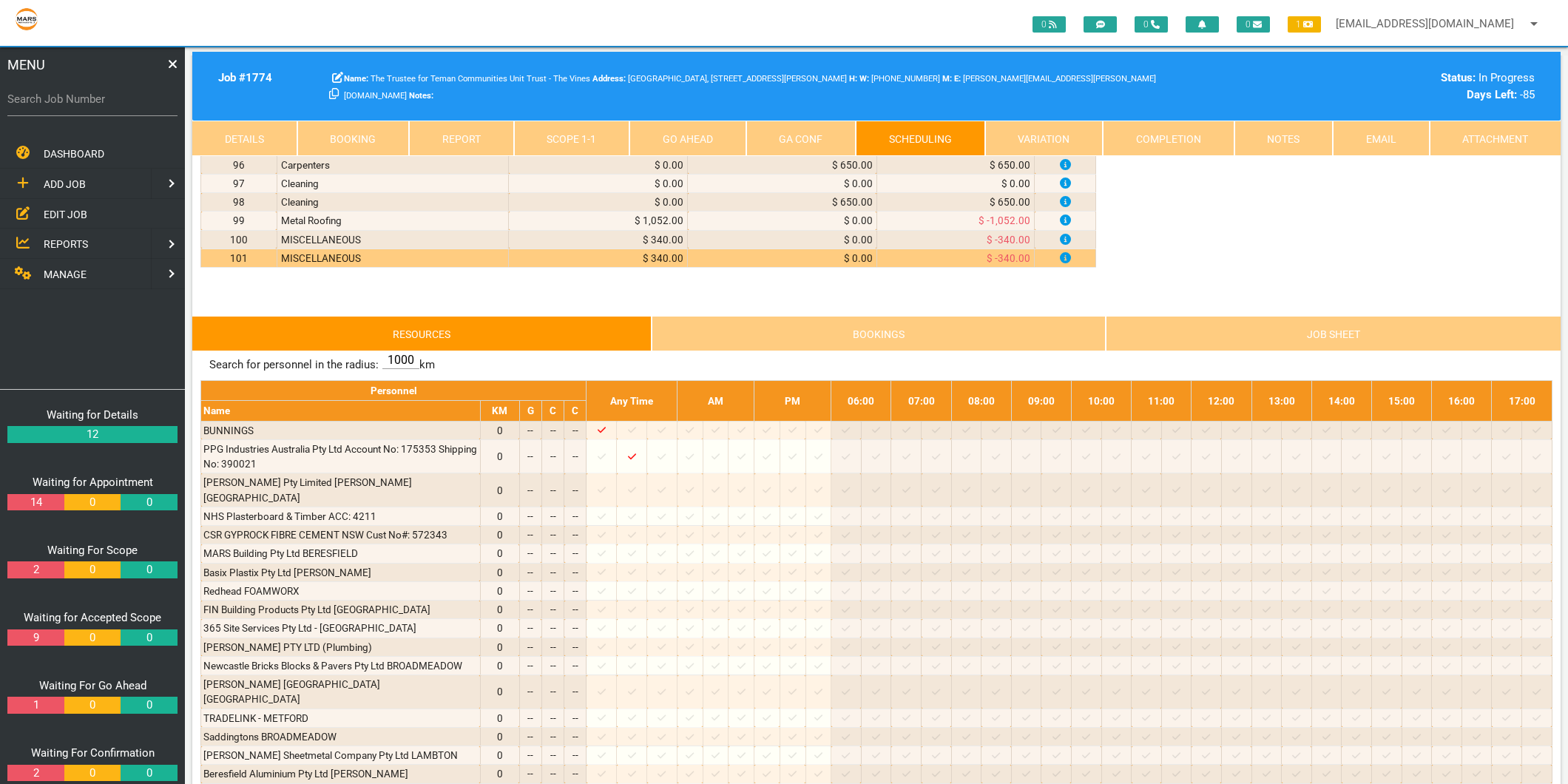
scroll to position [3136, 0]
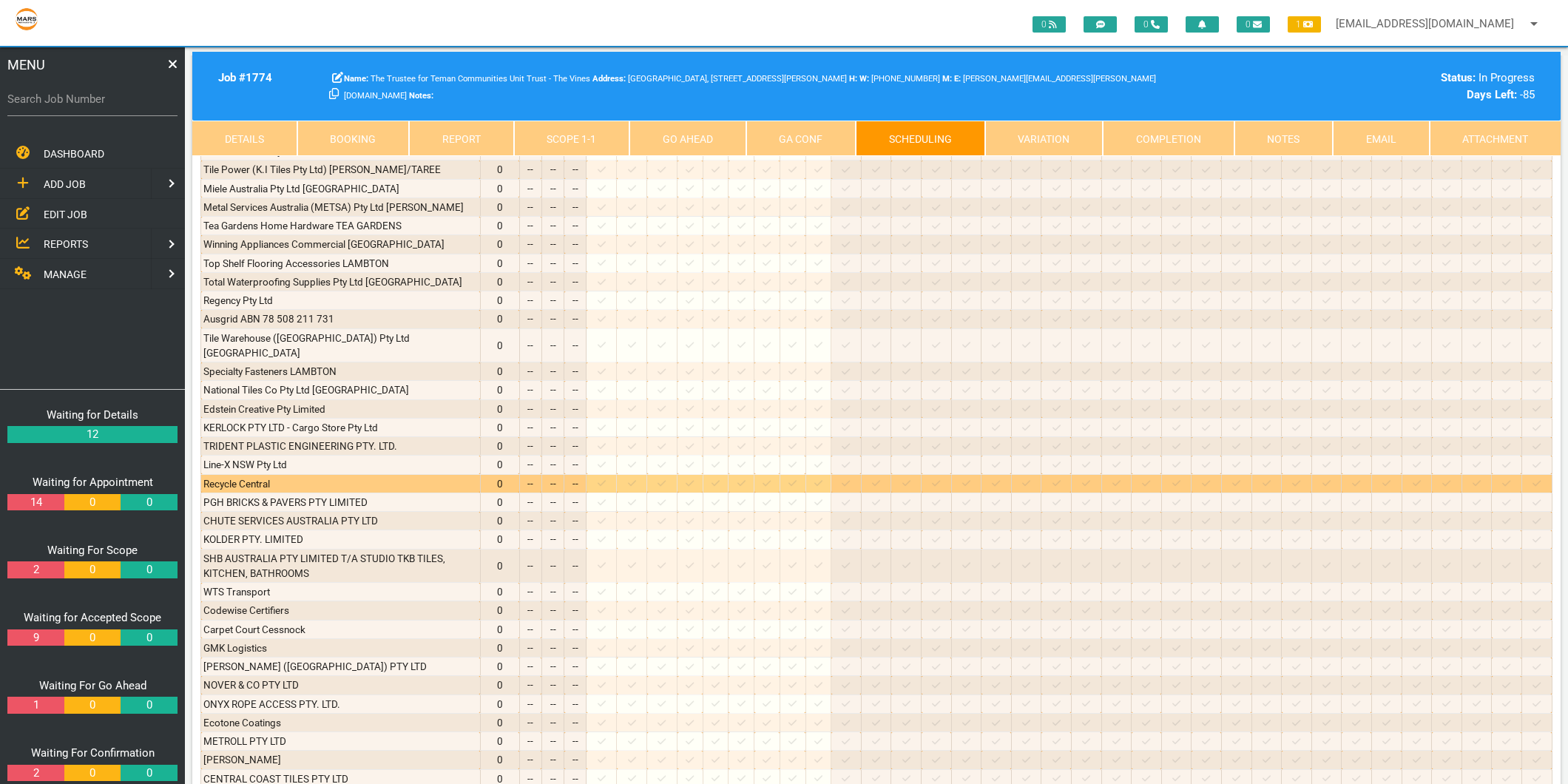
click at [665, 481] on icon at bounding box center [662, 484] width 8 height 6
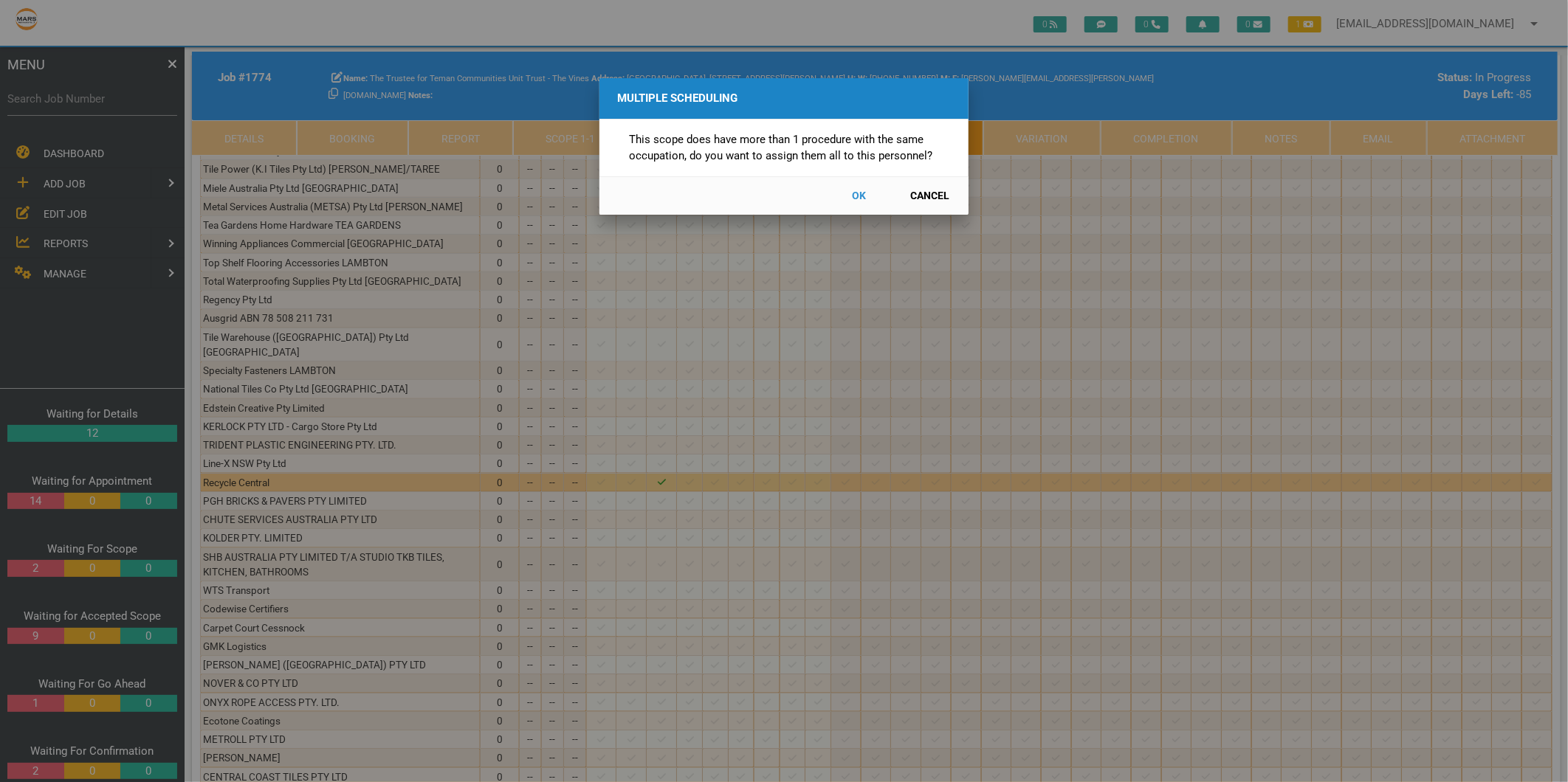
click at [925, 197] on button "Cancel" at bounding box center [930, 196] width 65 height 26
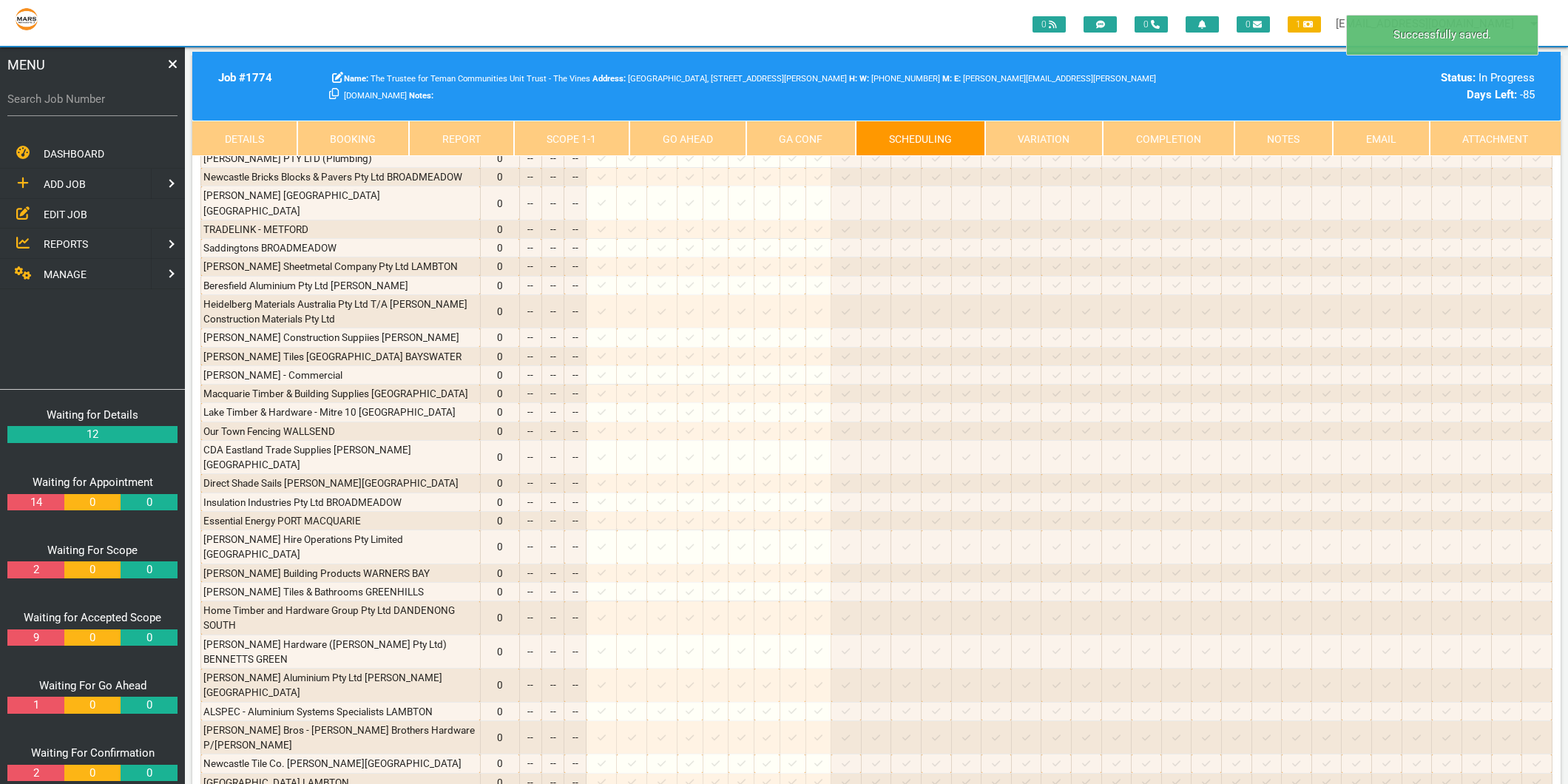
scroll to position [1821, 0]
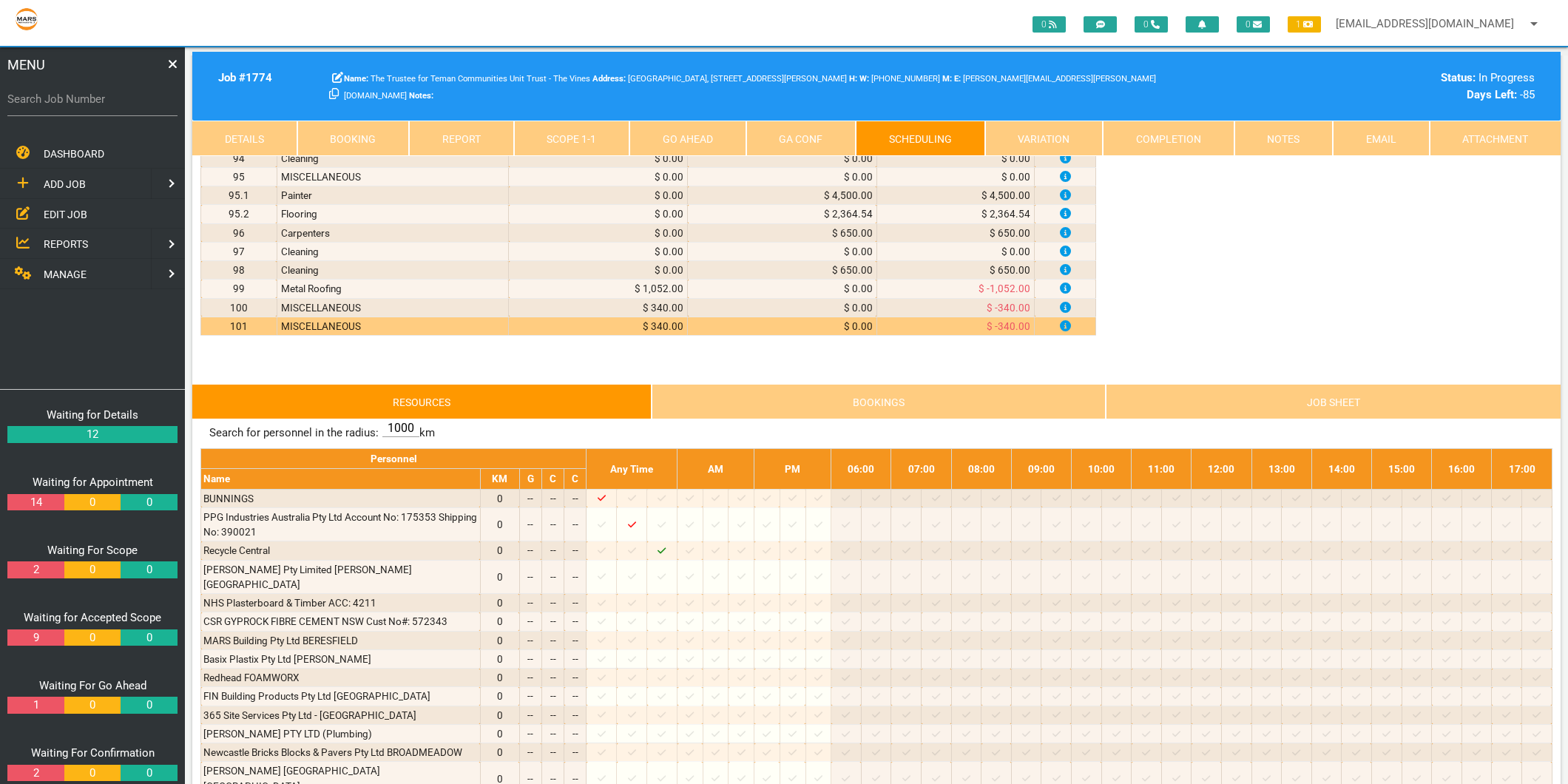
click at [527, 131] on link "Scope 1 - 1" at bounding box center [572, 138] width 116 height 36
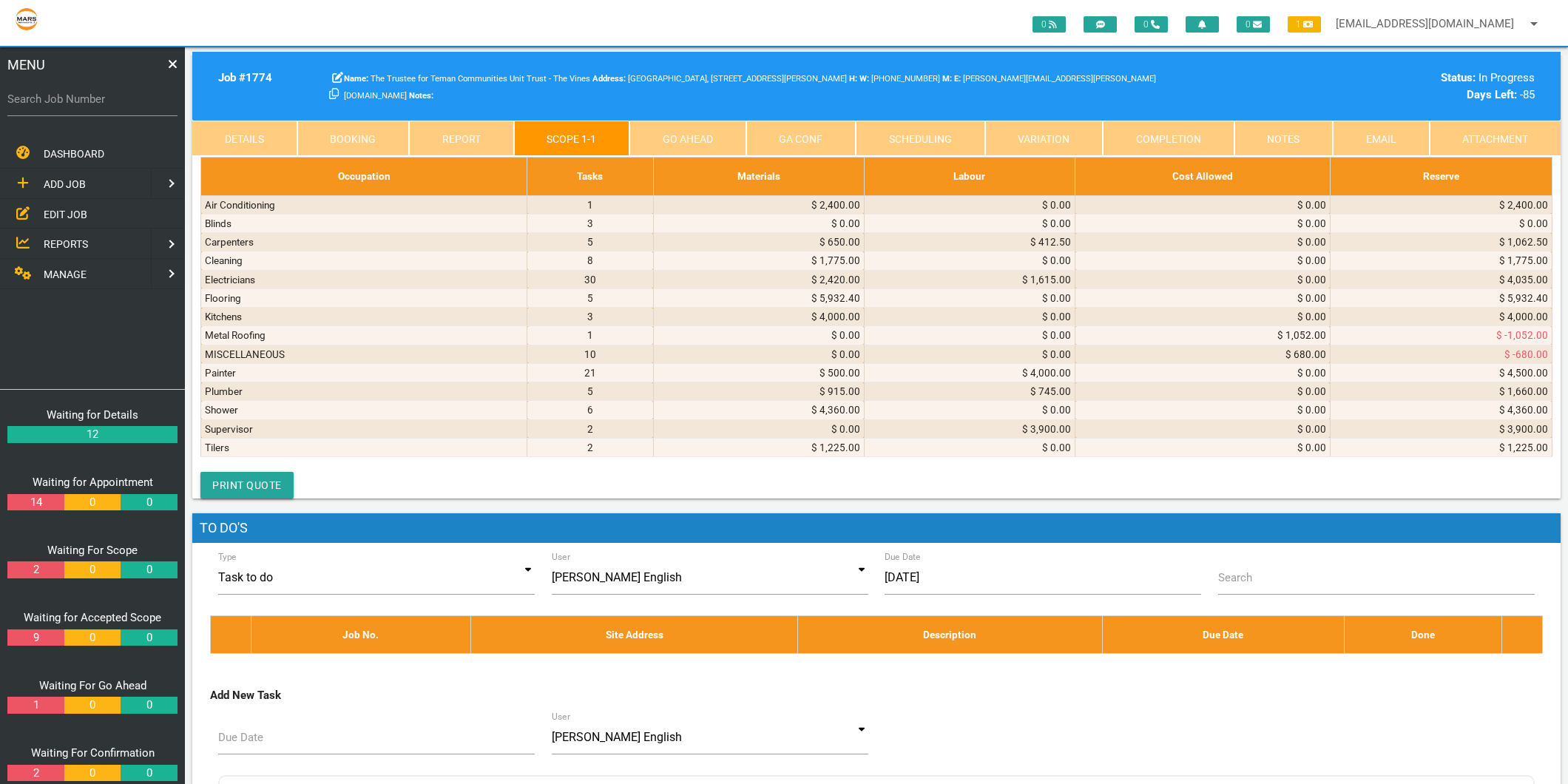
scroll to position [4944, 0]
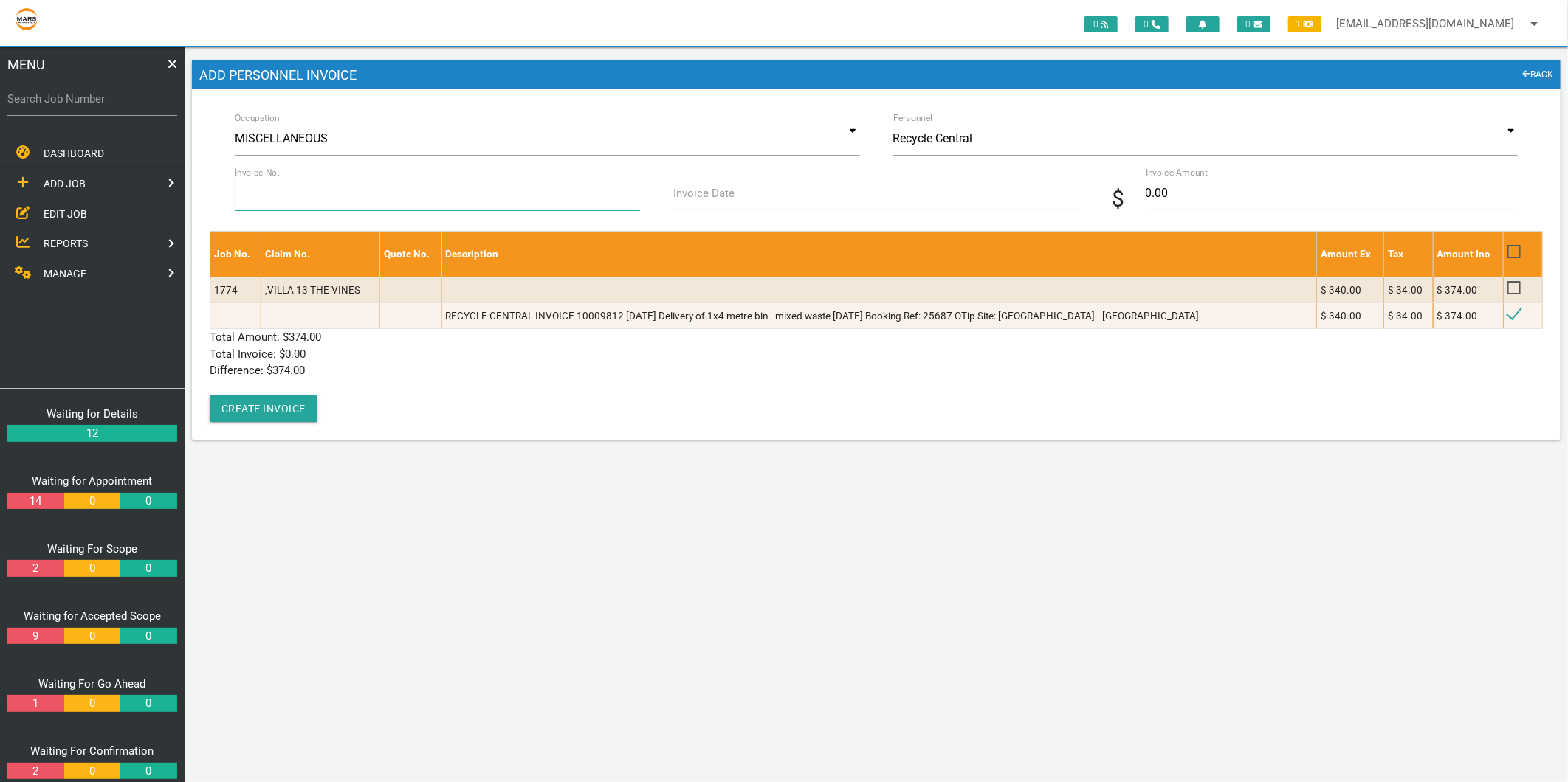
click at [381, 201] on input "Invoice No." at bounding box center [437, 193] width 405 height 34
type input "10009812"
click at [763, 204] on input "Invoice Date" at bounding box center [875, 193] width 405 height 34
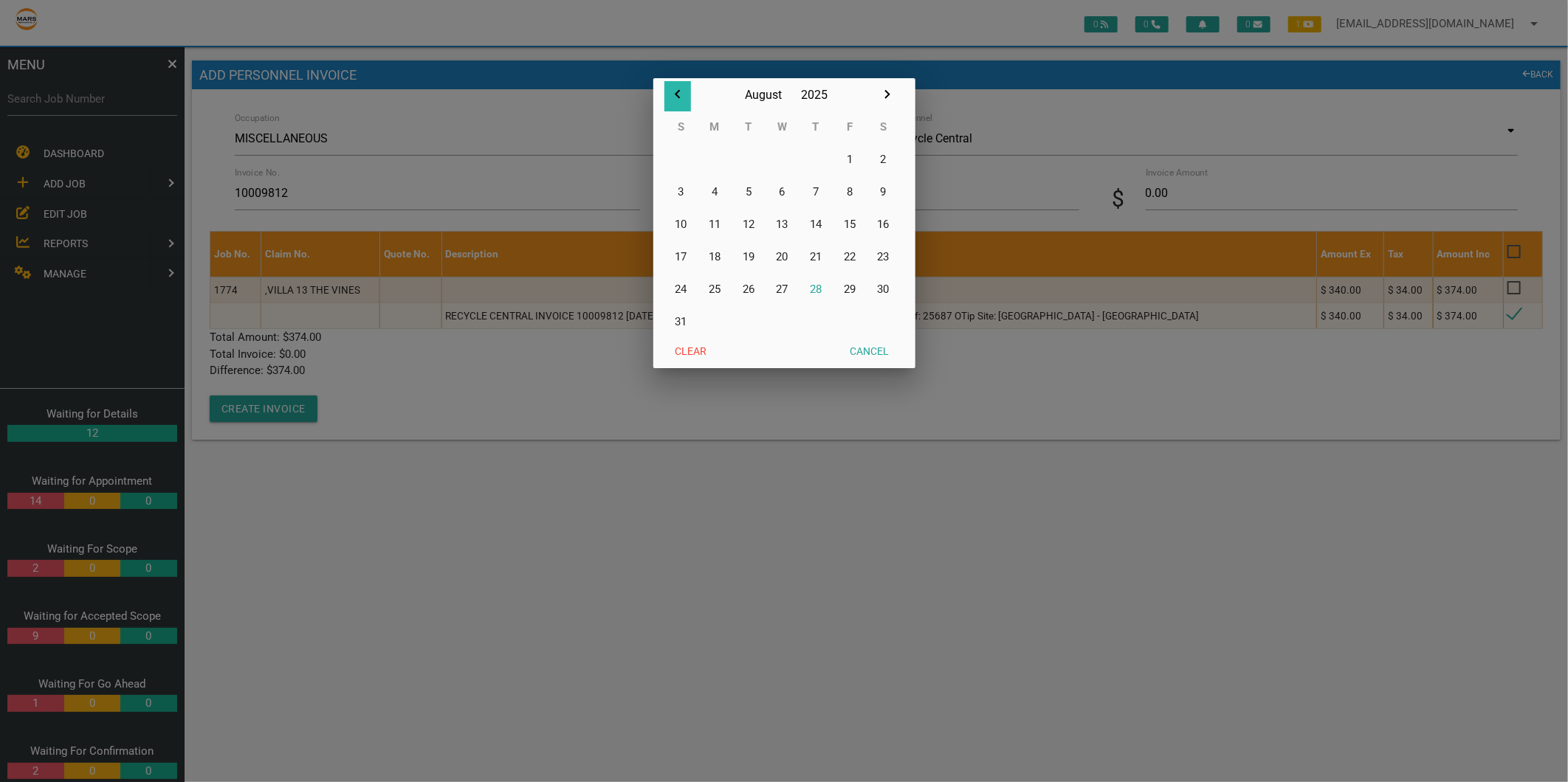
click at [673, 96] on icon "button" at bounding box center [677, 94] width 17 height 17
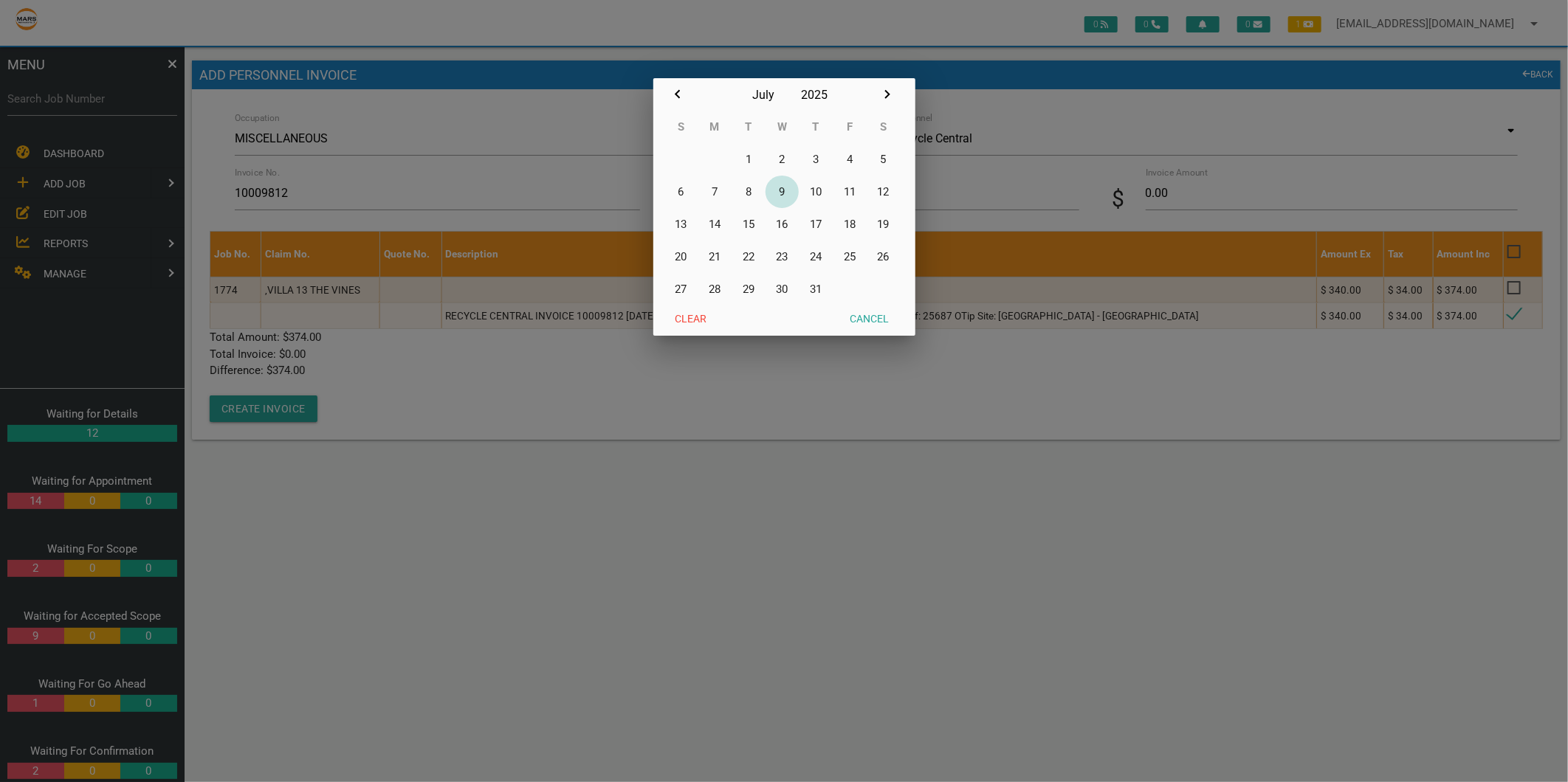
click at [791, 193] on button "9" at bounding box center [782, 192] width 34 height 32
type input "09/07/2025"
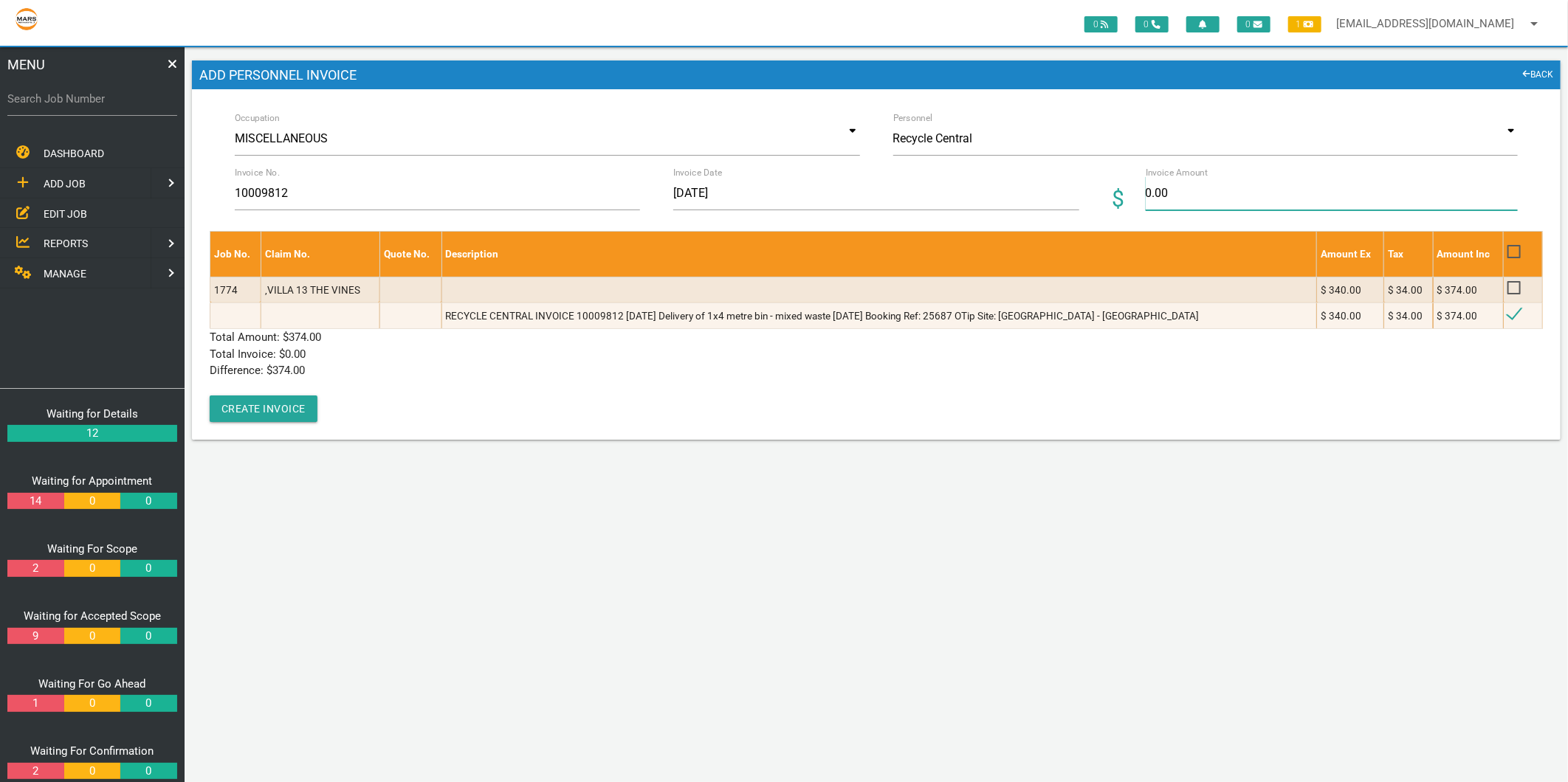
click at [1164, 195] on input "0.00" at bounding box center [1331, 193] width 372 height 34
type input "374"
click at [438, 353] on p "Total Invoice: $ 0.00" at bounding box center [876, 354] width 1333 height 17
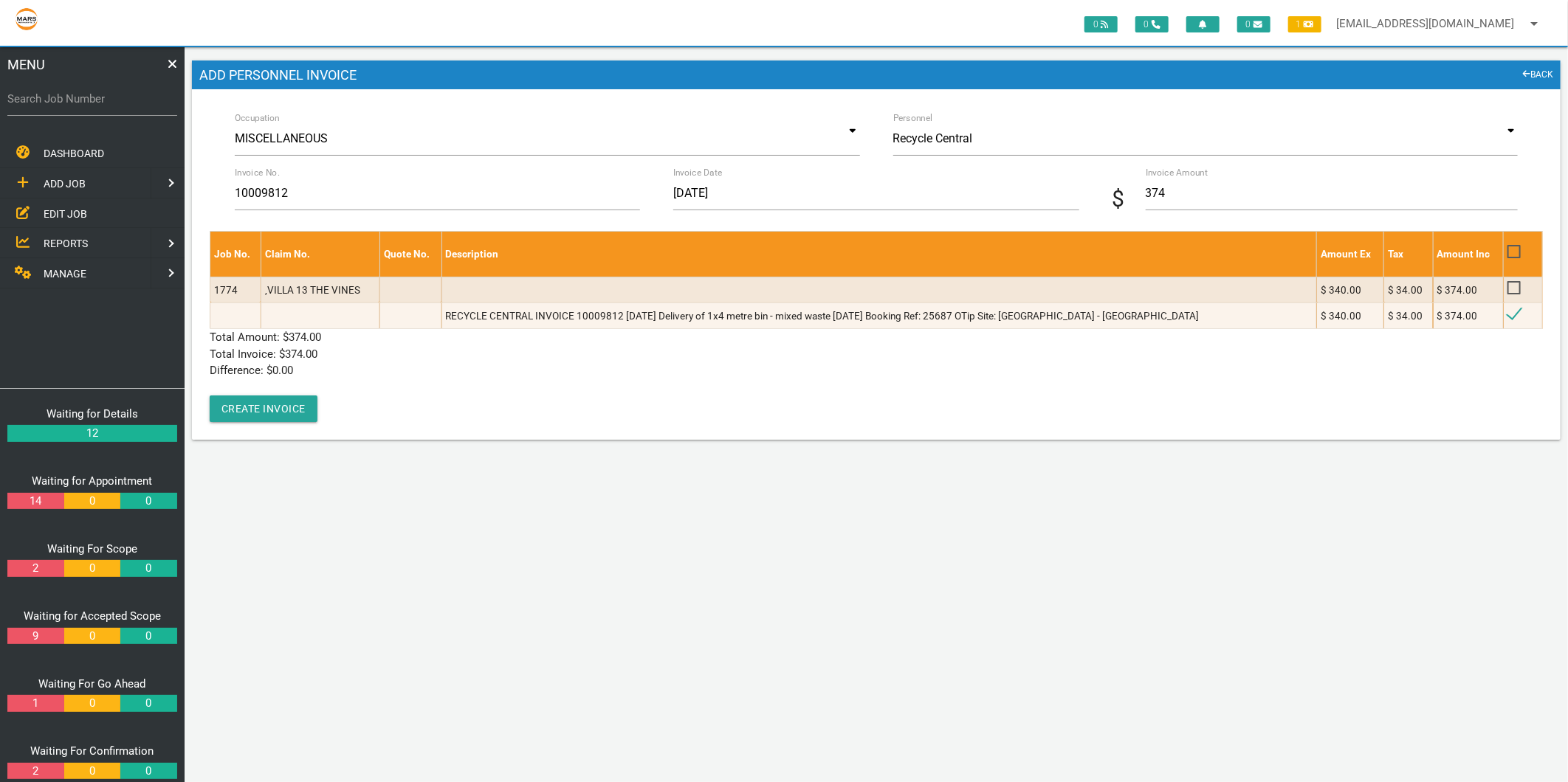
click at [296, 393] on div "Job No. Claim No. Quote No. Description Amount Ex Tax Amount Inc 1774 ,VILLA 13…" at bounding box center [876, 326] width 1333 height 191
click at [292, 397] on button "Create Invoice" at bounding box center [263, 408] width 108 height 26
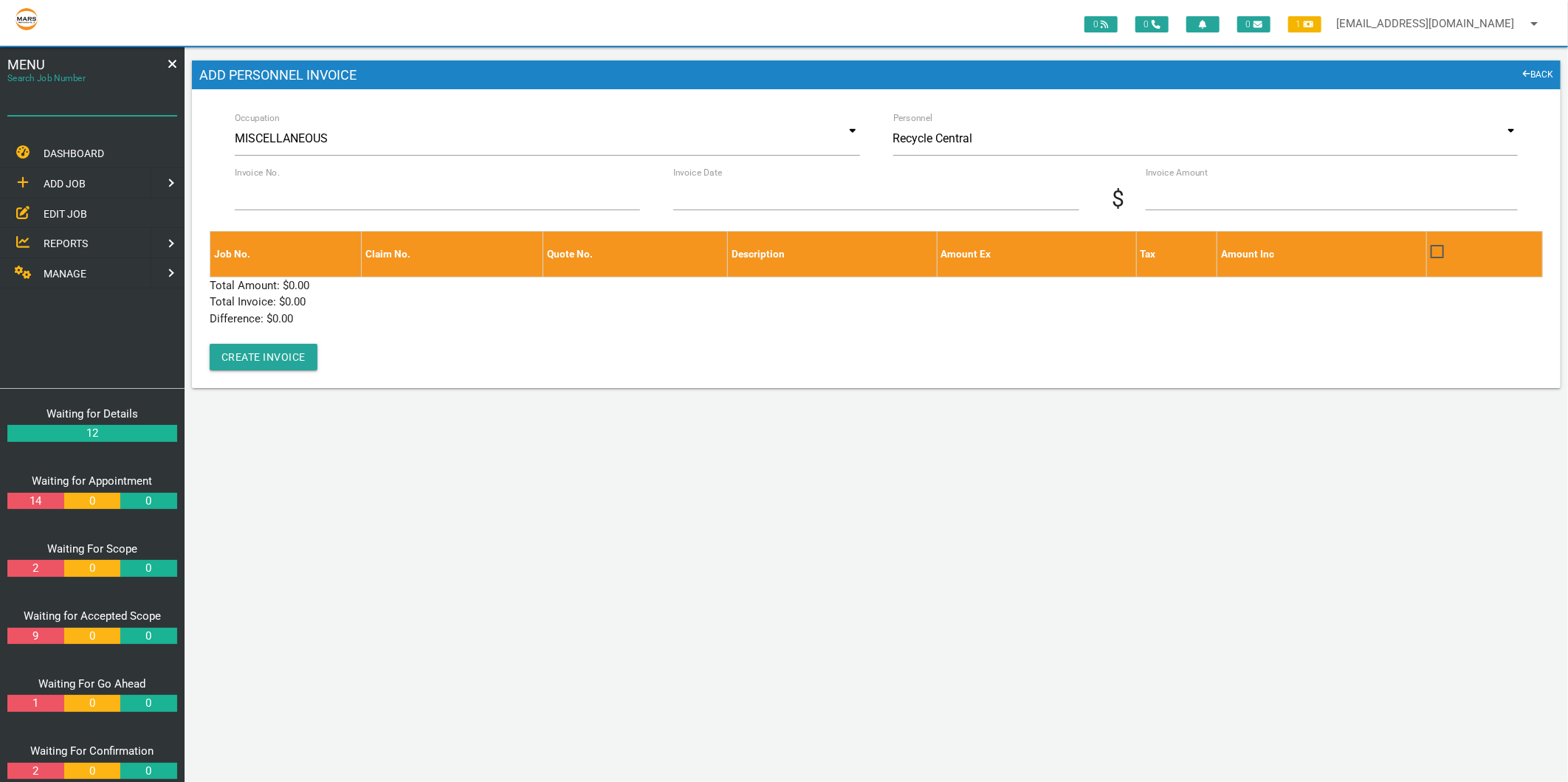
click at [61, 109] on input "Search Job Number" at bounding box center [92, 99] width 170 height 34
type input "1499"
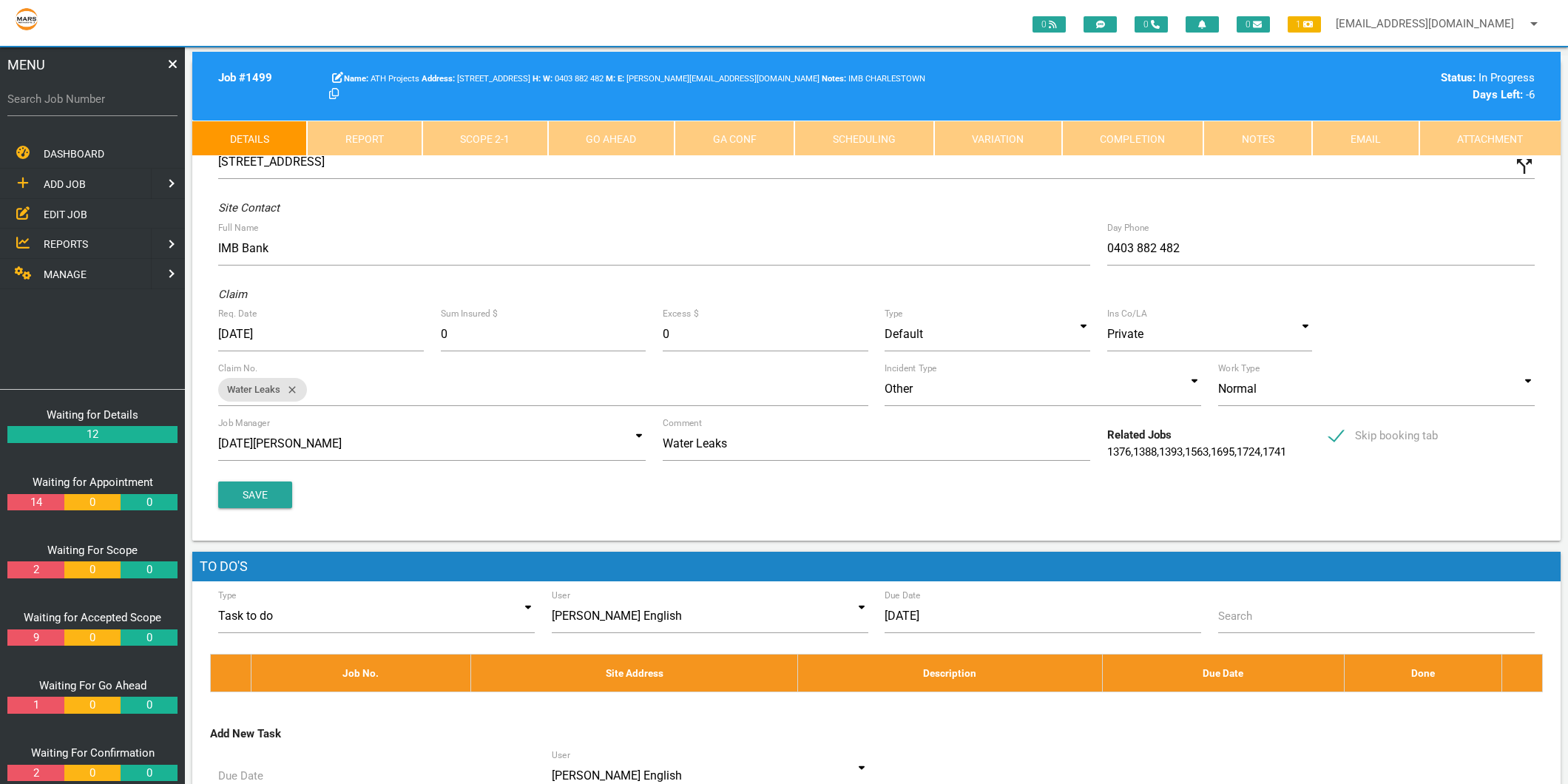
click at [1105, 123] on link "Completion" at bounding box center [1133, 138] width 141 height 36
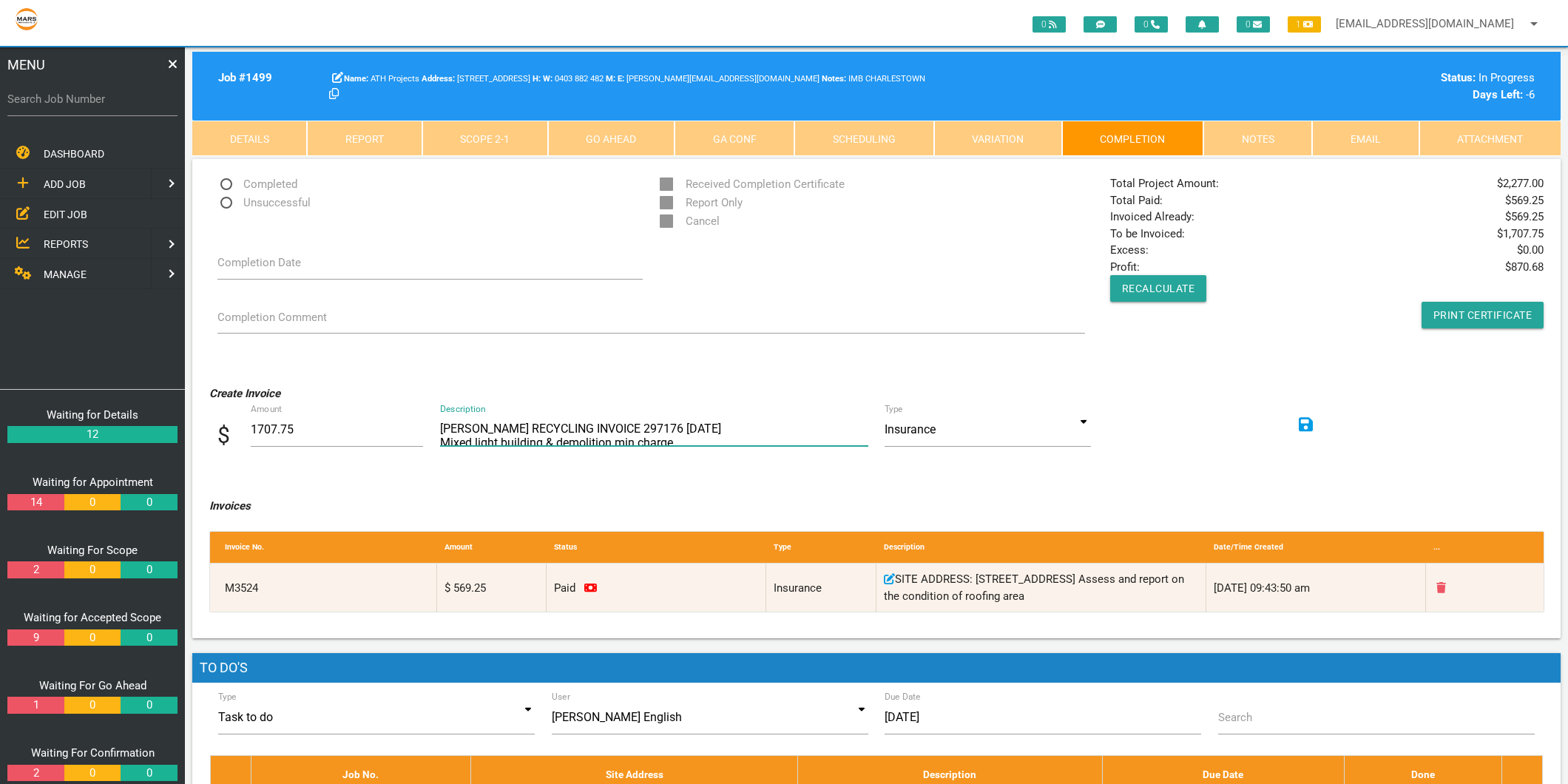
click at [505, 444] on textarea "BENEDICT RECYCLING INVOICE 297176 20/7/2025 Mixed light building & demolition m…" at bounding box center [654, 429] width 428 height 33
click at [505, 436] on textarea "BENEDICT RECYCLING INVOICE 297176 20/7/2025 Mixed light building & demolition m…" at bounding box center [654, 429] width 428 height 33
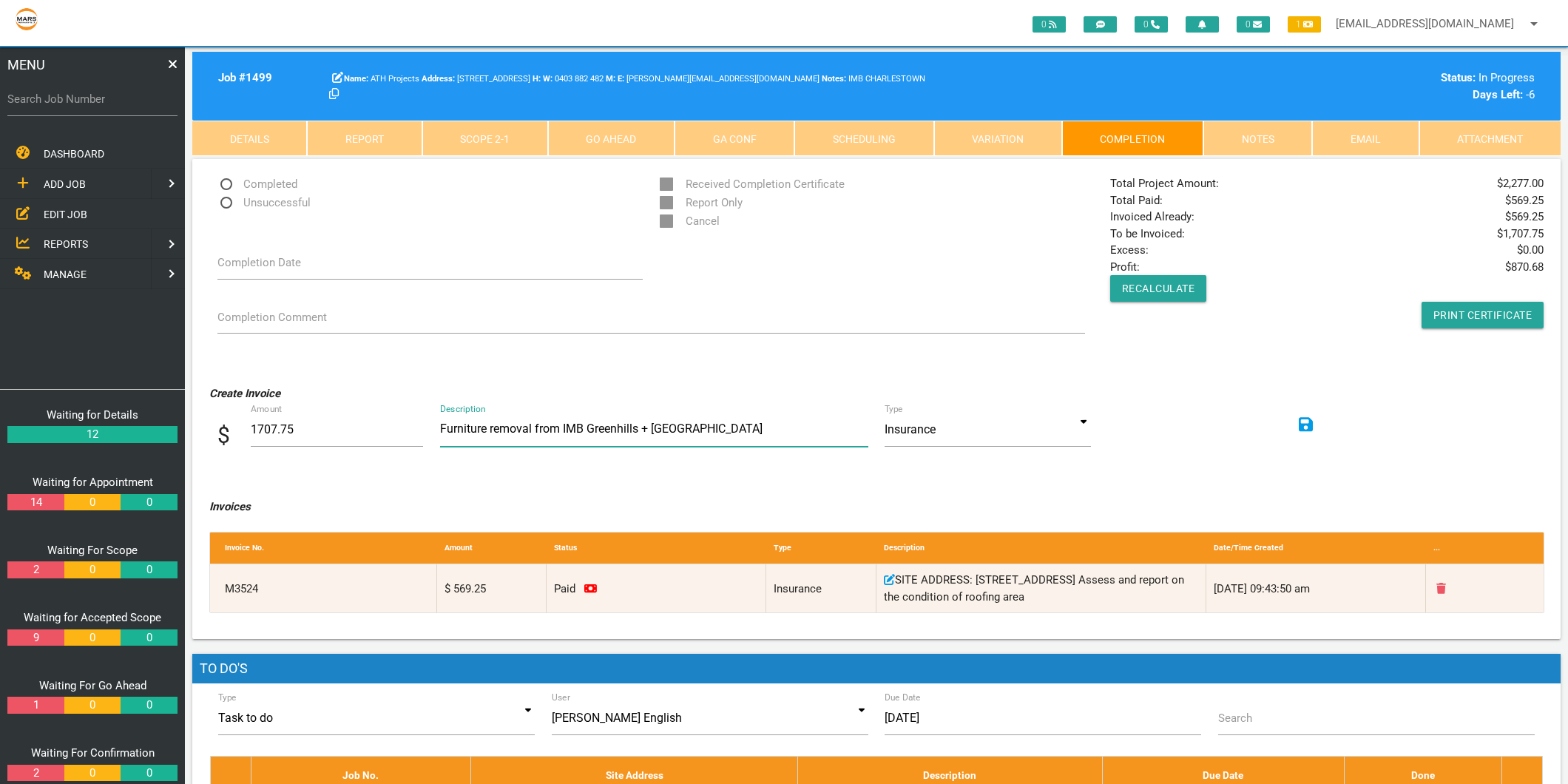
click at [440, 429] on textarea "BENEDICT RECYCLING INVOICE 297176 20/7/2025 Mixed light building & demolition m…" at bounding box center [654, 429] width 428 height 34
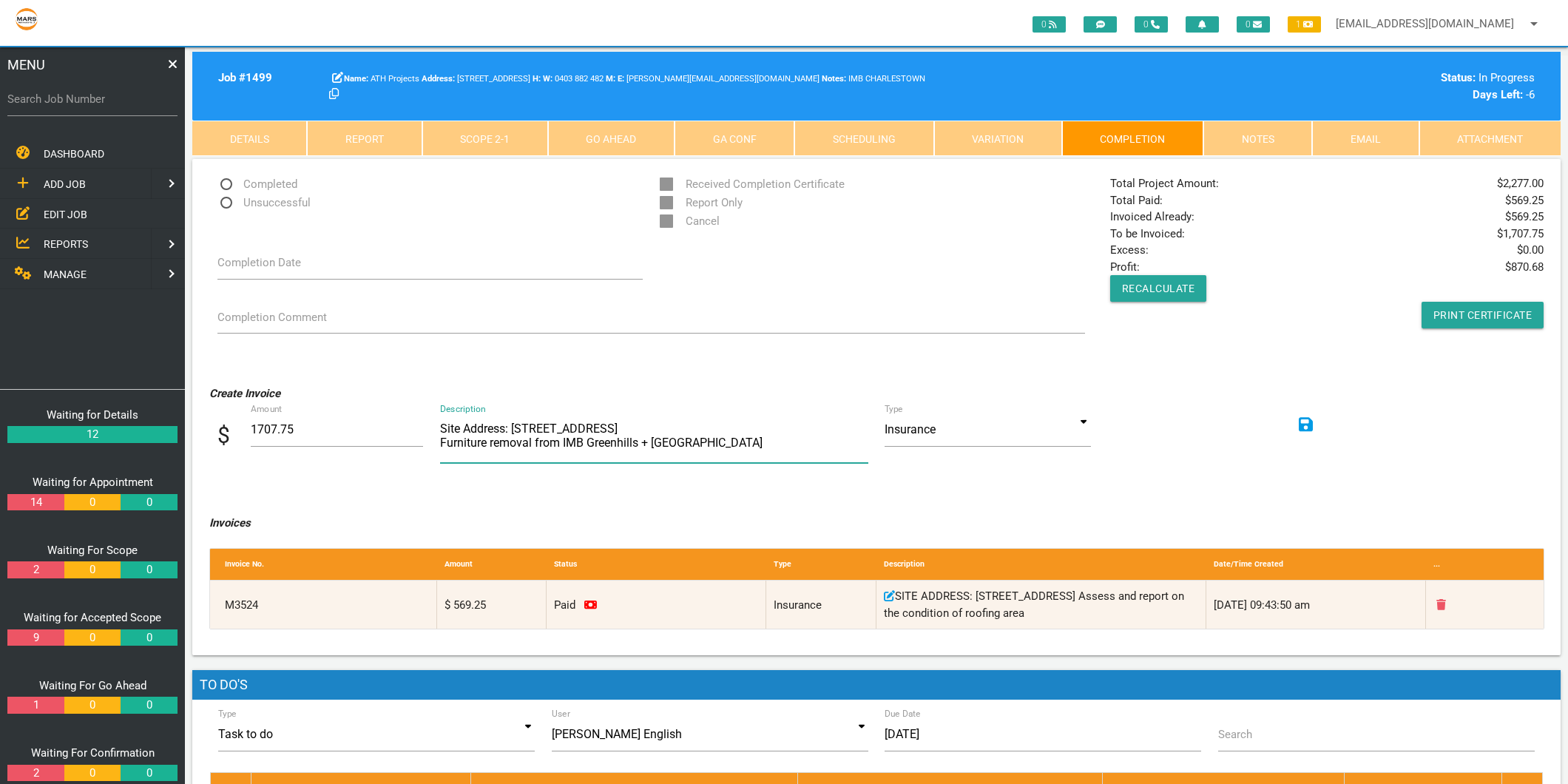
type textarea "Site Address: 130 Lambton Rd Boradmeadow Furniture removal from IMB Greenhills …"
click at [1082, 423] on input at bounding box center [987, 429] width 206 height 34
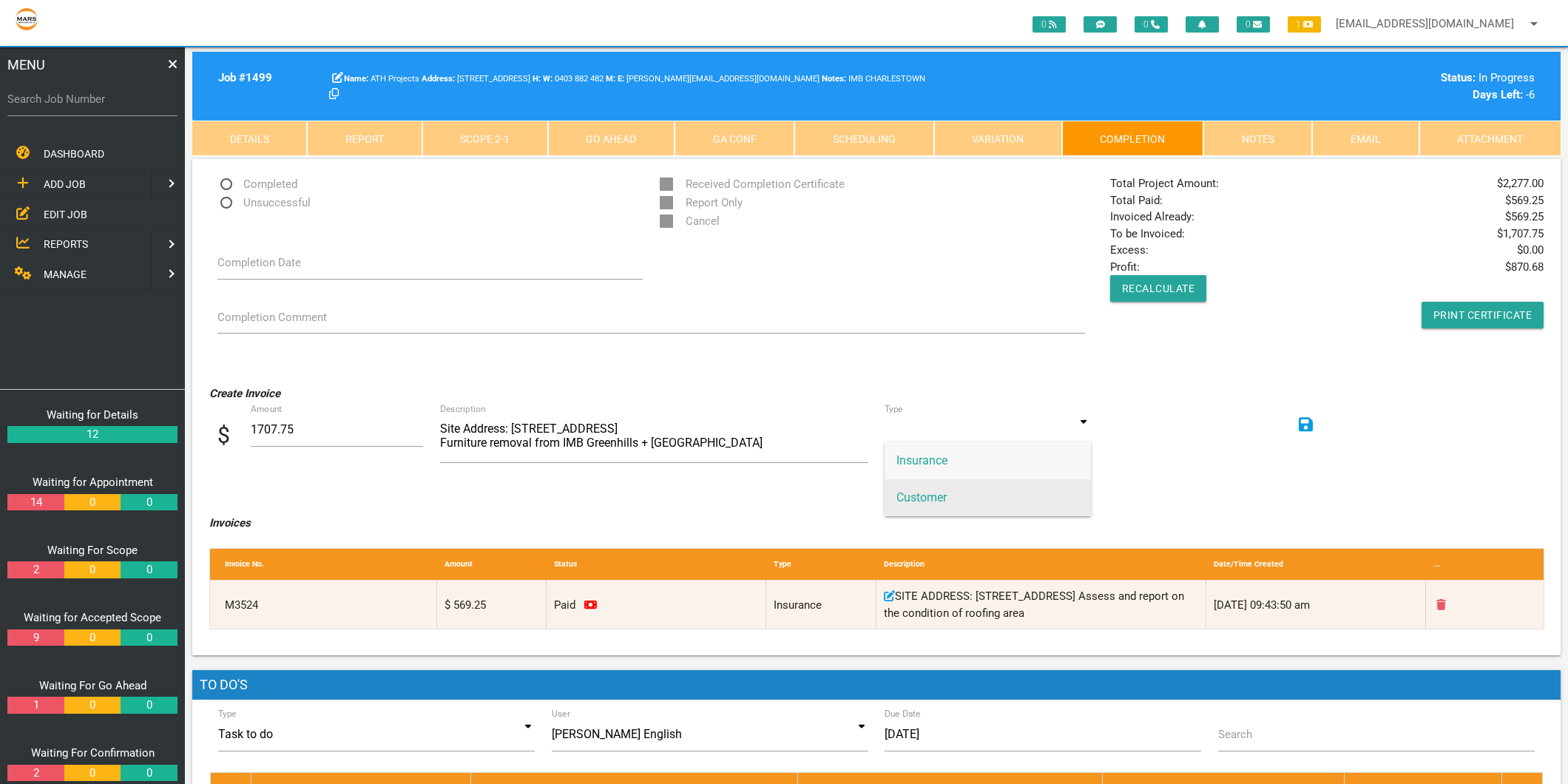
click at [986, 492] on span "Customer" at bounding box center [987, 497] width 206 height 37
type input "Customer"
click at [1306, 423] on icon at bounding box center [1306, 425] width 15 height 17
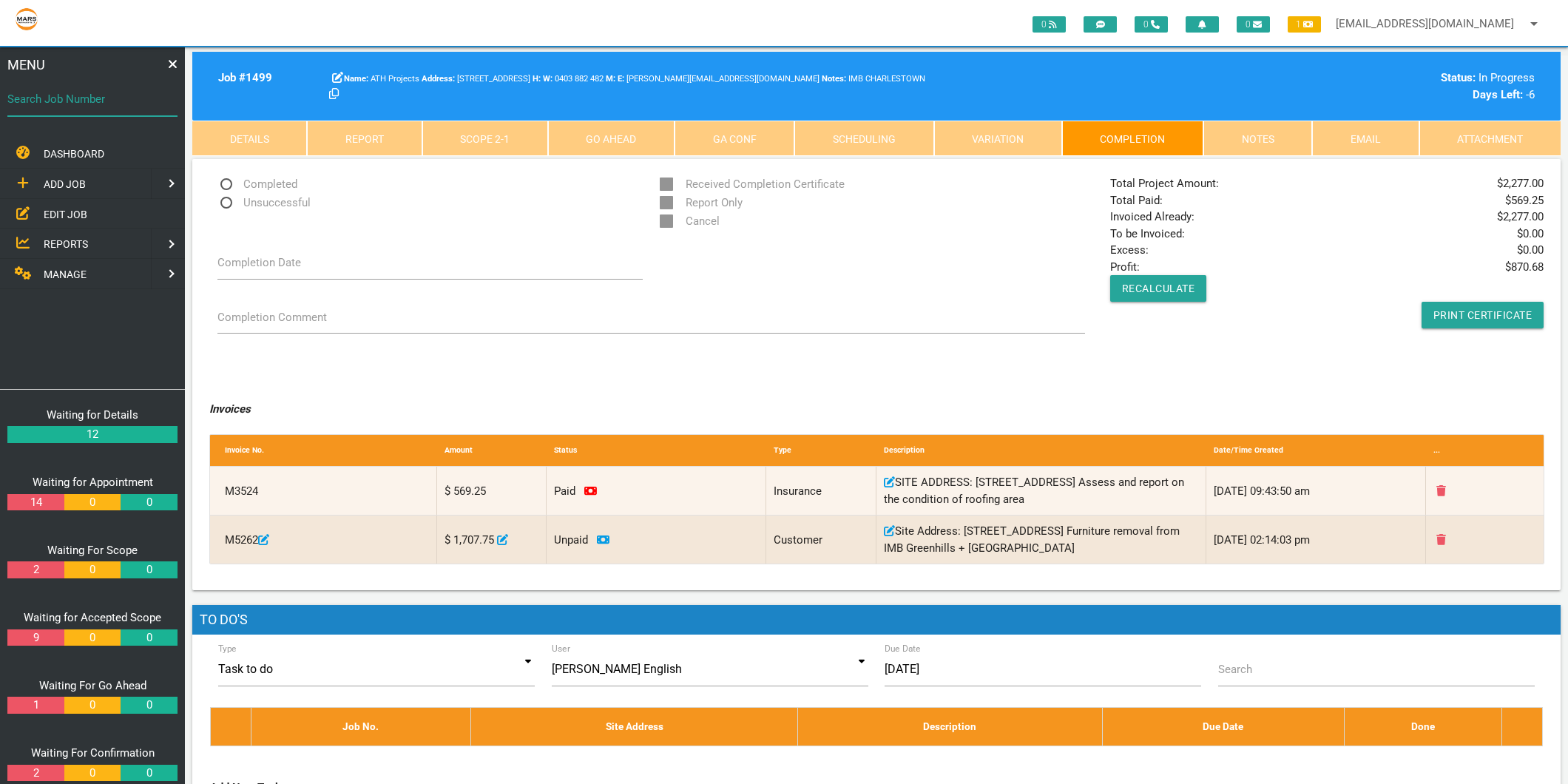
click at [43, 89] on div "Search Job Number" at bounding box center [92, 102] width 170 height 40
type input "1776"
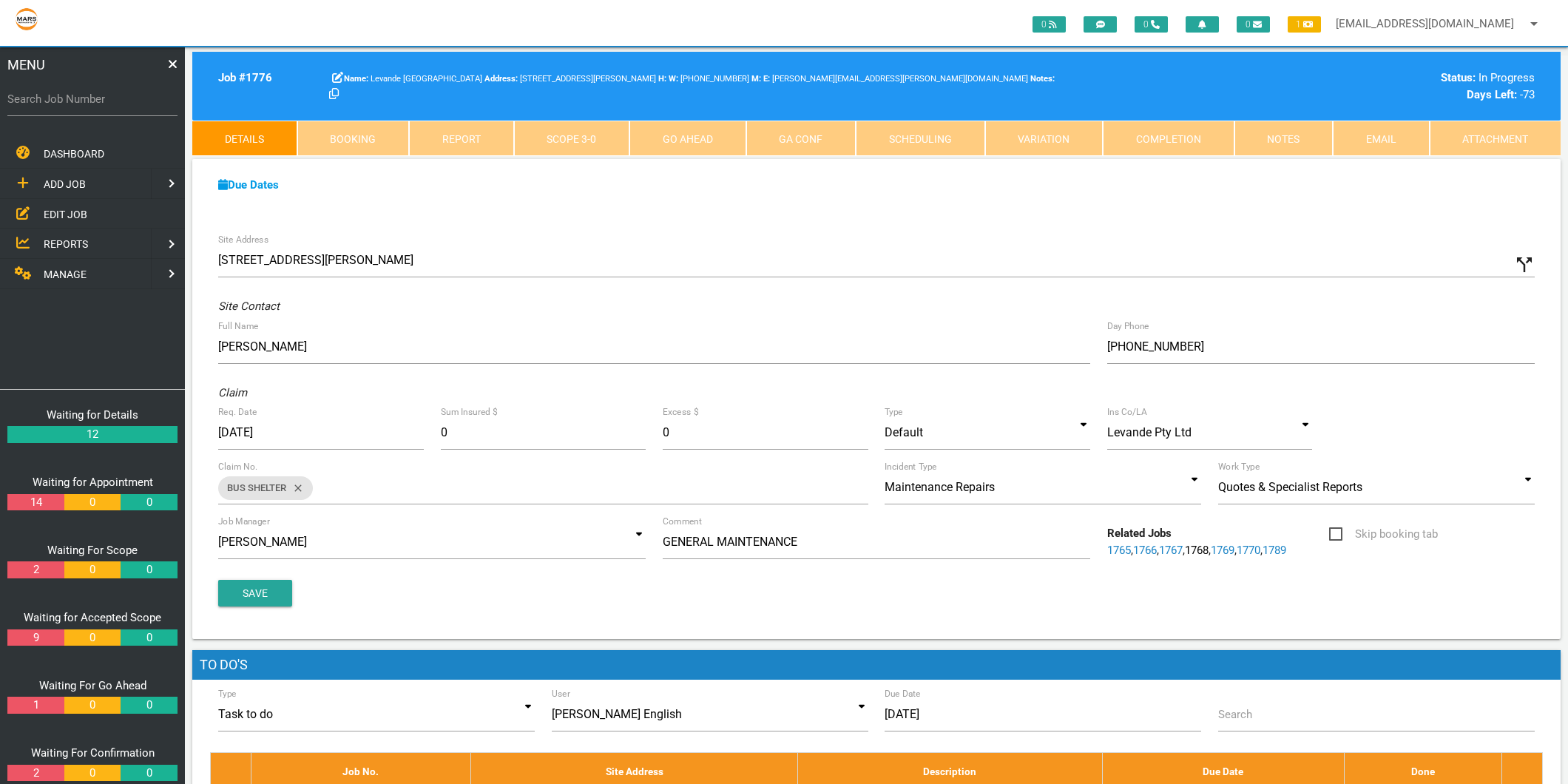
click at [575, 137] on link "Scope 3 - 0" at bounding box center [572, 138] width 116 height 36
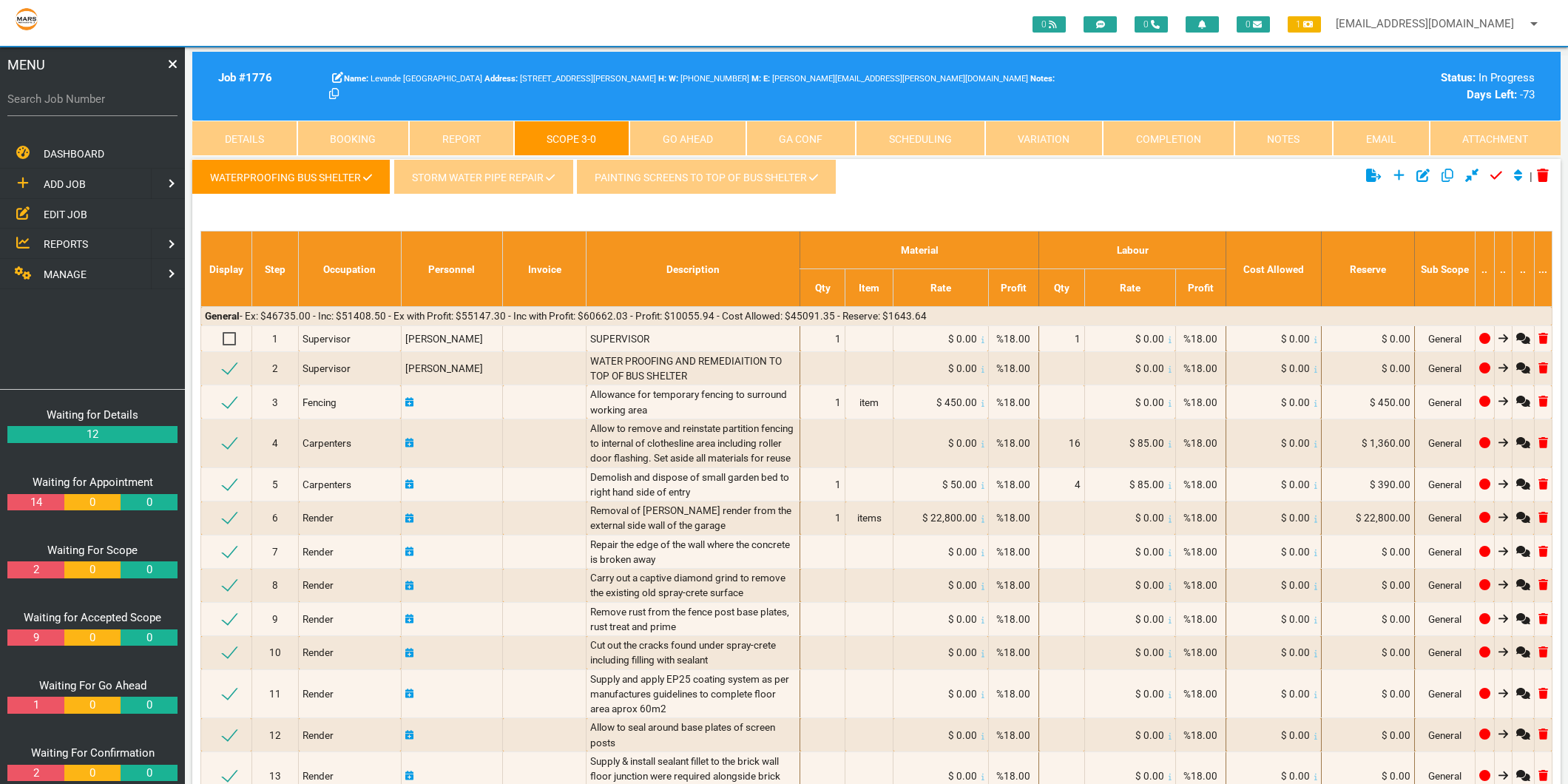
click at [450, 176] on link "Storm water pipe repair" at bounding box center [482, 176] width 179 height 36
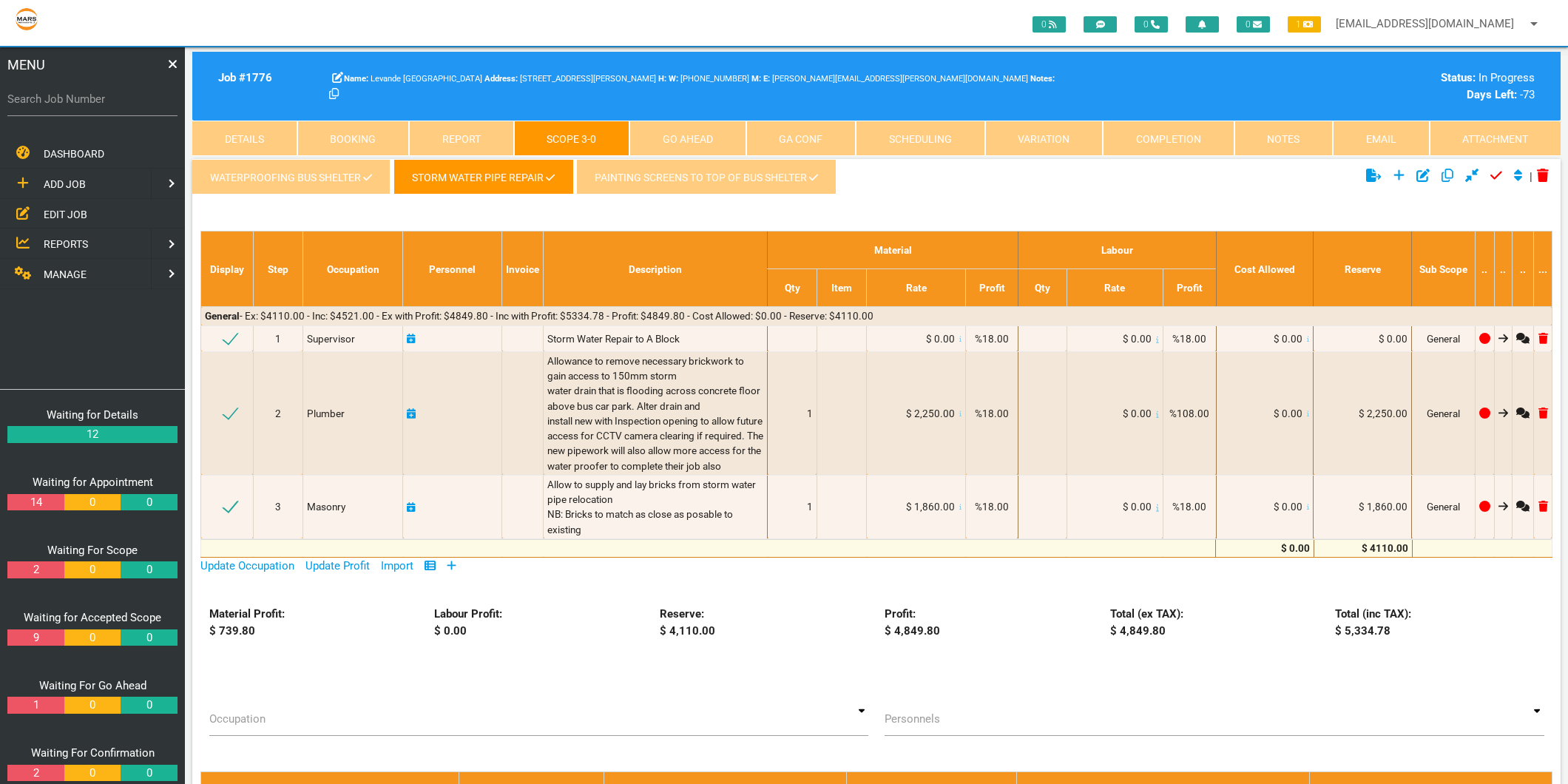
click at [457, 571] on icon at bounding box center [451, 565] width 10 height 11
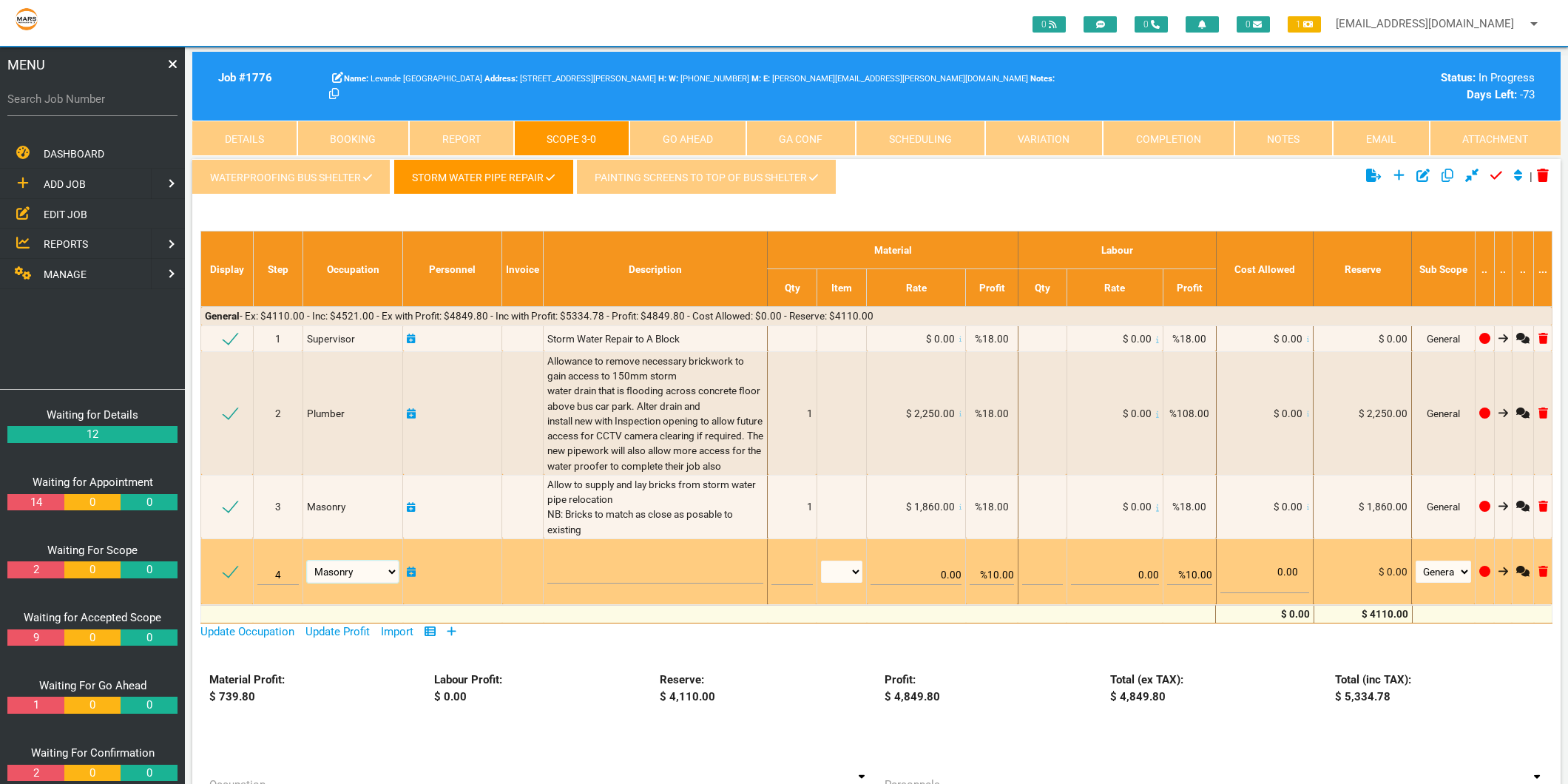
click at [361, 583] on select "Air Conditioning Asbestos Removal Awnings Blinds Bricklayers Building Inspectio…" at bounding box center [352, 571] width 91 height 22
select select "MISCELLANEOUS"
click at [307, 575] on select "Air Conditioning Asbestos Removal Awnings Blinds Bricklayers Building Inspectio…" at bounding box center [352, 571] width 91 height 22
click at [578, 579] on textarea at bounding box center [655, 567] width 216 height 33
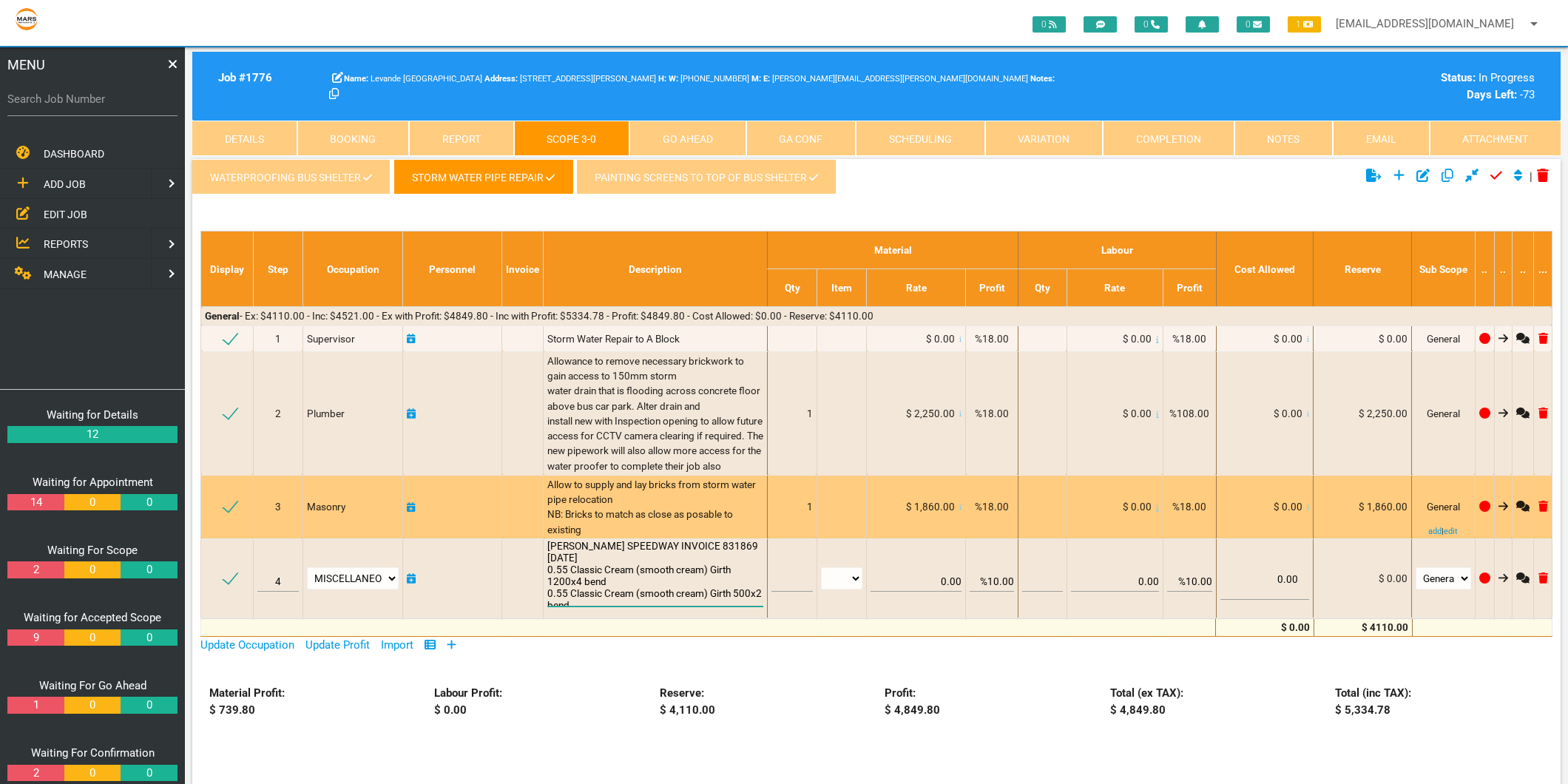
type textarea "HANCOCK SPEEDWAY INVOICE 831869 1/7/2025 0.55 Classic Cream (smooth cream) Girt…"
click at [590, 537] on div "Allow to supply and lay bricks from storm water pipe relocation NB: Bricks to m…" at bounding box center [655, 507] width 216 height 60
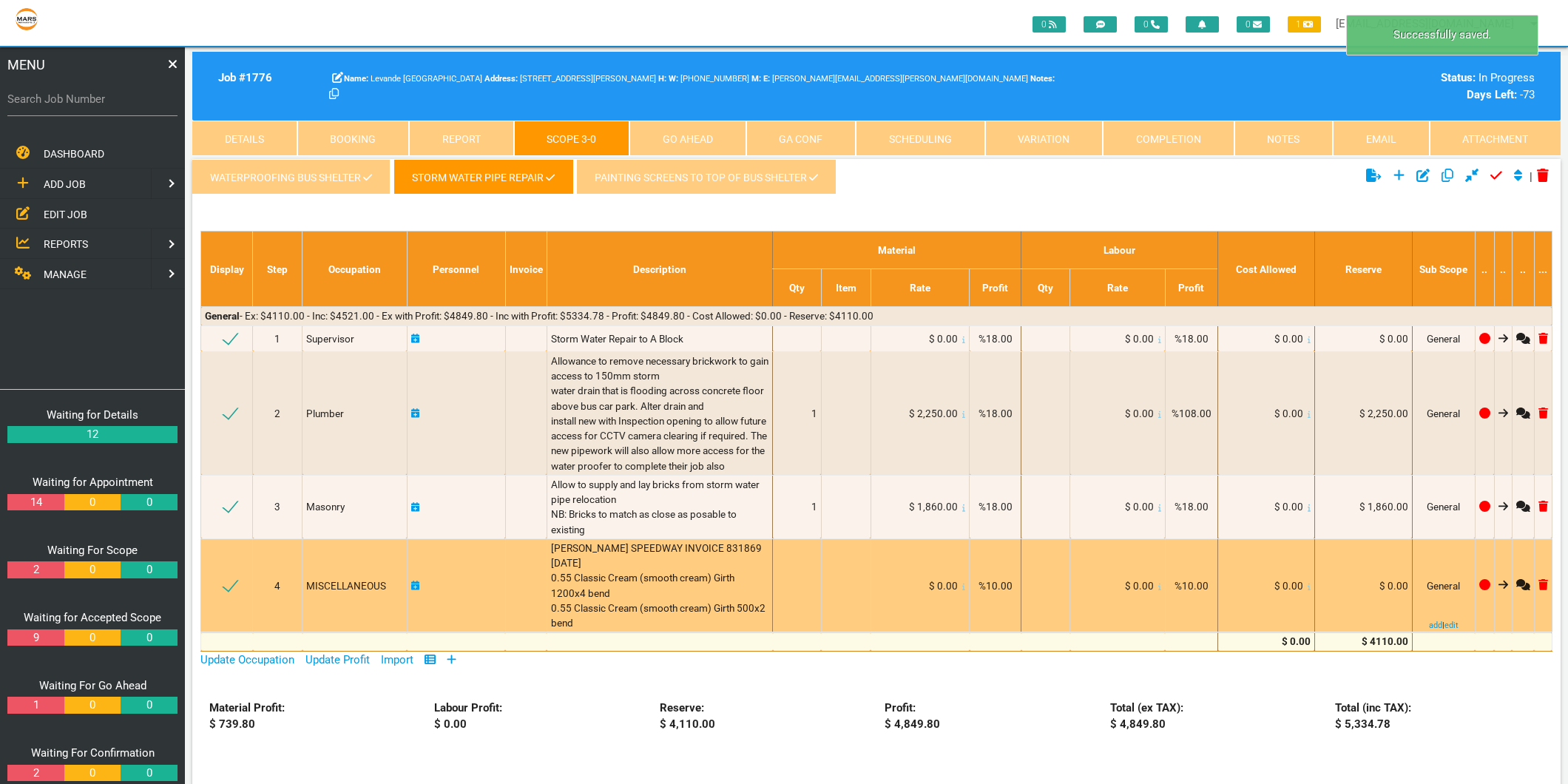
click at [1309, 590] on icon at bounding box center [1309, 587] width 3 height 8
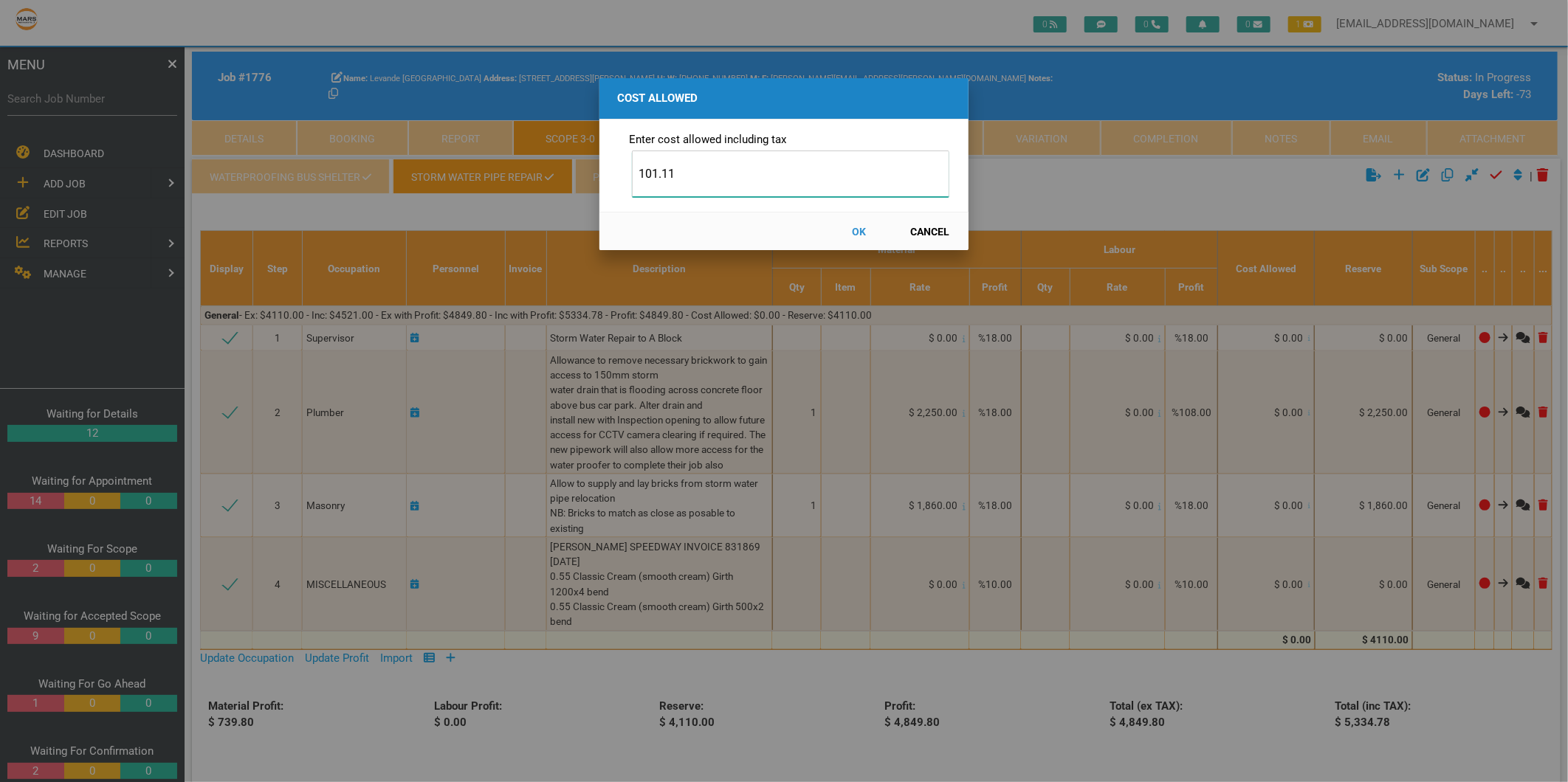
type input "101.11"
click at [859, 235] on button "OK" at bounding box center [859, 232] width 65 height 26
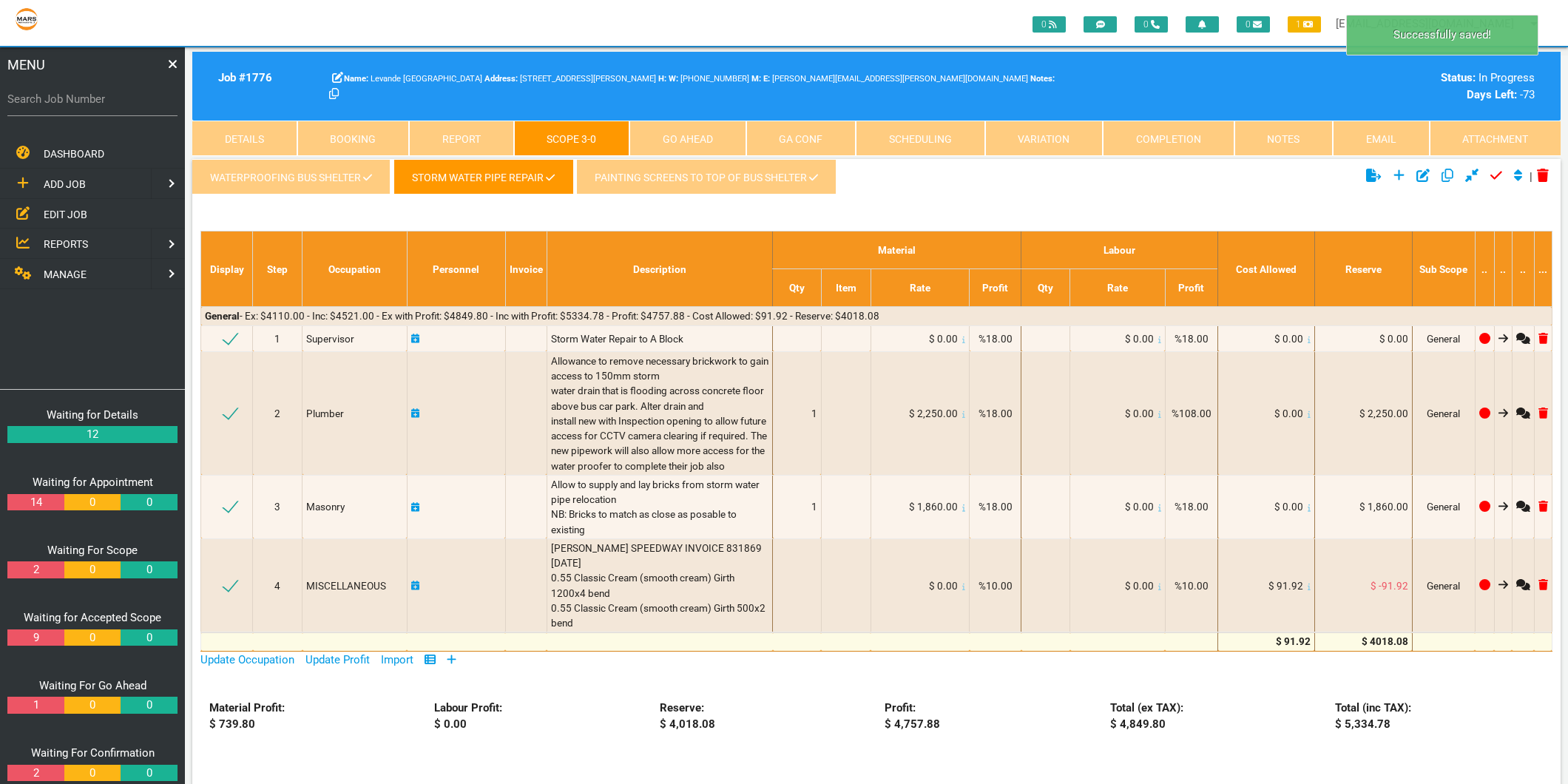
scroll to position [48, 0]
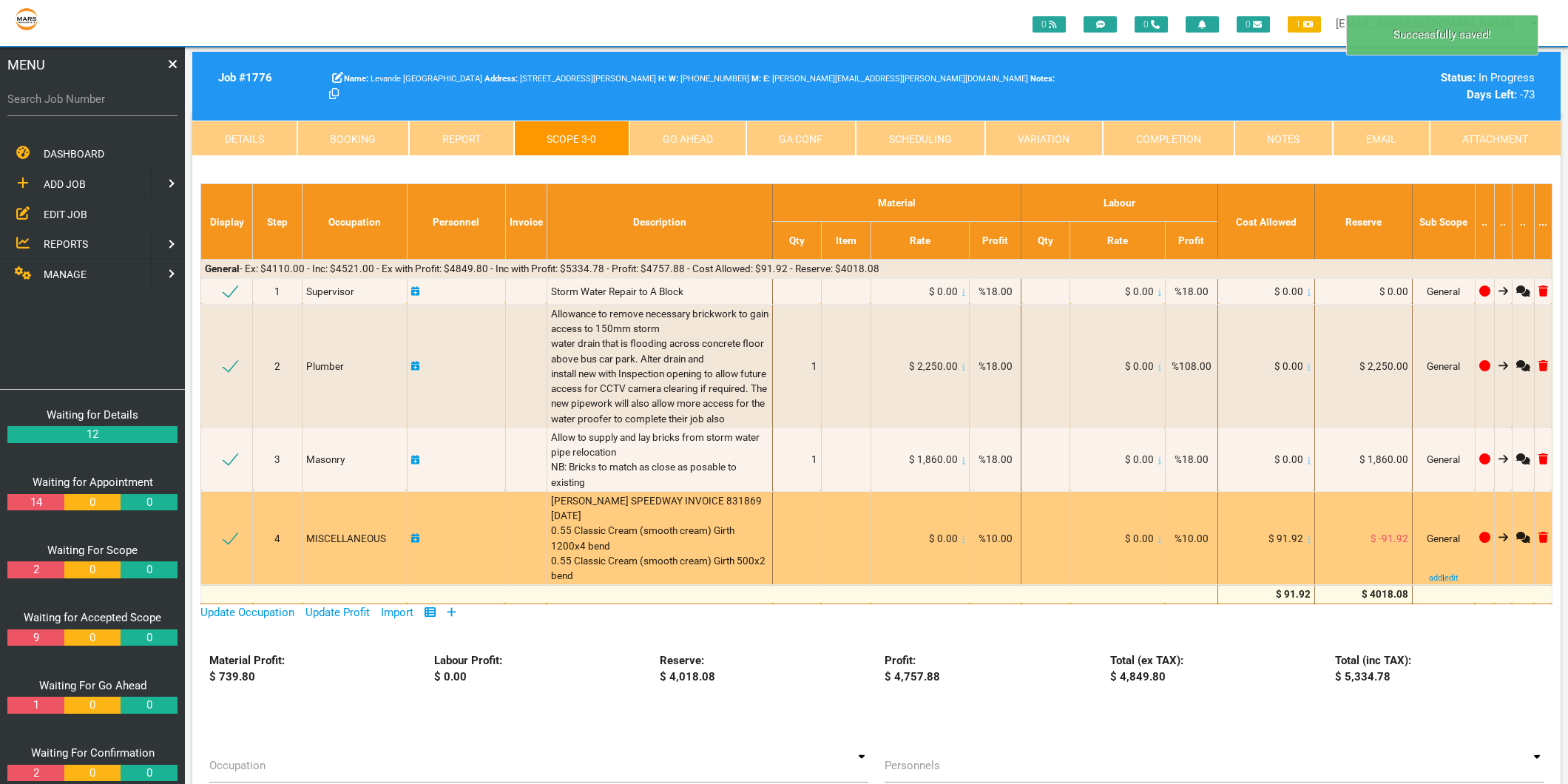
click at [412, 544] on icon at bounding box center [416, 538] width 9 height 11
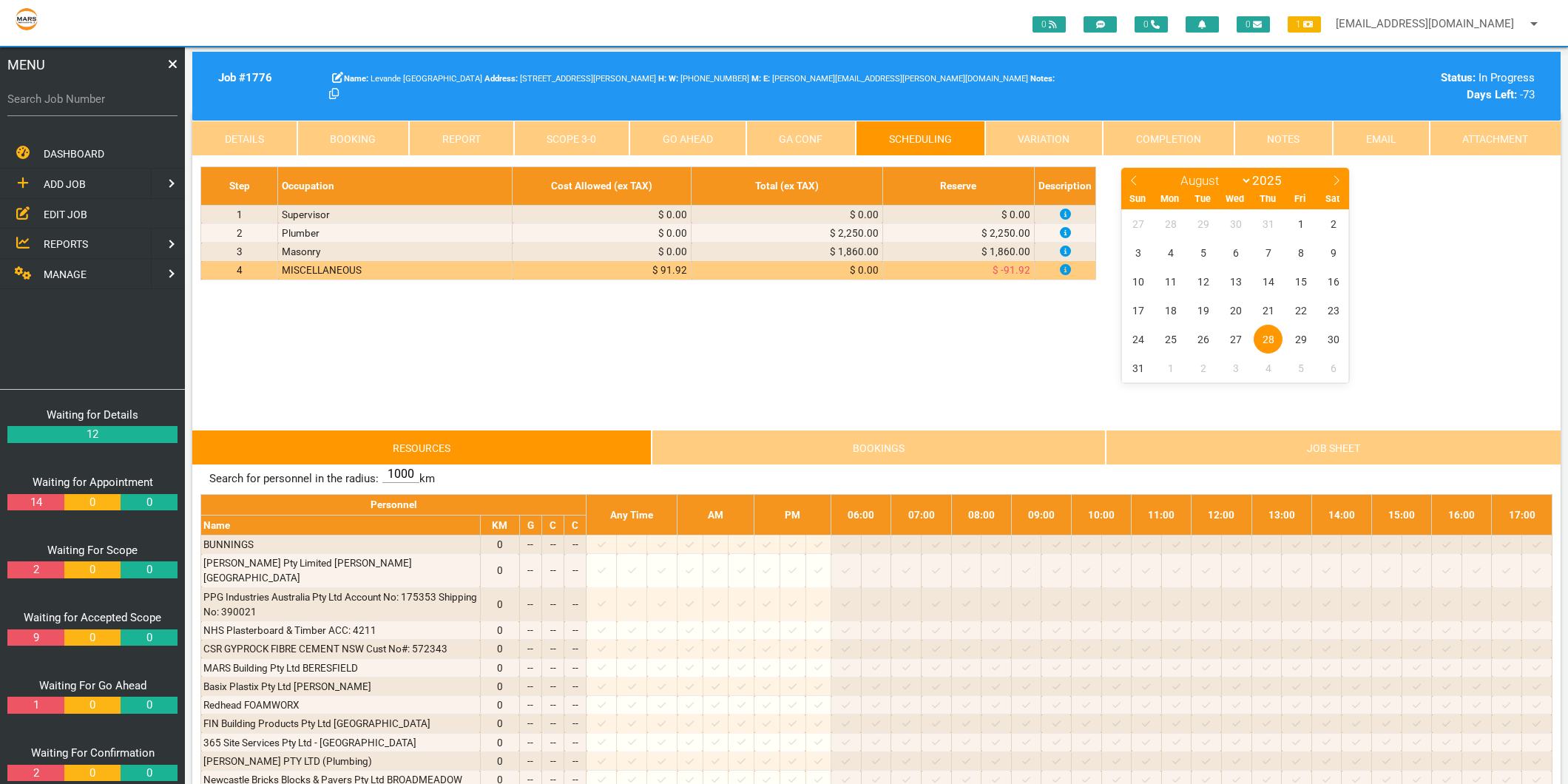
scroll to position [0, 0]
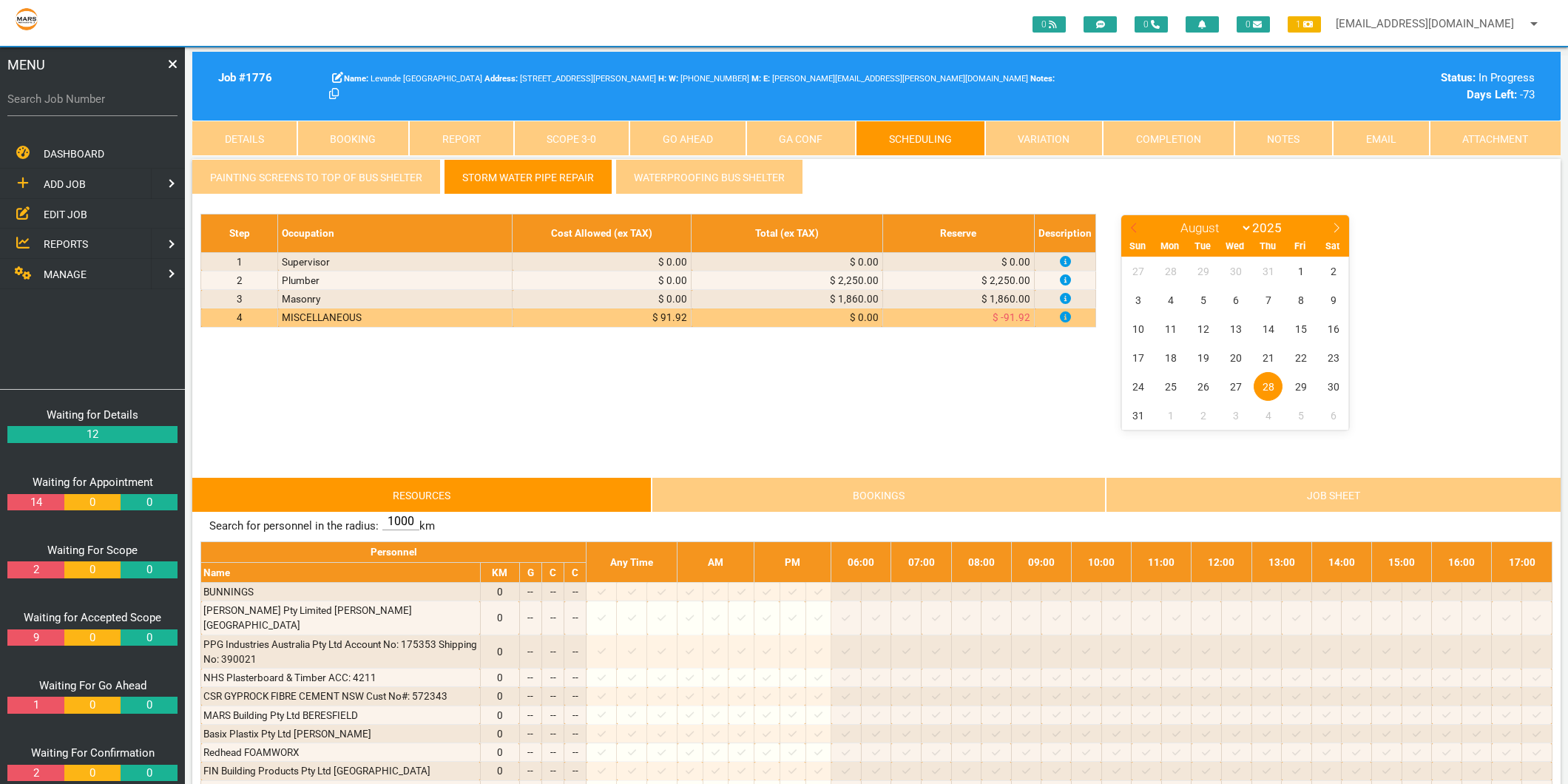
click at [1133, 223] on icon at bounding box center [1134, 228] width 11 height 11
select select "6"
click at [1201, 271] on span "1" at bounding box center [1203, 271] width 29 height 29
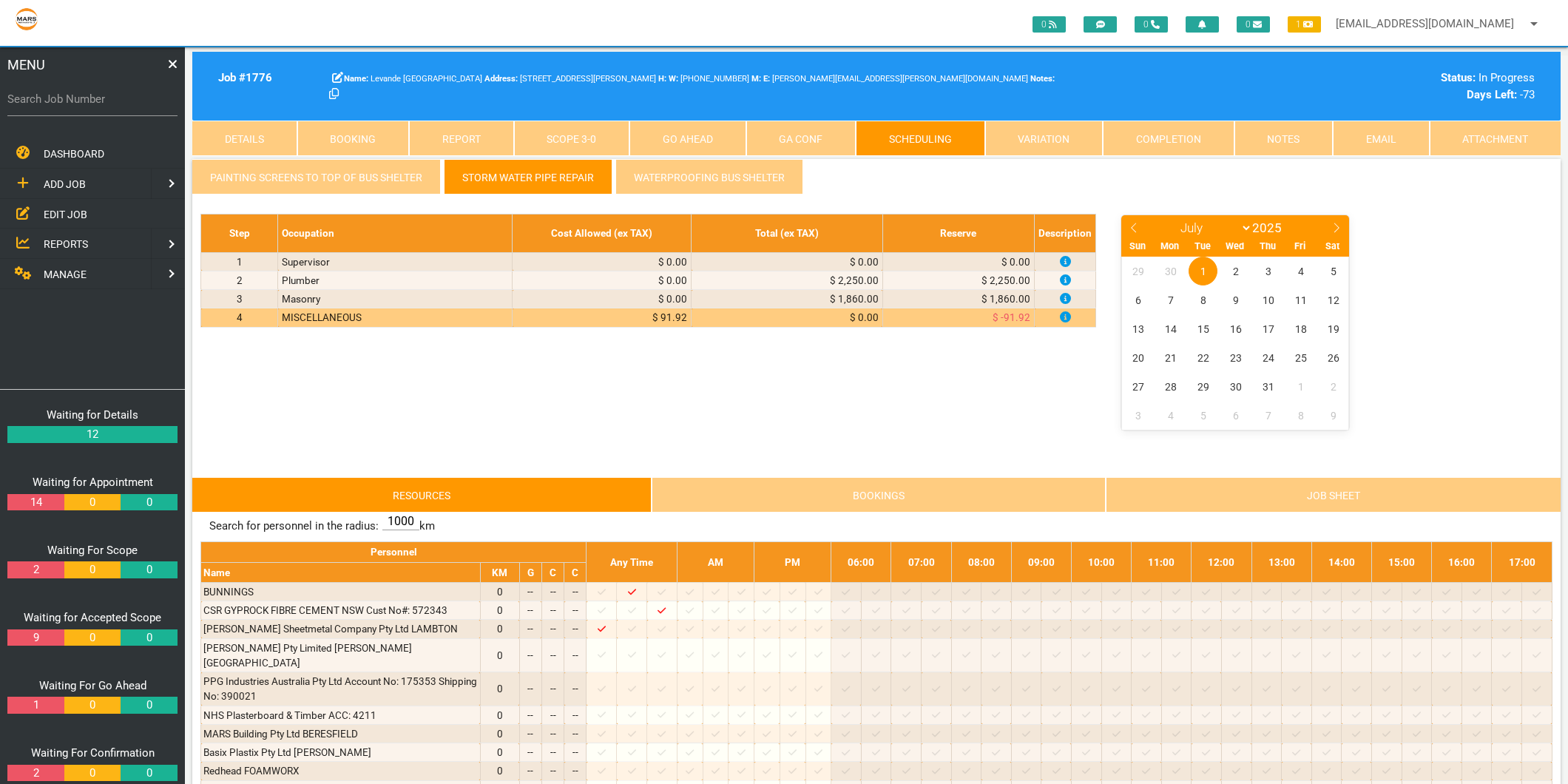
select select "6"
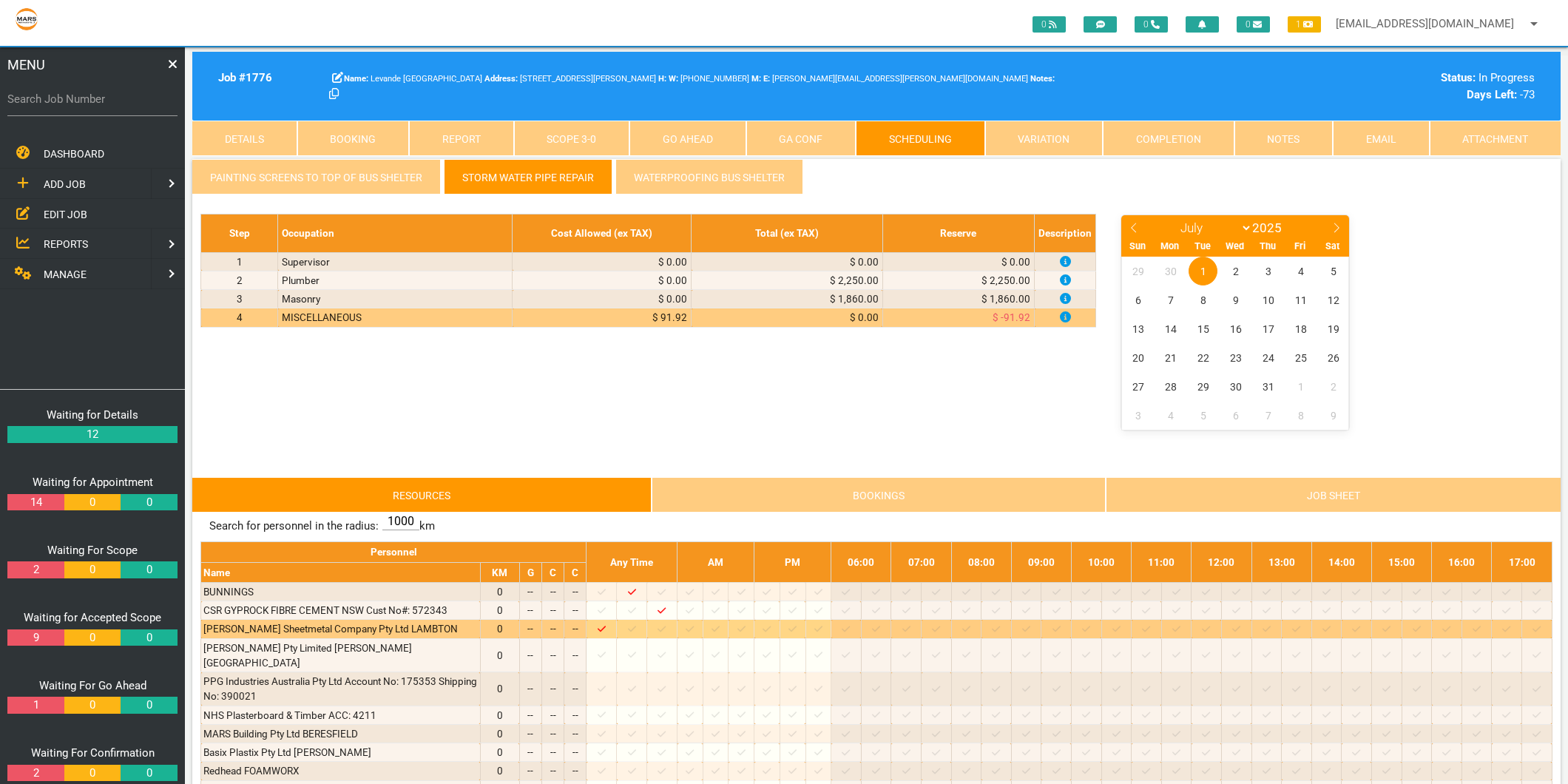
click at [694, 631] on icon at bounding box center [689, 629] width 8 height 10
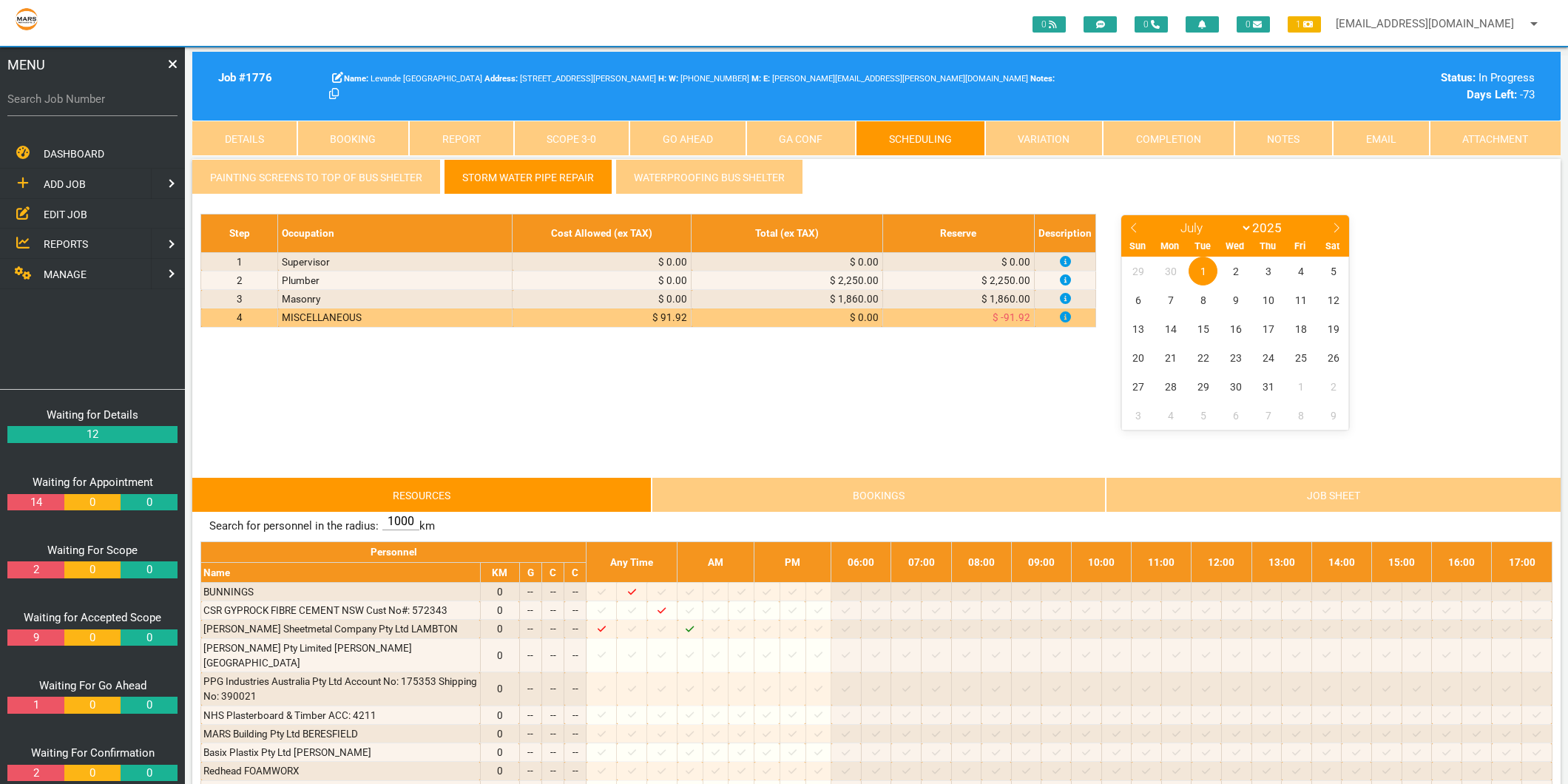
click at [553, 132] on link "Scope 3 - 0" at bounding box center [572, 138] width 116 height 36
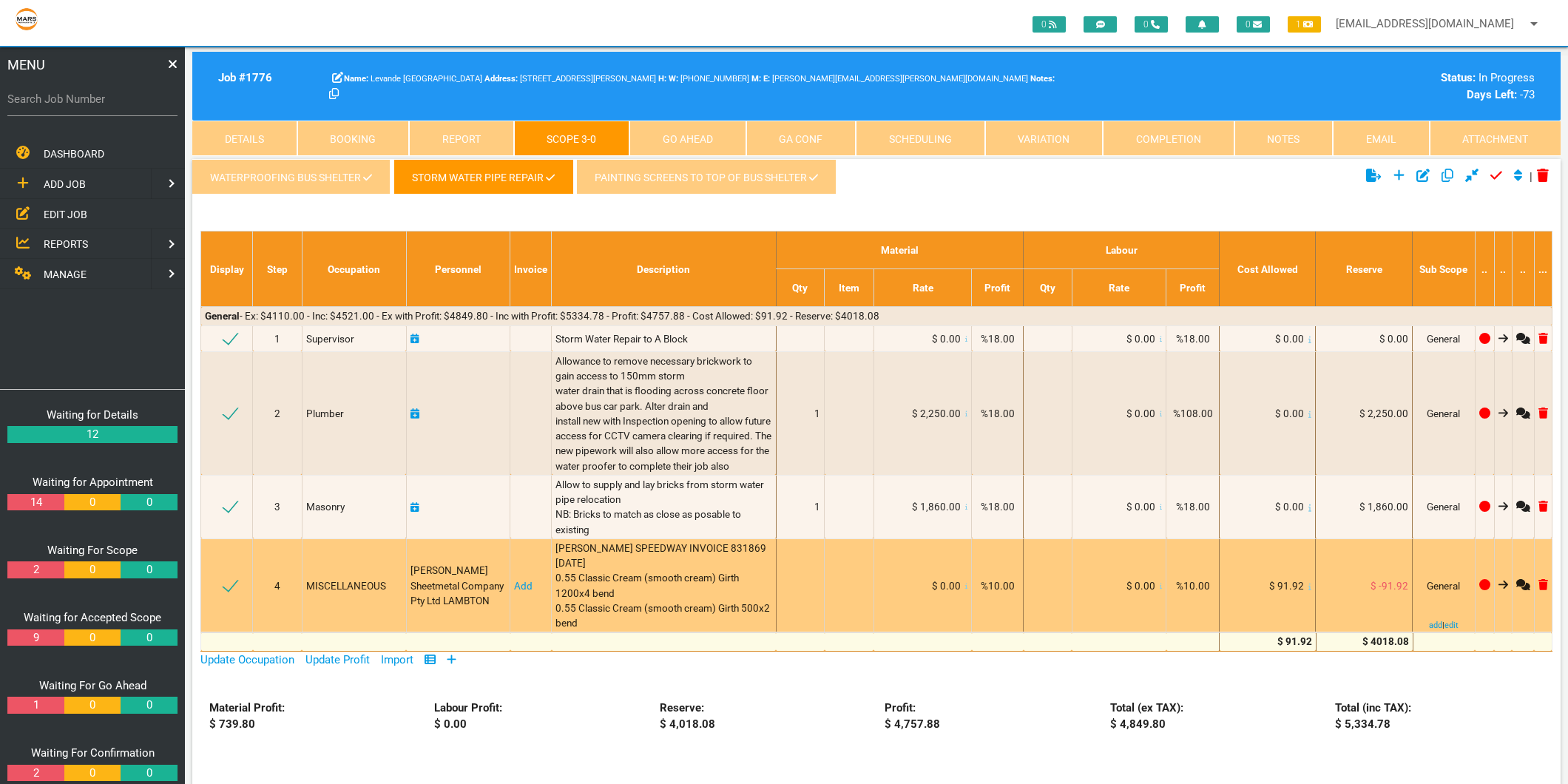
click at [1542, 590] on icon at bounding box center [1543, 584] width 10 height 11
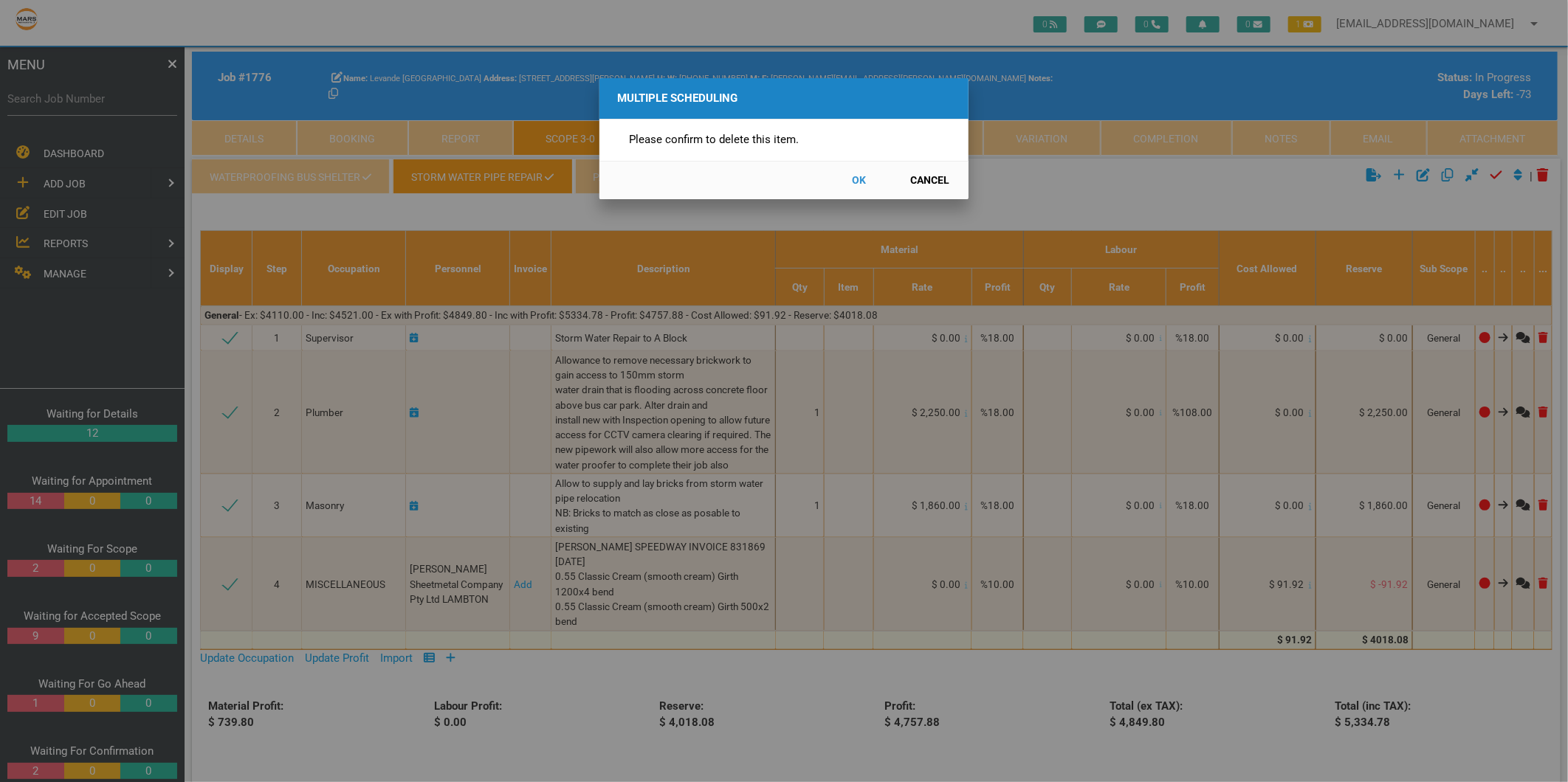
click at [859, 181] on button "OK" at bounding box center [859, 180] width 65 height 26
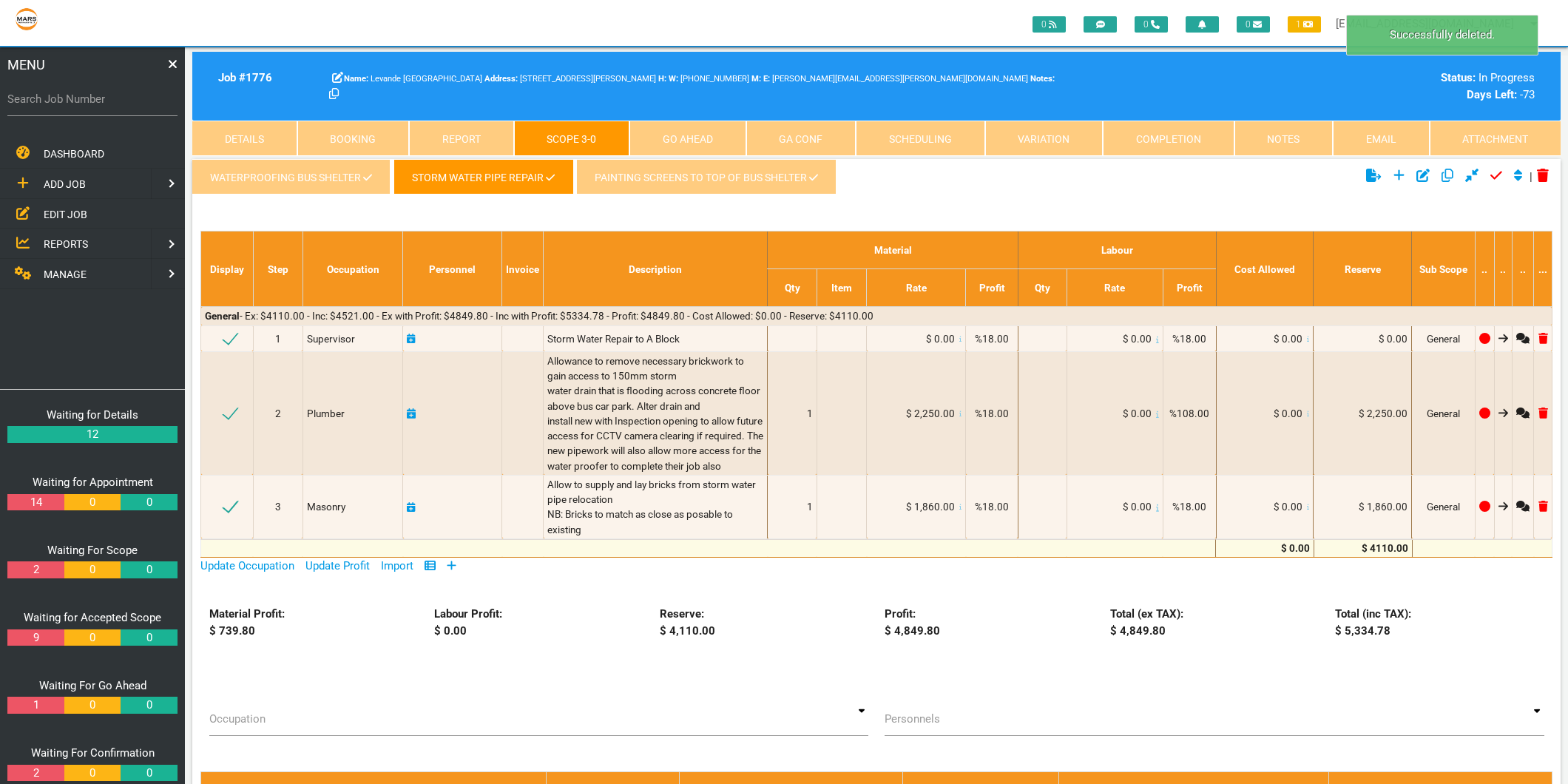
scroll to position [48, 0]
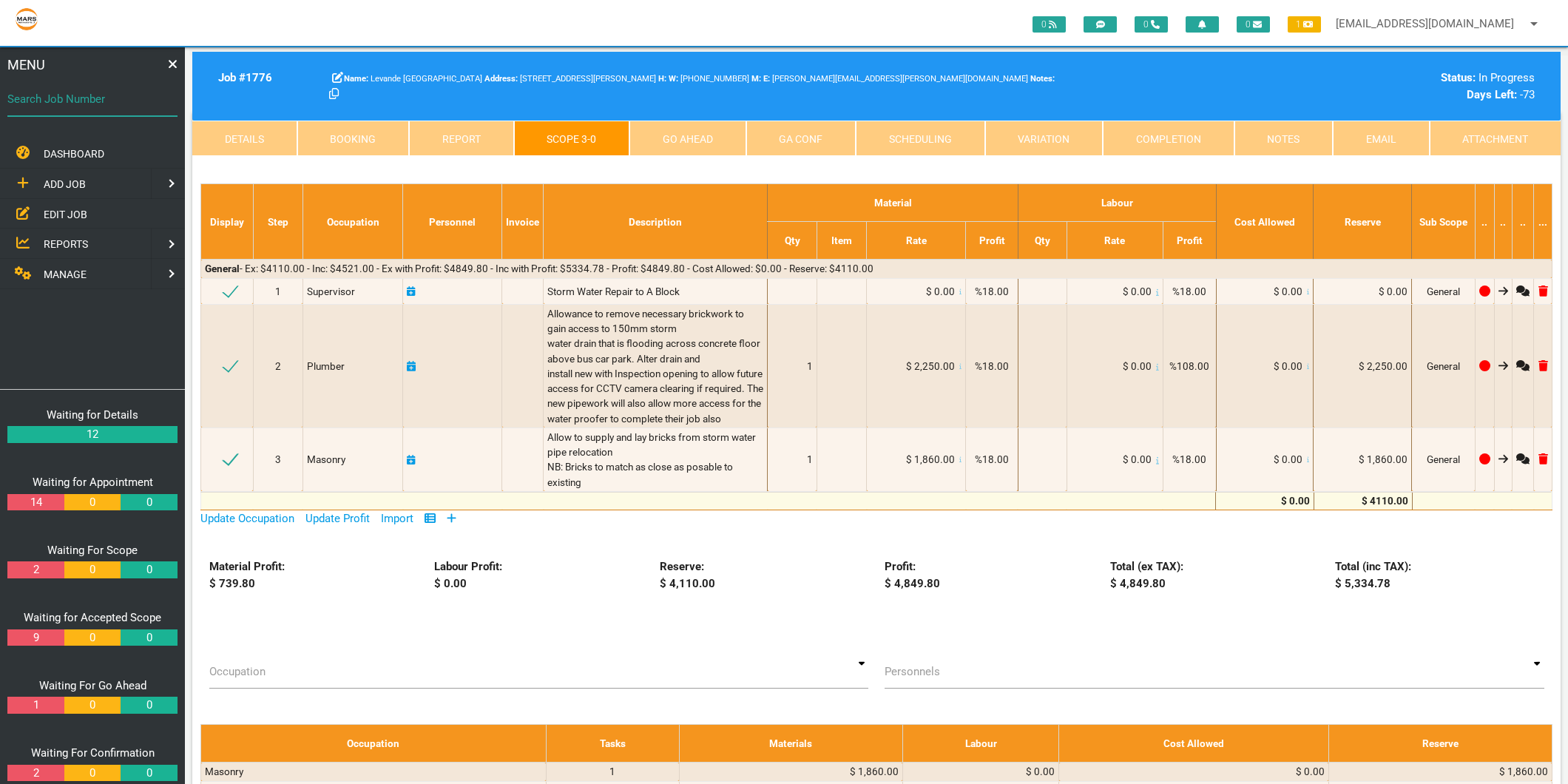
click at [99, 112] on input "Search Job Number" at bounding box center [92, 99] width 170 height 34
type input "1726"
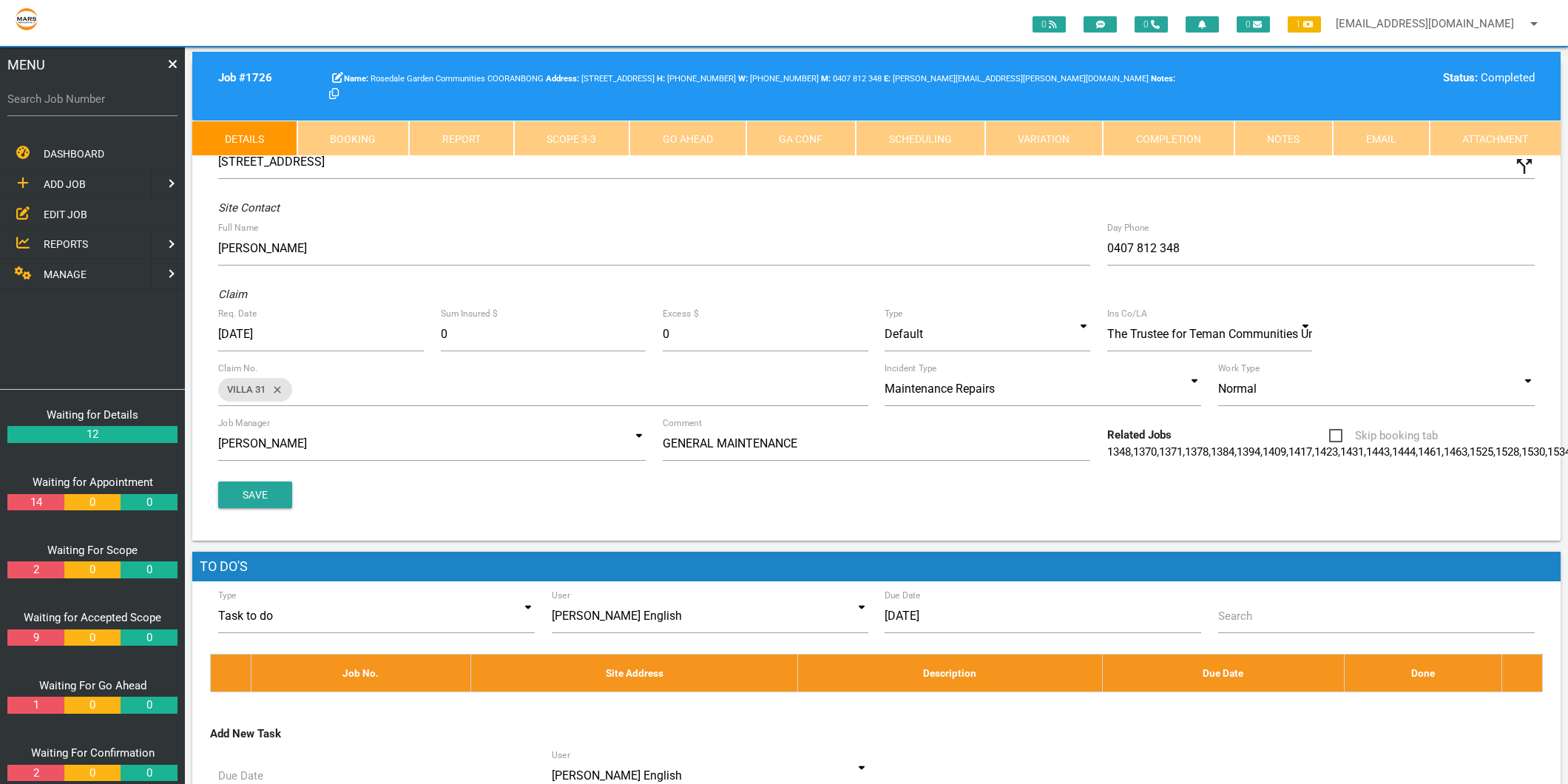
click at [593, 128] on link "Scope 3 - 3" at bounding box center [572, 138] width 116 height 36
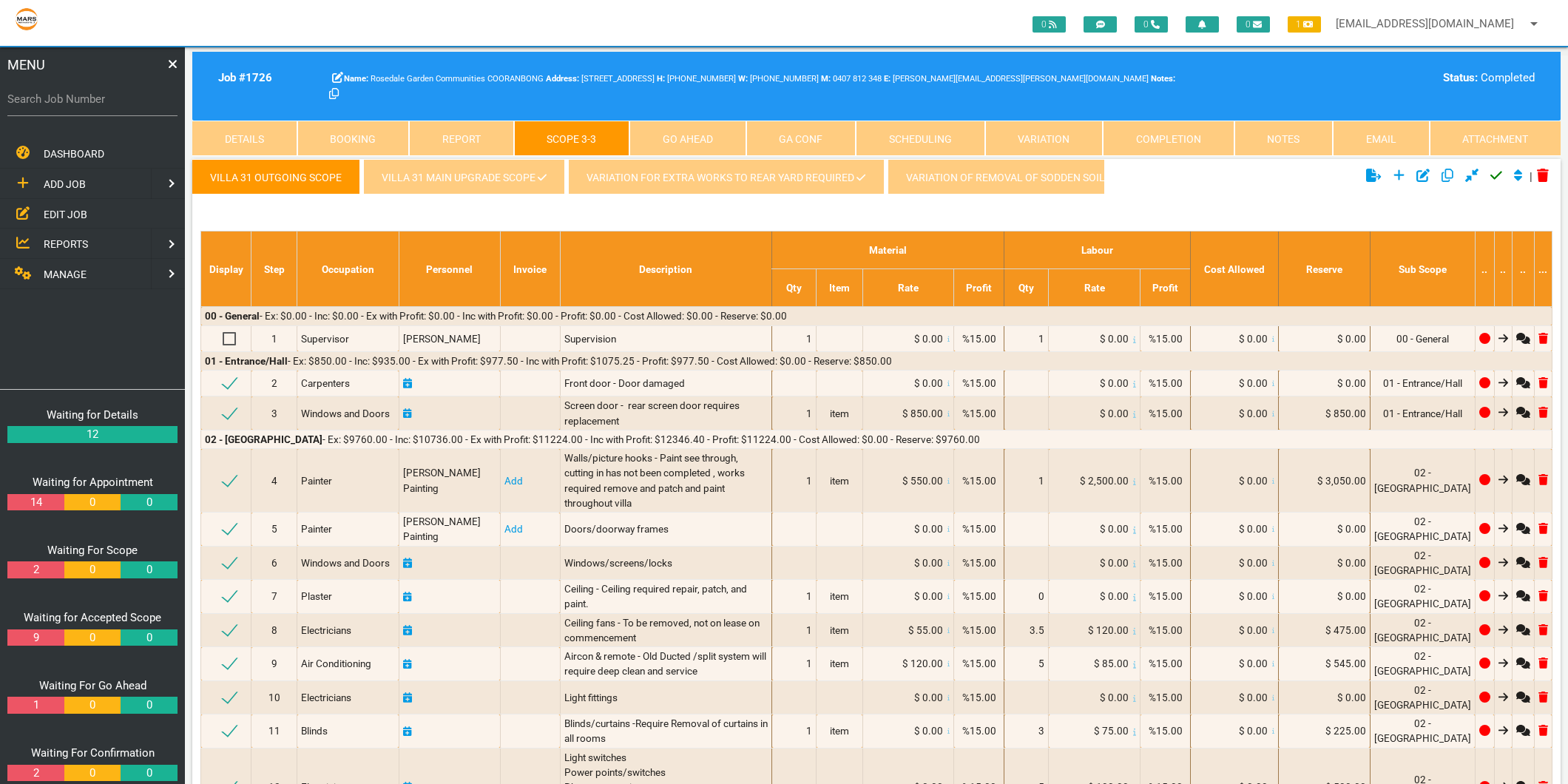
click at [442, 182] on link "Villa 31 Main Upgrade Scope" at bounding box center [463, 176] width 202 height 36
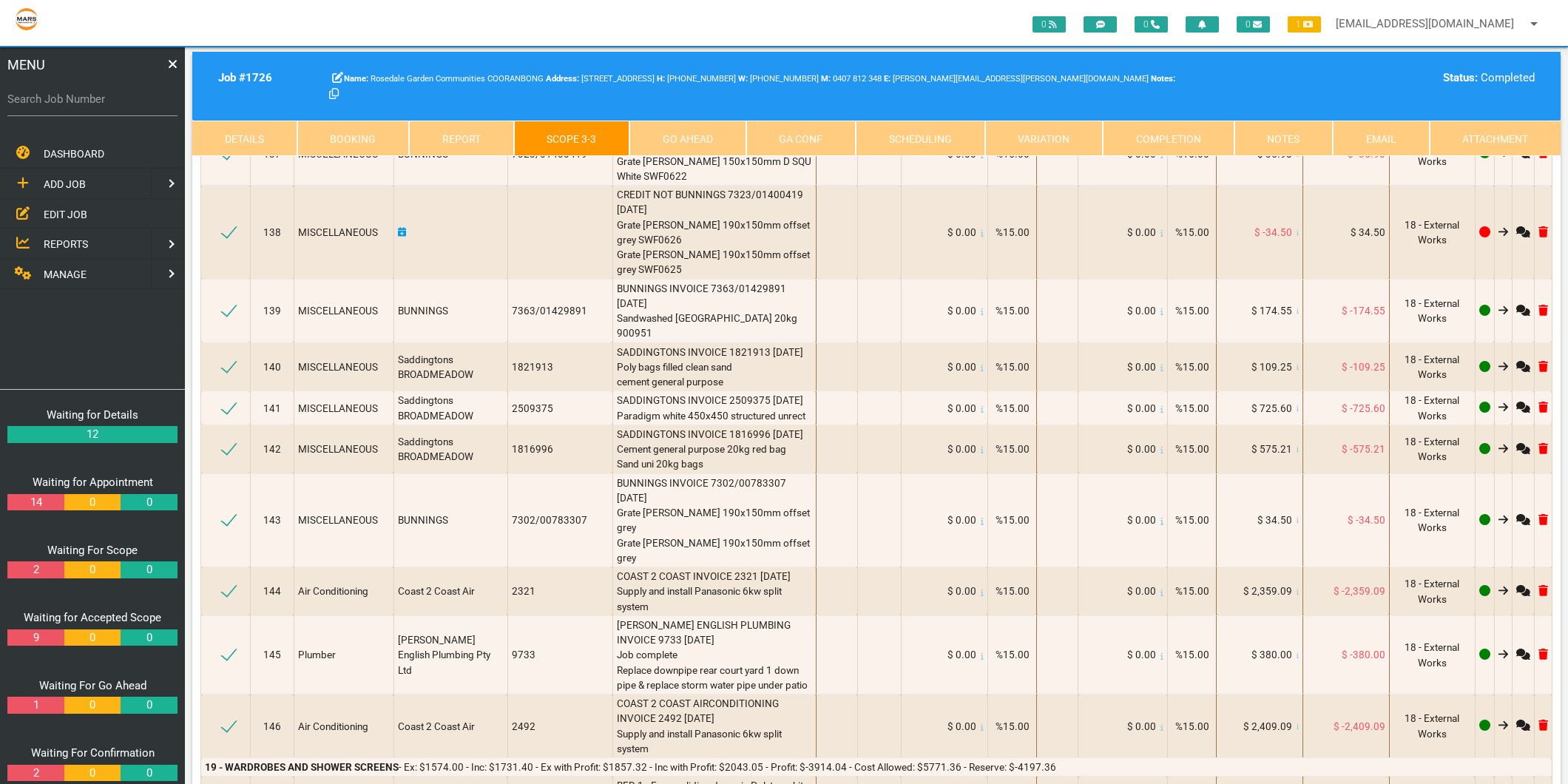
scroll to position [14461, 0]
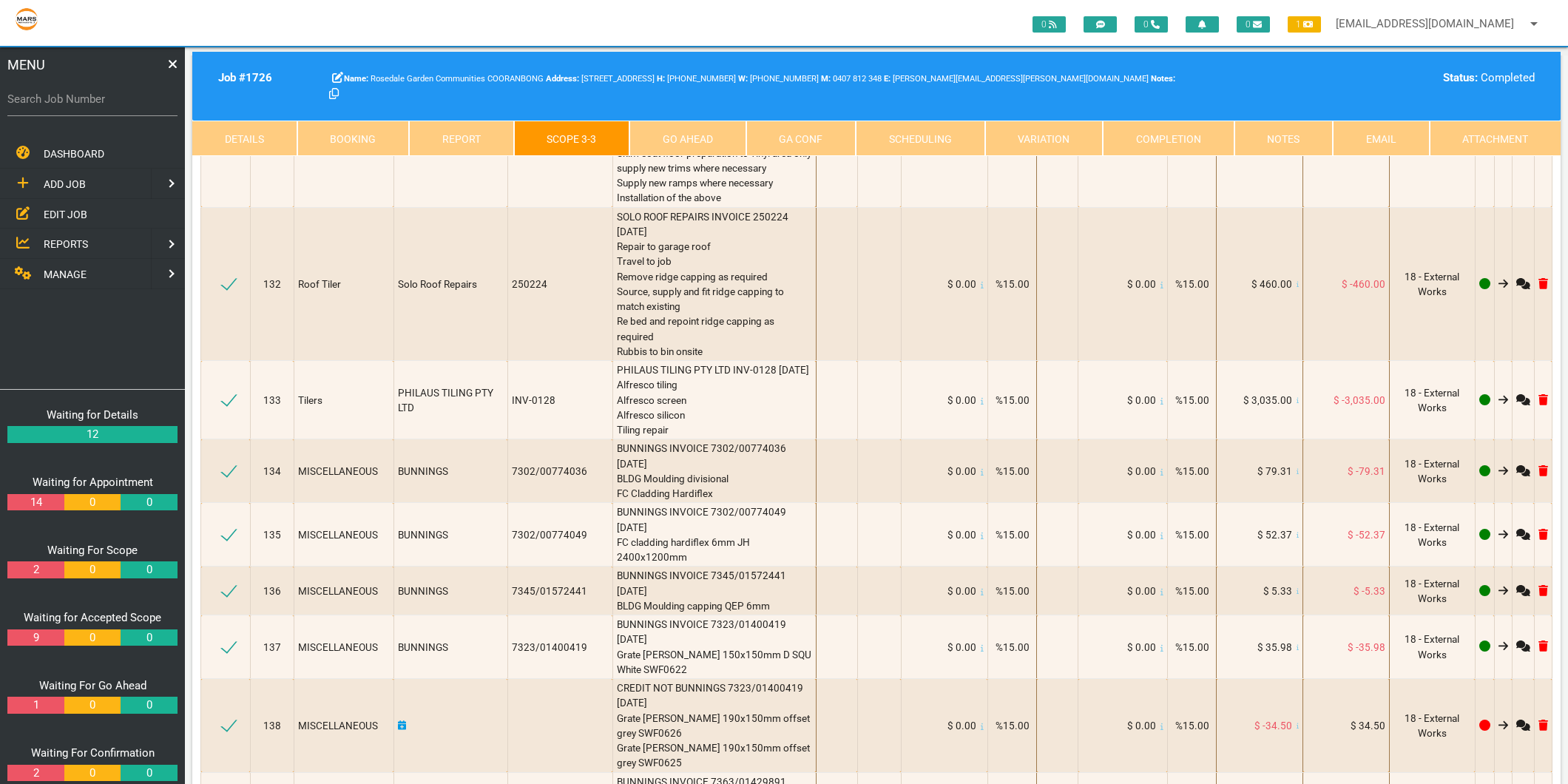
select select "MISCELLANEOUS"
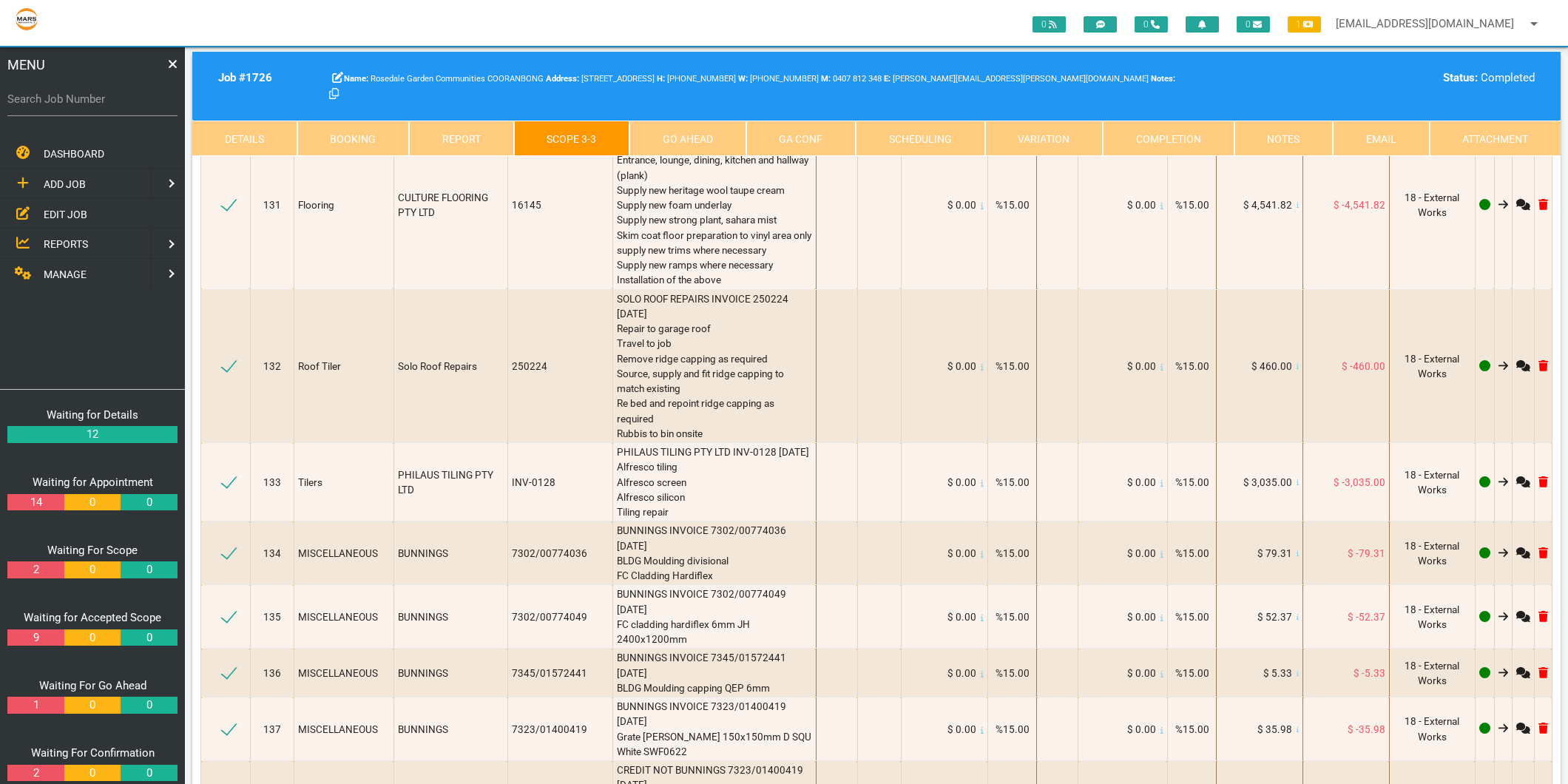
type textarea "HANCOCK SPEEDWAY INVOICE 831880 1/7/2025 0.55 Woodland Grey (slate Grey) Girth …"
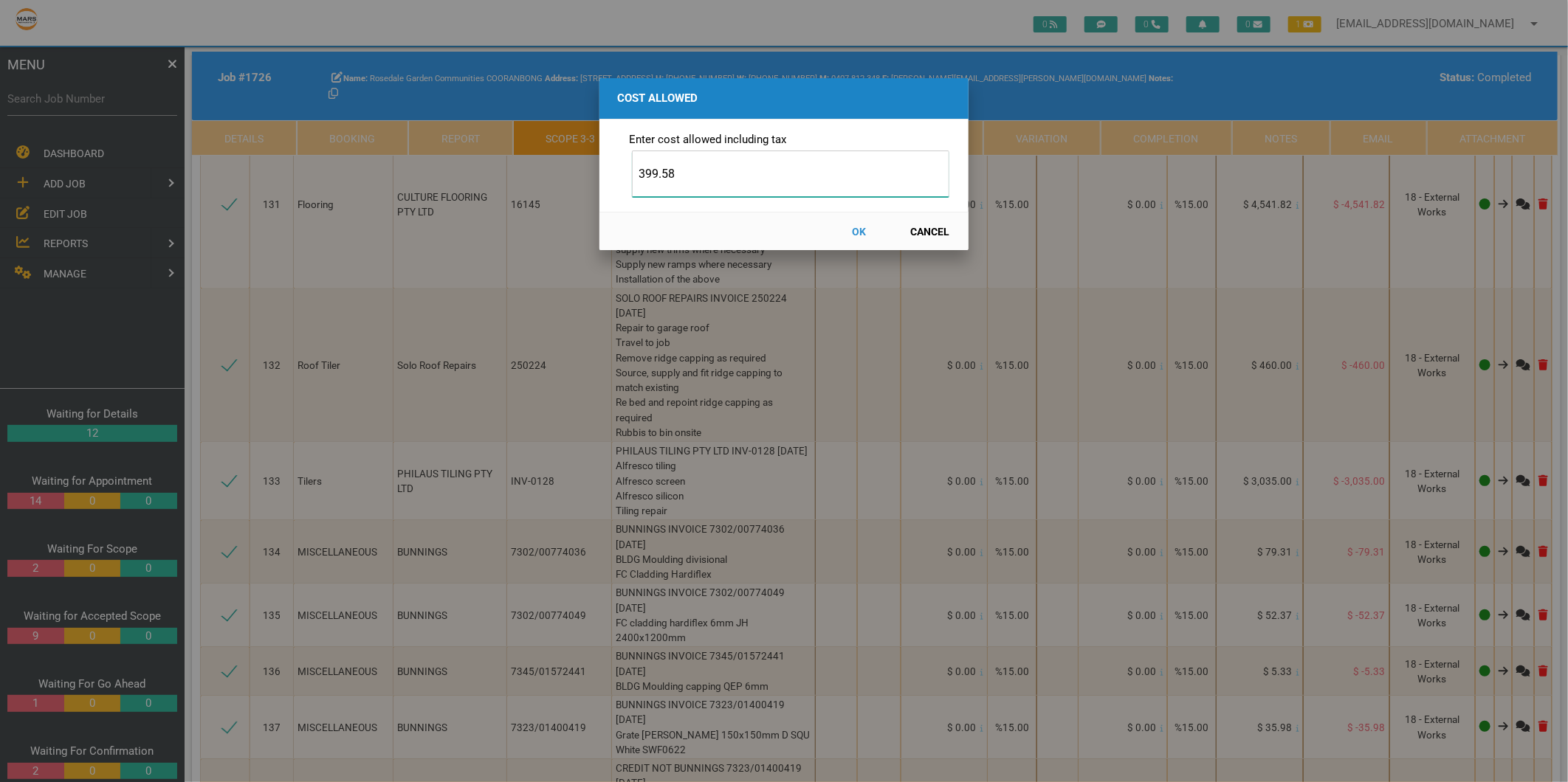
type input "399.58"
click at [865, 229] on button "OK" at bounding box center [859, 232] width 65 height 26
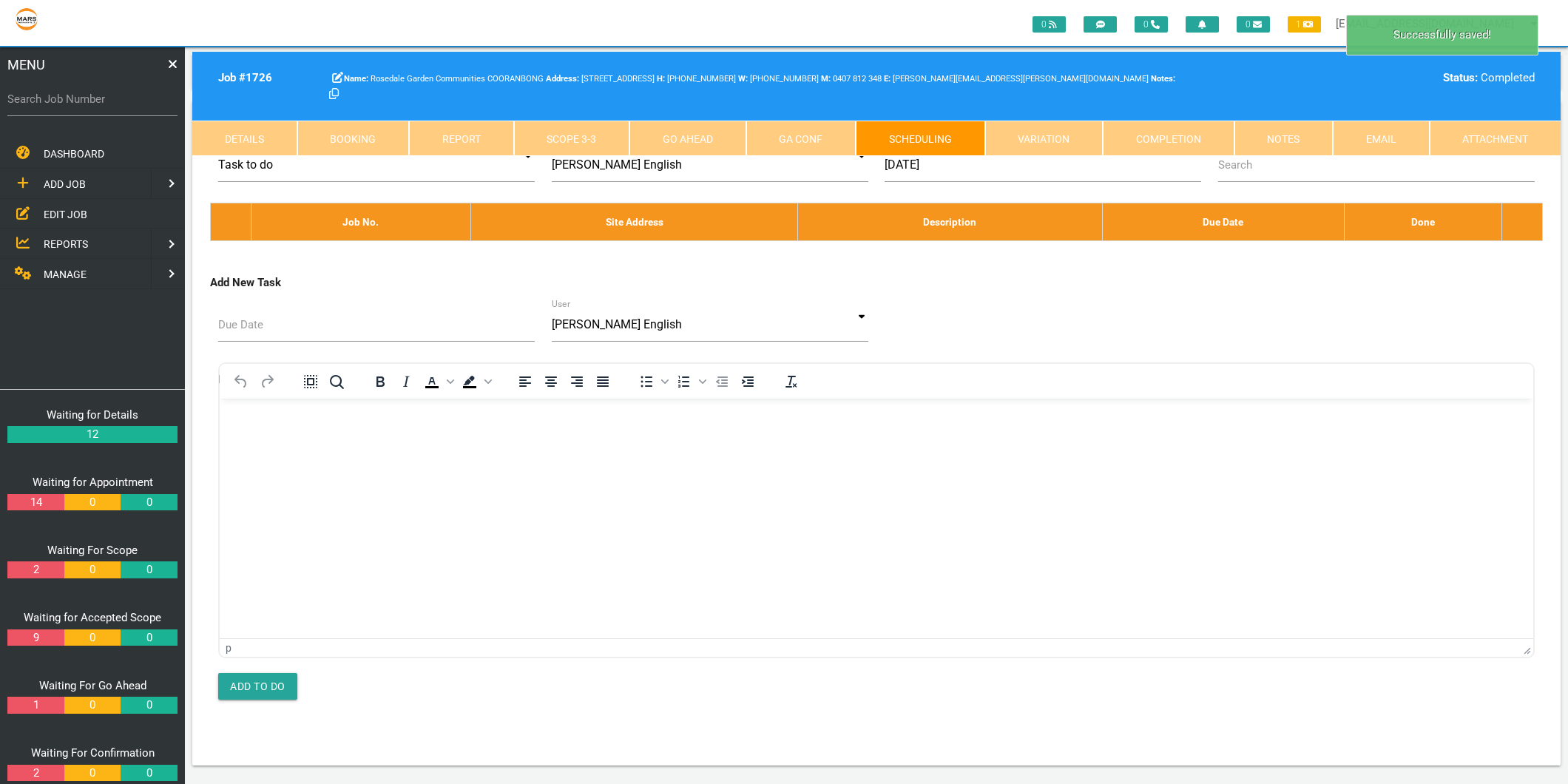
scroll to position [0, 0]
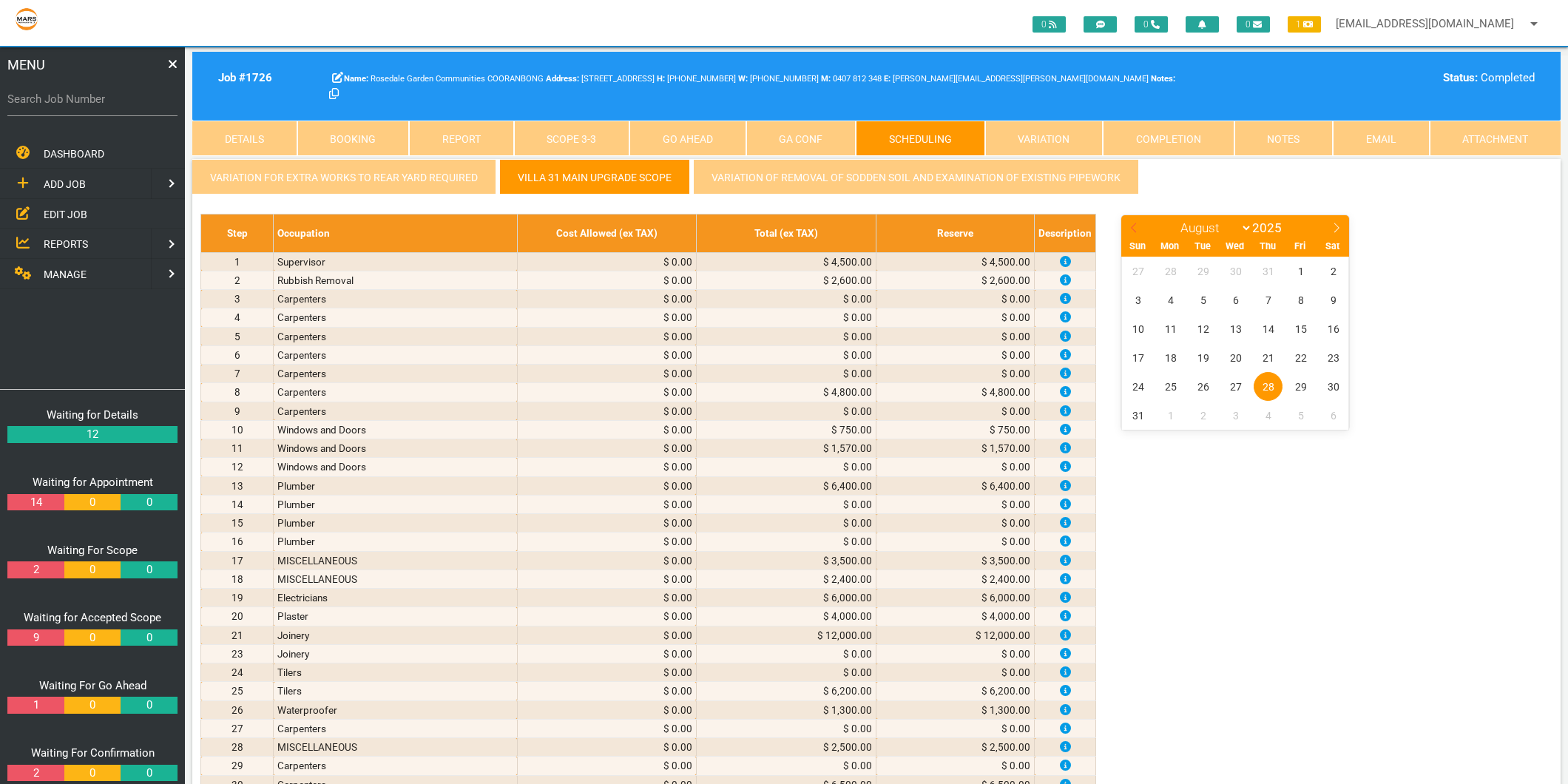
click at [1130, 224] on icon at bounding box center [1134, 228] width 11 height 11
select select "6"
click at [1200, 270] on span "1" at bounding box center [1203, 271] width 29 height 29
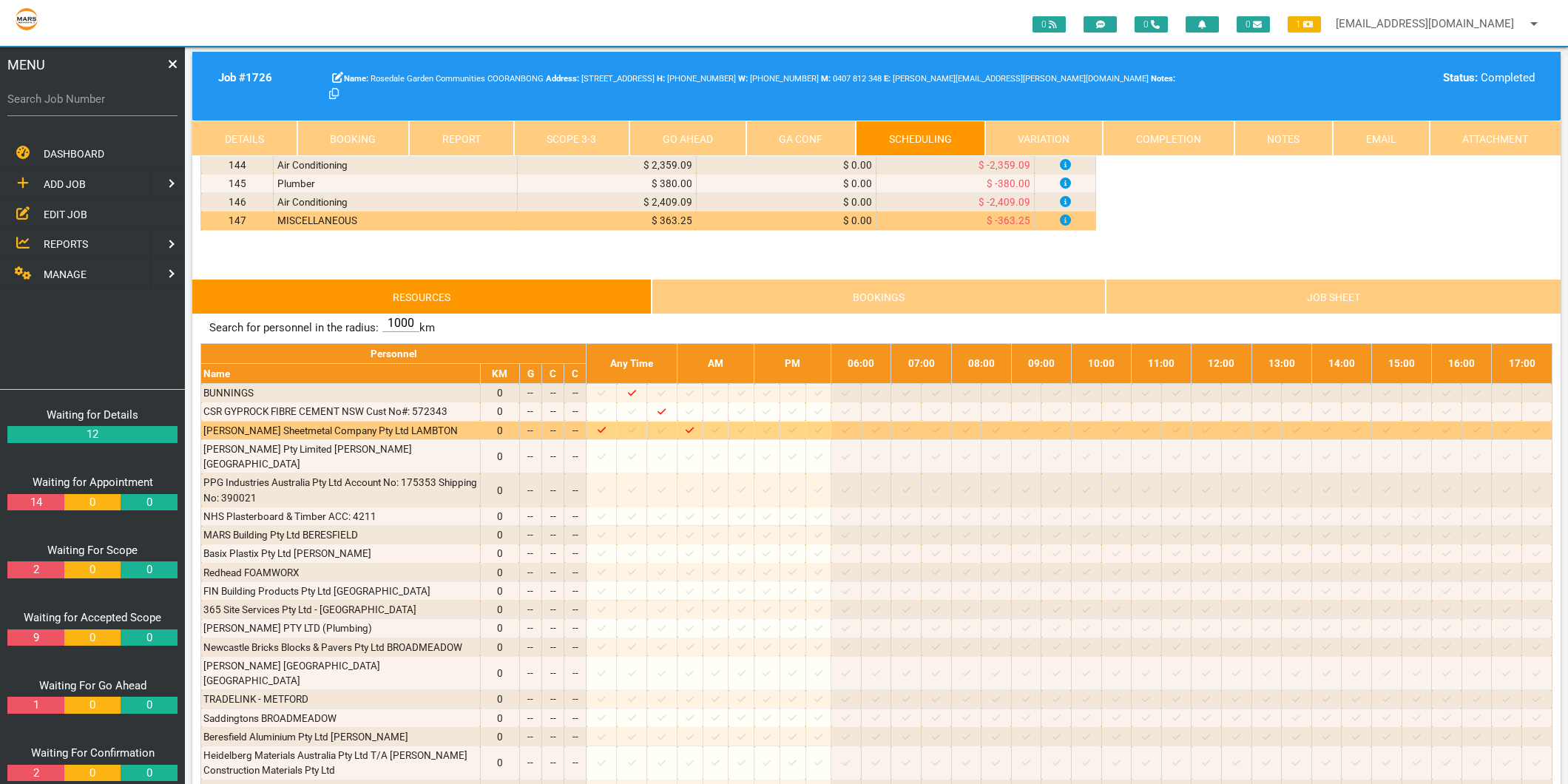
click at [720, 433] on icon at bounding box center [715, 430] width 8 height 6
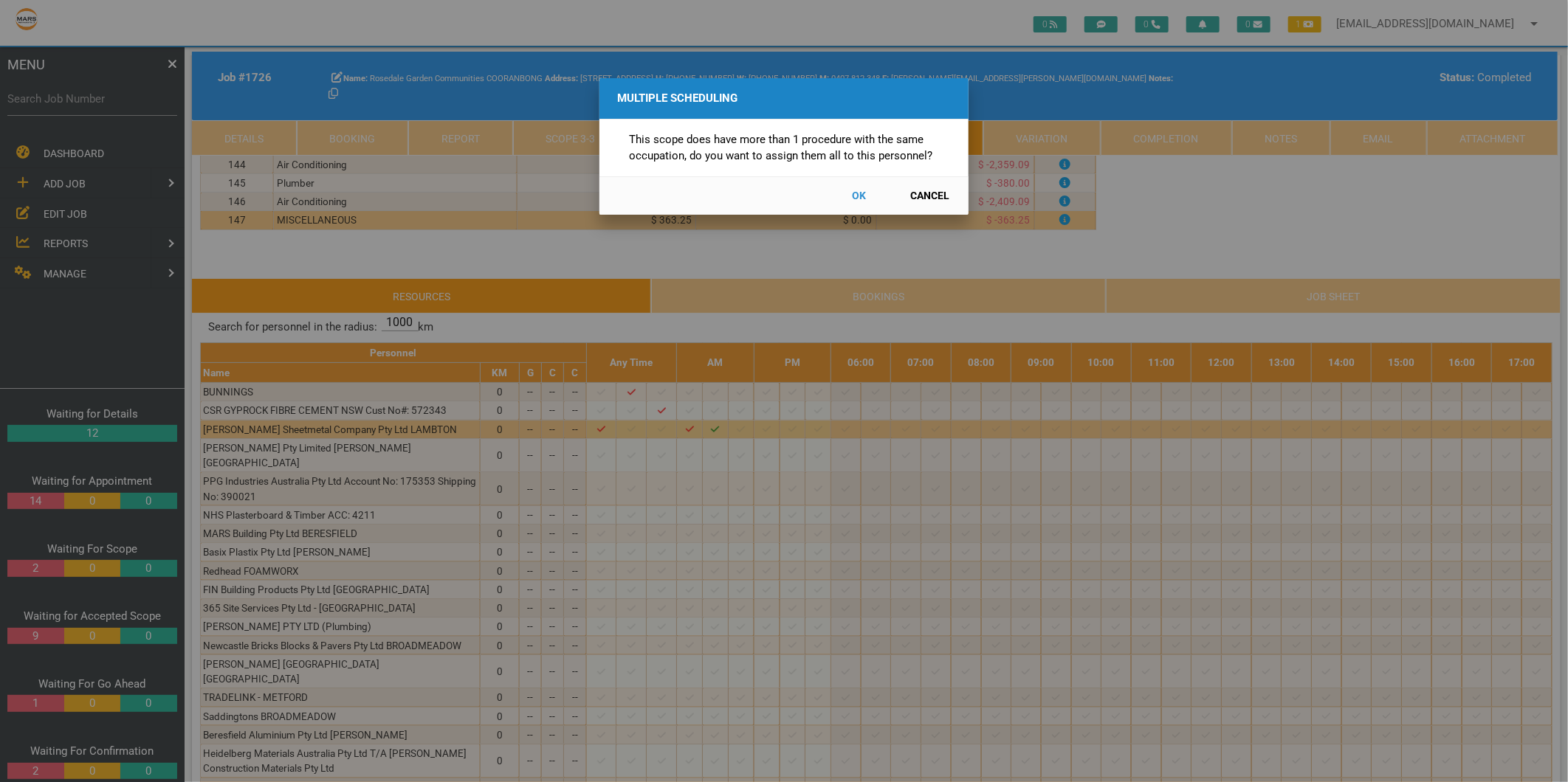
click at [937, 195] on button "Cancel" at bounding box center [930, 196] width 65 height 26
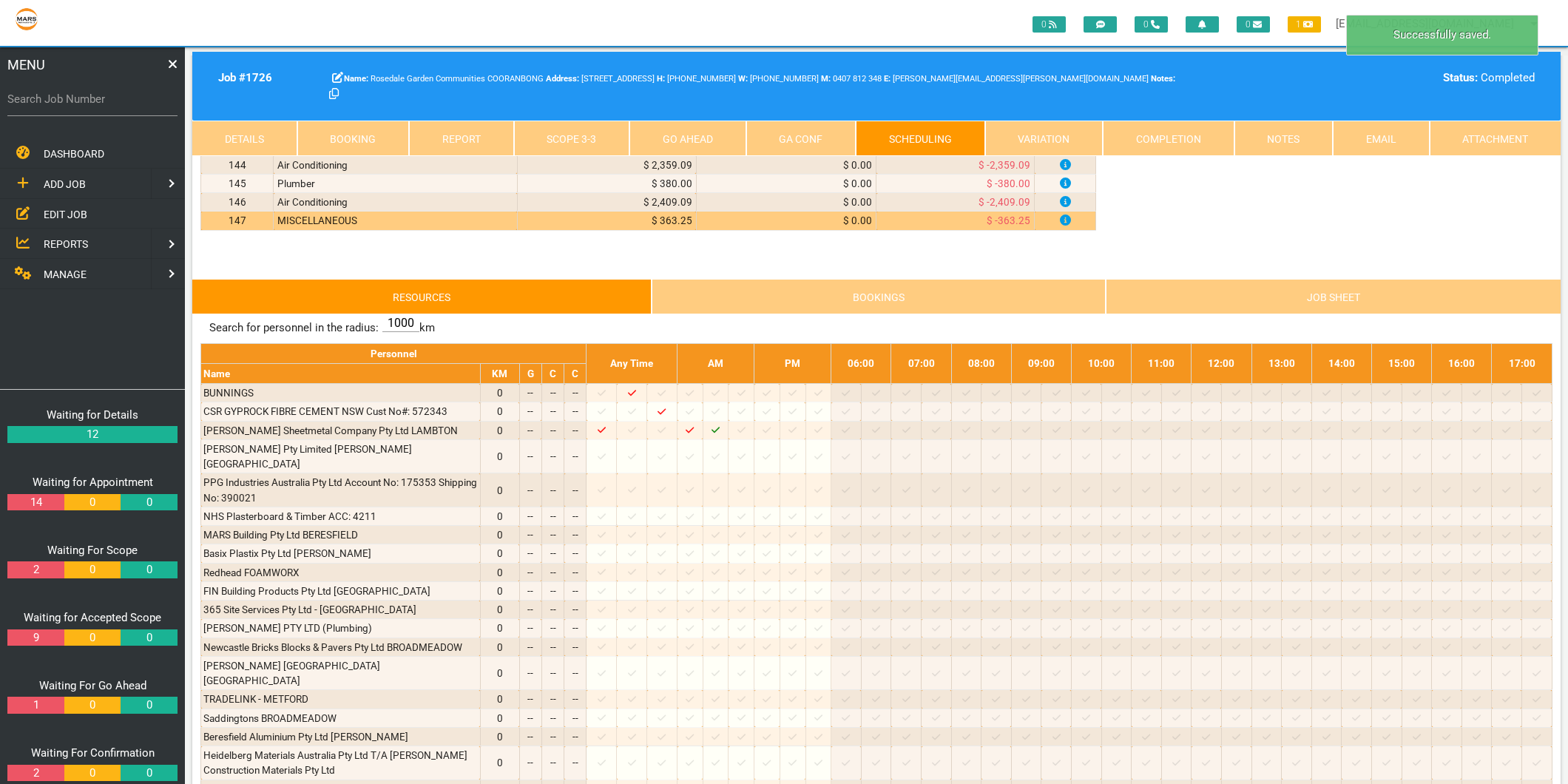
click at [586, 134] on link "Scope 3 - 3" at bounding box center [572, 138] width 116 height 36
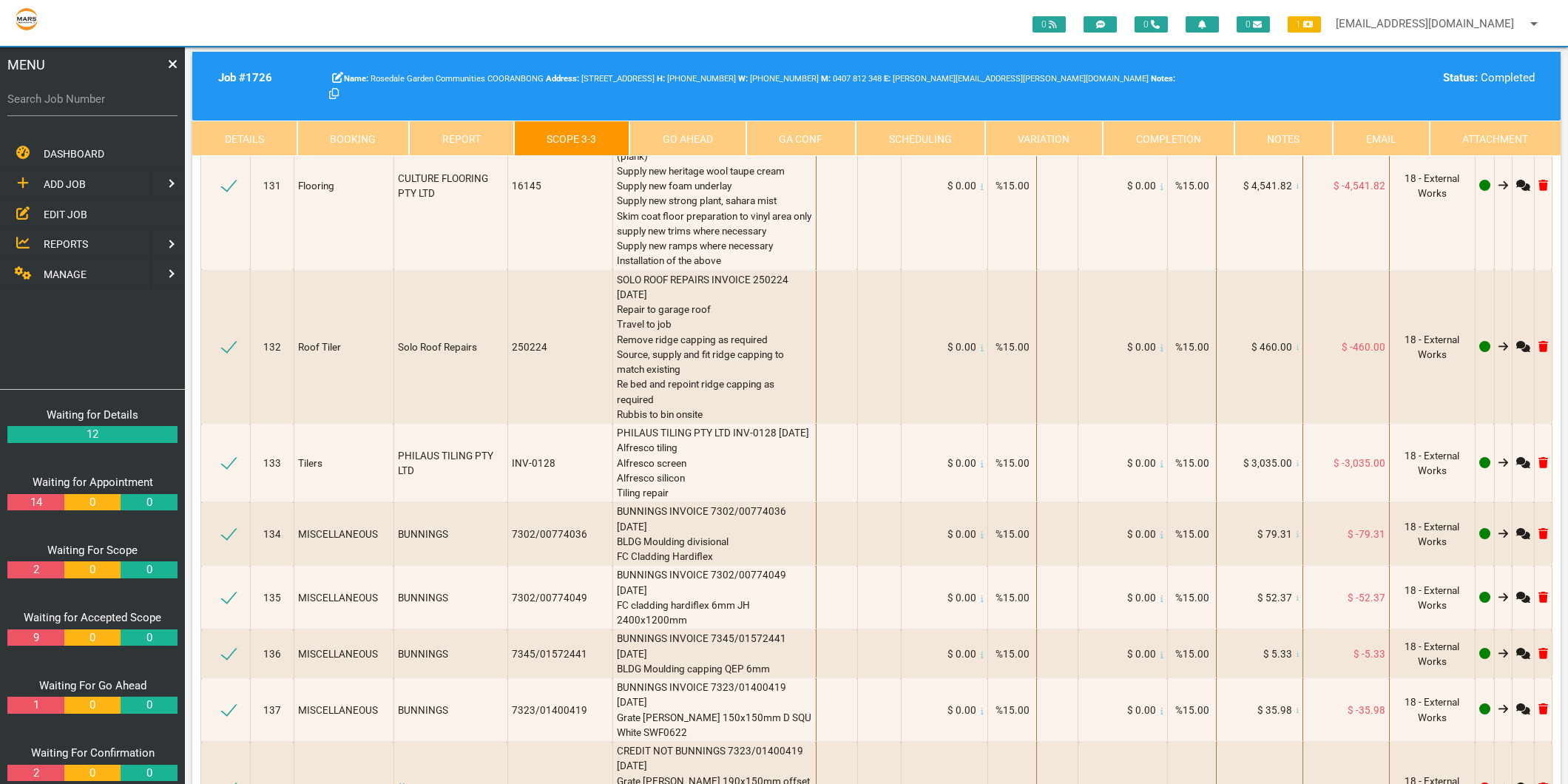
scroll to position [14380, 0]
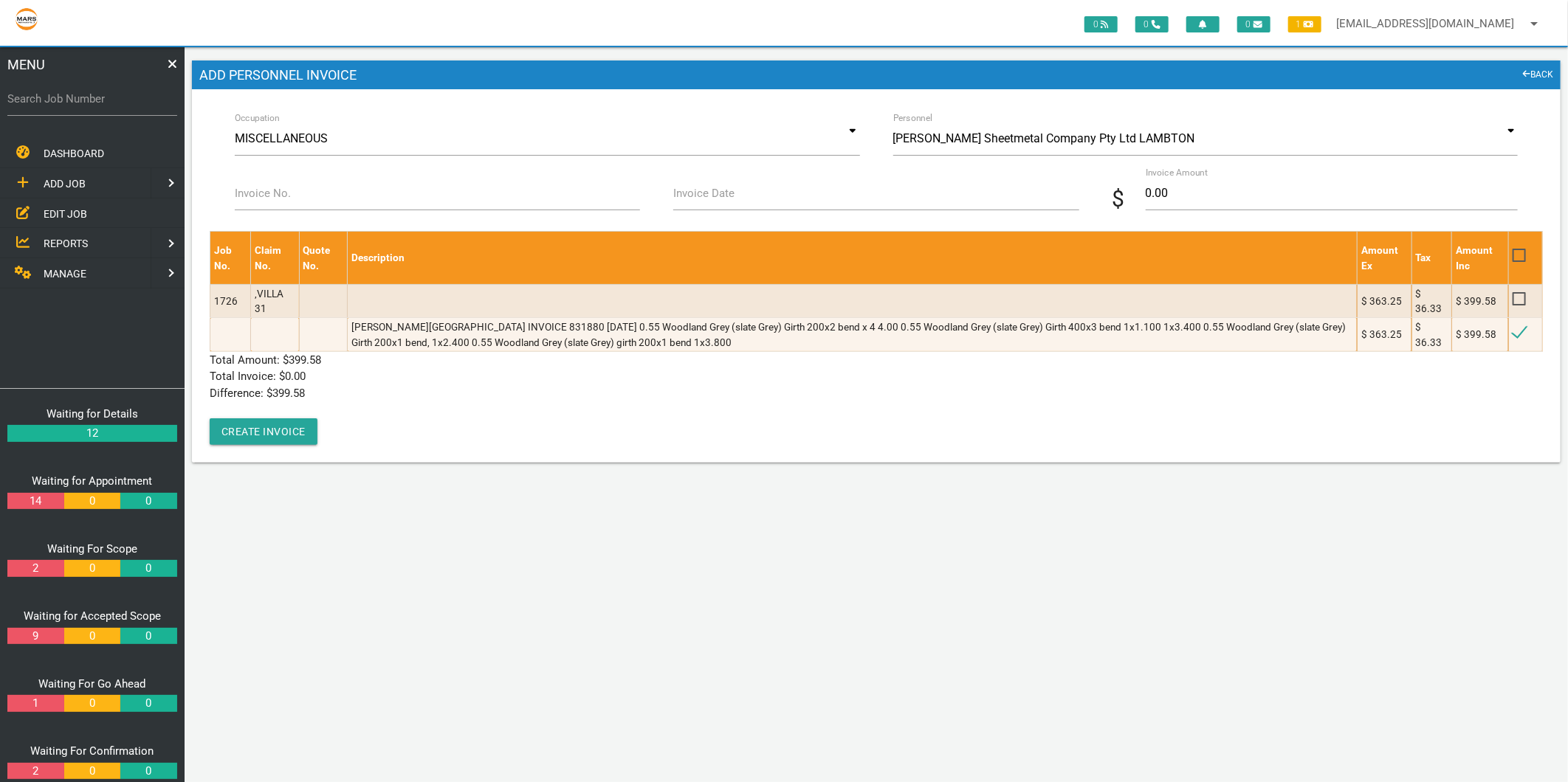
click at [266, 198] on label "Invoice No." at bounding box center [263, 194] width 56 height 17
click at [266, 198] on input "Invoice No." at bounding box center [437, 193] width 405 height 34
type input "831880"
click at [681, 204] on input "Invoice Date" at bounding box center [875, 193] width 405 height 34
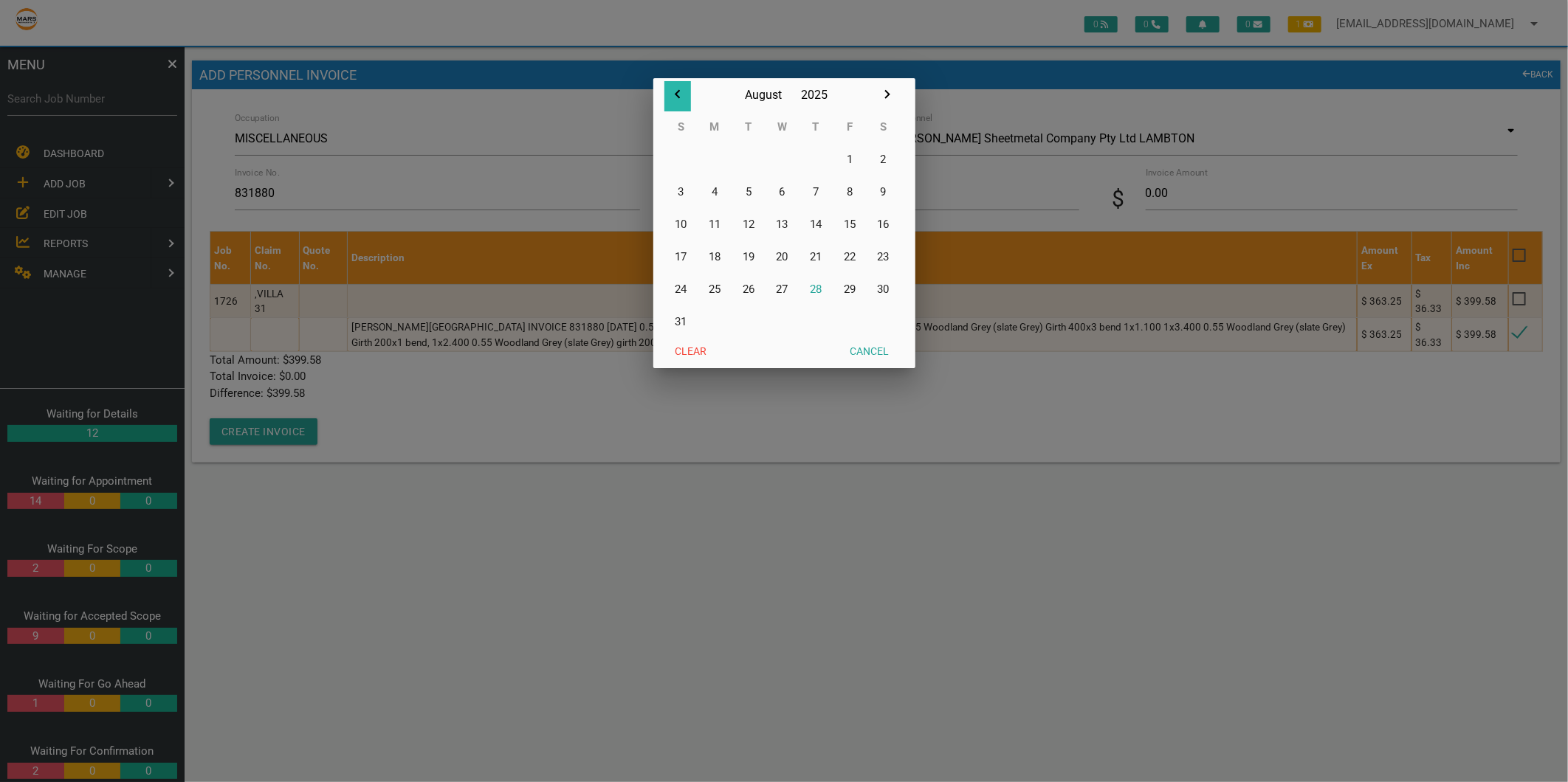
click at [679, 90] on icon "button" at bounding box center [677, 94] width 17 height 17
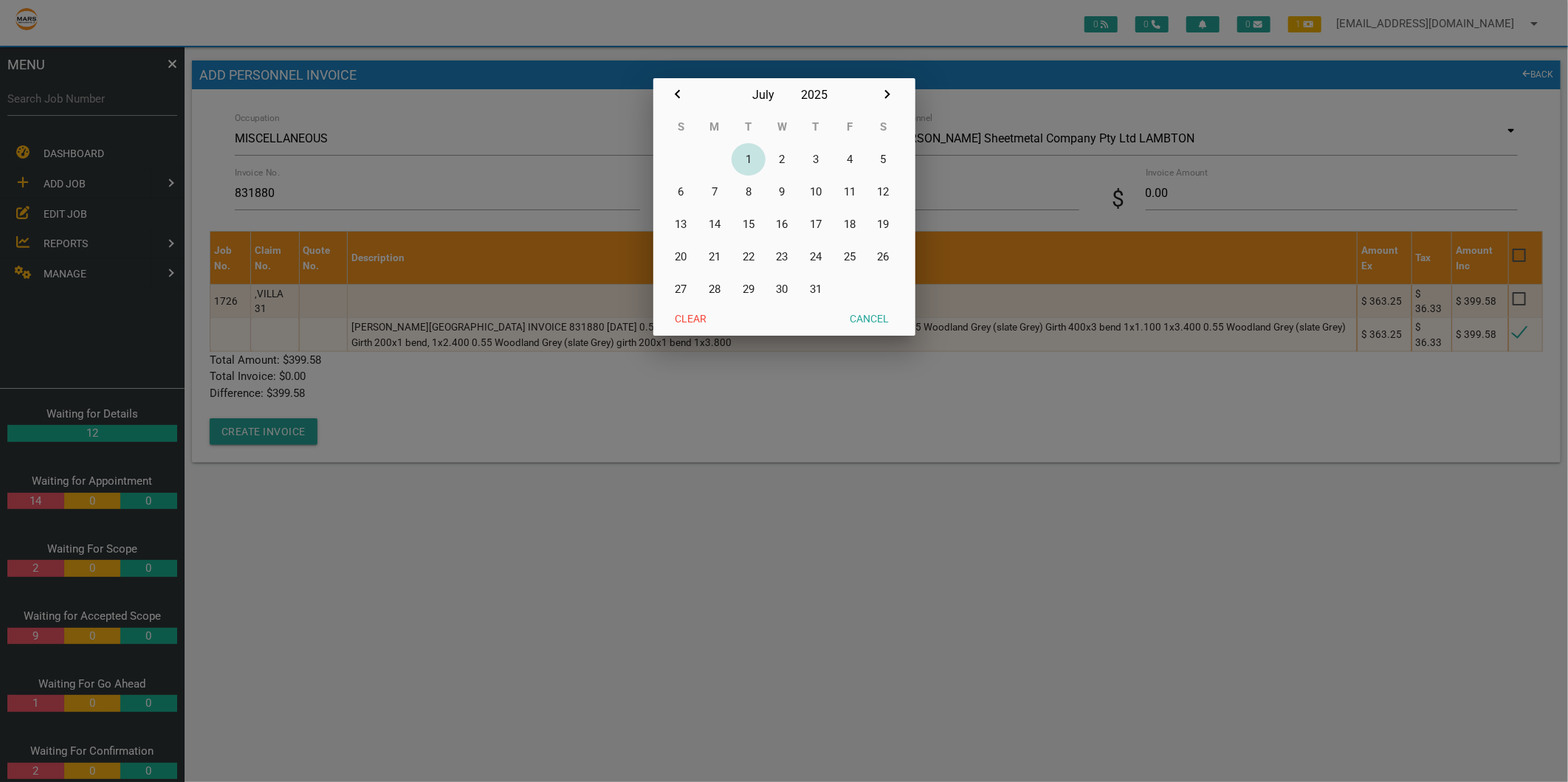
click at [755, 158] on button "1" at bounding box center [748, 159] width 34 height 32
type input "01/07/2025"
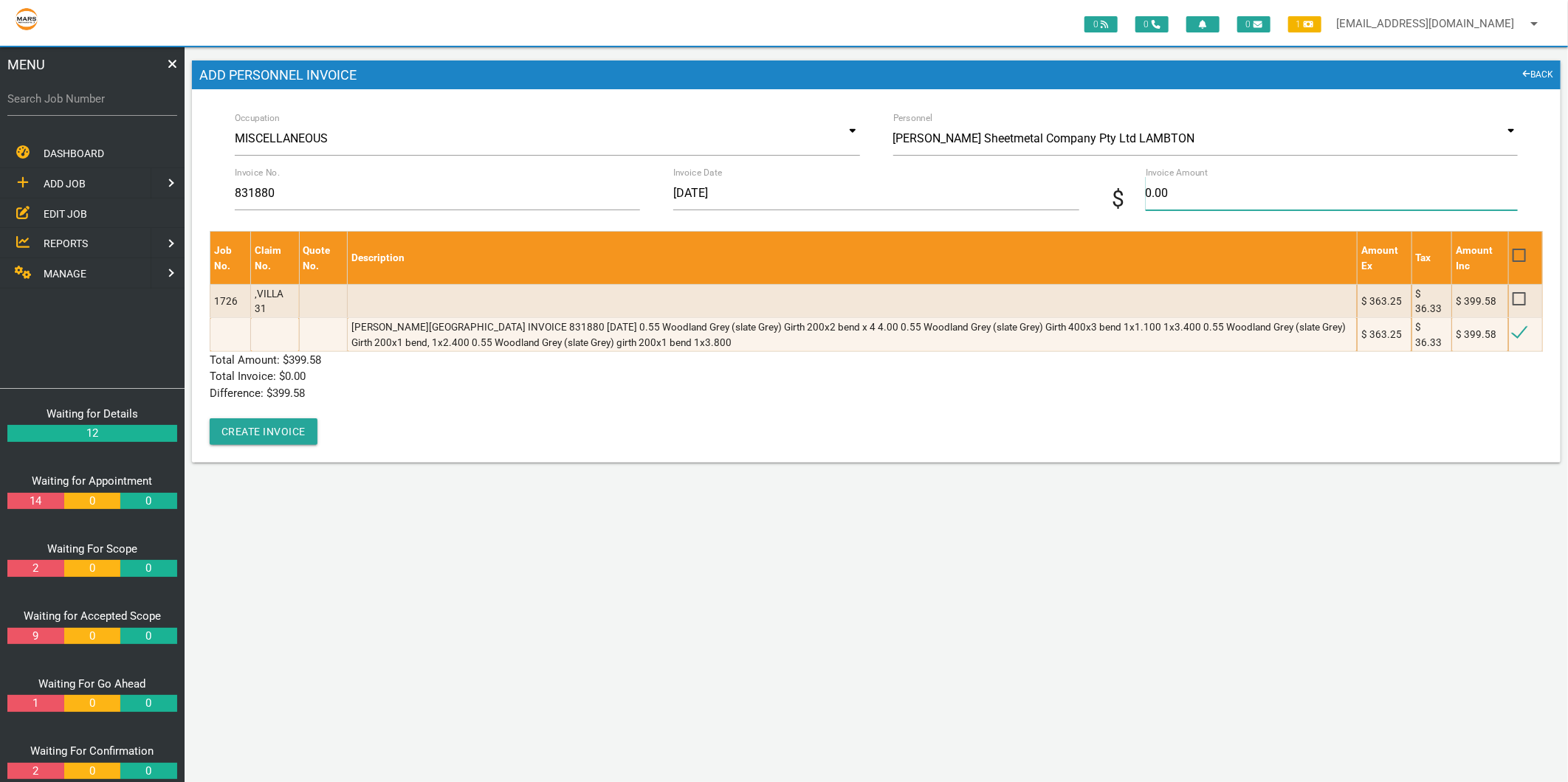
click at [1198, 192] on input "0.00" at bounding box center [1331, 193] width 372 height 34
type input "399.58"
click at [397, 366] on p "Total Amount: $ 399.58" at bounding box center [876, 360] width 1333 height 17
click at [295, 430] on button "Create Invoice" at bounding box center [263, 431] width 108 height 26
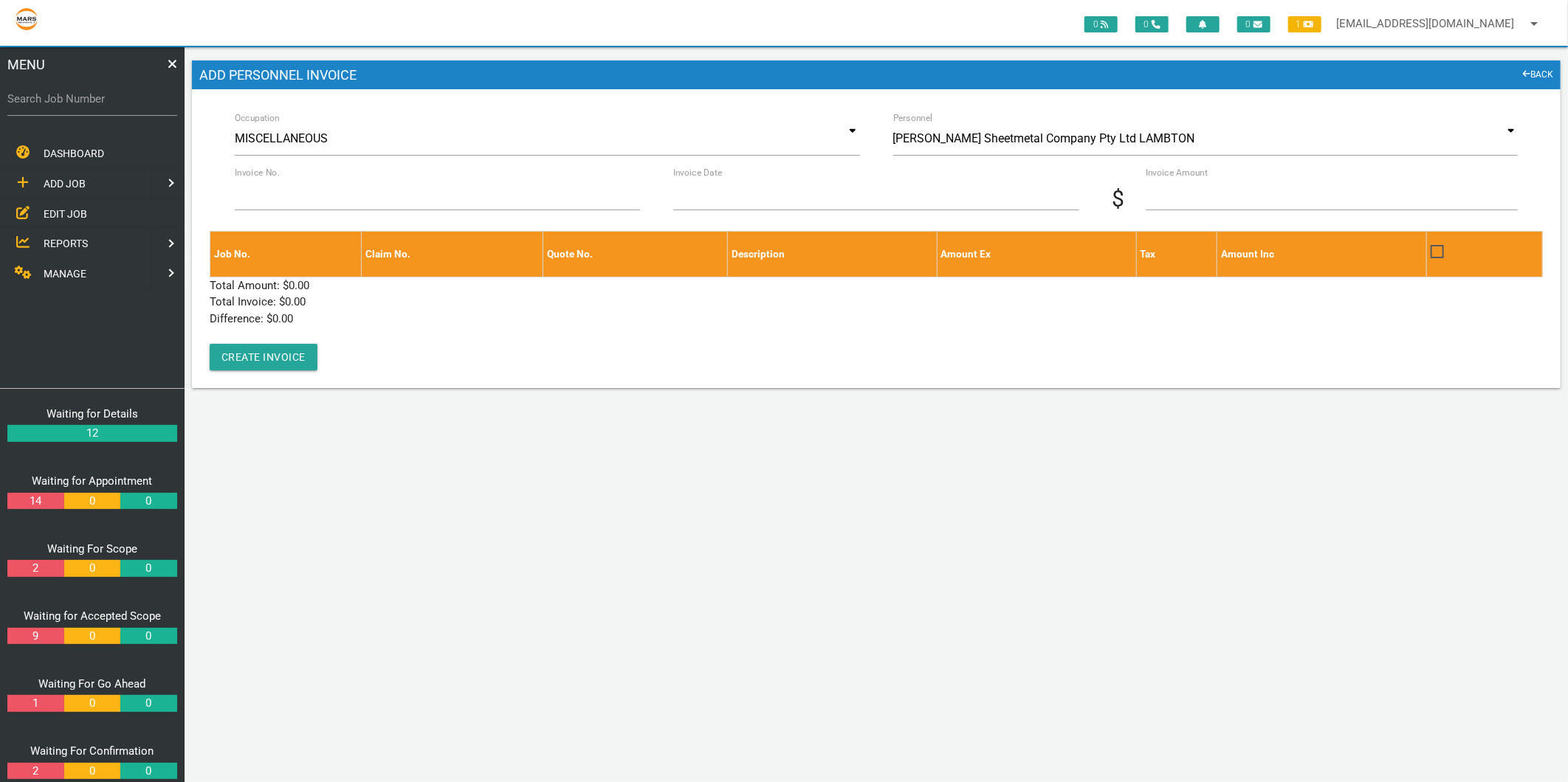
click at [78, 90] on label "Search Job Number" at bounding box center [92, 99] width 170 height 17
click at [78, 90] on input "Search Job Number" at bounding box center [92, 99] width 170 height 34
type input "1776"
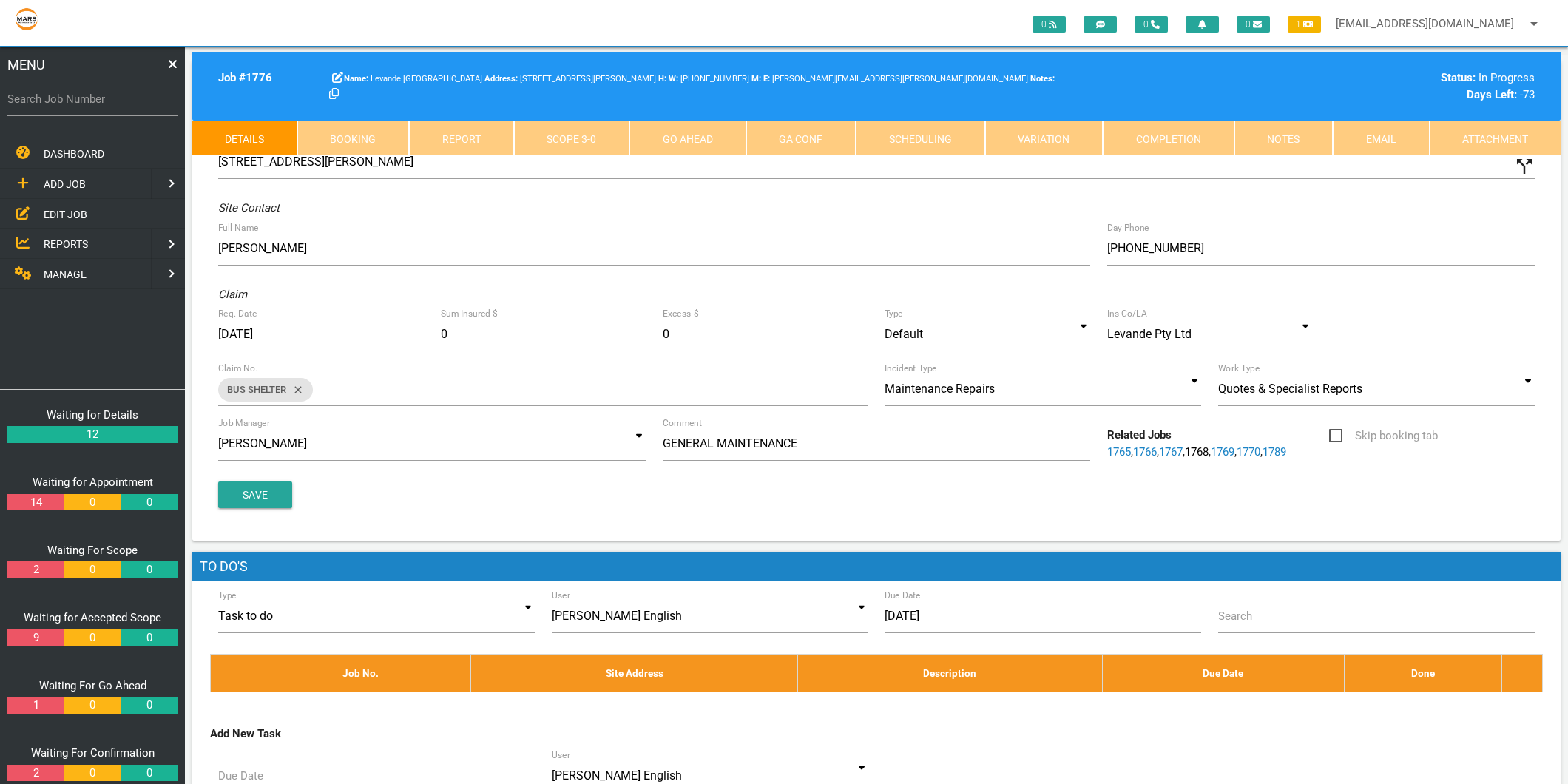
click at [599, 132] on link "Scope 3 - 0" at bounding box center [572, 138] width 116 height 36
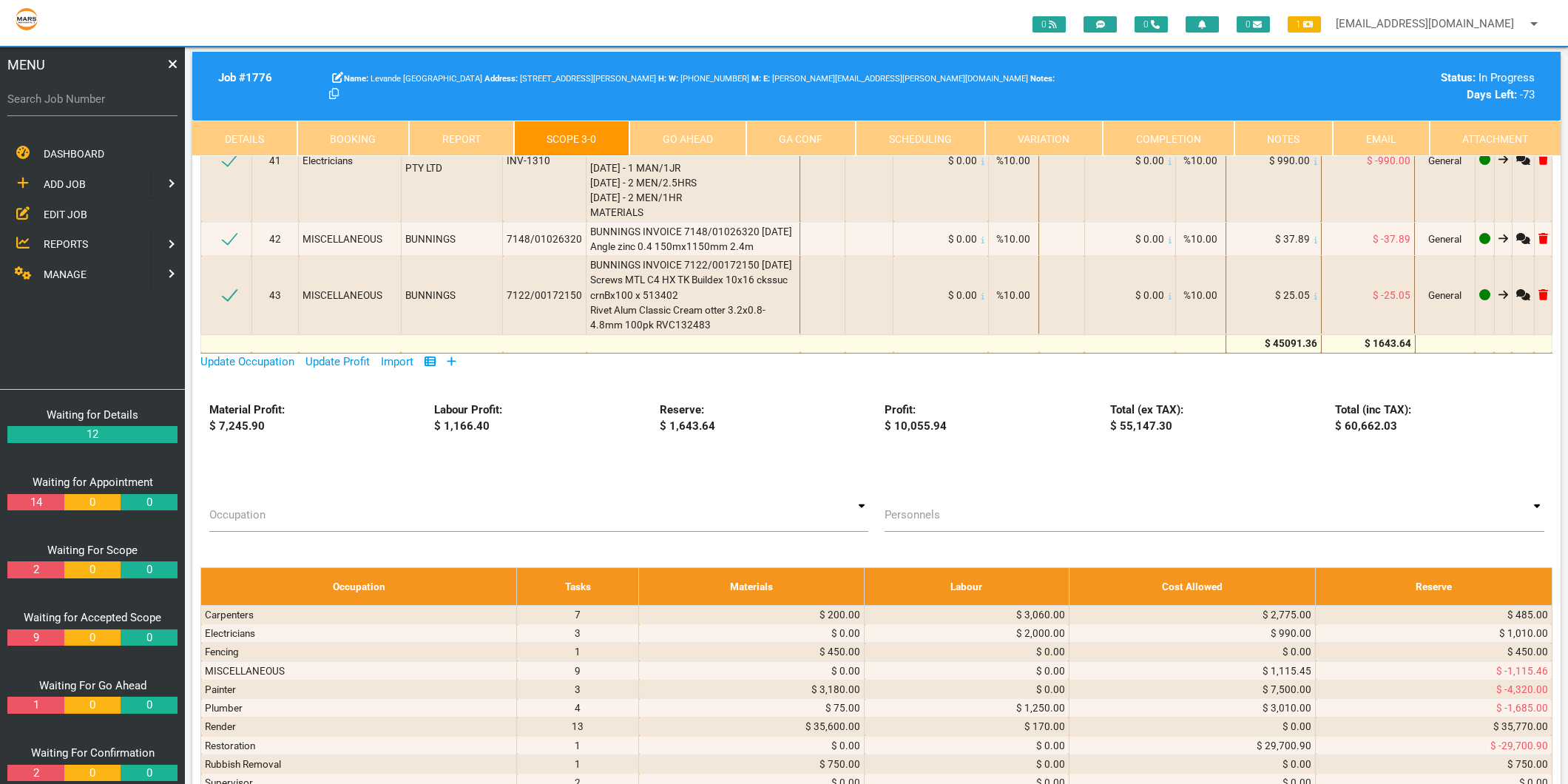
scroll to position [2794, 0]
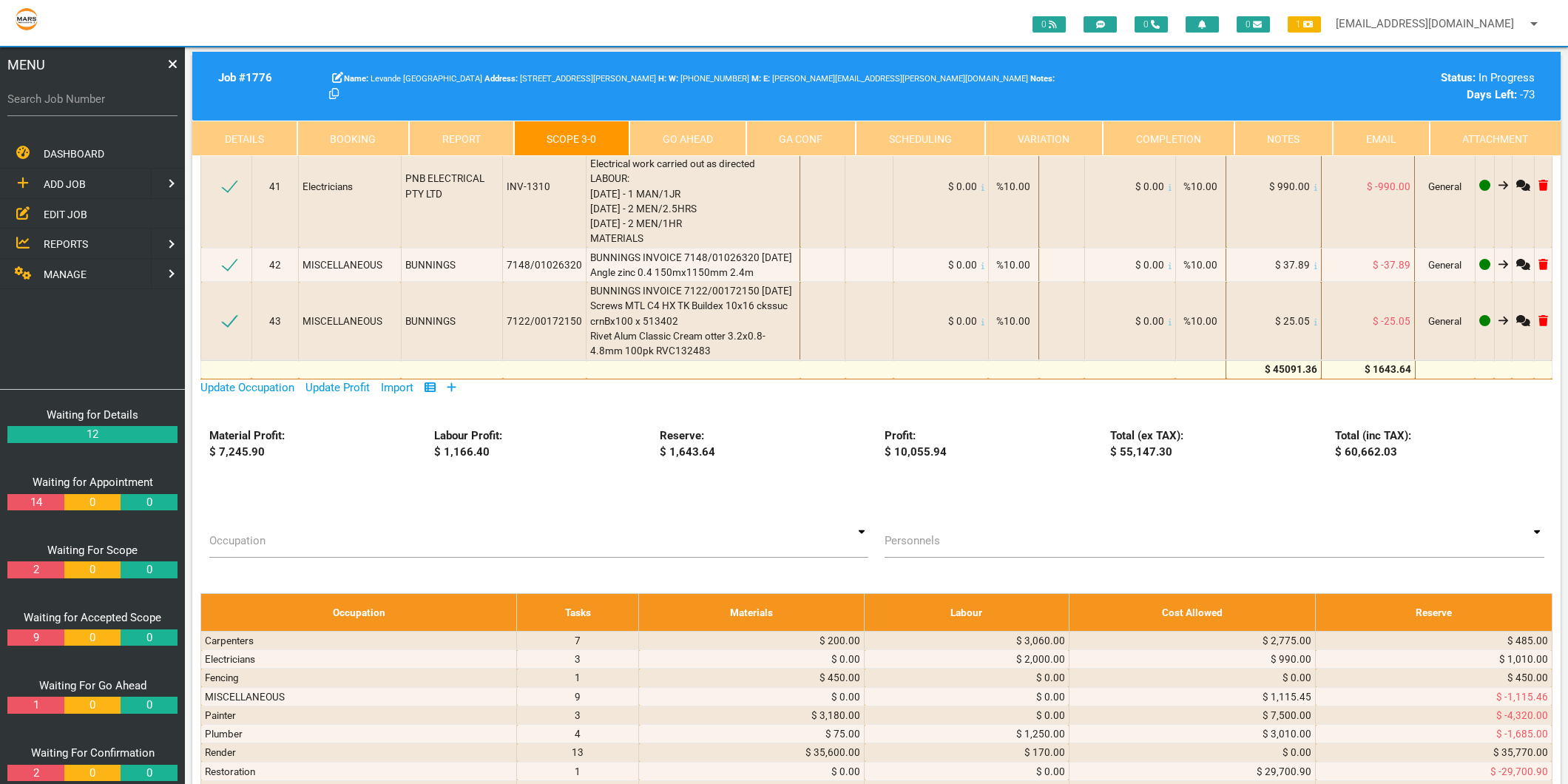
click at [454, 381] on link at bounding box center [451, 388] width 10 height 14
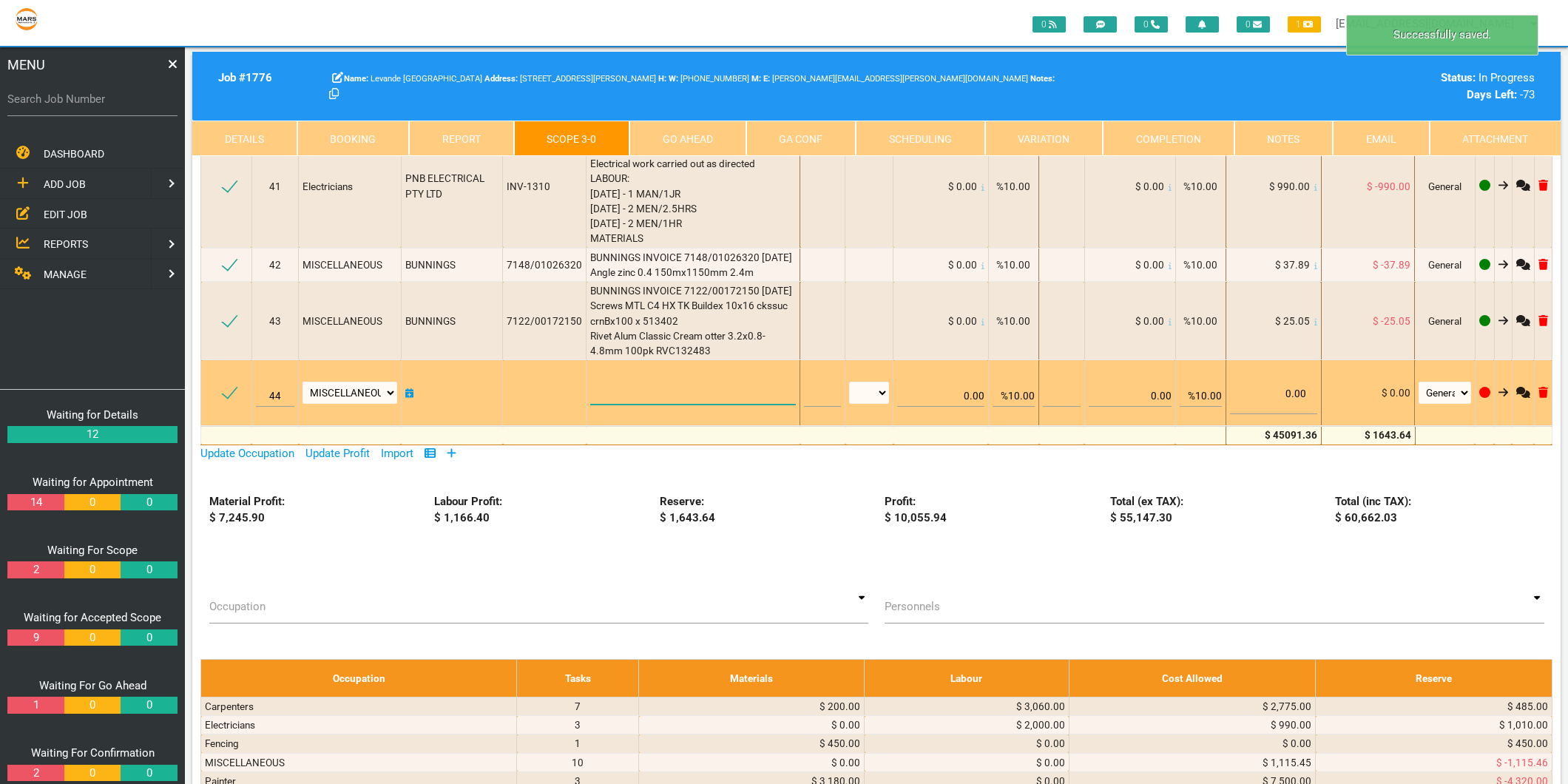
click at [619, 371] on textarea at bounding box center [693, 388] width 206 height 33
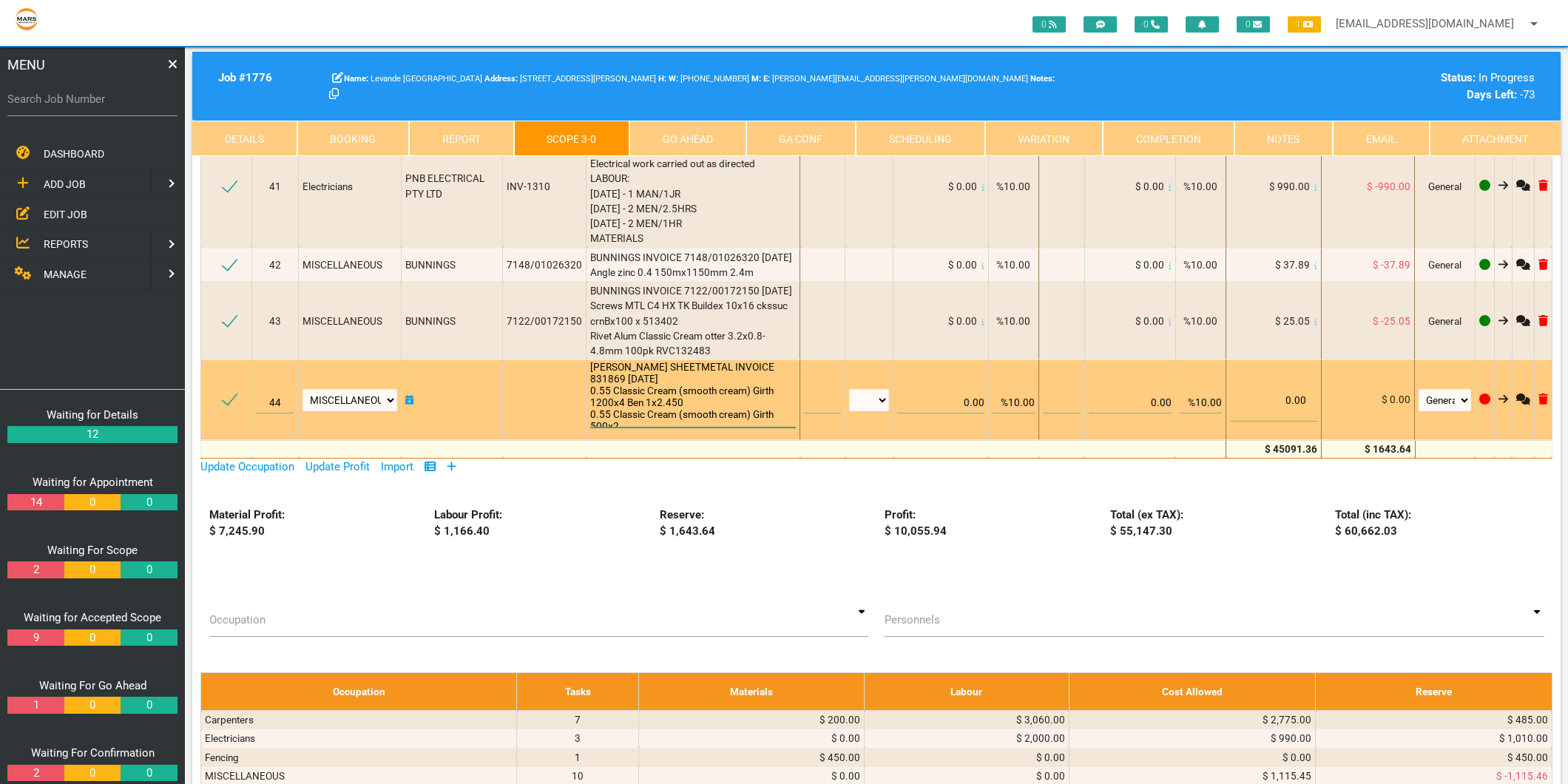
scroll to position [1, 0]
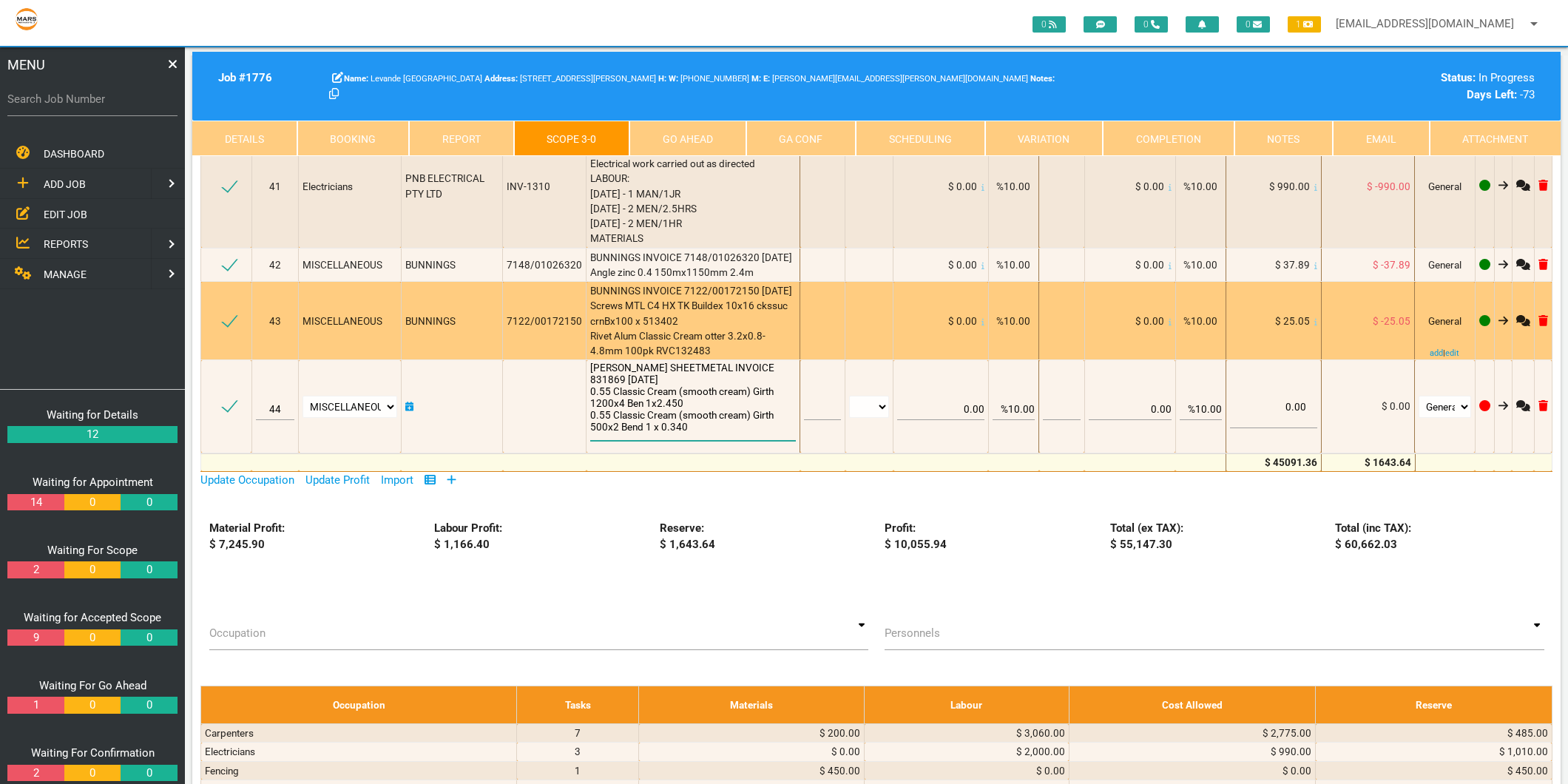
type textarea "HANCOCK SHEETMETAL INVOICE 831869 1/7/2025 0.55 Classic Cream (smooth cream) Gi…"
click at [648, 294] on span "BUNNINGS INVOICE 7122/00172150 8/7/2025 Screws MTL C4 HX TK Buildex 10x16 ckssu…" at bounding box center [691, 321] width 202 height 72
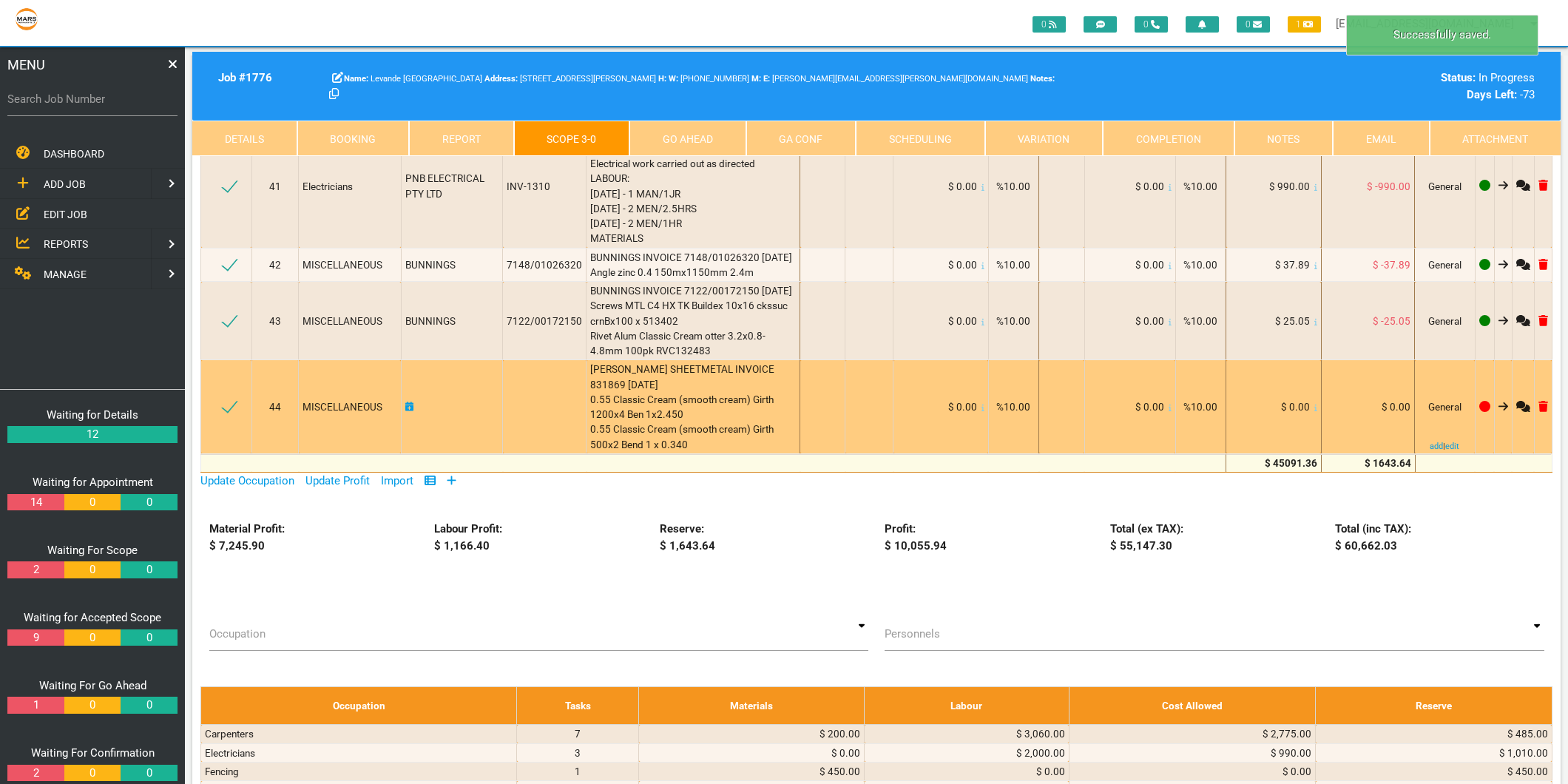
click at [1314, 404] on icon at bounding box center [1315, 407] width 3 height 8
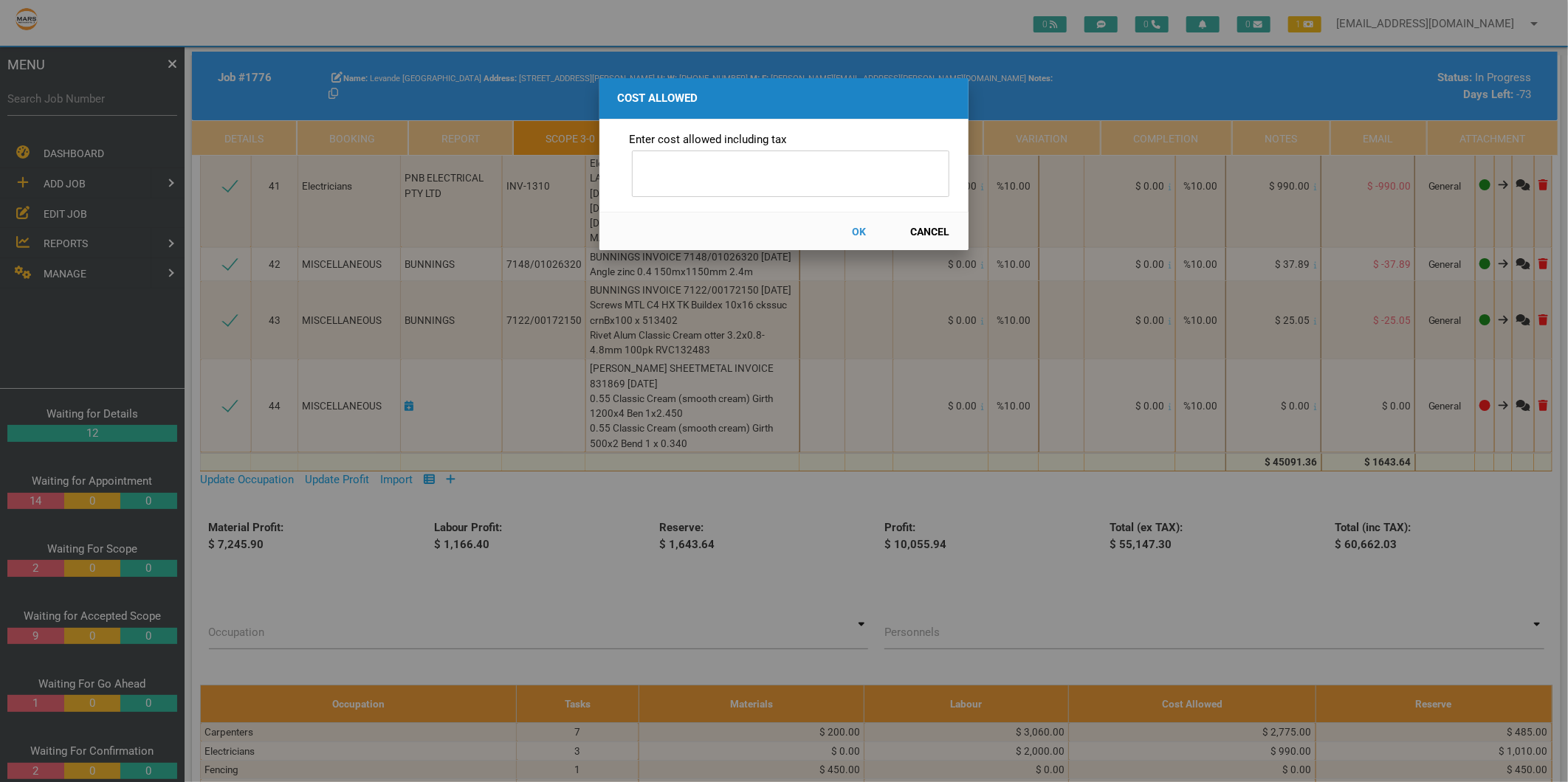
click at [937, 237] on button "Cancel" at bounding box center [930, 232] width 65 height 26
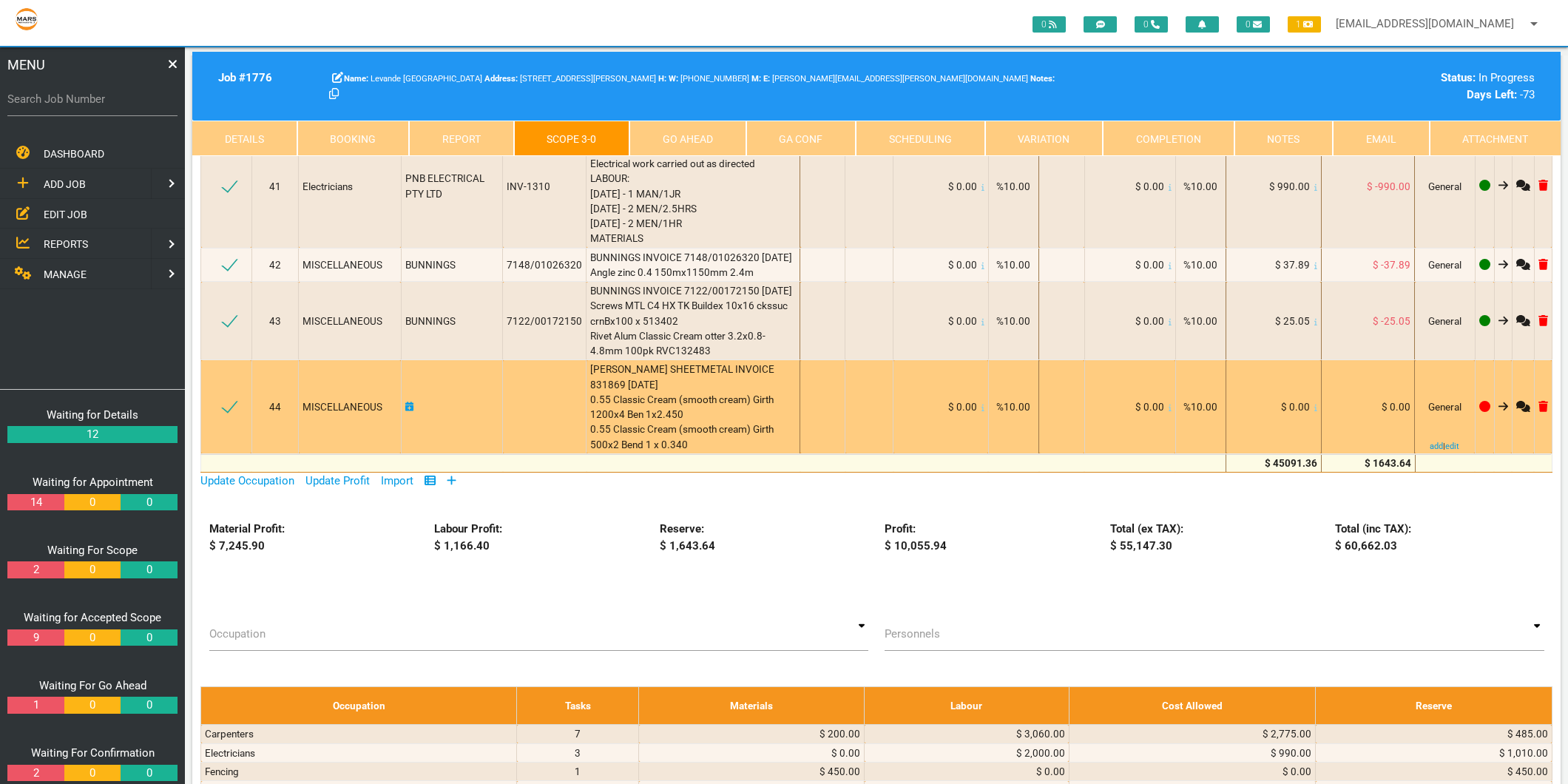
click at [1546, 401] on icon at bounding box center [1543, 406] width 10 height 11
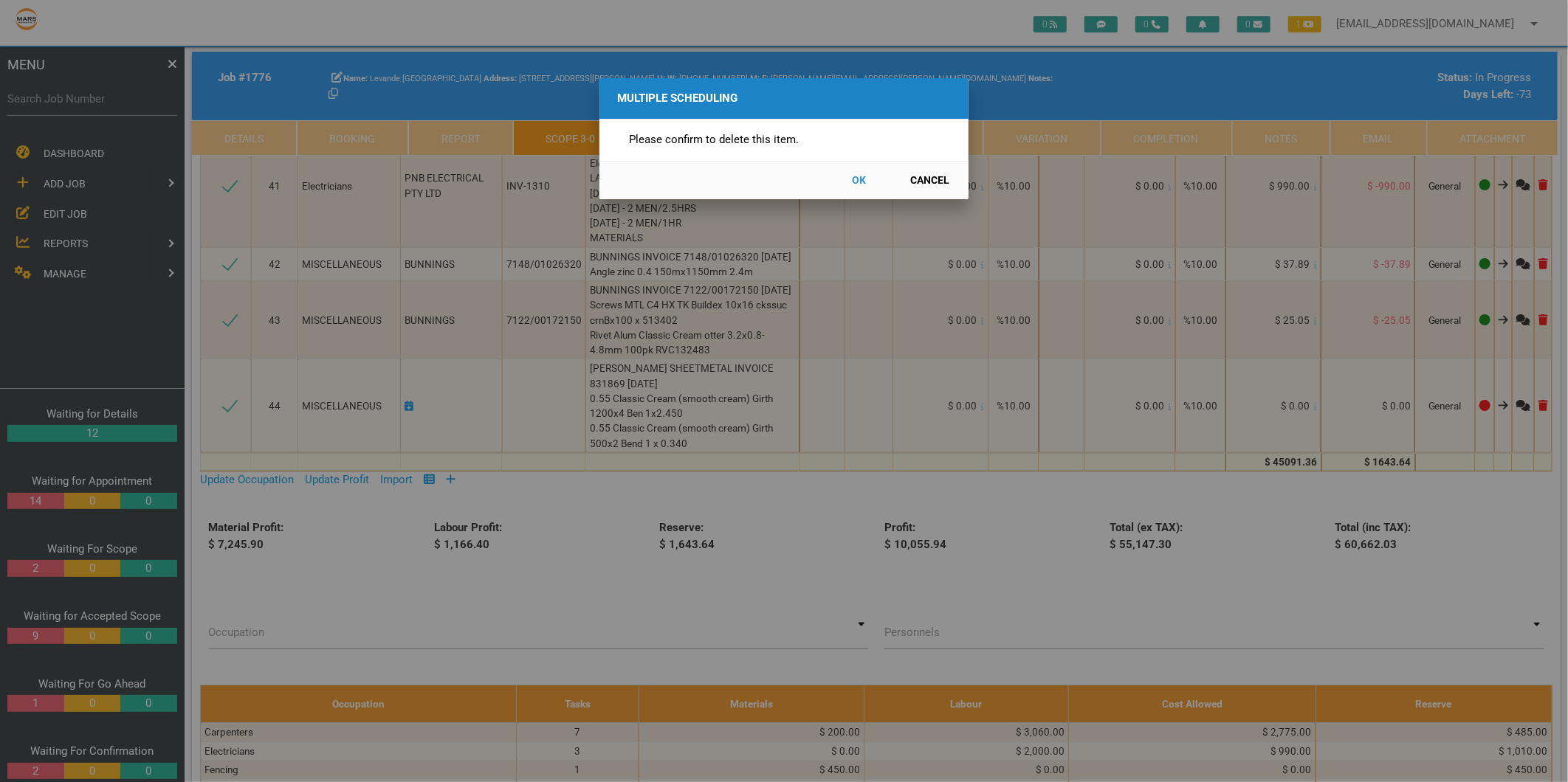
click at [859, 179] on button "OK" at bounding box center [859, 180] width 65 height 26
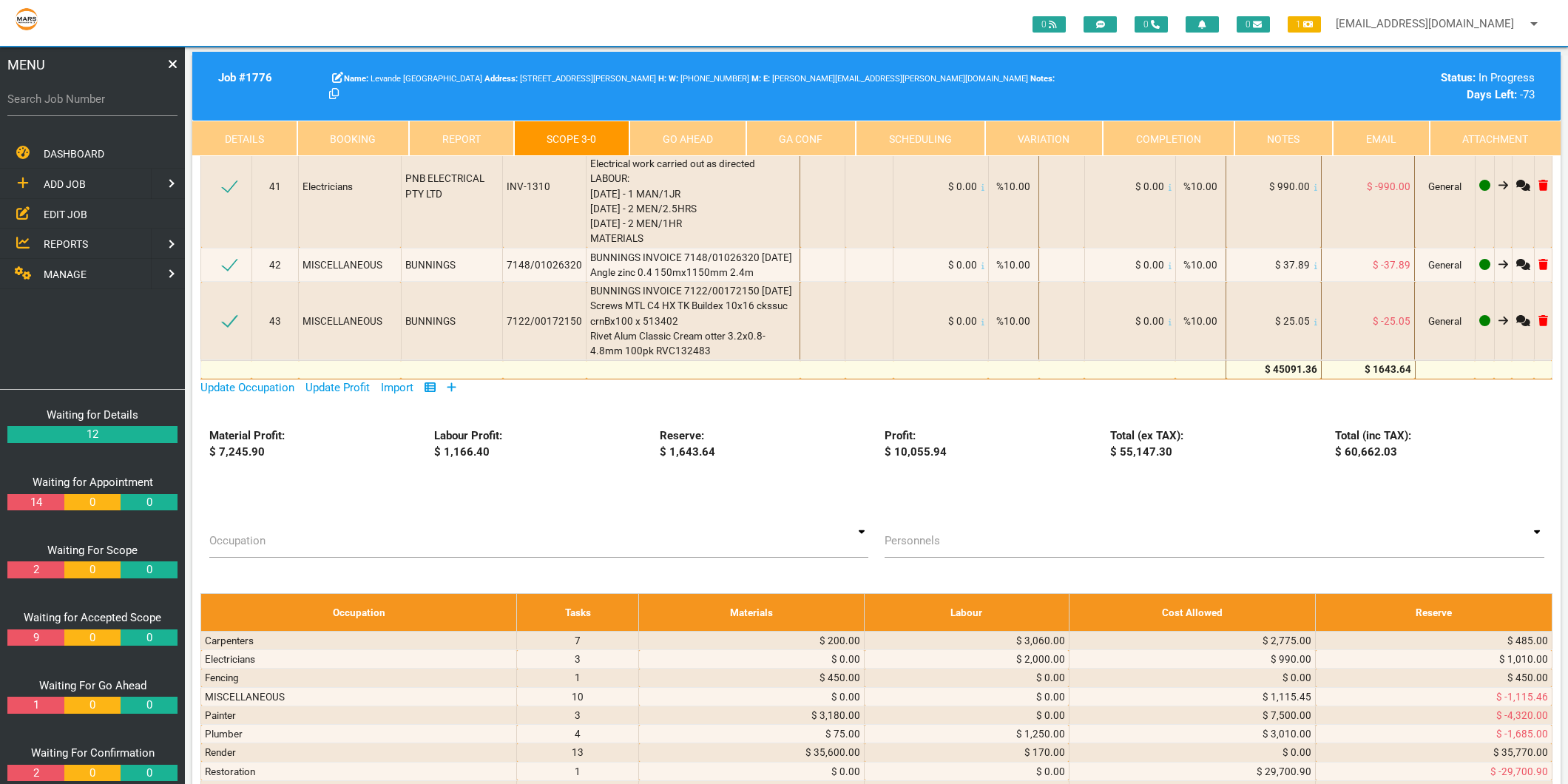
click at [54, 101] on label "Search Job Number" at bounding box center [92, 99] width 170 height 17
click at [54, 101] on input "Search Job Number" at bounding box center [92, 99] width 170 height 34
type input "1781"
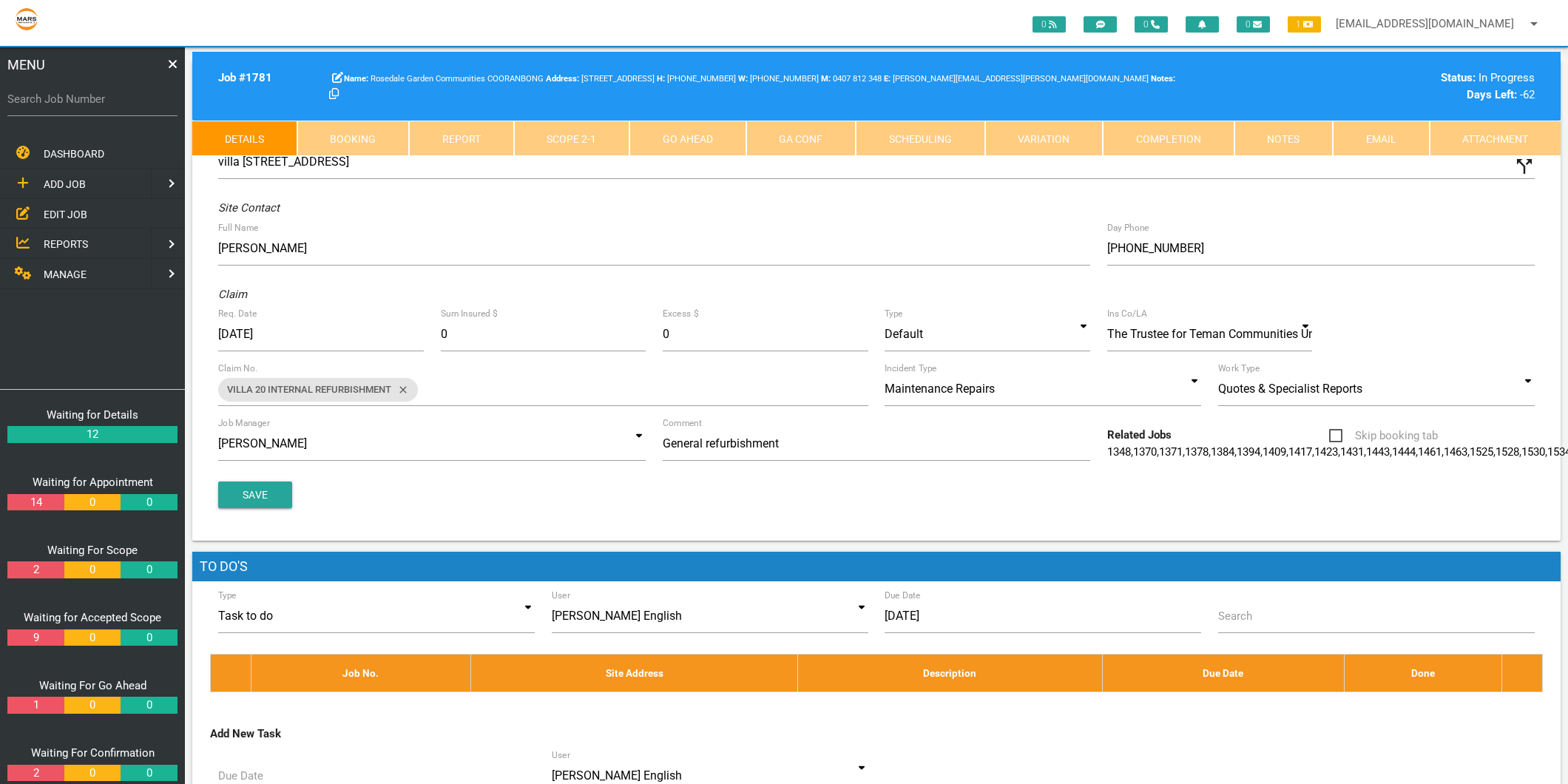
click at [553, 134] on link "Scope 2 - 1" at bounding box center [572, 138] width 116 height 36
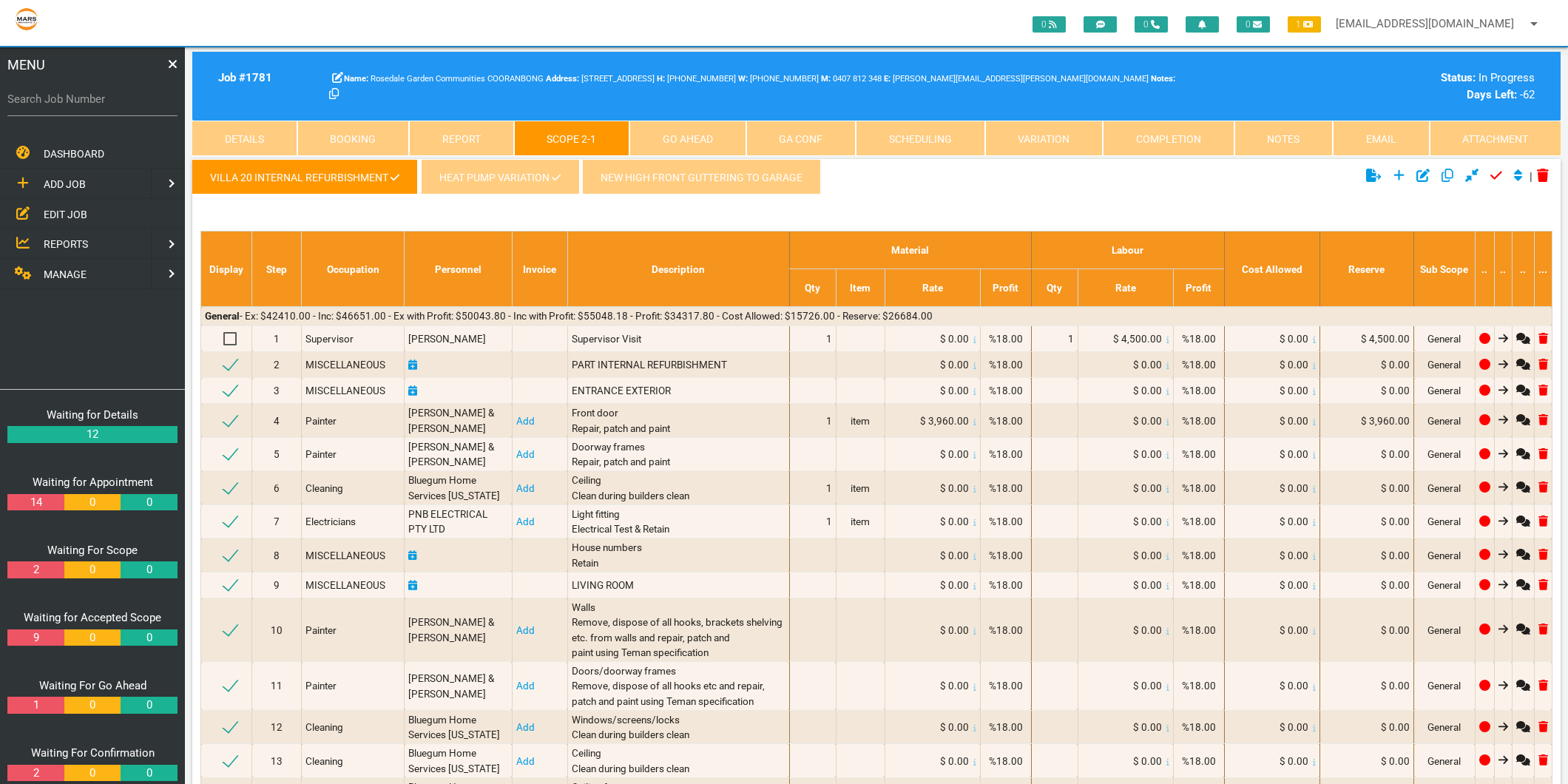
click at [516, 178] on link "Heat pump variation" at bounding box center [500, 176] width 157 height 36
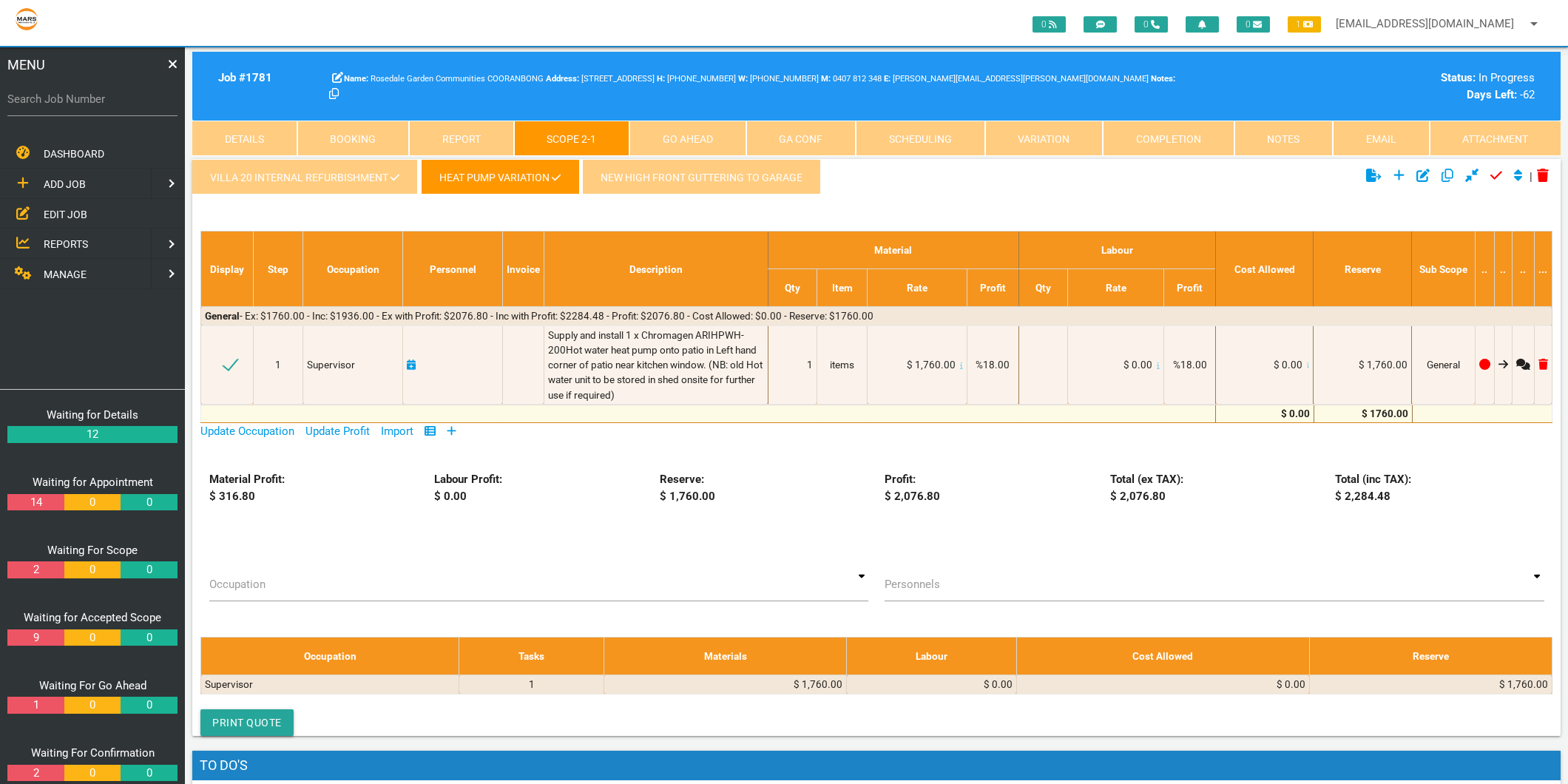
click at [335, 182] on link "VILLA 20 INTERNAL REFURBISHMENT" at bounding box center [305, 176] width 225 height 36
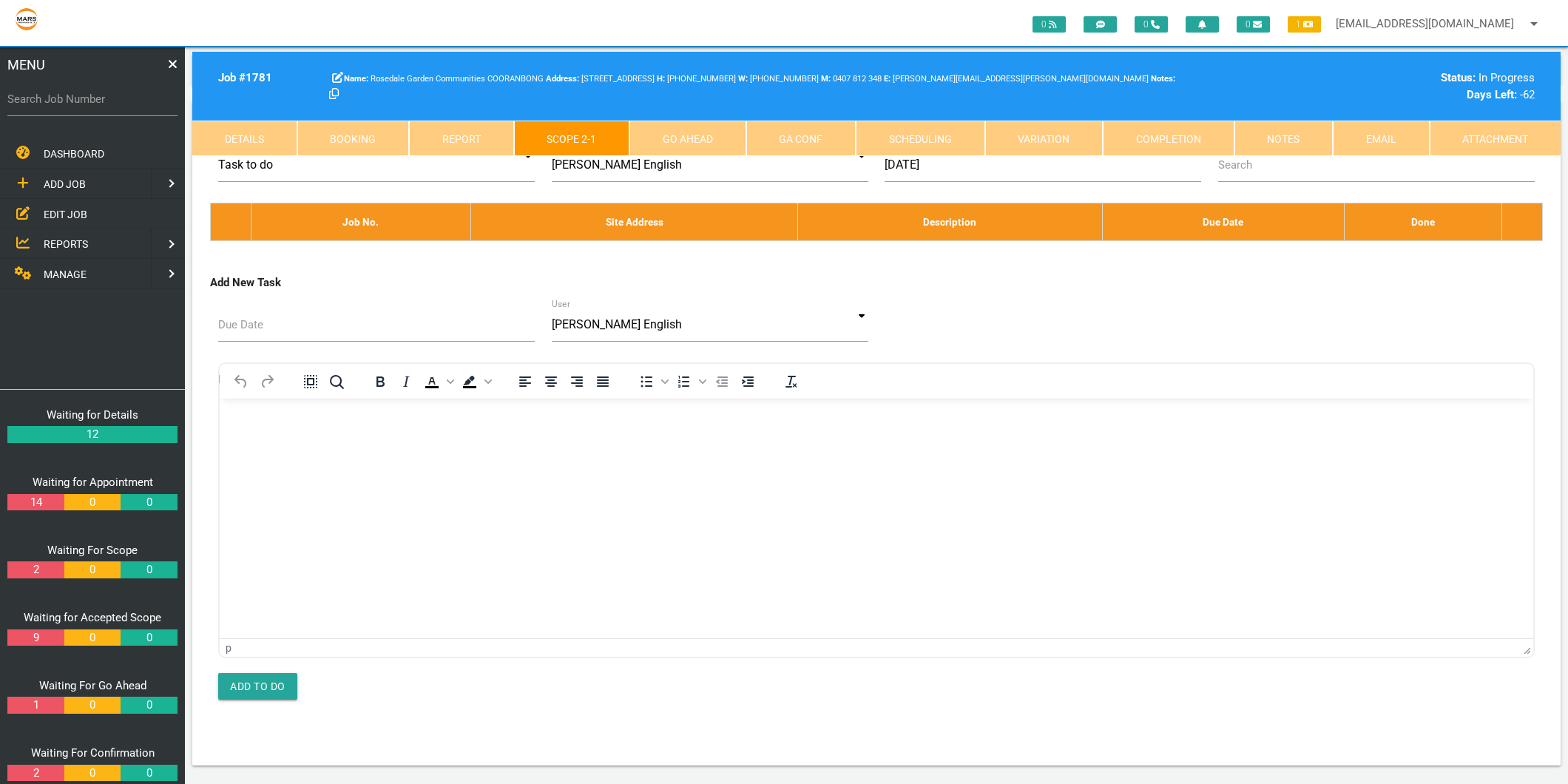
scroll to position [7888, 0]
select select "Flooring"
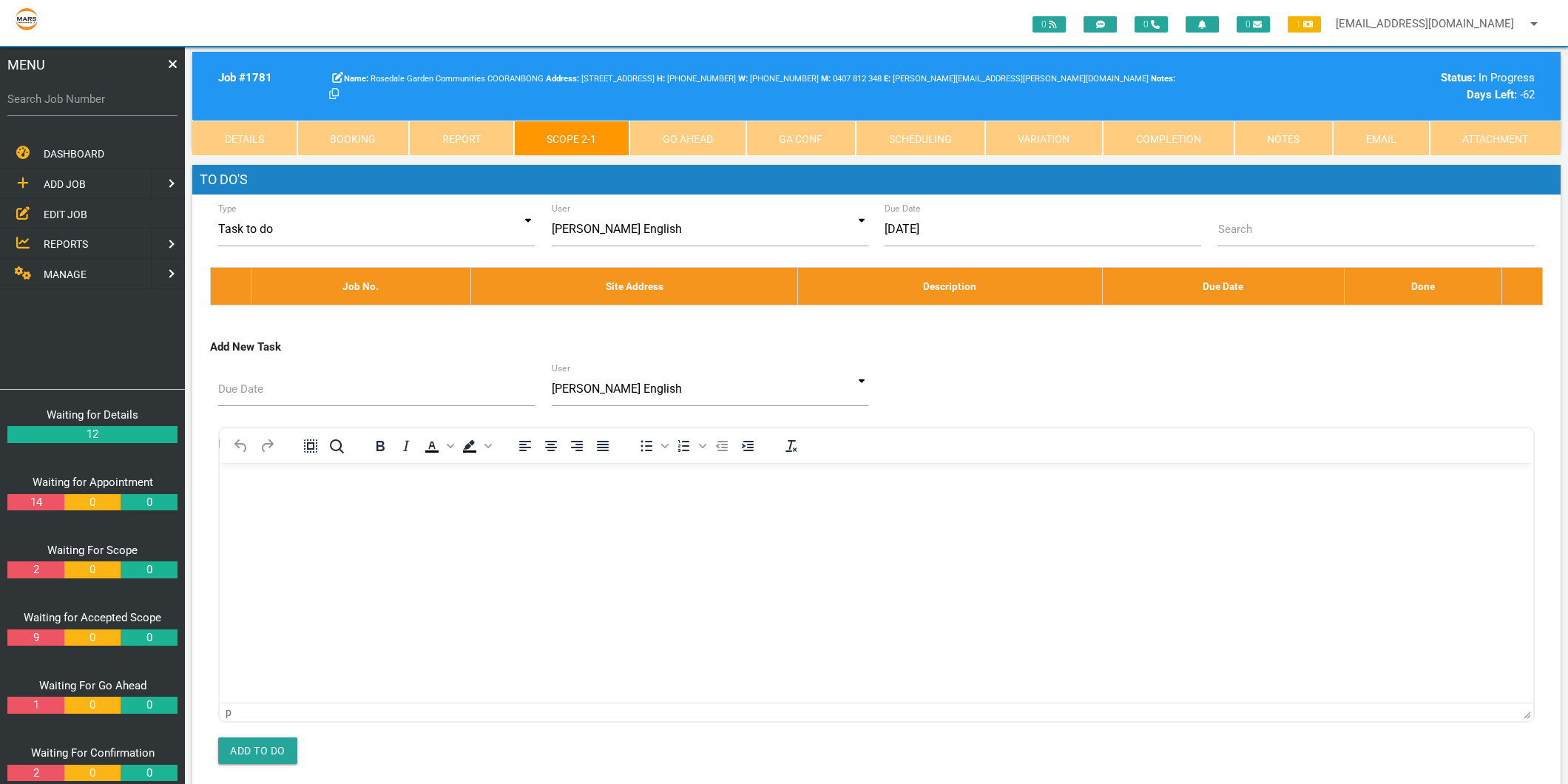
scroll to position [1, 0]
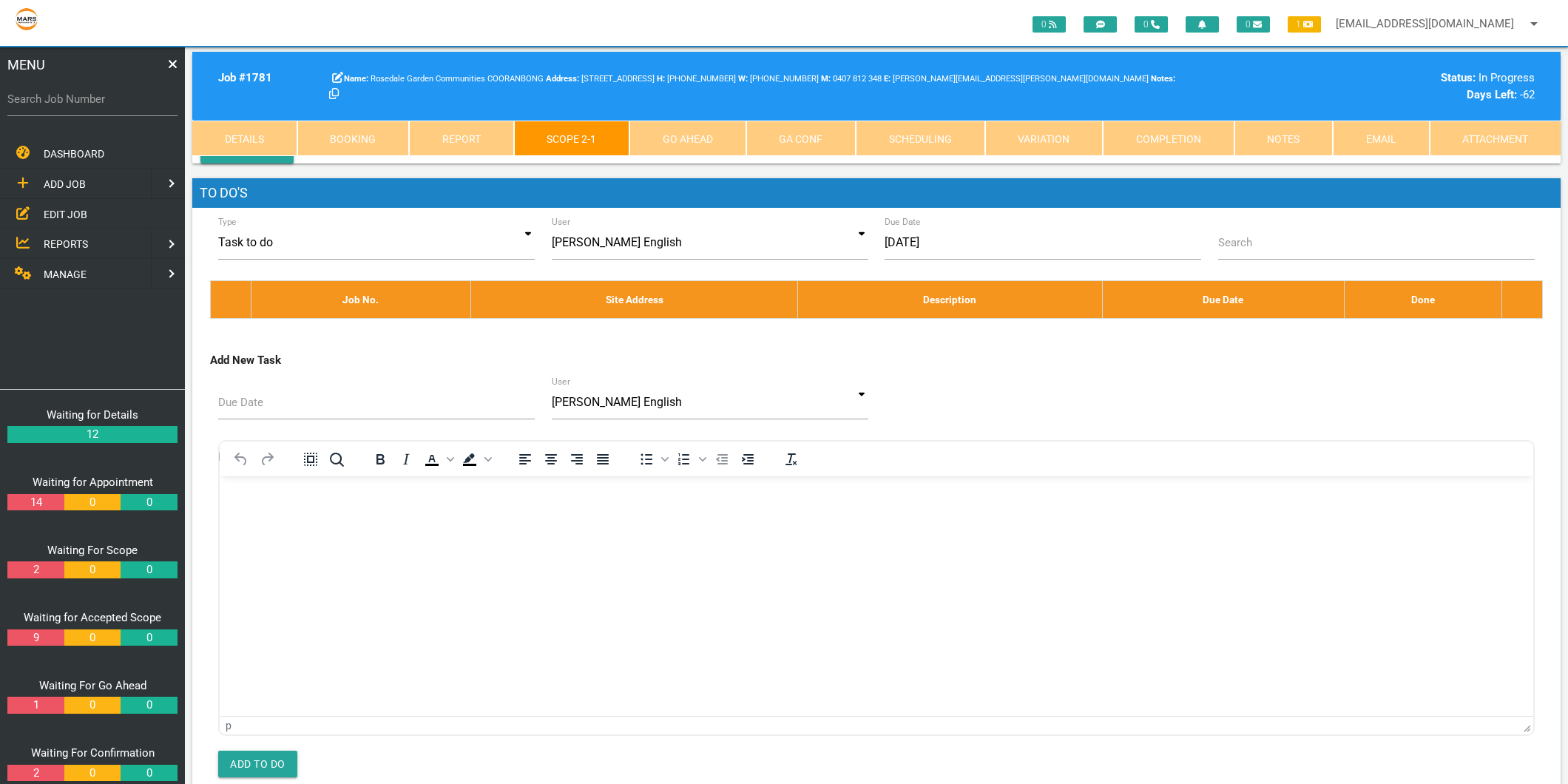
type textarea "CULTURE FLOORING INVOICE 17981 [DATE] Lounge and hallway- Vinyl Plank Two bedro…"
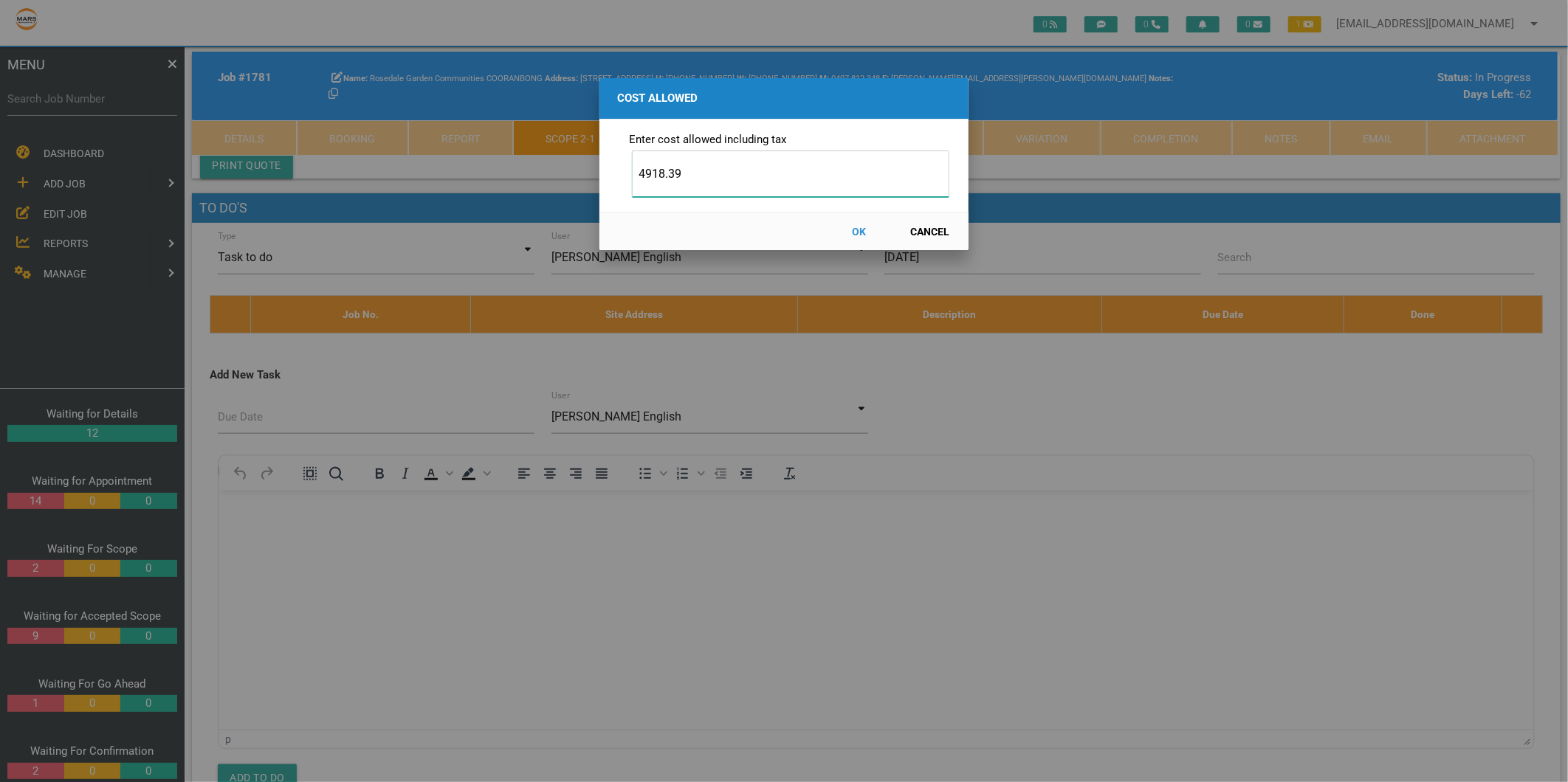
type input "4918.39"
click at [860, 230] on button "OK" at bounding box center [859, 232] width 65 height 26
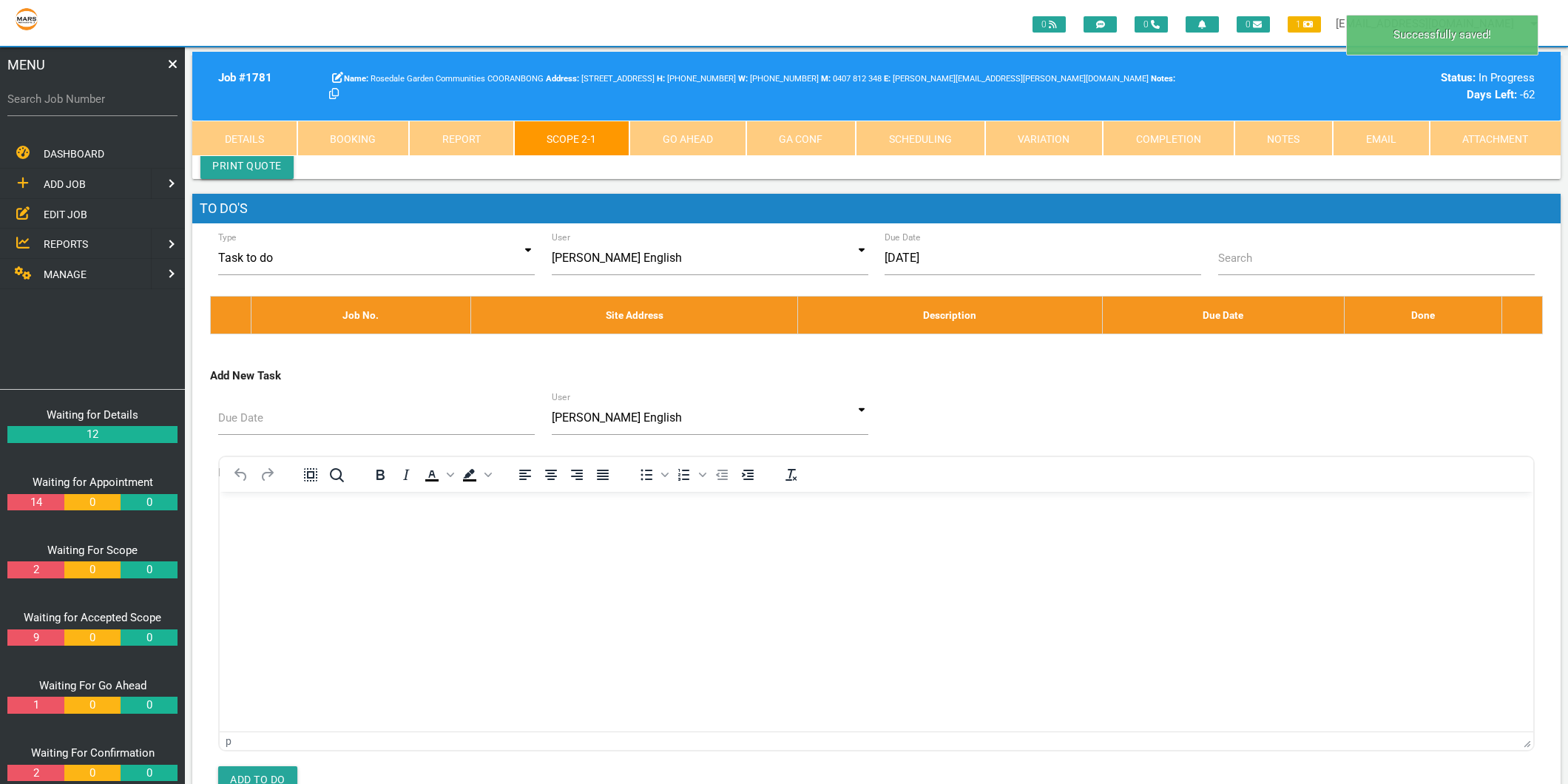
select select "7"
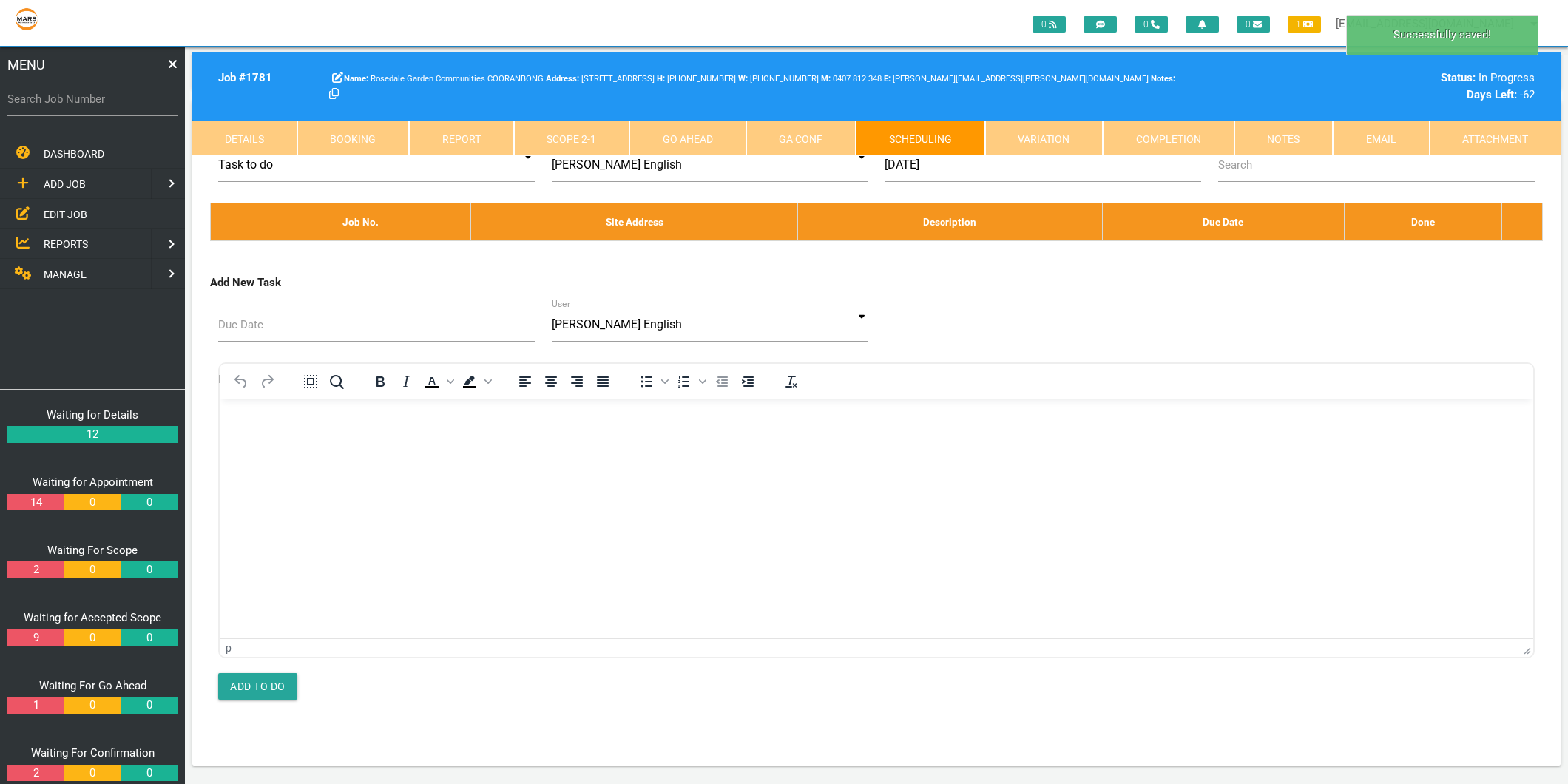
scroll to position [0, 0]
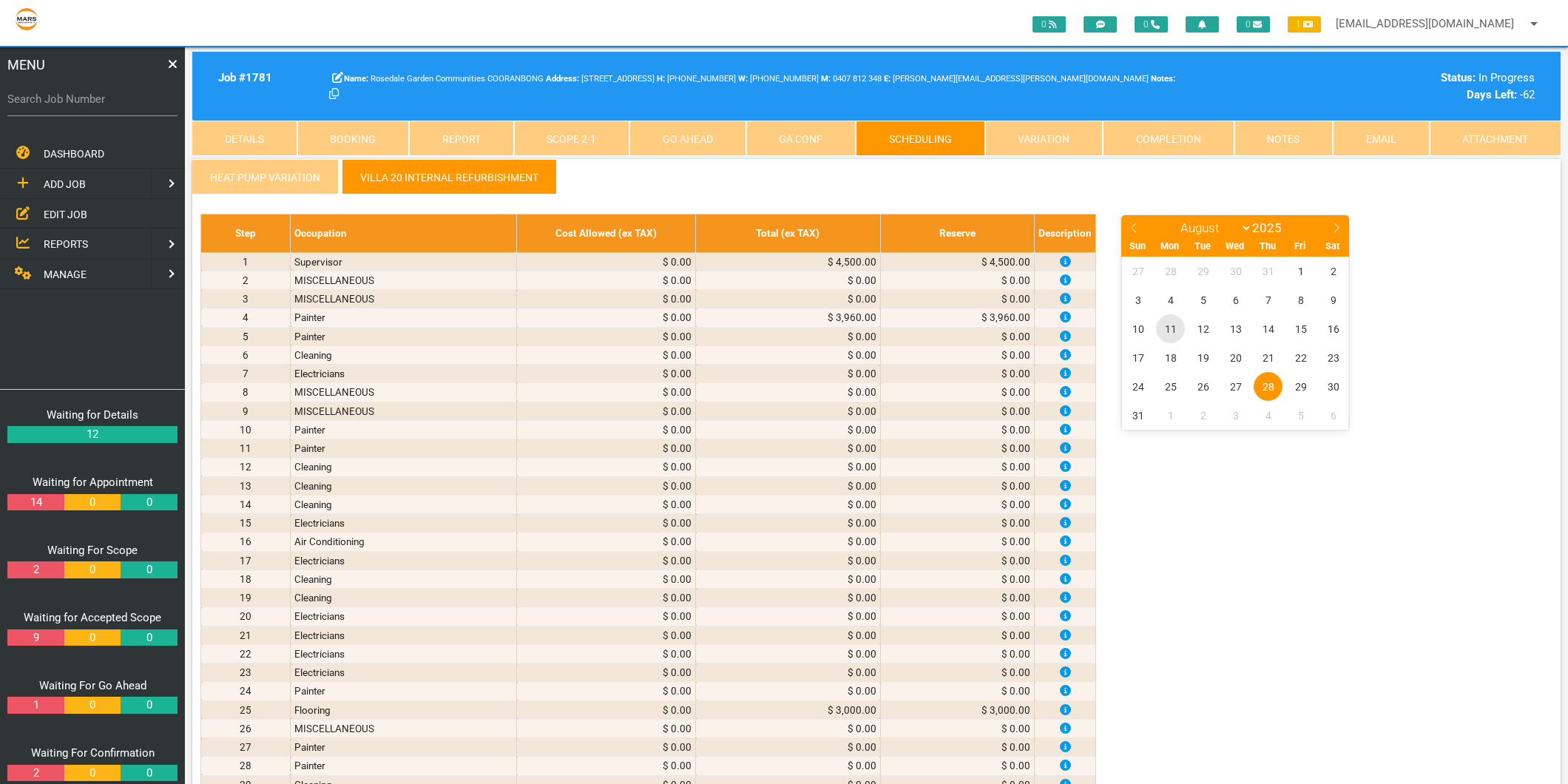
click at [1170, 323] on span "11" at bounding box center [1170, 329] width 29 height 29
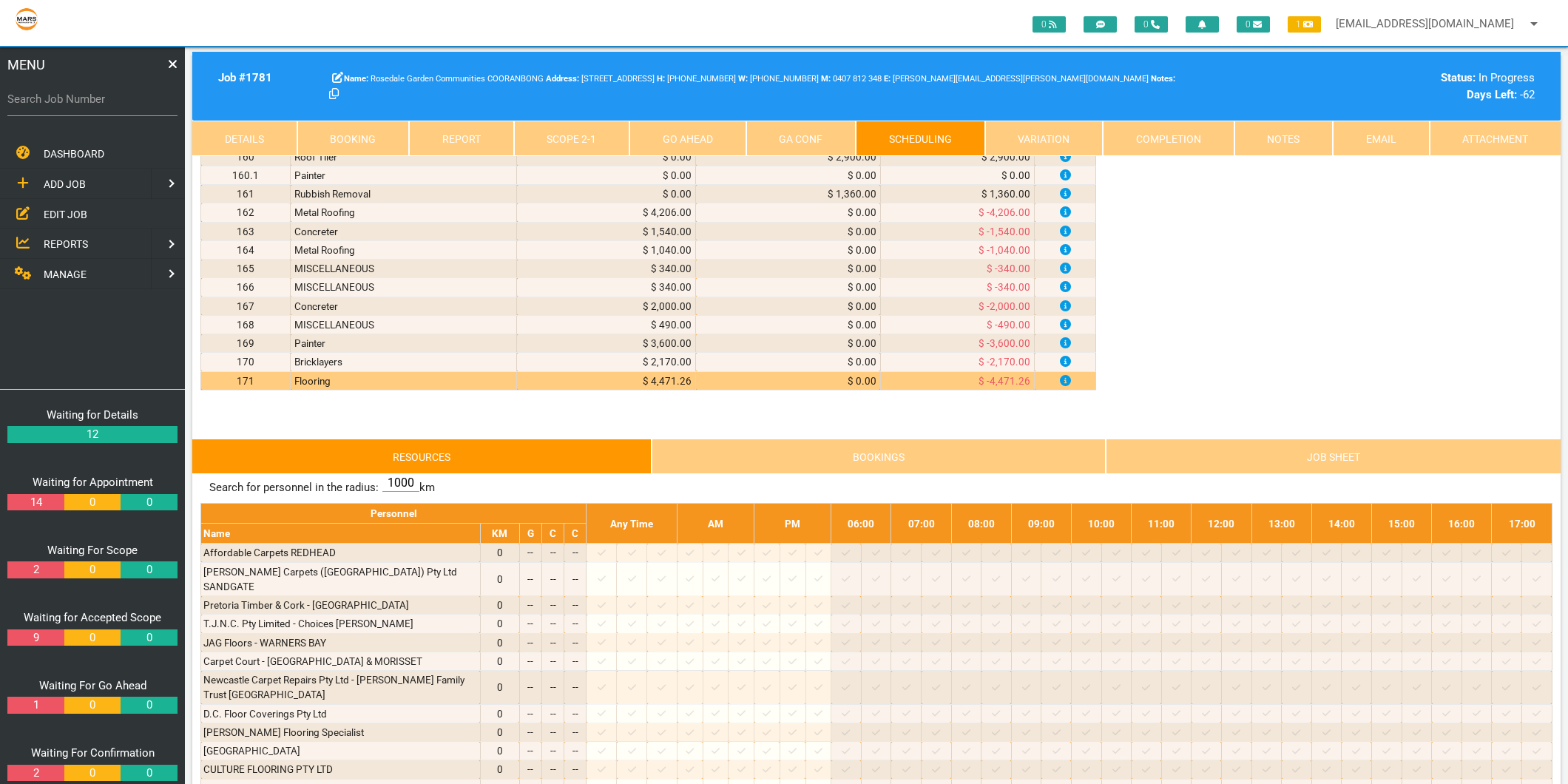
scroll to position [3369, 0]
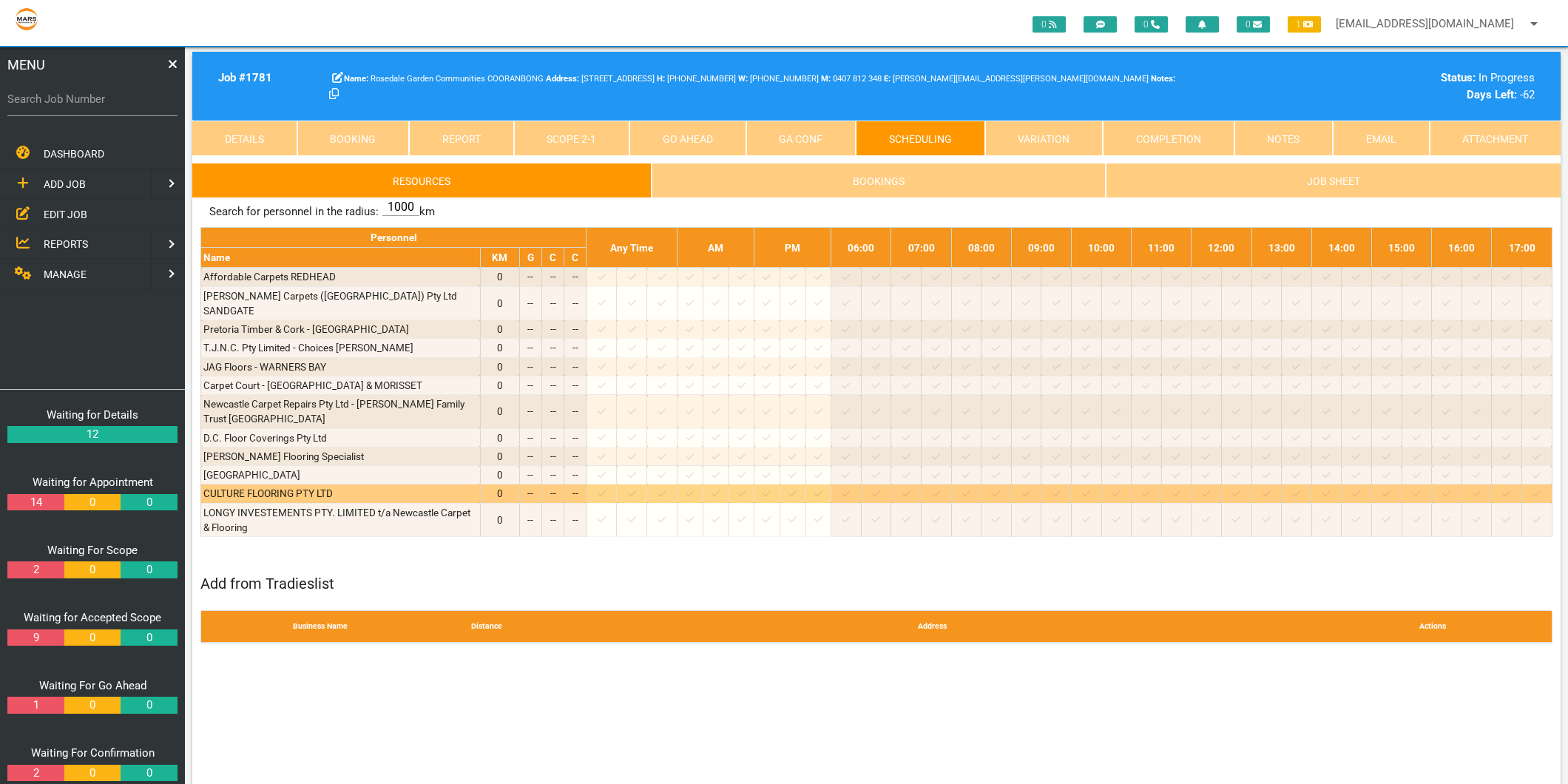
click at [606, 492] on icon at bounding box center [601, 494] width 8 height 10
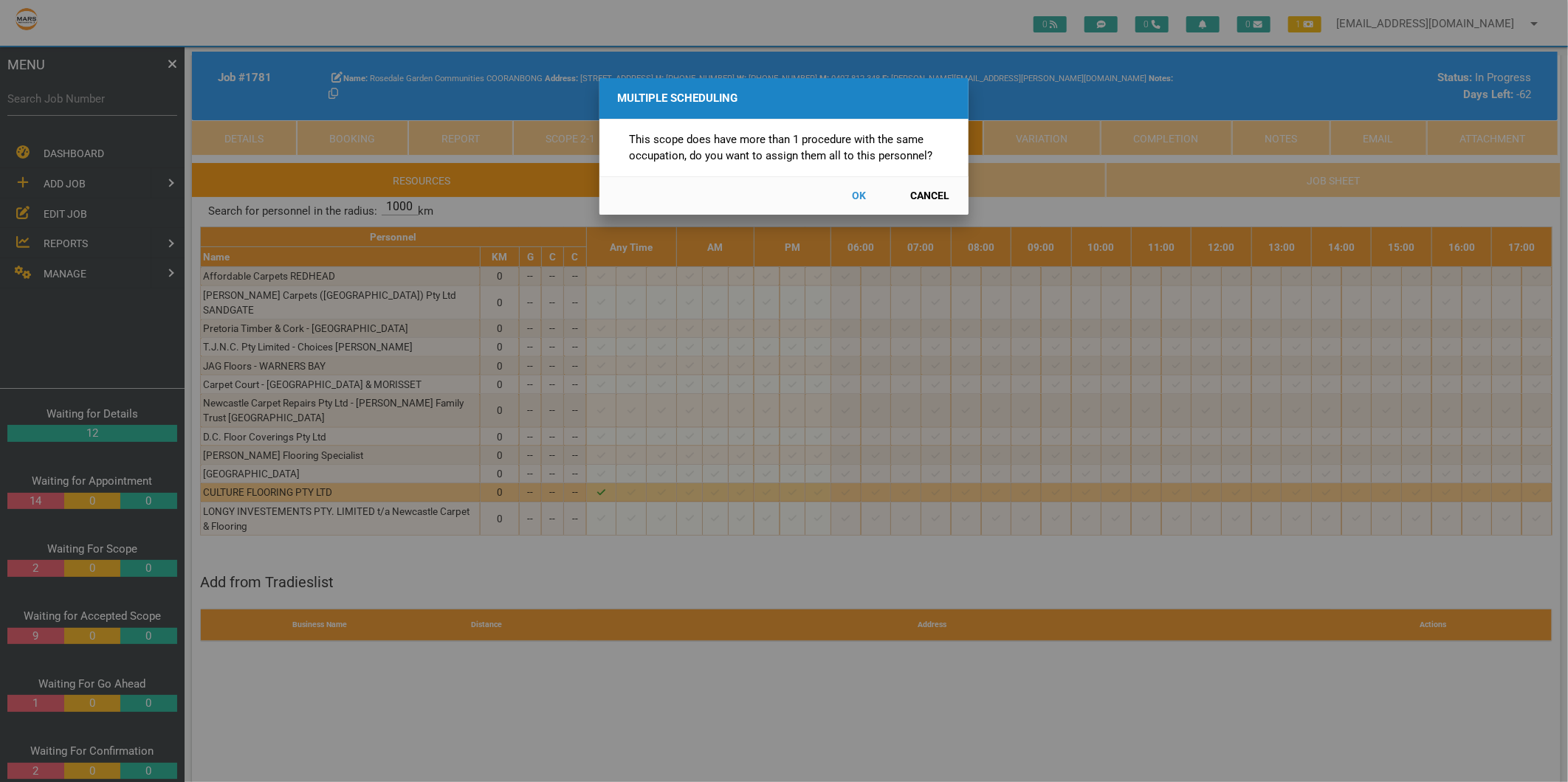
click at [928, 192] on button "Cancel" at bounding box center [930, 196] width 65 height 26
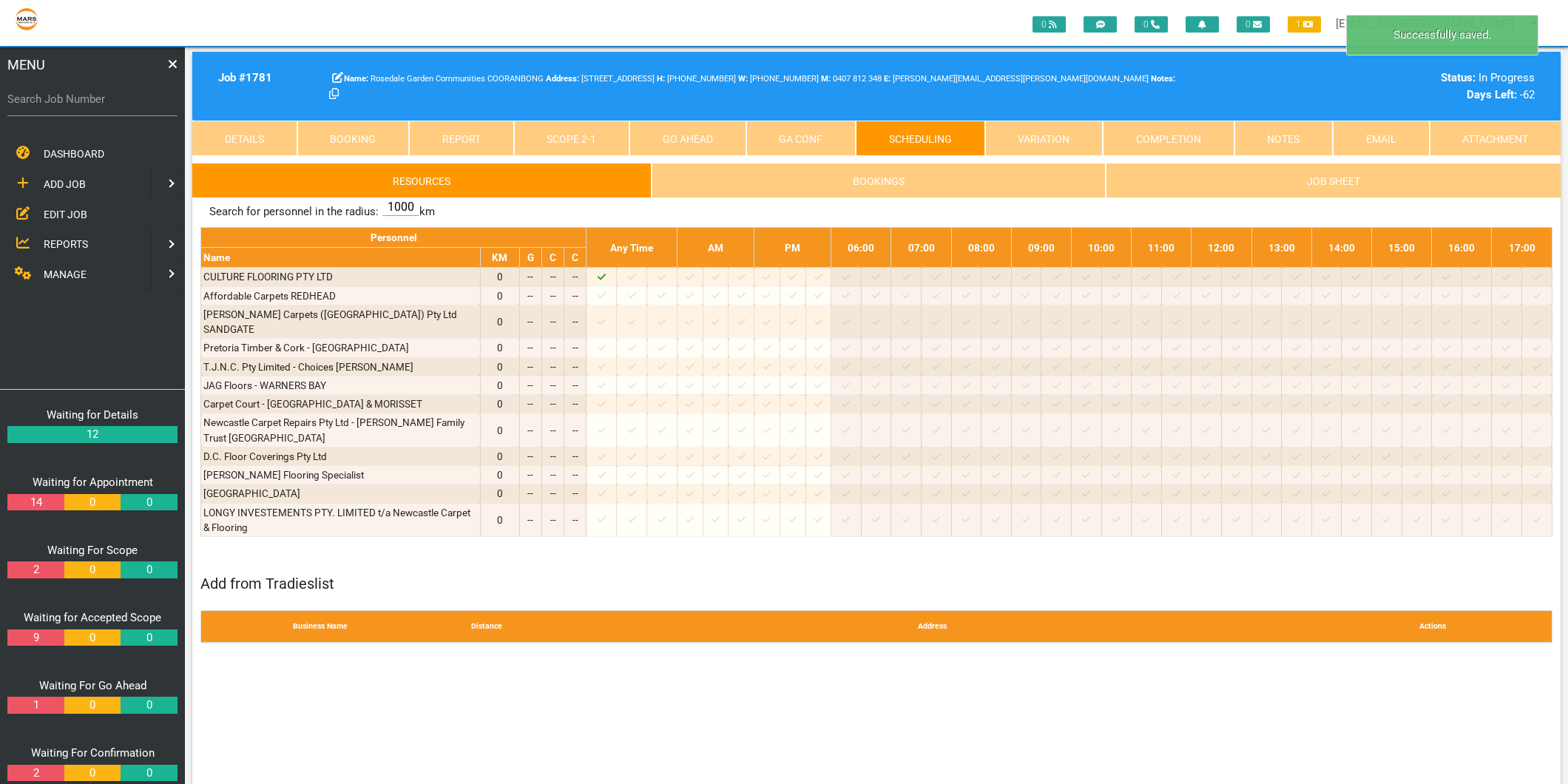
click at [592, 142] on link "Scope 2 - 1" at bounding box center [572, 138] width 116 height 36
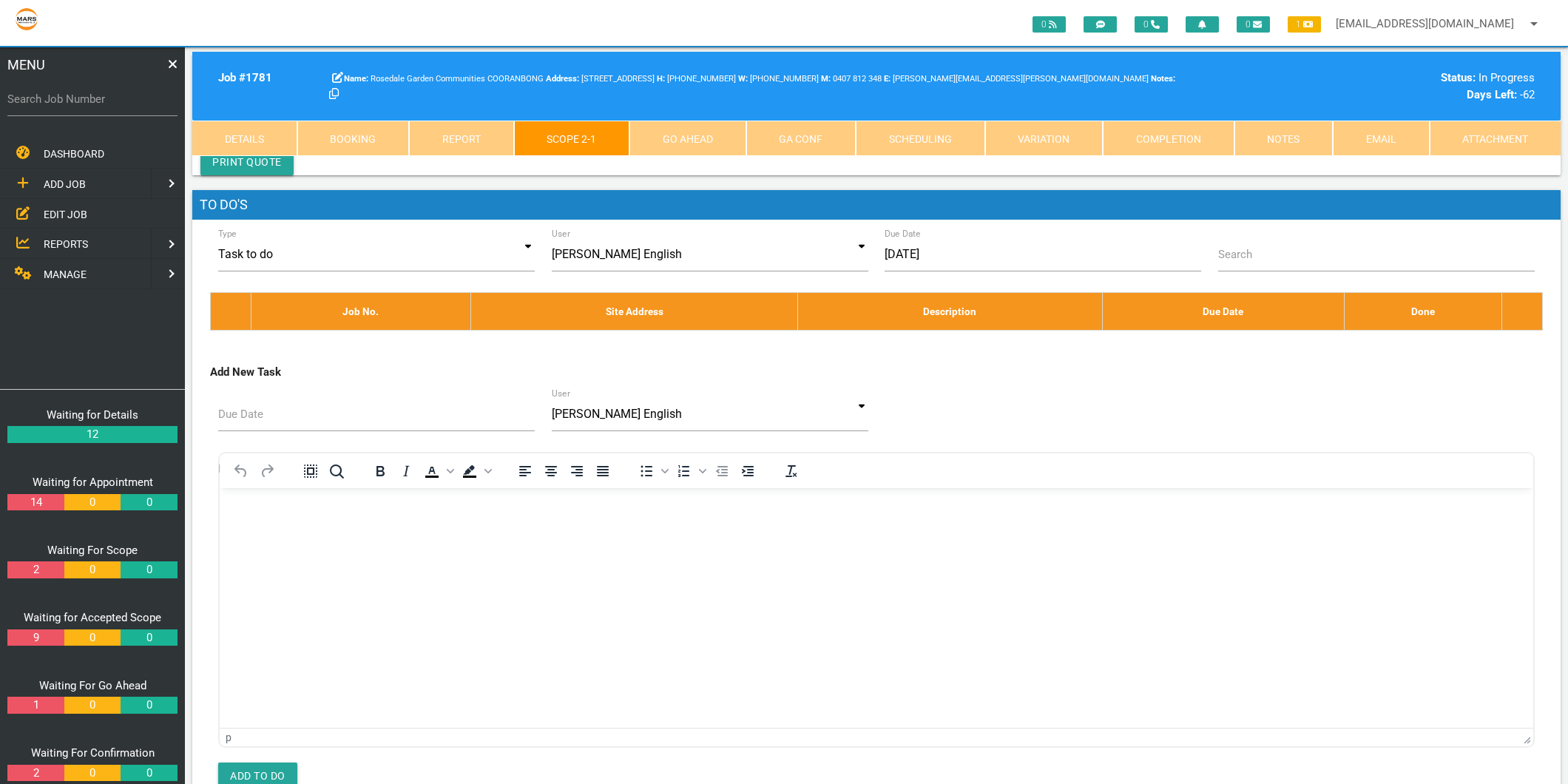
scroll to position [7888, 0]
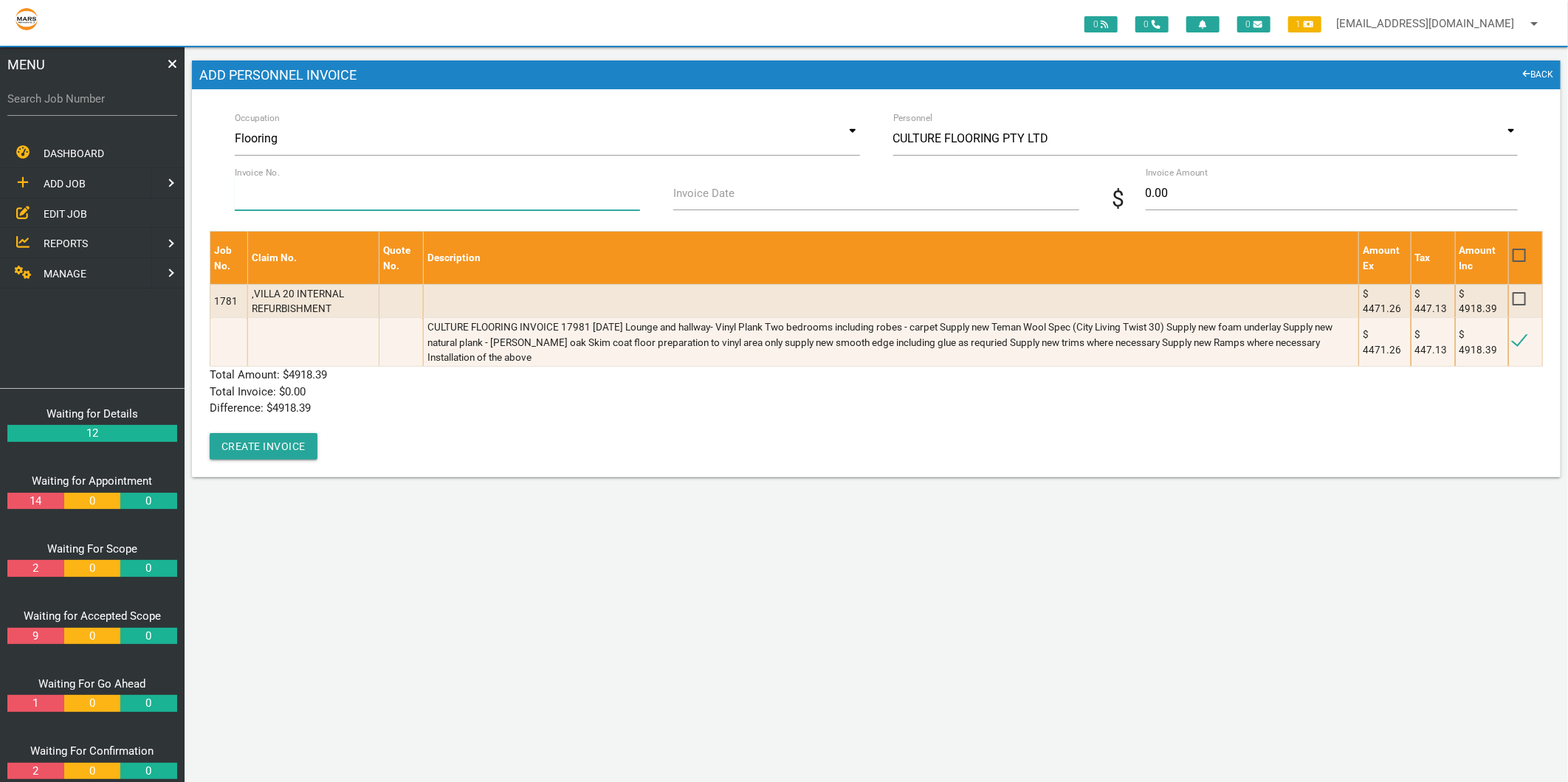
click at [294, 199] on input "Invoice No." at bounding box center [437, 193] width 405 height 34
type input "17981"
click at [676, 200] on label "Invoice Date" at bounding box center [703, 194] width 61 height 17
click at [676, 200] on input "Invoice Date" at bounding box center [875, 193] width 405 height 34
click at [742, 204] on input "Invoice Date" at bounding box center [875, 193] width 405 height 34
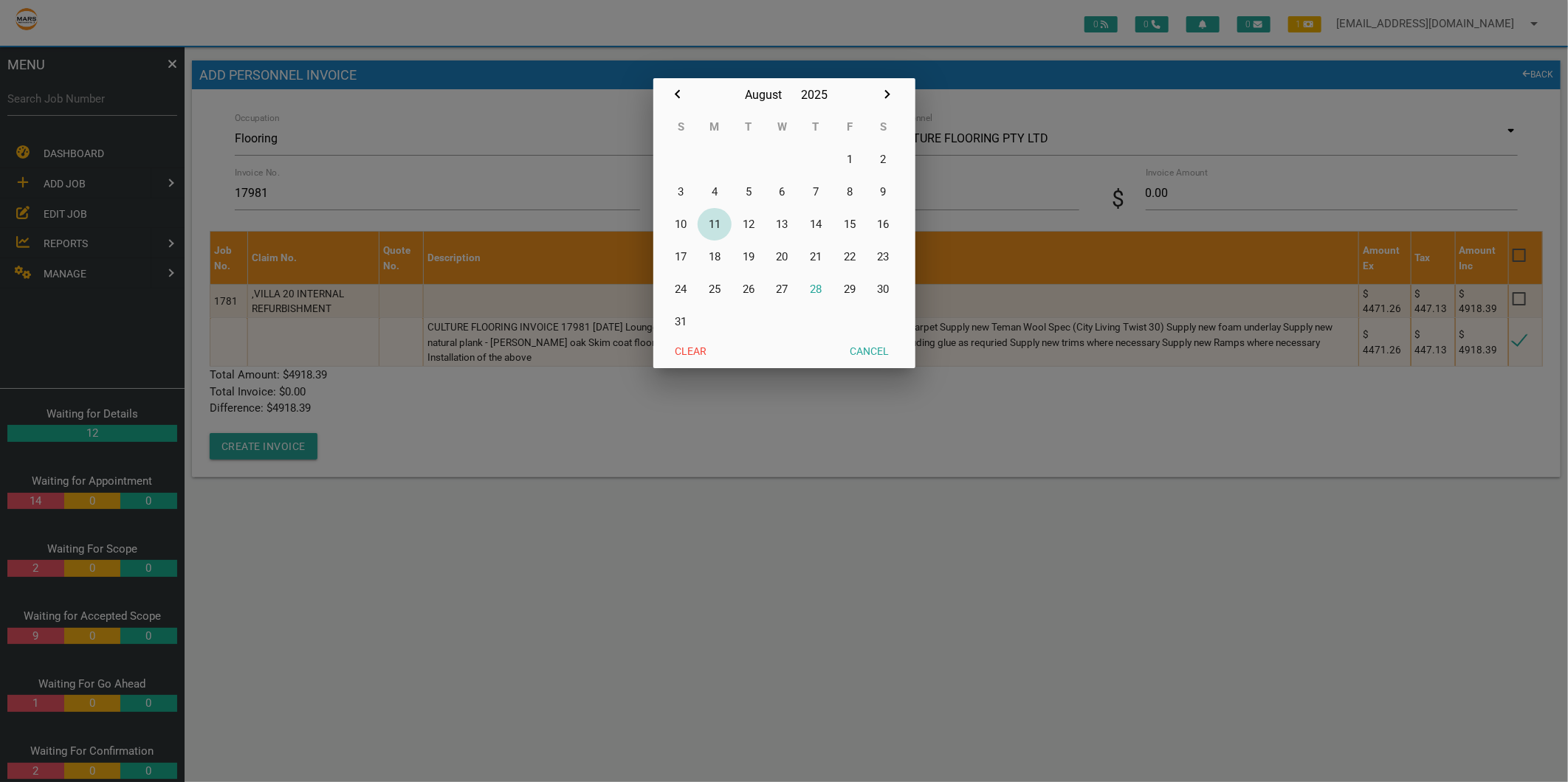
click at [721, 218] on button "11" at bounding box center [714, 224] width 34 height 32
type input "[DATE]"
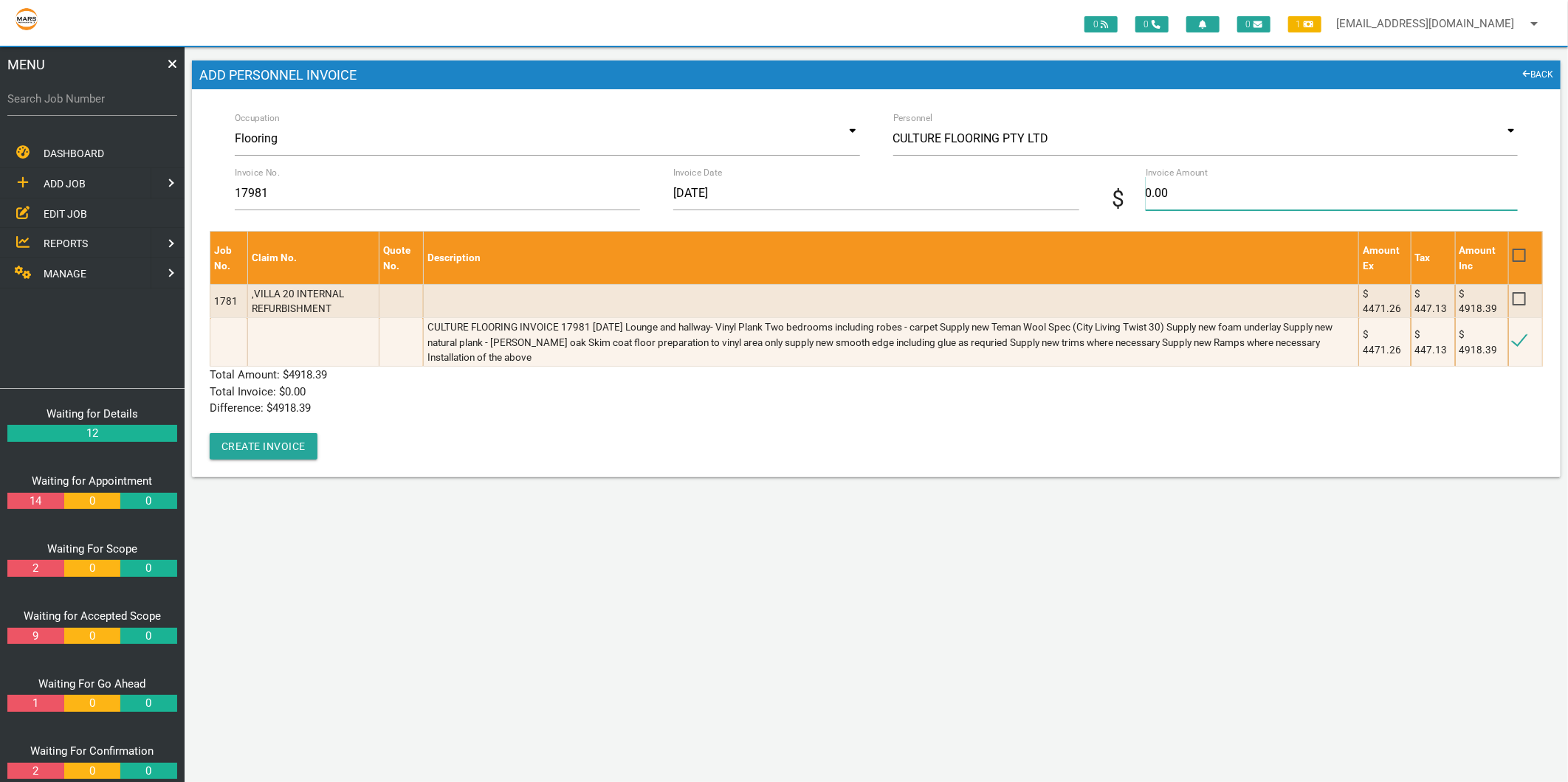
click at [1174, 199] on input "0.00" at bounding box center [1331, 193] width 372 height 34
type input "4918.39"
click at [527, 456] on div "Job No. Claim No. Quote No. Description Amount Ex Tax Amount Inc 1781 ,VILLA 20…" at bounding box center [876, 345] width 1333 height 228
click at [251, 446] on button "Create Invoice" at bounding box center [263, 446] width 108 height 26
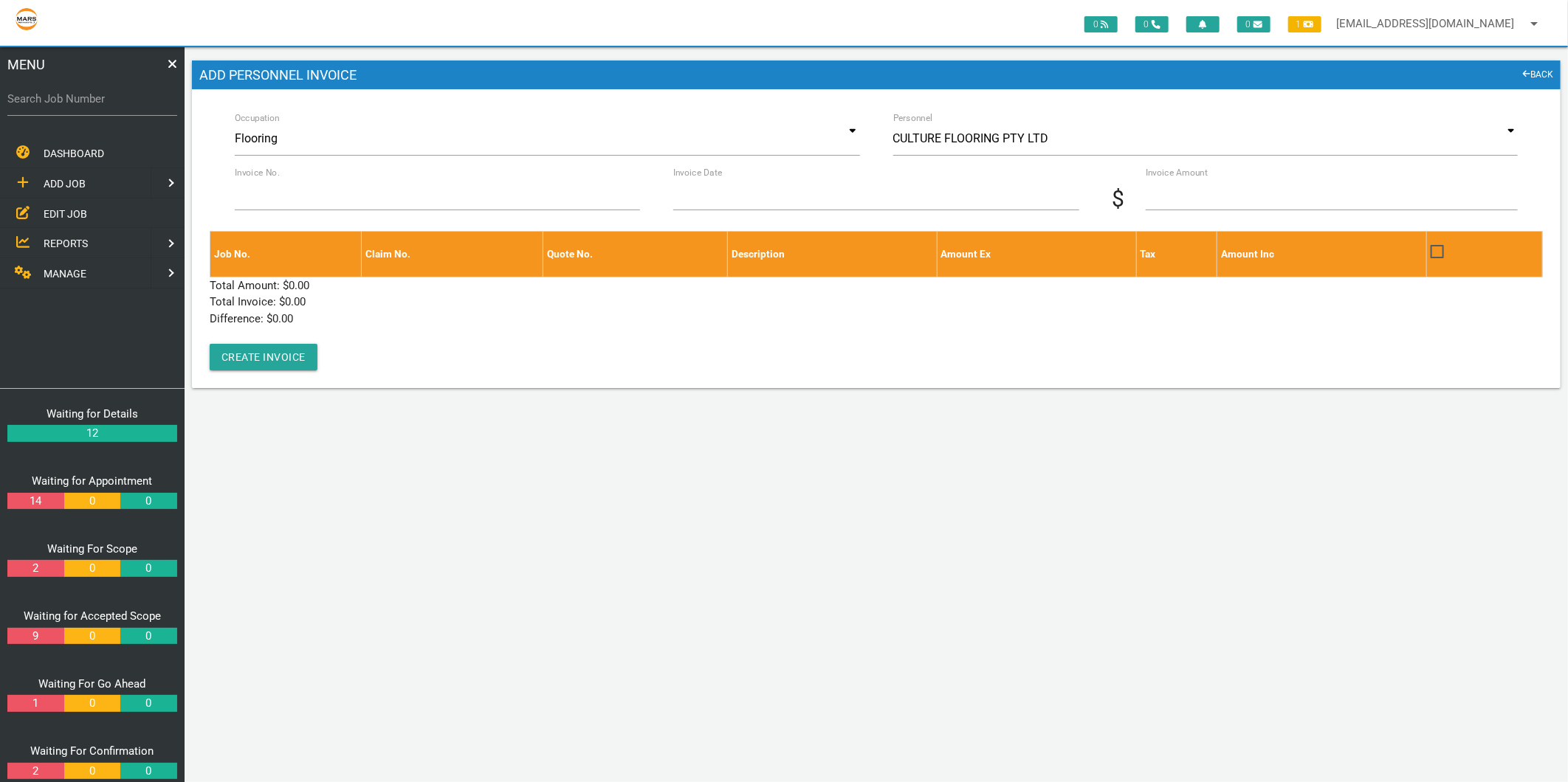
click at [85, 94] on label "Search Job Number" at bounding box center [92, 99] width 170 height 17
click at [85, 94] on input "Search Job Number" at bounding box center [92, 99] width 170 height 34
type input "1781"
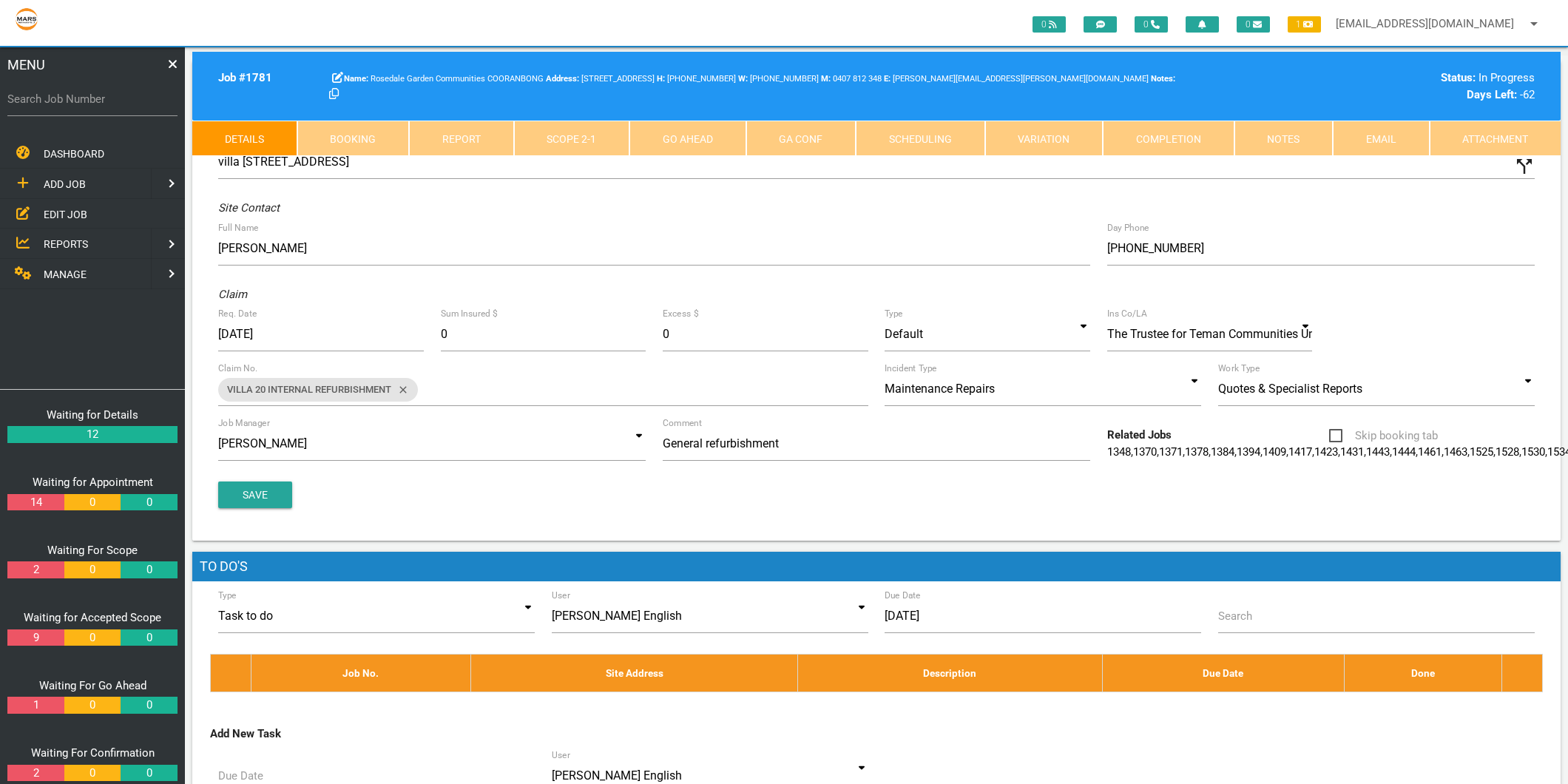
click at [546, 149] on link "Scope 2 - 1" at bounding box center [572, 138] width 116 height 36
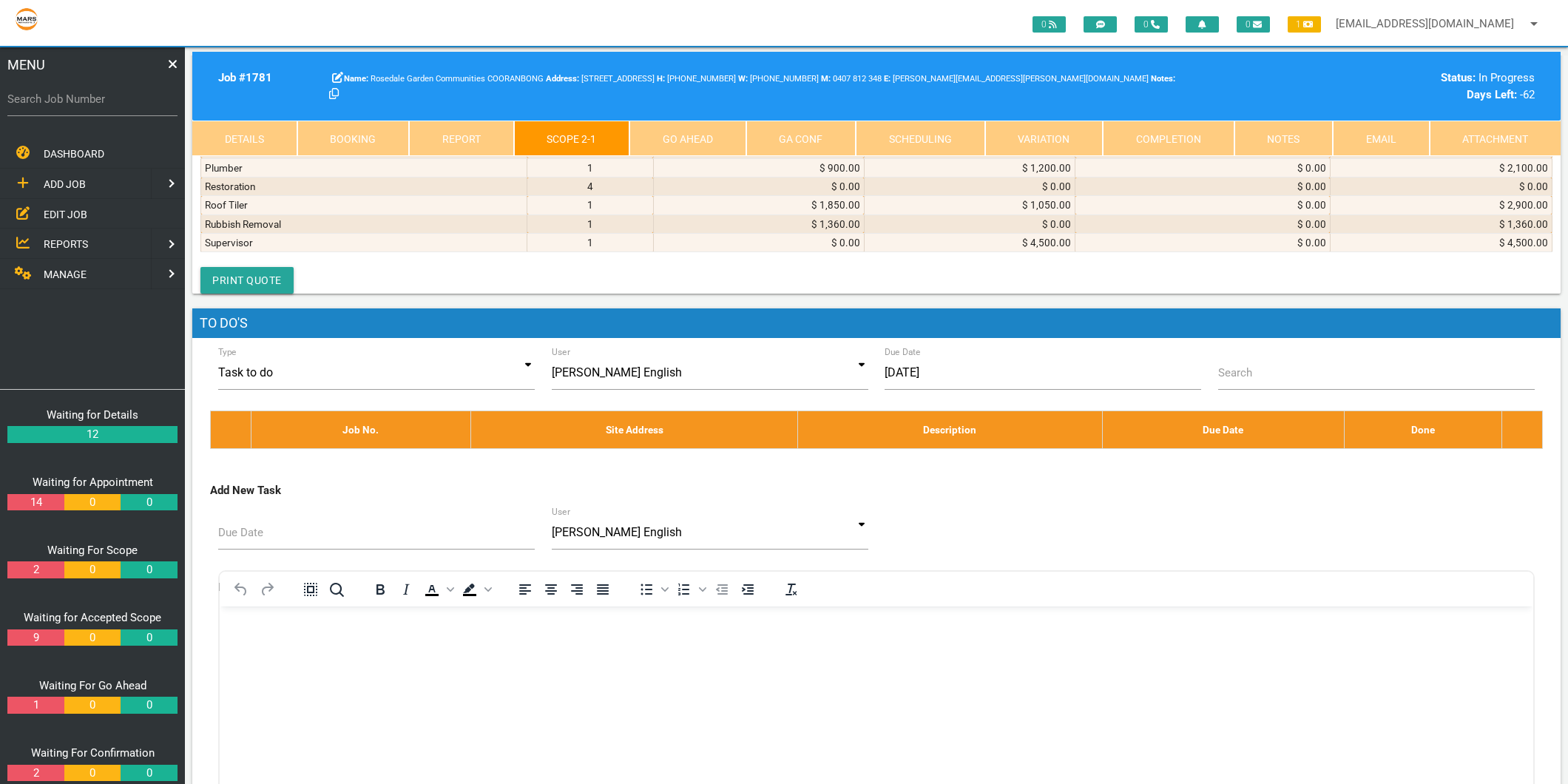
scroll to position [7806, 0]
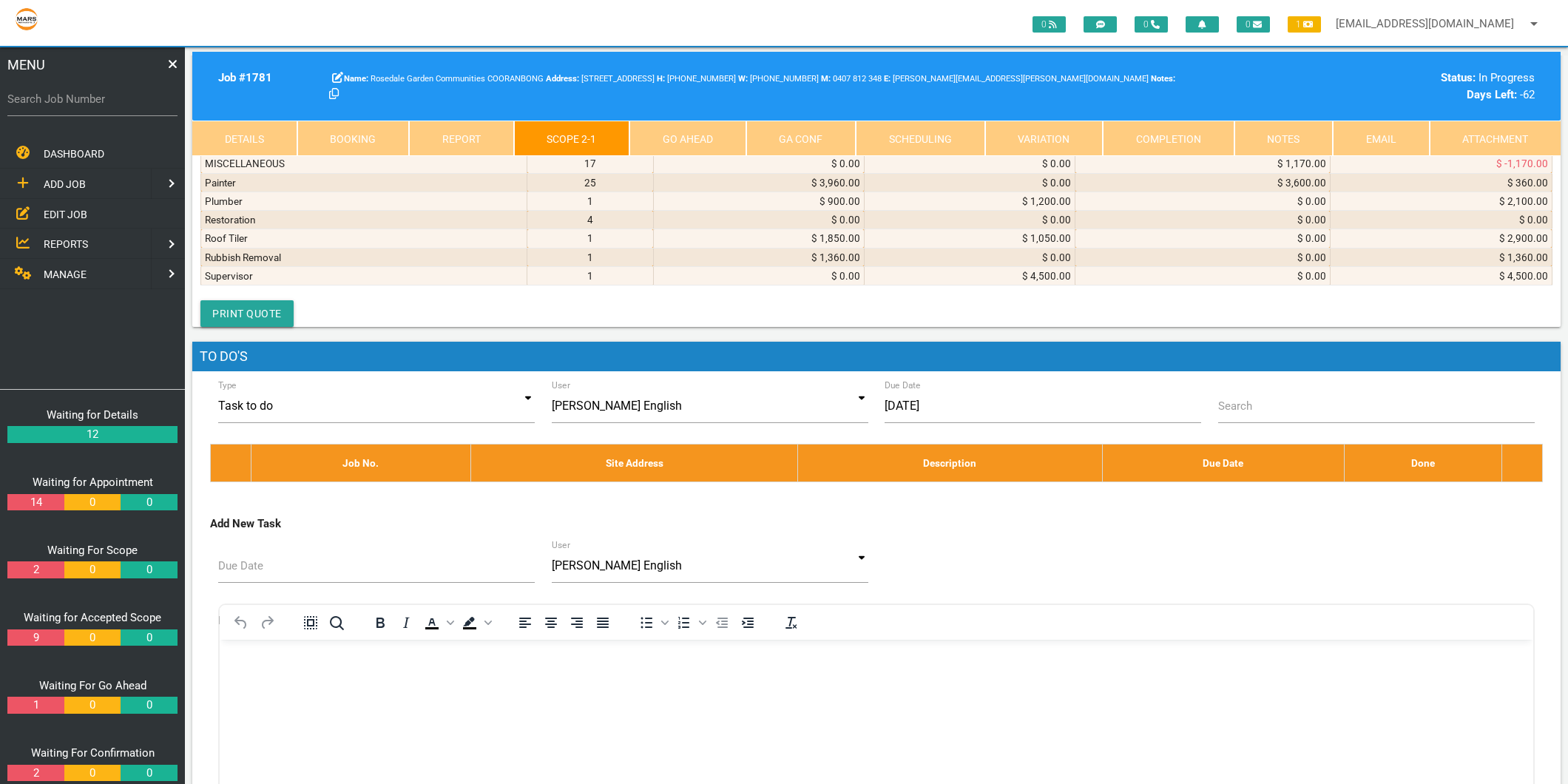
select select "MISCELLANEOUS"
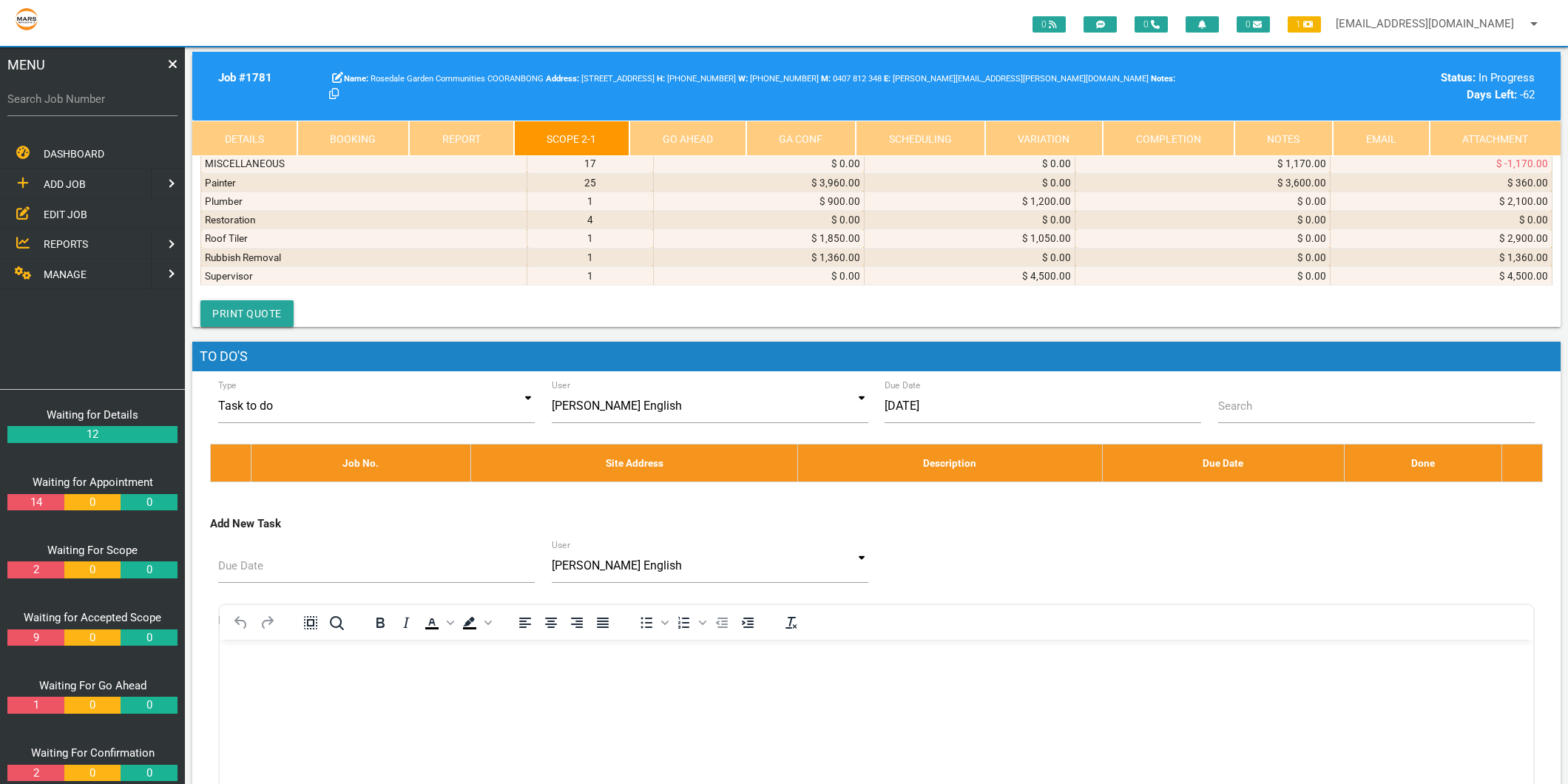
type textarea "PGH BRICKS & PAVERS PTY LTD INVOICE 924579196 [DATE] Graphite 1st BR 400 Brick"
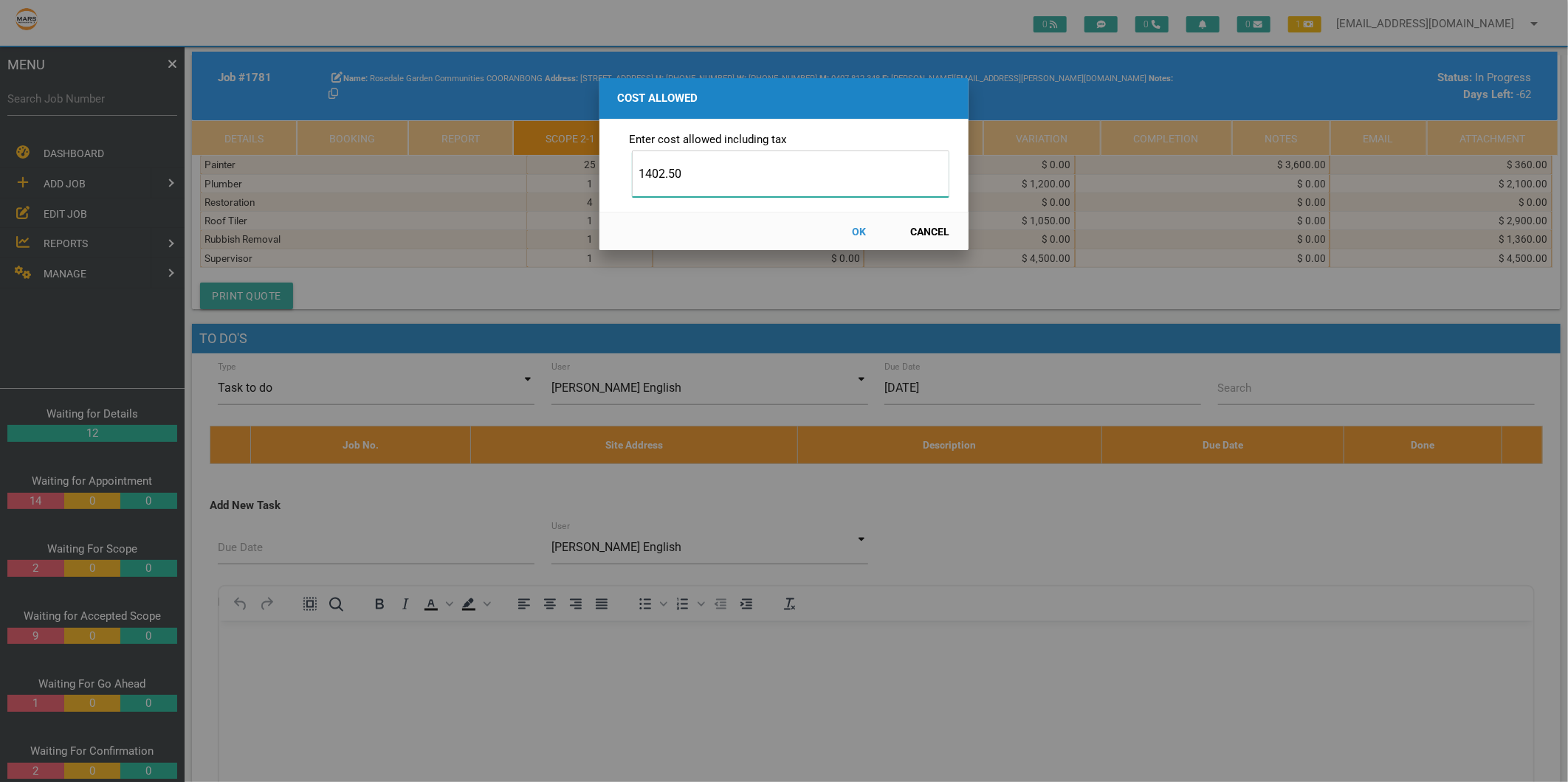
type input "1402.50"
click at [859, 226] on button "OK" at bounding box center [859, 232] width 65 height 26
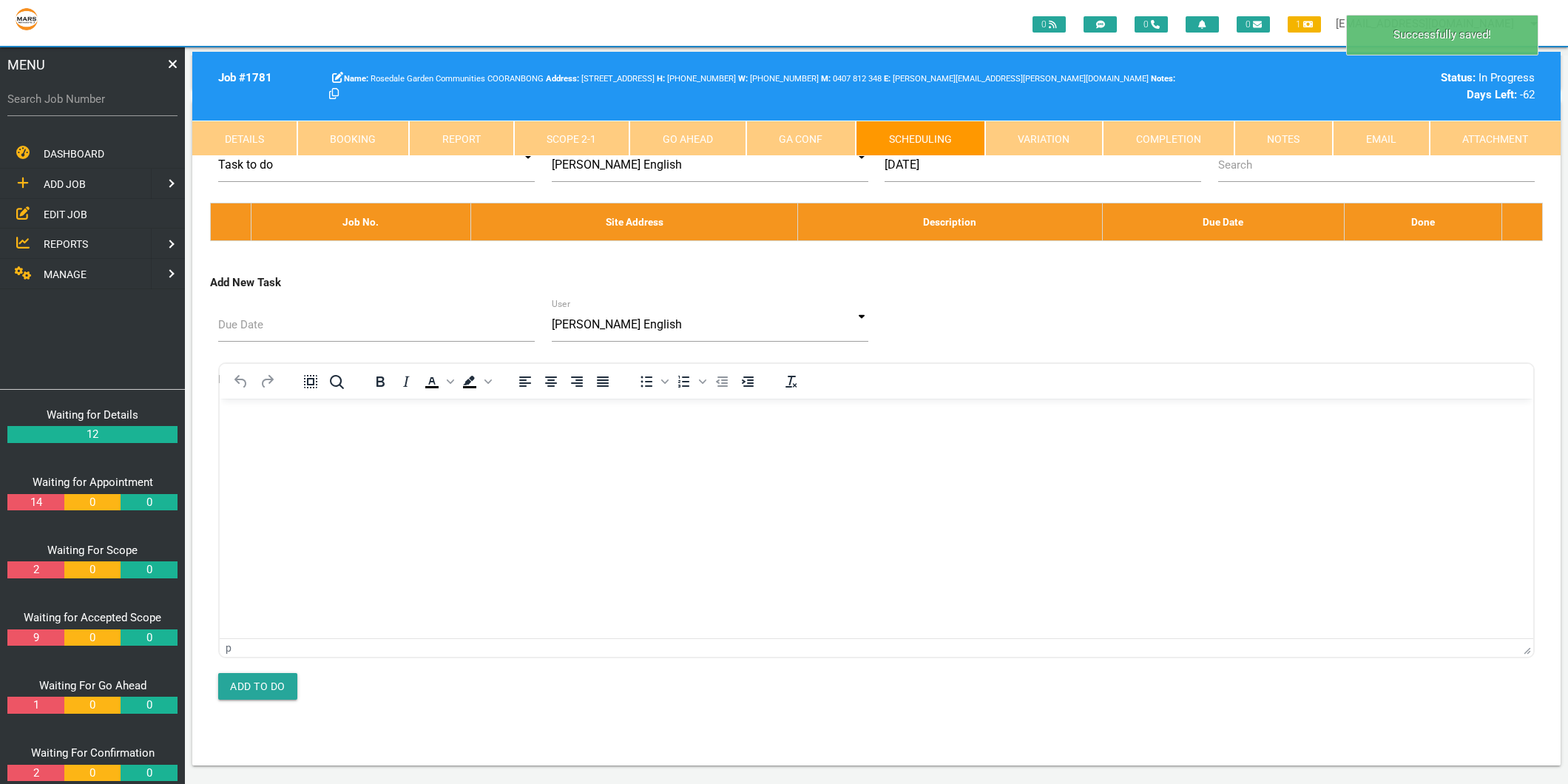
scroll to position [0, 0]
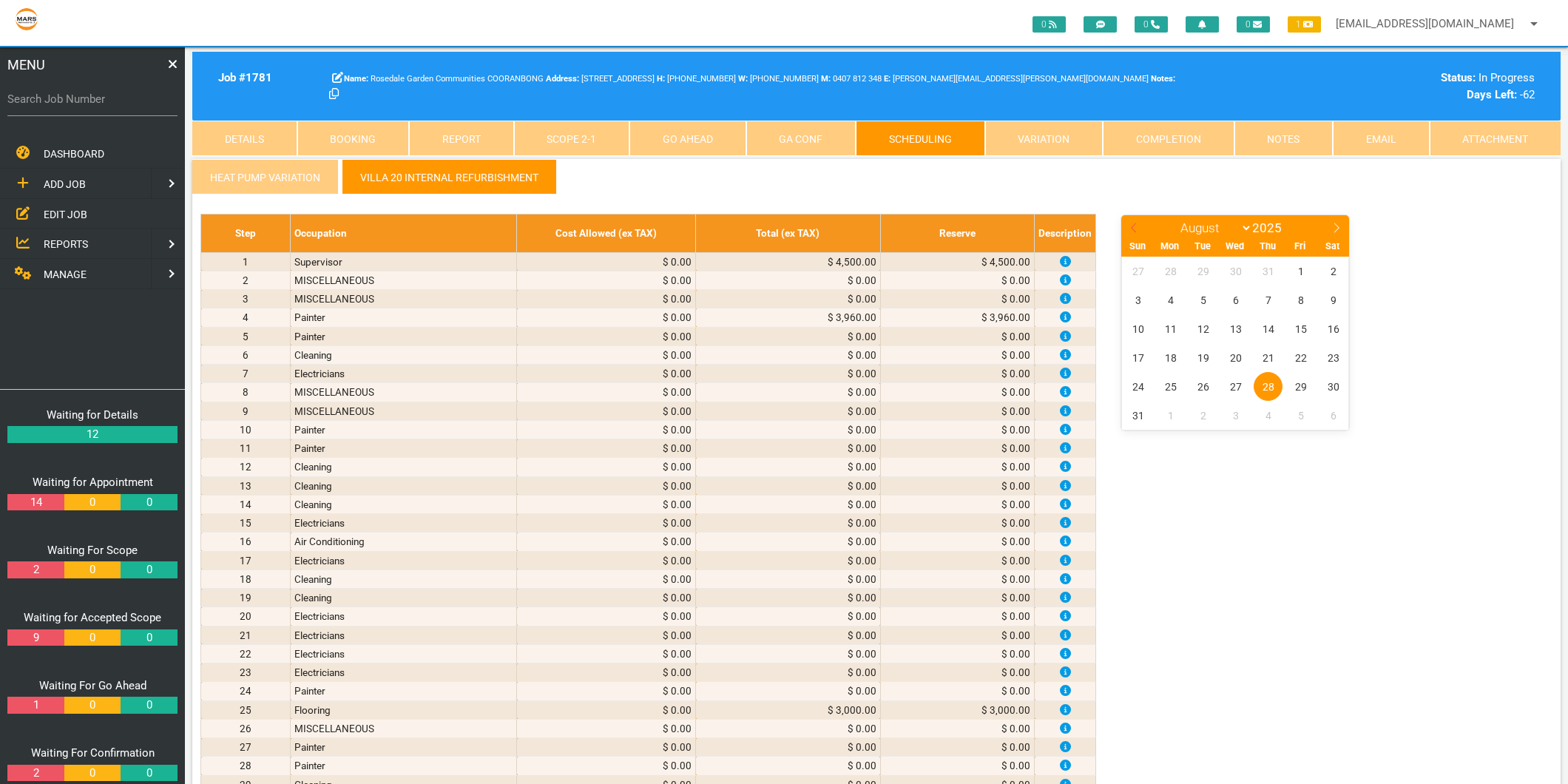
click at [1132, 225] on icon at bounding box center [1134, 228] width 11 height 11
select select "6"
click at [1260, 330] on span "17" at bounding box center [1268, 329] width 29 height 29
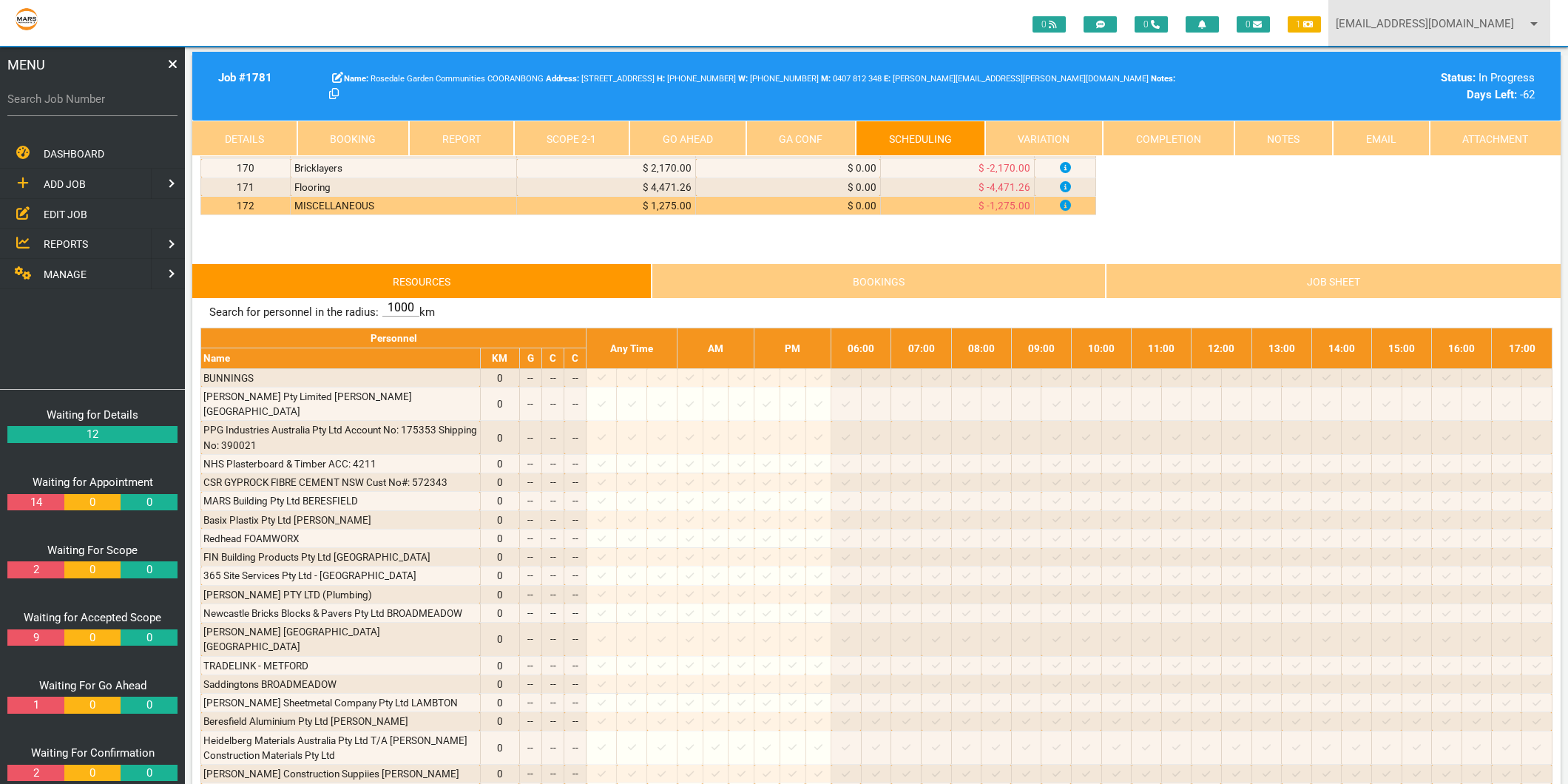
scroll to position [4505, 0]
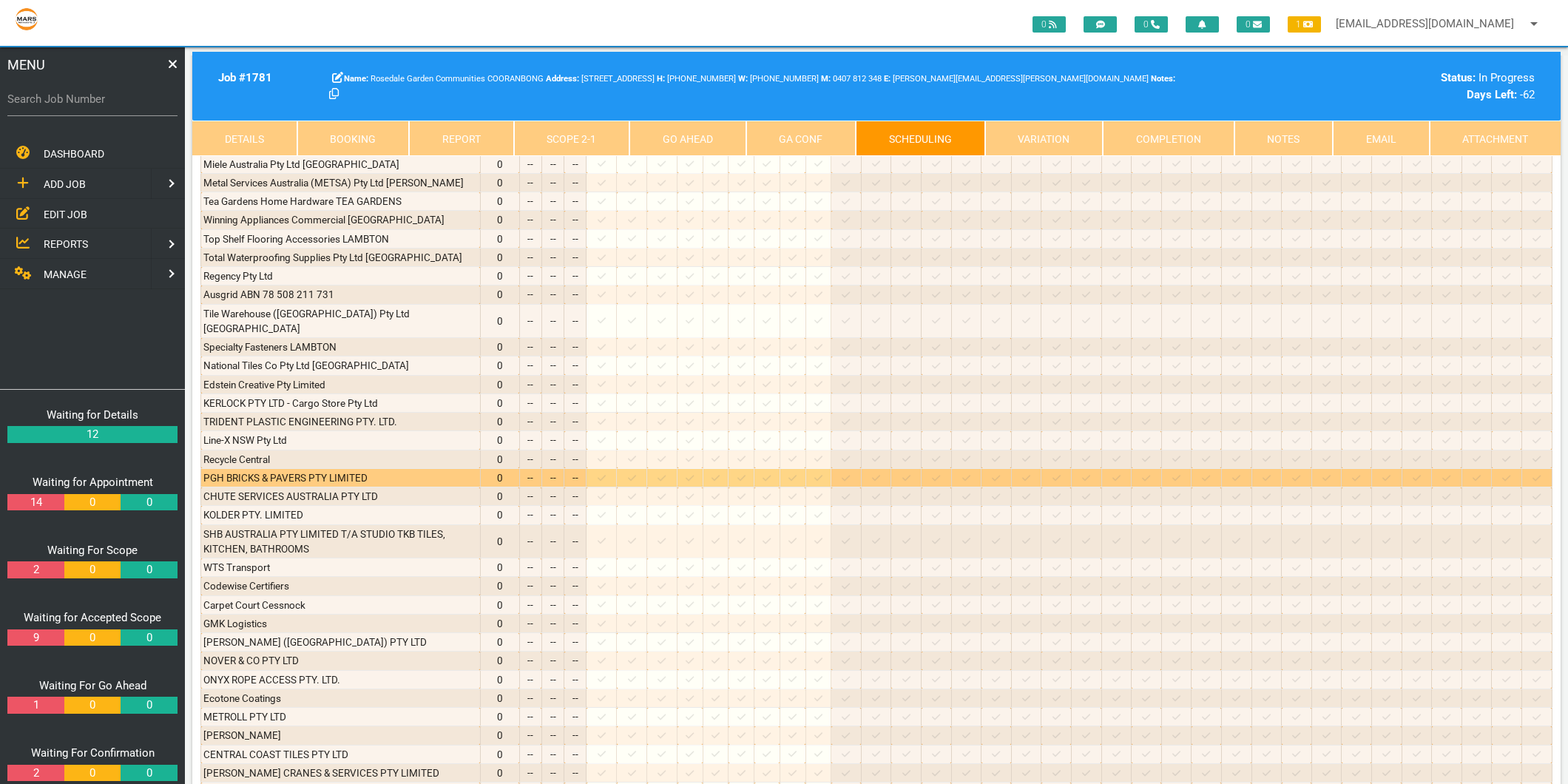
click at [606, 475] on icon at bounding box center [601, 478] width 8 height 6
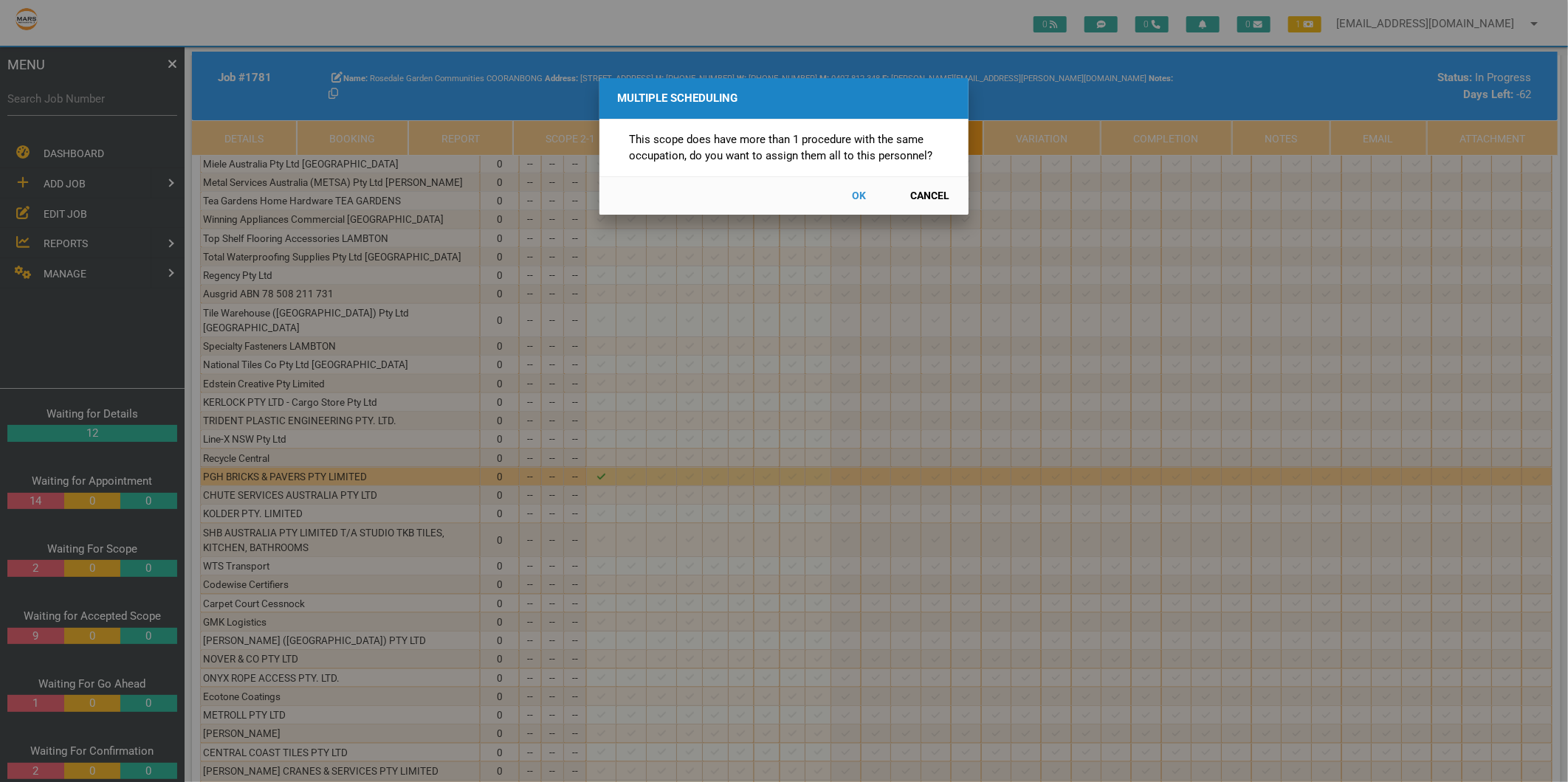
click at [929, 188] on button "Cancel" at bounding box center [930, 196] width 65 height 26
click at [928, 194] on button "Cancel" at bounding box center [930, 196] width 65 height 26
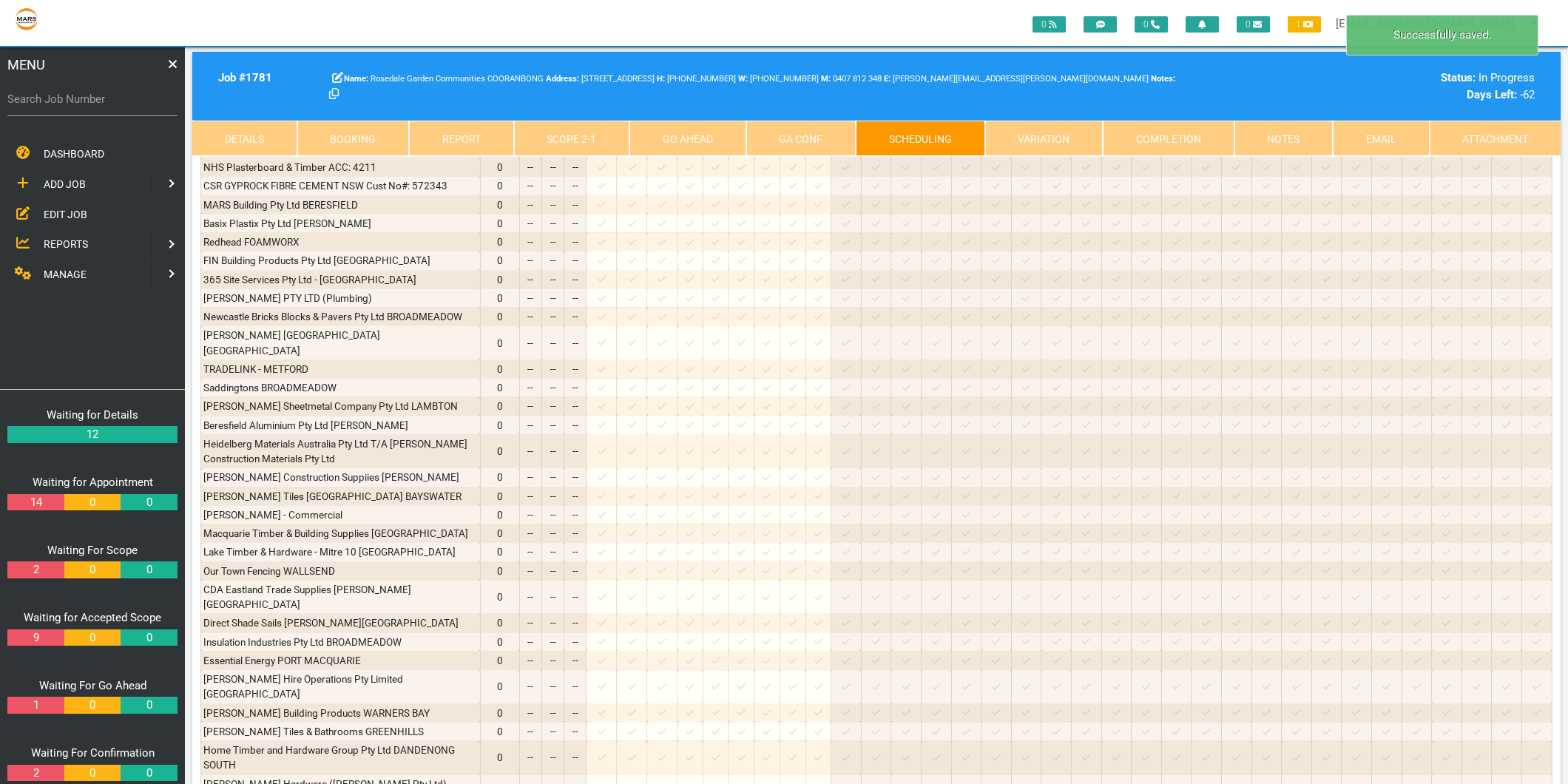
scroll to position [3026, 0]
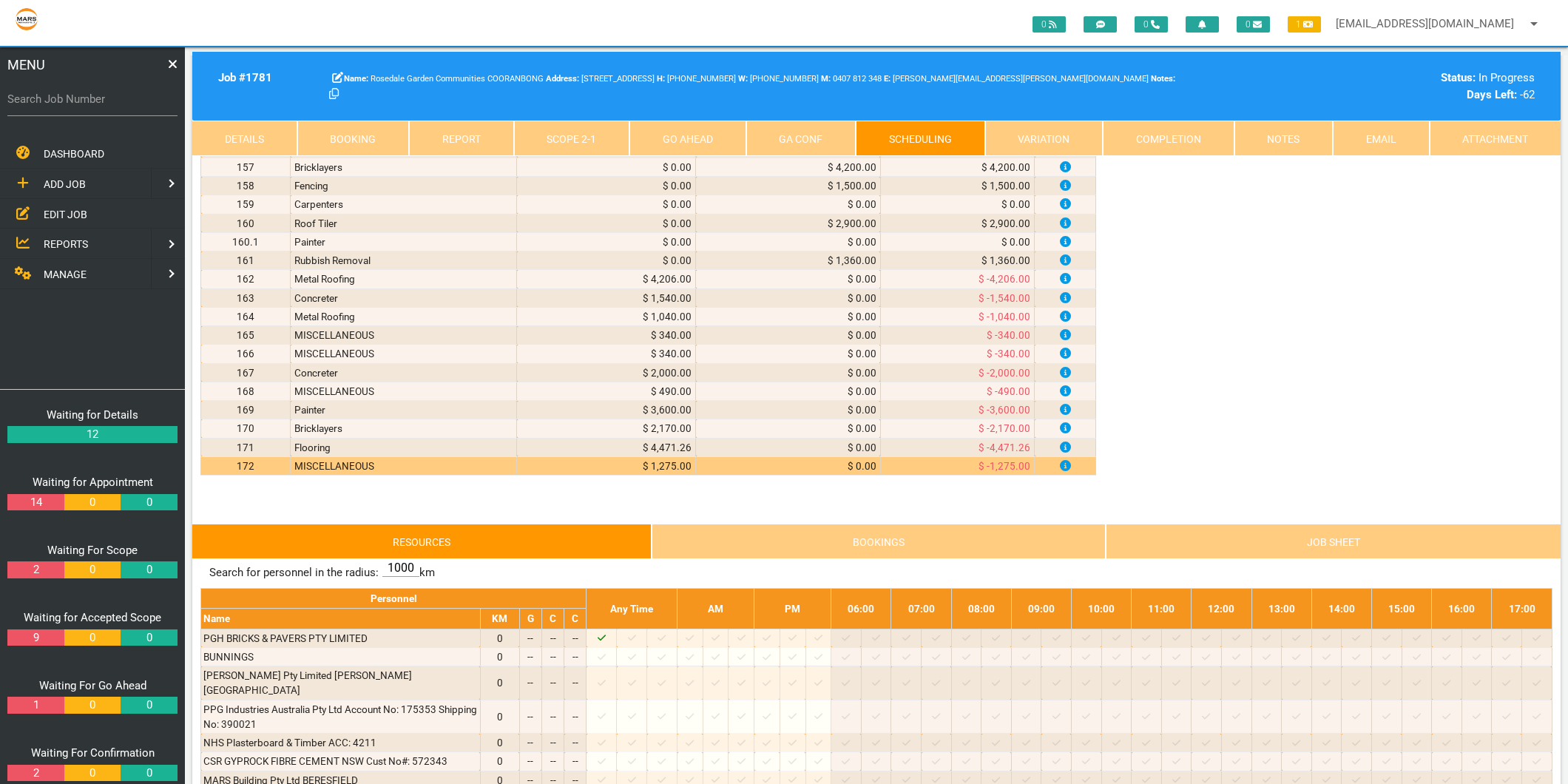
click at [562, 138] on link "Scope 2 - 1" at bounding box center [572, 138] width 116 height 36
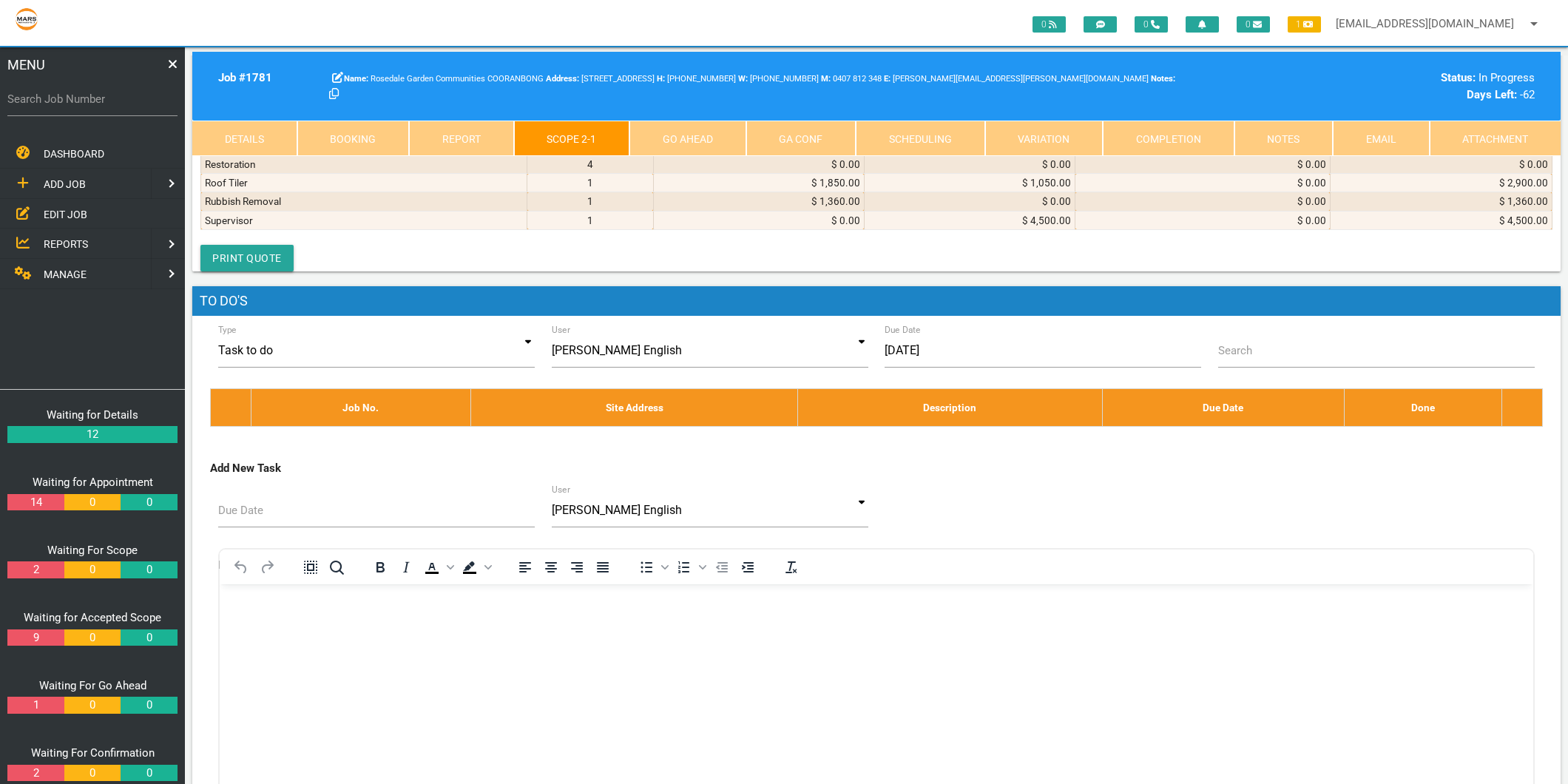
scroll to position [7814, 0]
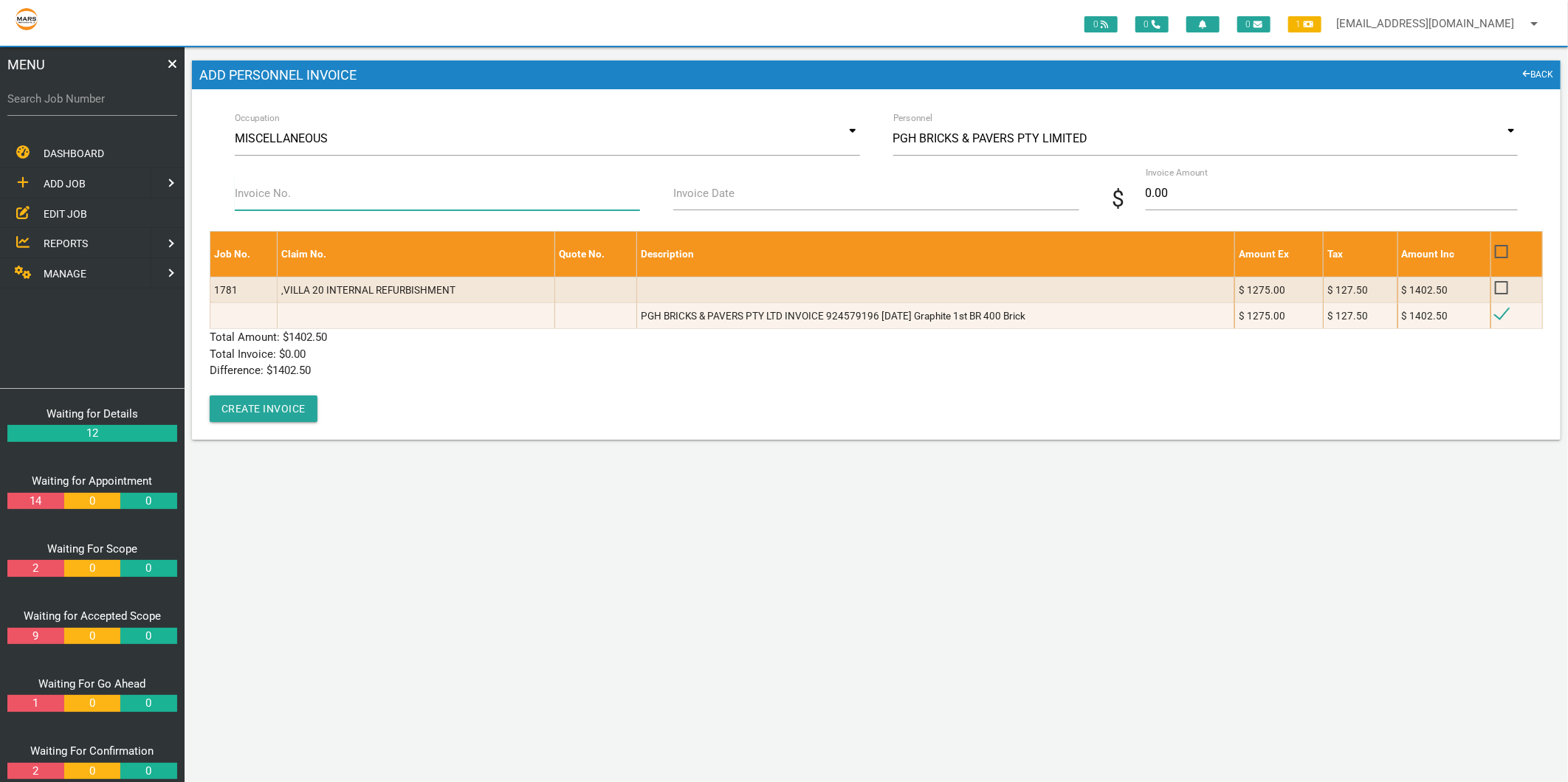
click at [319, 186] on input "Invoice No." at bounding box center [437, 193] width 405 height 34
type input "924579196"
click at [773, 204] on input "Invoice Date" at bounding box center [875, 193] width 405 height 34
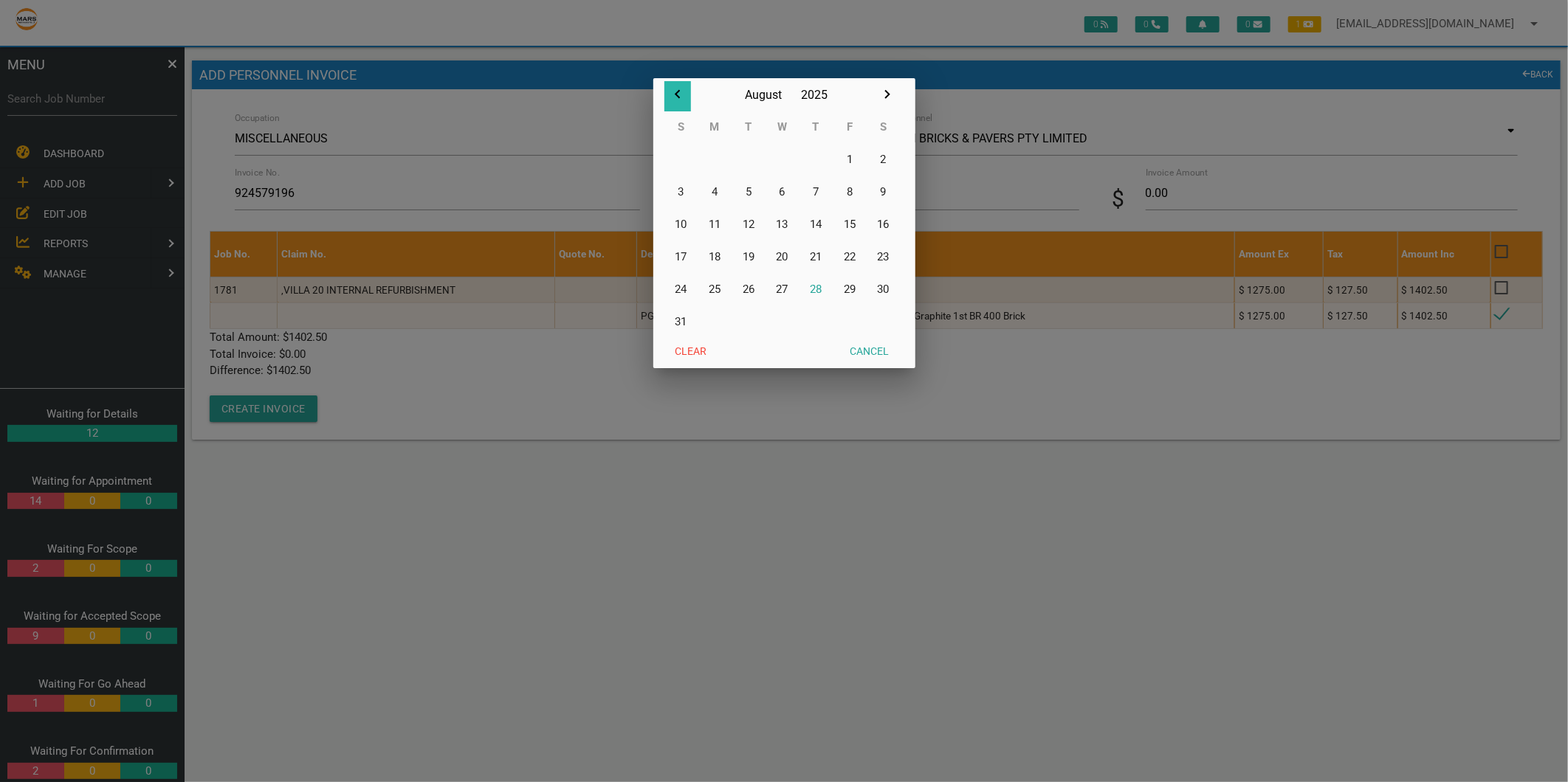
click at [676, 92] on icon "button" at bounding box center [677, 94] width 17 height 17
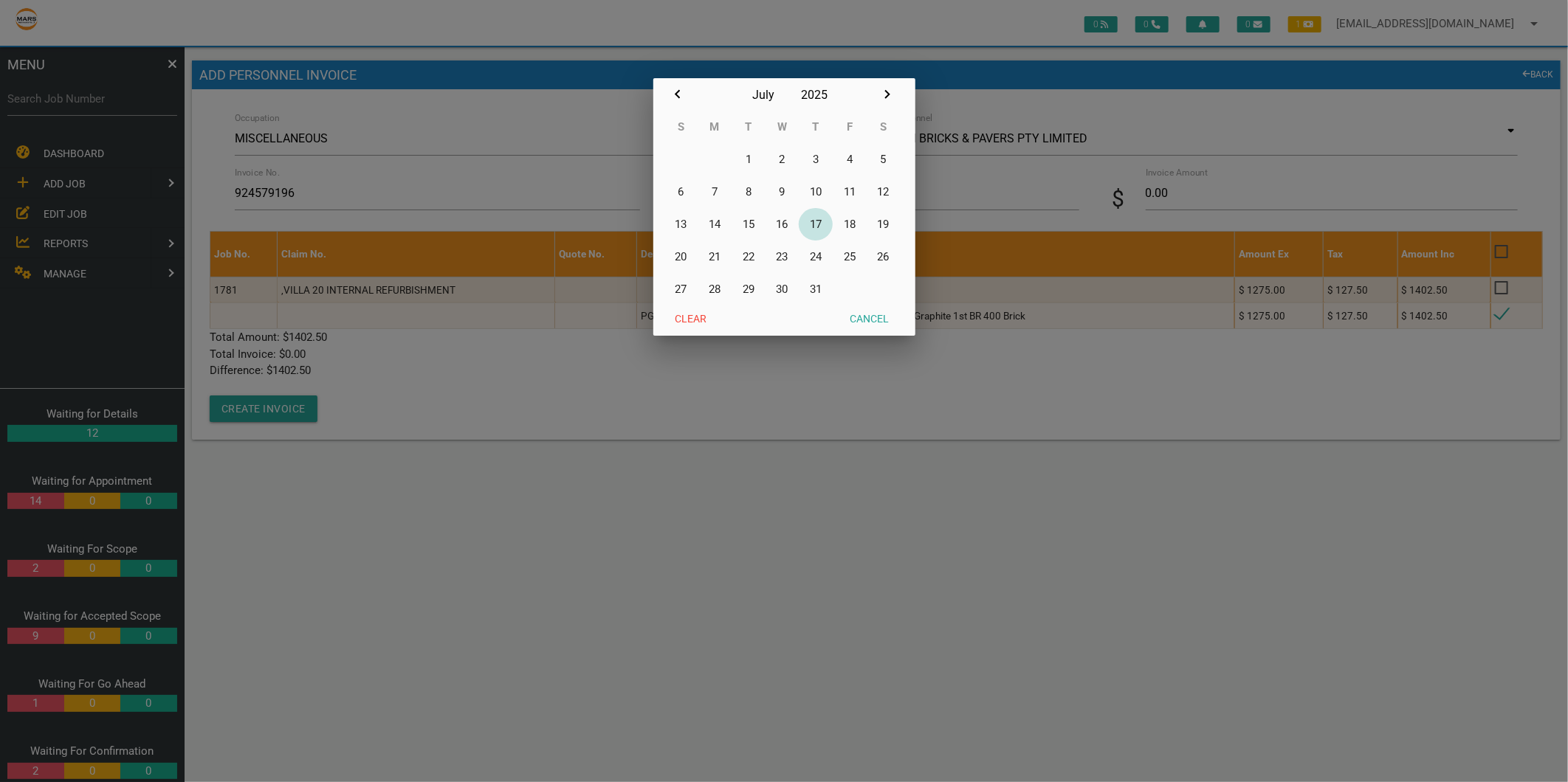
click at [810, 224] on button "17" at bounding box center [815, 224] width 34 height 32
type input "17/07/2025"
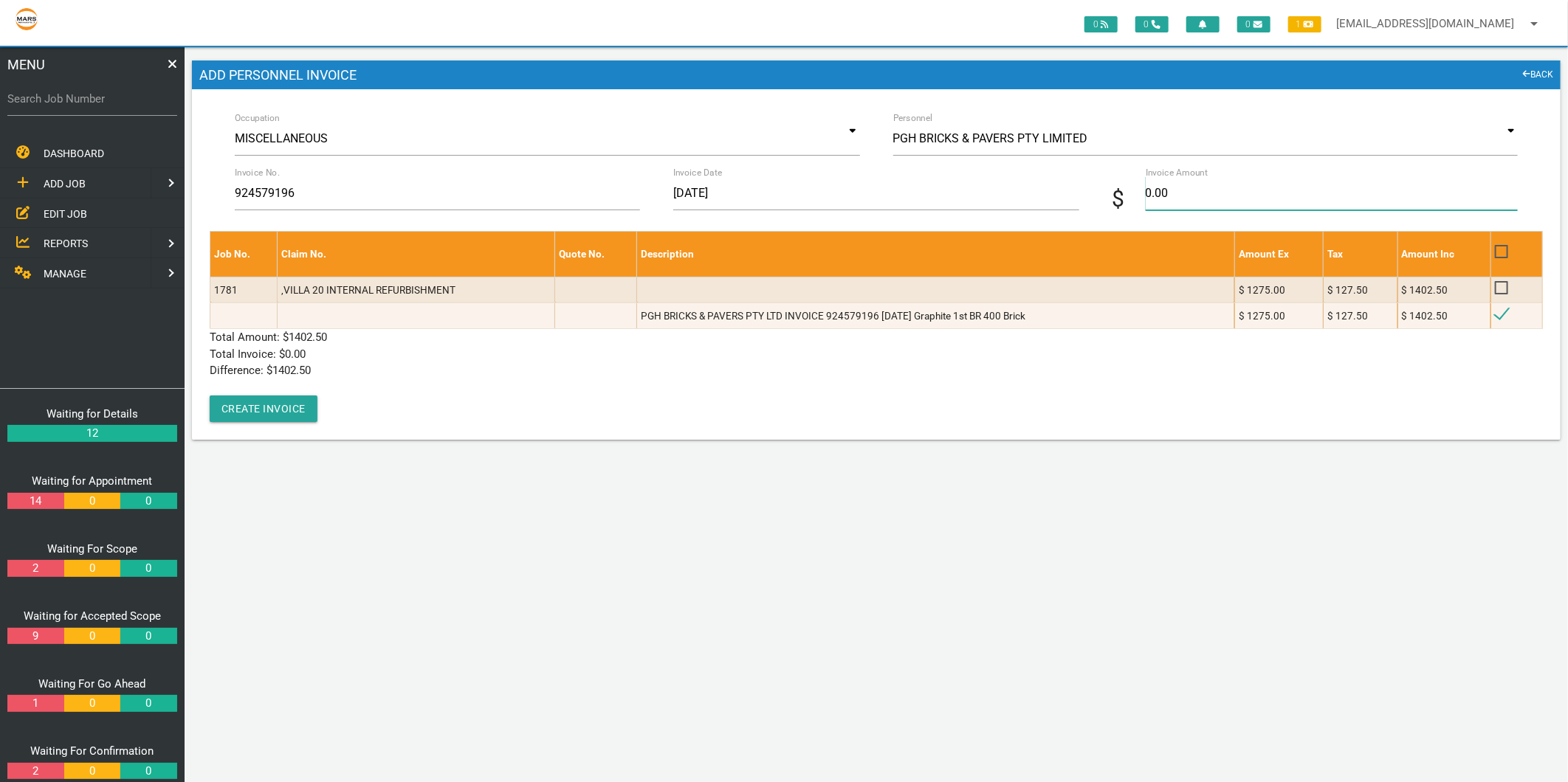
click at [1237, 201] on input "0.00" at bounding box center [1331, 193] width 372 height 34
type input "1402.50"
click at [484, 391] on div "Job No. Claim No. Quote No. Description Amount Ex Tax Amount Inc 1781 ,VILLA 20…" at bounding box center [876, 326] width 1333 height 191
click at [257, 392] on div "Job No. Claim No. Quote No. Description Amount Ex Tax Amount Inc 1781 ,VILLA 20…" at bounding box center [876, 326] width 1333 height 191
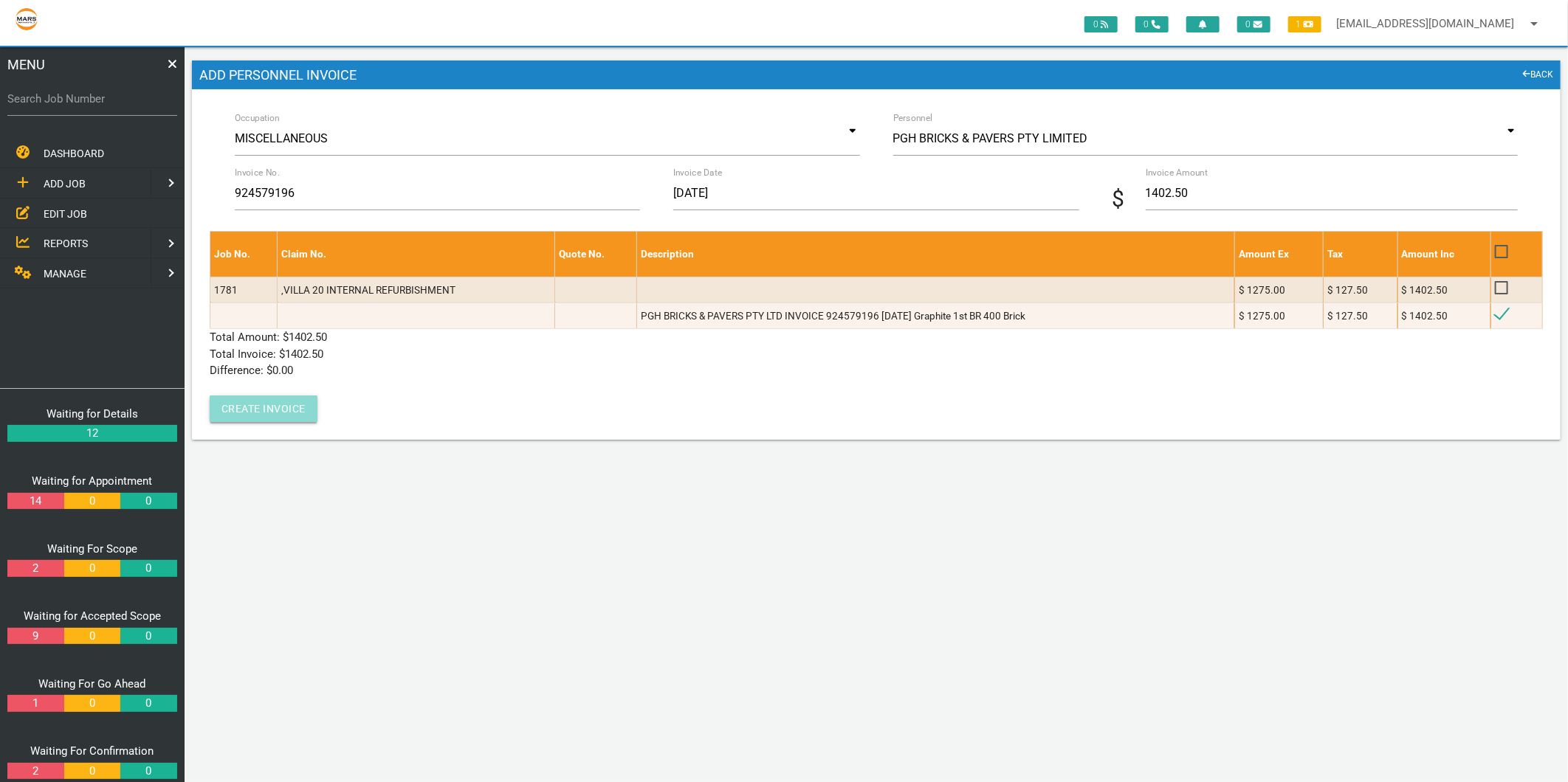
click at [260, 408] on button "Create Invoice" at bounding box center [263, 408] width 108 height 26
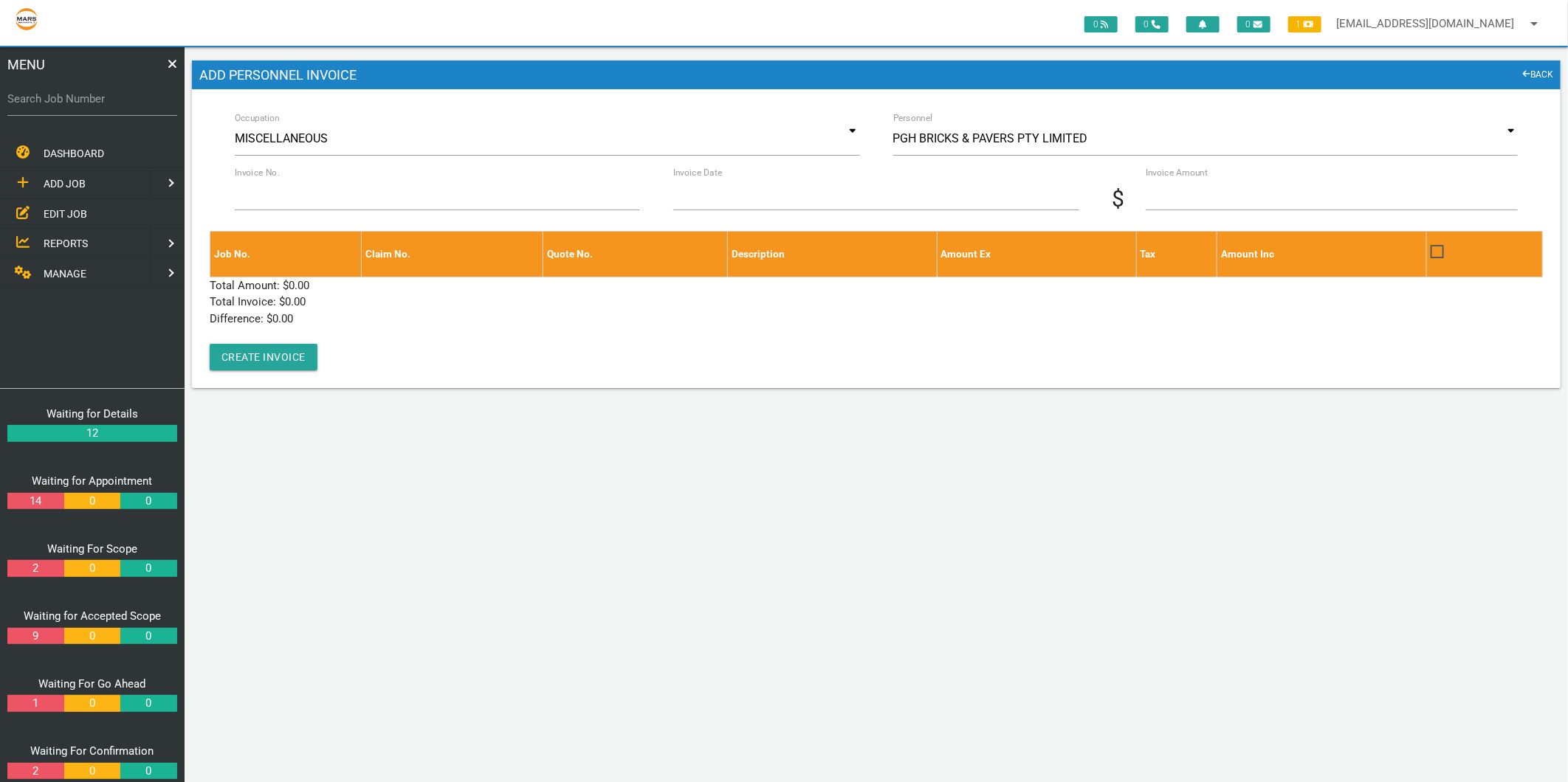
click at [105, 100] on label "Search Job Number" at bounding box center [92, 99] width 170 height 17
click at [105, 100] on input "Search Job Number" at bounding box center [92, 99] width 170 height 34
click at [68, 200] on link "EDIT JOB" at bounding box center [92, 213] width 190 height 30
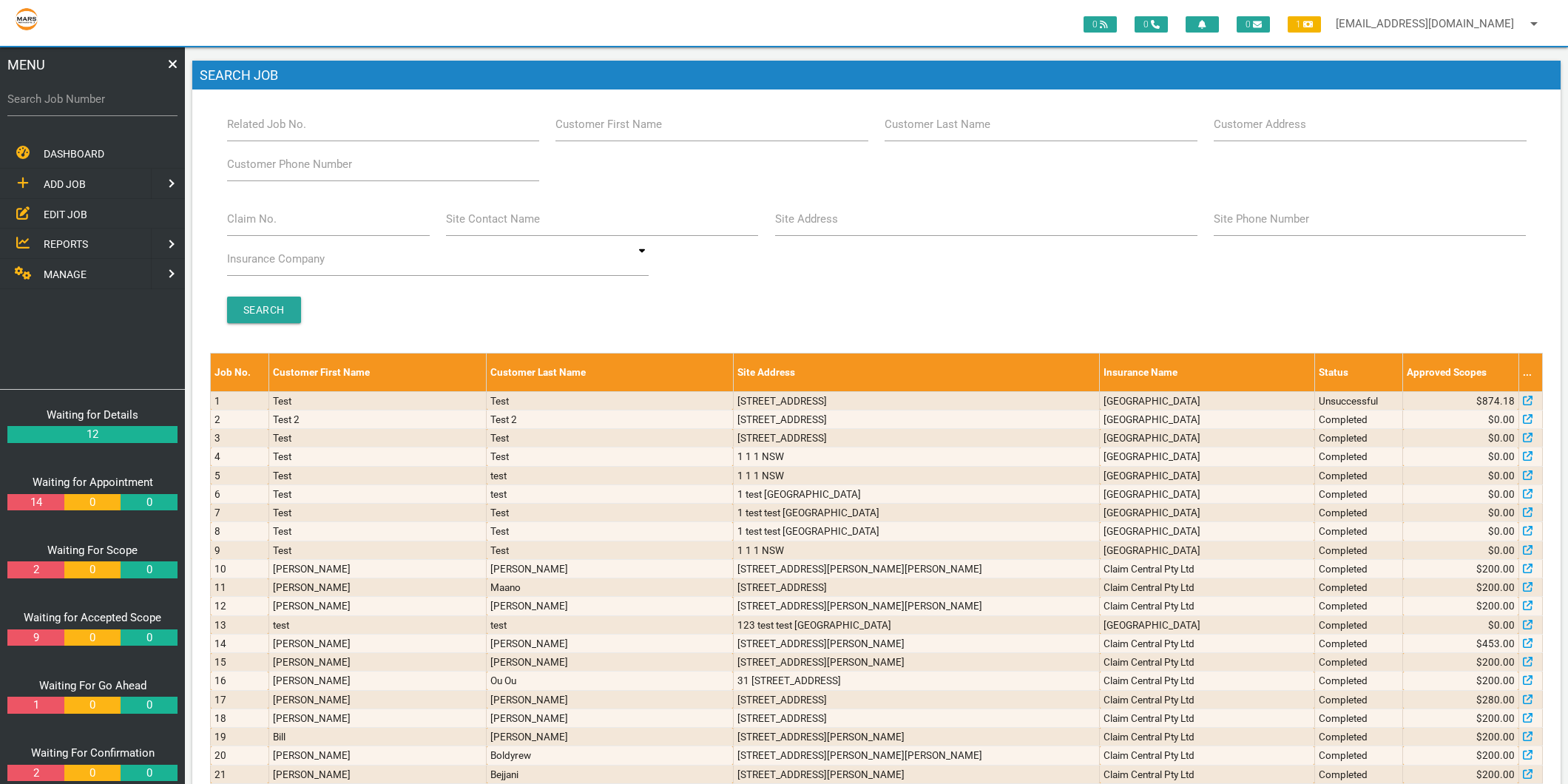
click at [241, 215] on label "Claim No." at bounding box center [252, 219] width 50 height 17
click at [241, 215] on input "Claim No." at bounding box center [328, 218] width 203 height 34
type input "villa 35"
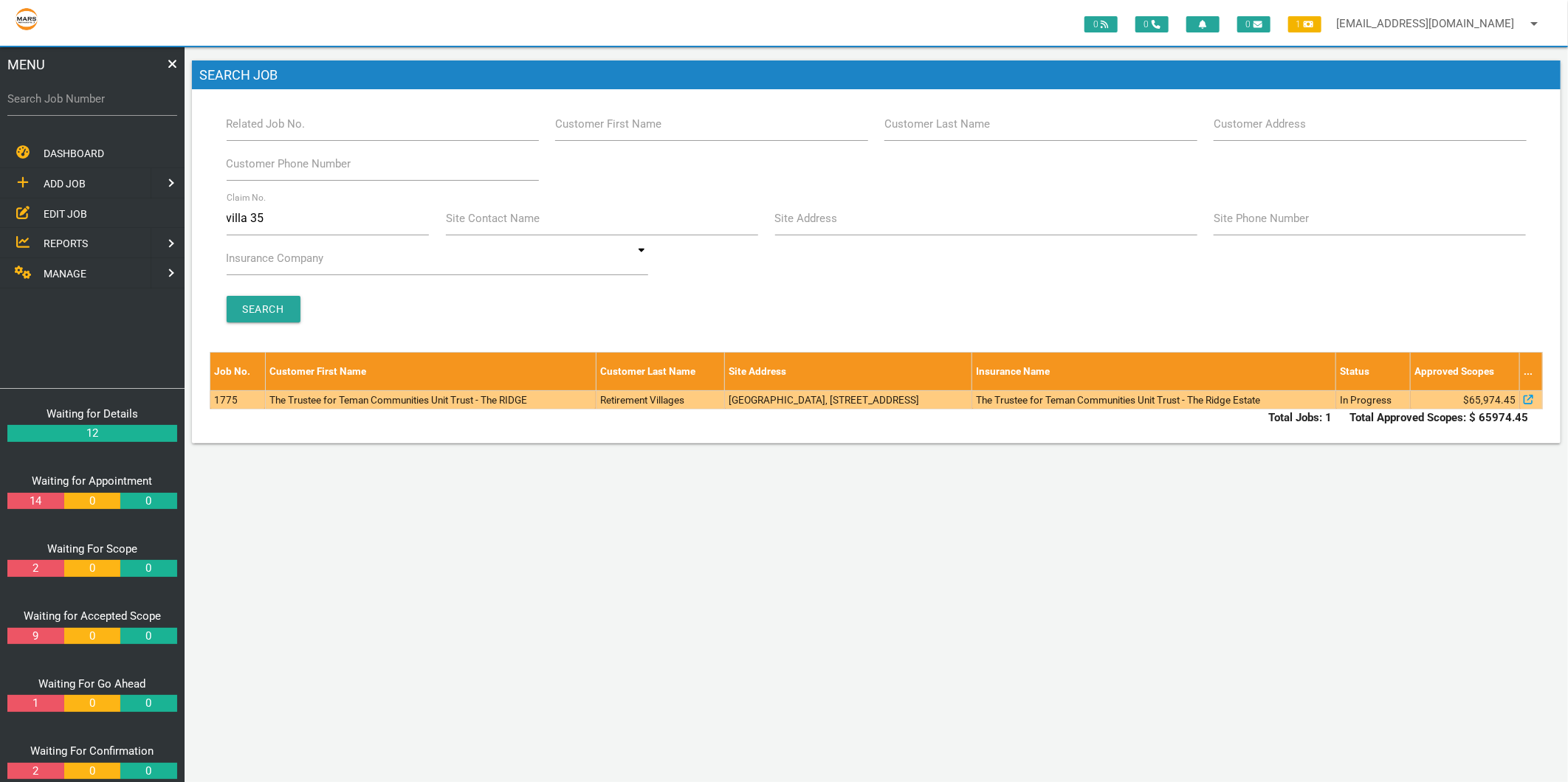
click at [404, 395] on td "The Trustee for Teman Communities Unit Trust - The RIDGE" at bounding box center [430, 399] width 331 height 18
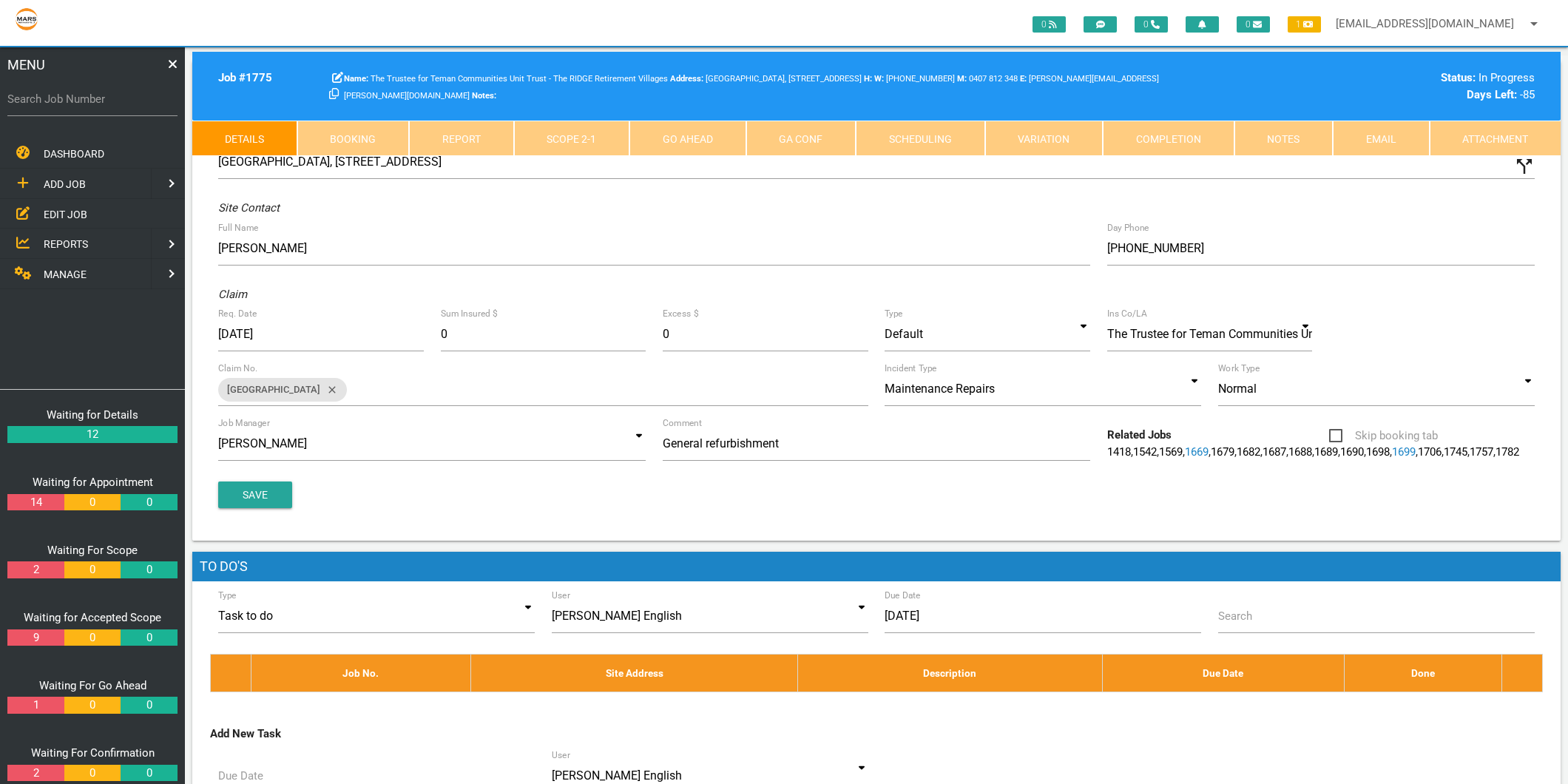
click at [582, 138] on link "Scope 2 - 1" at bounding box center [572, 138] width 116 height 36
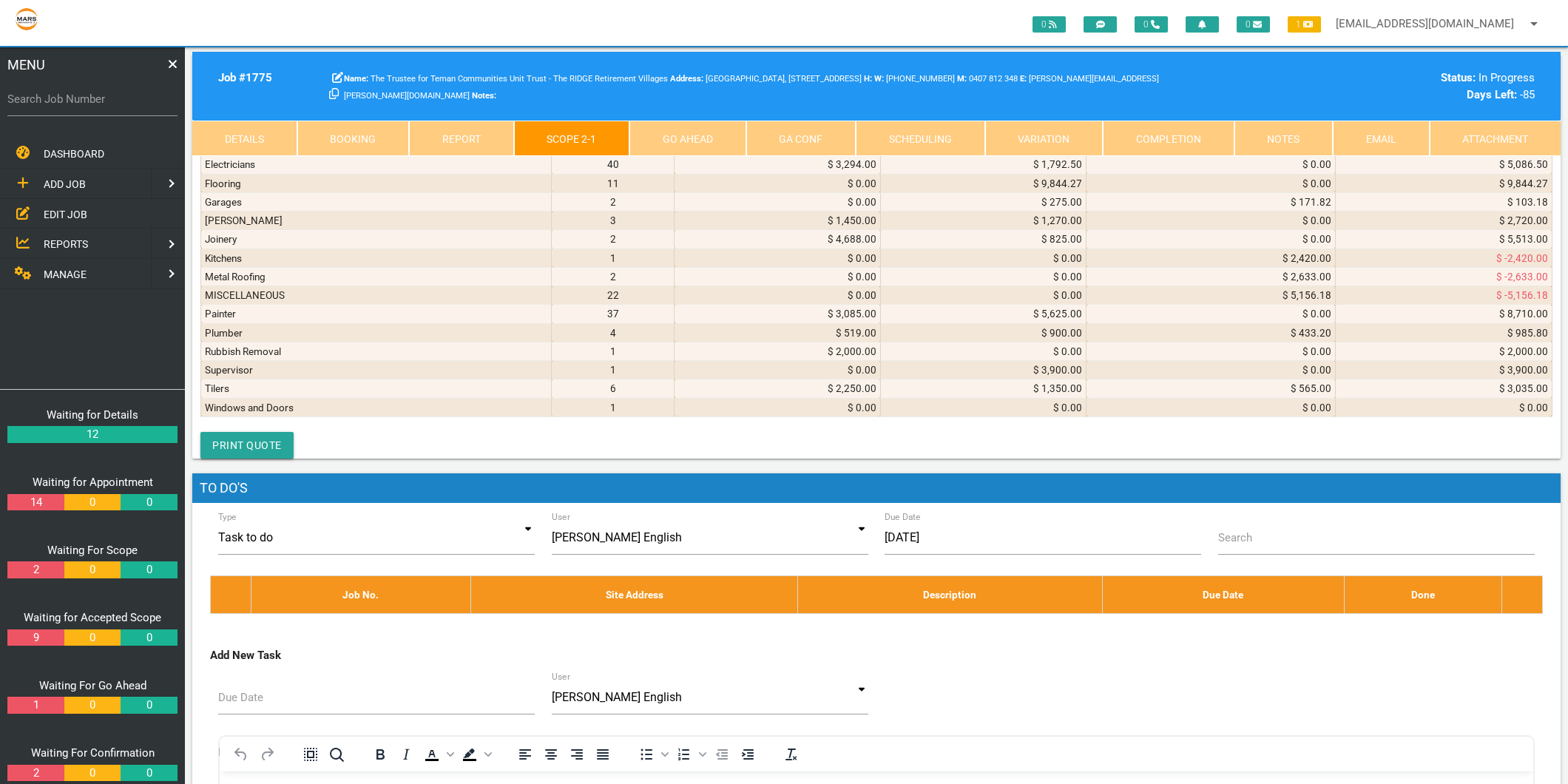
scroll to position [7888, 0]
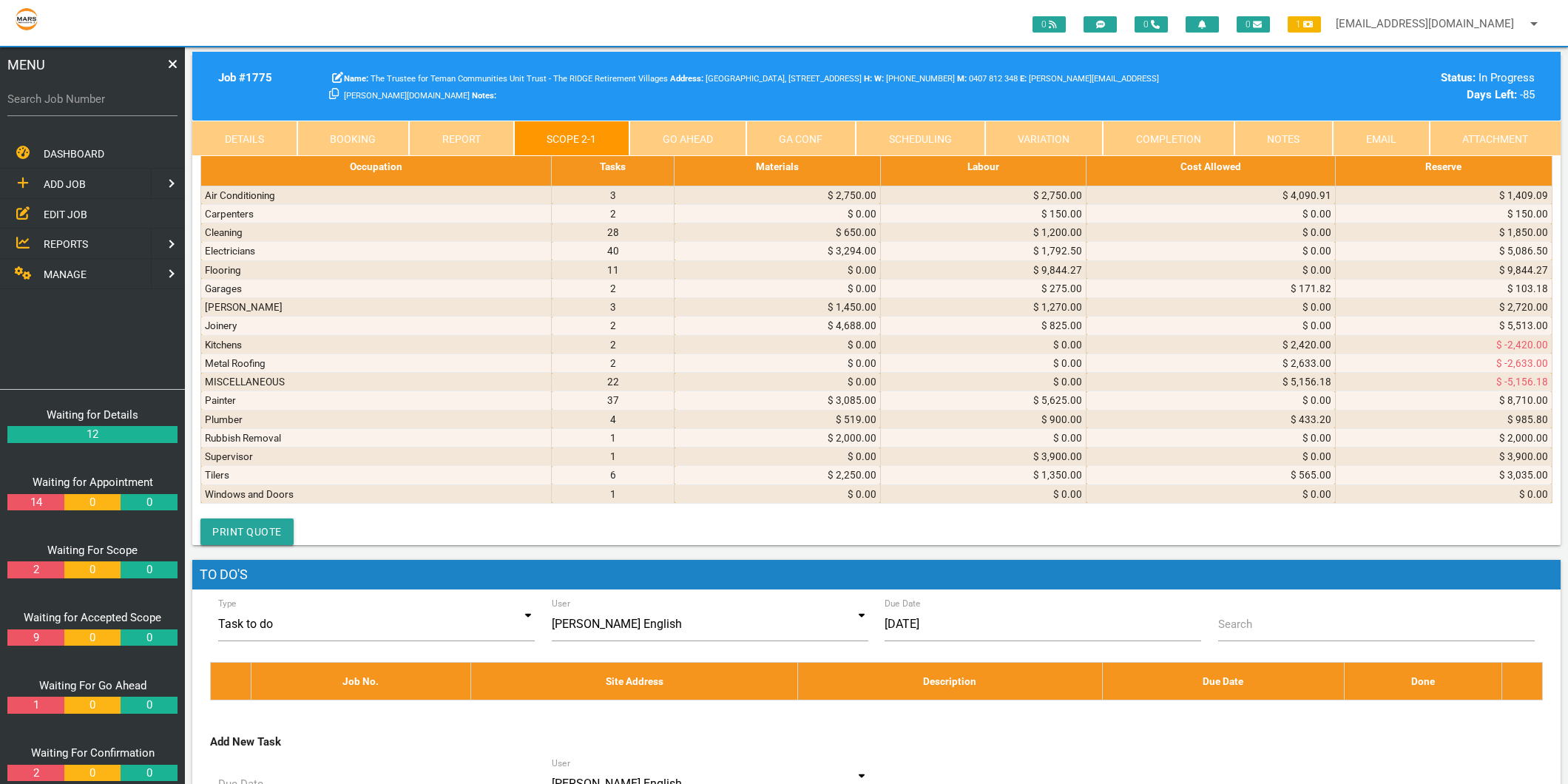
select select "Flooring"
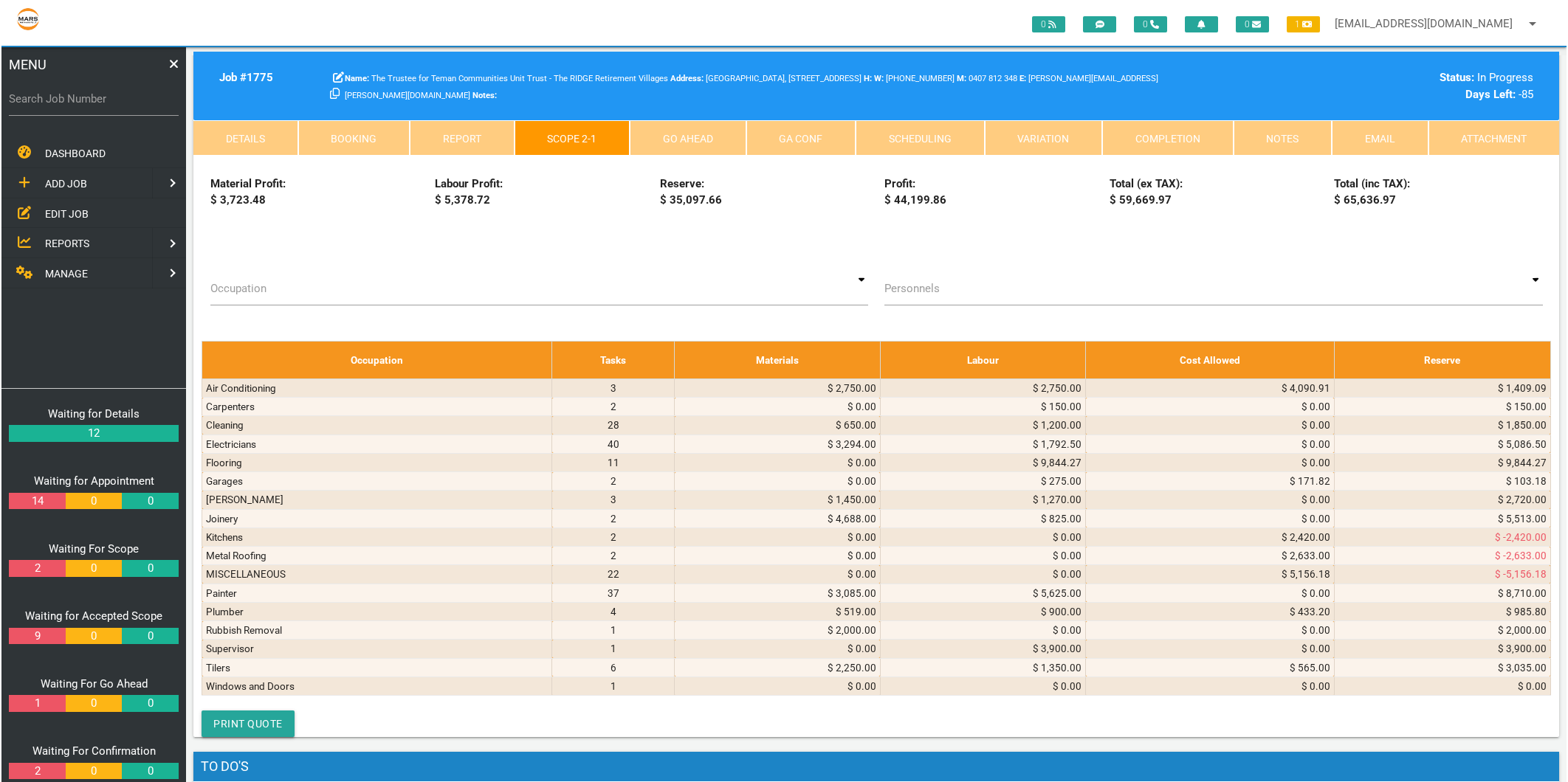
scroll to position [7924, 0]
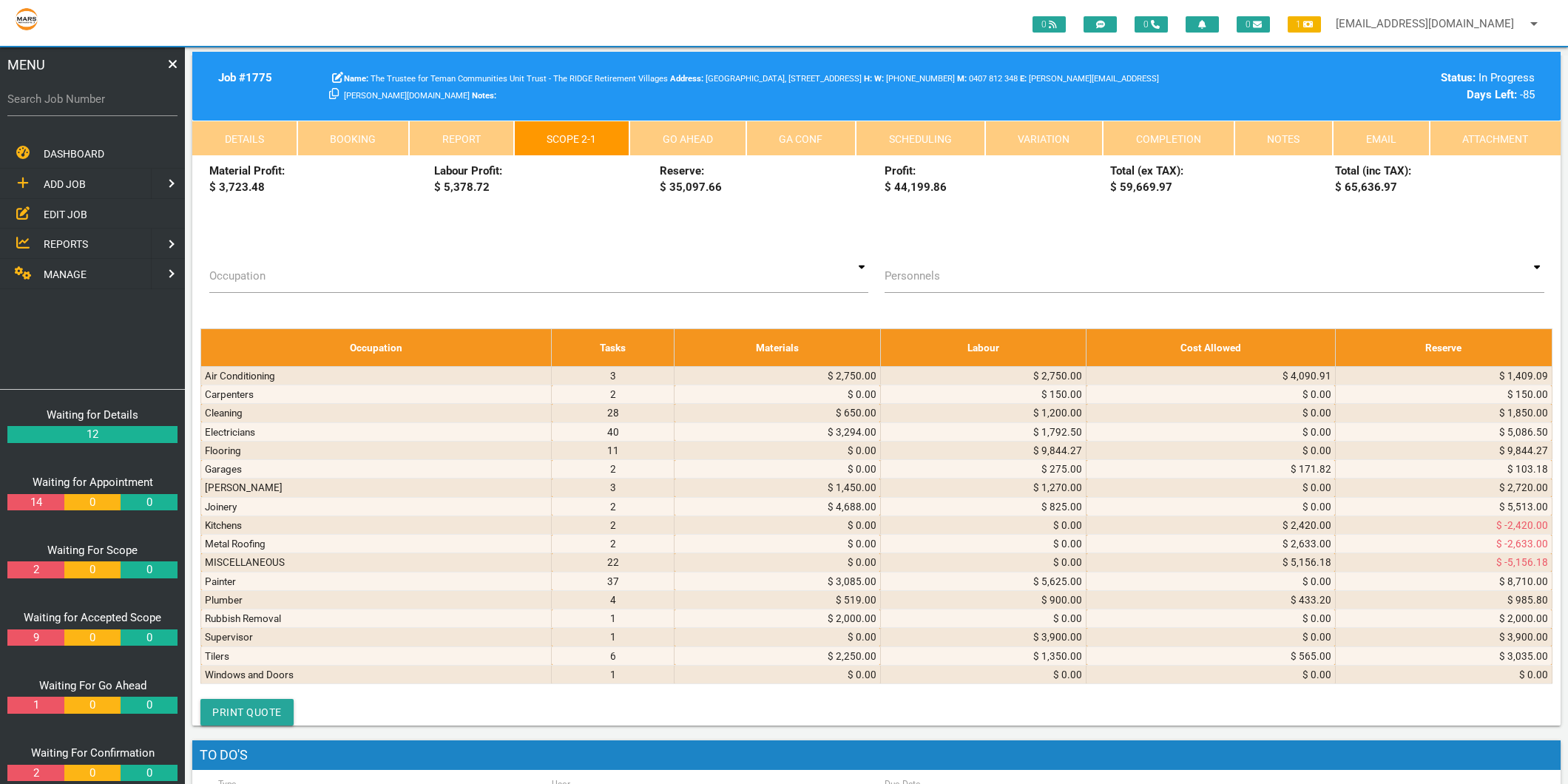
type textarea "CULTURE FLOORING INVOICE 17716 18/7/2025 2 Bedroom in Teman spec carpet (wool -…"
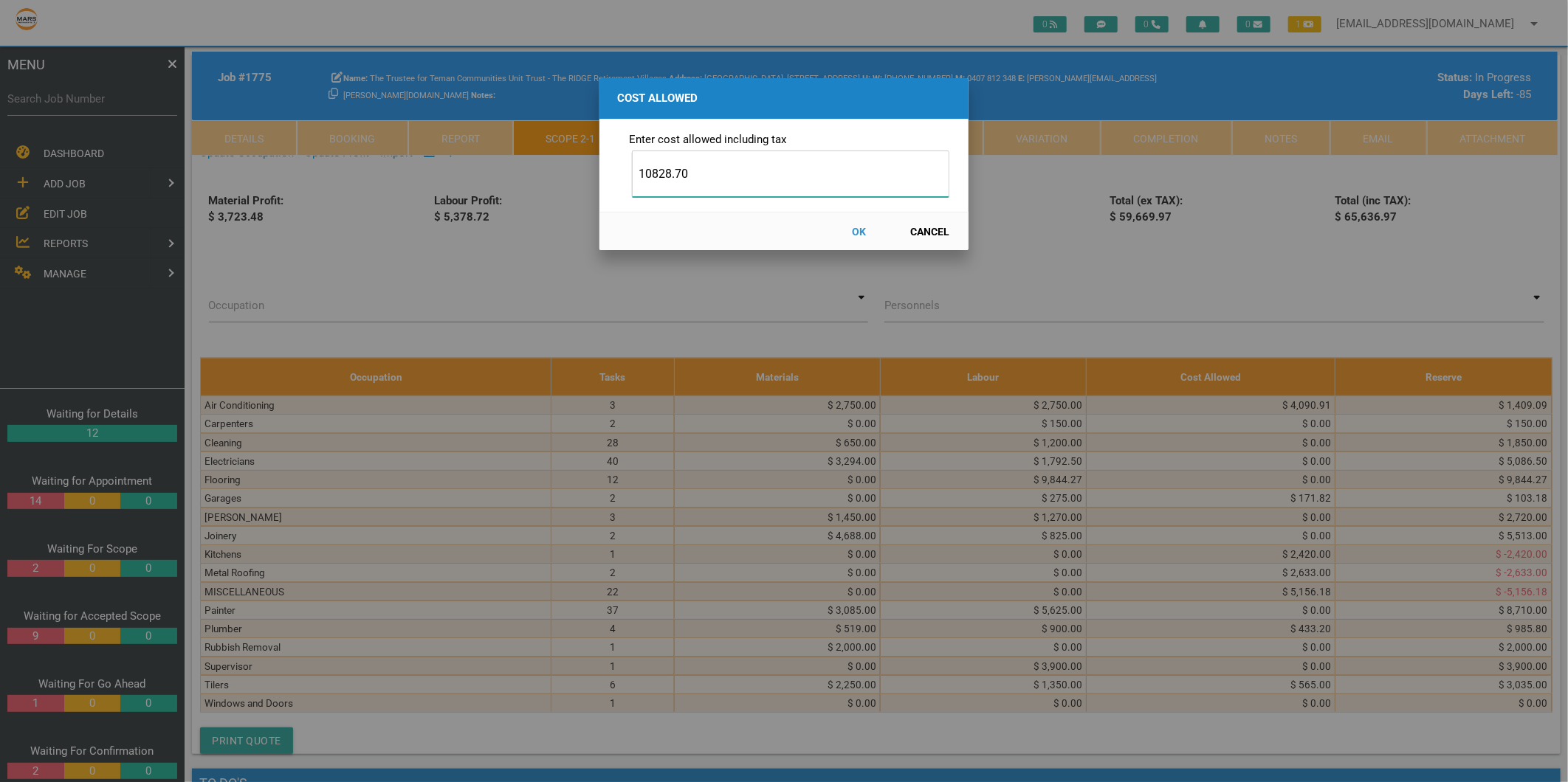
type input "10828.70"
click at [853, 231] on button "OK" at bounding box center [859, 232] width 65 height 26
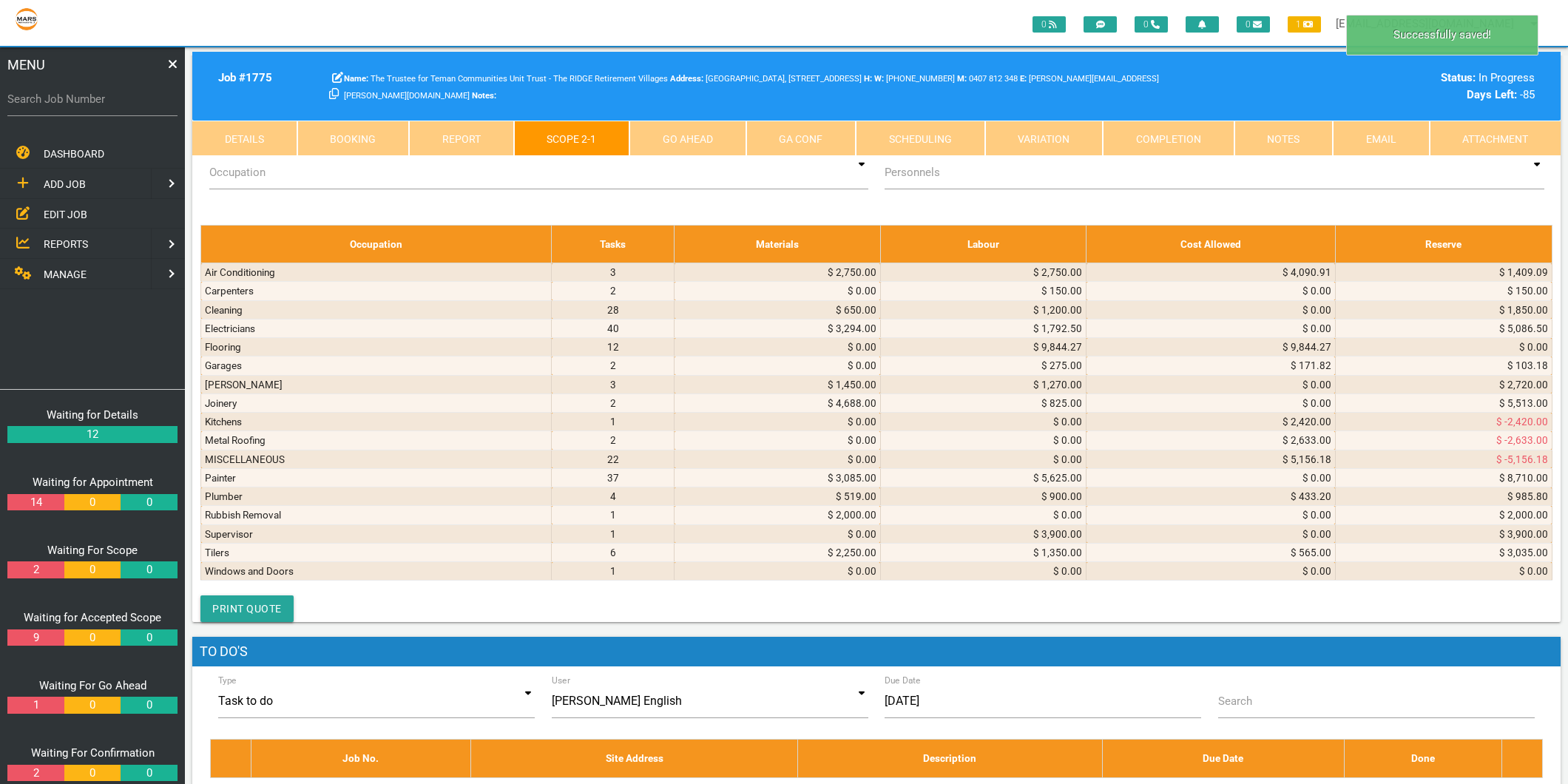
scroll to position [8123, 0]
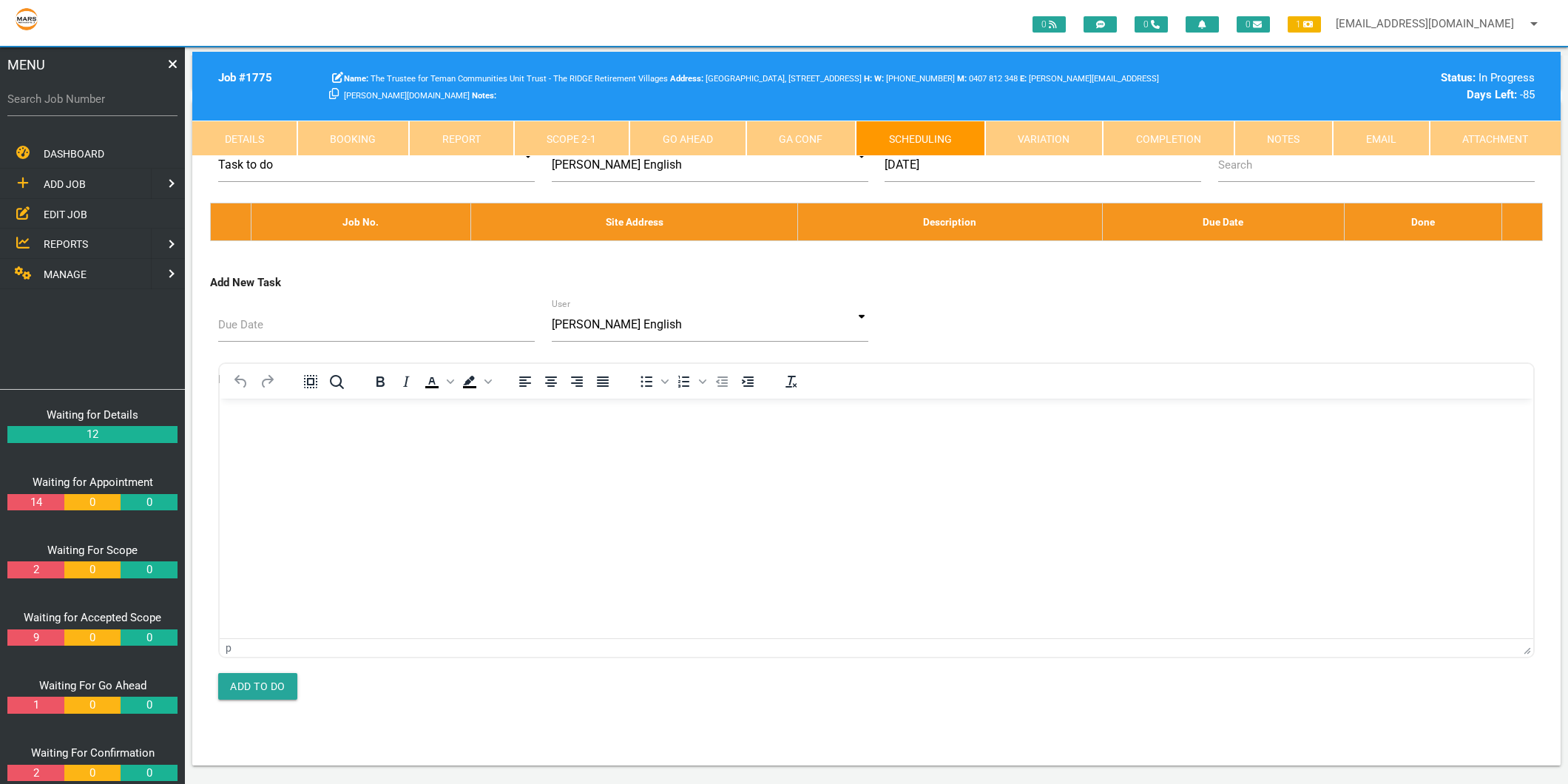
scroll to position [0, 0]
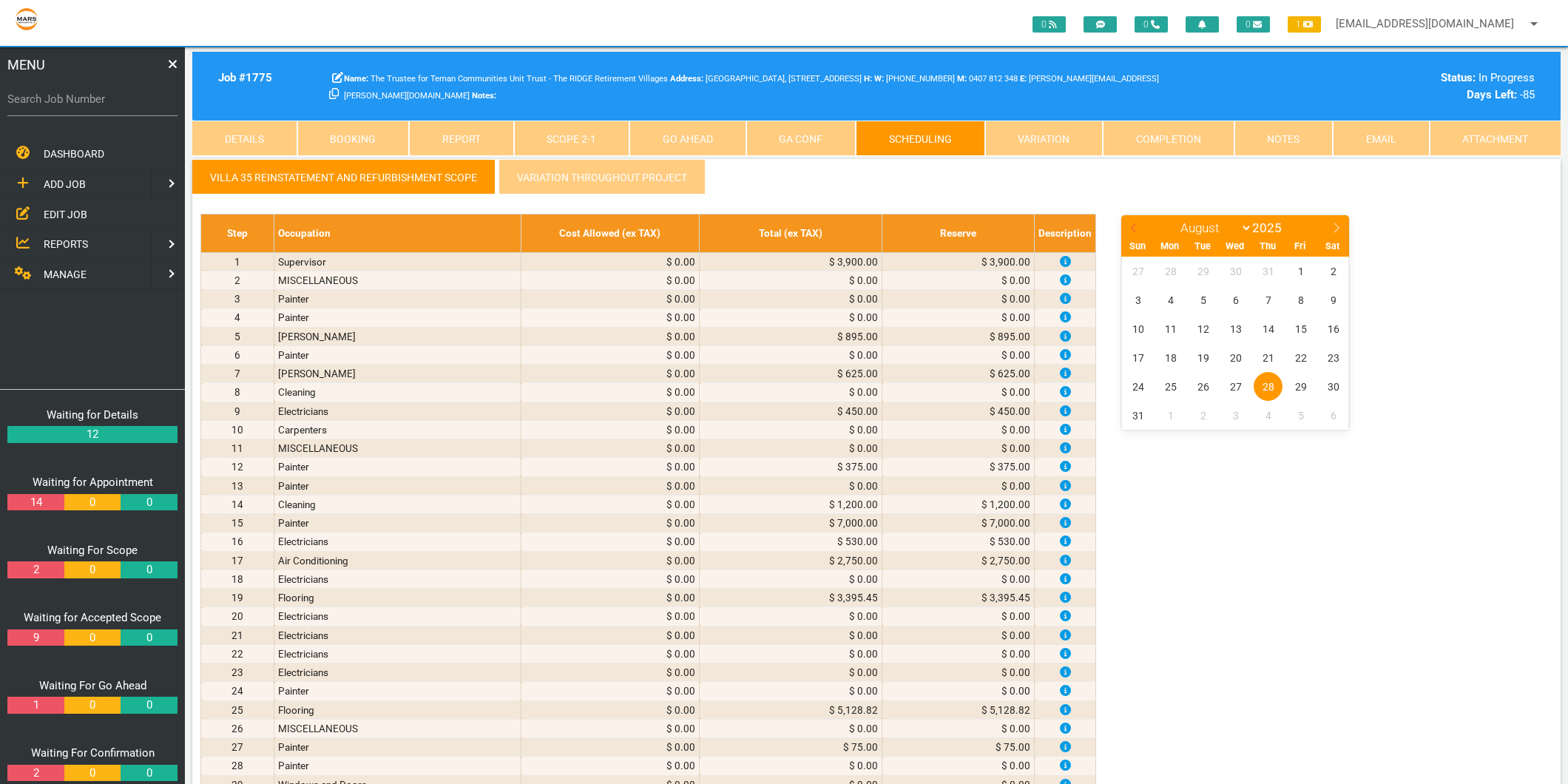
click at [1130, 222] on icon at bounding box center [1134, 228] width 11 height 11
select select "6"
click at [1297, 328] on span "18" at bounding box center [1300, 329] width 29 height 29
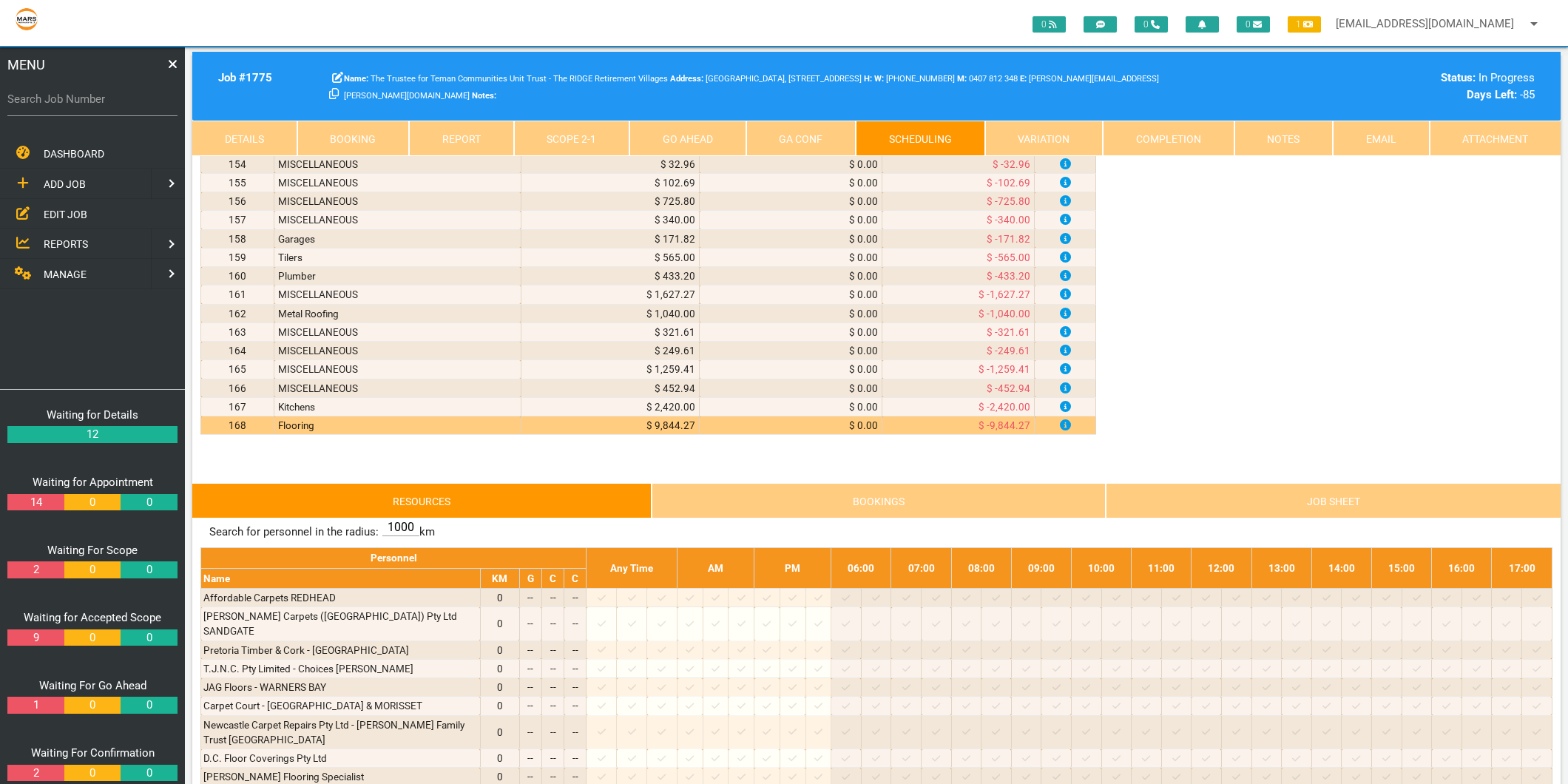
scroll to position [3122, 0]
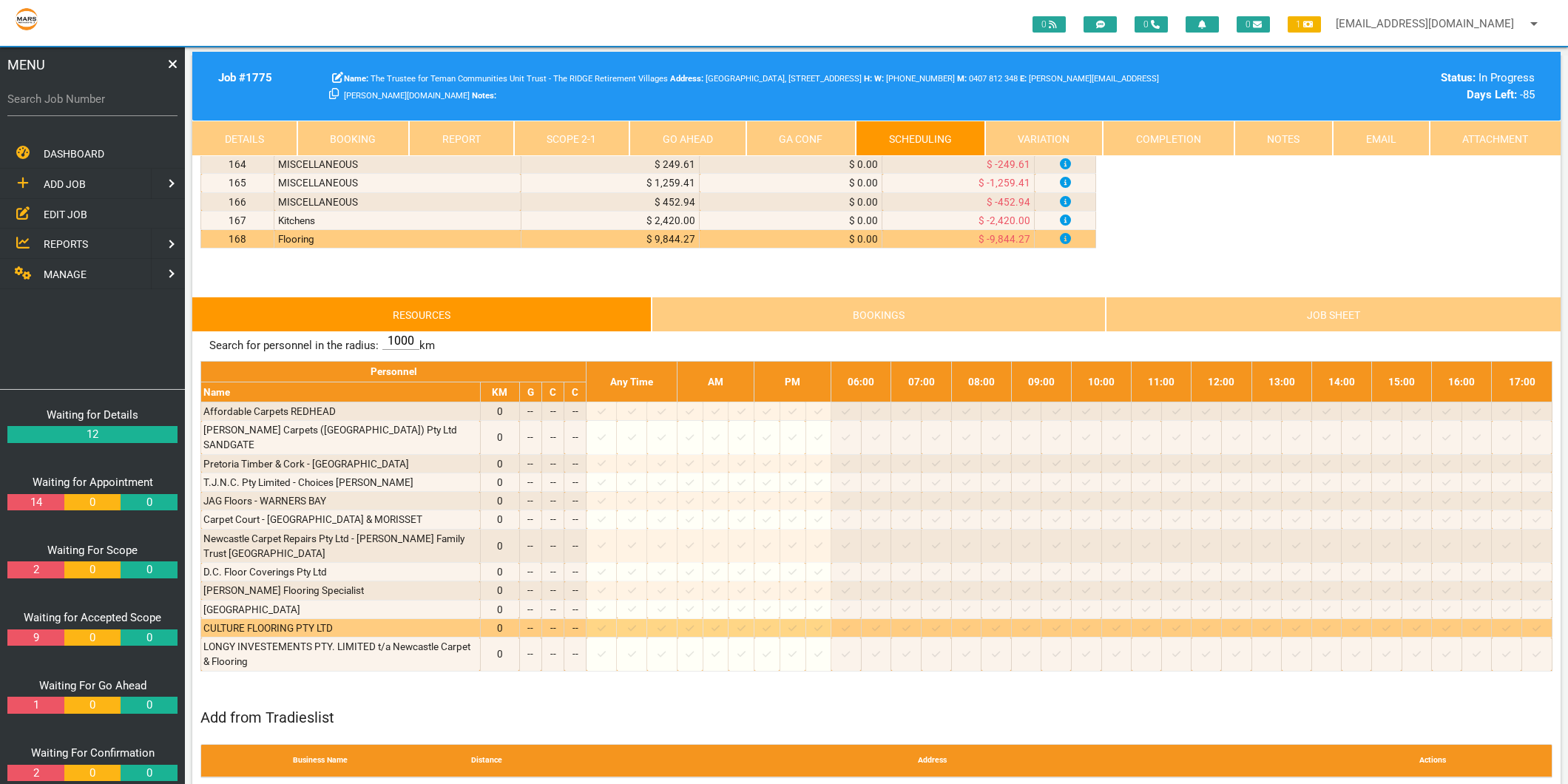
click at [606, 625] on icon at bounding box center [601, 628] width 8 height 10
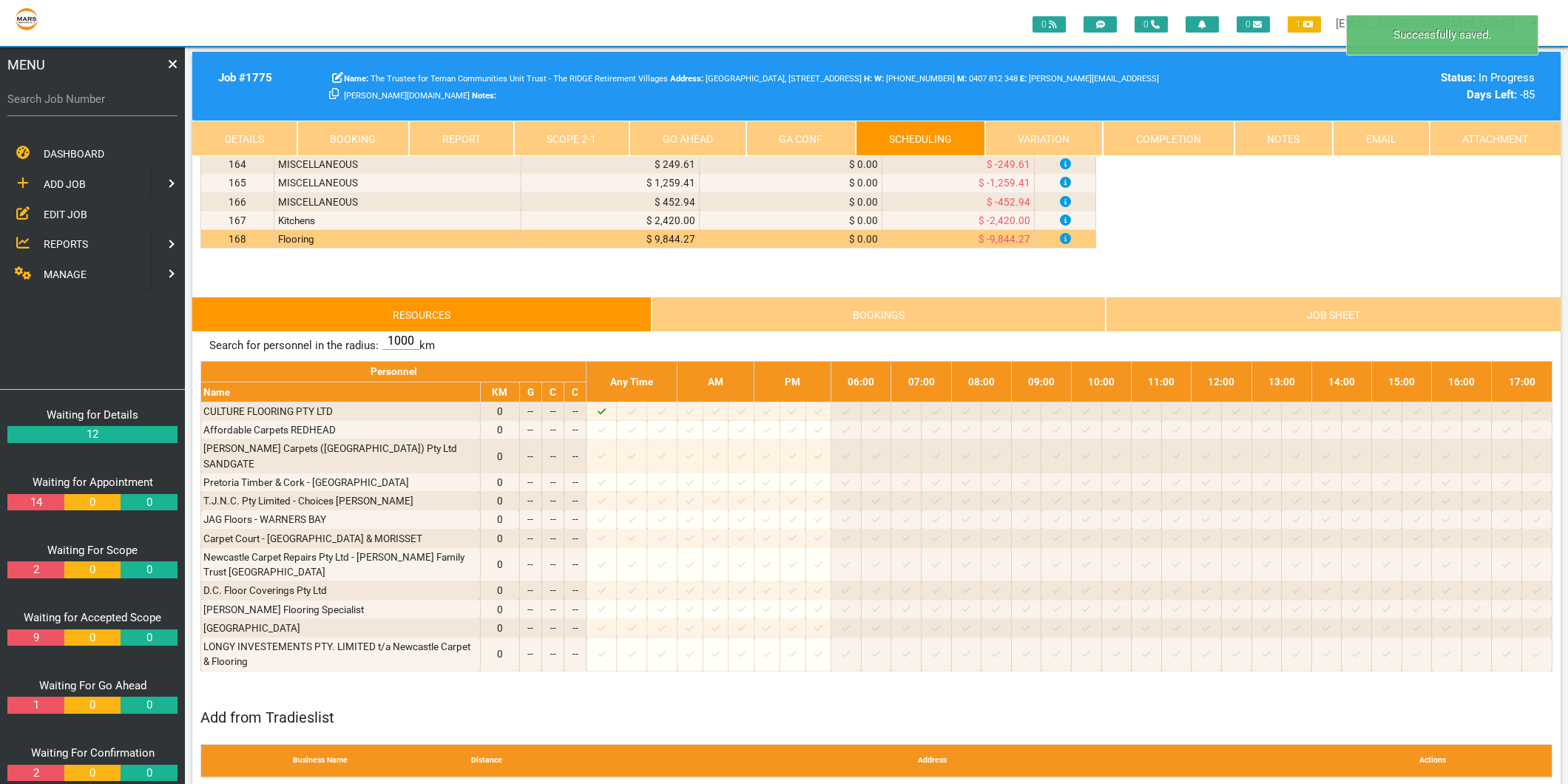
click at [562, 141] on link "Scope 2 - 1" at bounding box center [572, 138] width 116 height 36
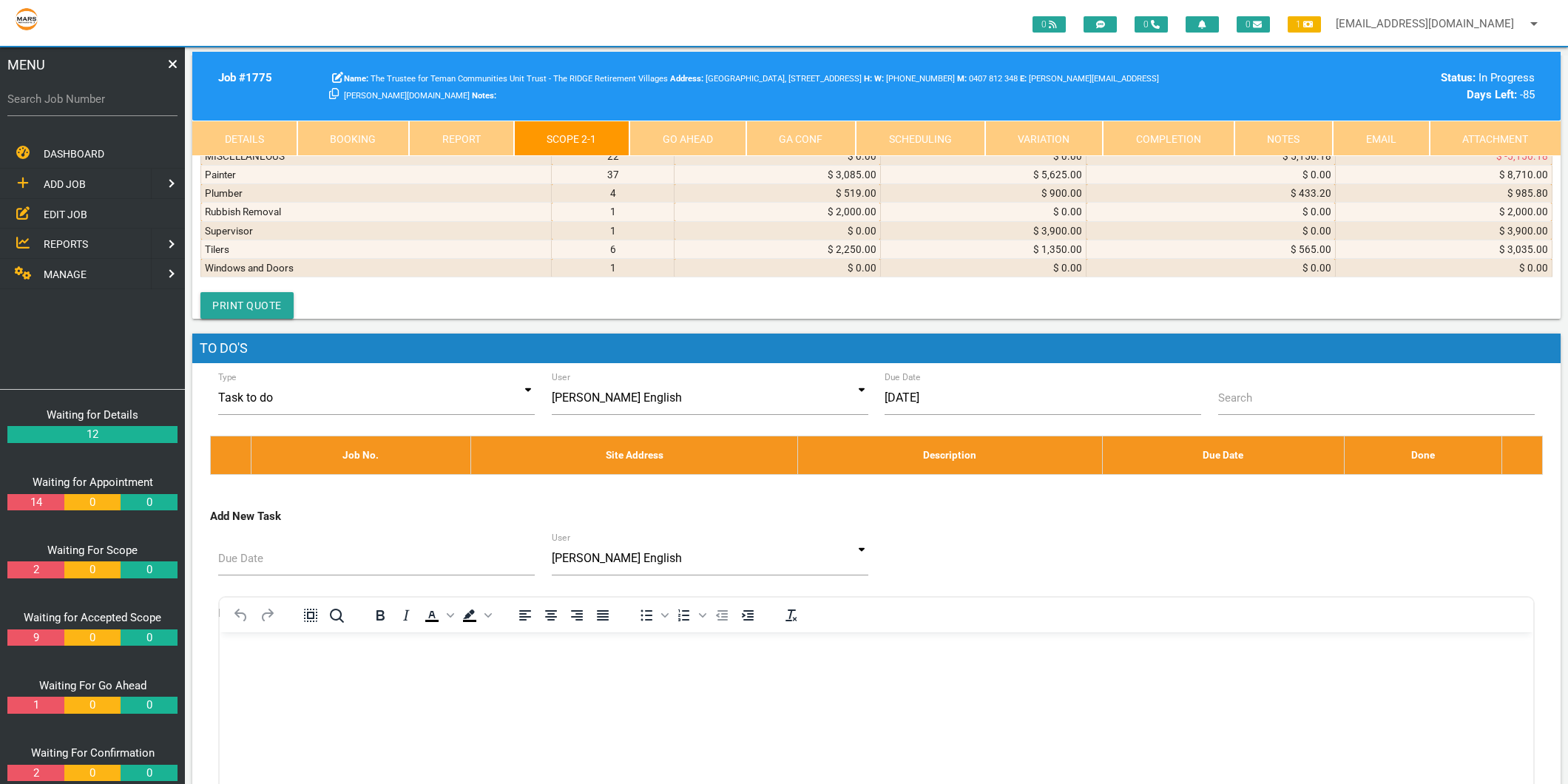
scroll to position [7970, 0]
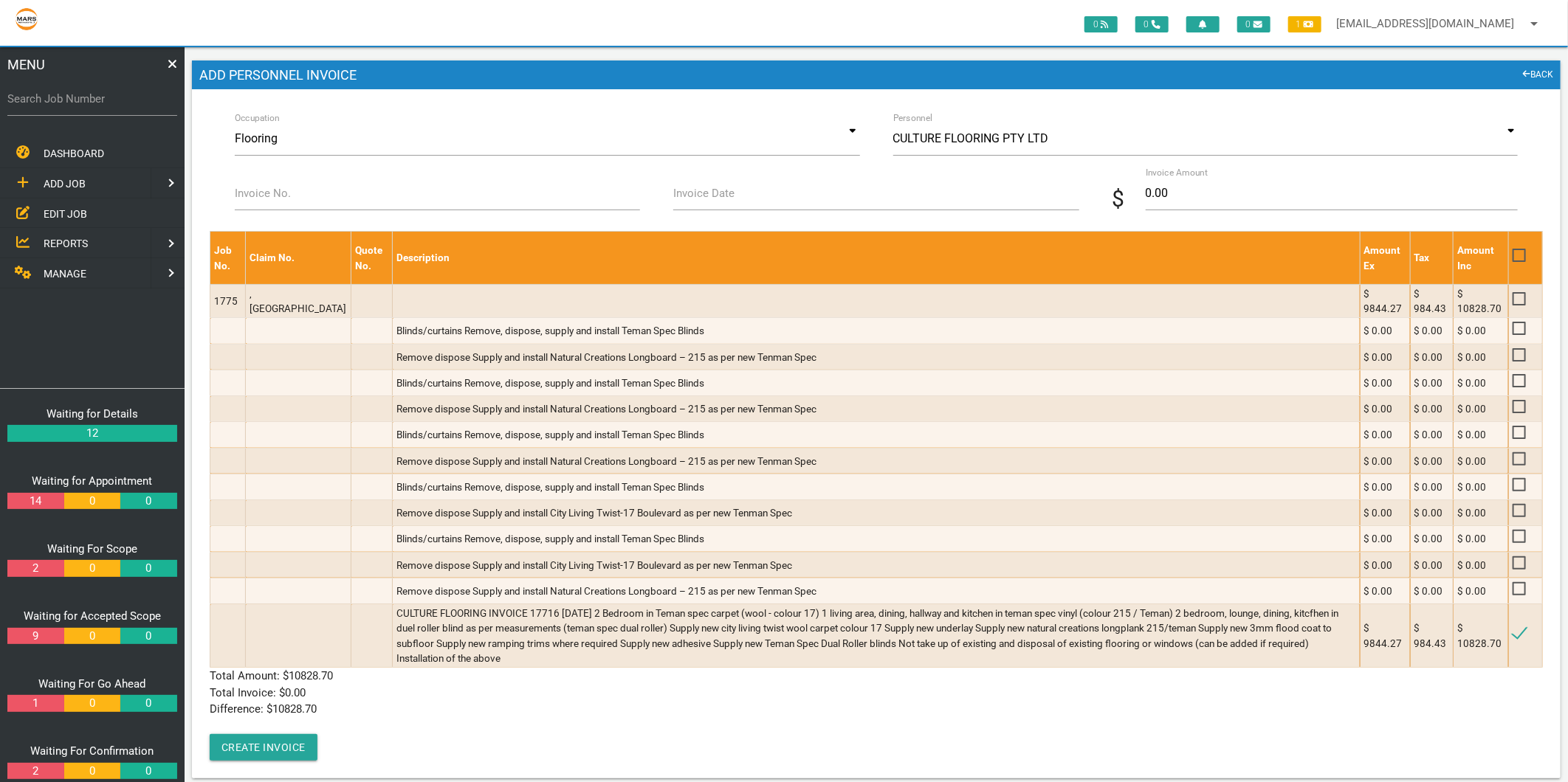
click at [288, 200] on label "Invoice No." at bounding box center [263, 194] width 56 height 17
click at [288, 200] on input "Invoice No." at bounding box center [437, 193] width 405 height 34
type input "17716"
click at [710, 199] on label "Invoice Date" at bounding box center [703, 194] width 61 height 17
click at [710, 199] on input "Invoice Date" at bounding box center [875, 193] width 405 height 34
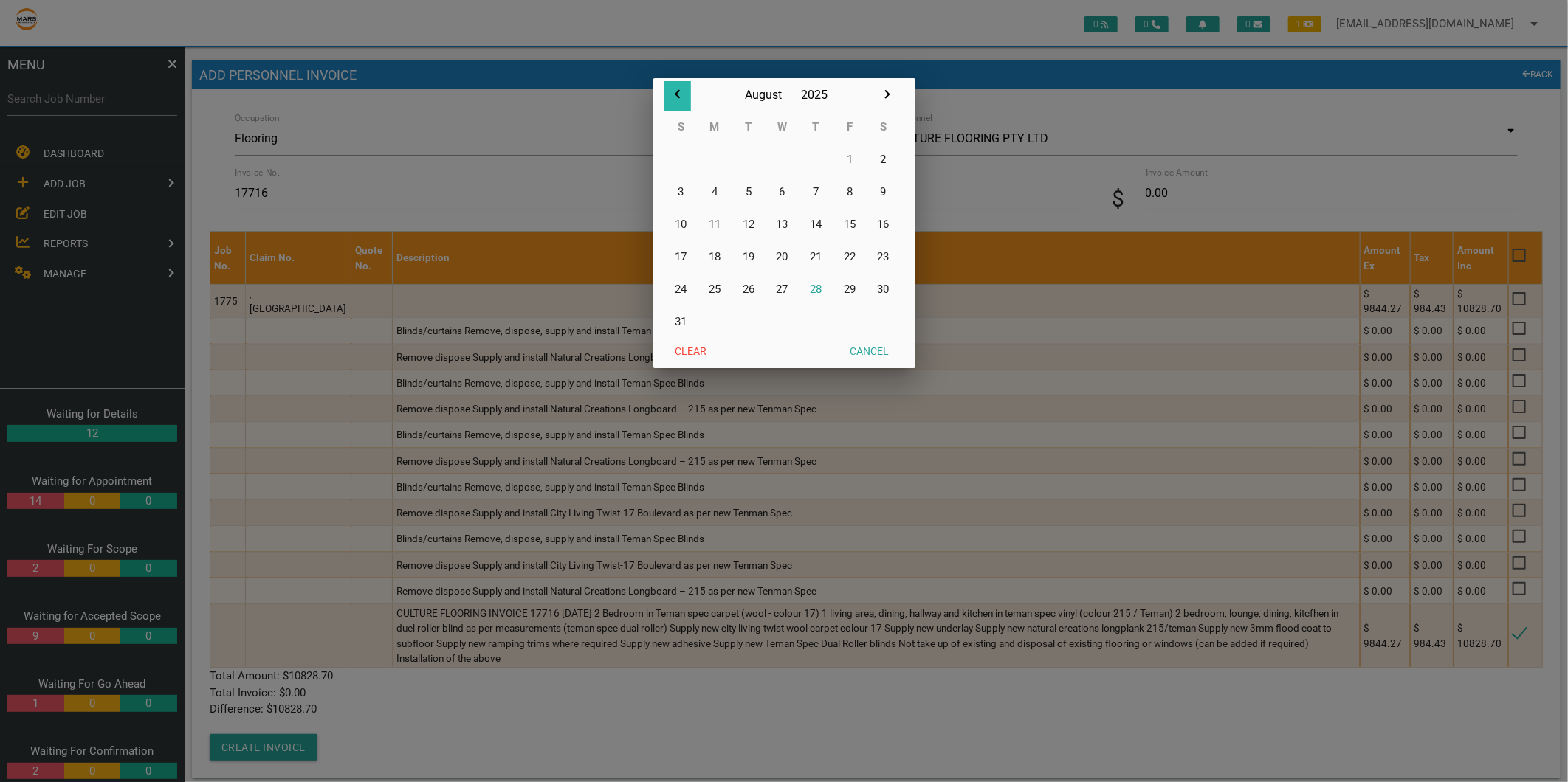
click at [667, 91] on button "button" at bounding box center [677, 97] width 26 height 30
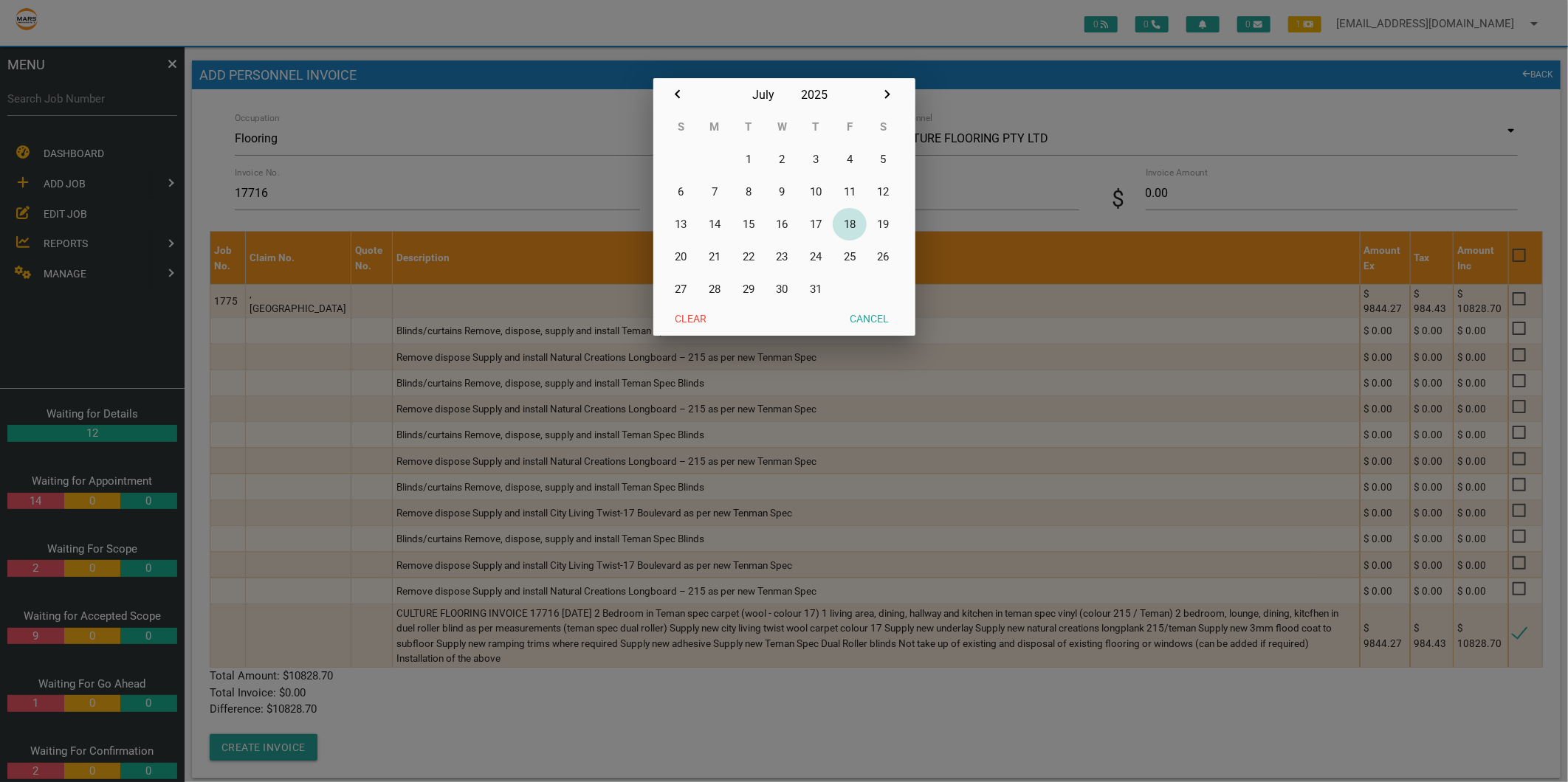
click at [853, 226] on button "18" at bounding box center [849, 224] width 34 height 32
type input "18/07/2025"
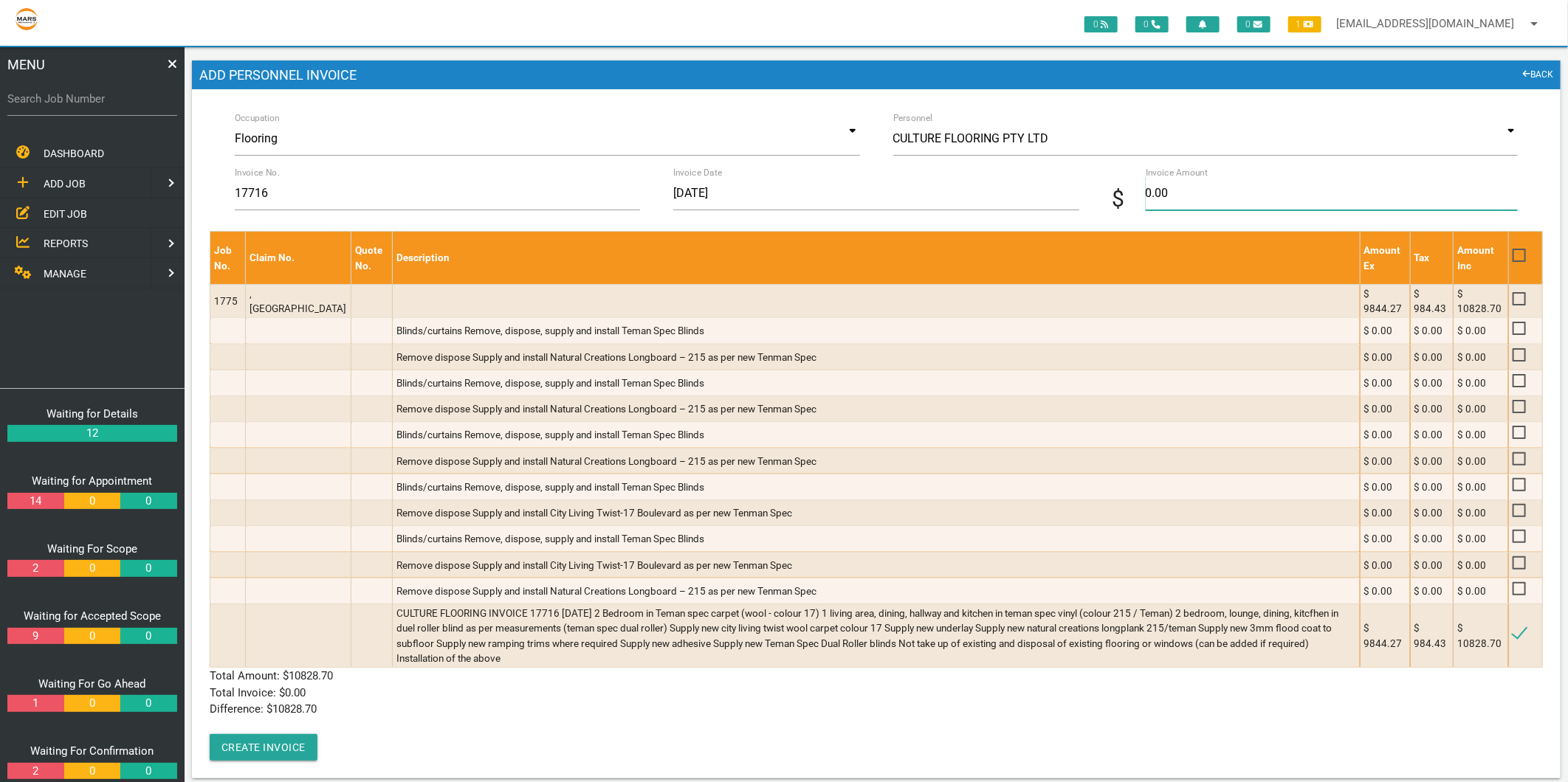
click at [1173, 195] on input "0.00" at bounding box center [1331, 193] width 372 height 34
type input "10828.70"
click at [377, 713] on div "Job No. Claim No. Quote No. Description Amount Ex Tax Amount Inc 1775 ,VILLA 35…" at bounding box center [876, 495] width 1333 height 529
click at [281, 734] on button "Create Invoice" at bounding box center [263, 747] width 108 height 26
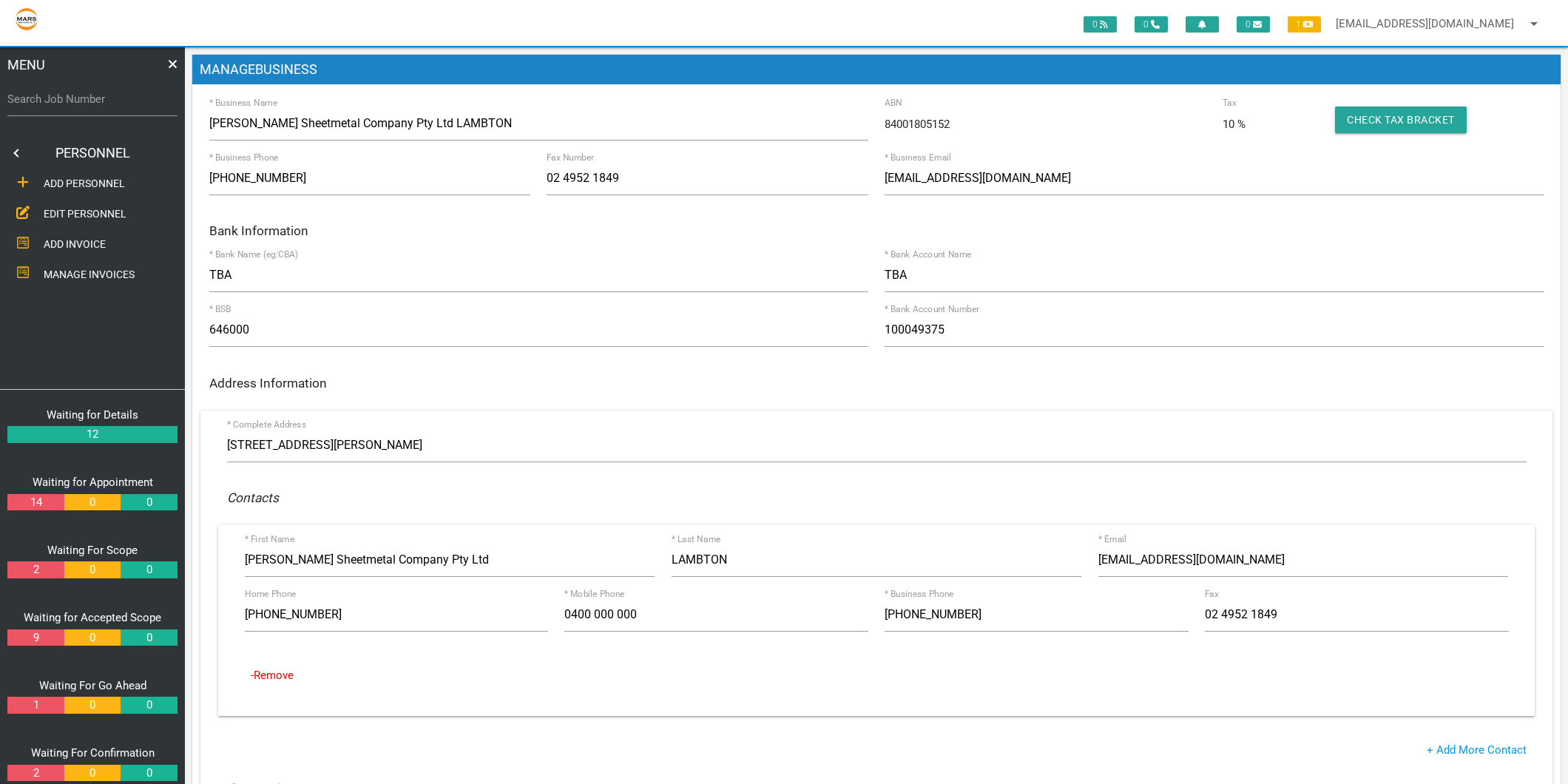
scroll to position [246, 0]
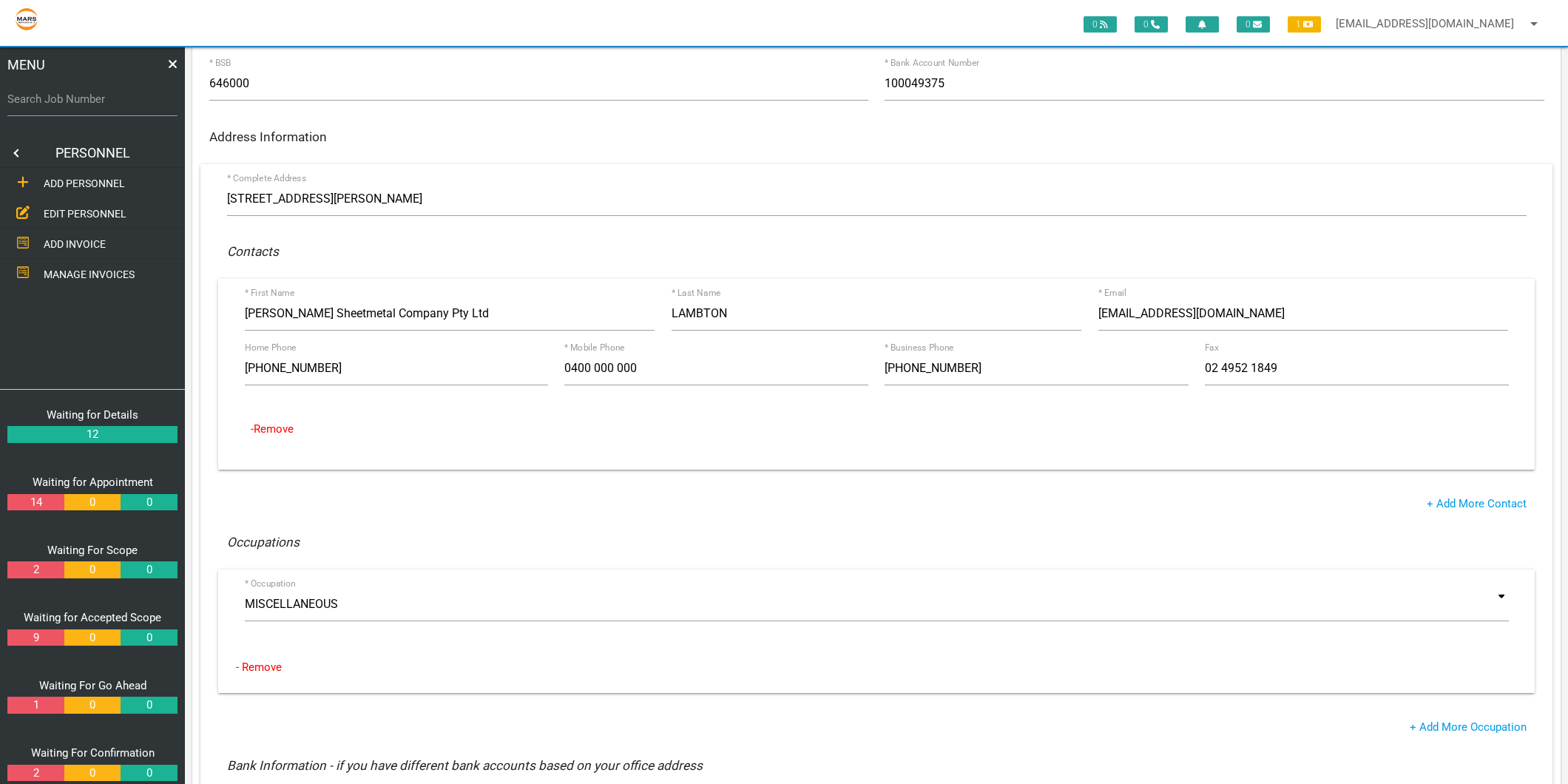
click at [83, 216] on span "EDIT PERSONNEL" at bounding box center [85, 214] width 83 height 12
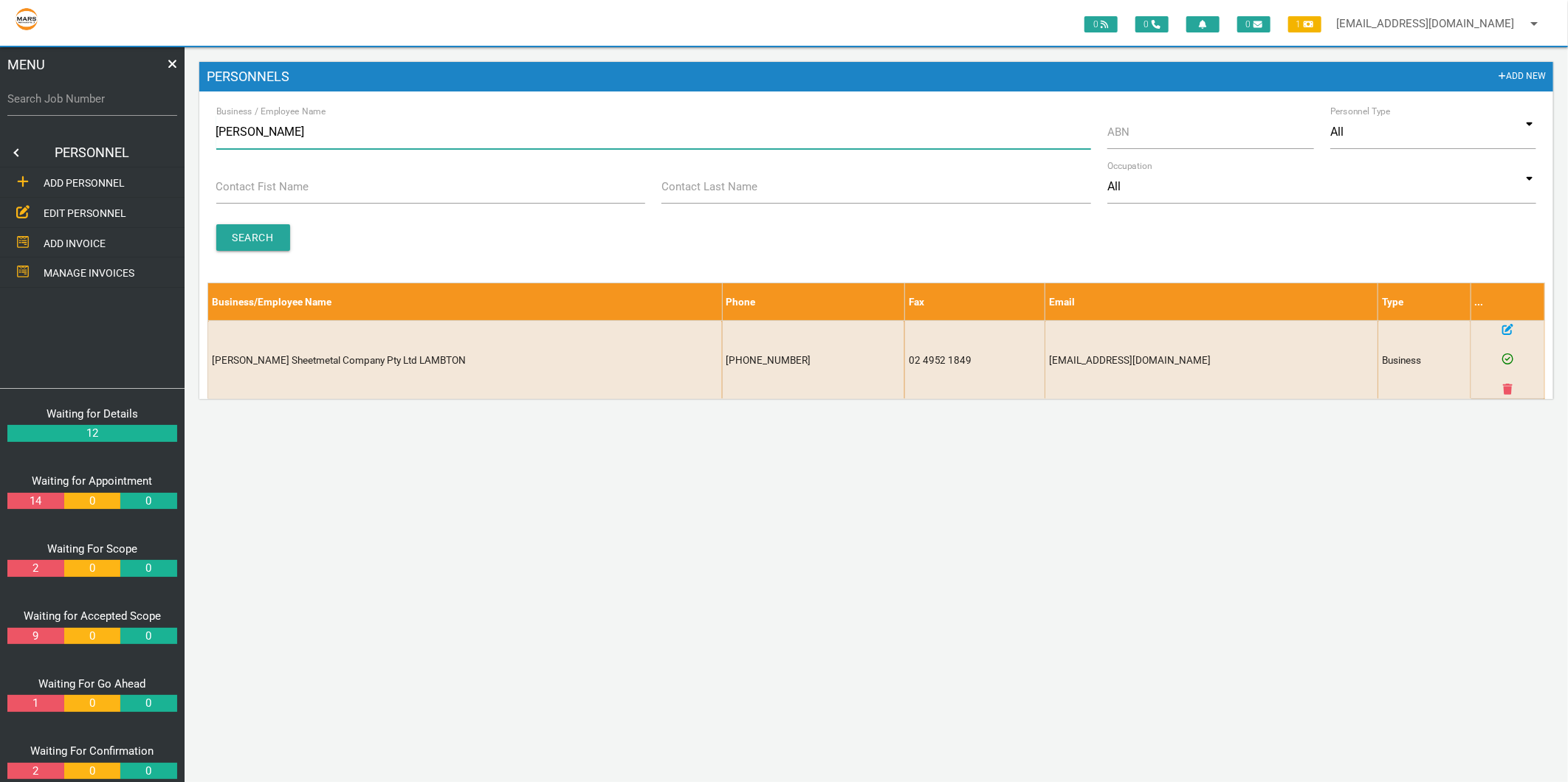
click at [291, 135] on input "[PERSON_NAME]" at bounding box center [653, 132] width 875 height 34
type input "pgh"
click at [238, 237] on input "Search" at bounding box center [254, 237] width 74 height 26
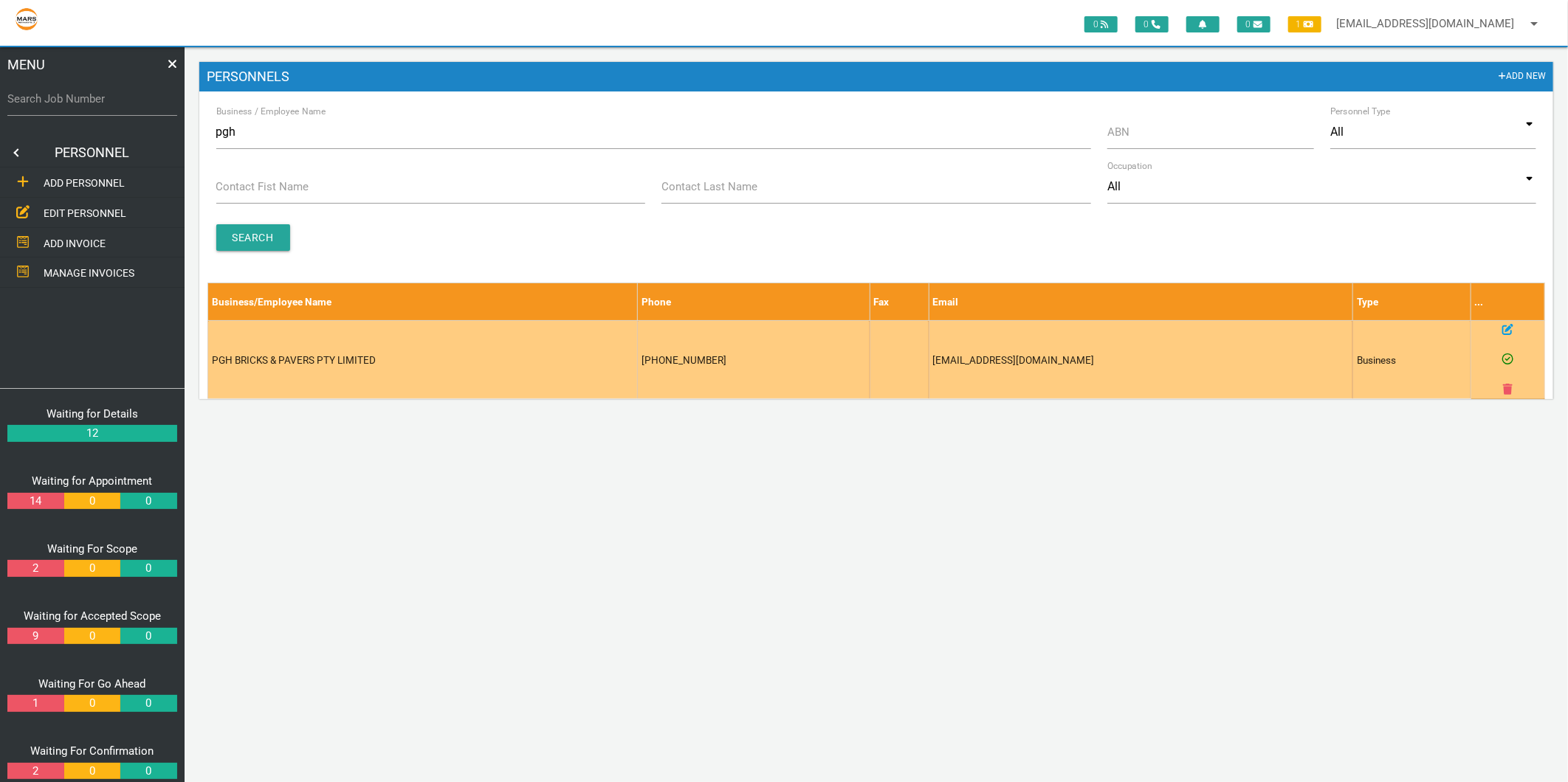
click at [1514, 322] on td at bounding box center [1507, 360] width 73 height 78
click at [1505, 330] on icon at bounding box center [1508, 329] width 11 height 11
